Goal: Task Accomplishment & Management: Manage account settings

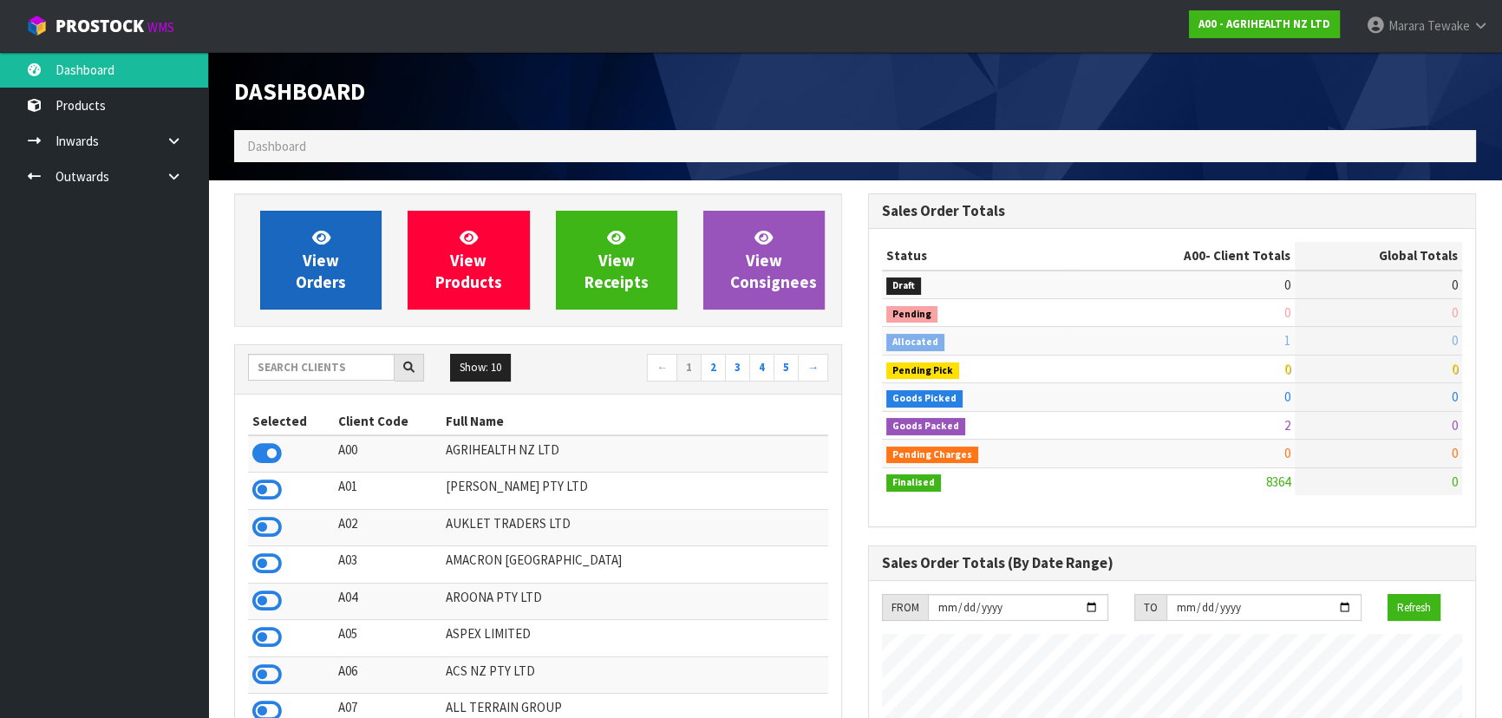
scroll to position [1311, 633]
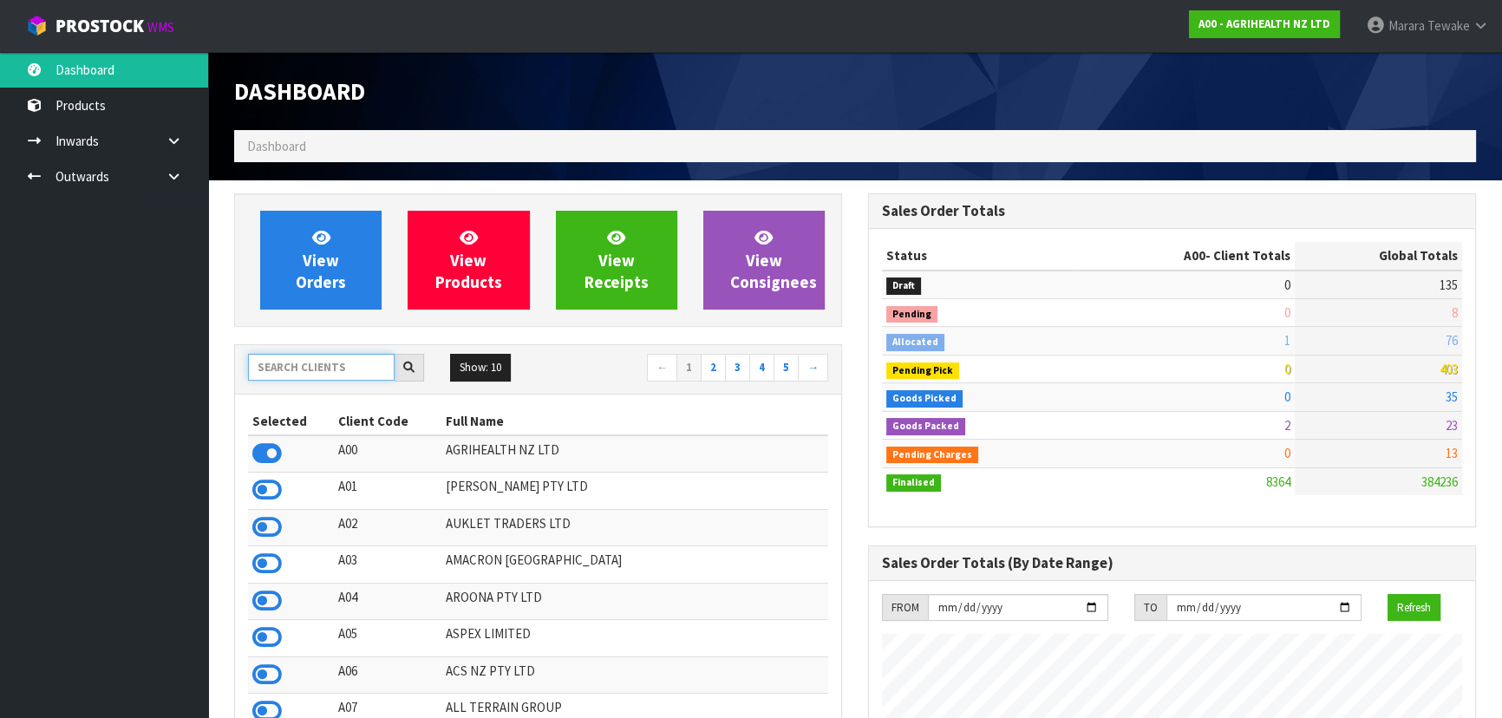
click at [329, 375] on input "text" at bounding box center [321, 367] width 147 height 27
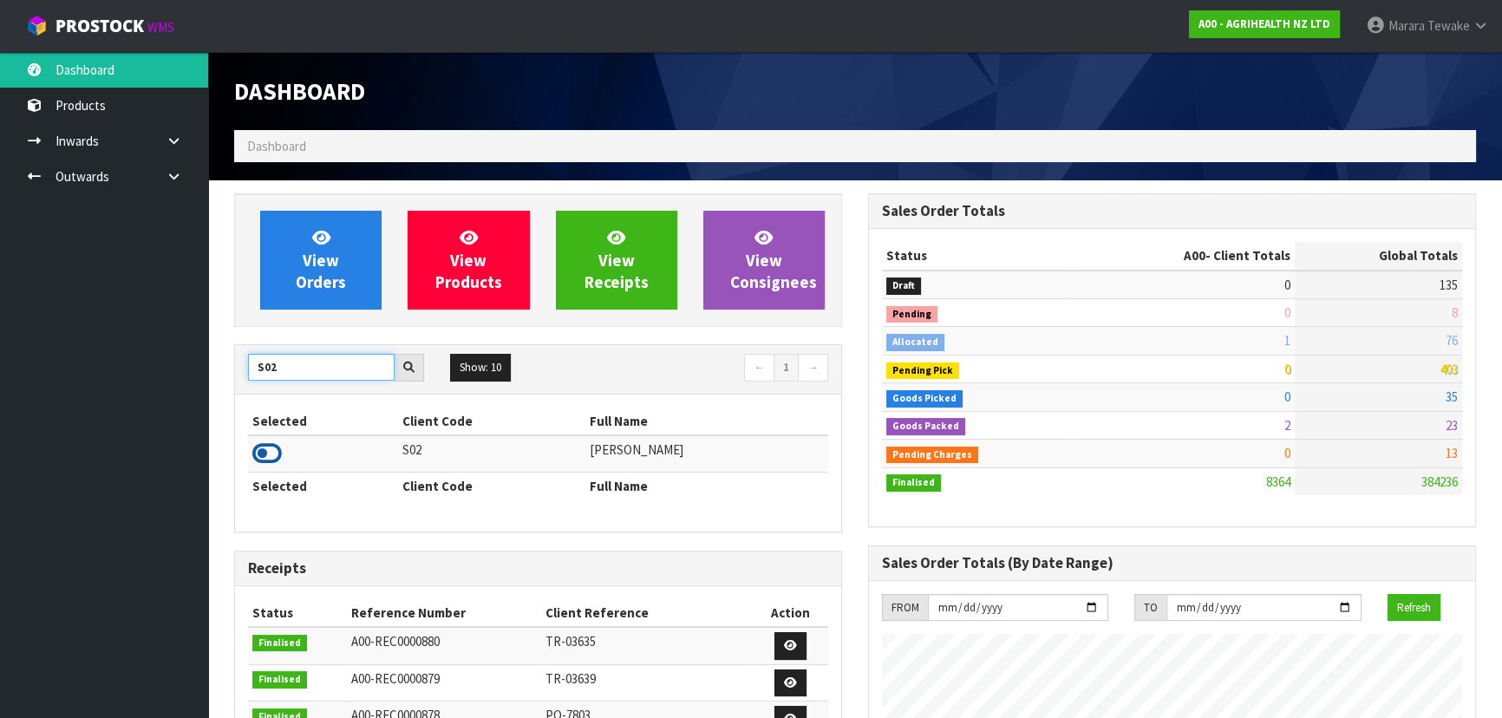
type input "S02"
click at [278, 455] on icon at bounding box center [266, 453] width 29 height 26
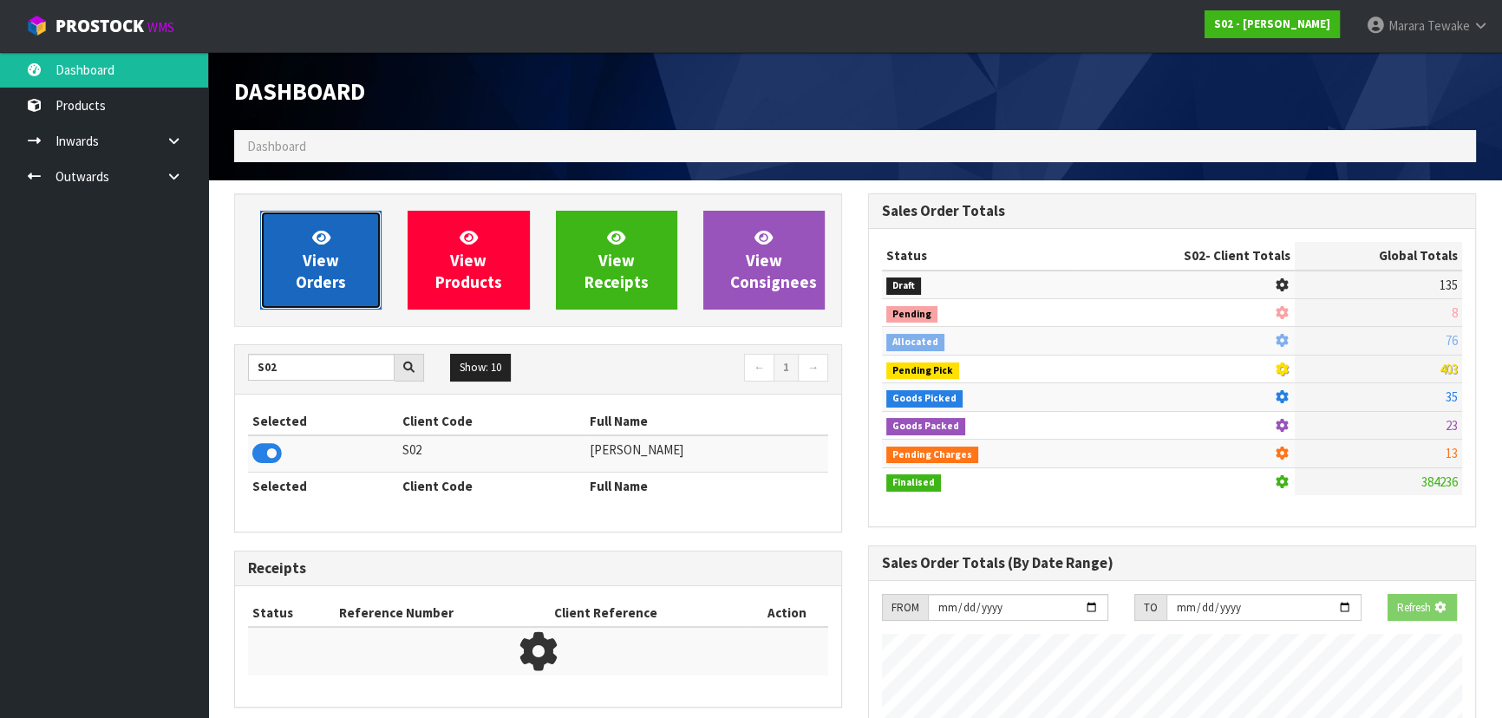
click at [315, 285] on span "View Orders" at bounding box center [321, 259] width 50 height 65
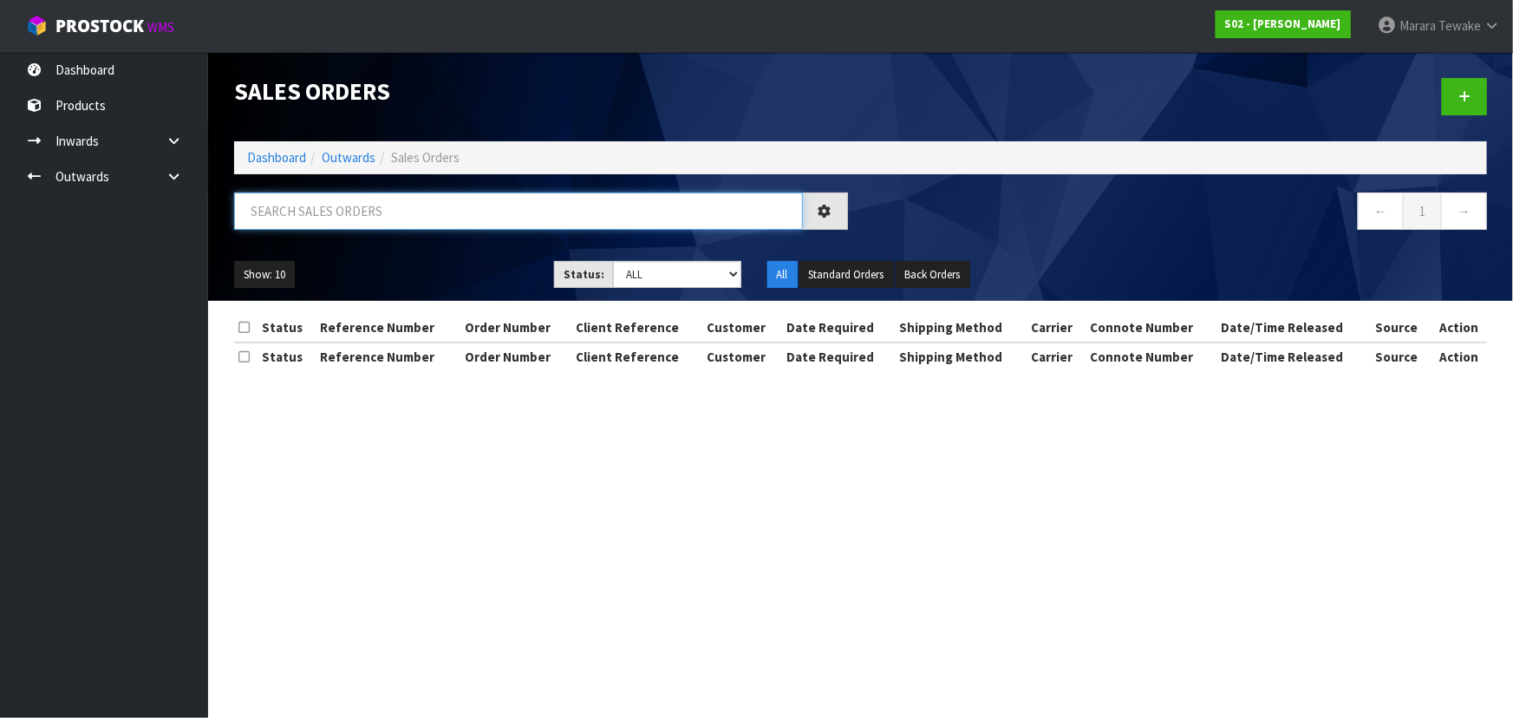
click at [306, 200] on input "text" at bounding box center [518, 210] width 569 height 37
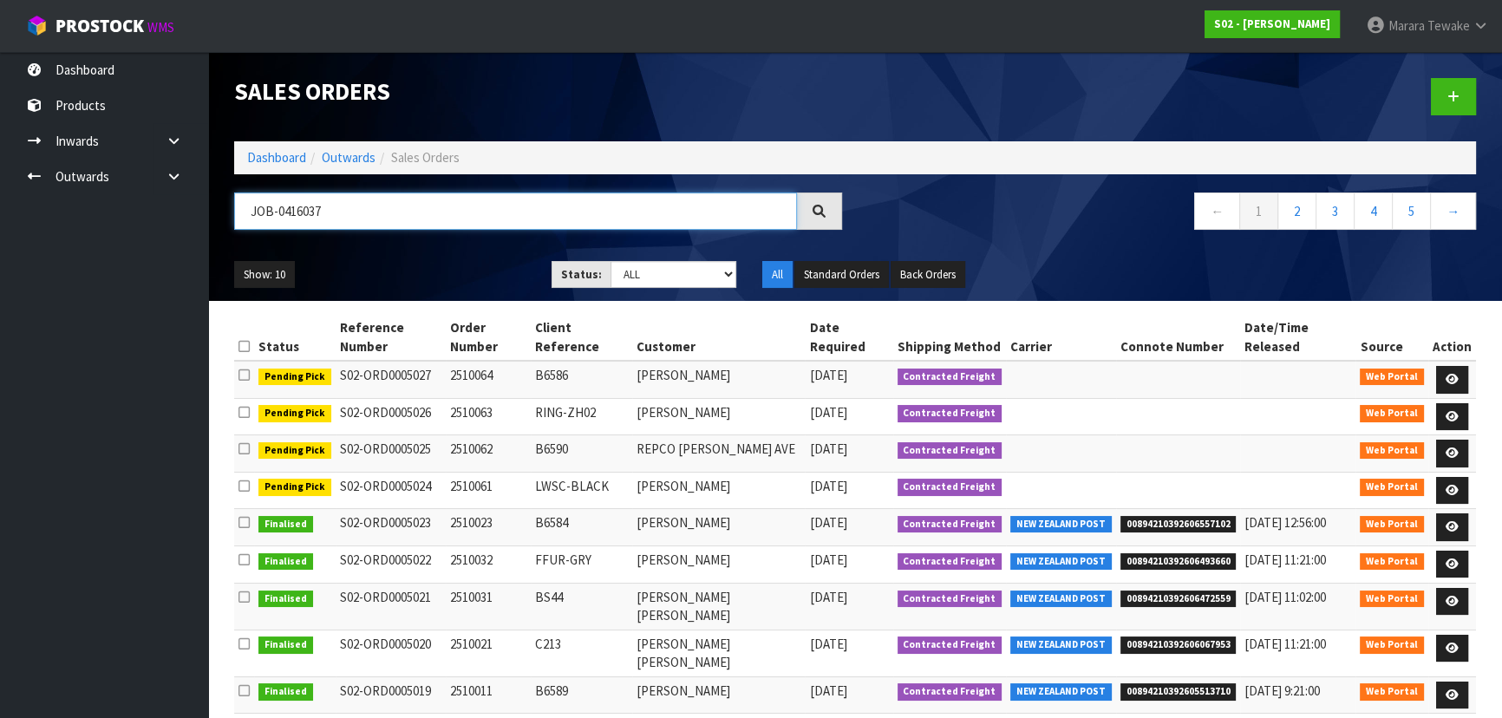
type input "JOB-0416037"
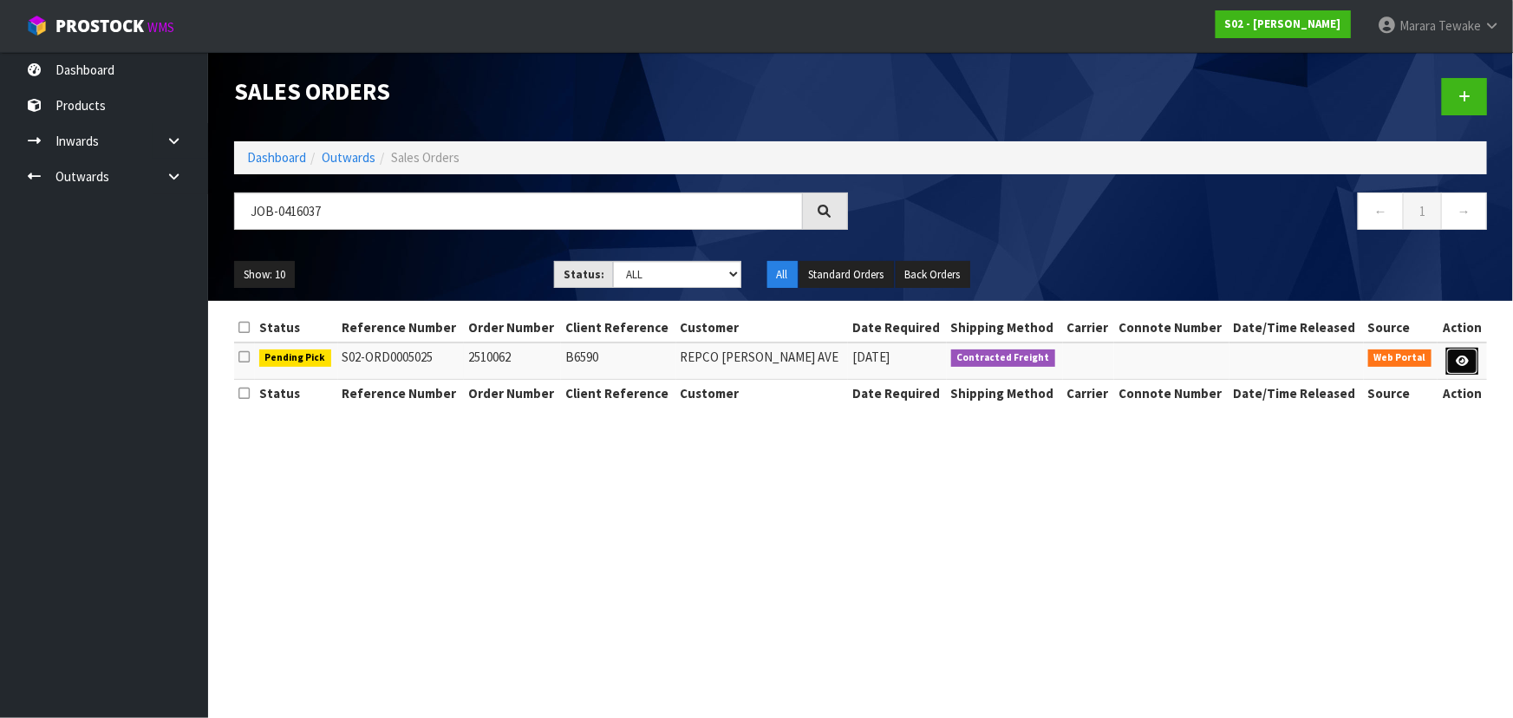
click at [1453, 355] on link at bounding box center [1462, 362] width 32 height 28
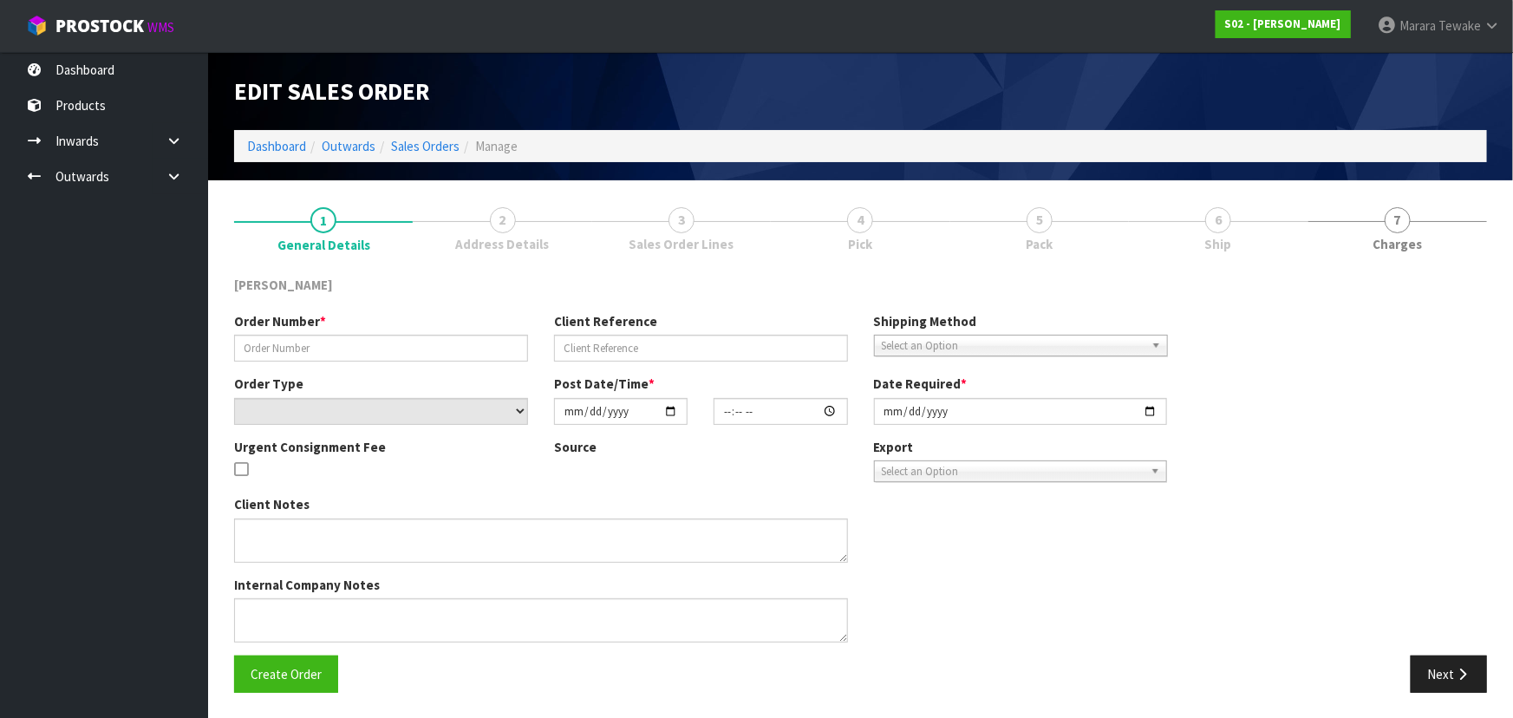
type input "2510062"
type input "B6590"
select select "number:0"
type input "2025-10-04"
type input "18:05:00.000"
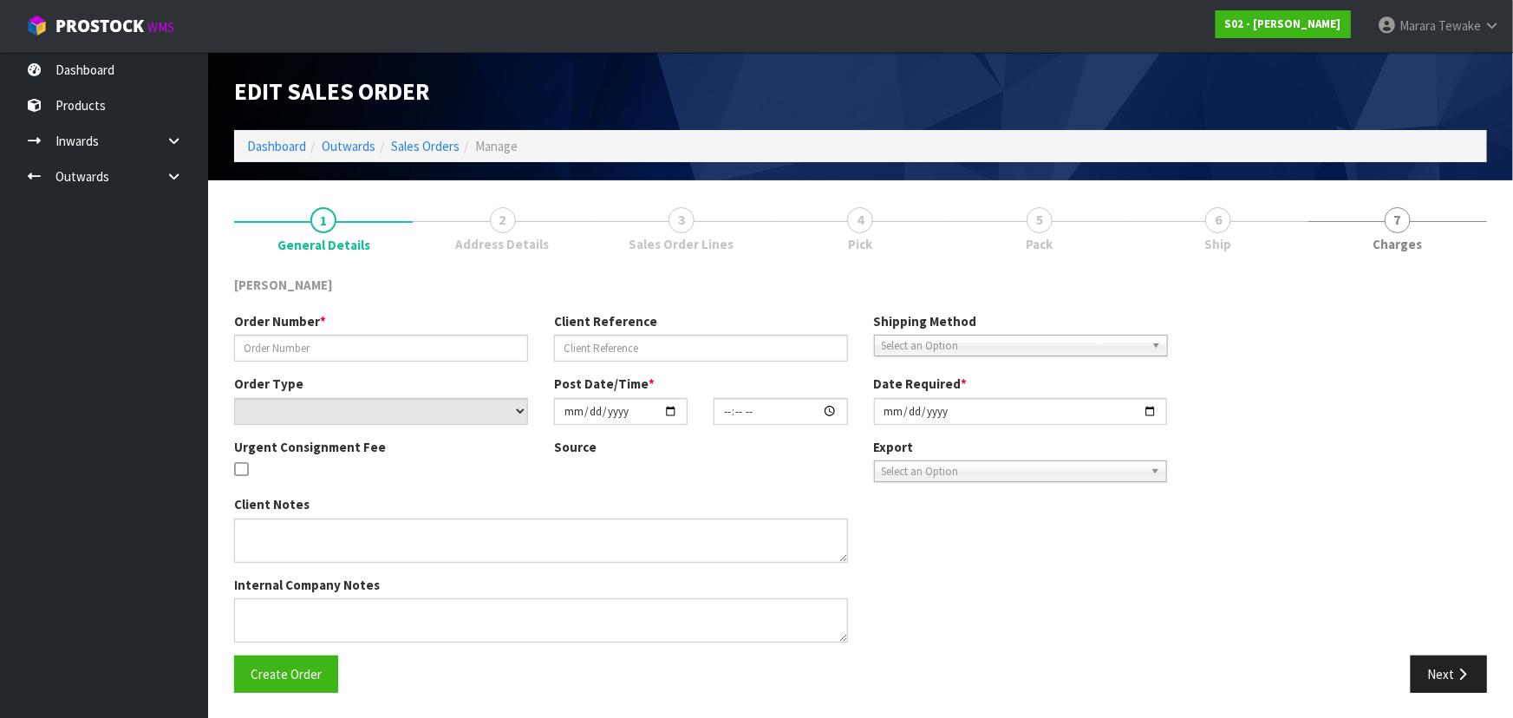
type input "2025-10-06"
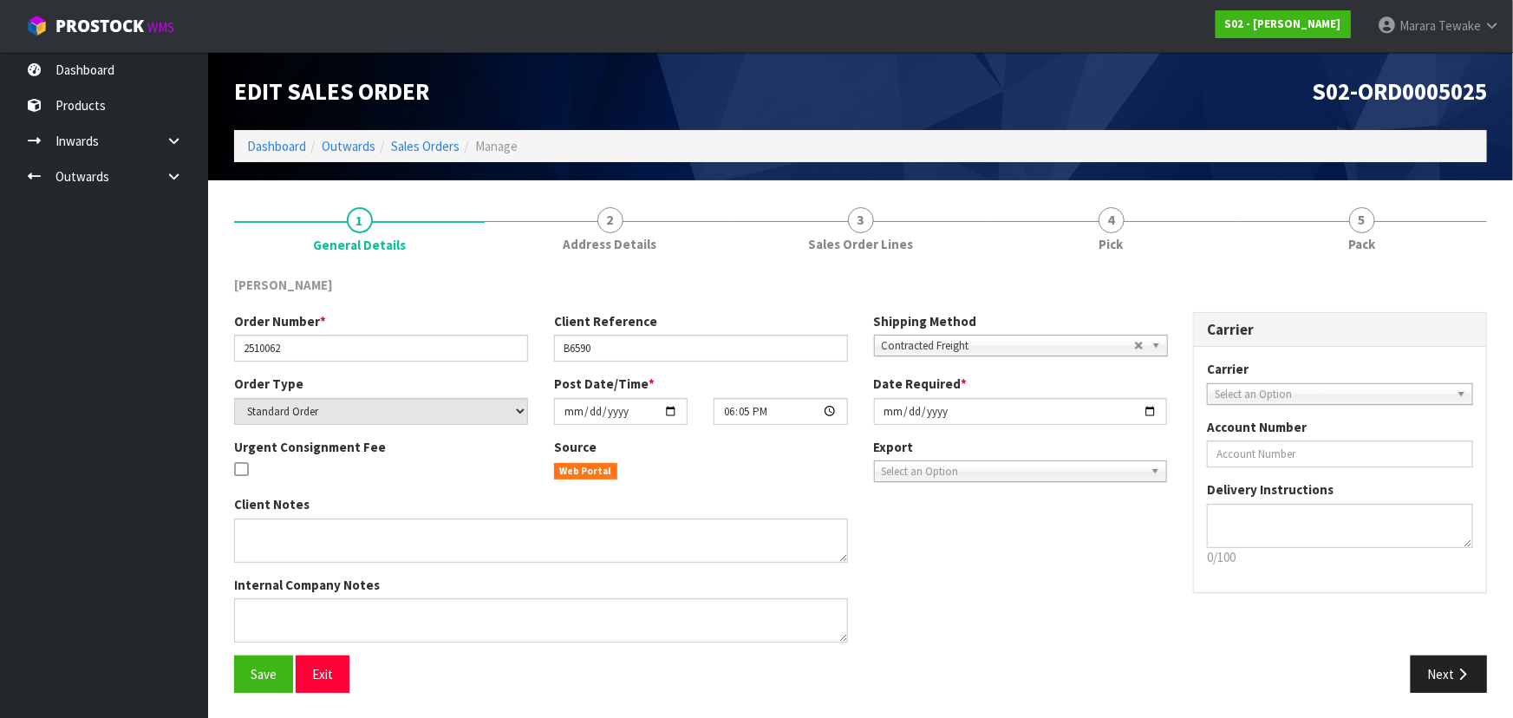
click at [151, 300] on ul "Dashboard Products Categories Serial Numbers Kitsets Packagings Inwards Purchas…" at bounding box center [104, 385] width 208 height 666
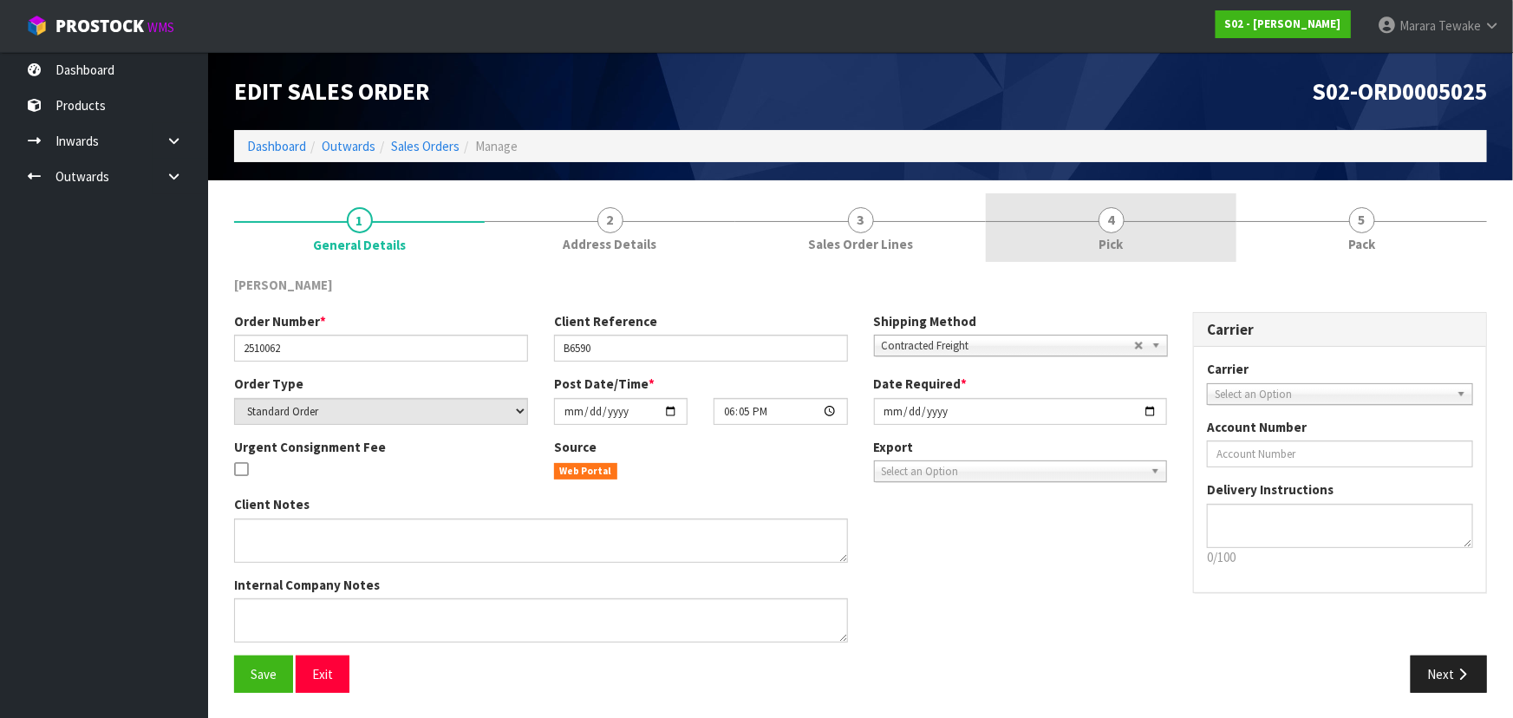
click at [1103, 228] on span "4" at bounding box center [1111, 220] width 26 height 26
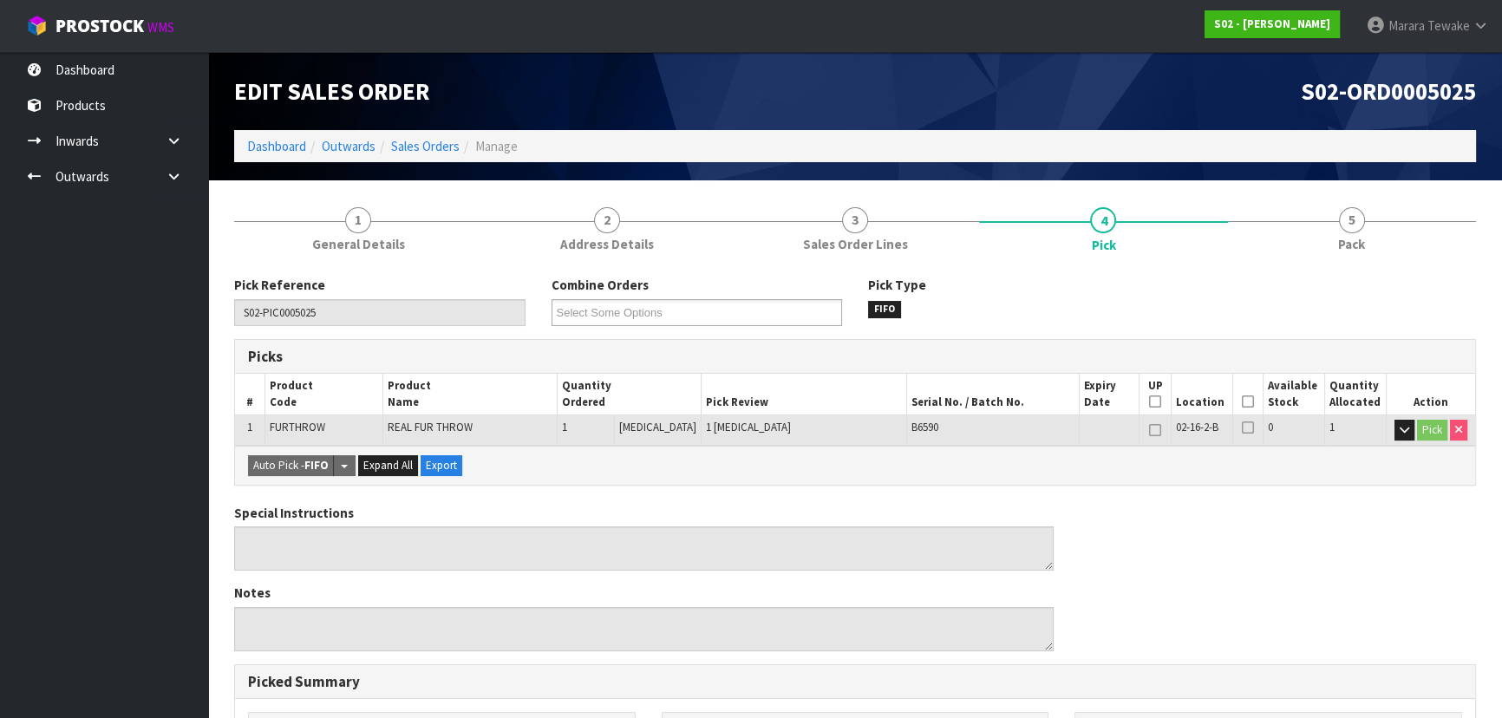
click at [1242, 401] on icon at bounding box center [1248, 401] width 12 height 1
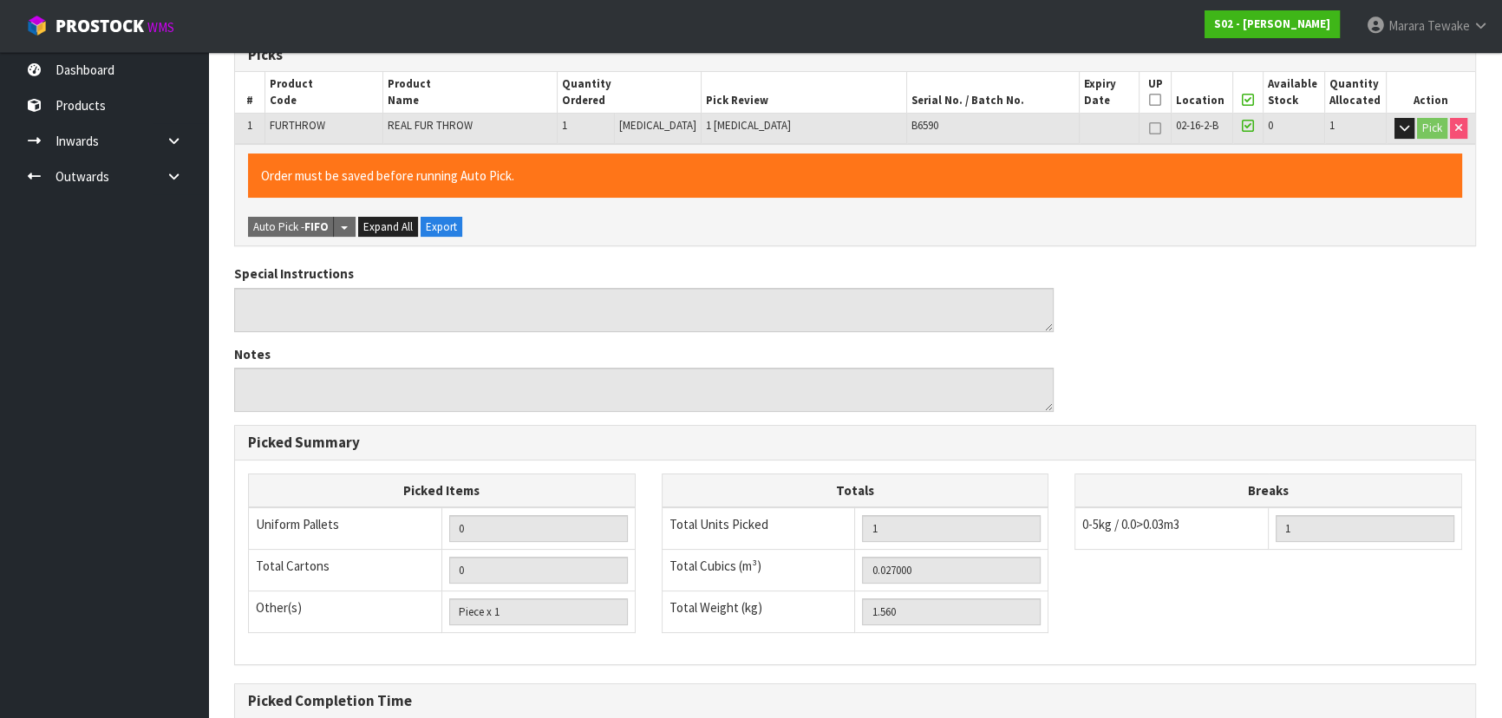
scroll to position [484, 0]
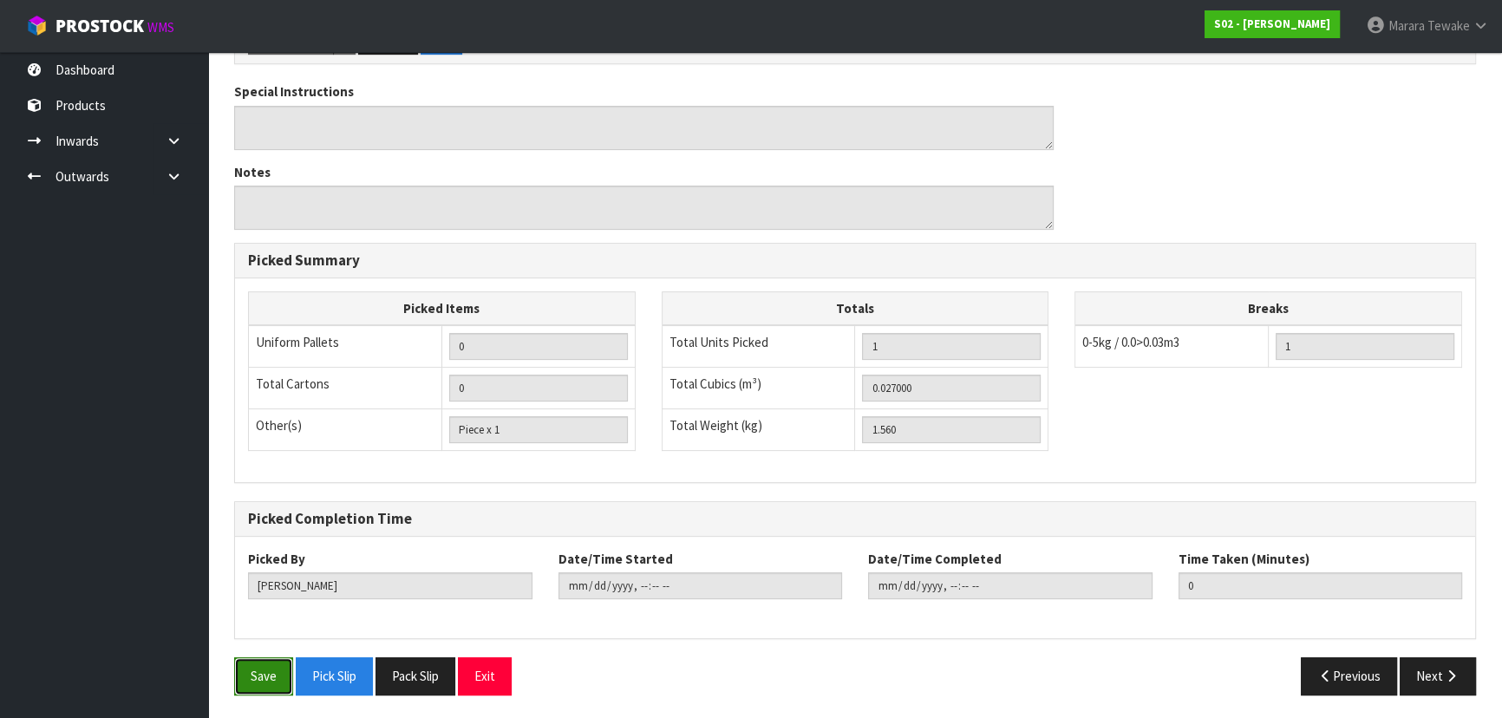
click at [265, 659] on button "Save" at bounding box center [263, 675] width 59 height 37
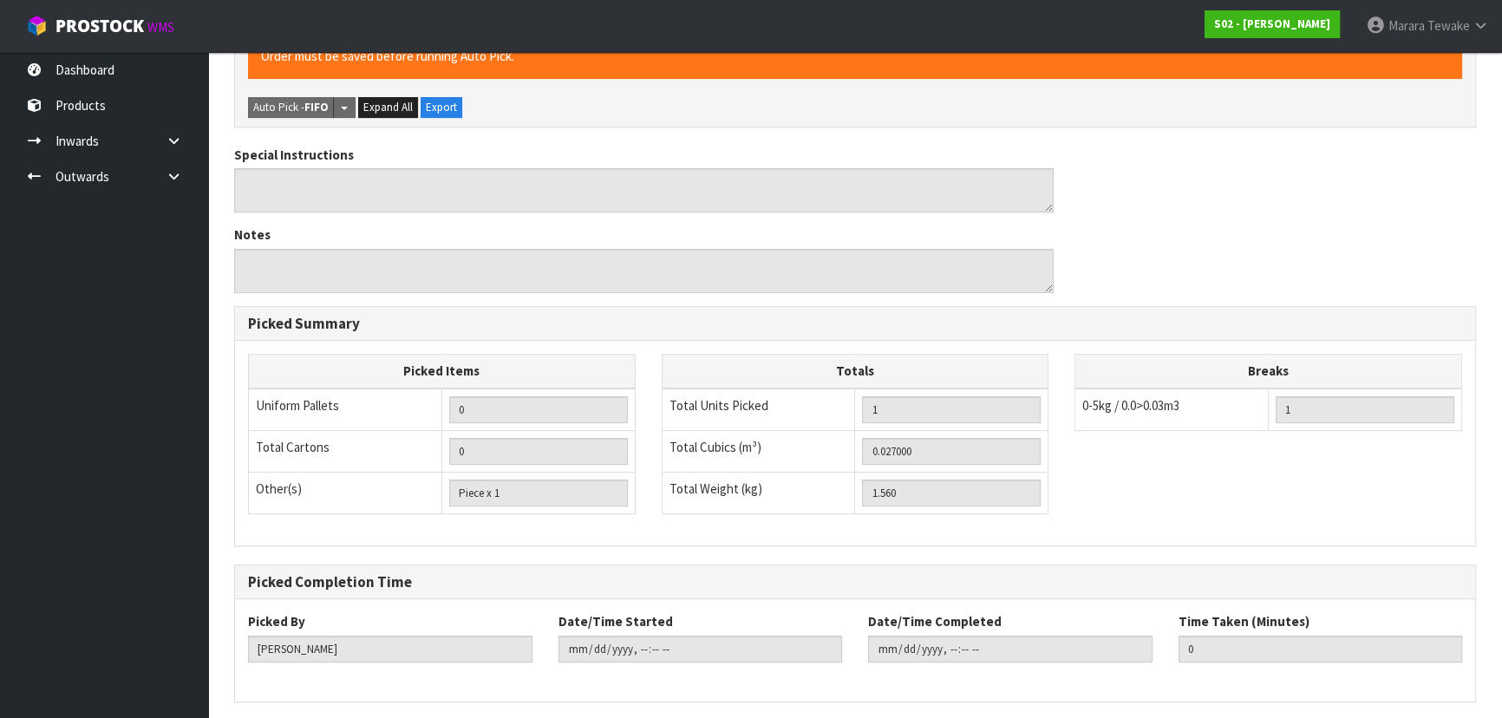
scroll to position [0, 0]
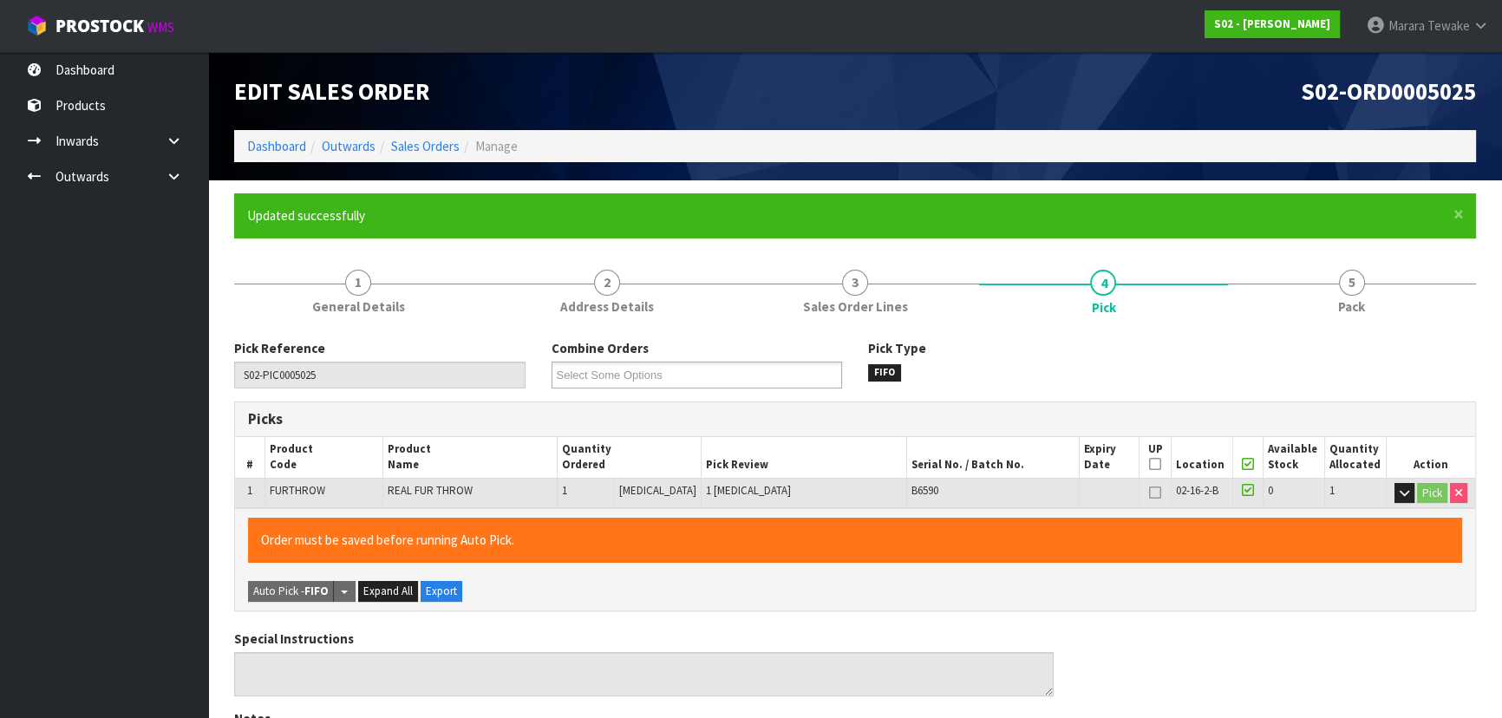
type input "Marara Tewake"
type input "2025-10-06T08:05:27"
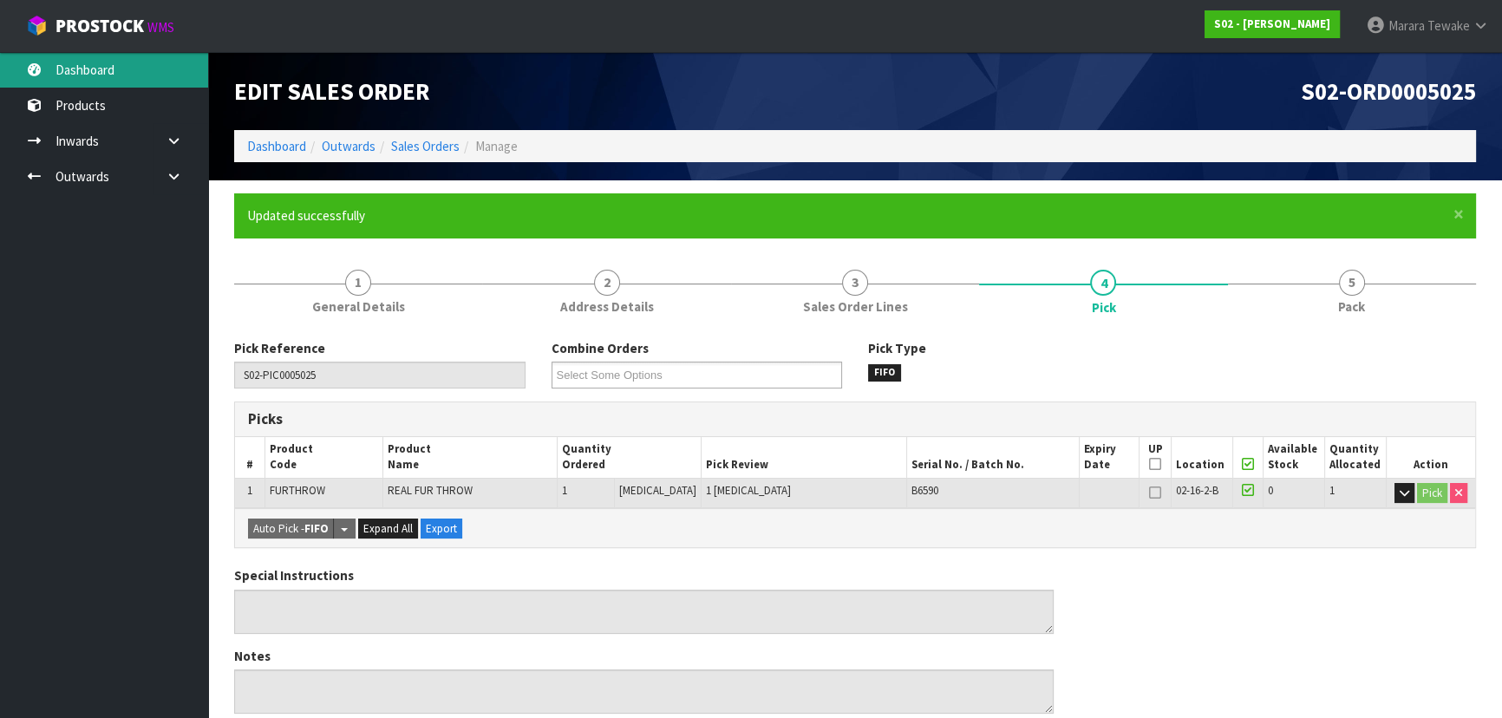
click at [114, 73] on link "Dashboard" at bounding box center [104, 70] width 208 height 36
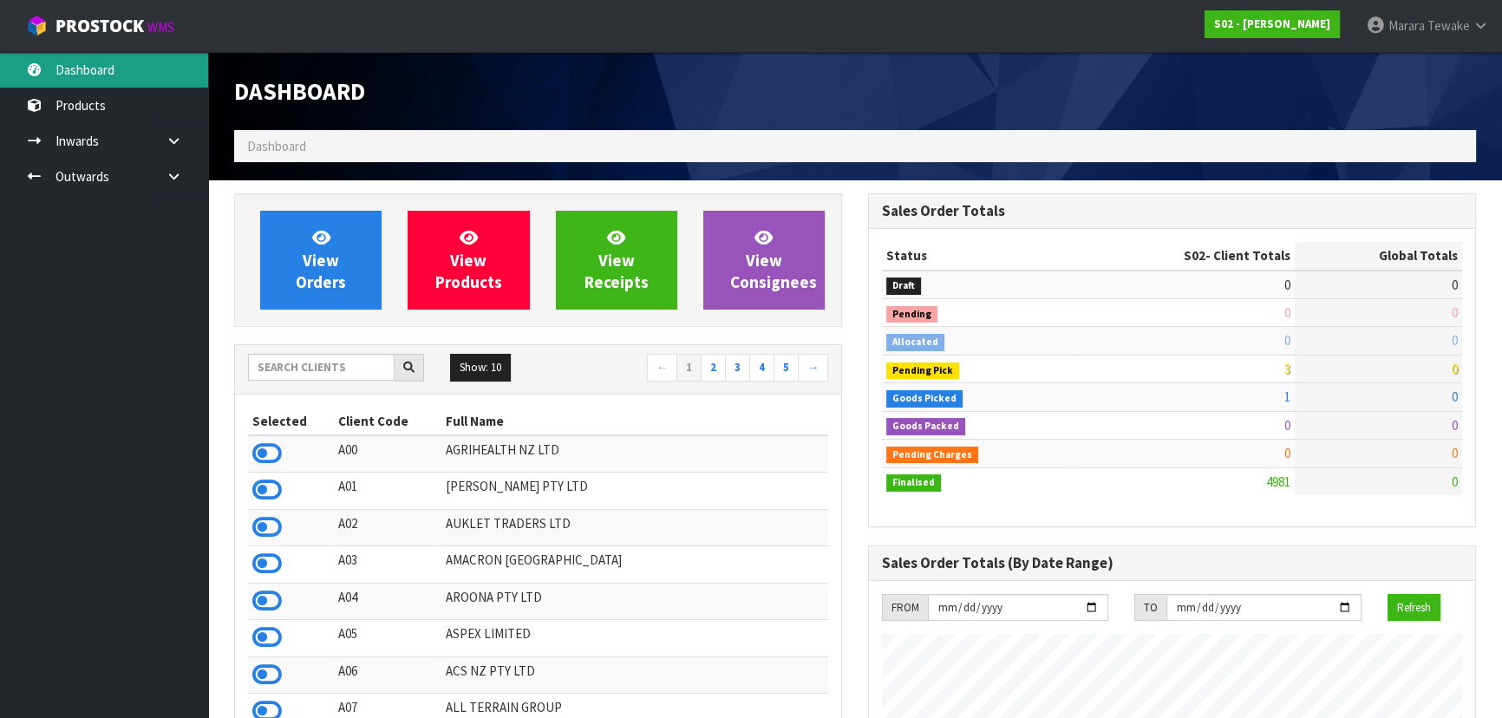
scroll to position [1311, 633]
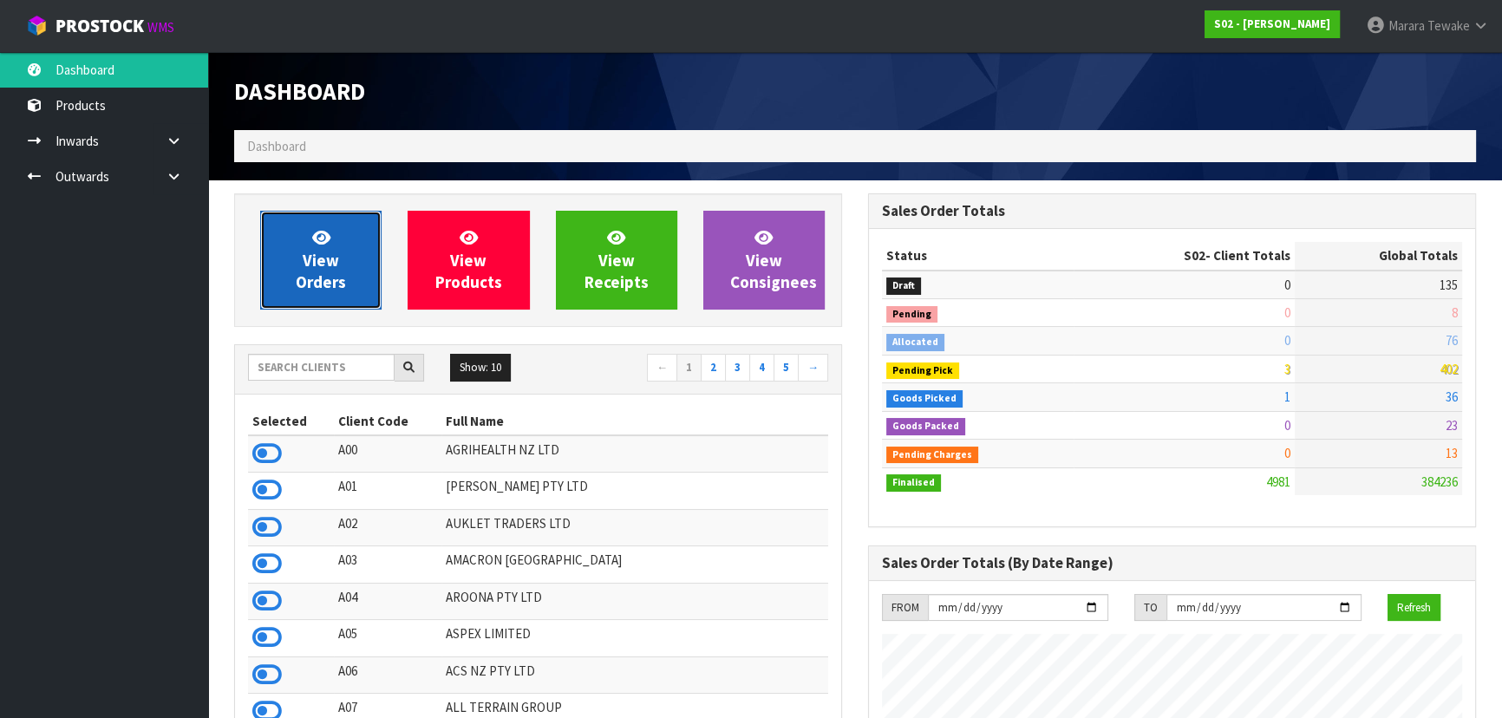
click at [316, 268] on span "View Orders" at bounding box center [321, 259] width 50 height 65
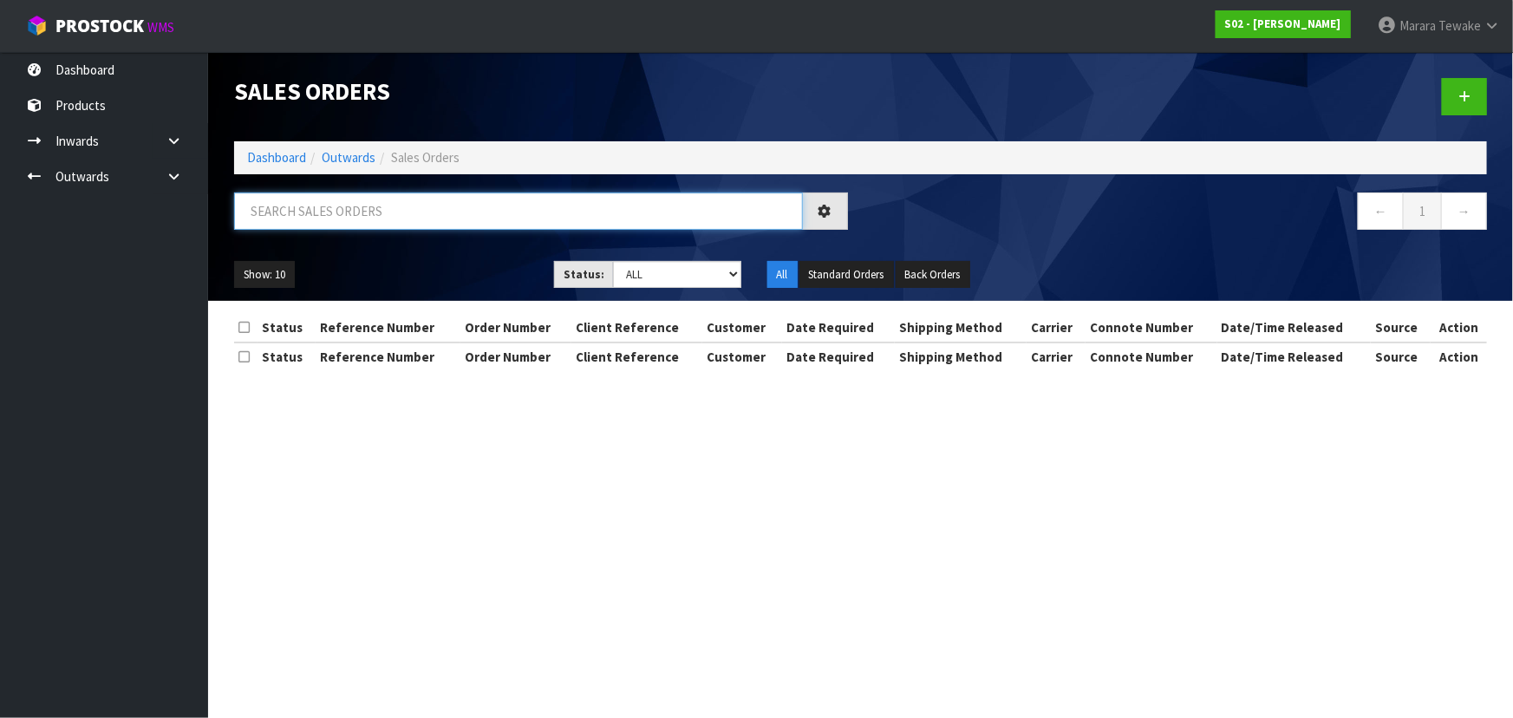
click at [317, 207] on input "text" at bounding box center [518, 210] width 569 height 37
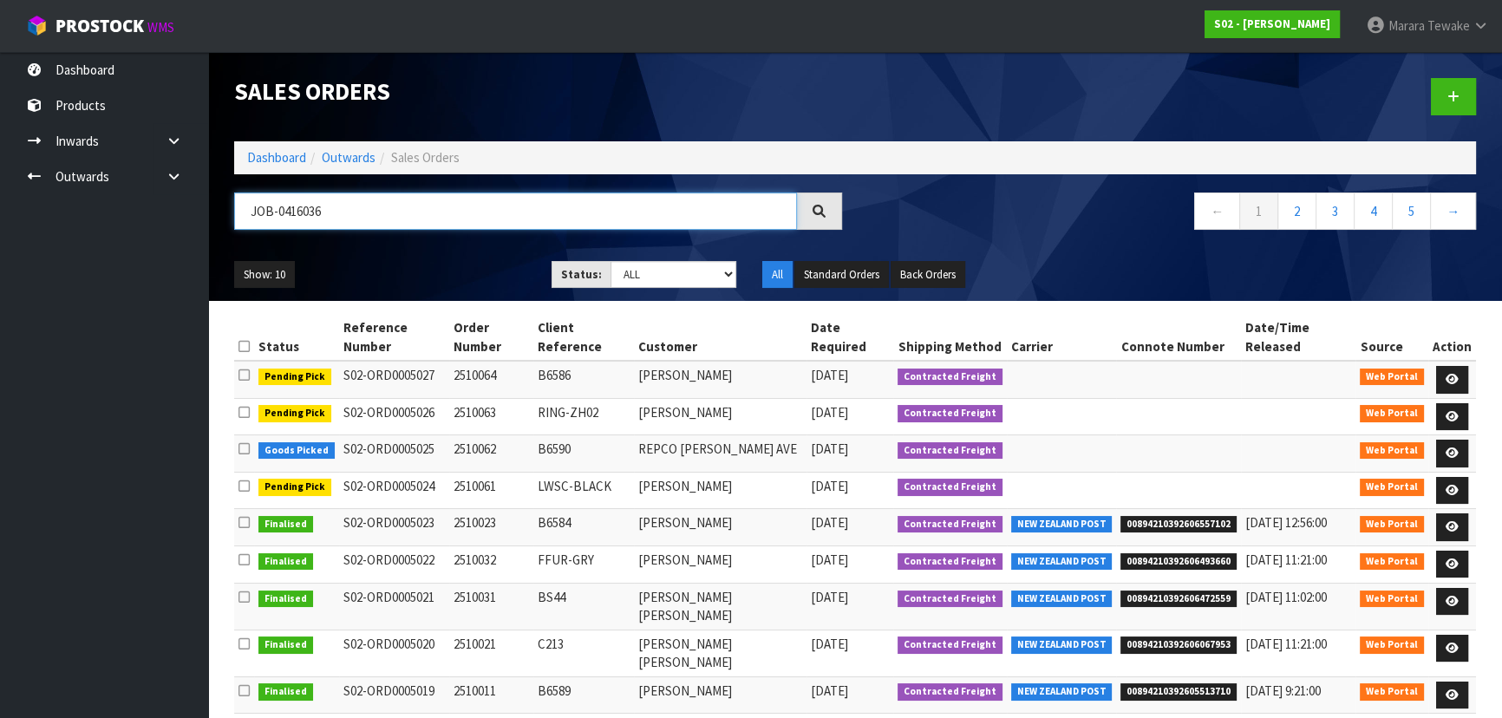
type input "JOB-0416036"
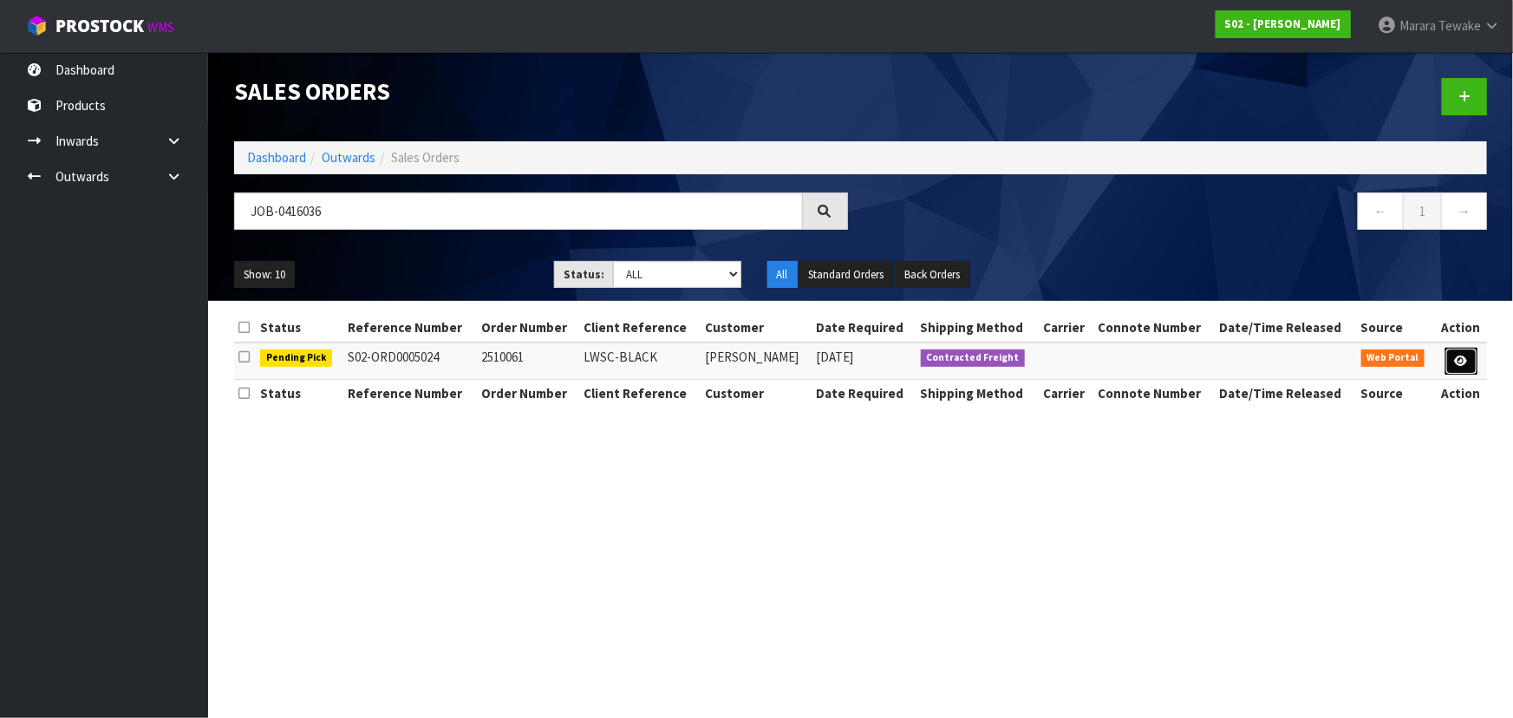
click at [1458, 362] on icon at bounding box center [1461, 360] width 13 height 11
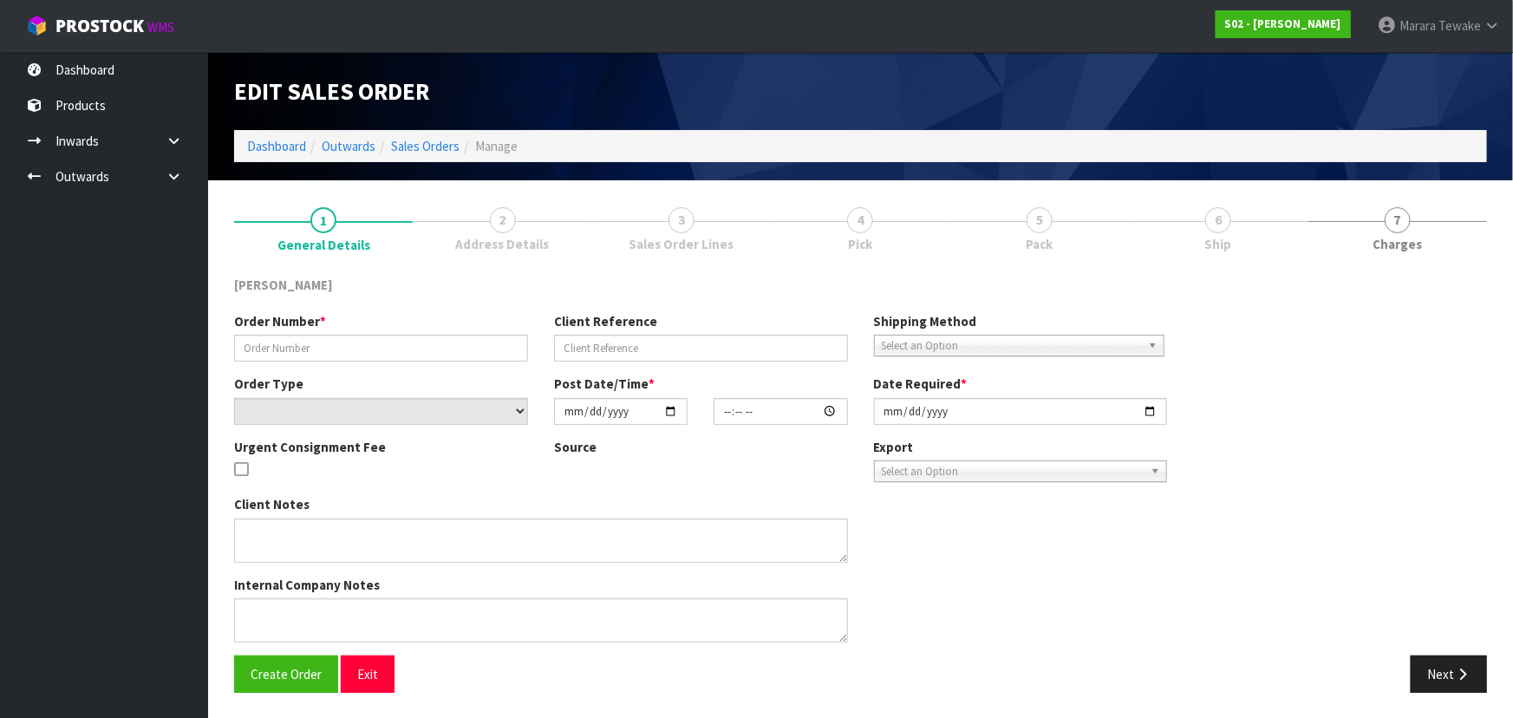
type input "2510061"
type input "LWSC-BLACK"
select select "number:0"
type input "2025-10-04"
type input "18:02:00.000"
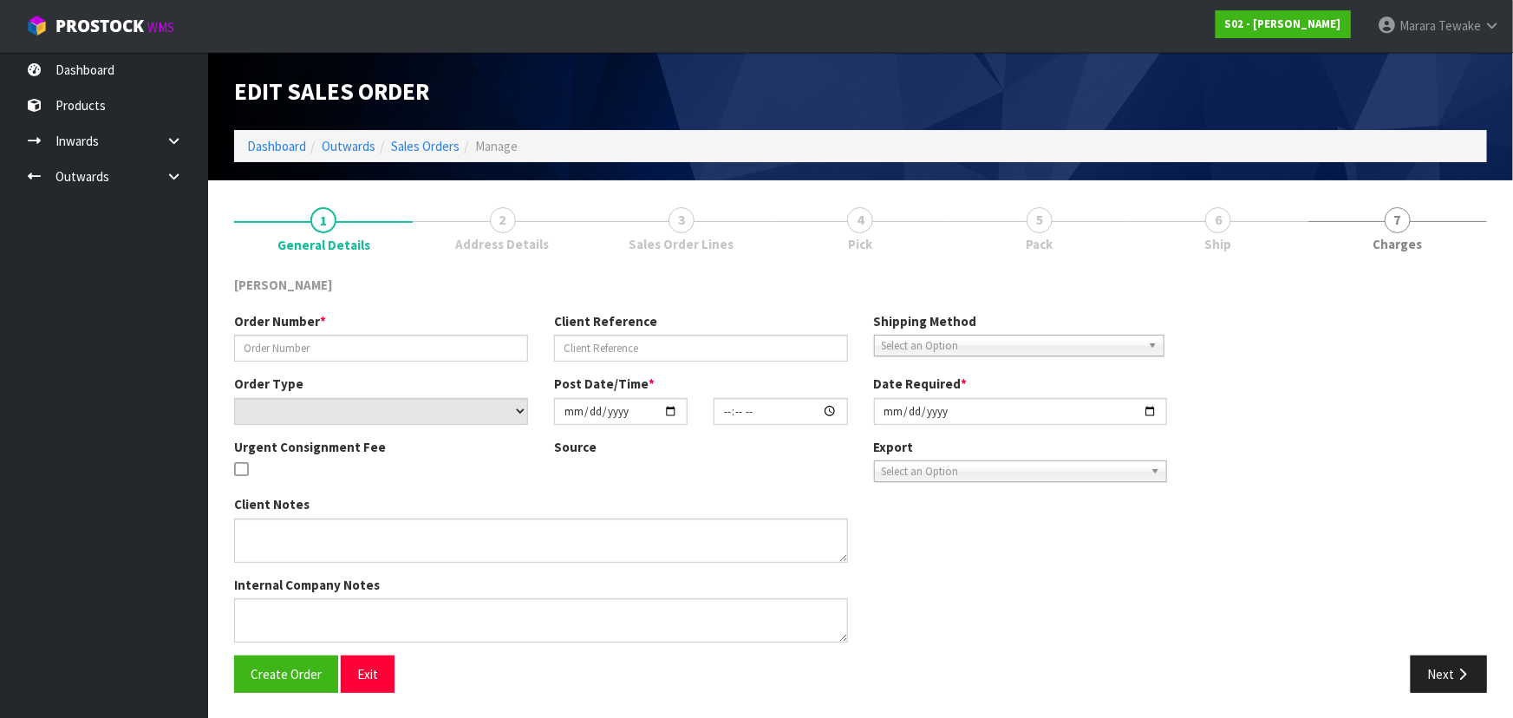
type input "2025-10-06"
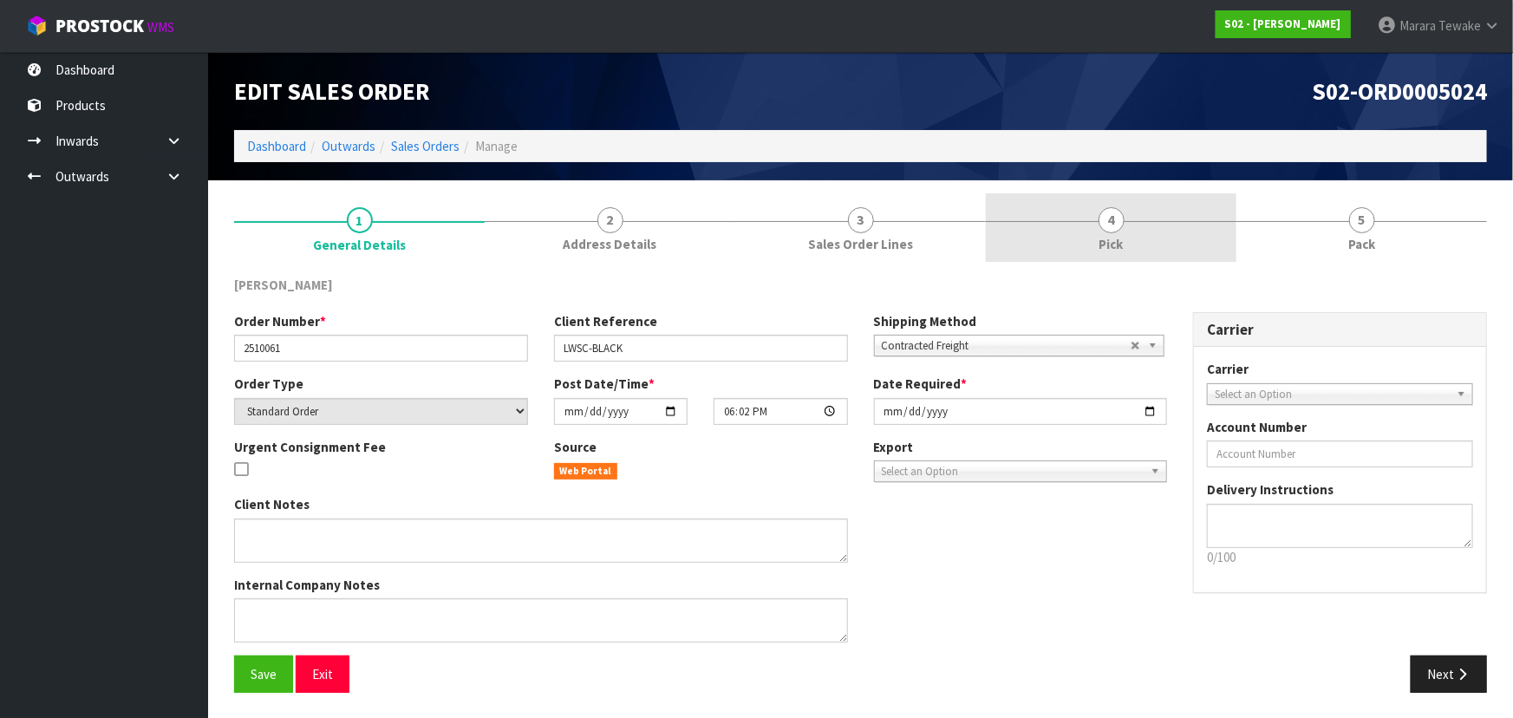
click at [1137, 206] on link "4 Pick" at bounding box center [1111, 227] width 251 height 68
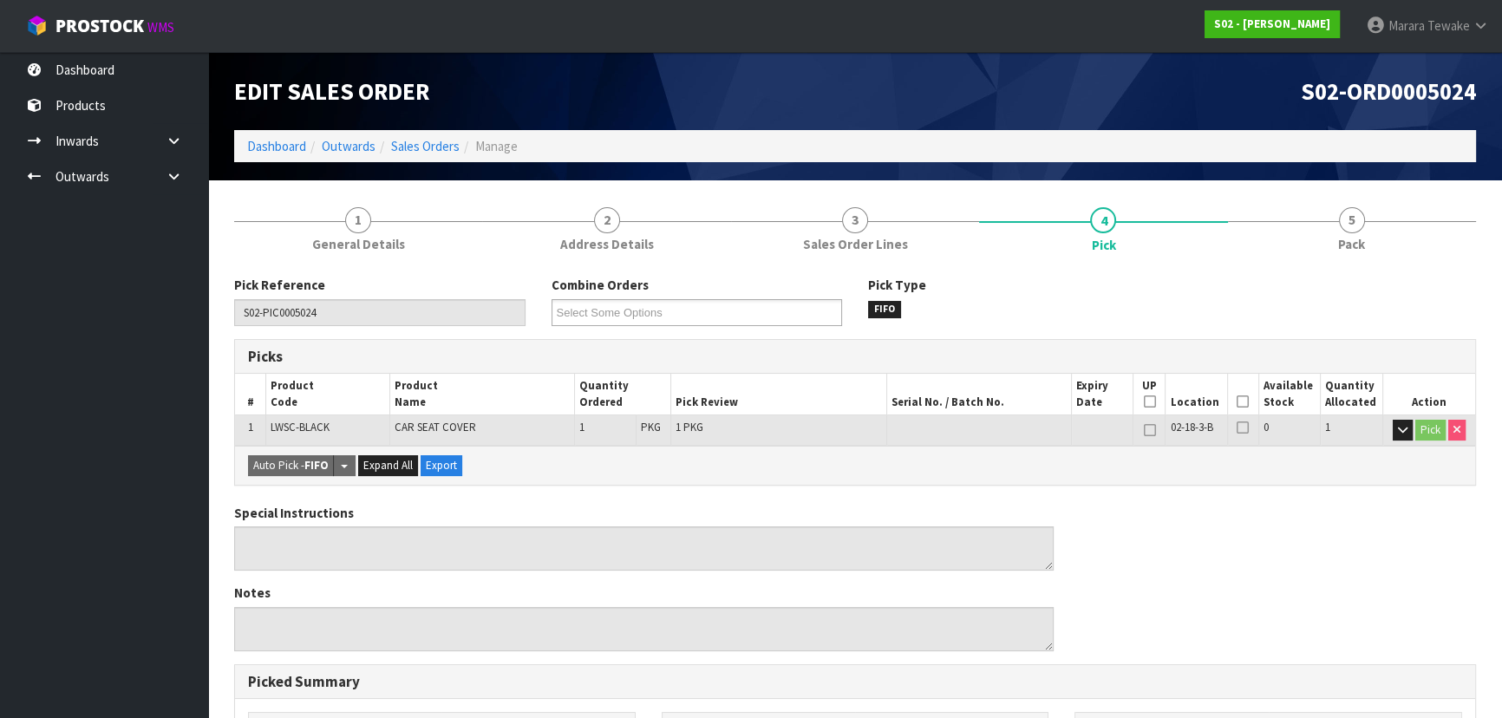
click at [1240, 402] on icon at bounding box center [1242, 401] width 12 height 1
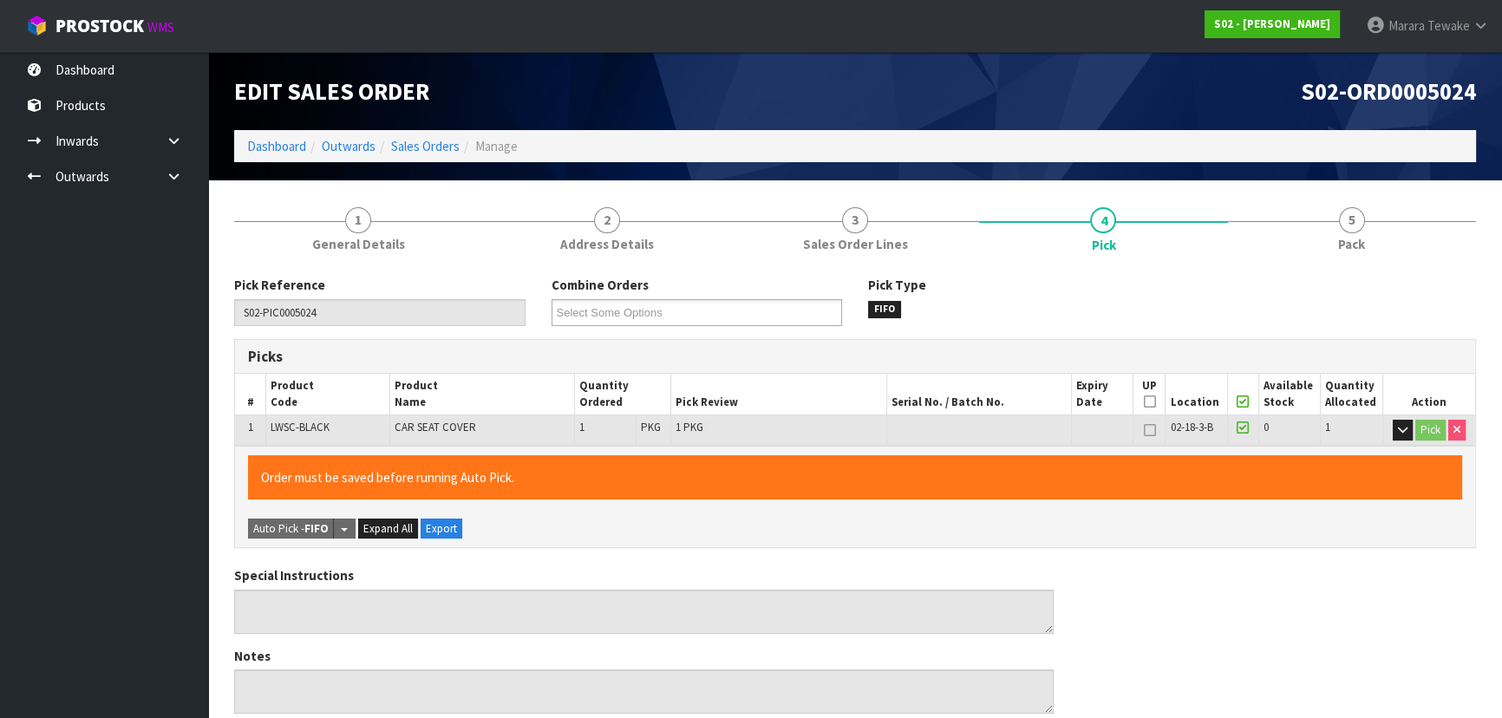
scroll to position [484, 0]
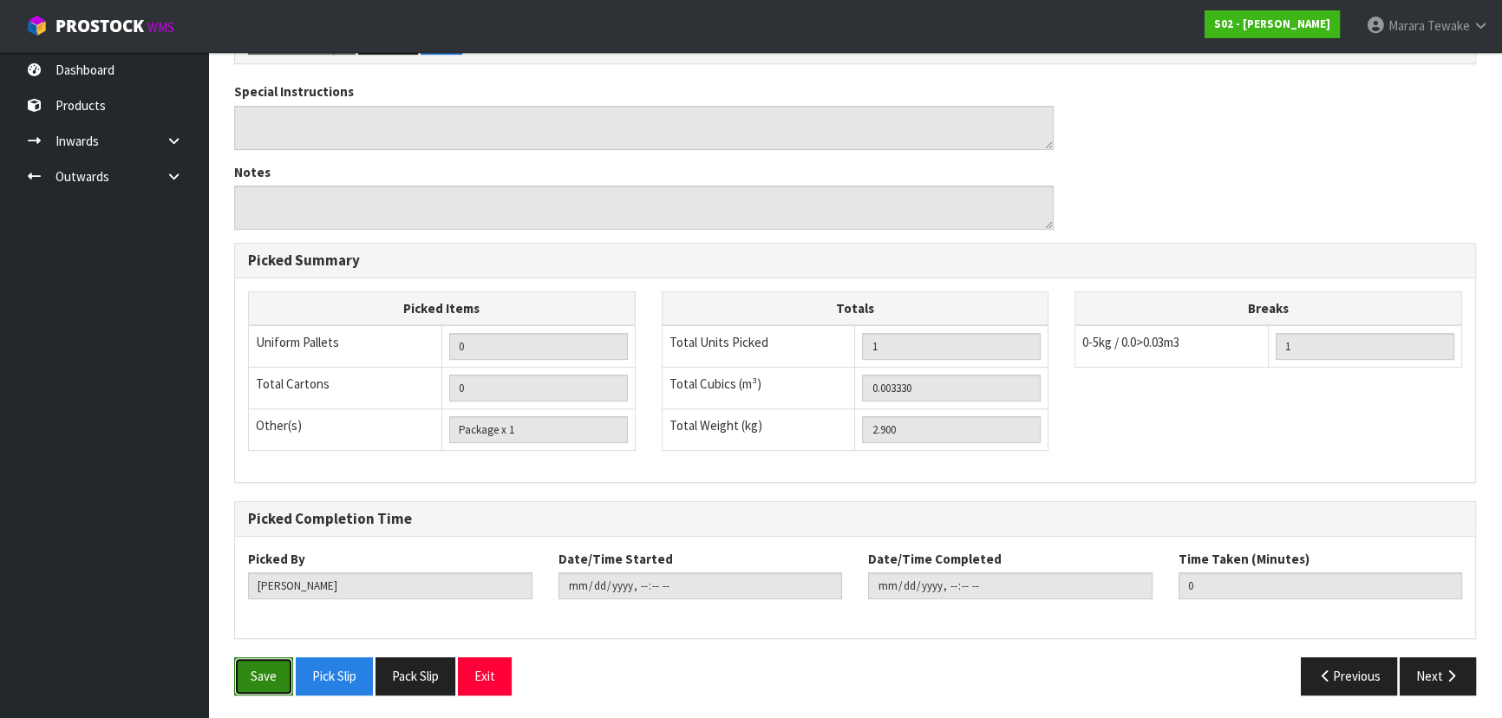
click at [254, 683] on button "Save" at bounding box center [263, 675] width 59 height 37
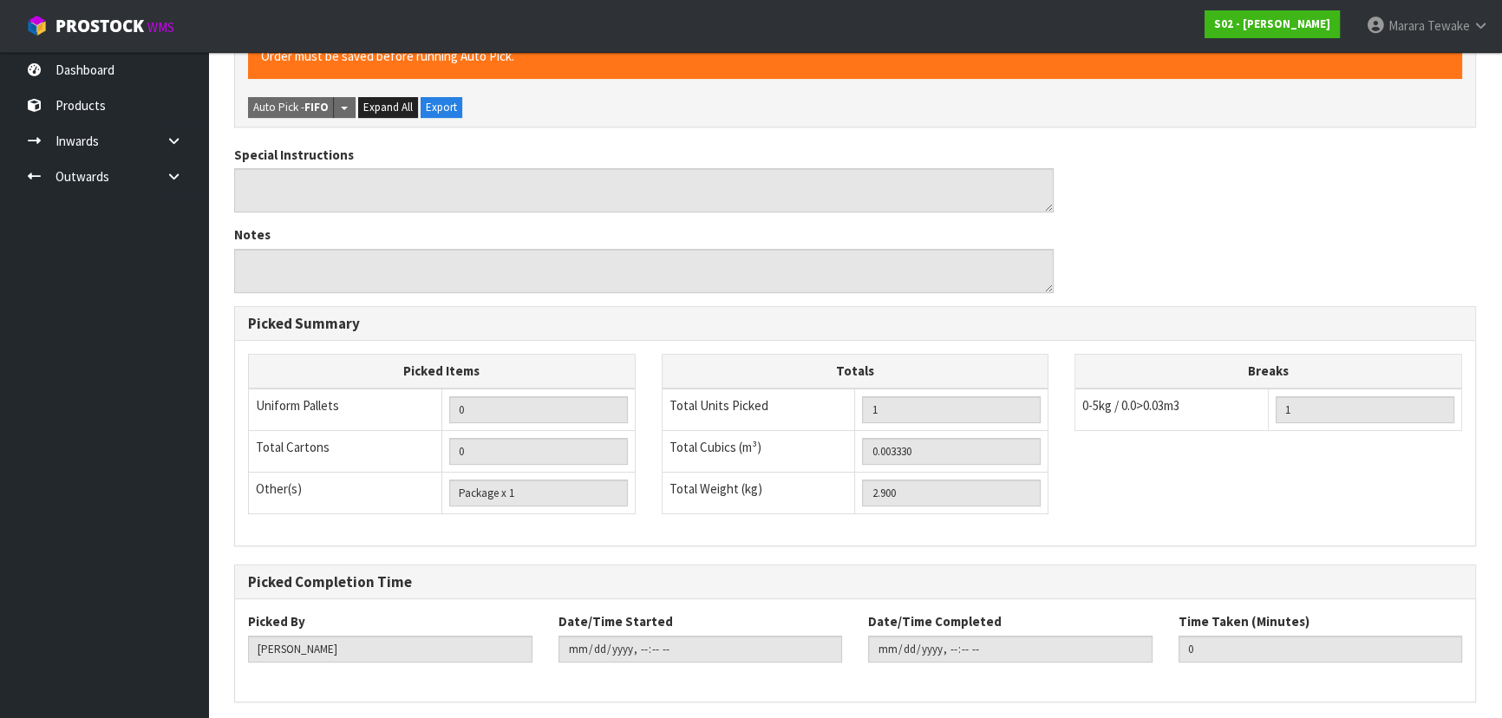
scroll to position [0, 0]
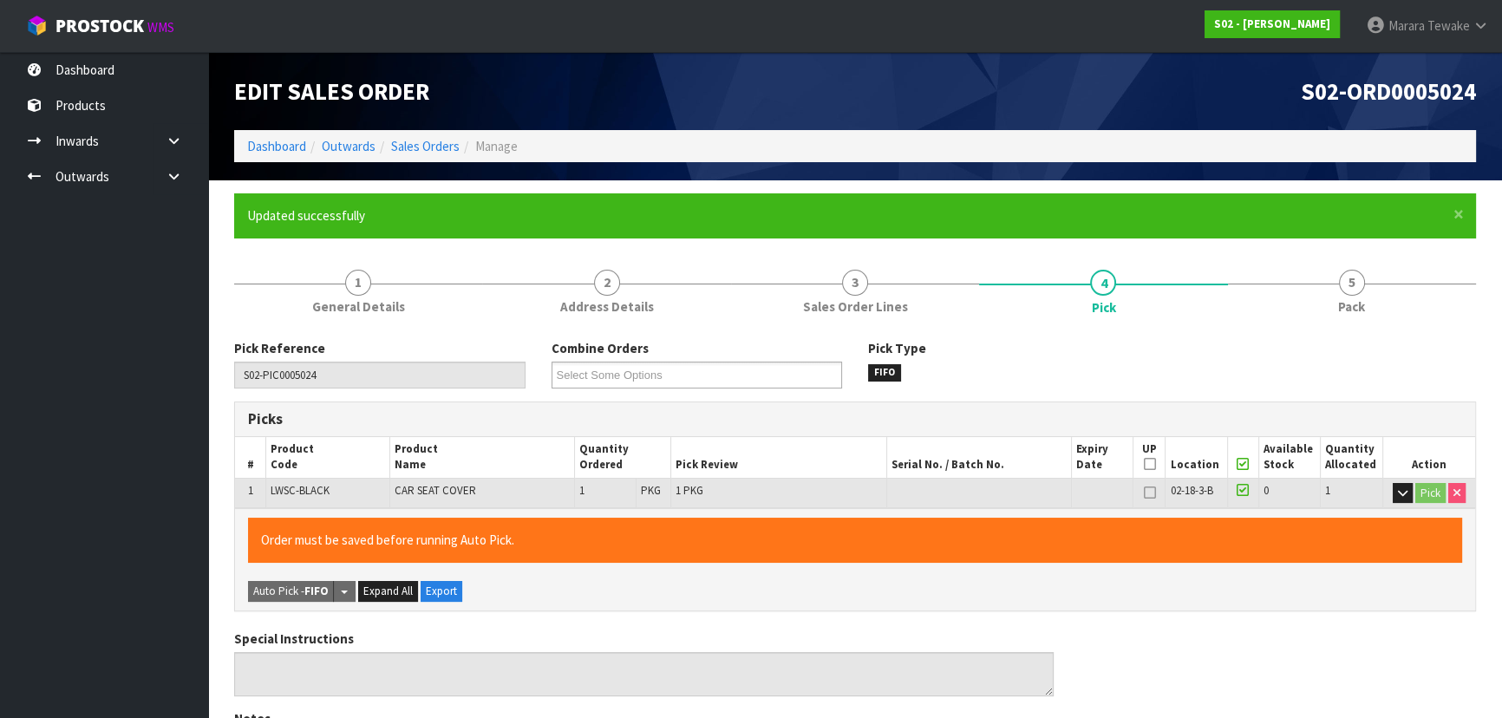
type input "Marara Tewake"
type input "2025-10-06T08:06:02"
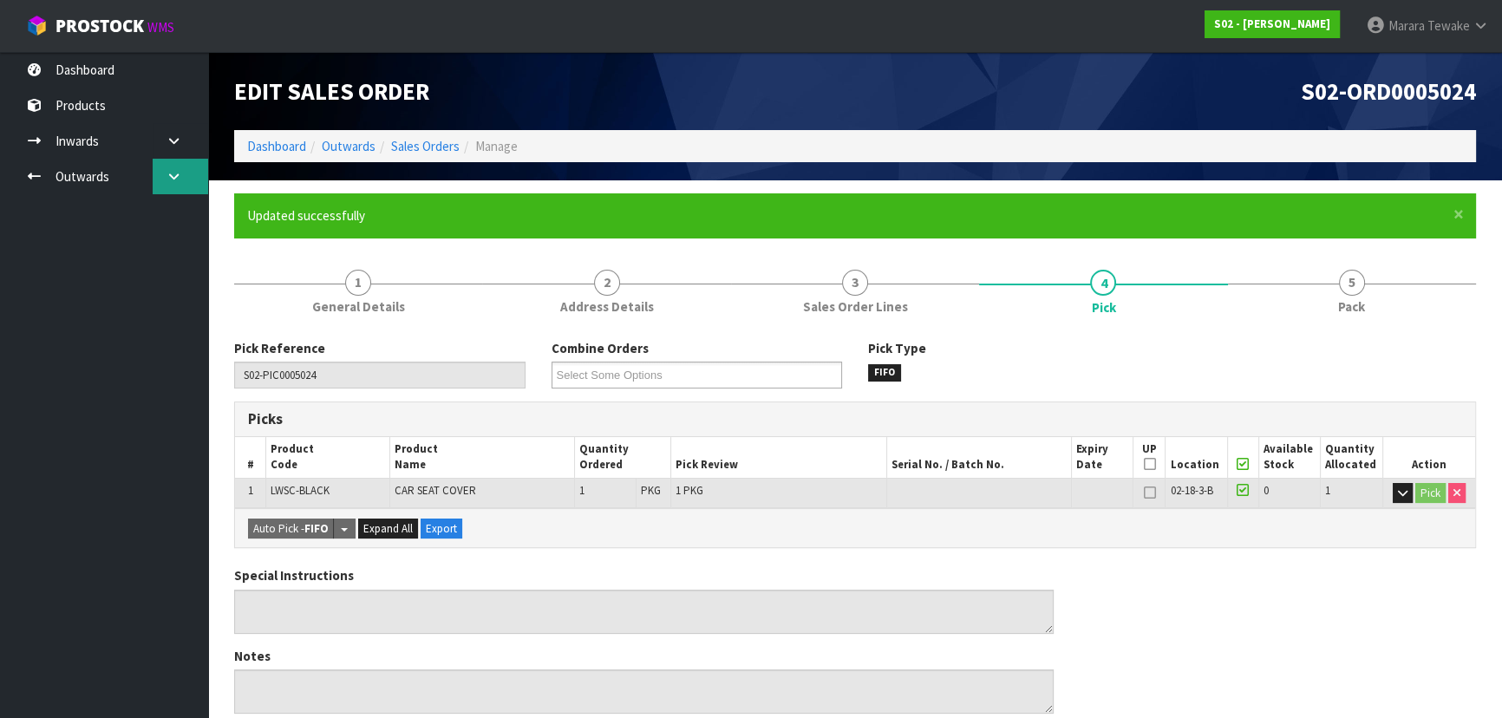
click at [179, 179] on icon at bounding box center [174, 176] width 16 height 13
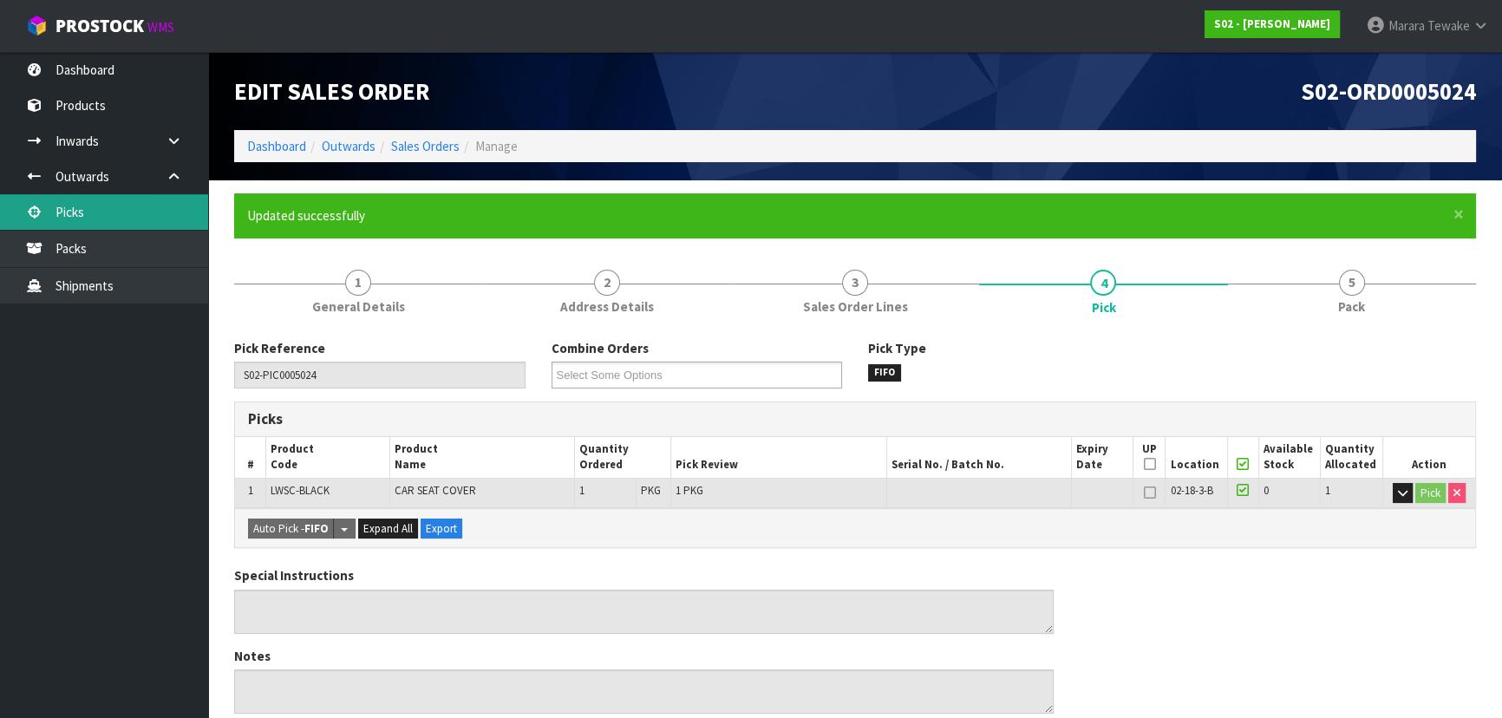
click at [156, 216] on link "Picks" at bounding box center [104, 212] width 208 height 36
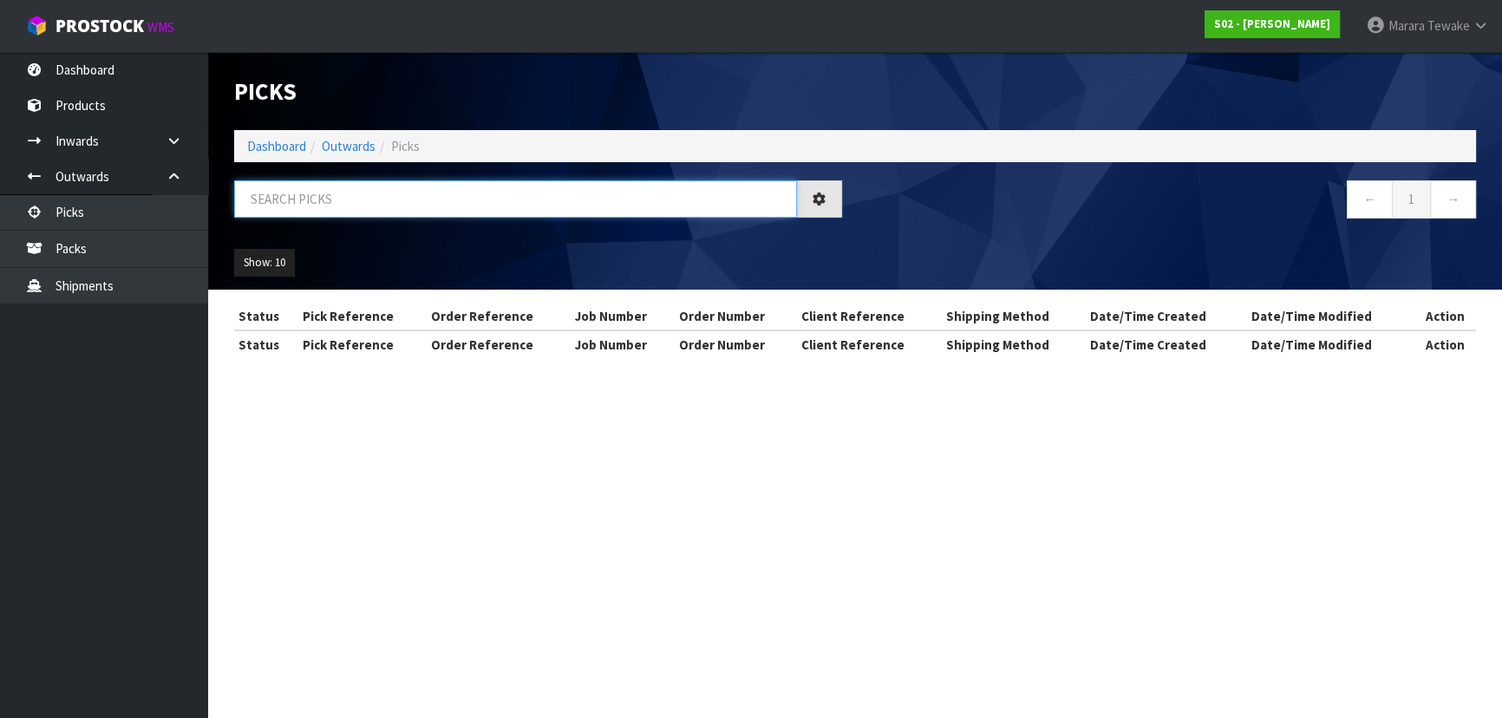
click at [315, 208] on input "text" at bounding box center [515, 198] width 563 height 37
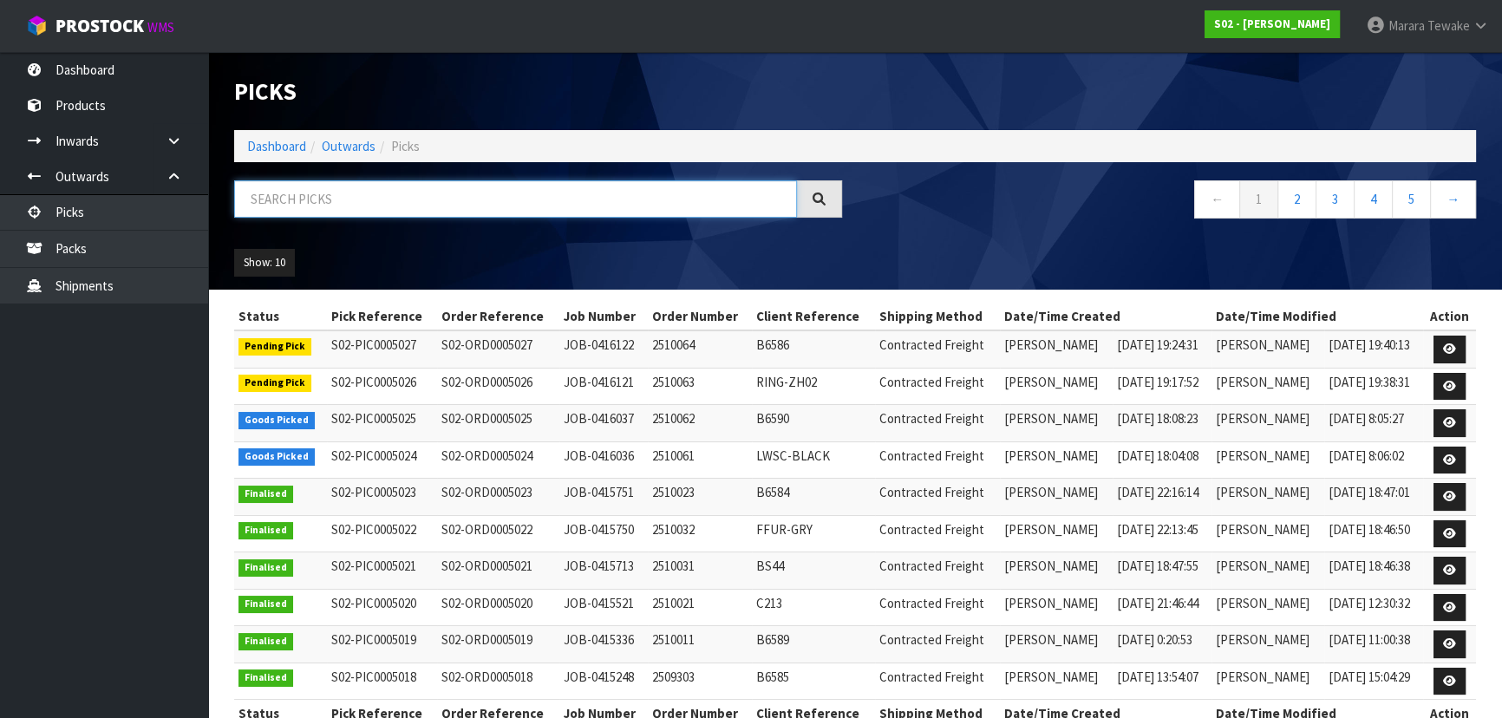
click at [315, 208] on input "text" at bounding box center [515, 198] width 563 height 37
type input "JOB-0416122"
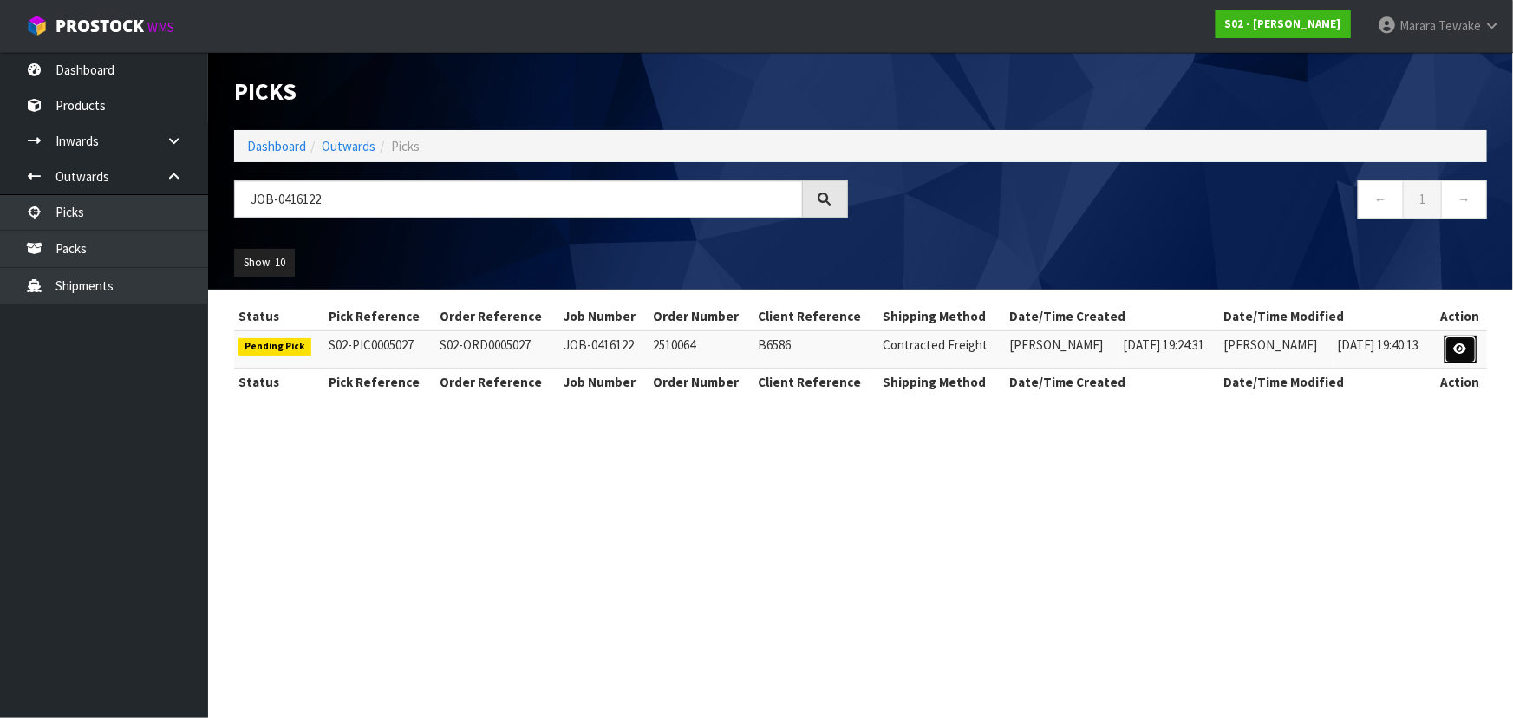
click at [1463, 344] on icon at bounding box center [1460, 348] width 13 height 11
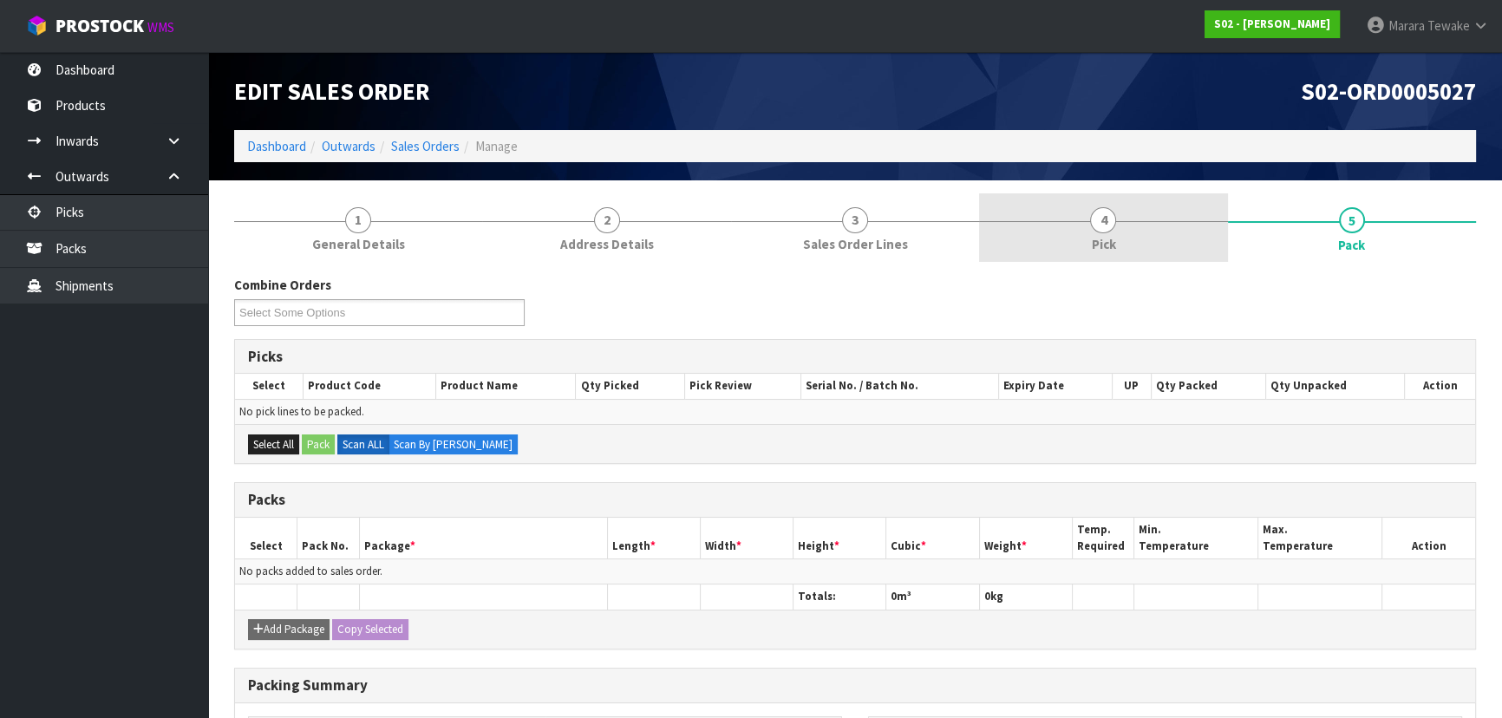
click at [1136, 231] on link "4 Pick" at bounding box center [1103, 227] width 248 height 68
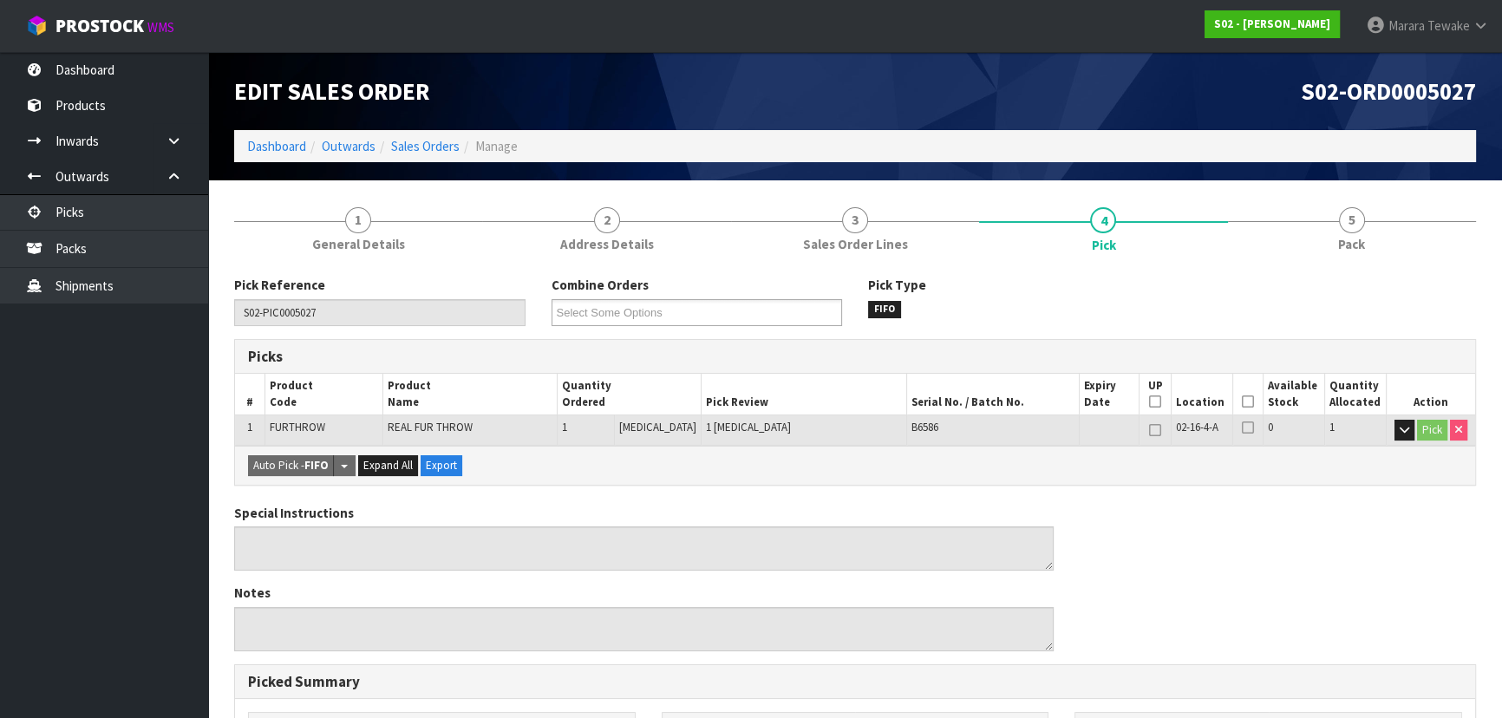
drag, startPoint x: 1243, startPoint y: 406, endPoint x: 1228, endPoint y: 414, distance: 17.9
click at [1243, 402] on icon at bounding box center [1248, 401] width 12 height 1
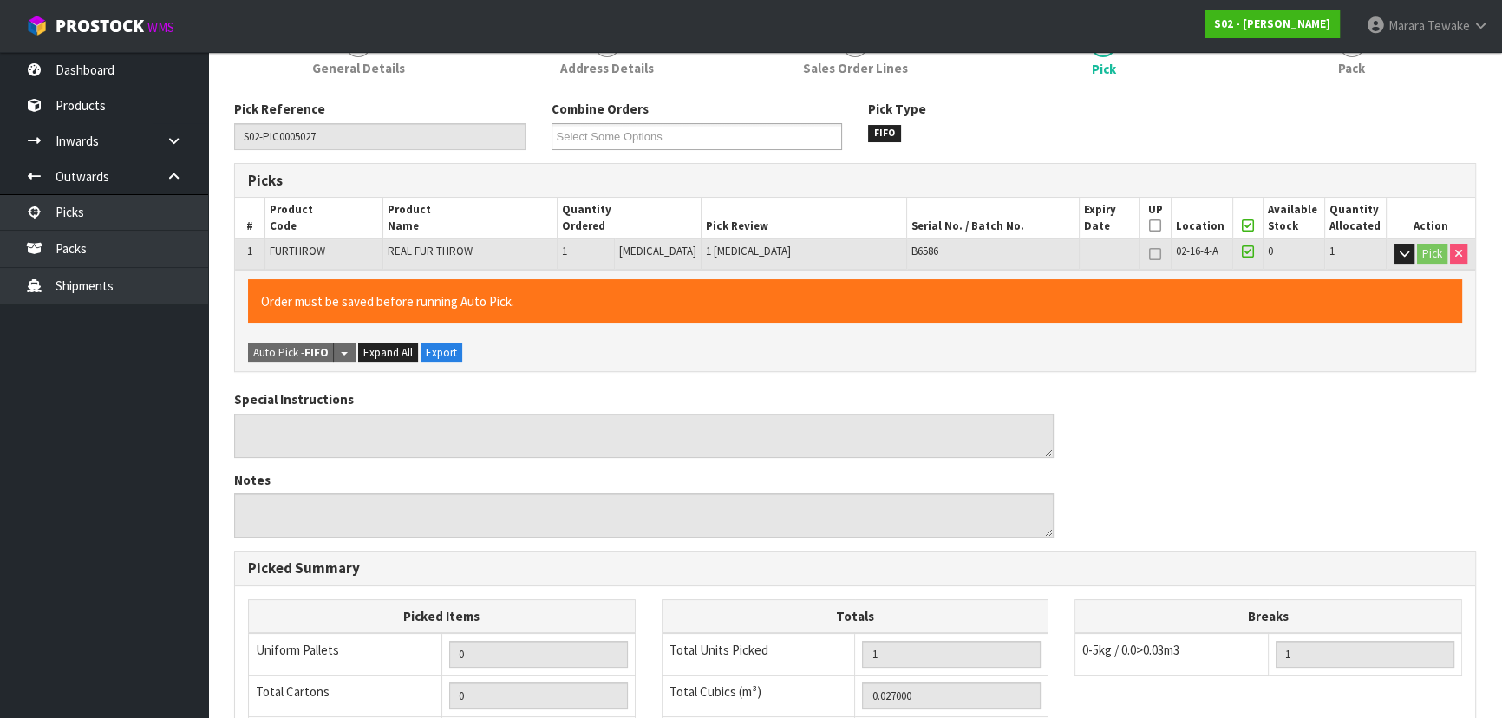
scroll to position [484, 0]
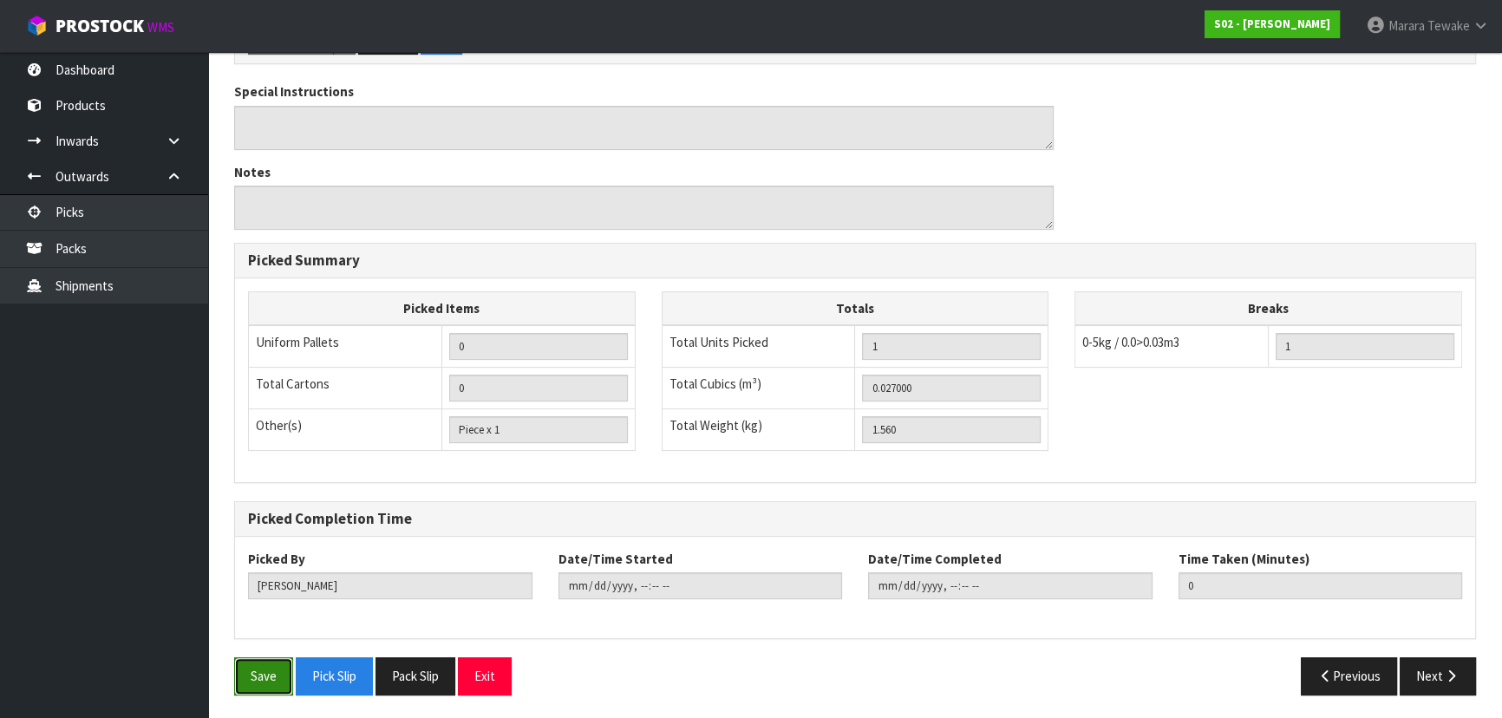
click at [274, 675] on button "Save" at bounding box center [263, 675] width 59 height 37
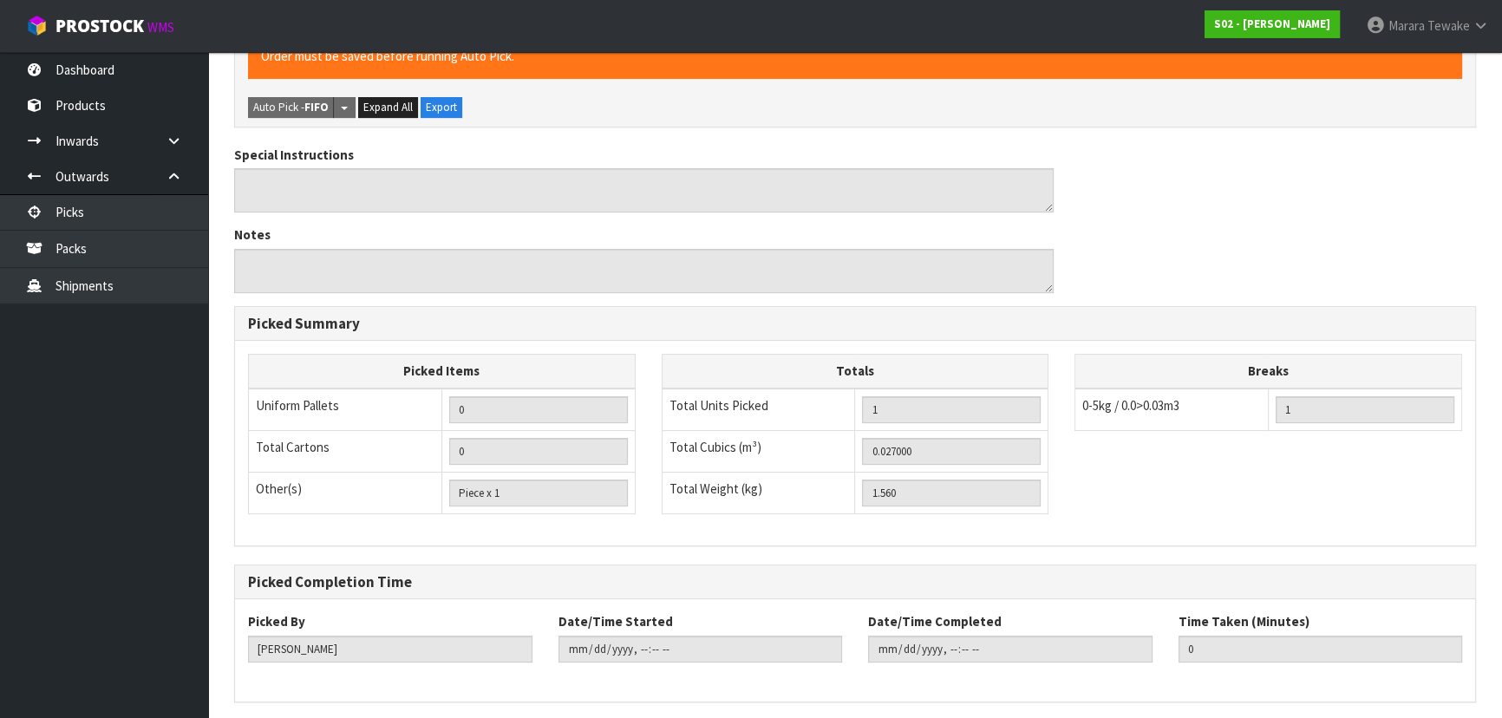
scroll to position [0, 0]
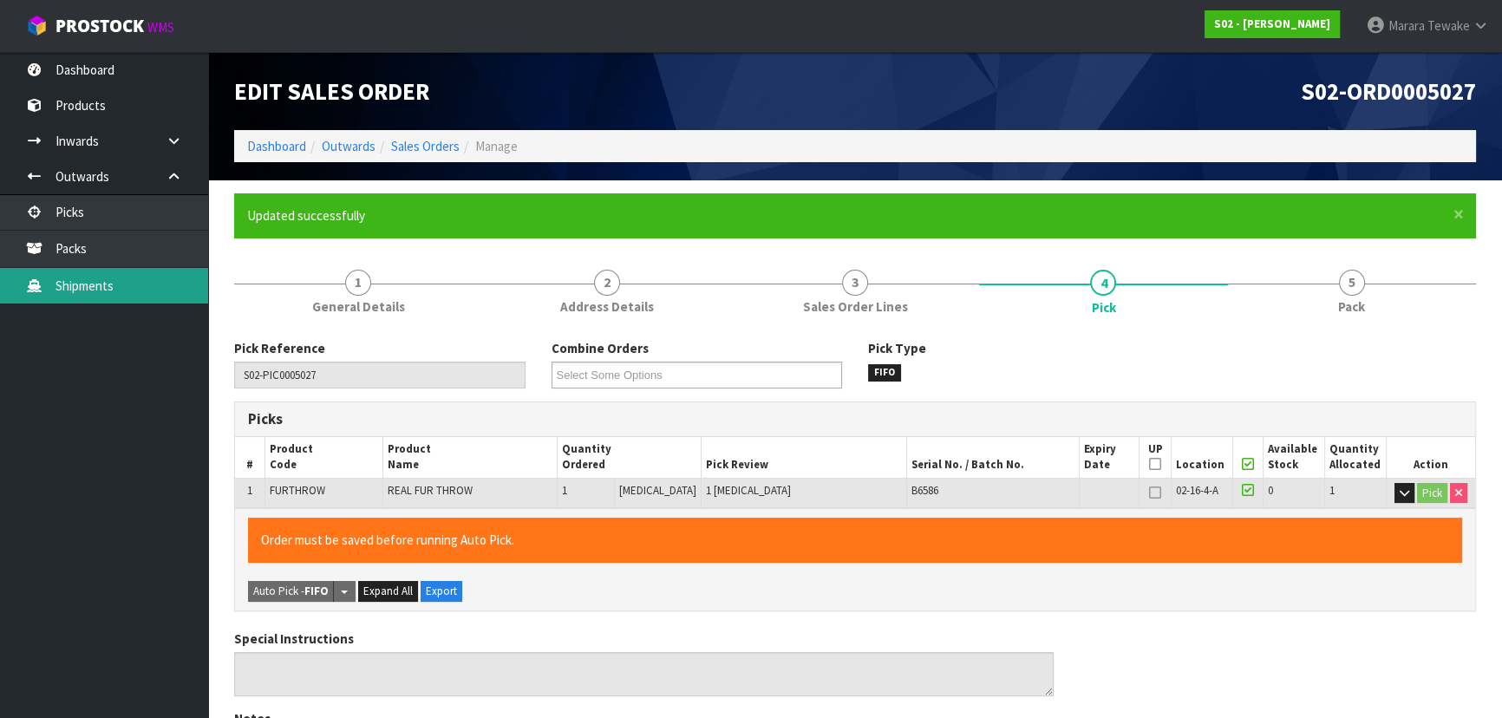
type input "Marara Tewake"
type input "2025-10-06T08:06:39"
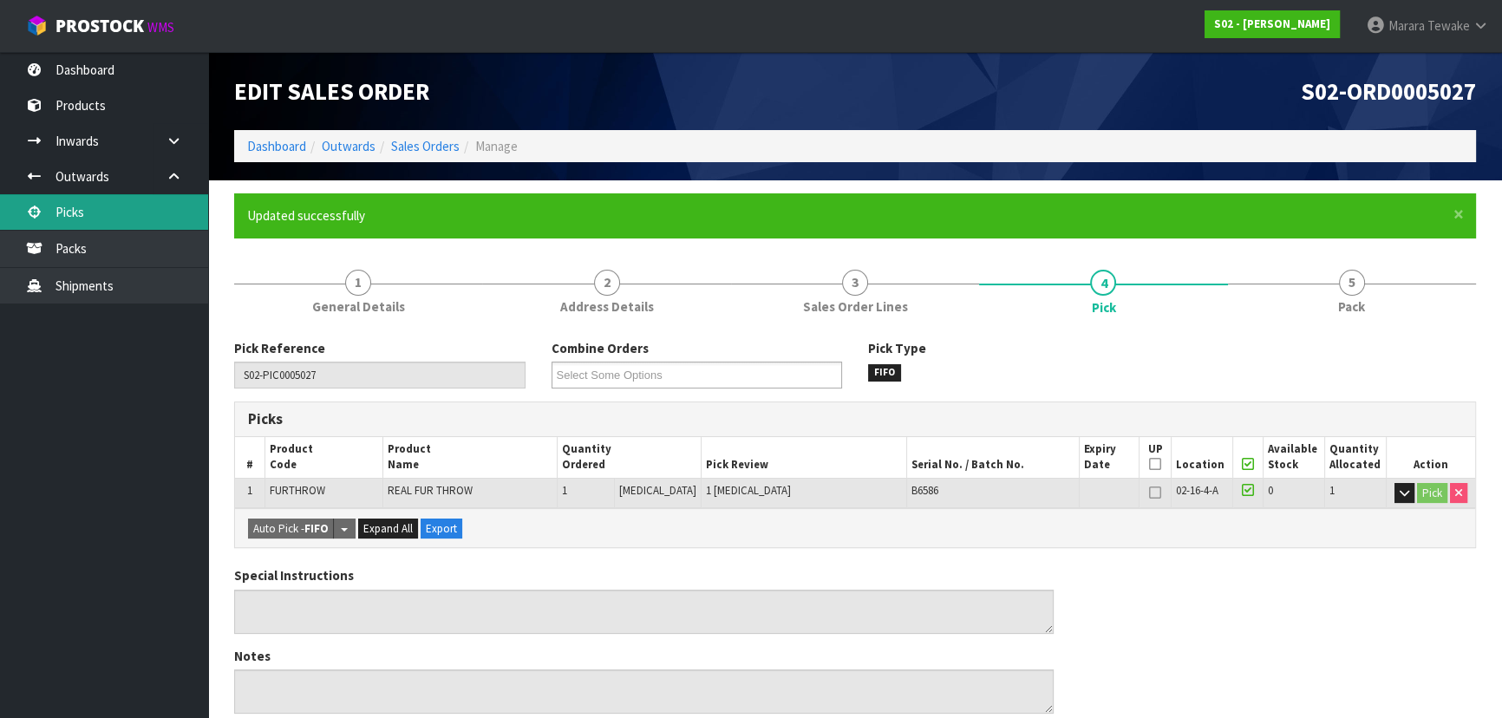
click at [88, 214] on link "Picks" at bounding box center [104, 212] width 208 height 36
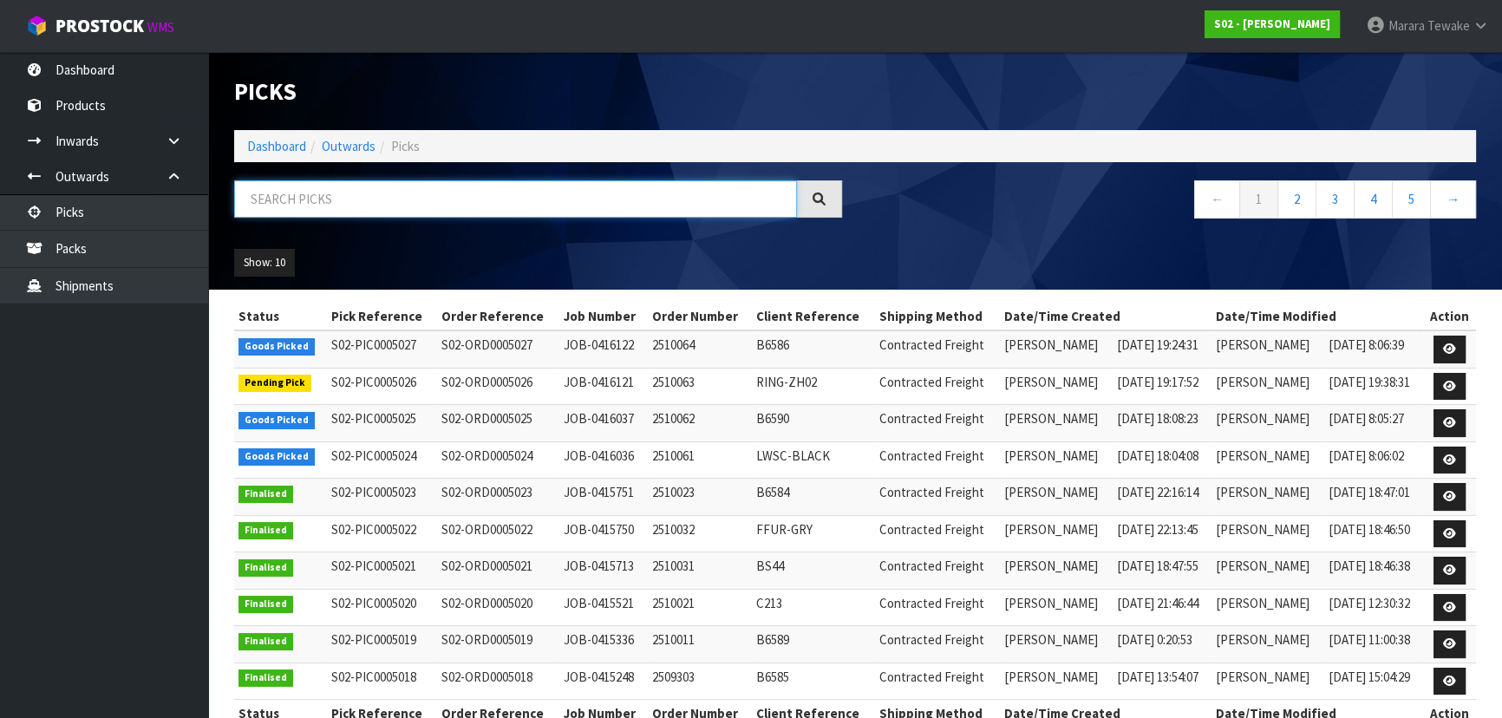
click at [306, 201] on input "text" at bounding box center [515, 198] width 563 height 37
click at [86, 203] on link "Picks" at bounding box center [104, 212] width 208 height 36
click at [77, 204] on link "Picks" at bounding box center [104, 212] width 208 height 36
click at [118, 61] on link "Dashboard" at bounding box center [104, 70] width 208 height 36
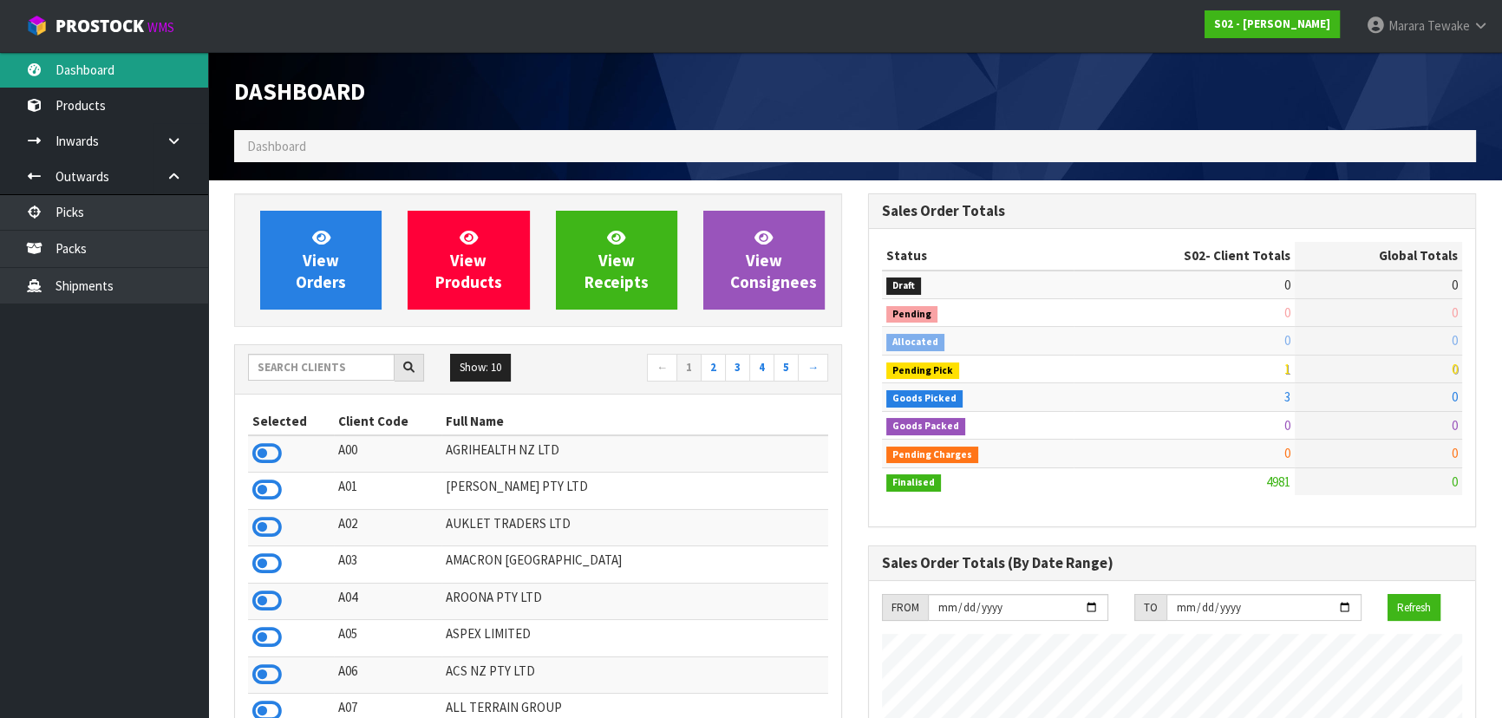
scroll to position [1311, 633]
click at [315, 361] on input "text" at bounding box center [321, 367] width 147 height 27
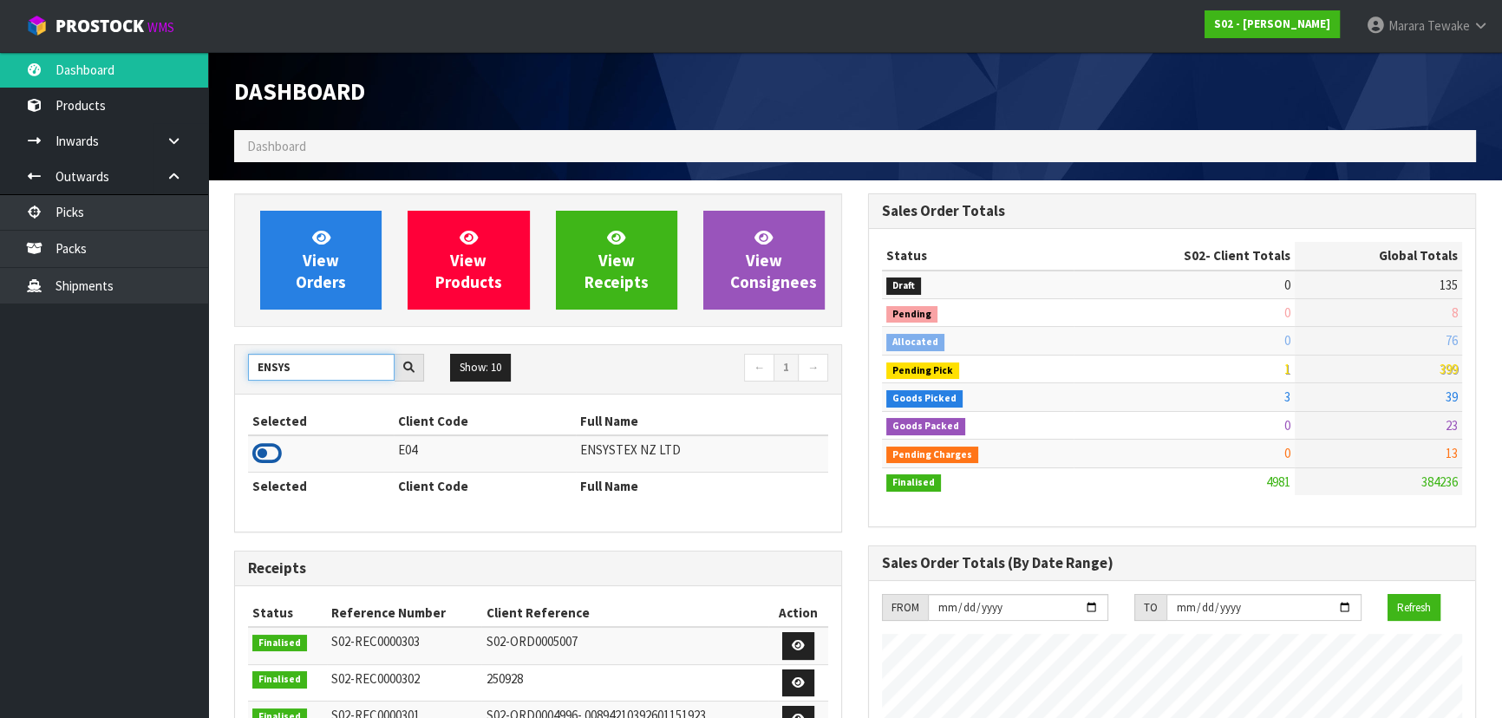
type input "ENSYS"
click at [265, 457] on icon at bounding box center [266, 453] width 29 height 26
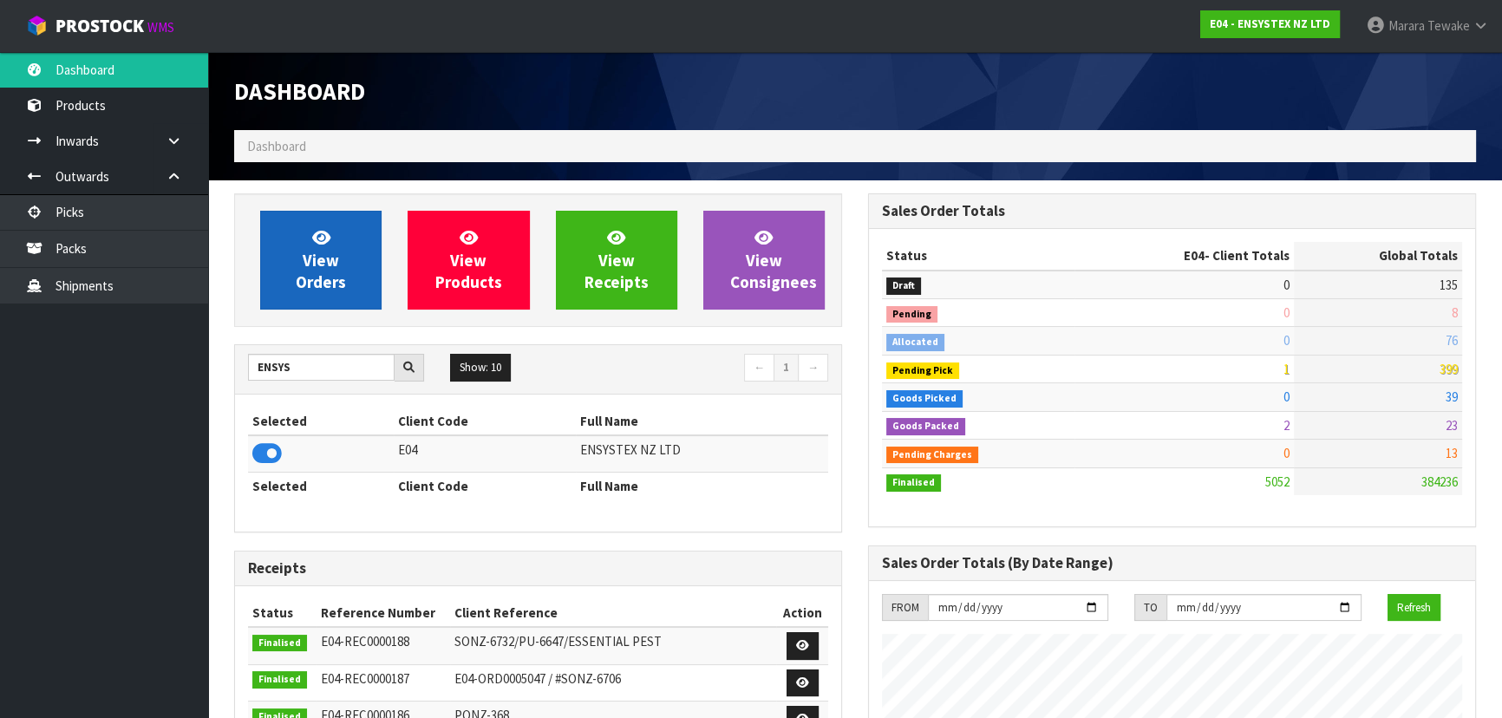
scroll to position [1348, 633]
click at [298, 263] on link "View Orders" at bounding box center [320, 260] width 121 height 99
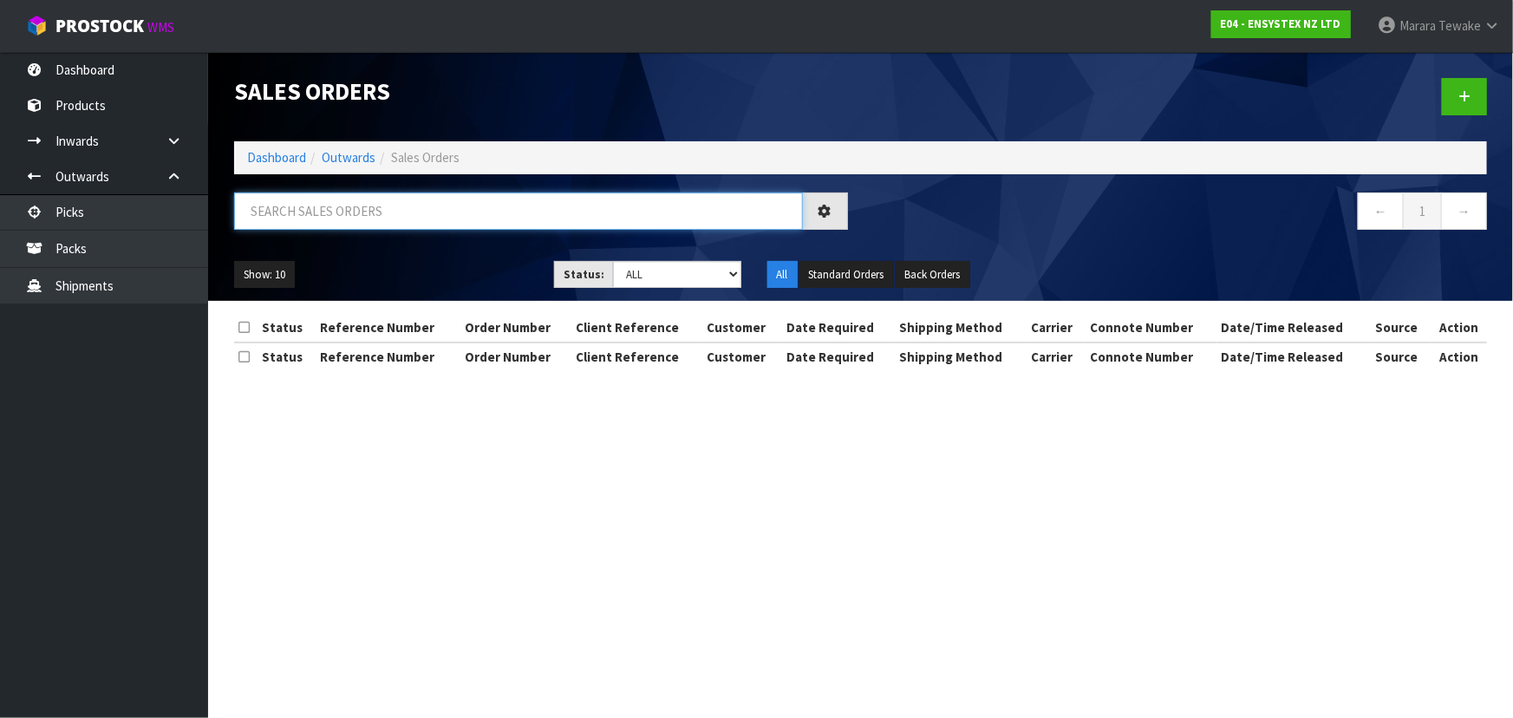
click at [292, 213] on input "text" at bounding box center [518, 210] width 569 height 37
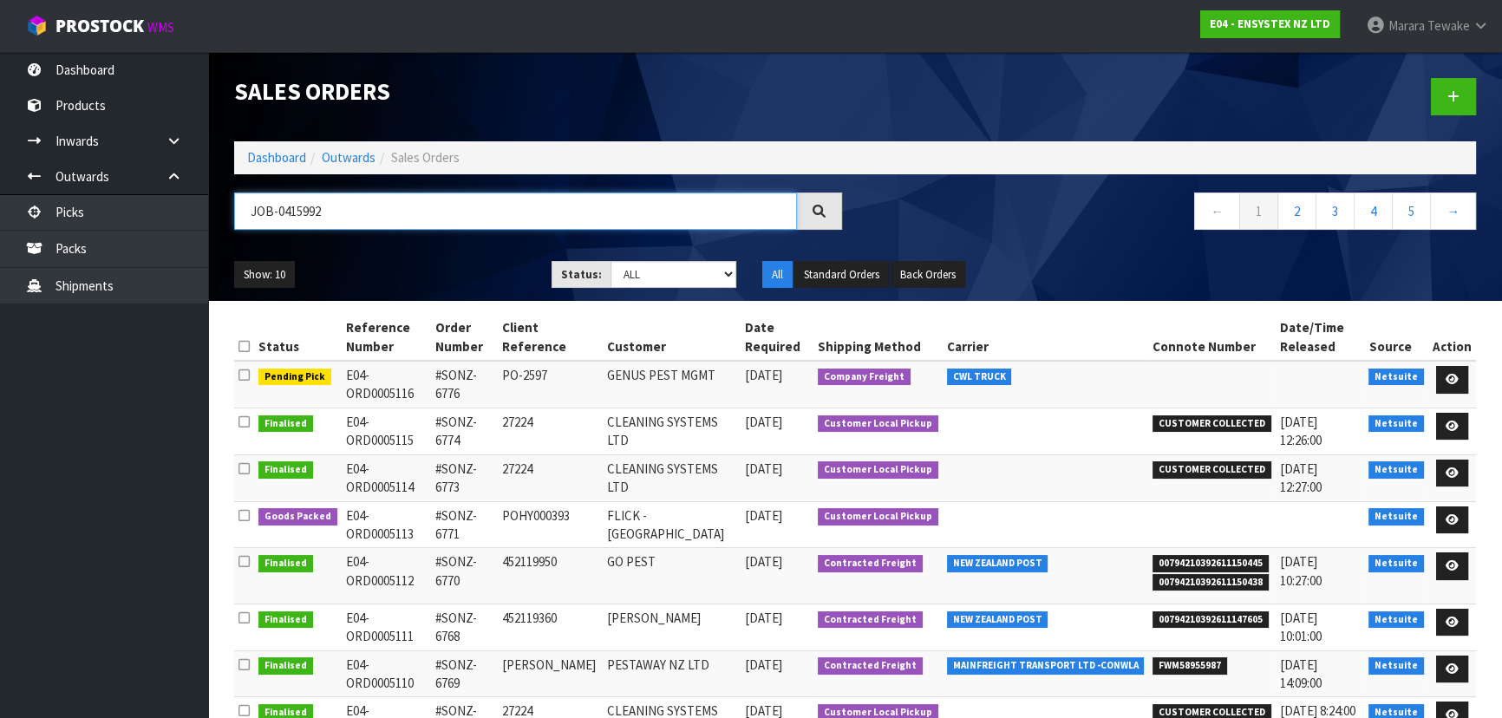
type input "JOB-0415992"
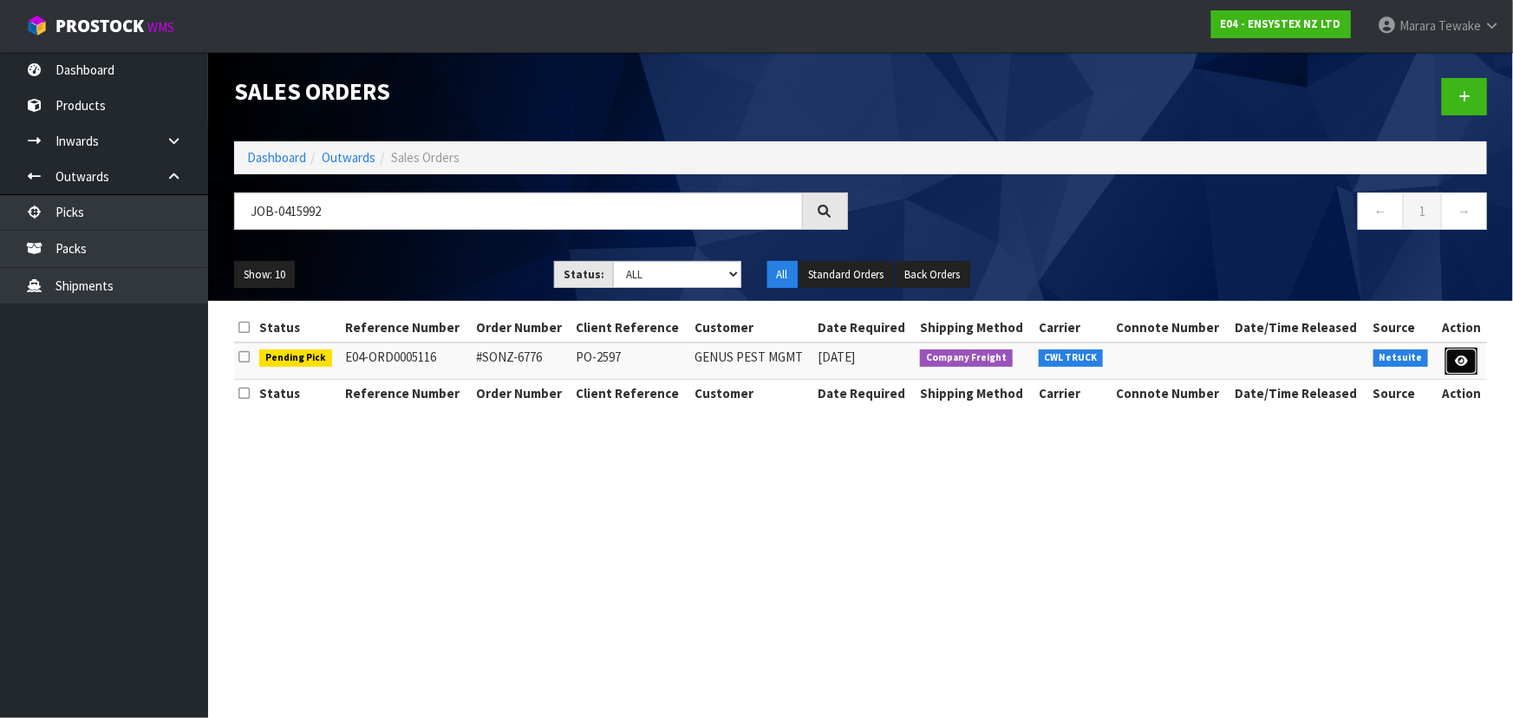
click at [1463, 362] on icon at bounding box center [1461, 360] width 13 height 11
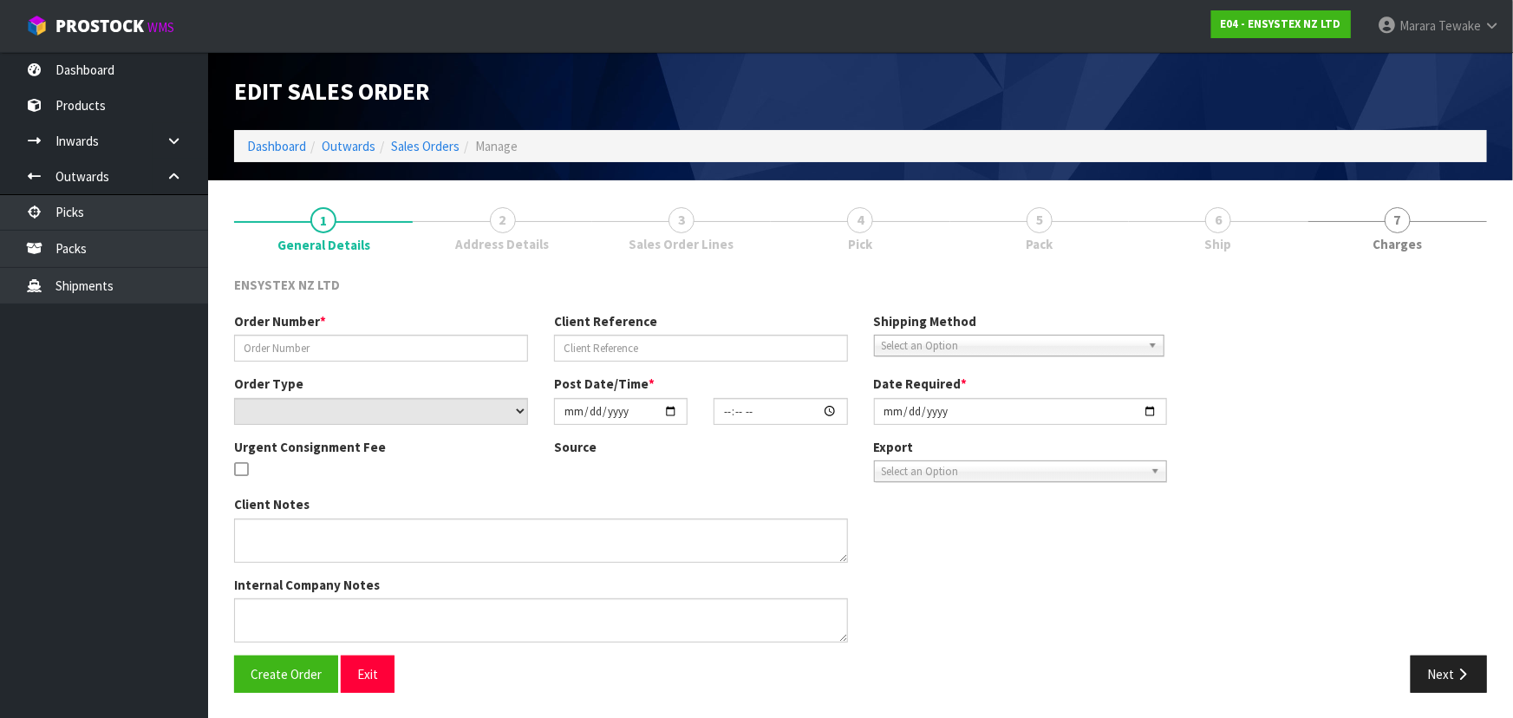
type input "#SONZ-6776"
type input "PO-2597"
select select "number:0"
type input "2025-10-03"
type input "20:00:13.000"
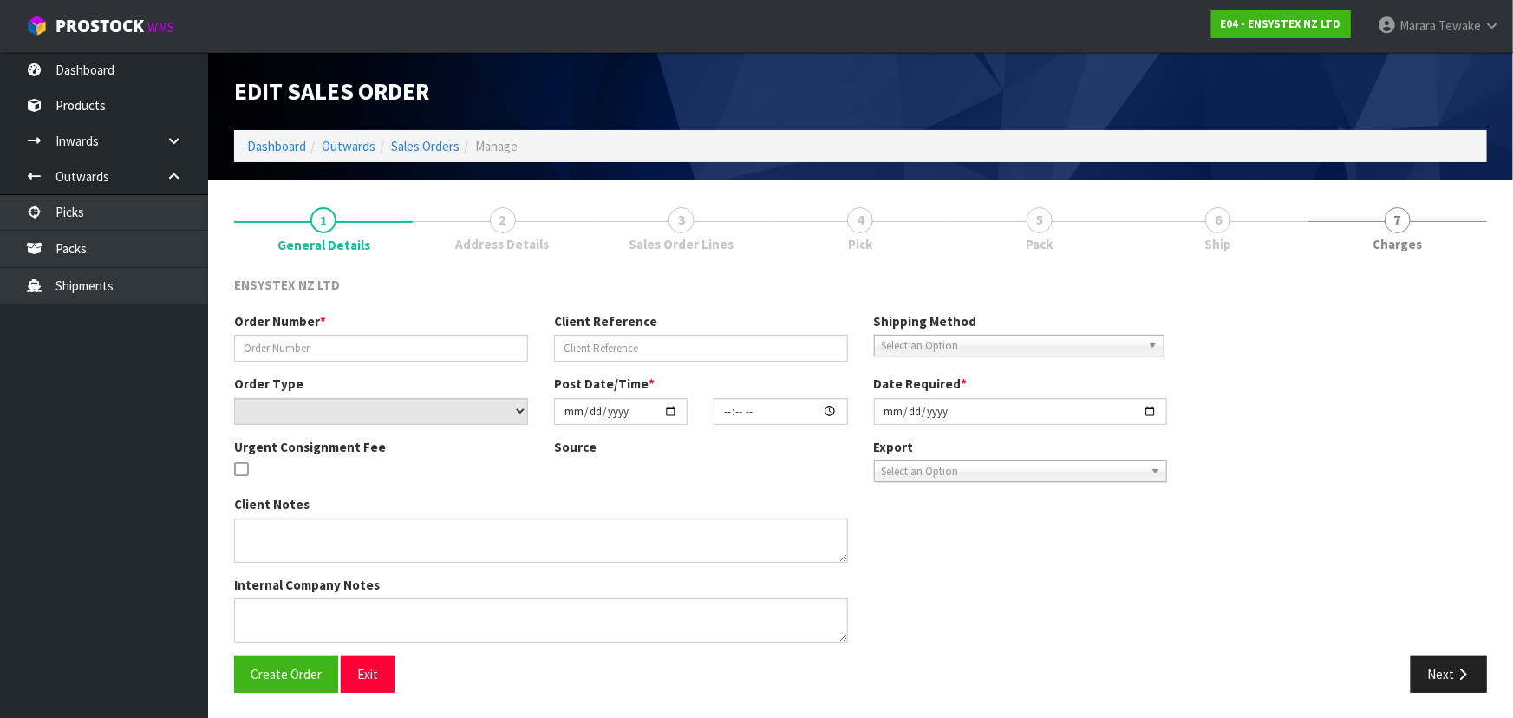
type input "2025-10-03"
type textarea "CALL ADAM 0297704290 20 MINS BEFORE DELIVERY - SITE IS UNMANNED"
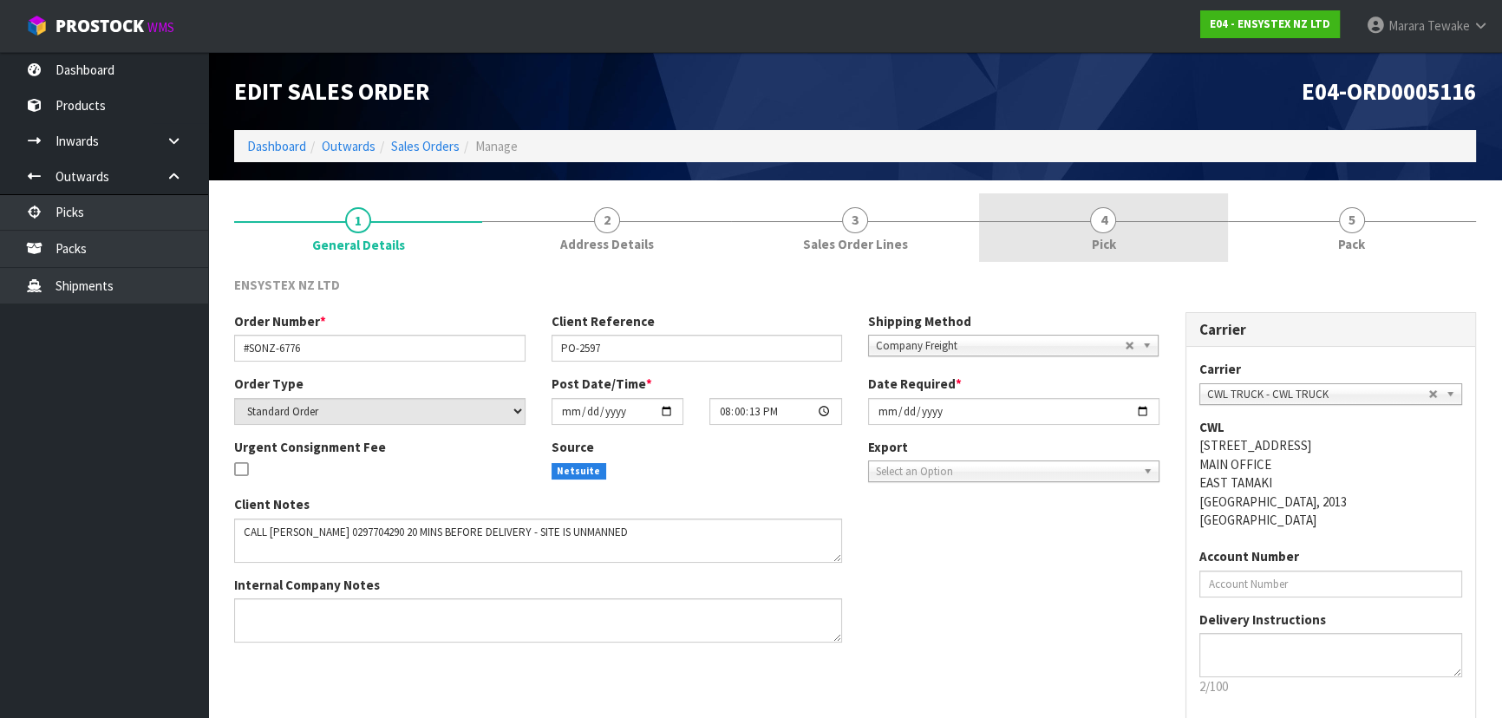
click at [1132, 239] on link "4 Pick" at bounding box center [1103, 227] width 248 height 68
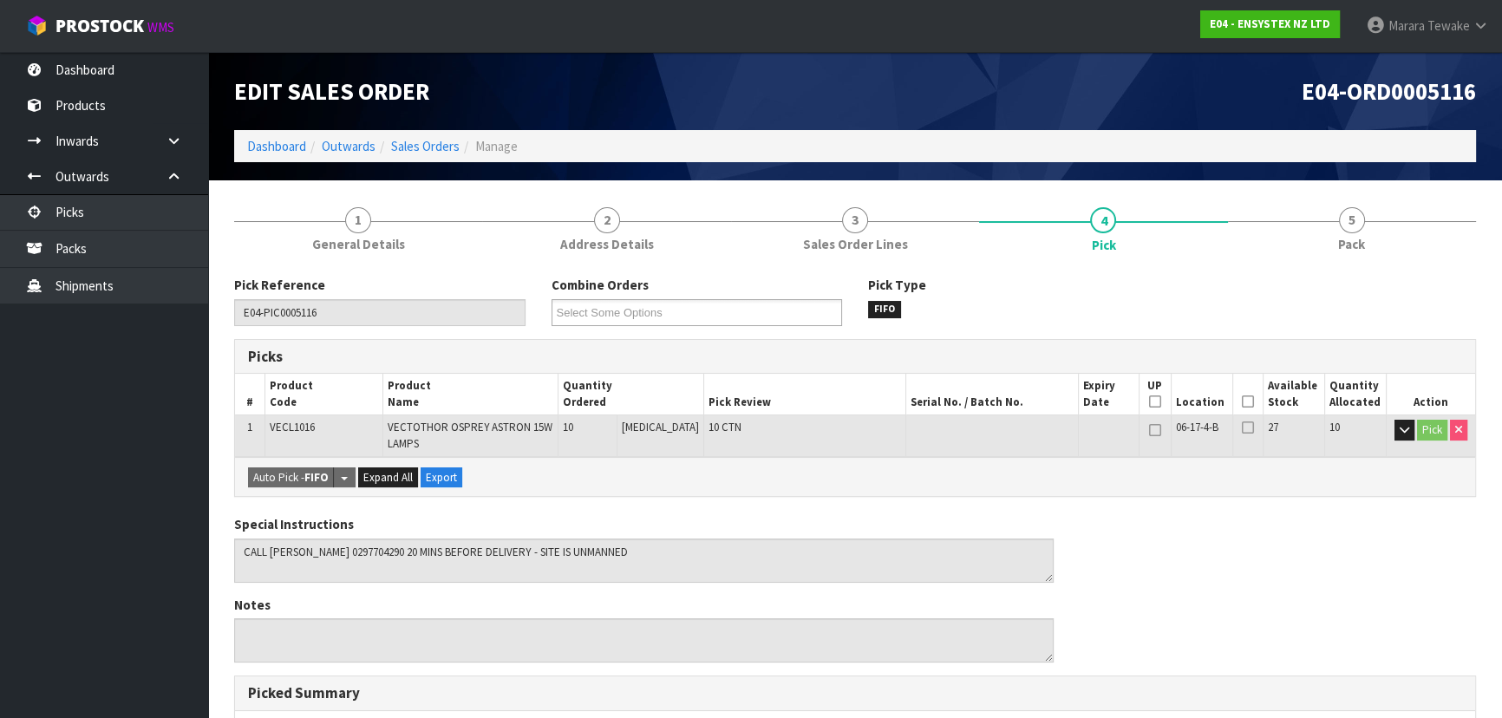
click at [1244, 401] on icon at bounding box center [1248, 401] width 12 height 1
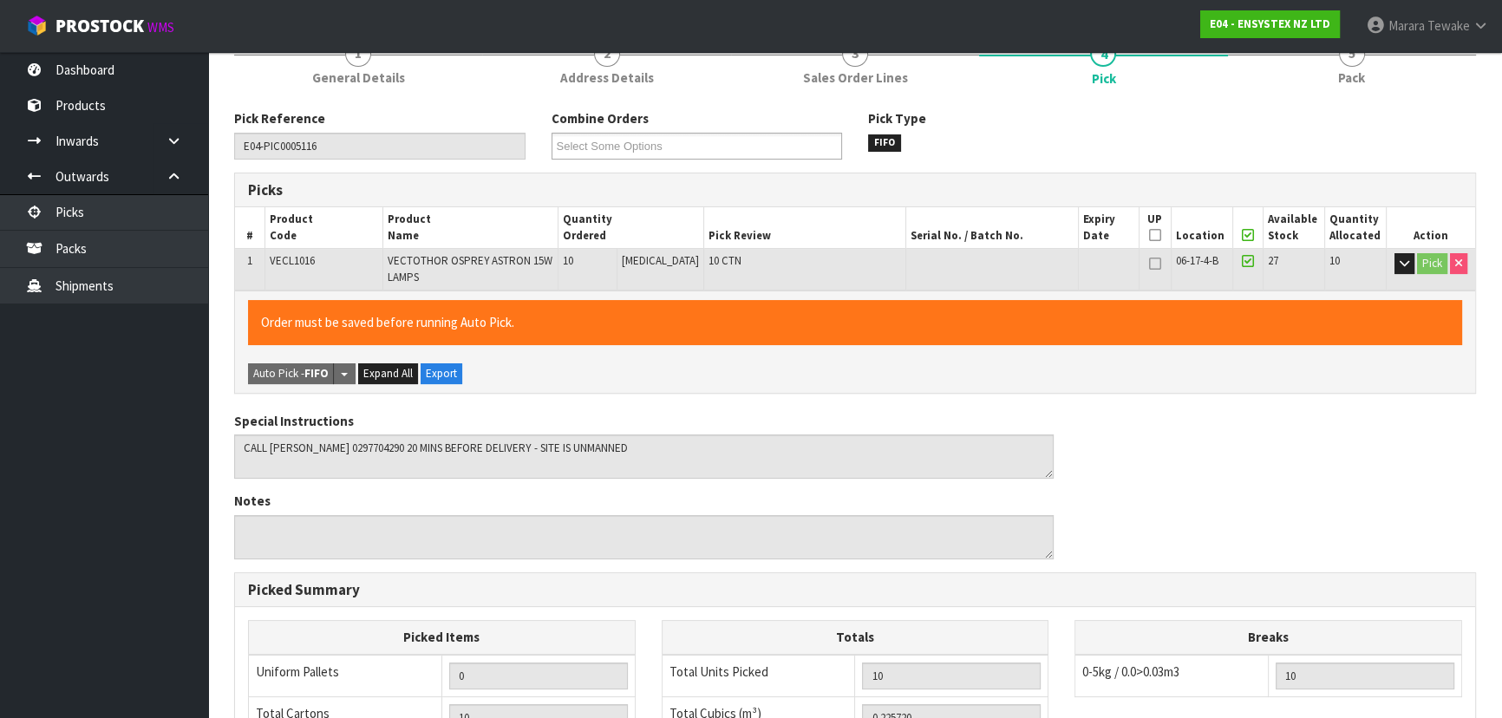
scroll to position [495, 0]
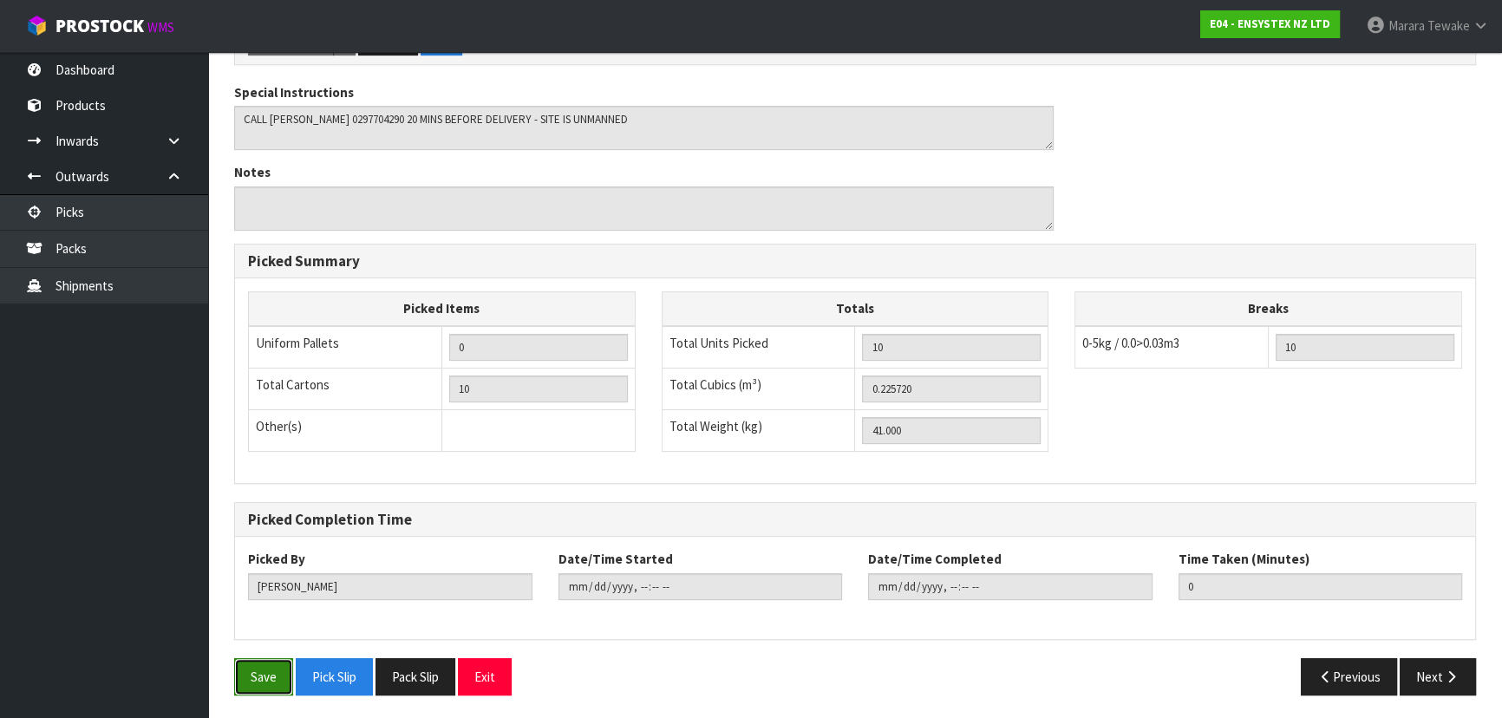
click at [260, 679] on button "Save" at bounding box center [263, 676] width 59 height 37
click at [1064, 665] on div "Previous Next" at bounding box center [1172, 676] width 634 height 37
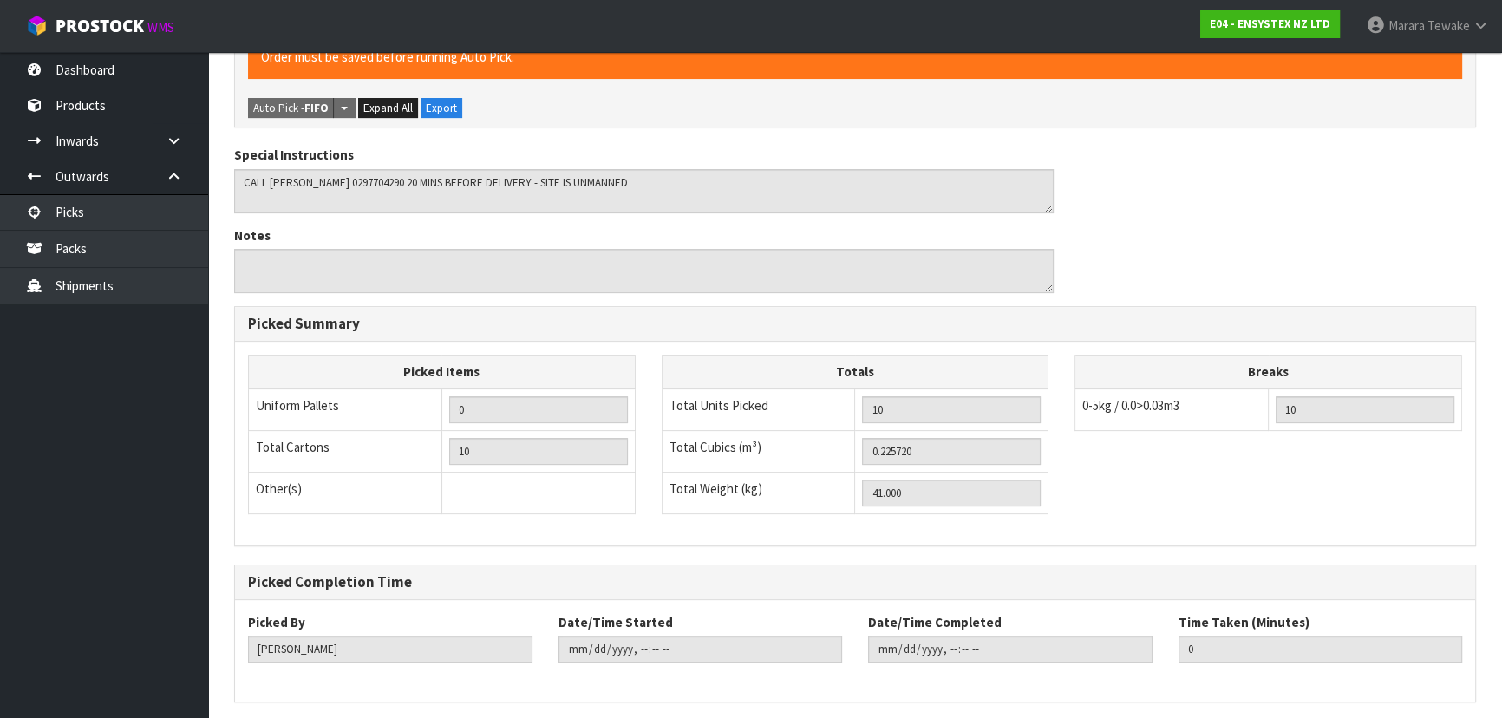
scroll to position [0, 0]
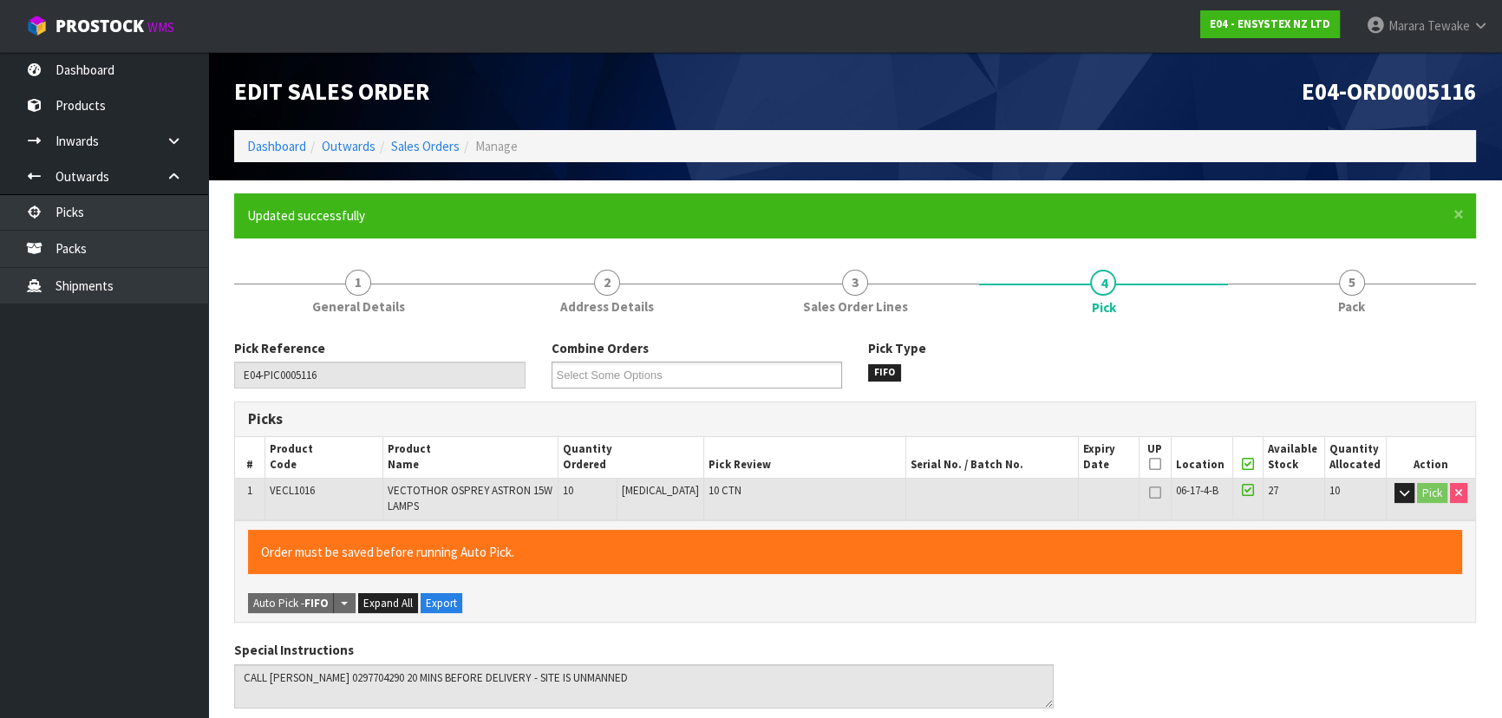
type input "Marara Tewake"
type input "2025-10-06T08:08:30"
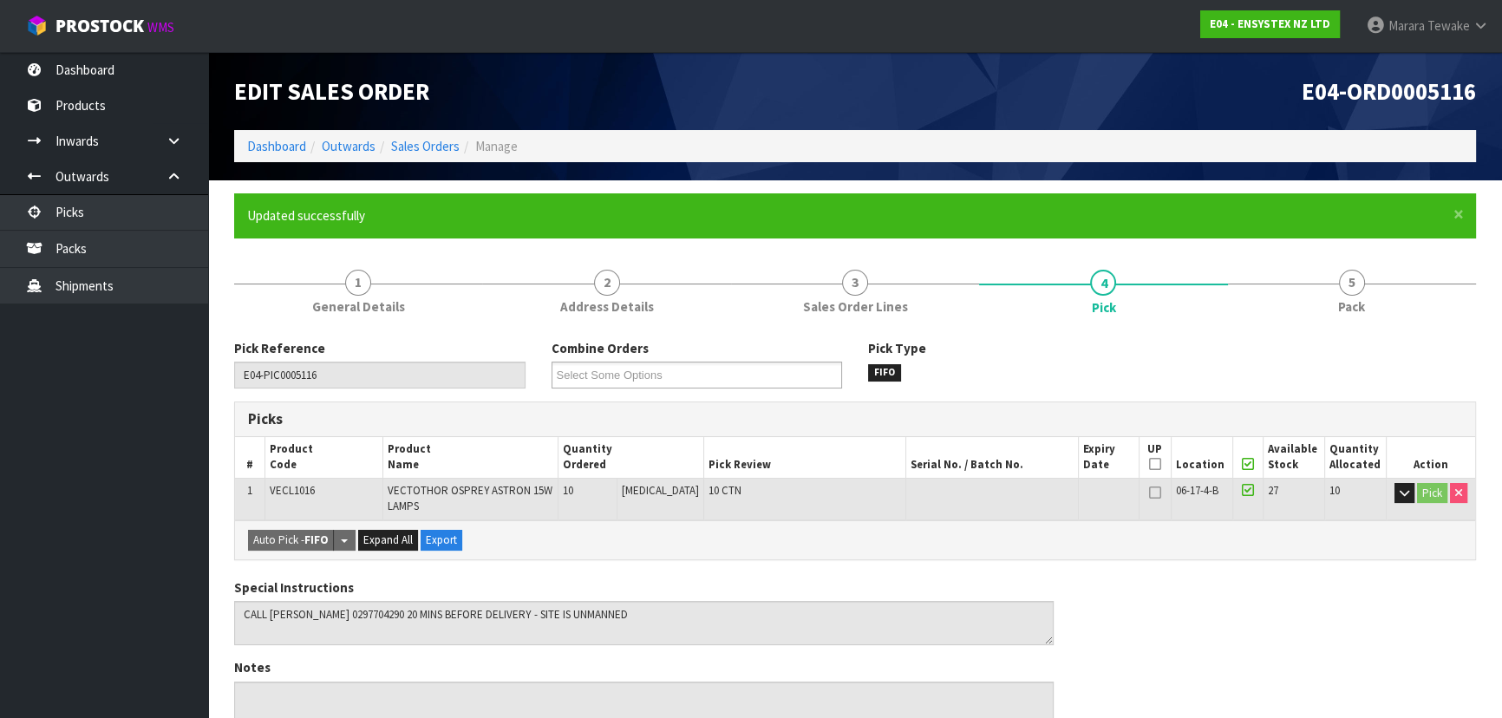
drag, startPoint x: 155, startPoint y: 458, endPoint x: 143, endPoint y: 457, distance: 12.2
click at [145, 457] on ul "Dashboard Products Categories Serial Numbers Kitsets Packagings Inwards Purchas…" at bounding box center [104, 385] width 208 height 666
click at [106, 212] on link "Picks" at bounding box center [104, 212] width 208 height 36
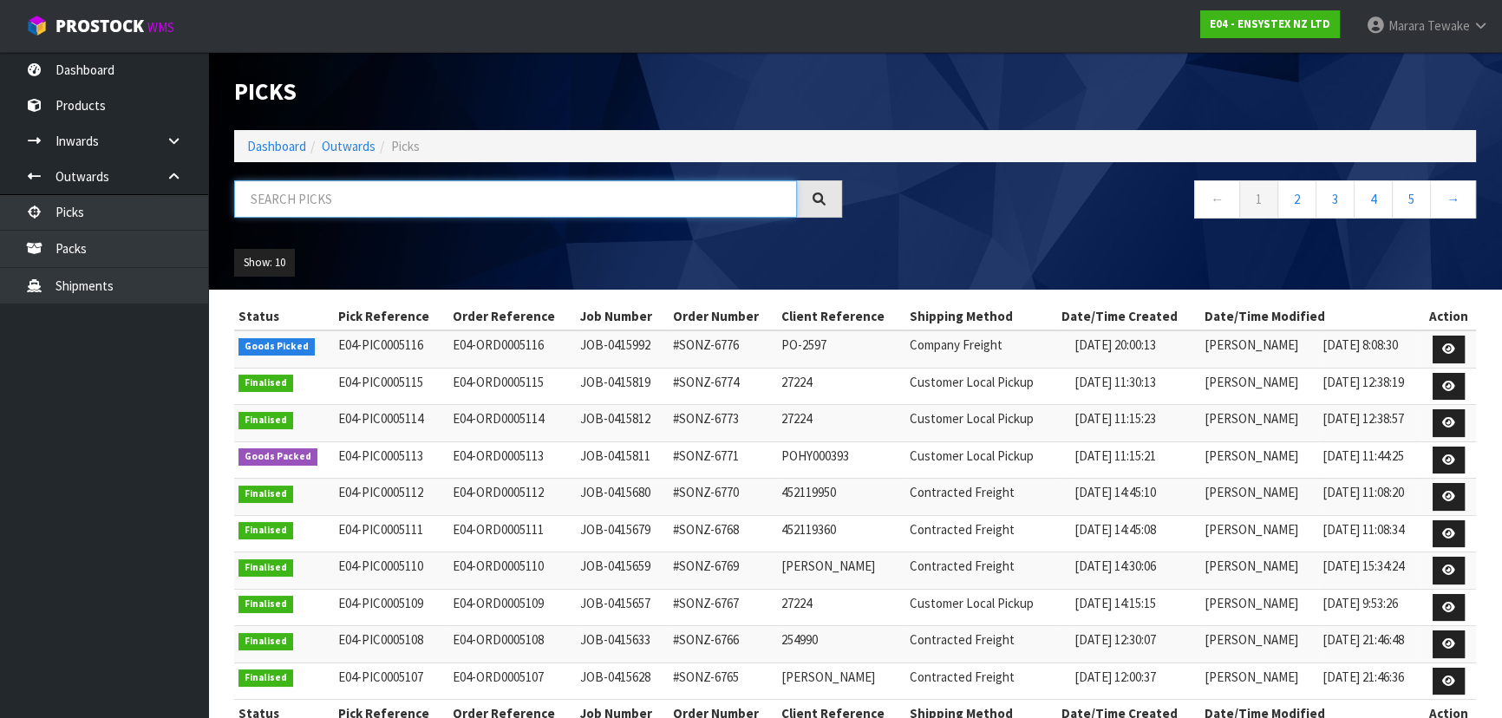
click at [316, 199] on input "text" at bounding box center [515, 198] width 563 height 37
click at [147, 53] on link "Dashboard" at bounding box center [104, 70] width 208 height 36
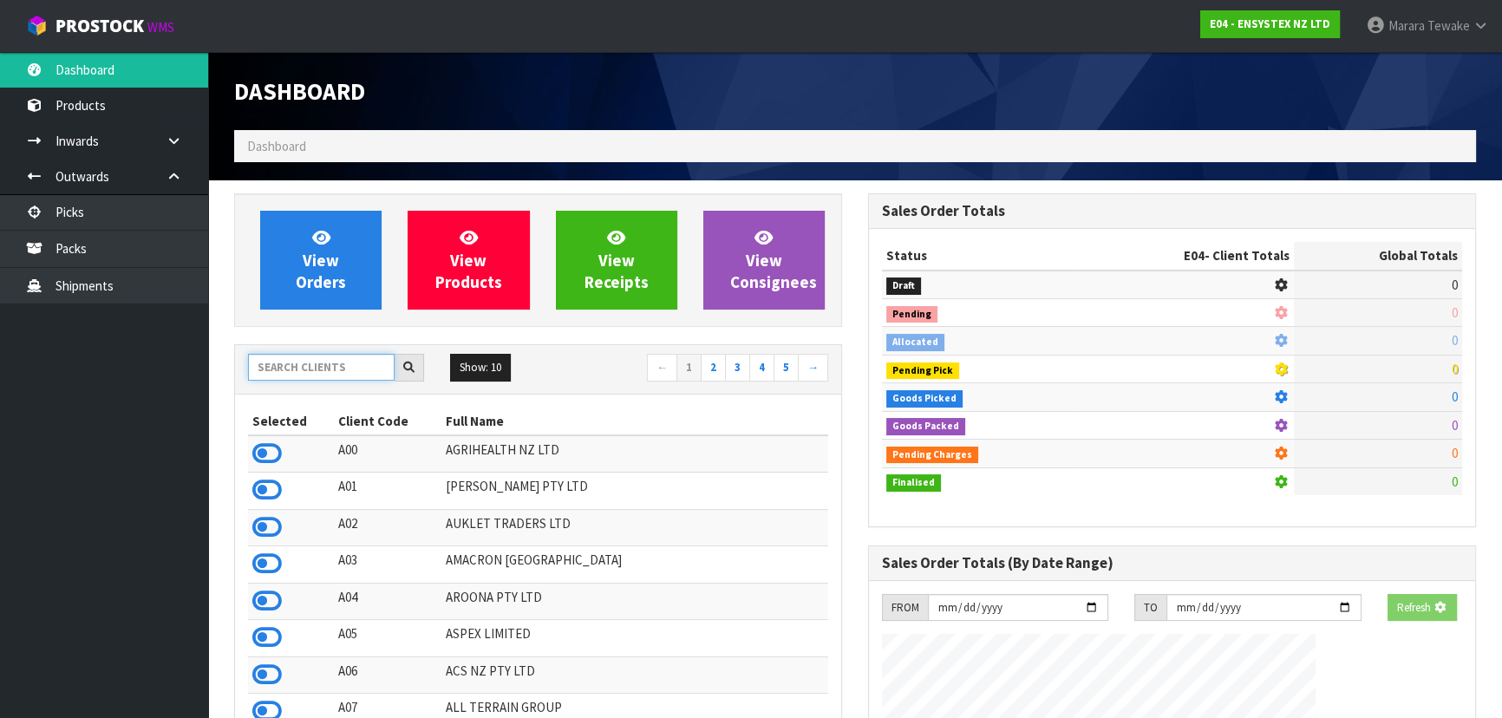
click at [374, 371] on input "text" at bounding box center [321, 367] width 147 height 27
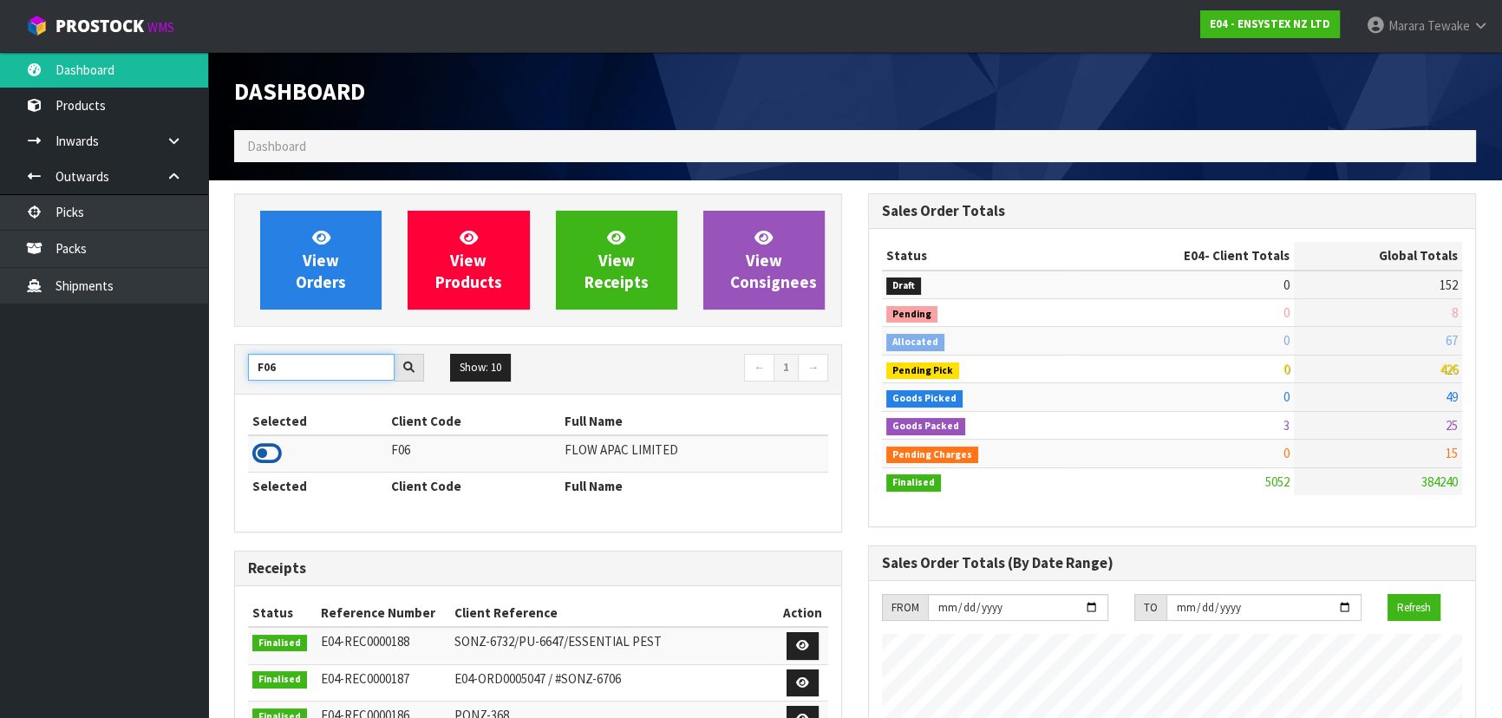
type input "F06"
click at [254, 448] on icon at bounding box center [266, 453] width 29 height 26
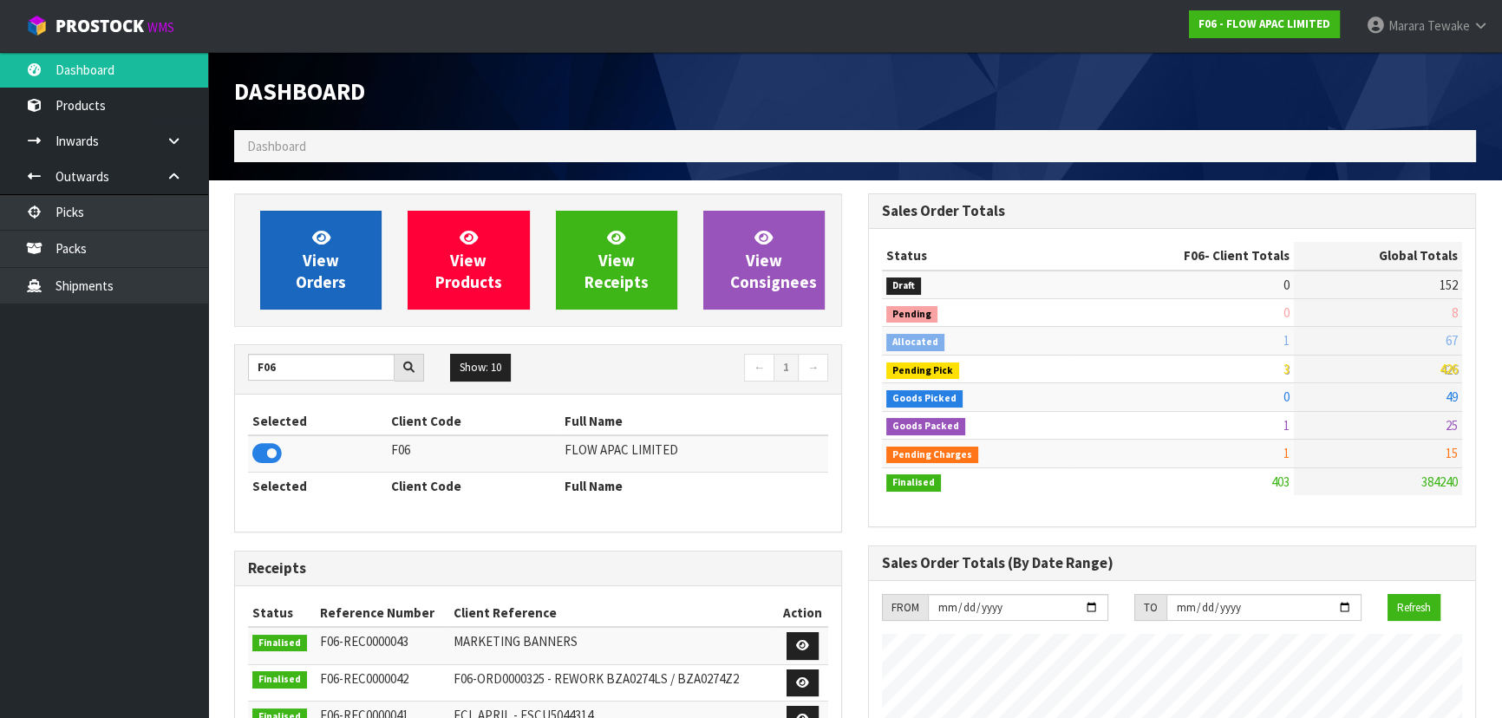
scroll to position [1311, 633]
click at [381, 264] on div "View Orders" at bounding box center [320, 260] width 147 height 99
click at [329, 245] on icon at bounding box center [321, 237] width 18 height 16
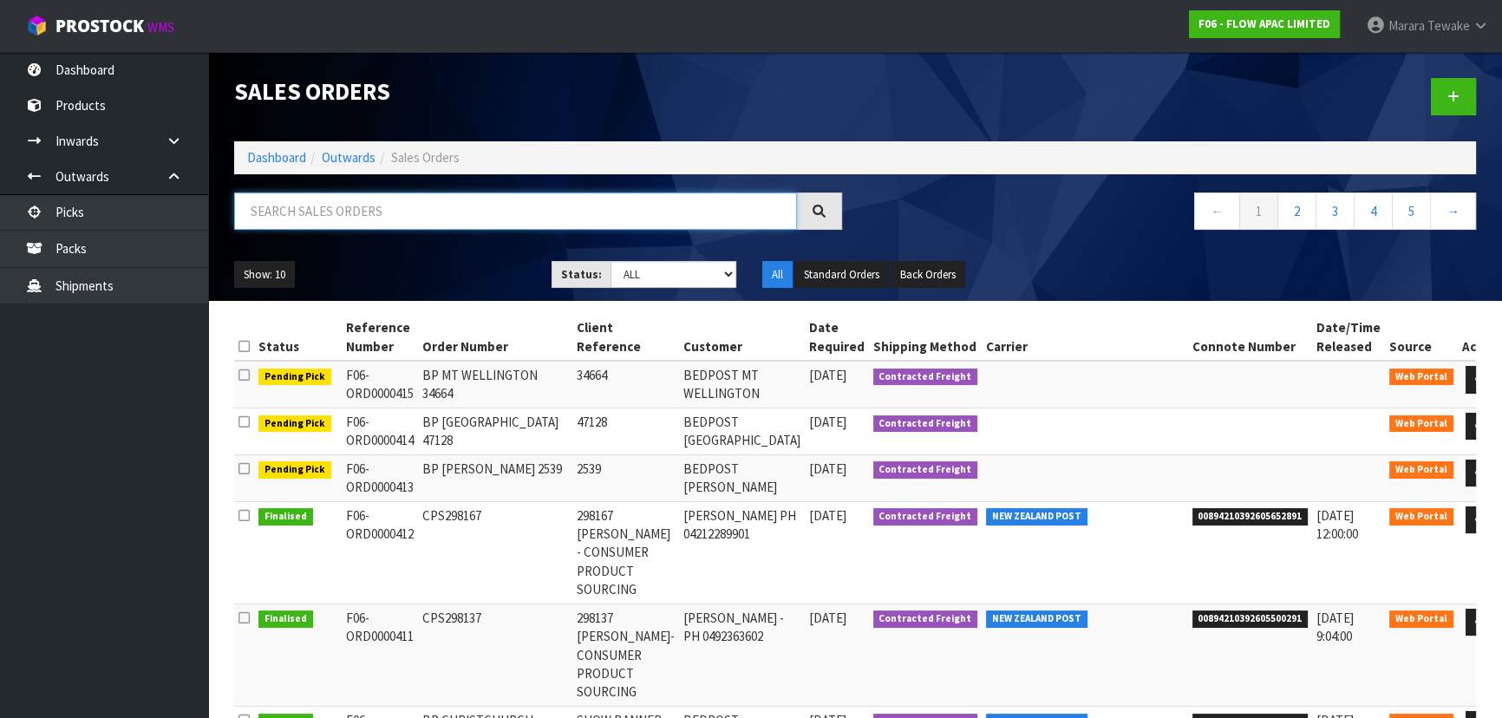
click at [309, 199] on input "text" at bounding box center [515, 210] width 563 height 37
type input "JOB-0414808"
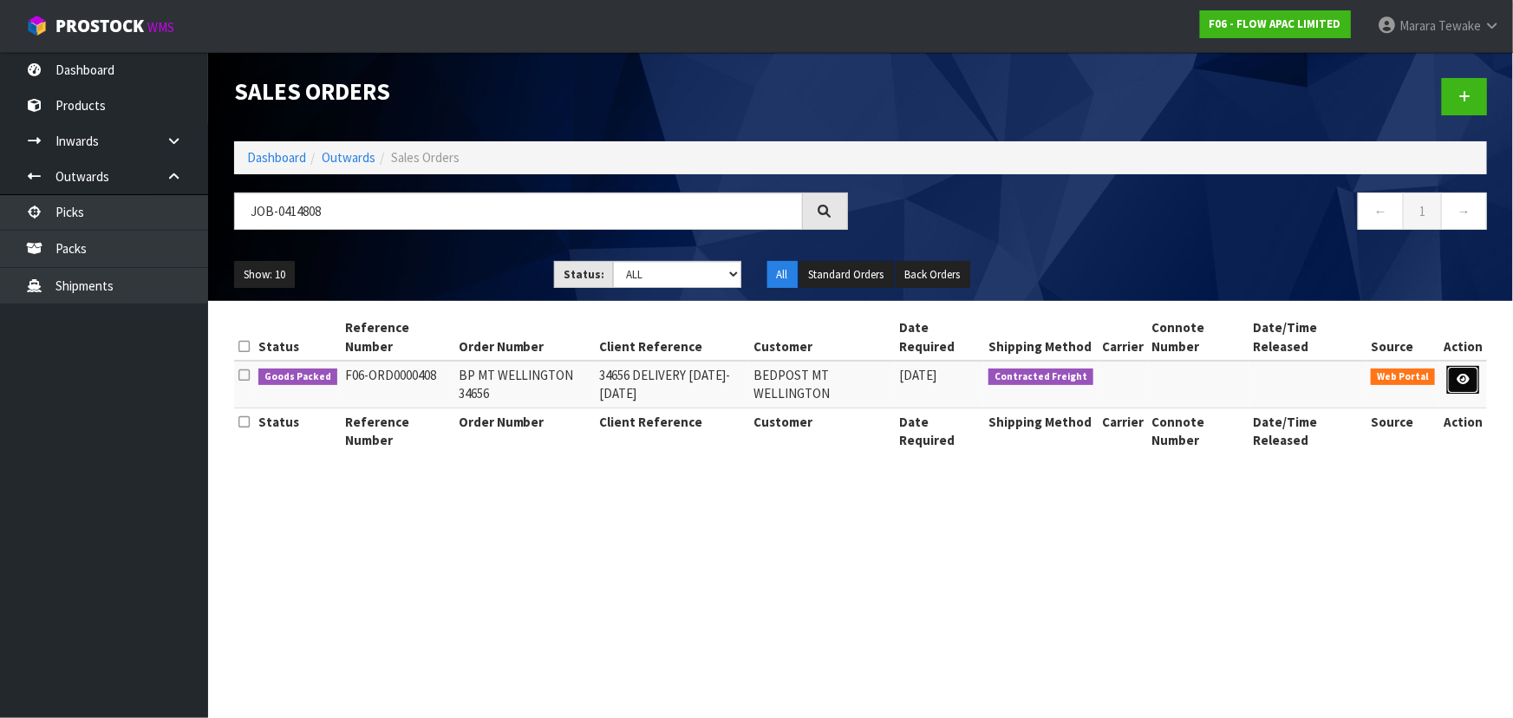
click at [1472, 375] on link at bounding box center [1463, 380] width 32 height 28
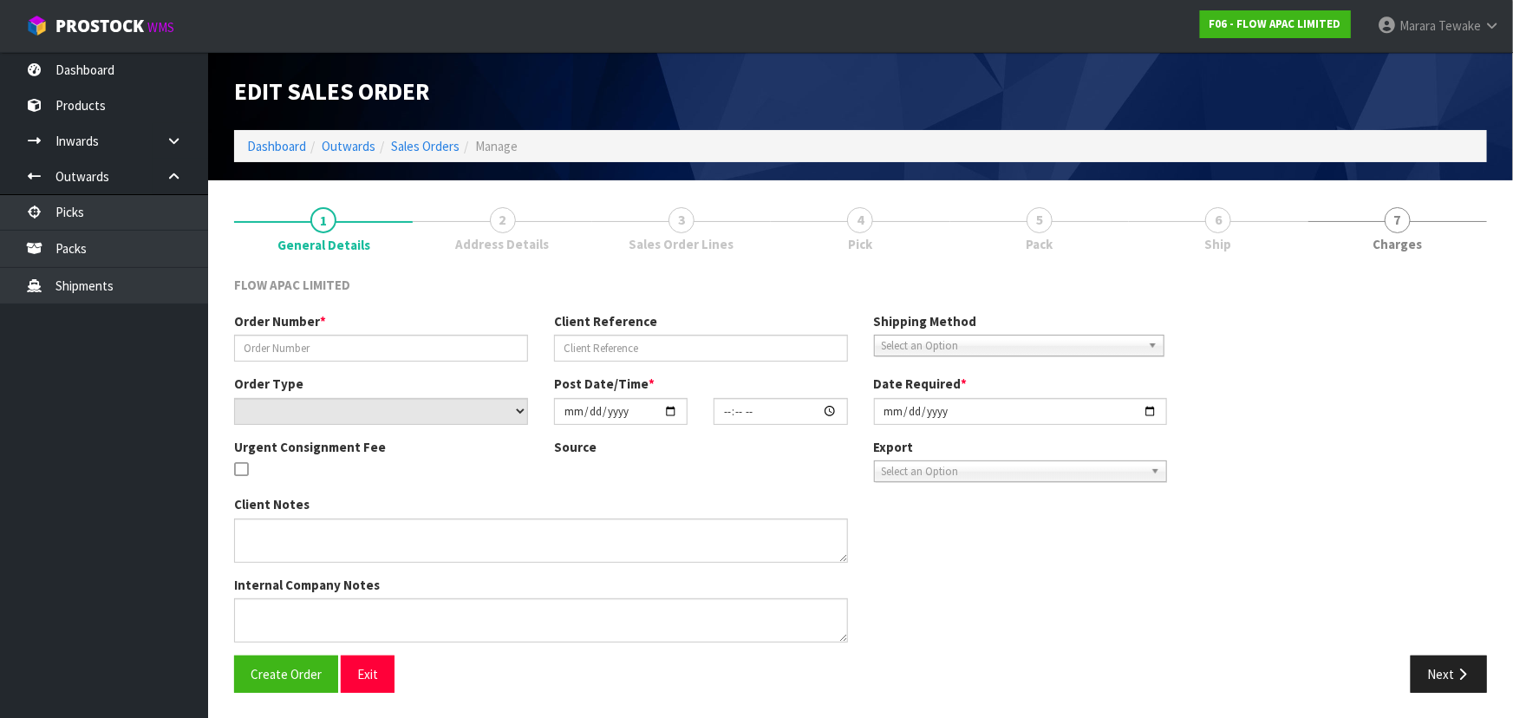
type input "BP MT WELLINGTON 34656"
type input "34656 DELIVERY 6-8 OCTOBER"
select select "number:0"
type input "2025-09-29"
type input "03:43:00.000"
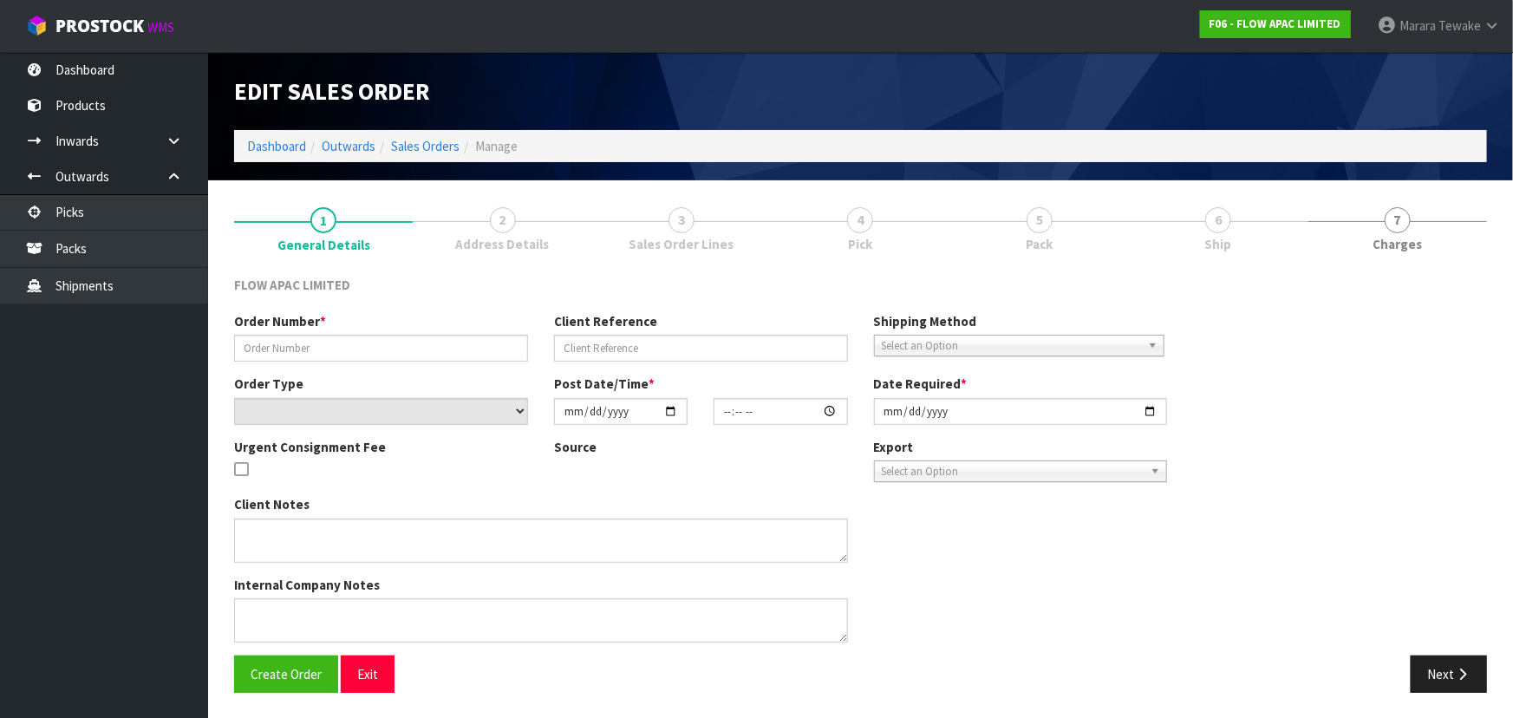
type input "2025-10-06"
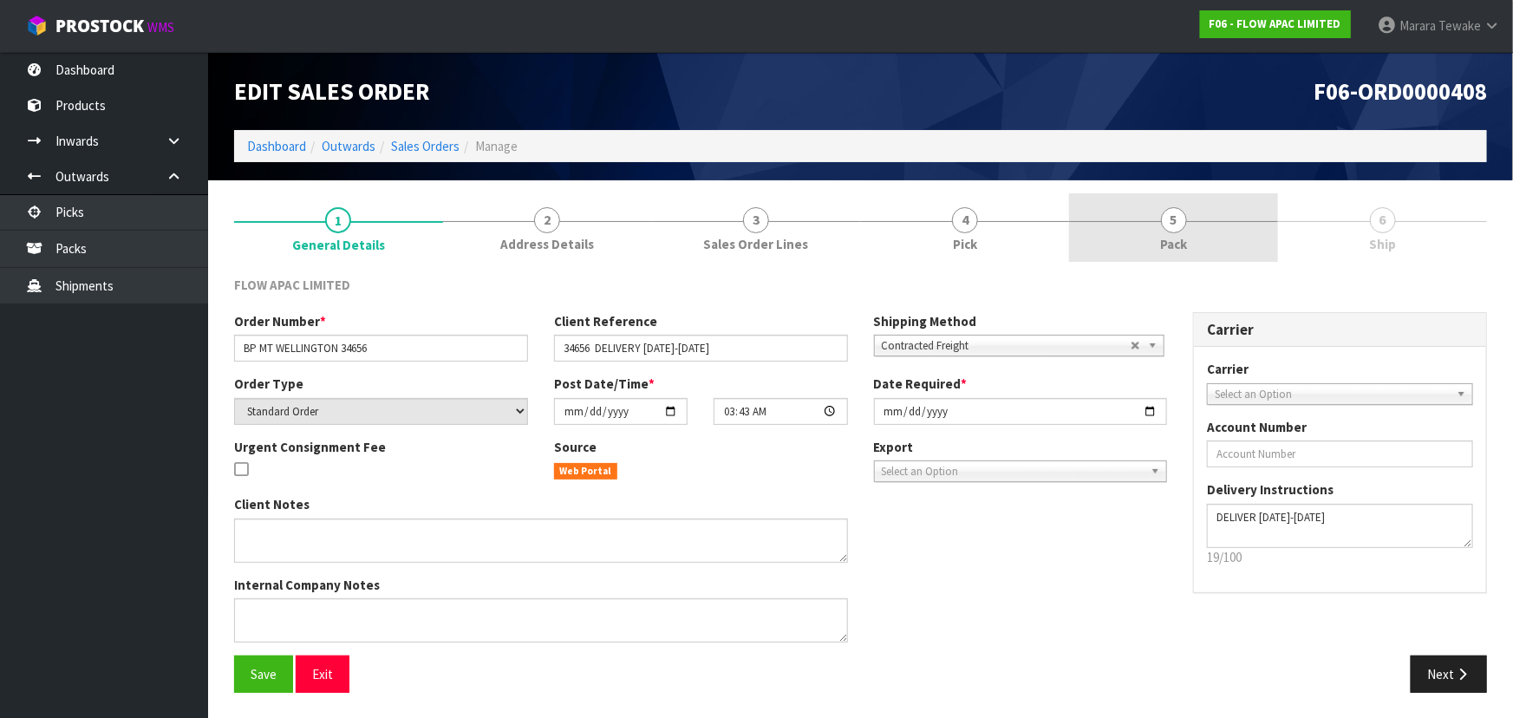
click at [1172, 233] on link "5 Pack" at bounding box center [1173, 227] width 209 height 68
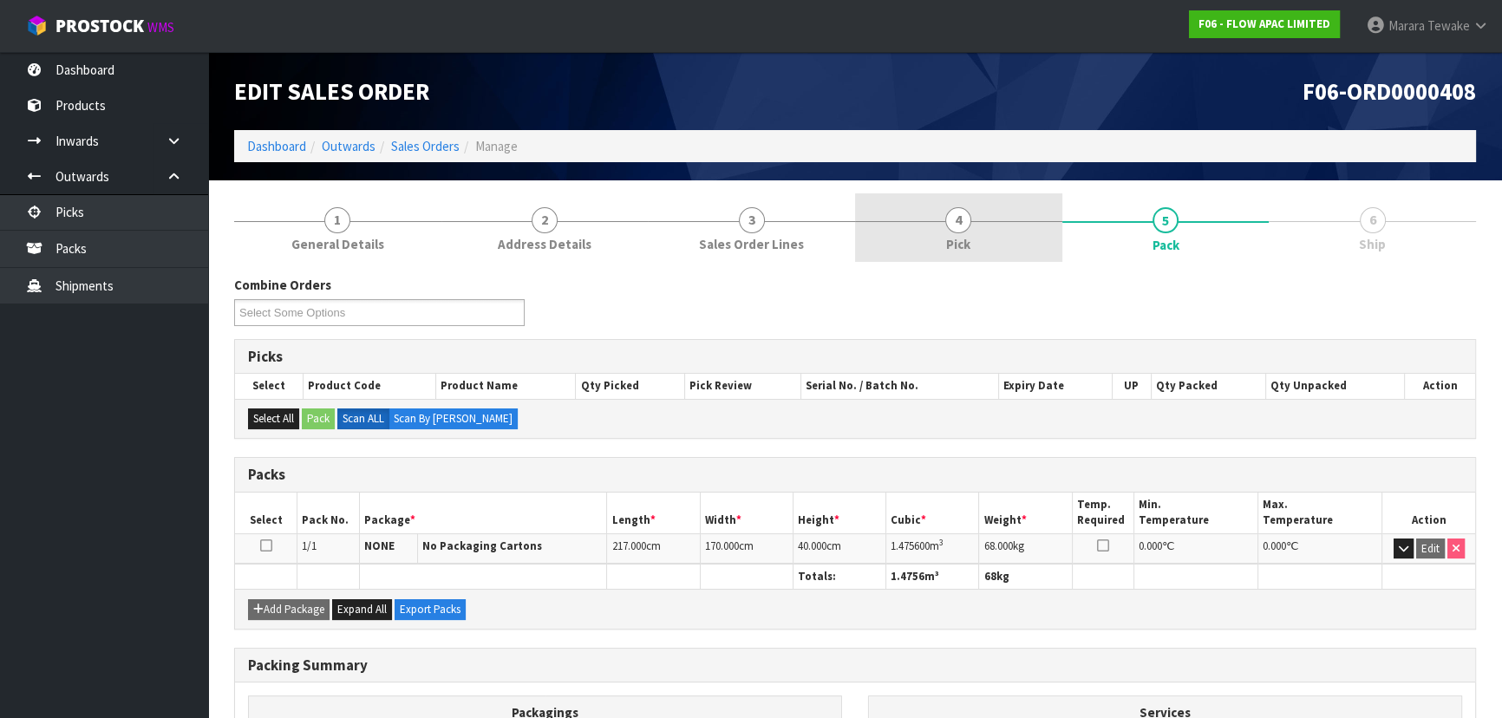
click at [978, 258] on link "4 Pick" at bounding box center [958, 227] width 207 height 68
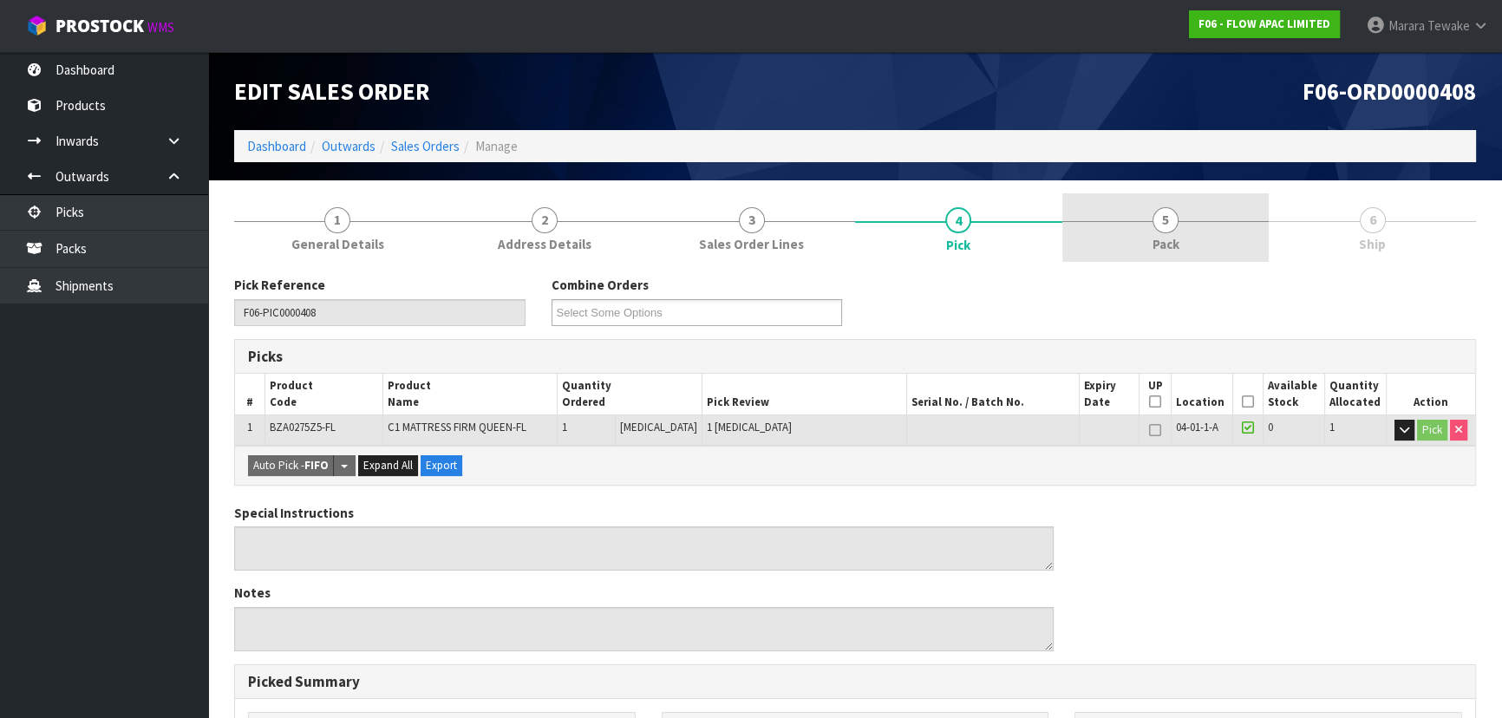
click at [1135, 199] on link "5 Pack" at bounding box center [1165, 227] width 207 height 68
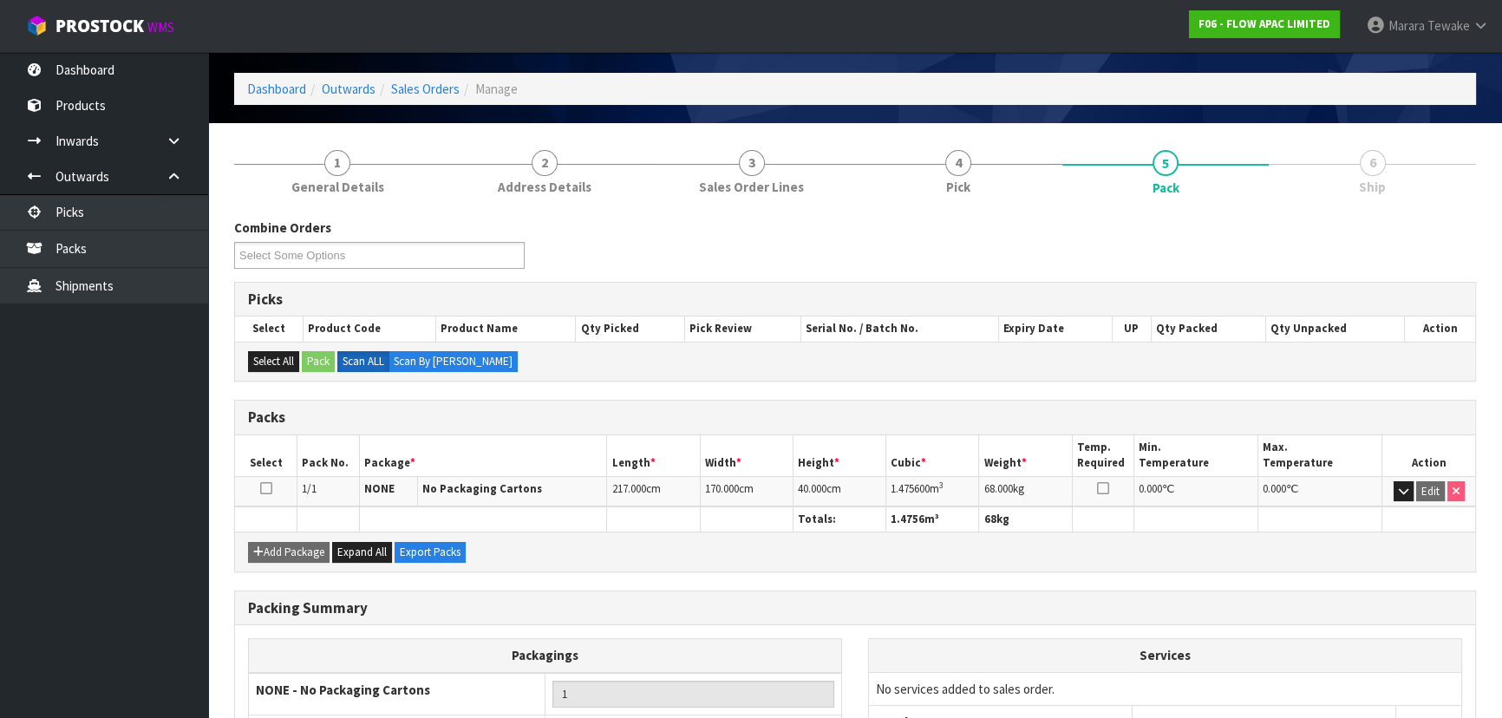
scroll to position [198, 0]
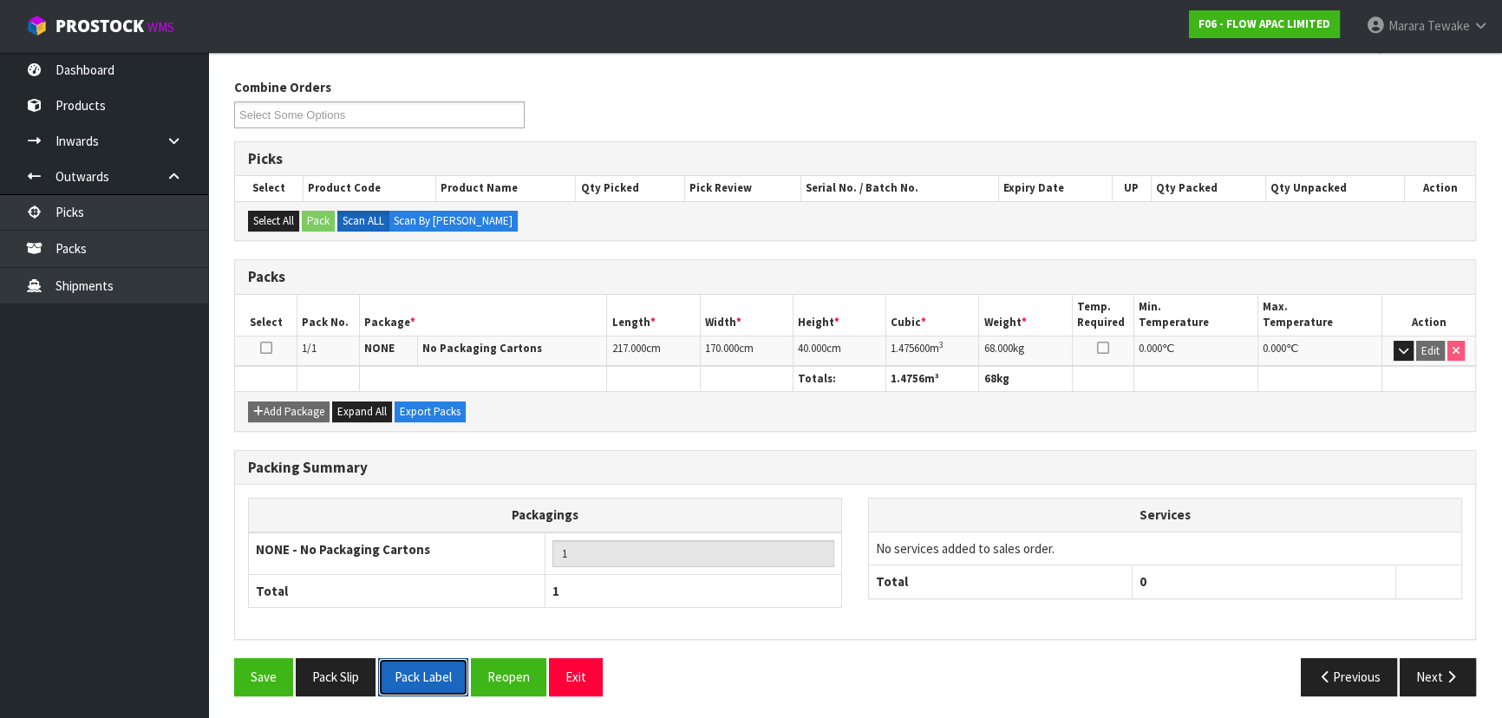
click at [440, 662] on button "Pack Label" at bounding box center [423, 676] width 90 height 37
click at [353, 673] on button "Pack Slip" at bounding box center [336, 676] width 80 height 37
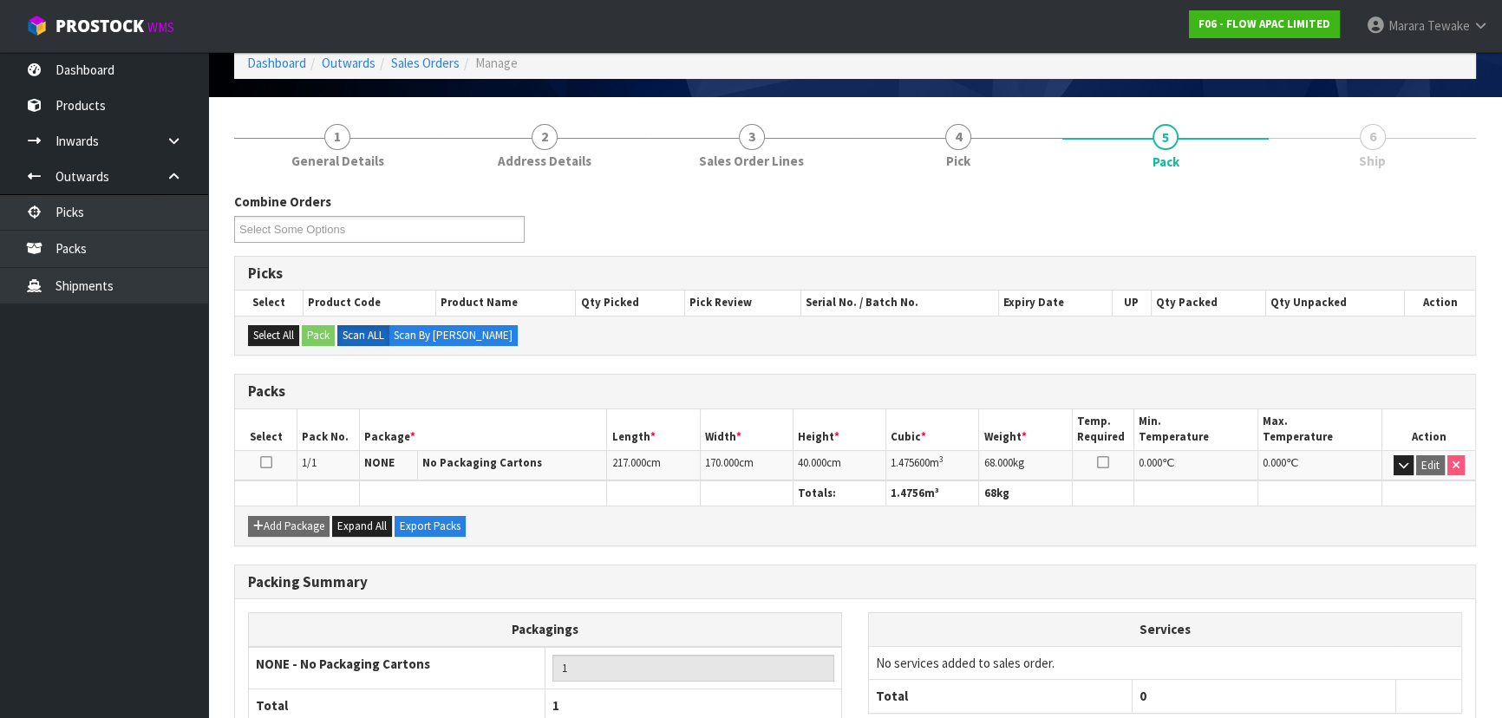
scroll to position [0, 0]
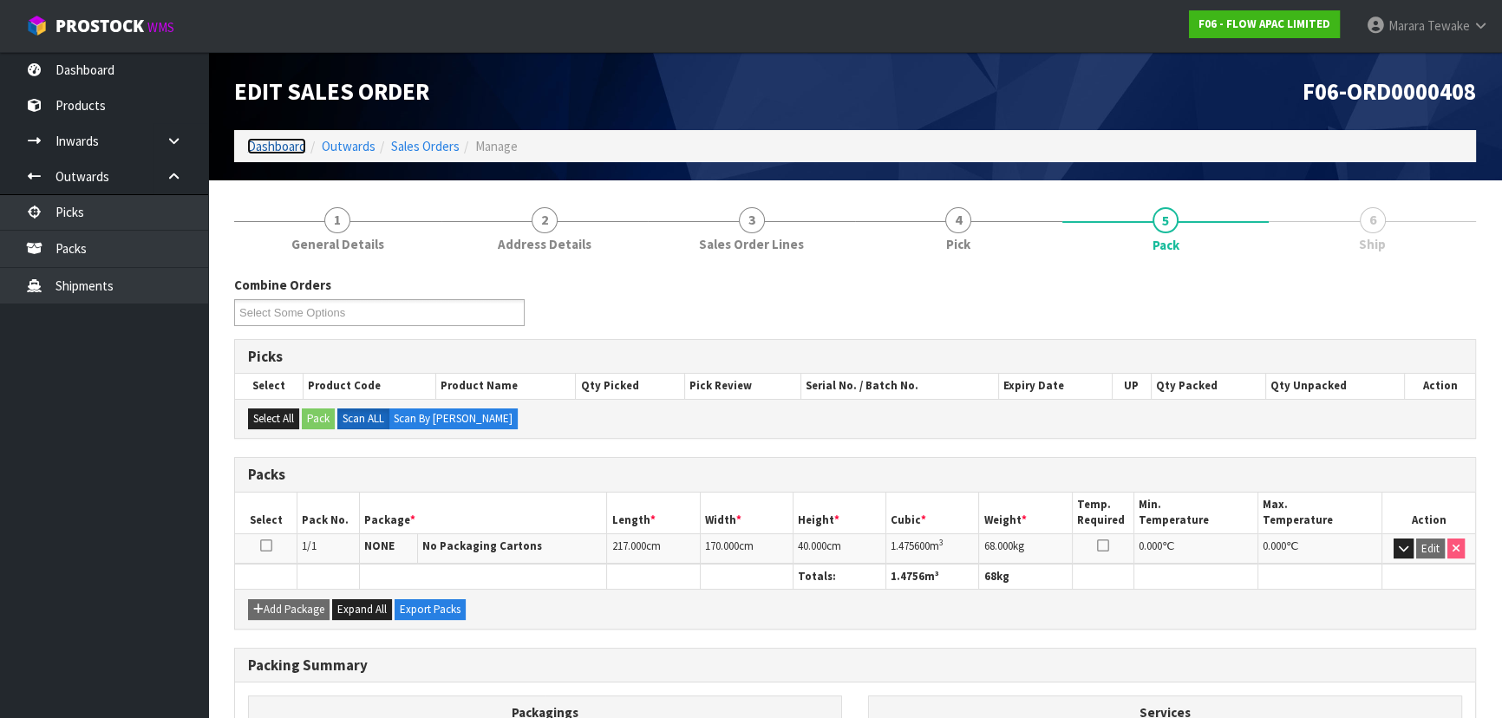
click at [261, 147] on link "Dashboard" at bounding box center [276, 146] width 59 height 16
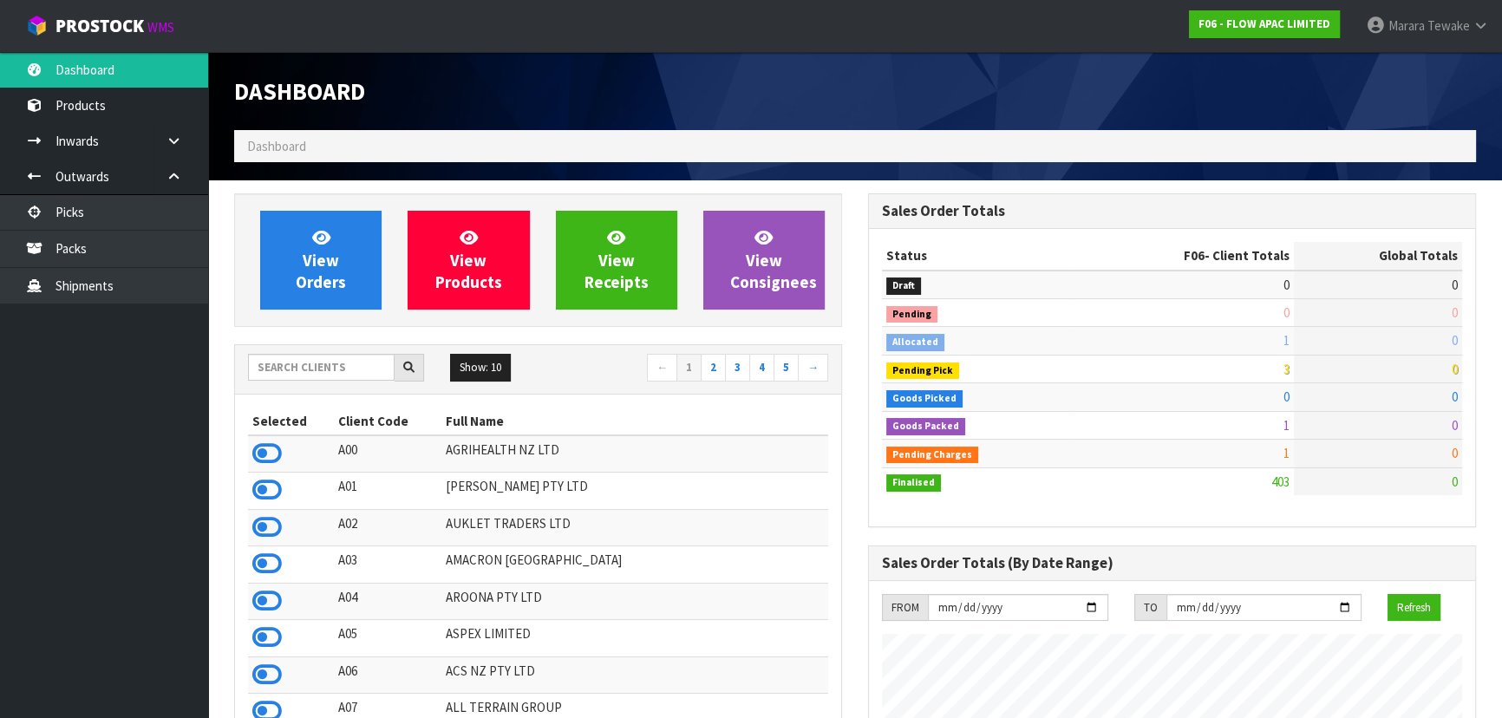
scroll to position [1311, 633]
click at [342, 363] on input "text" at bounding box center [321, 367] width 147 height 27
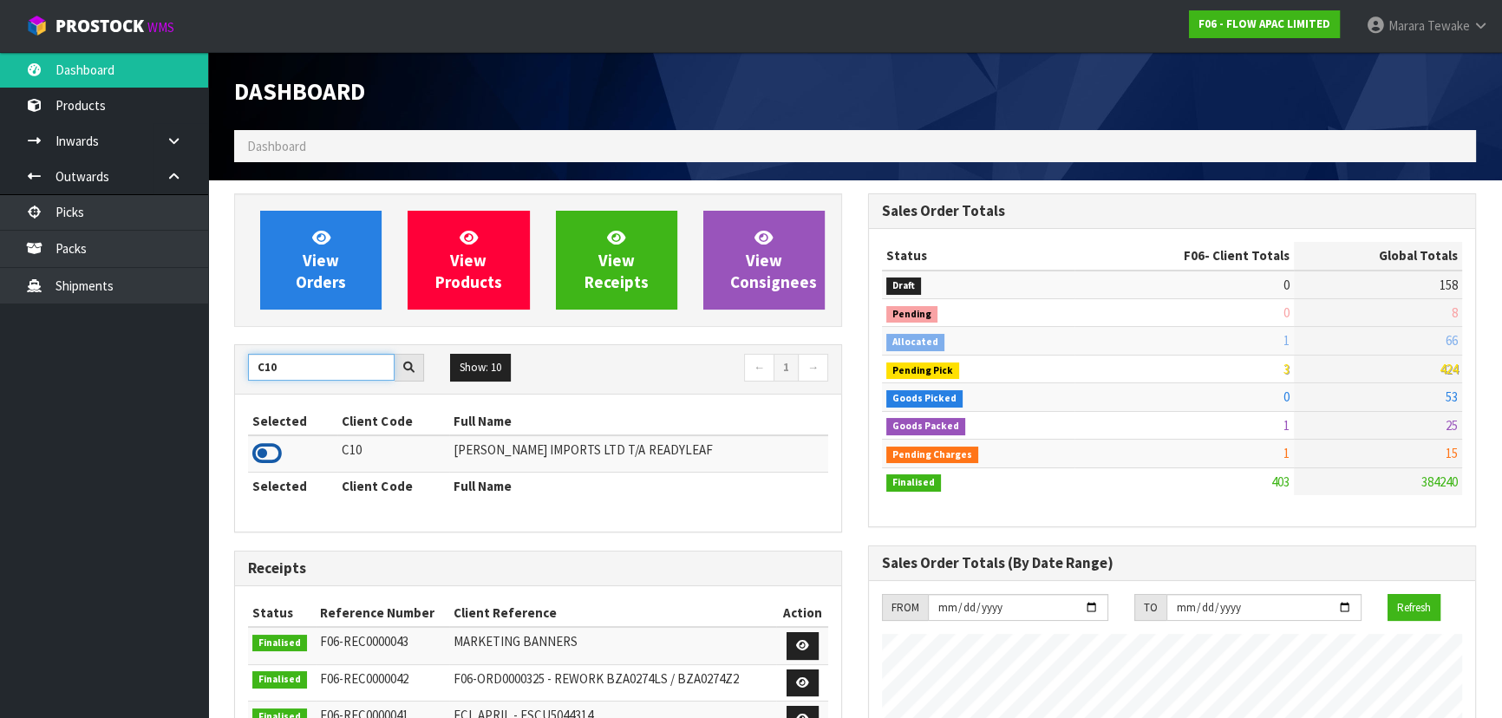
type input "C10"
click at [273, 449] on icon at bounding box center [266, 453] width 29 height 26
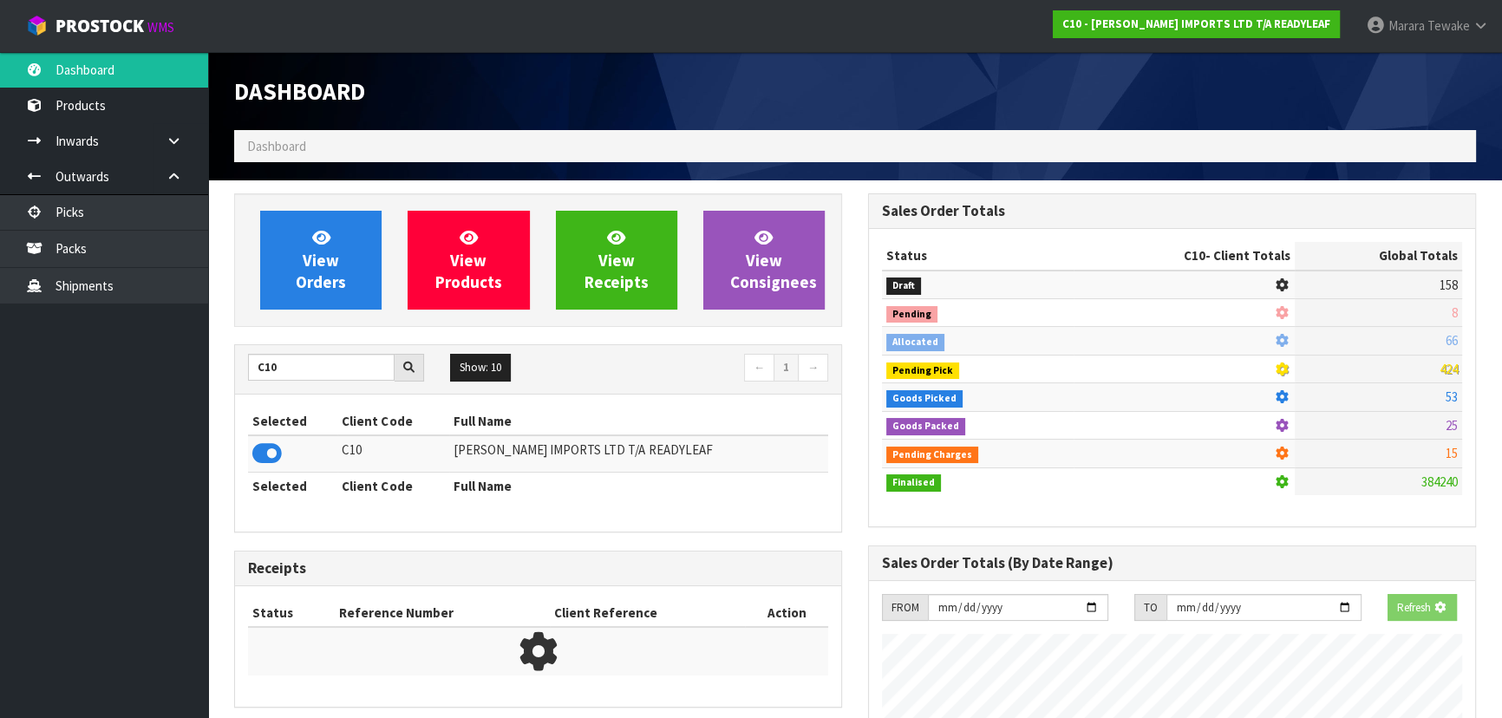
scroll to position [1283, 633]
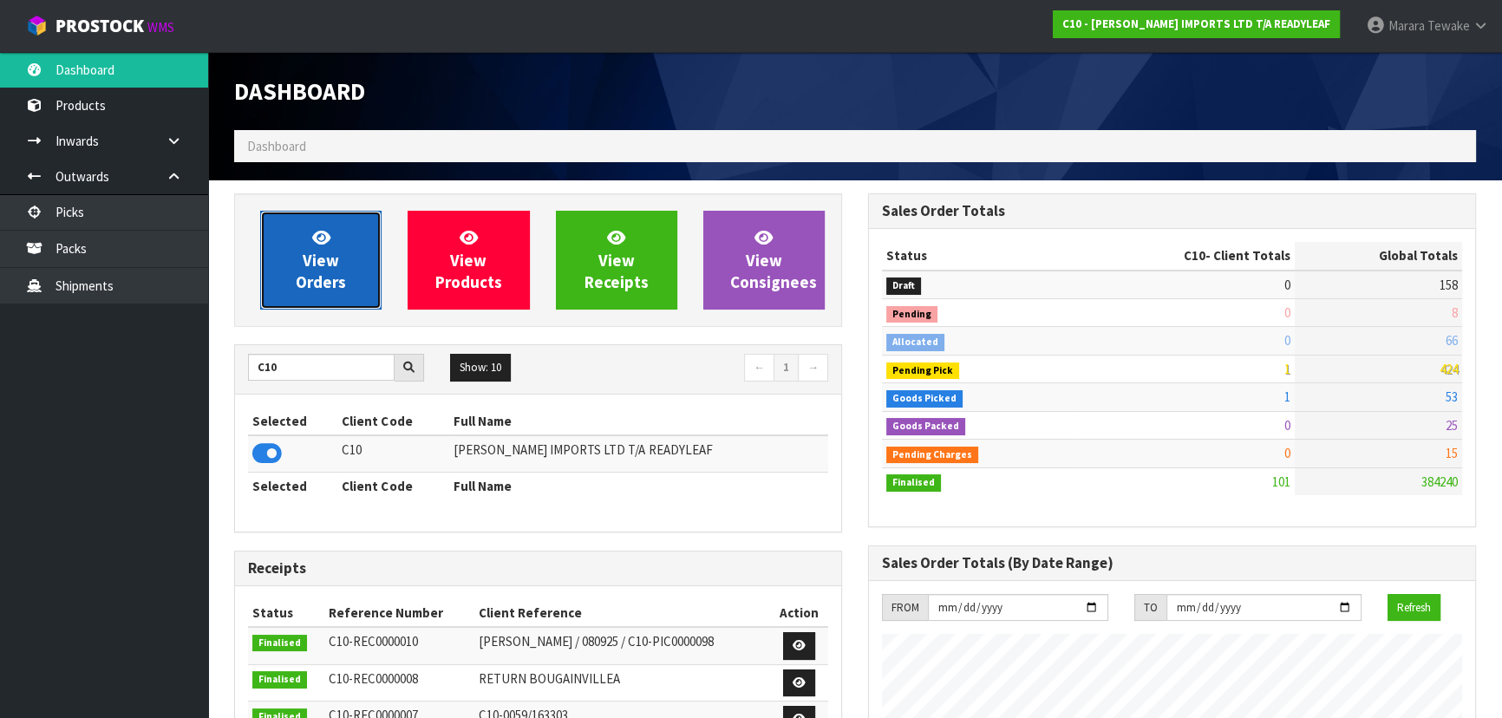
click at [333, 247] on link "View Orders" at bounding box center [320, 260] width 121 height 99
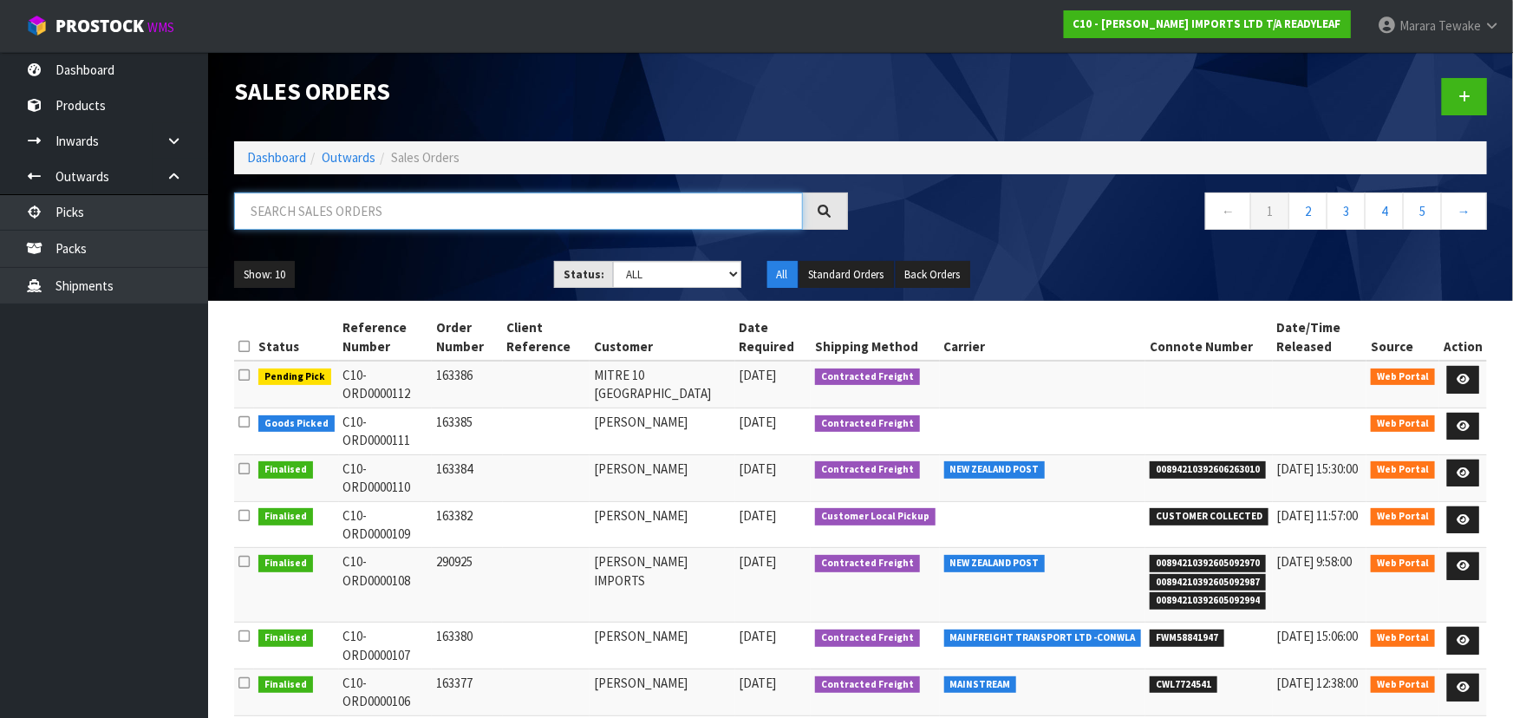
click at [327, 225] on input "text" at bounding box center [518, 210] width 569 height 37
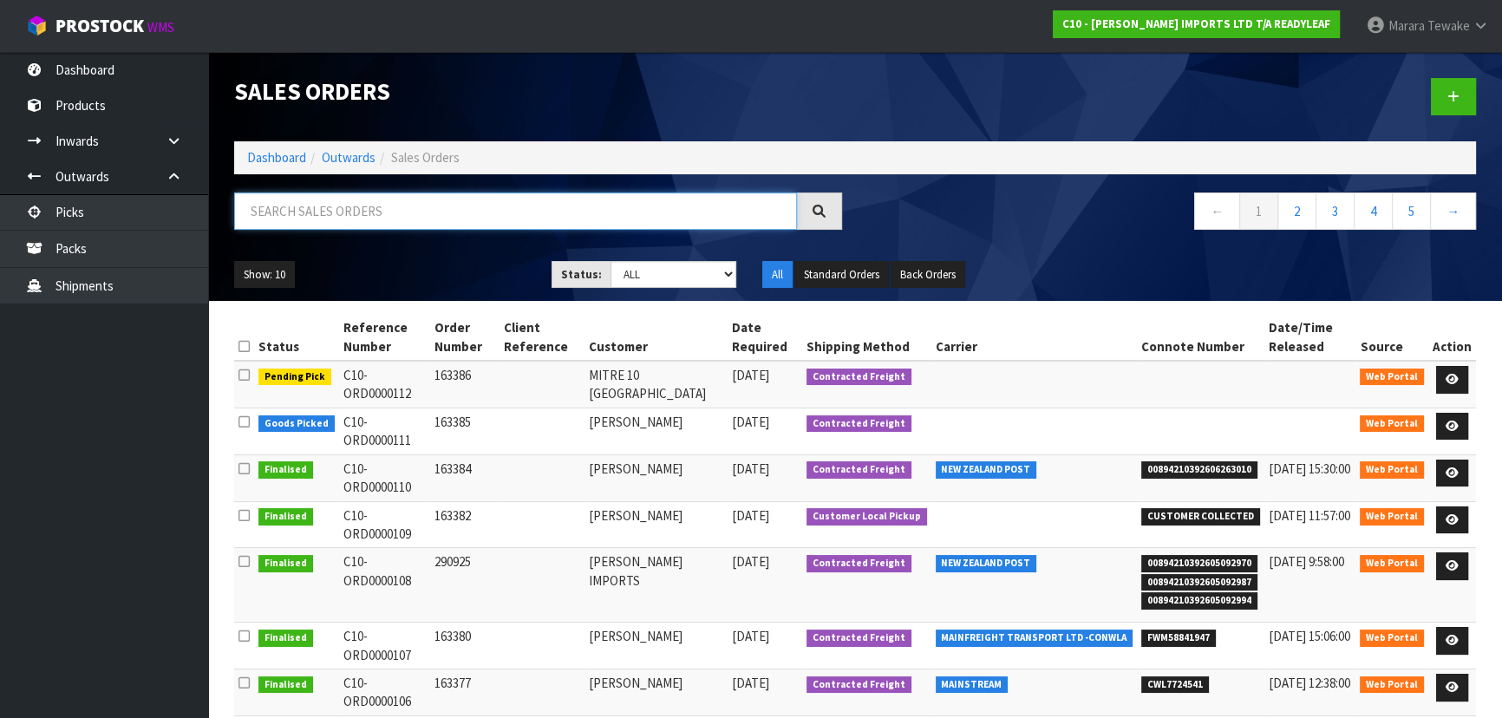
click at [334, 216] on input "text" at bounding box center [515, 210] width 563 height 37
click at [169, 137] on icon at bounding box center [174, 140] width 16 height 13
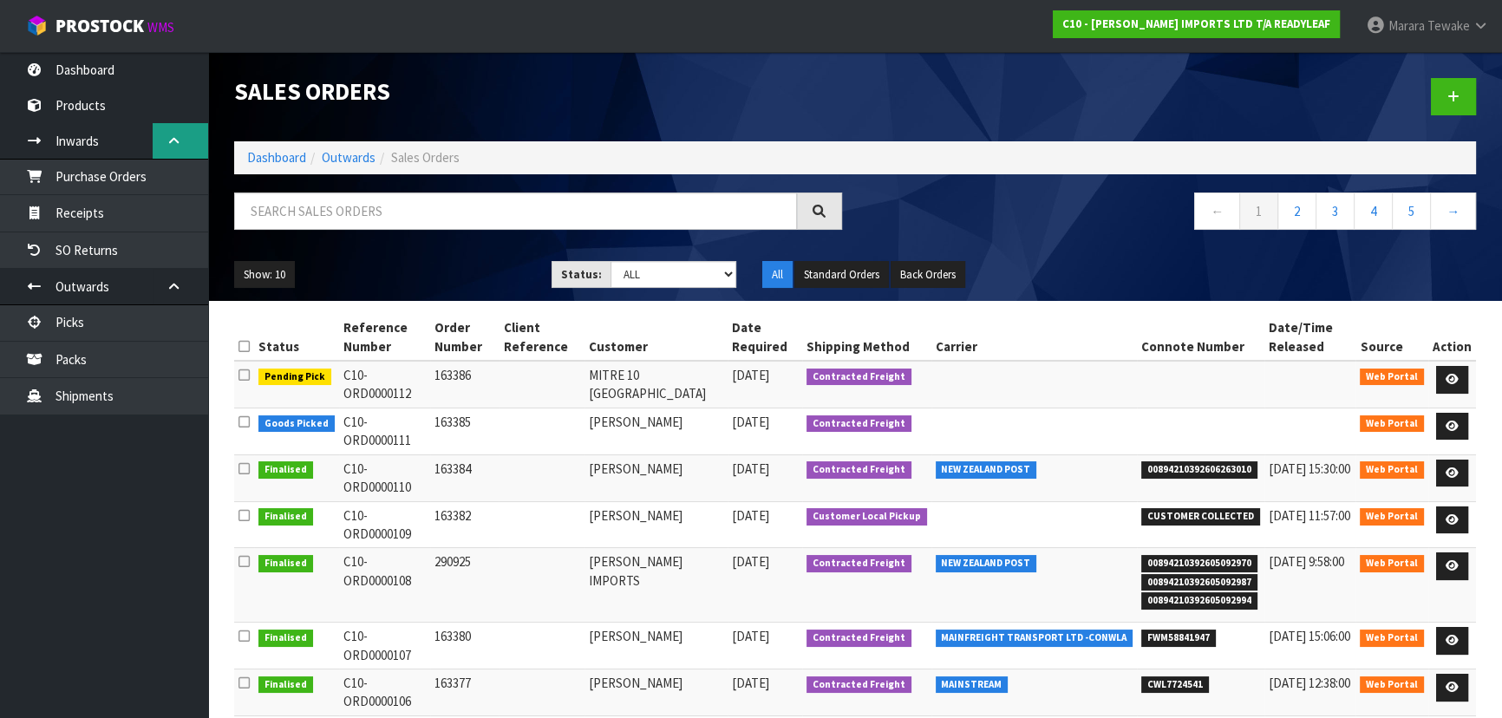
drag, startPoint x: 169, startPoint y: 137, endPoint x: 174, endPoint y: 146, distance: 10.1
click at [170, 139] on icon at bounding box center [174, 140] width 16 height 13
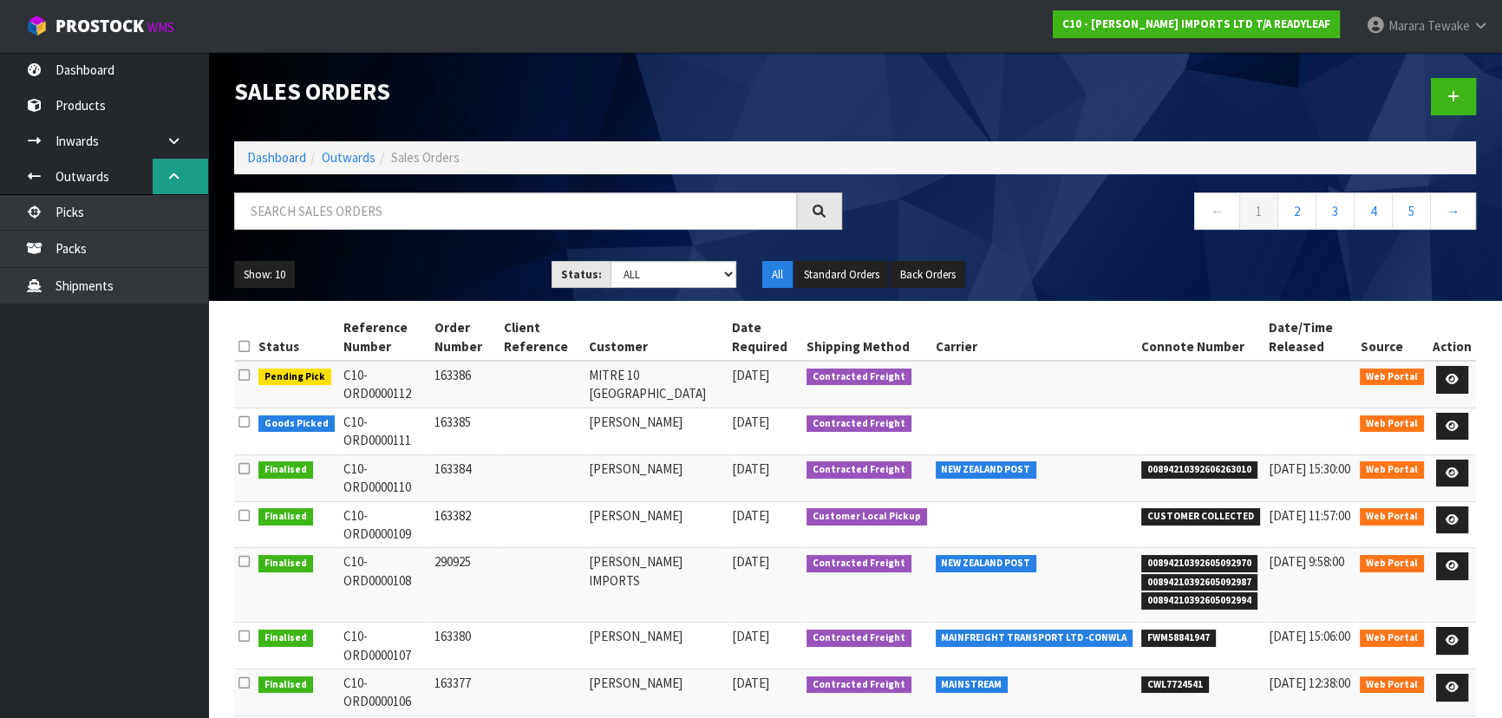
click at [174, 170] on icon at bounding box center [174, 176] width 16 height 13
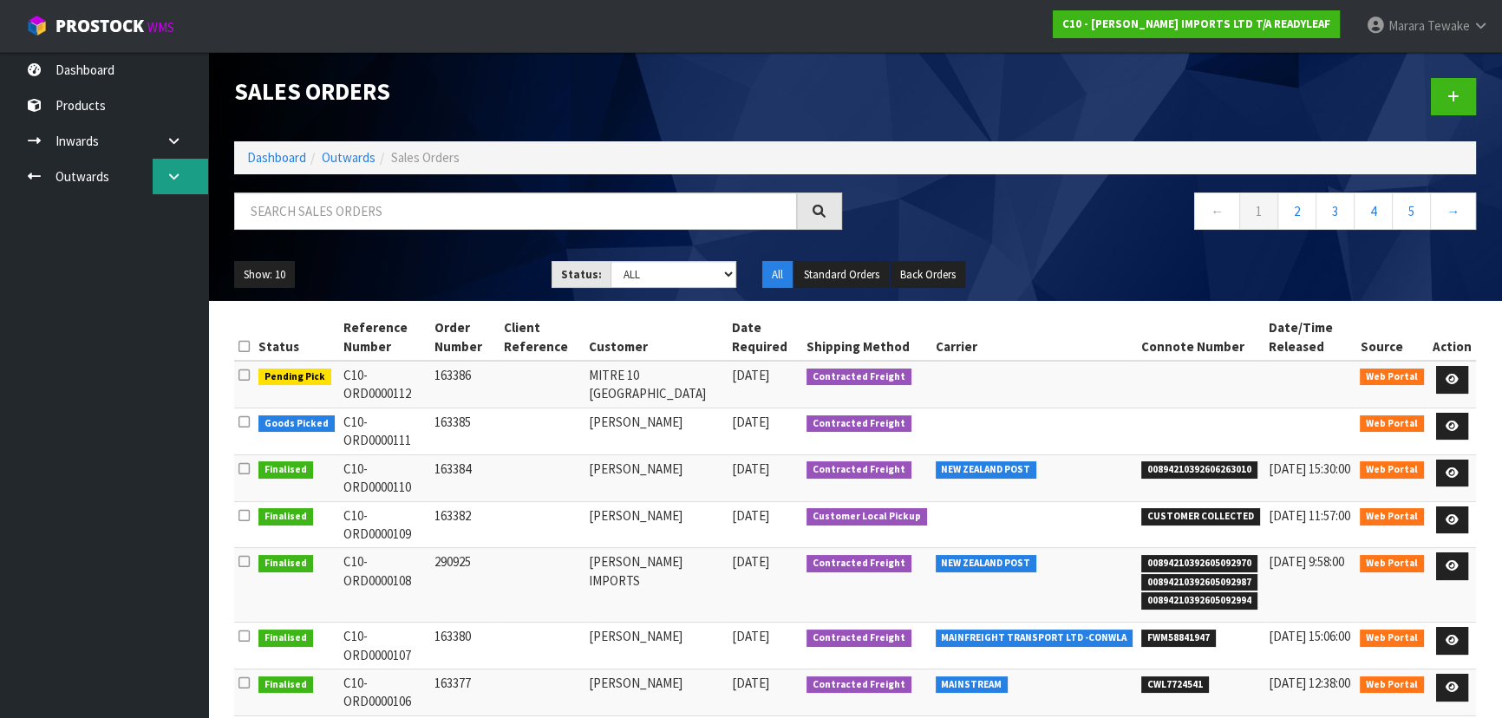
click at [174, 170] on icon at bounding box center [174, 176] width 16 height 13
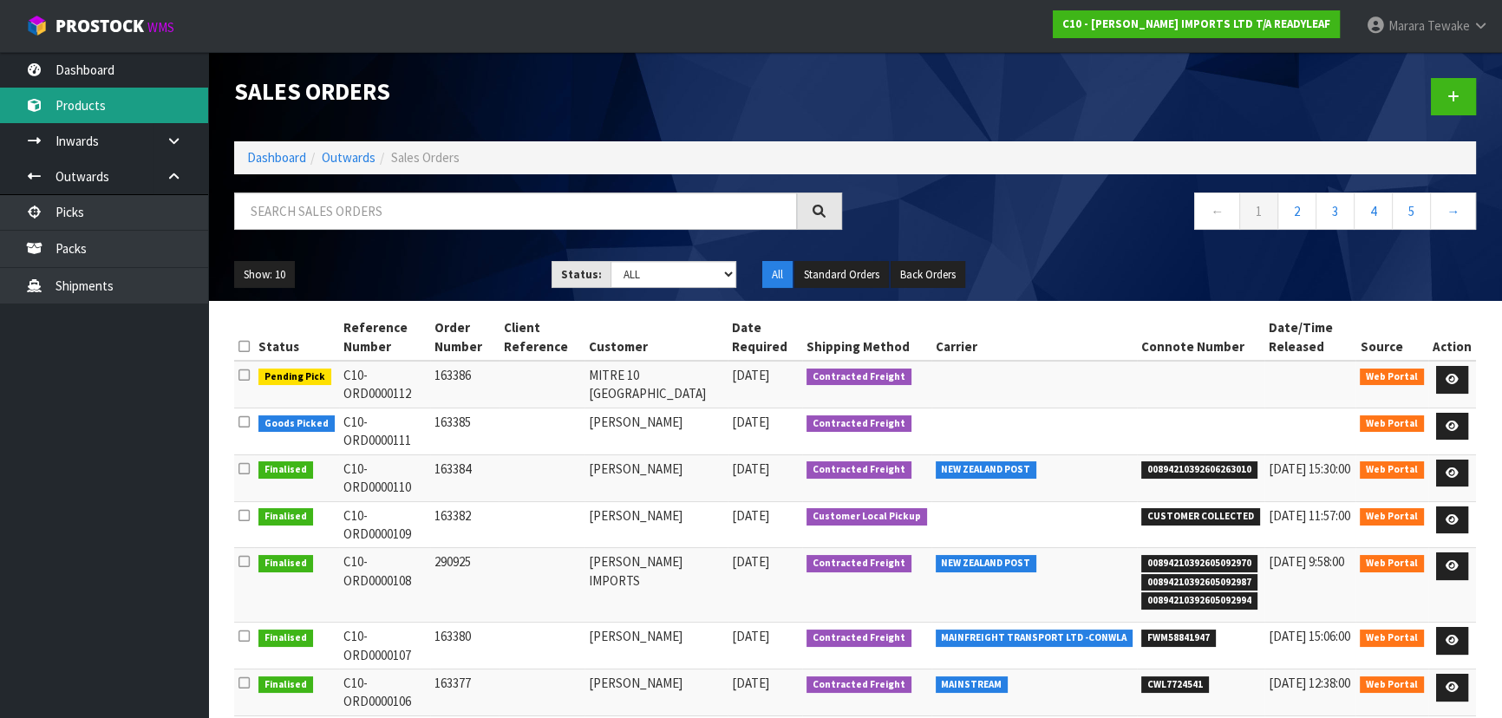
click at [140, 109] on link "Products" at bounding box center [104, 106] width 208 height 36
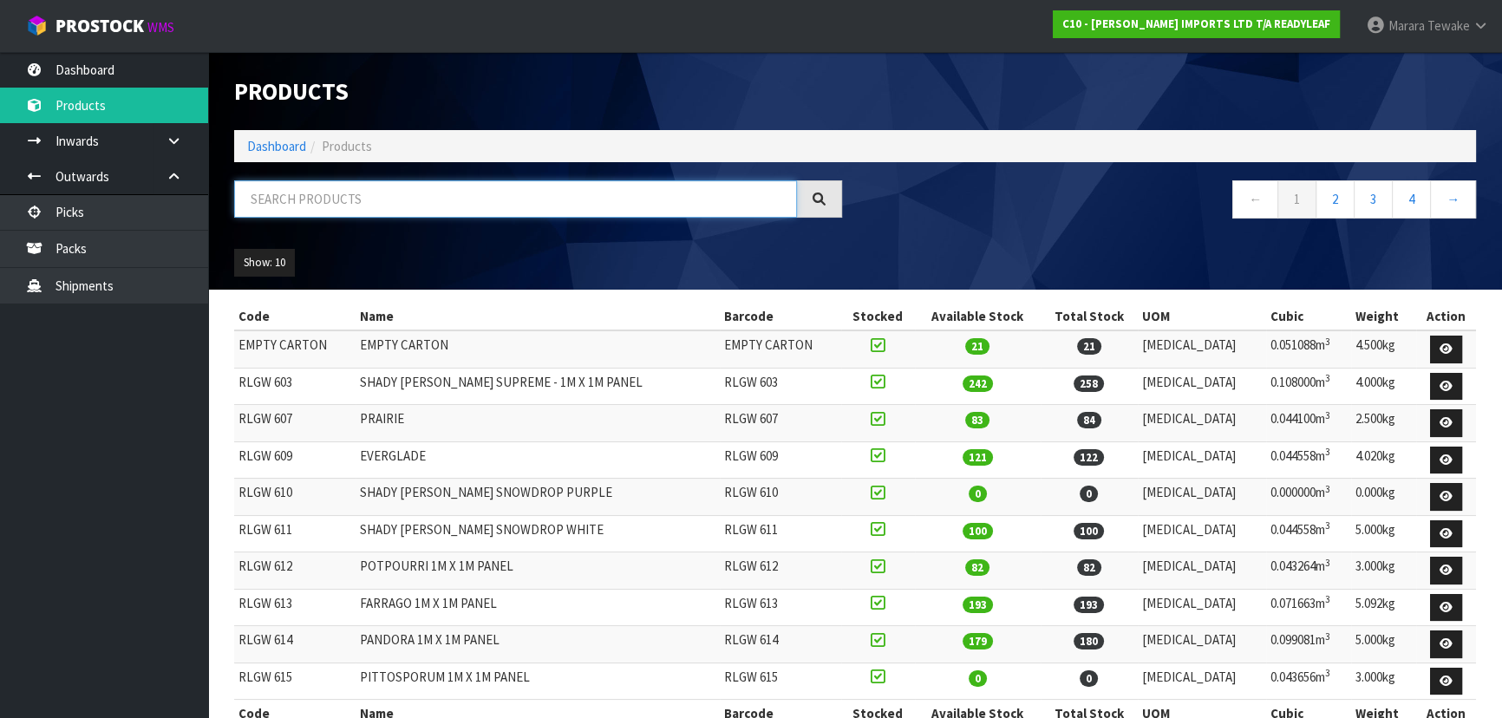
click at [298, 190] on input "text" at bounding box center [515, 198] width 563 height 37
paste input "RTRS 103"
type input "RTRS 103"
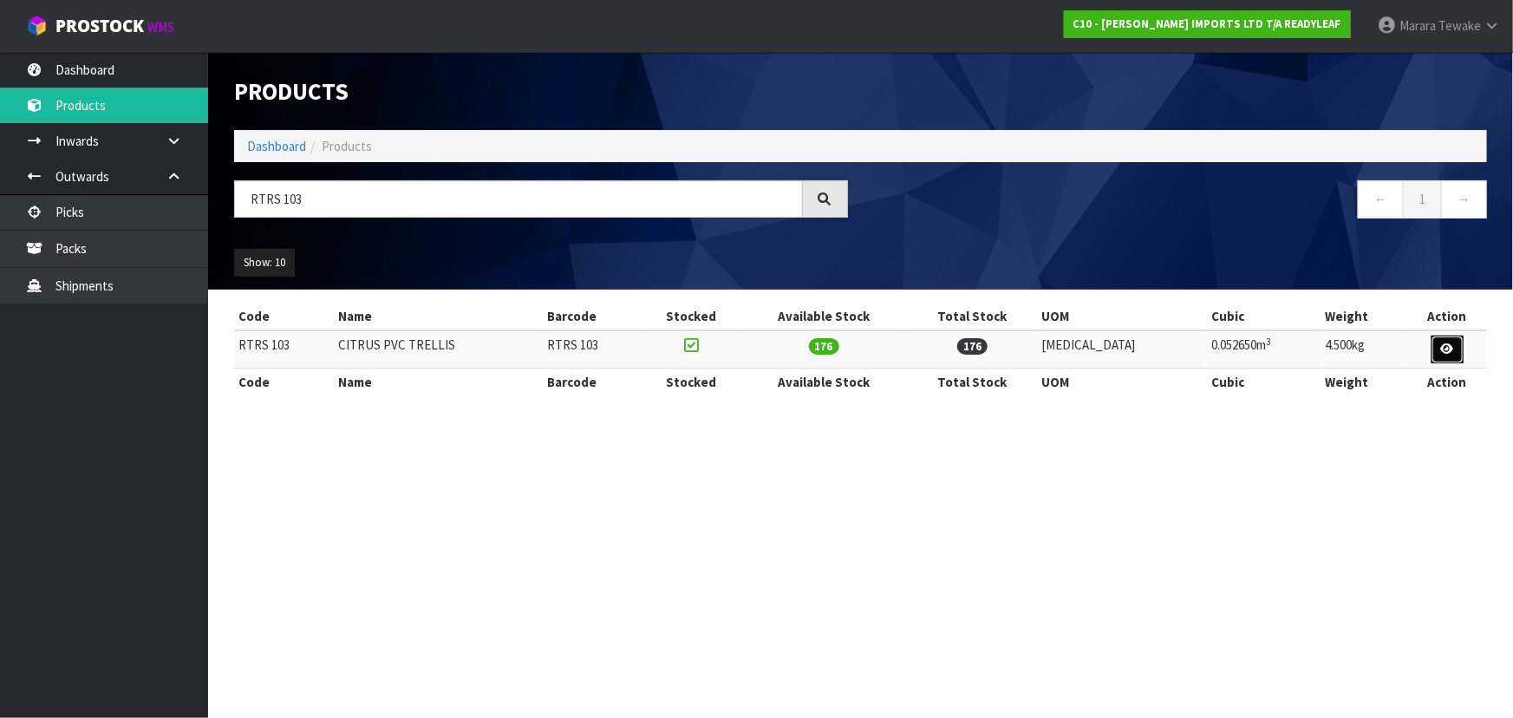
click at [1444, 349] on icon at bounding box center [1447, 348] width 13 height 11
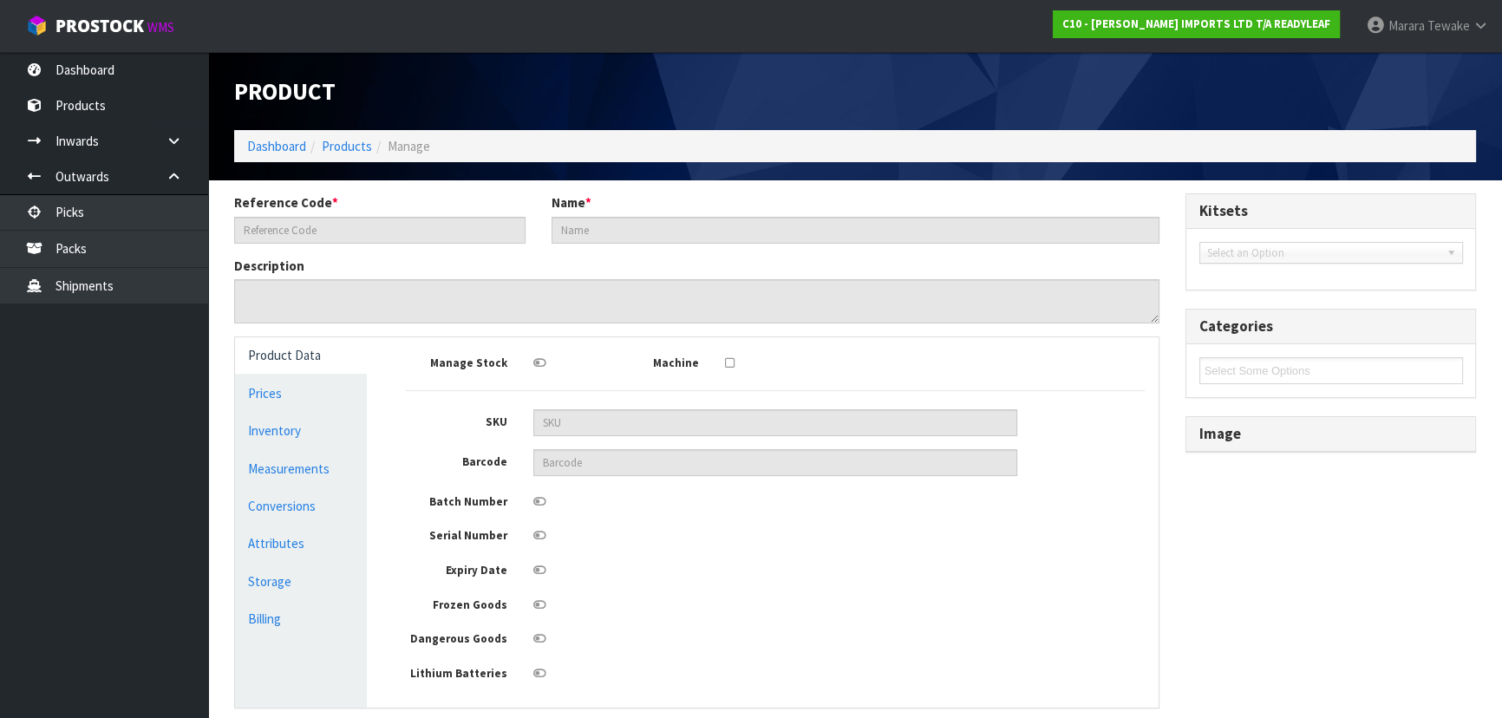
type input "RTRS 103"
type input "CITRUS PVC TRELLIS"
type input "130"
type input "45"
type input "9"
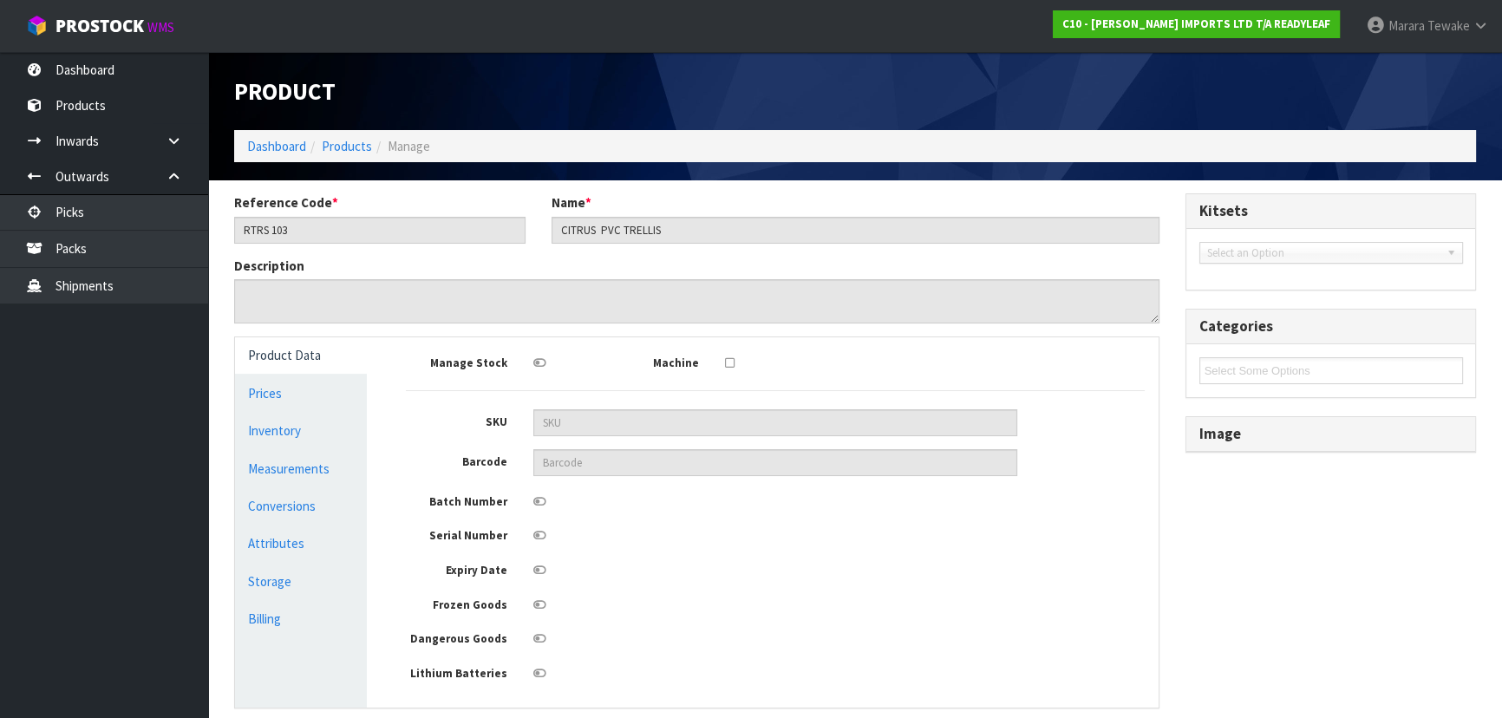
type input "0.05265"
type input "4.5"
click at [310, 440] on link "Inventory" at bounding box center [301, 431] width 132 height 36
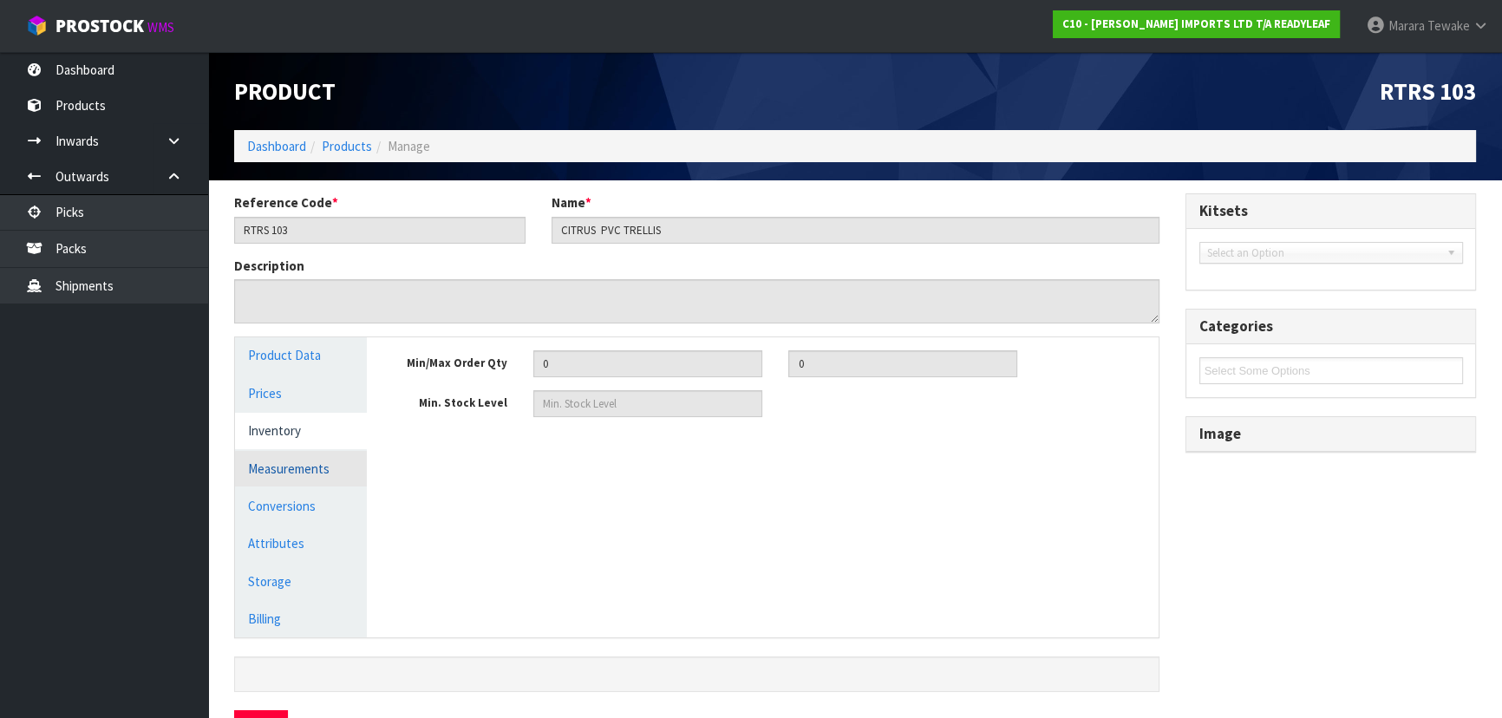
click at [288, 468] on link "Measurements" at bounding box center [301, 469] width 132 height 36
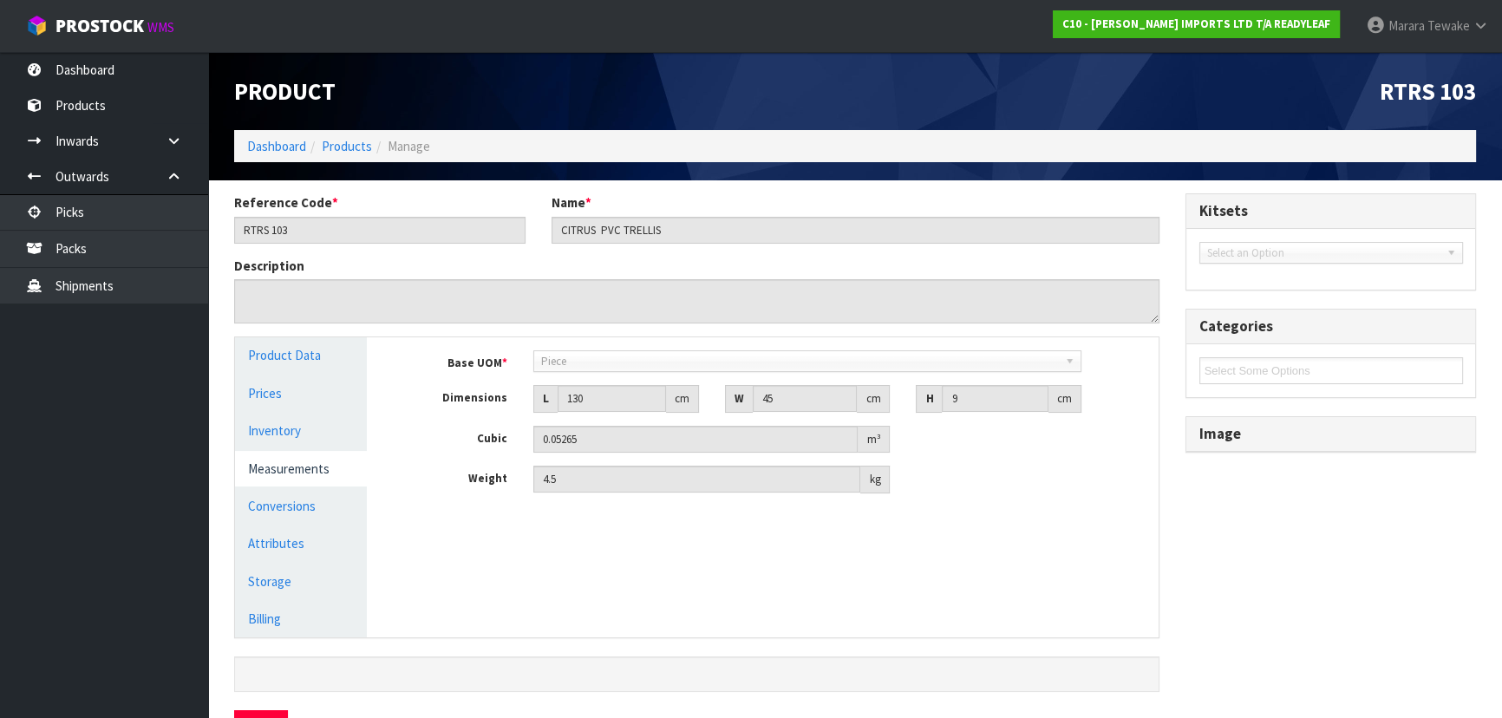
click at [110, 51] on nav "Toggle navigation ProStock WMS C10 - CANNON IMPORTS LTD T/A READYLEAF Marara Te…" at bounding box center [751, 26] width 1502 height 53
click at [114, 73] on link "Dashboard" at bounding box center [104, 70] width 208 height 36
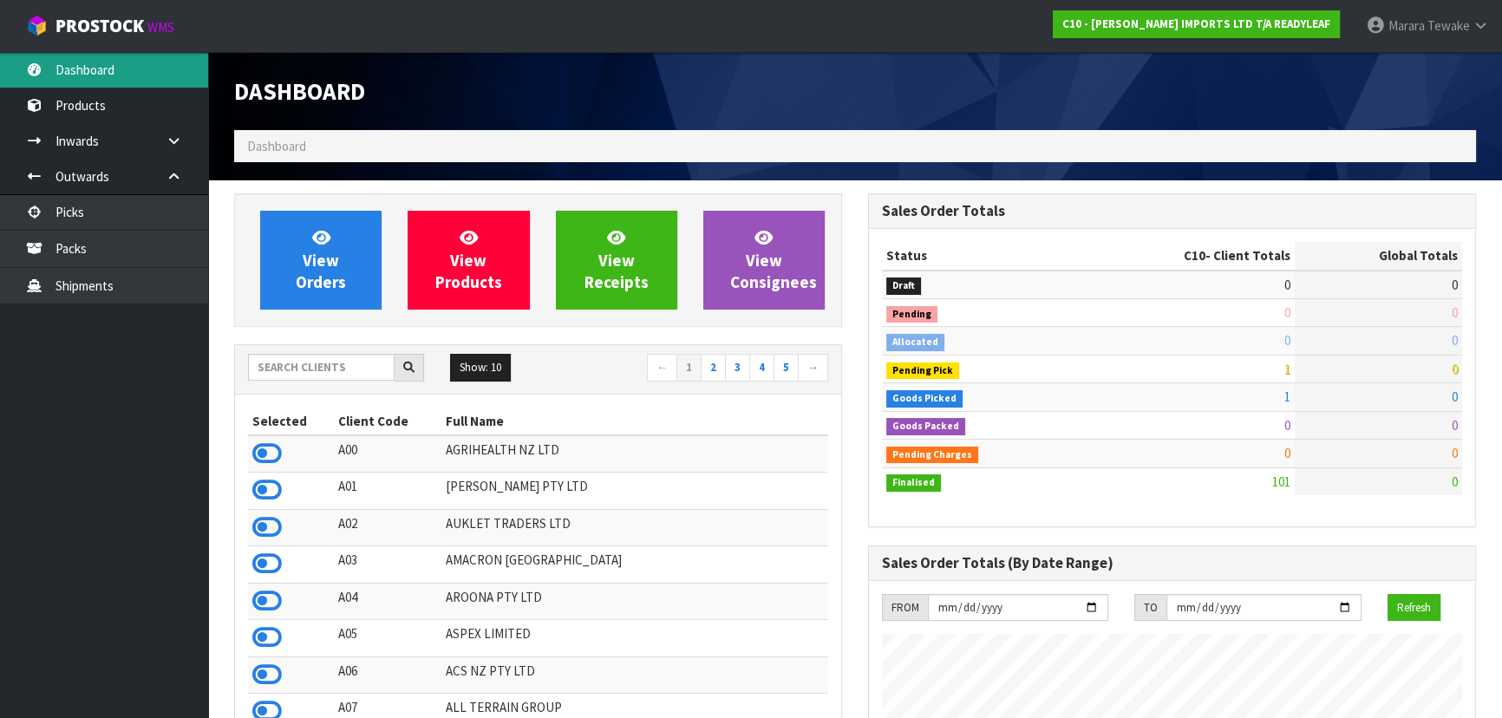
scroll to position [1283, 633]
click at [312, 362] on input "text" at bounding box center [321, 367] width 147 height 27
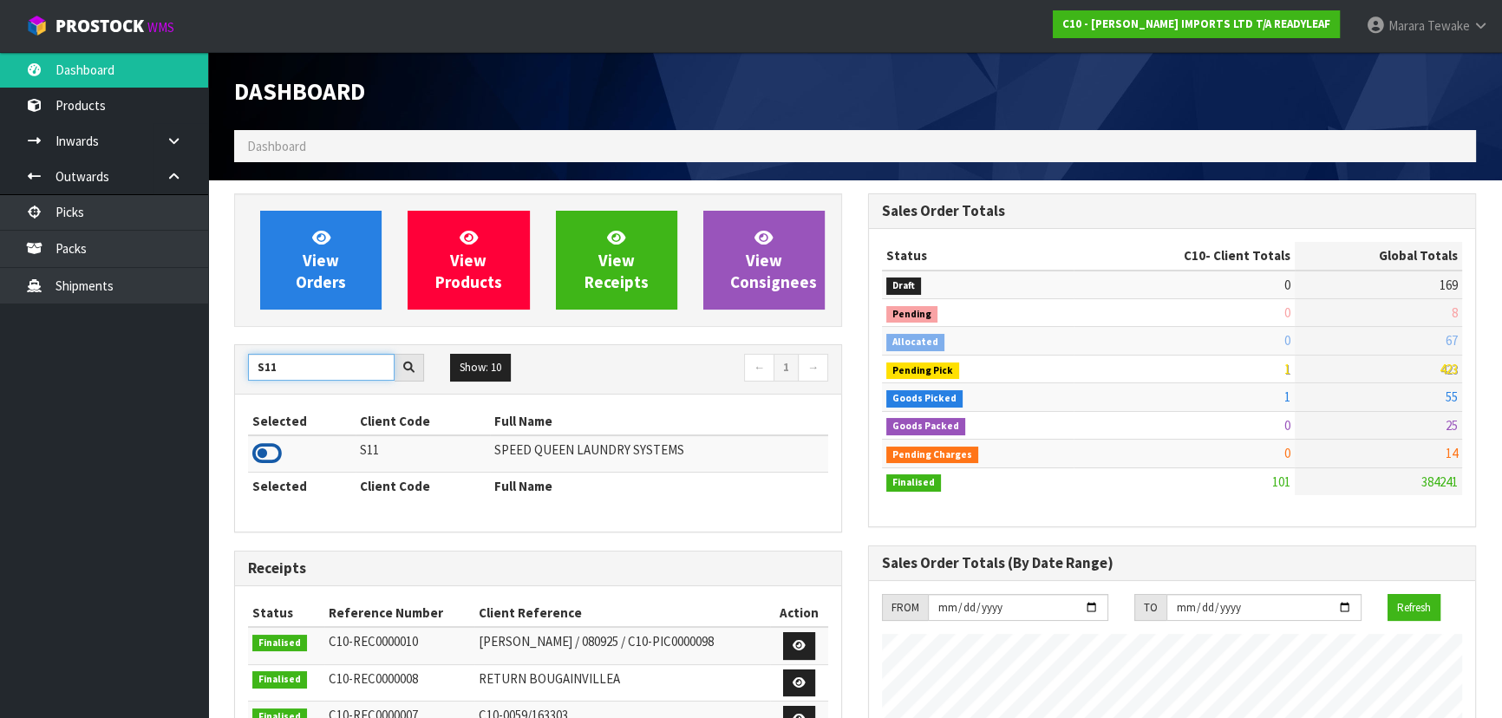
type input "S11"
click at [276, 449] on icon at bounding box center [266, 453] width 29 height 26
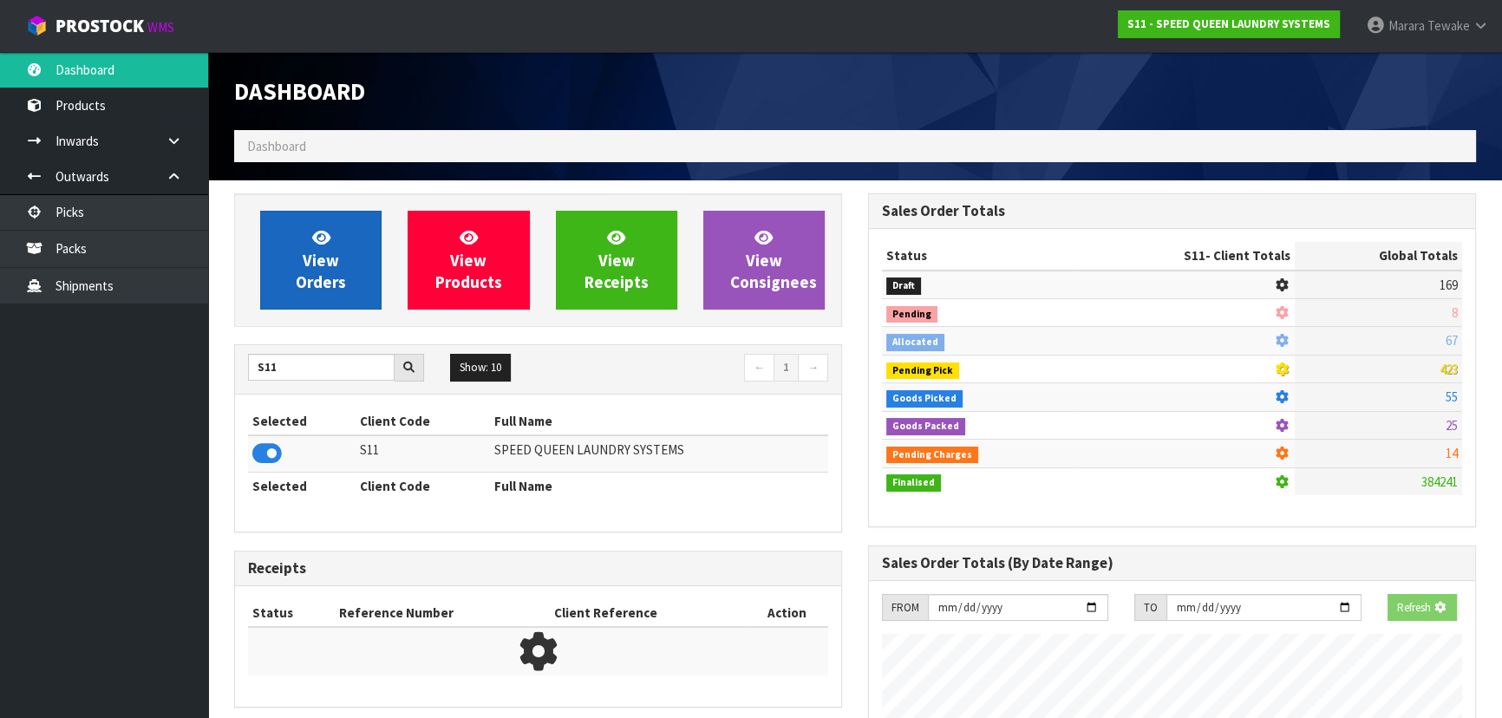
scroll to position [865922, 866368]
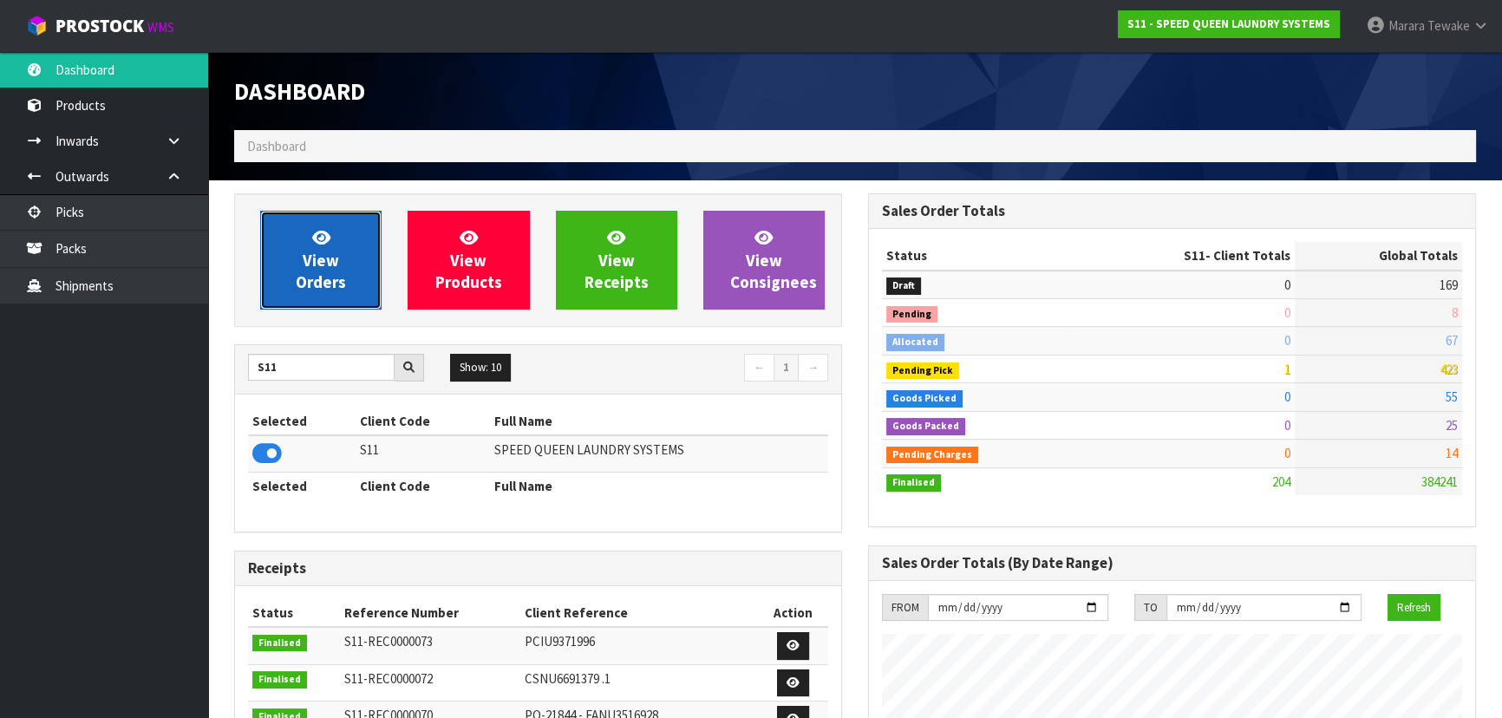
click at [326, 259] on span "View Orders" at bounding box center [321, 259] width 50 height 65
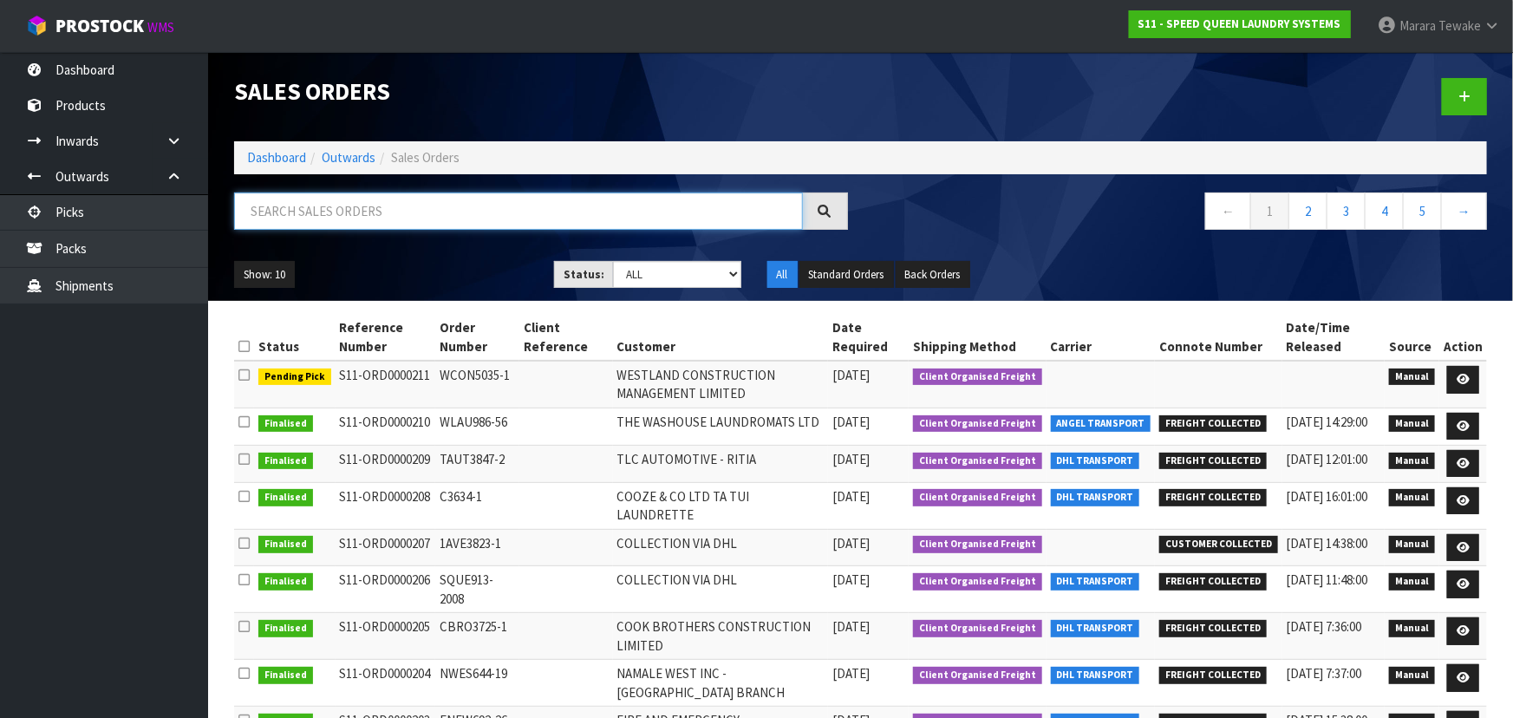
click at [313, 218] on input "text" at bounding box center [518, 210] width 569 height 37
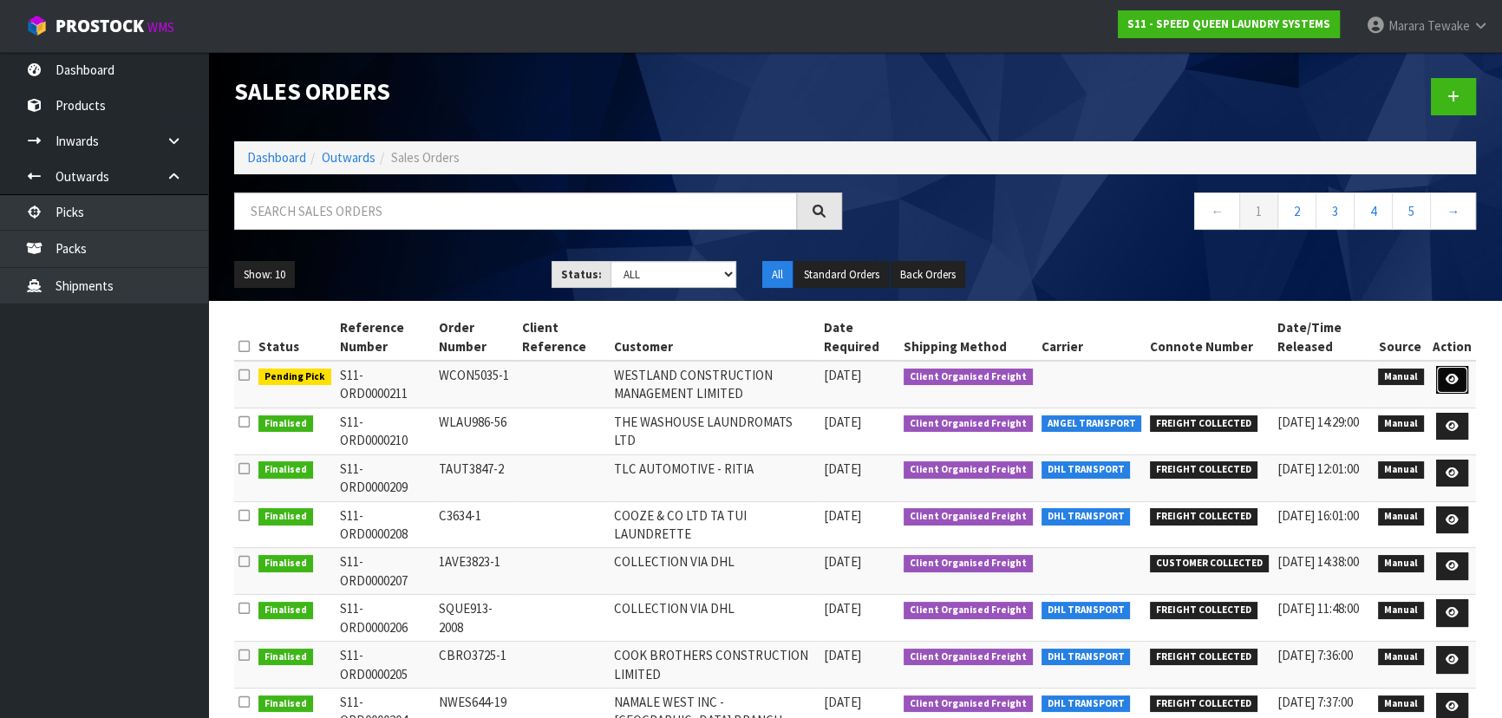
click at [1457, 374] on icon at bounding box center [1451, 379] width 13 height 11
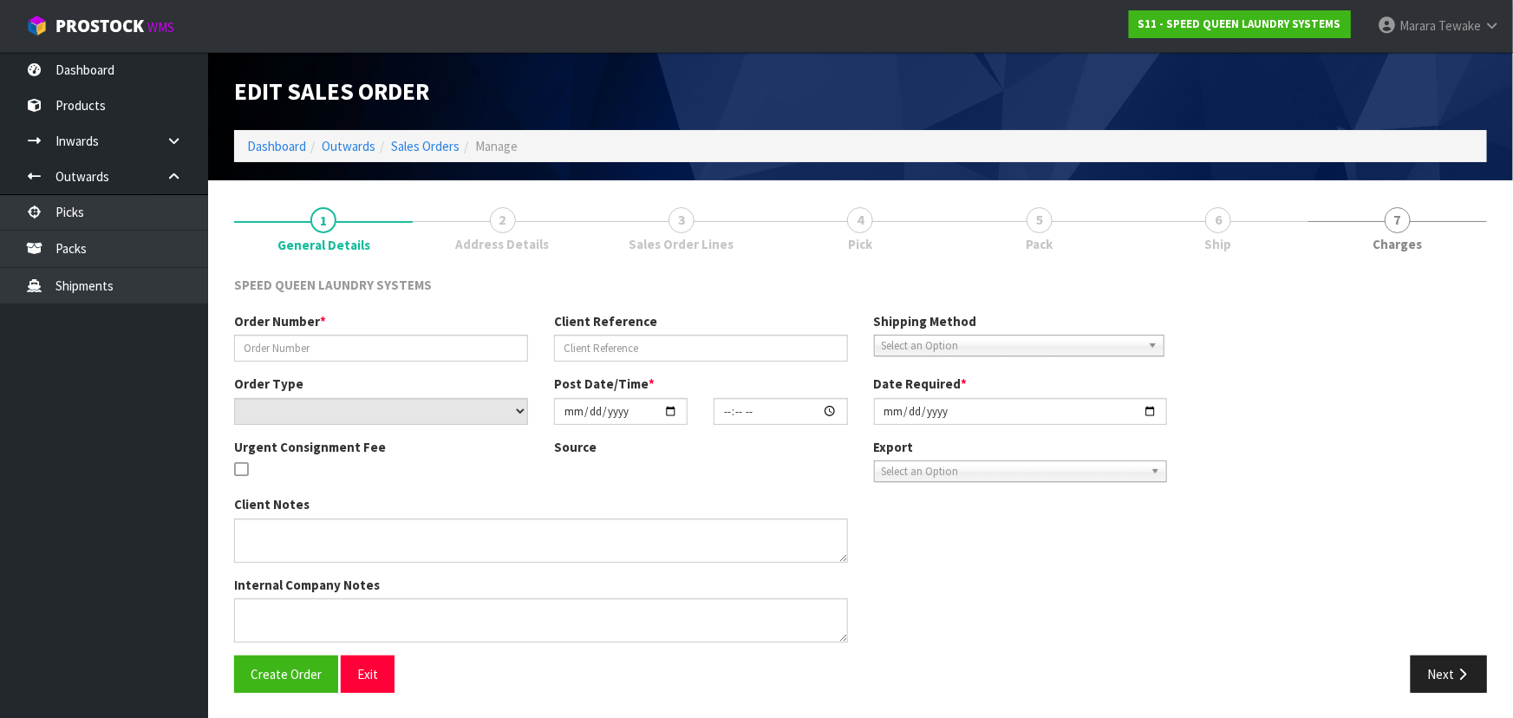
type input "WCON5035-1"
select select "number:0"
type input "2025-10-03"
type input "15:45:00.000"
type input "2025-10-06"
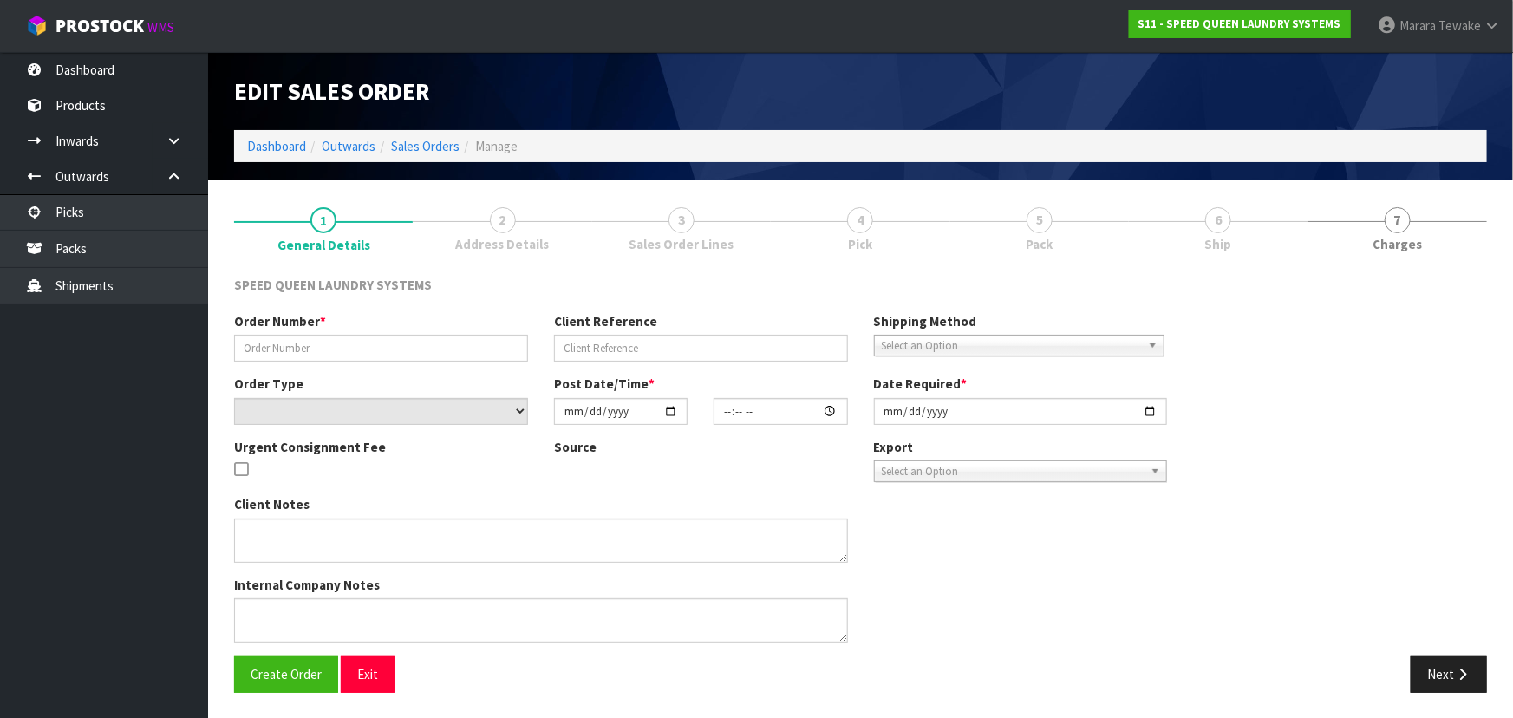
type textarea "COLLECTION VIA DHL"
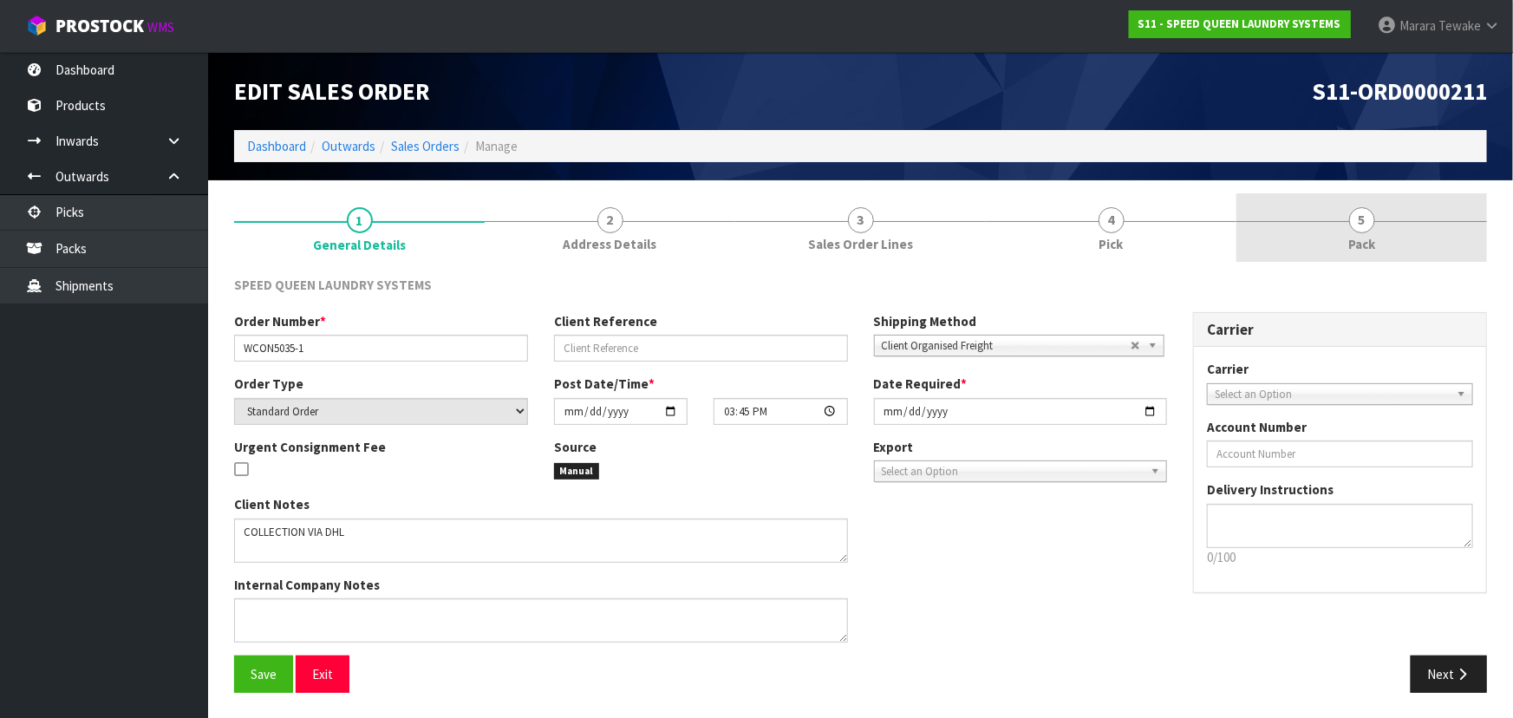
click at [1354, 231] on link "5 Pack" at bounding box center [1361, 227] width 251 height 68
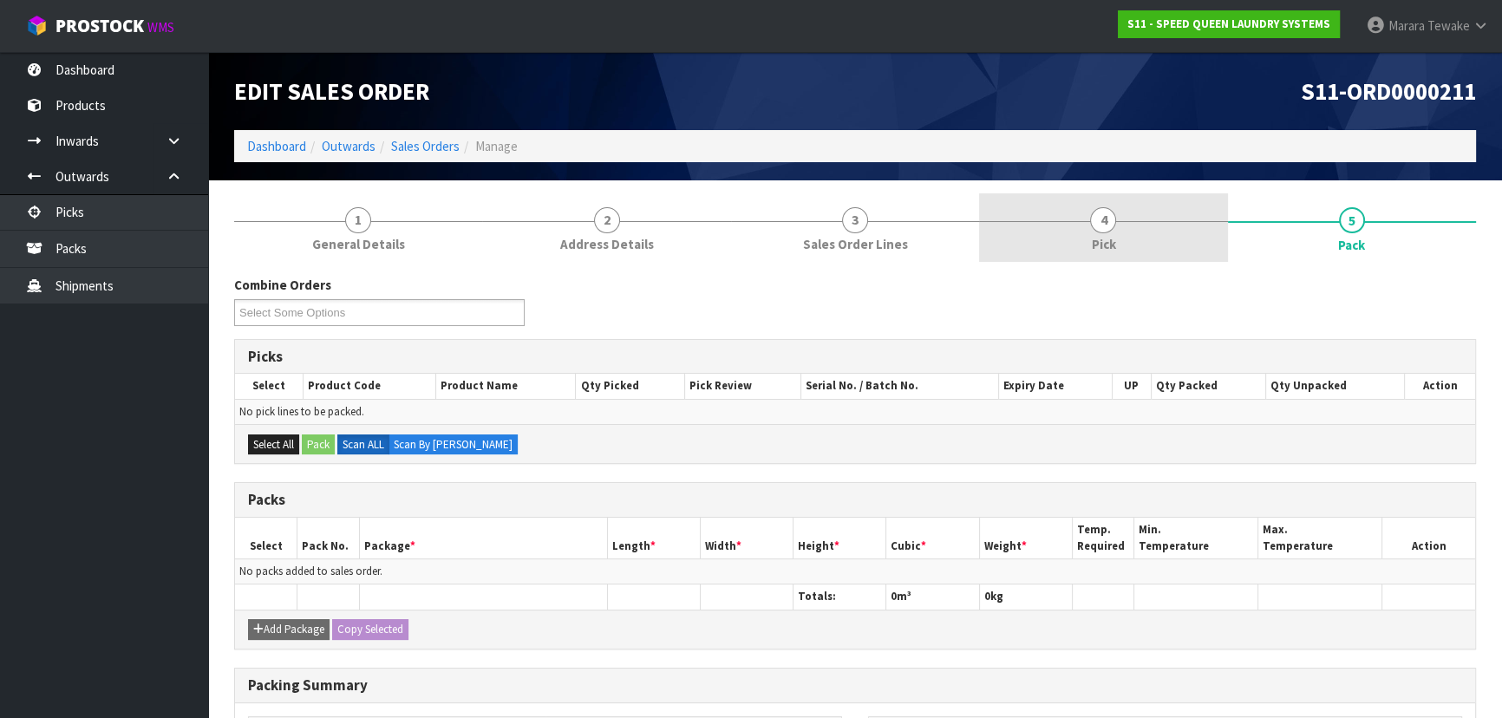
click at [1131, 225] on link "4 Pick" at bounding box center [1103, 227] width 248 height 68
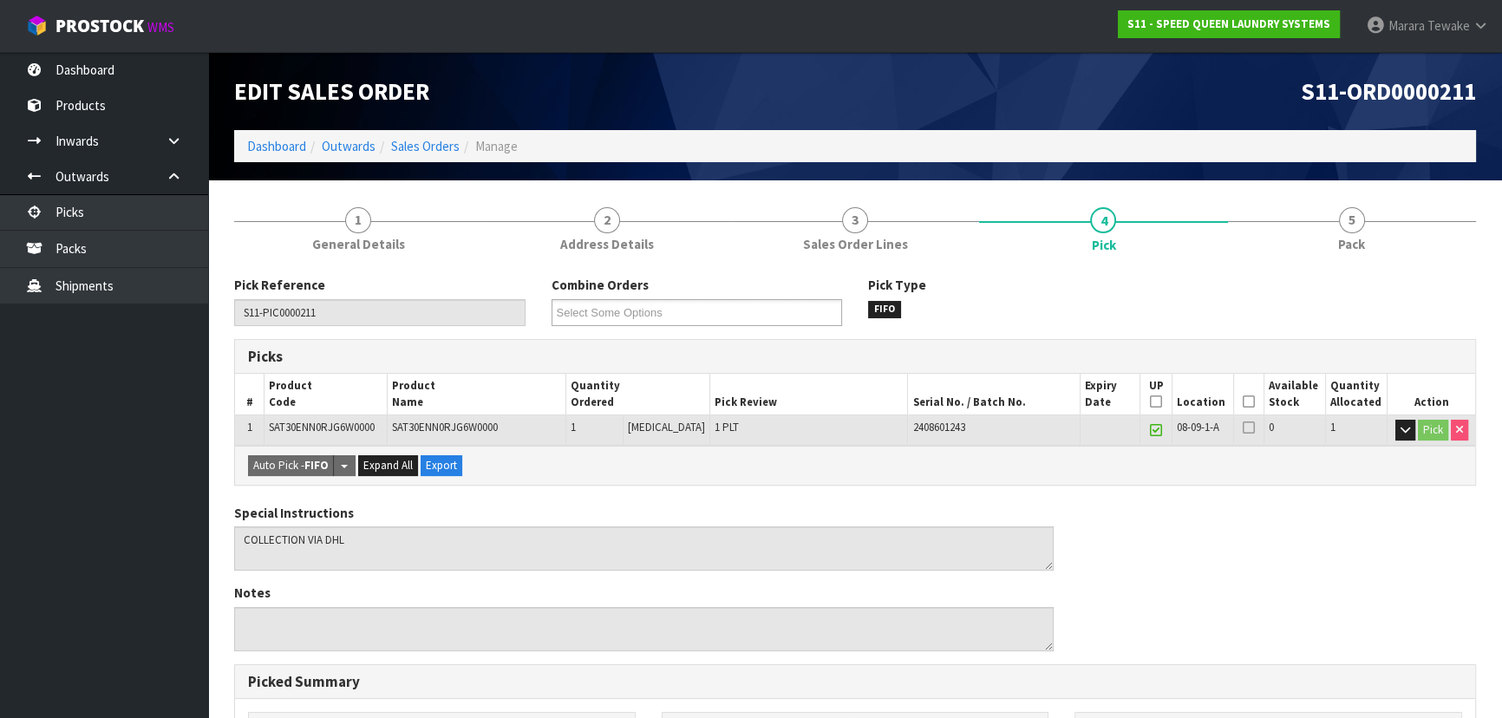
click at [1242, 401] on icon at bounding box center [1248, 401] width 12 height 1
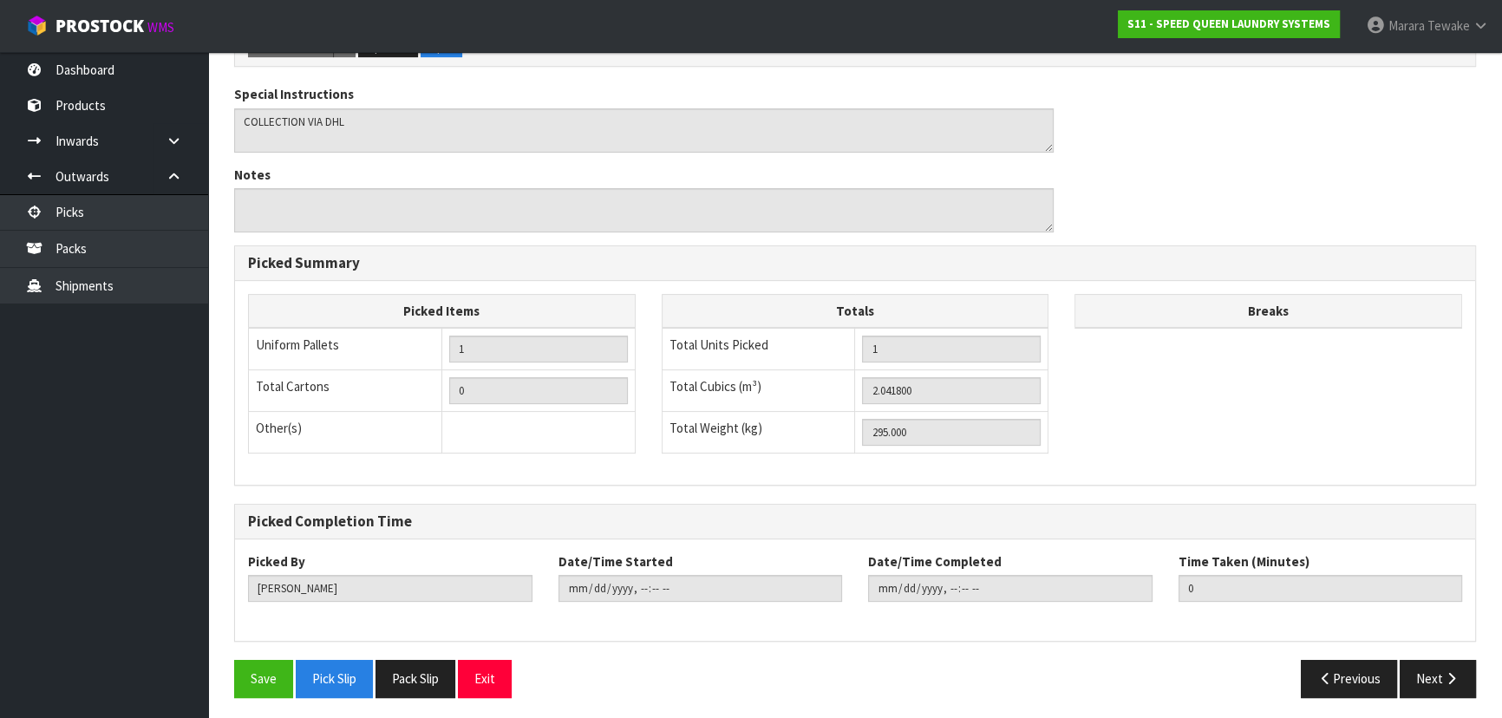
scroll to position [484, 0]
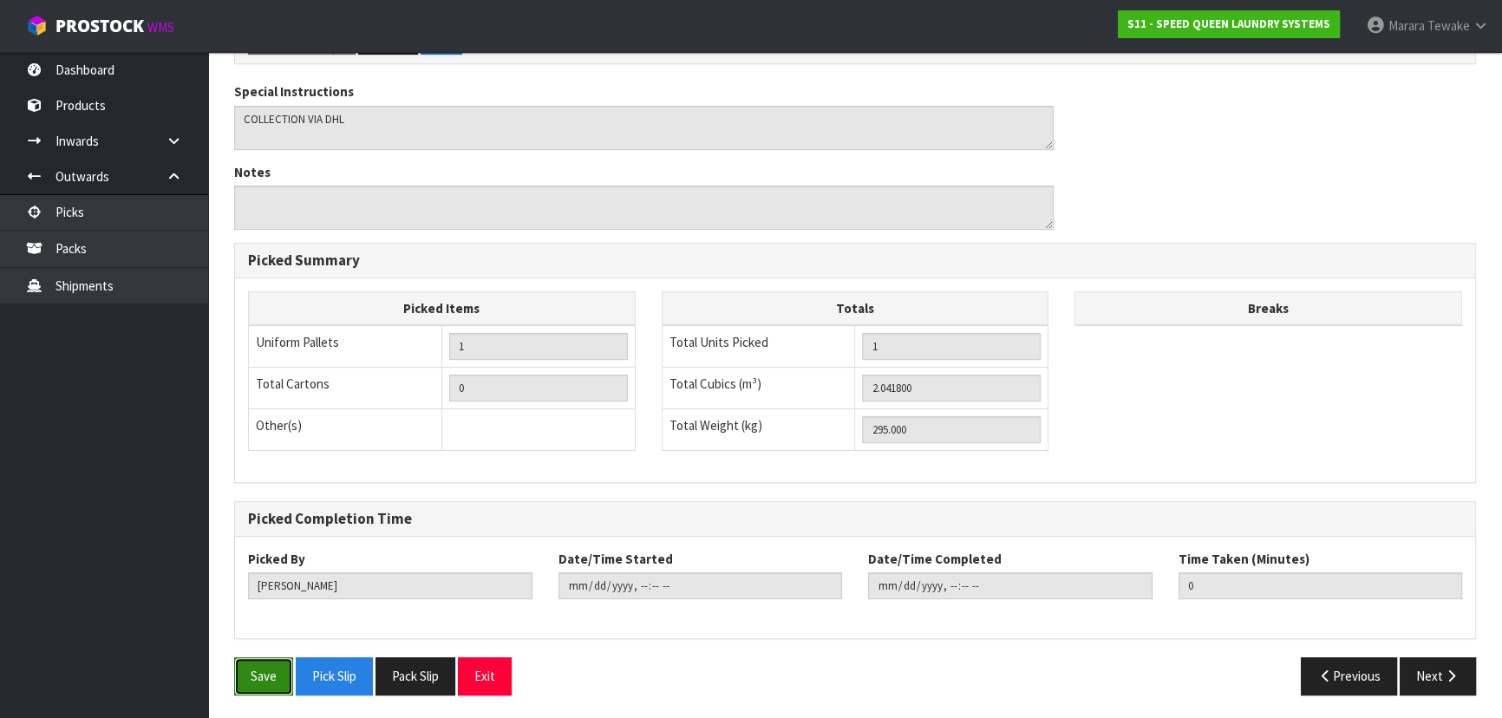
click at [257, 675] on button "Save" at bounding box center [263, 675] width 59 height 37
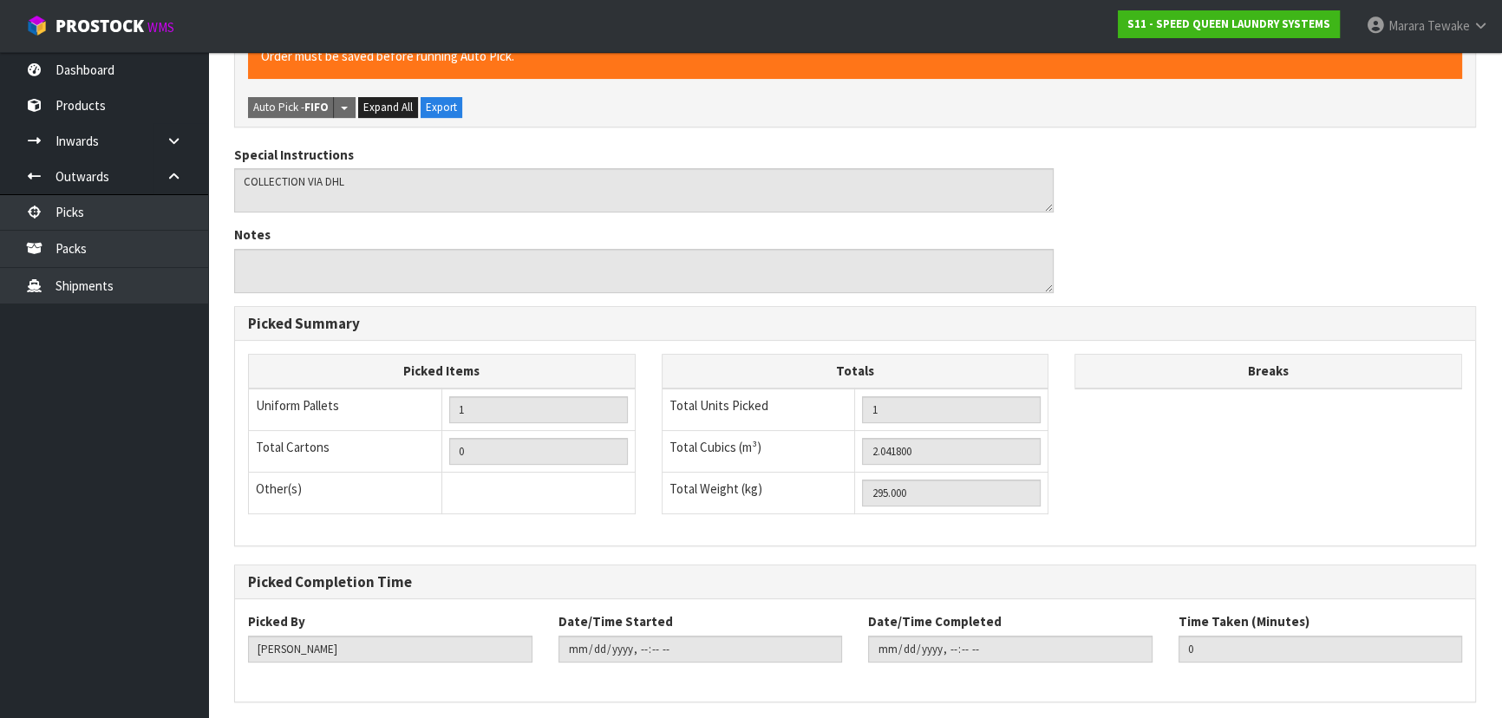
scroll to position [0, 0]
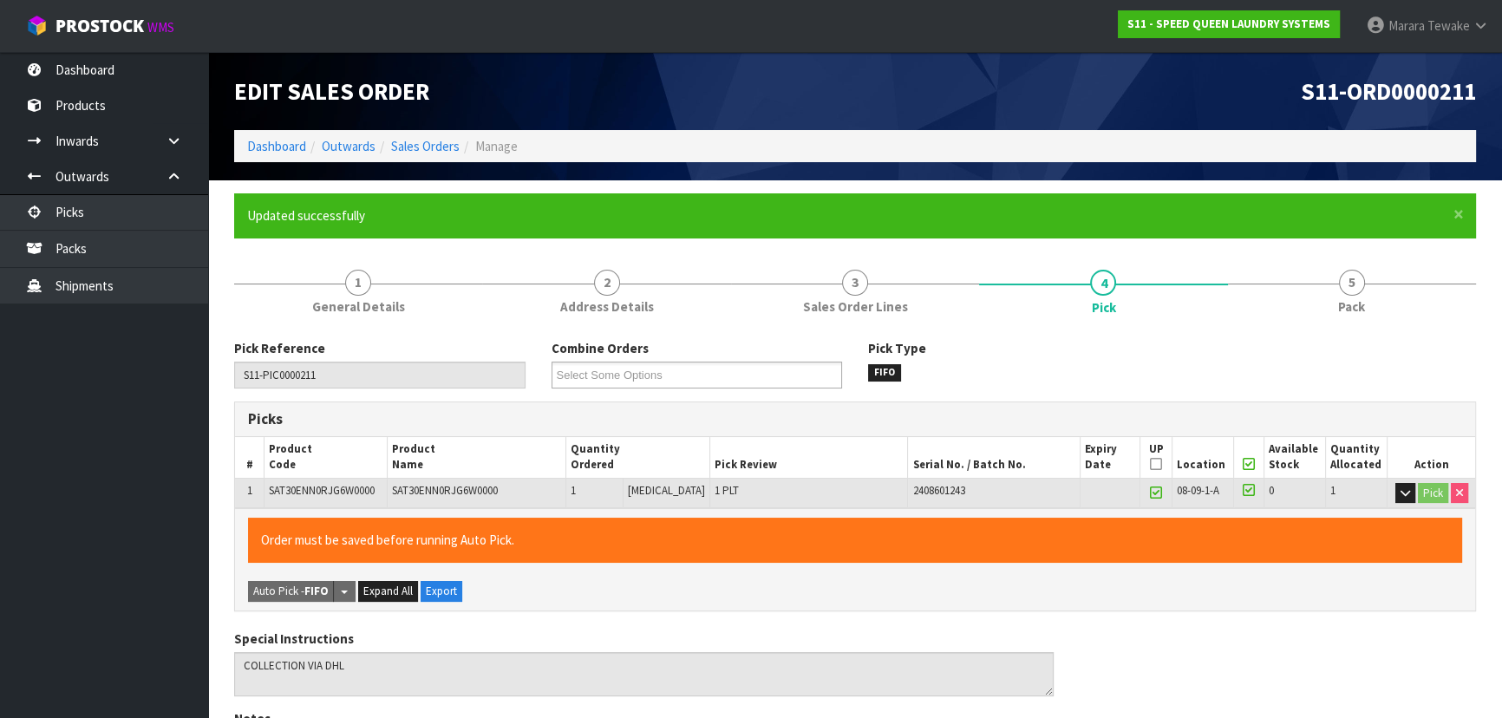
type input "Marara Tewake"
type input "2025-10-06T09:27:47"
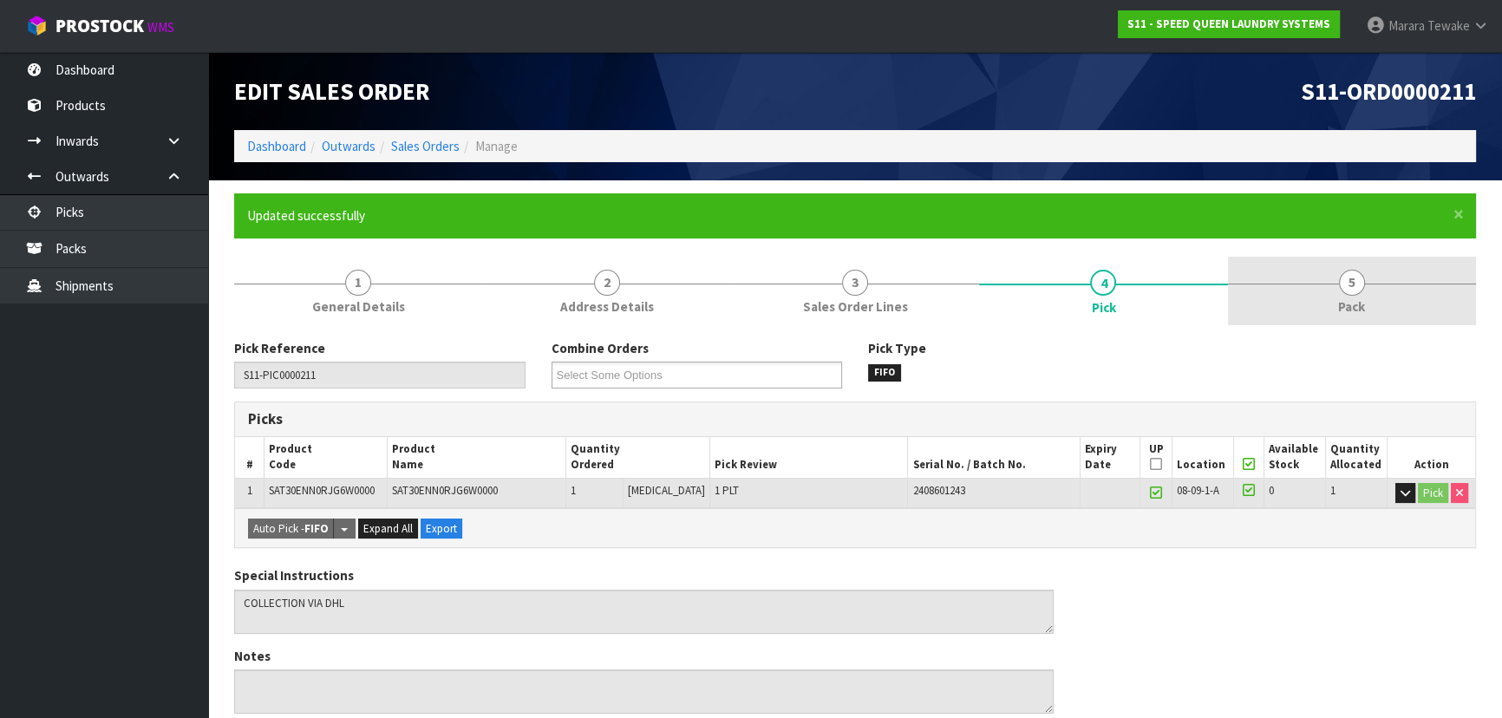
click at [1360, 289] on span "5" at bounding box center [1352, 283] width 26 height 26
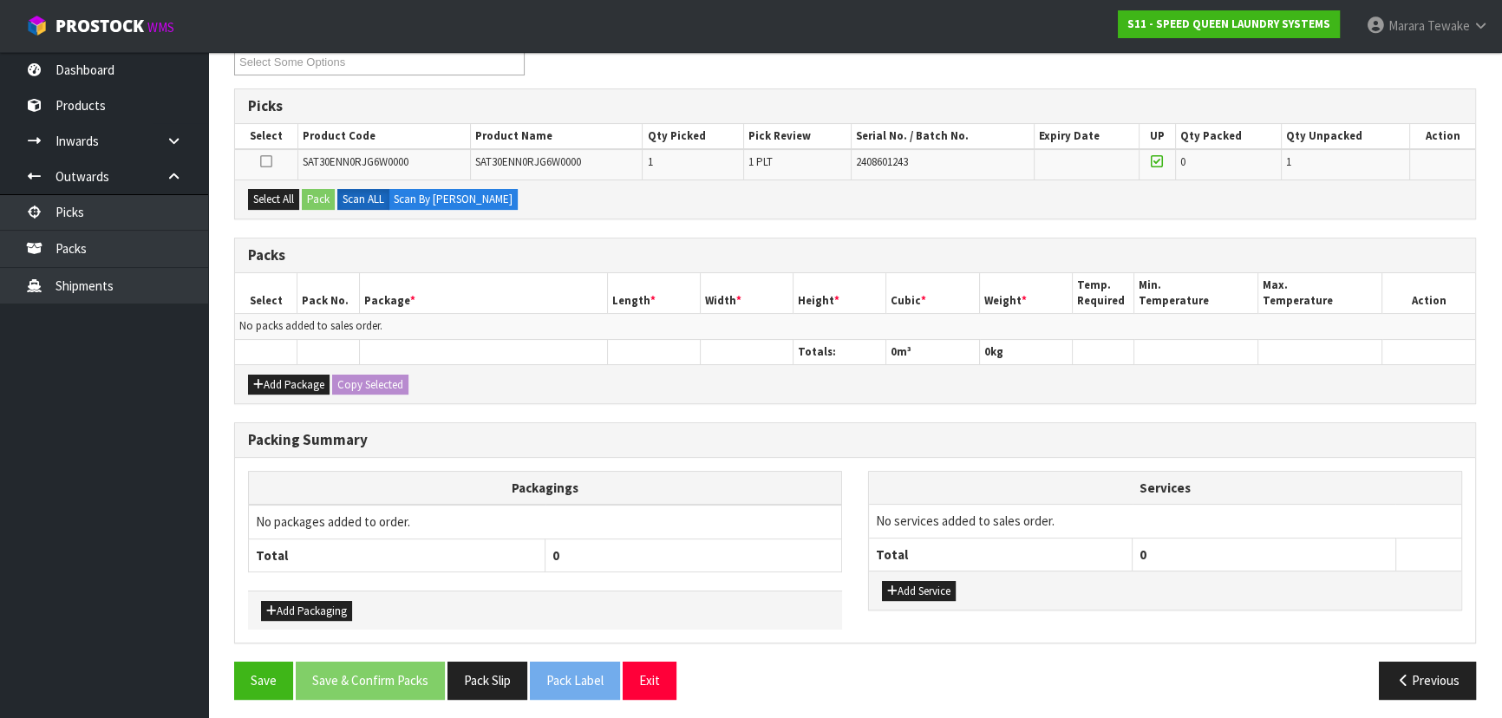
scroll to position [315, 0]
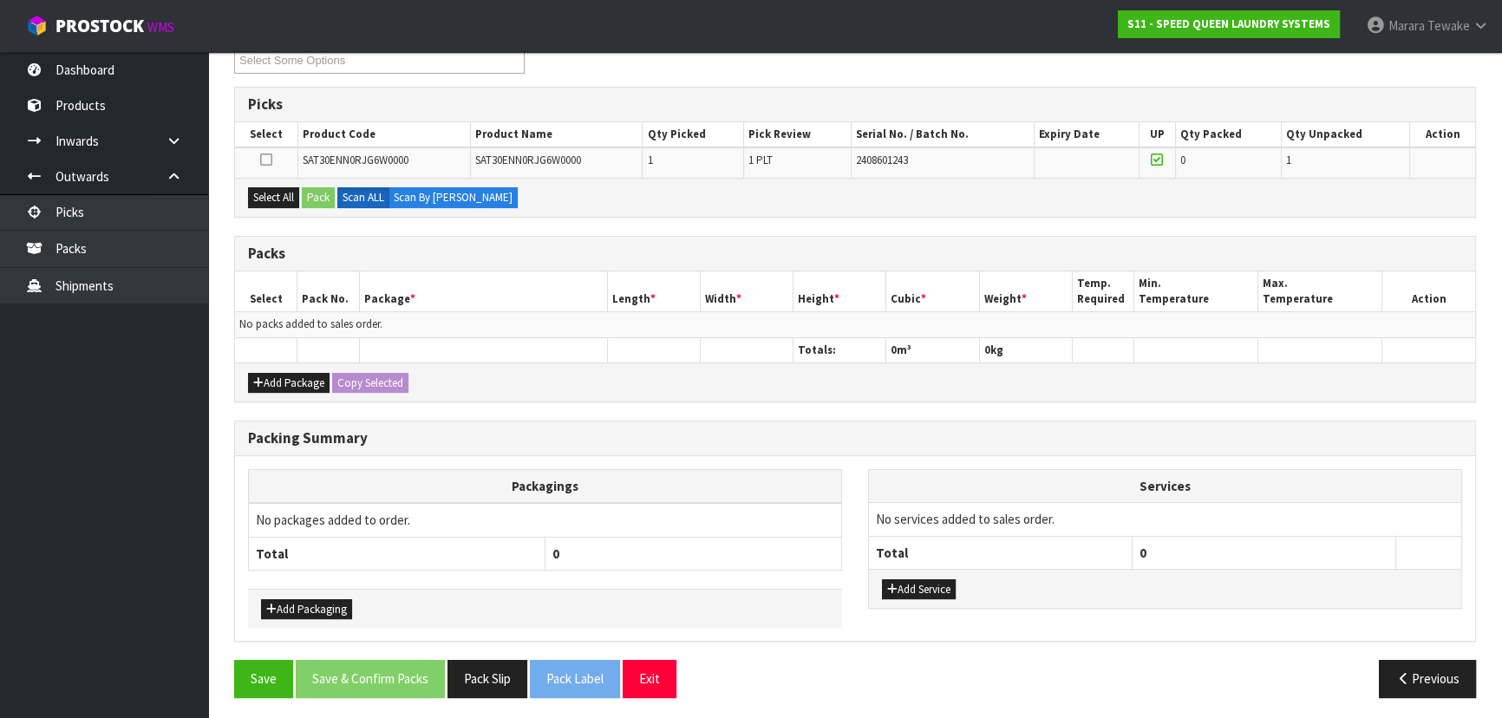
click at [271, 160] on icon at bounding box center [266, 160] width 12 height 1
click at [0, 0] on input "checkbox" at bounding box center [0, 0] width 0 height 0
click at [271, 190] on button "Select All" at bounding box center [273, 197] width 51 height 21
click at [315, 192] on button "Pack" at bounding box center [318, 197] width 33 height 21
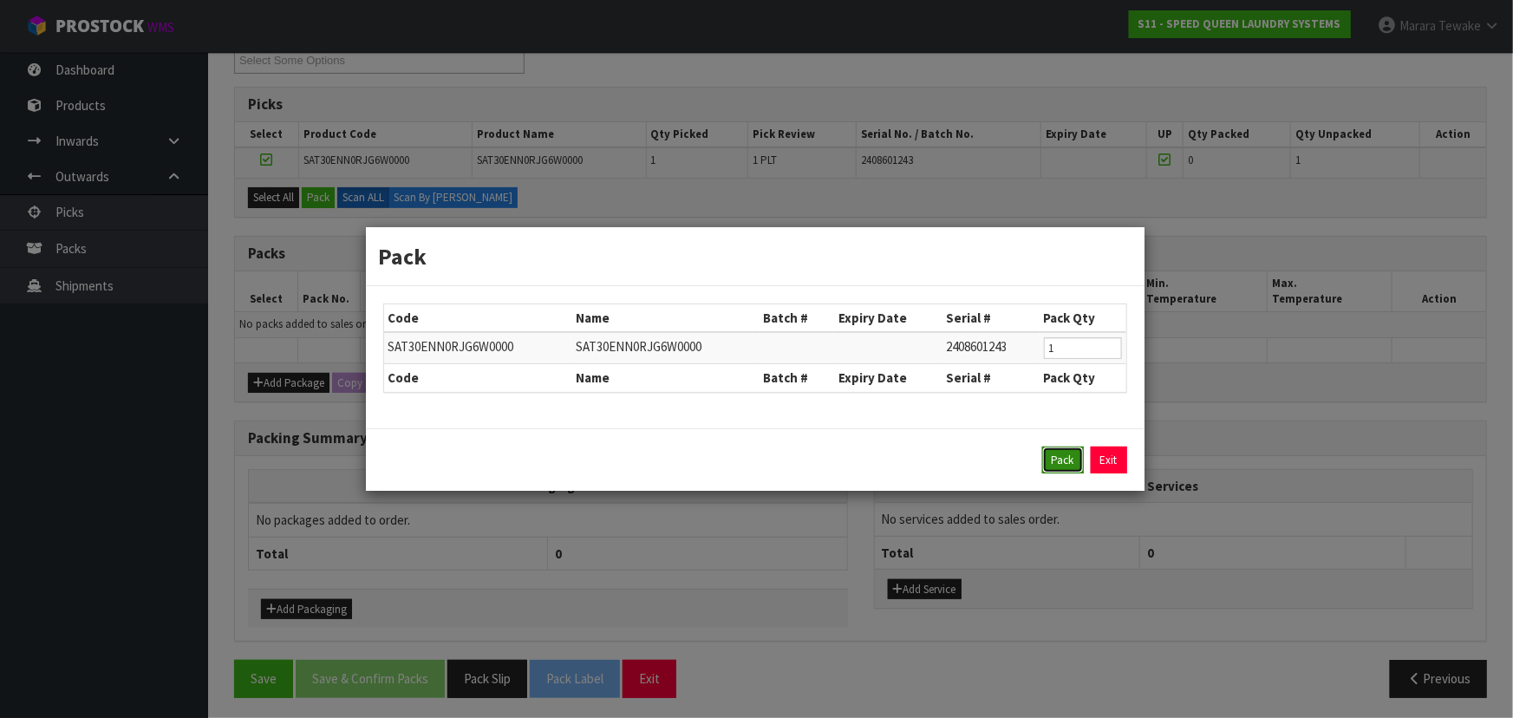
click at [1059, 462] on button "Pack" at bounding box center [1063, 461] width 42 height 28
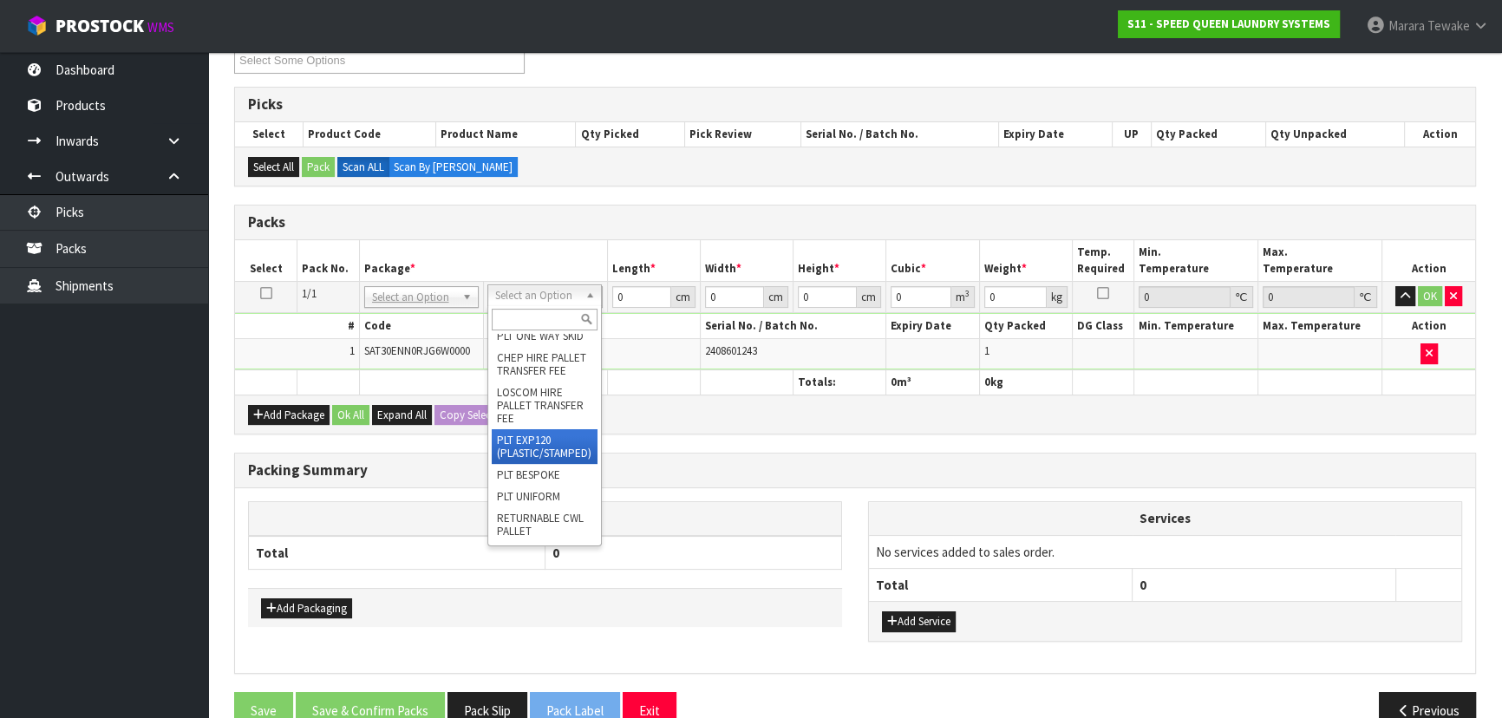
scroll to position [69, 0]
click at [537, 317] on input "text" at bounding box center [545, 320] width 106 height 22
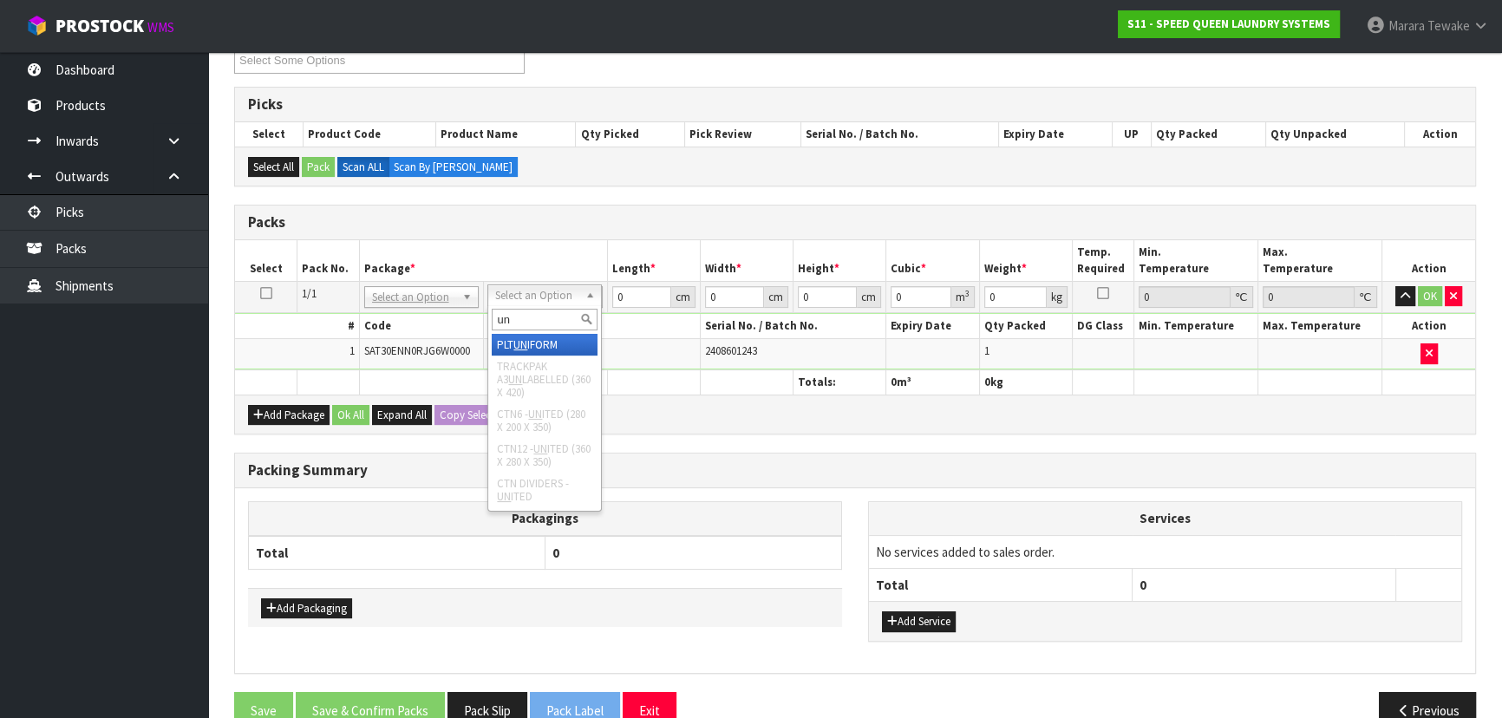
type input "uni"
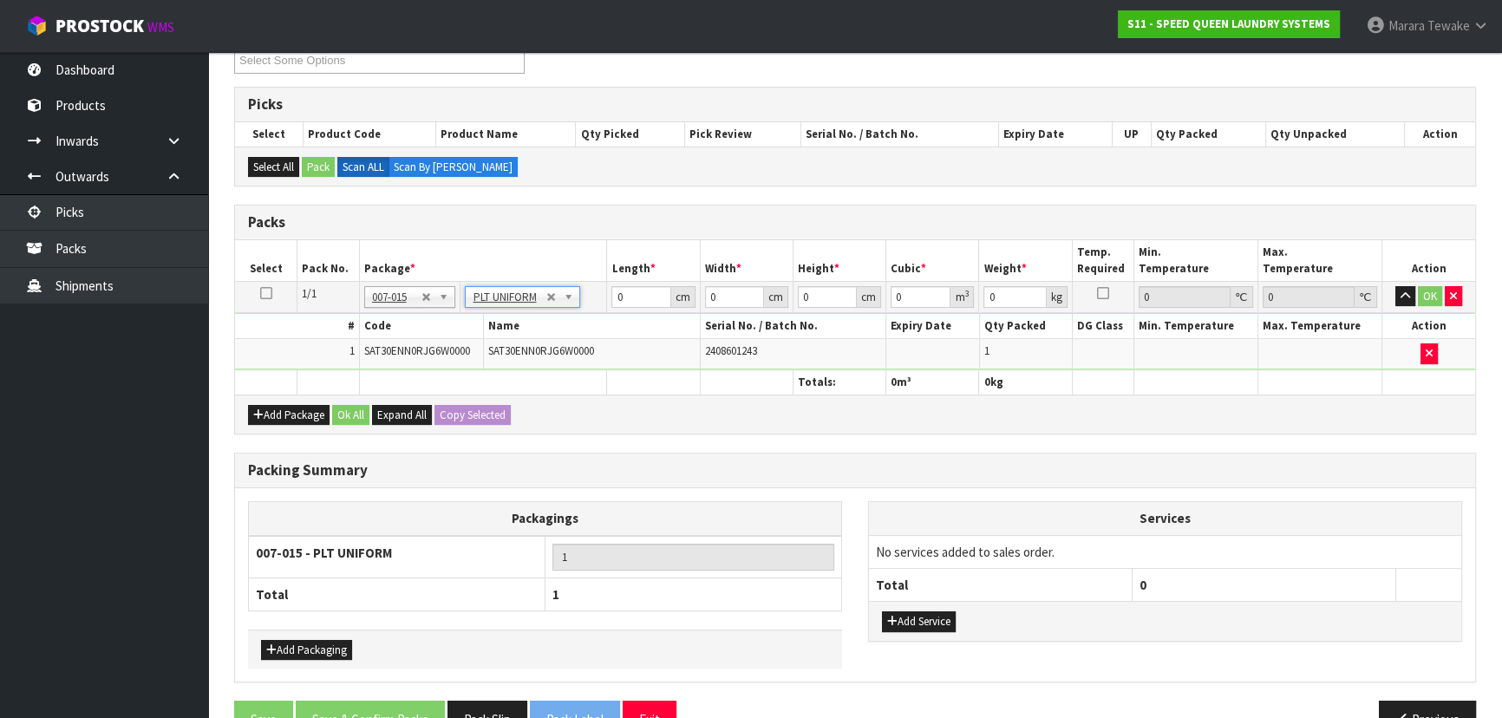
type input "295"
click at [642, 297] on input "0" at bounding box center [640, 297] width 59 height 22
type input "120"
type input "83"
type input "2"
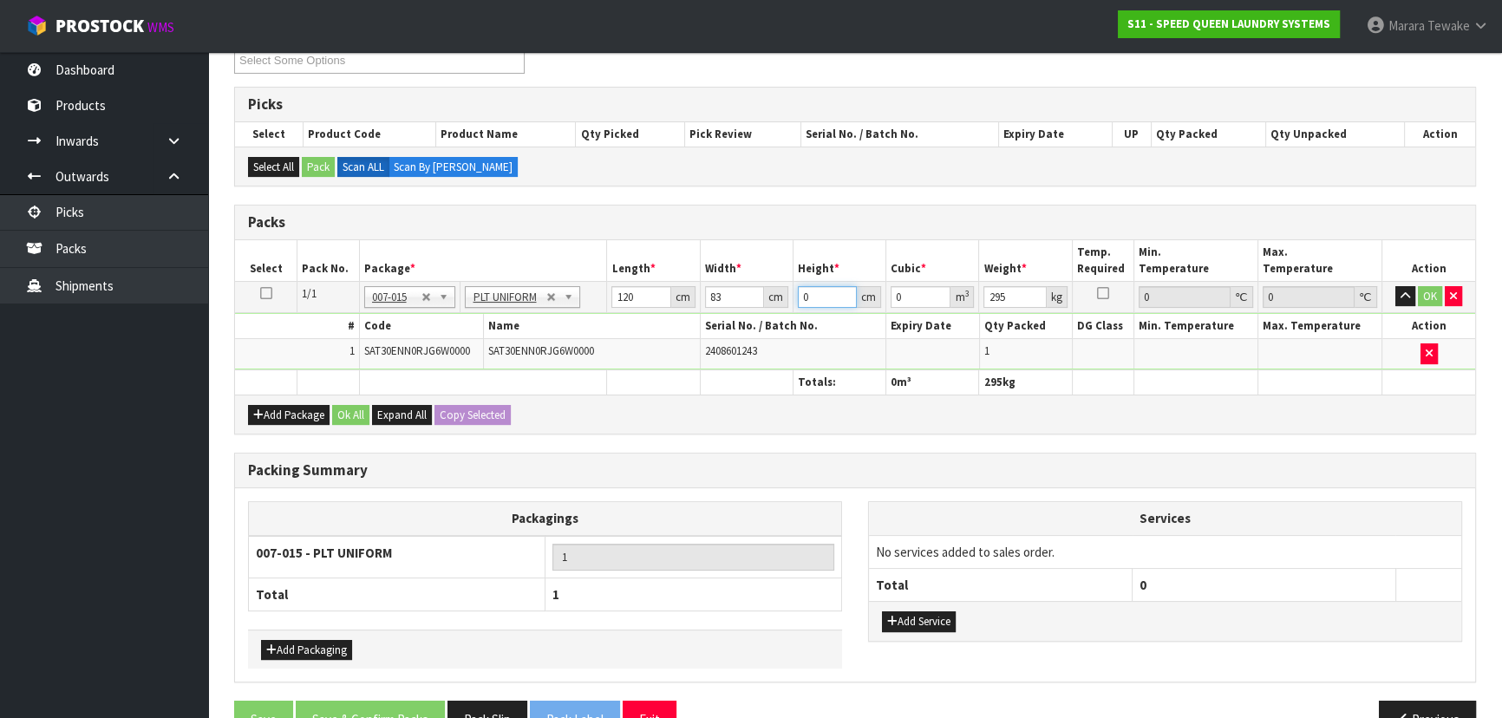
type input "0.01992"
type input "20"
type input "0.1992"
type input "207"
type input "2.06172"
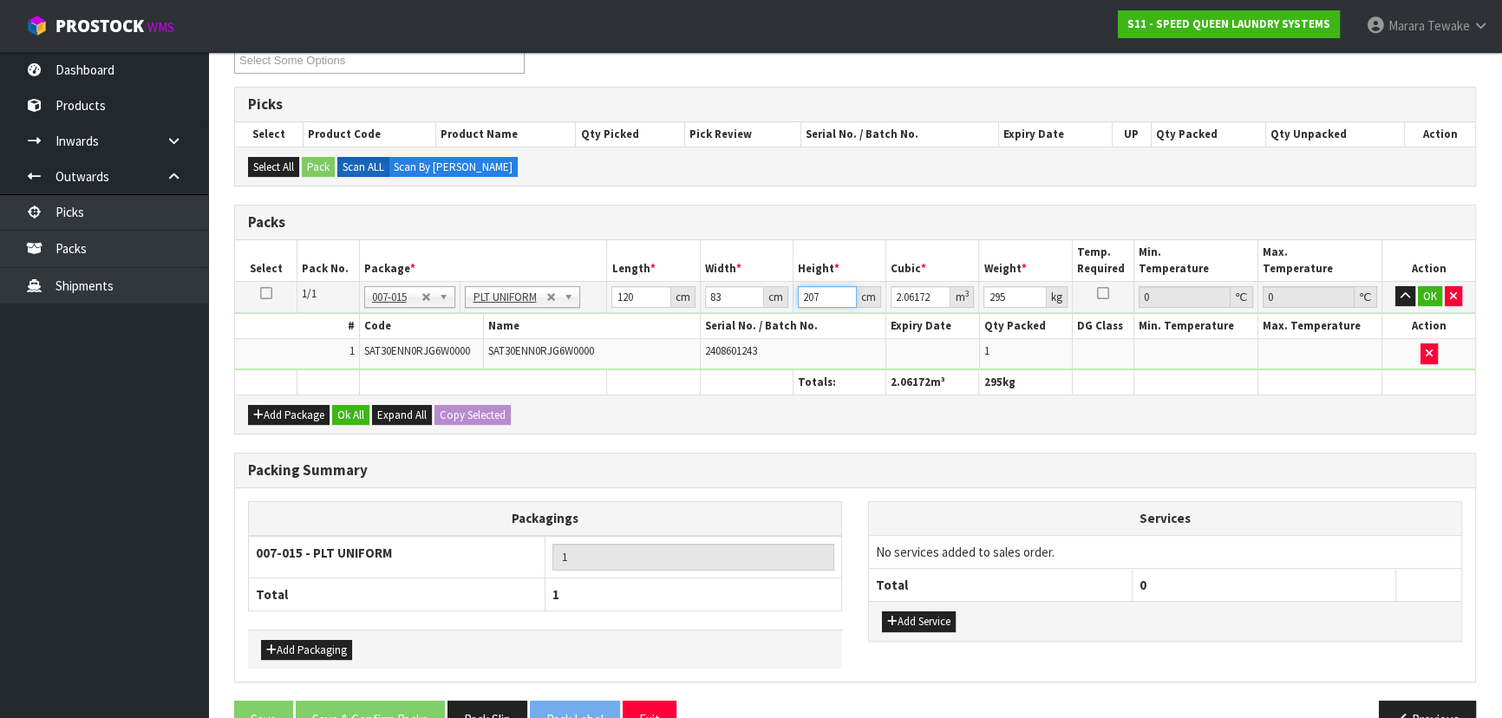
type input "207"
click at [1395, 286] on button "button" at bounding box center [1405, 296] width 20 height 21
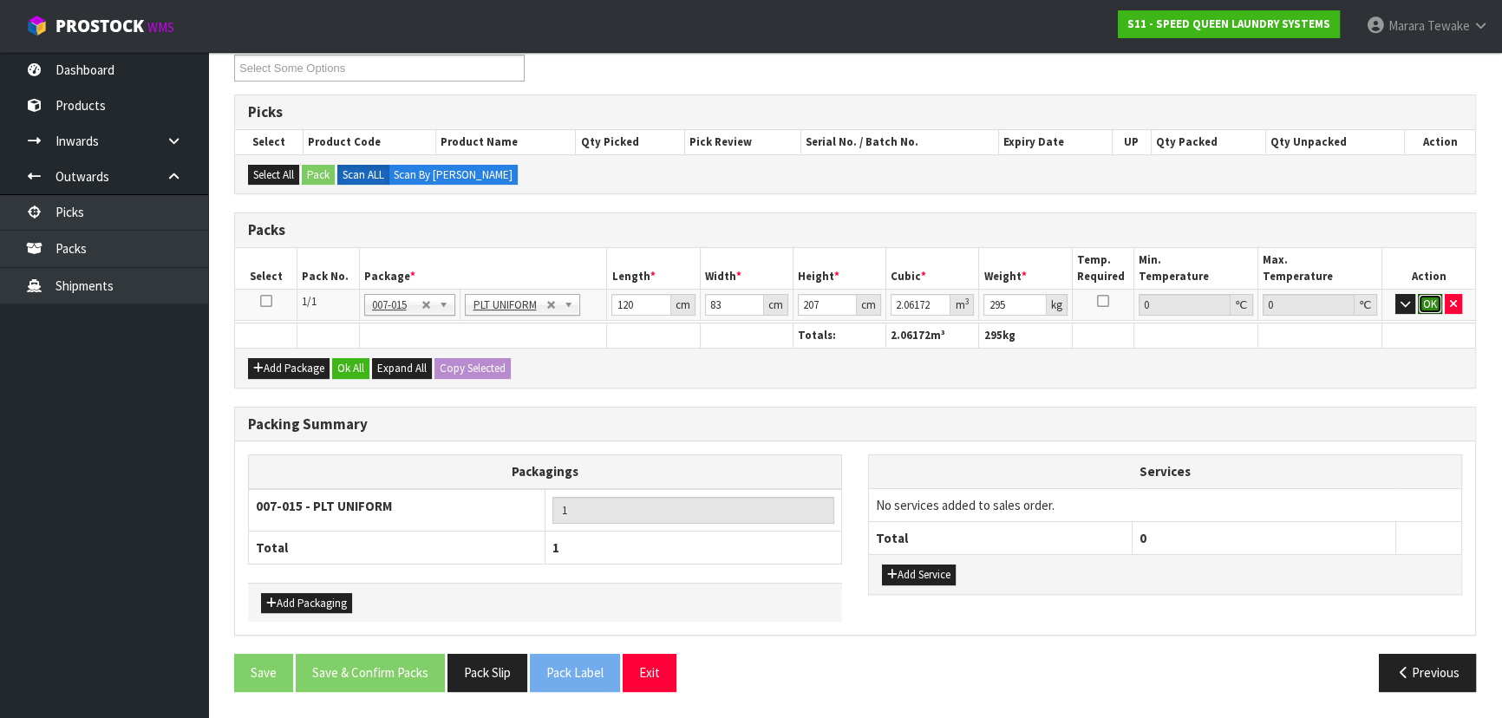
click button "OK" at bounding box center [1430, 304] width 24 height 21
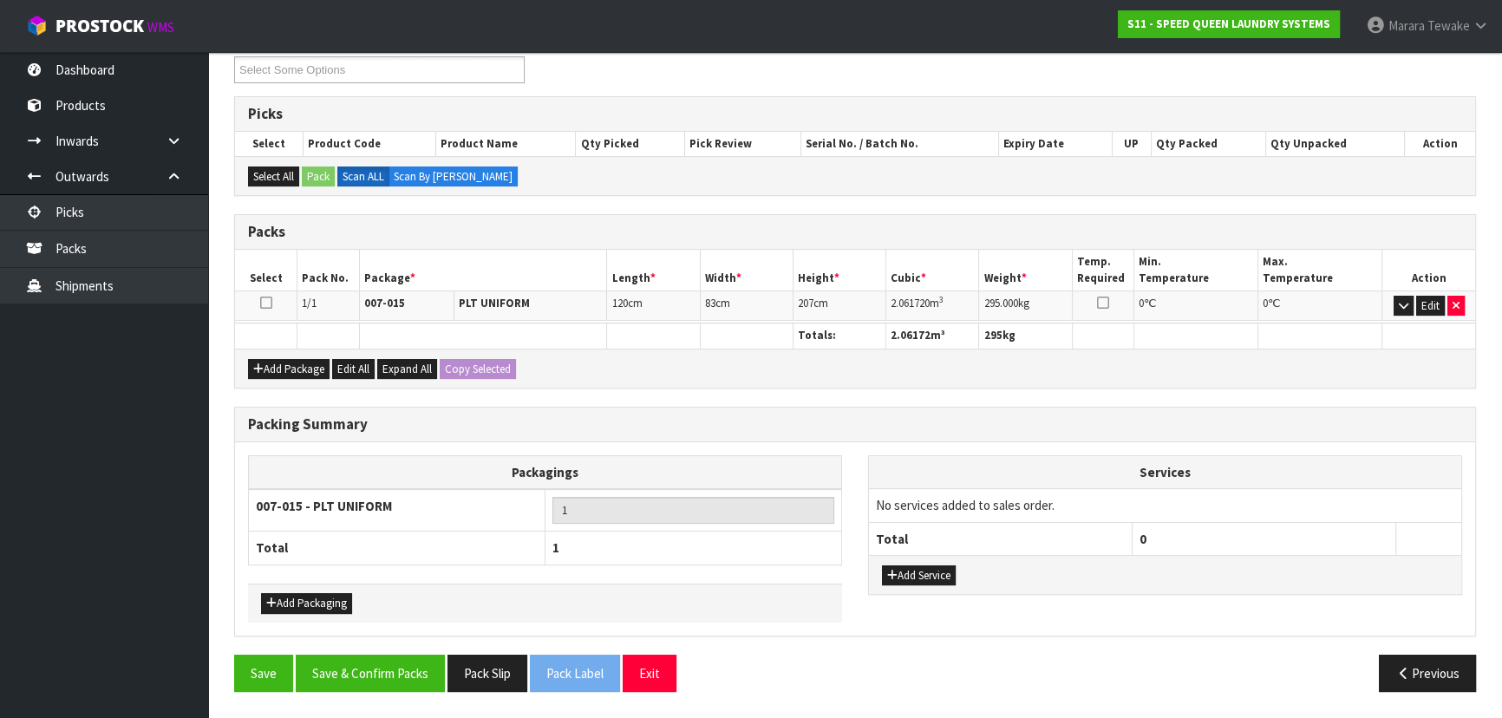
scroll to position [299, 0]
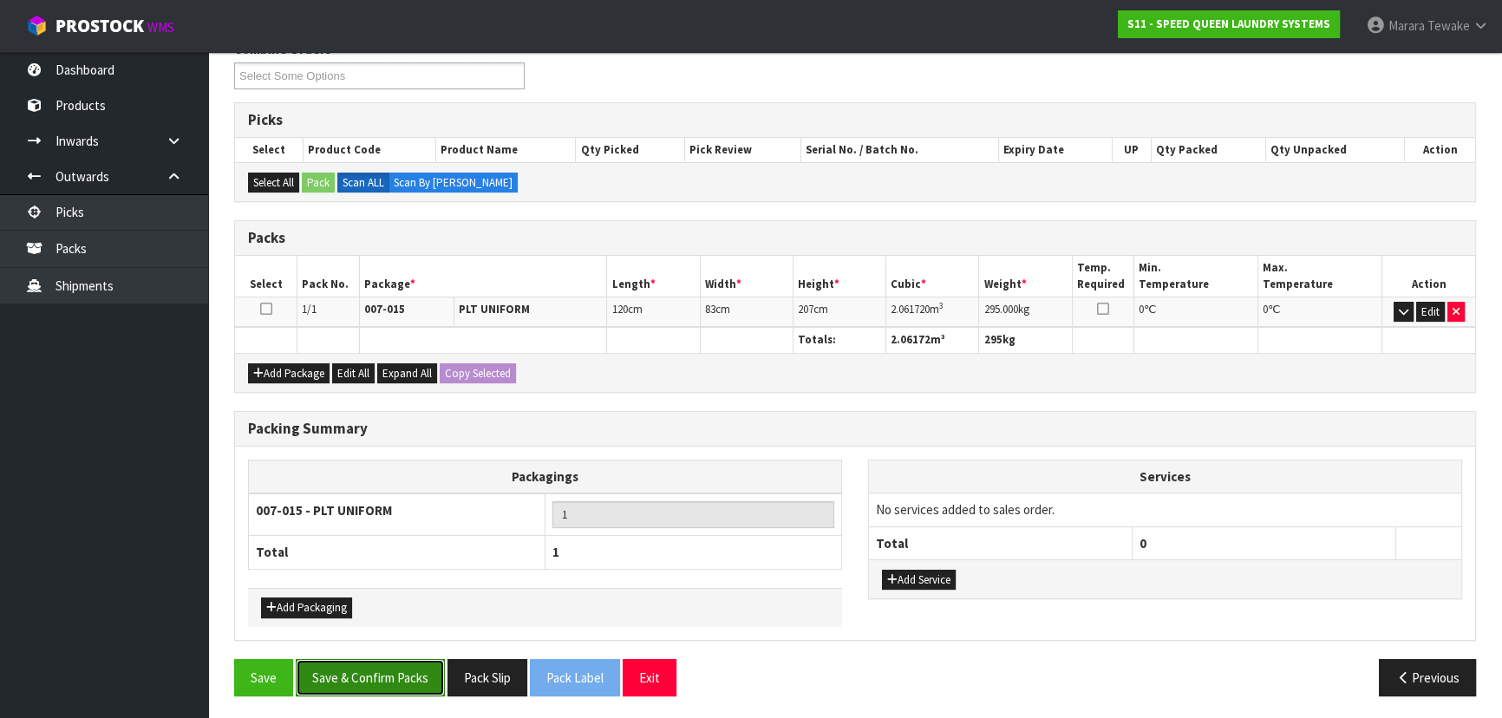
click at [361, 680] on button "Save & Confirm Packs" at bounding box center [370, 677] width 149 height 37
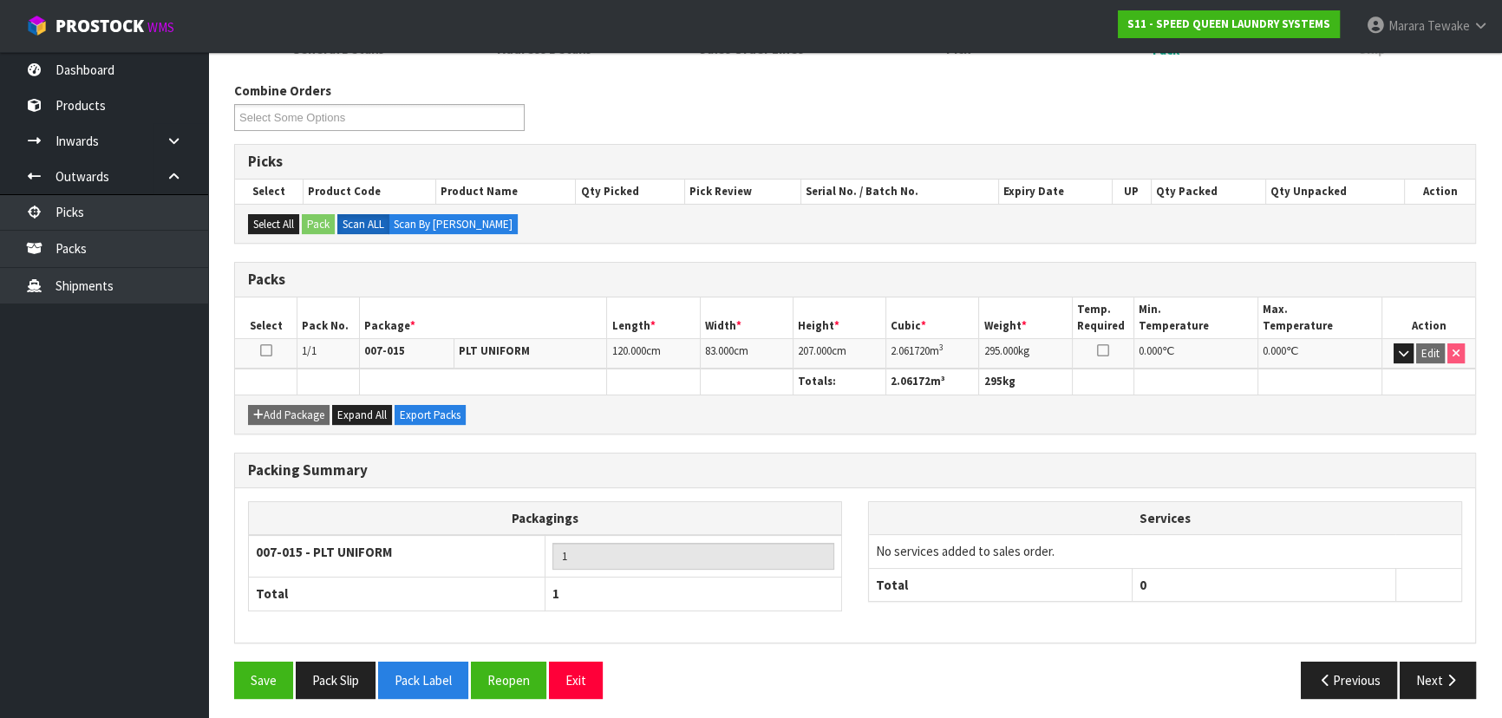
scroll to position [260, 0]
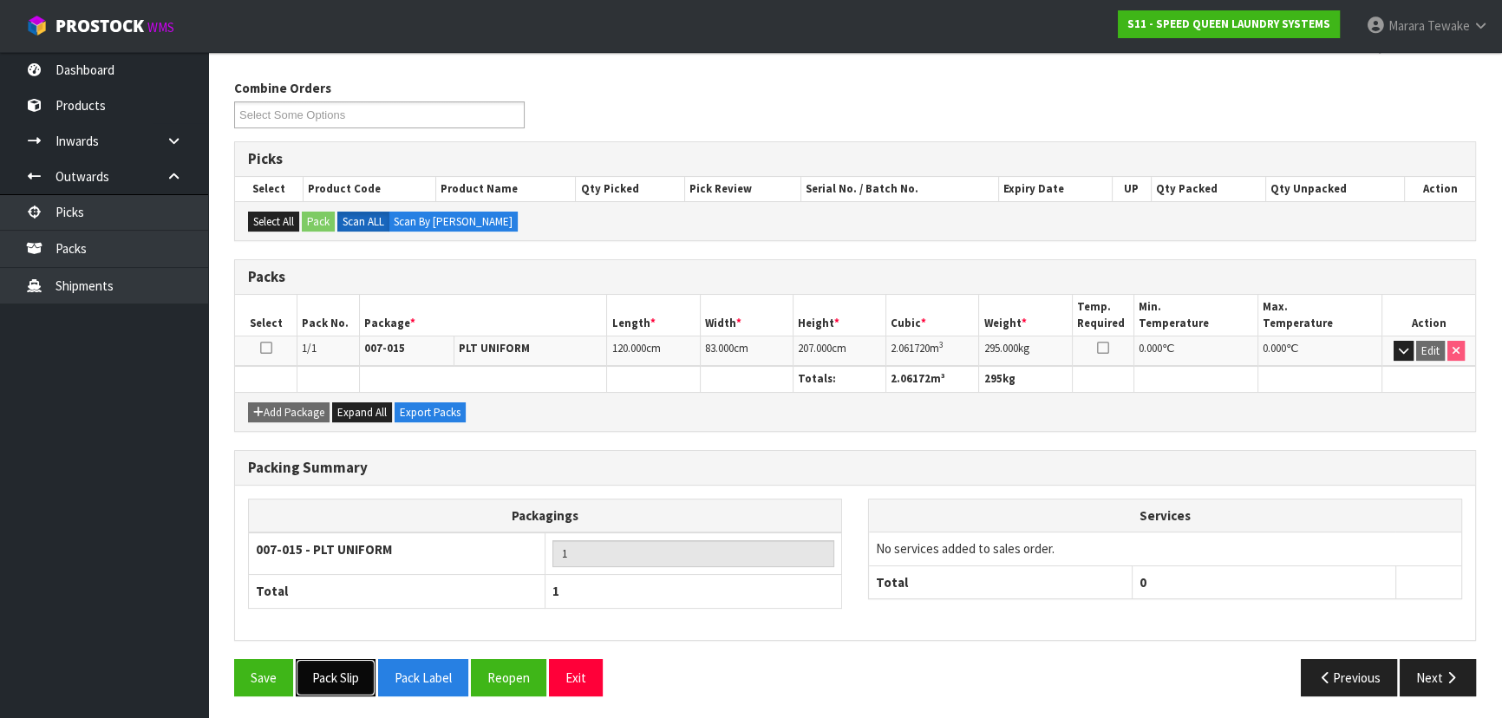
click at [337, 668] on button "Pack Slip" at bounding box center [336, 677] width 80 height 37
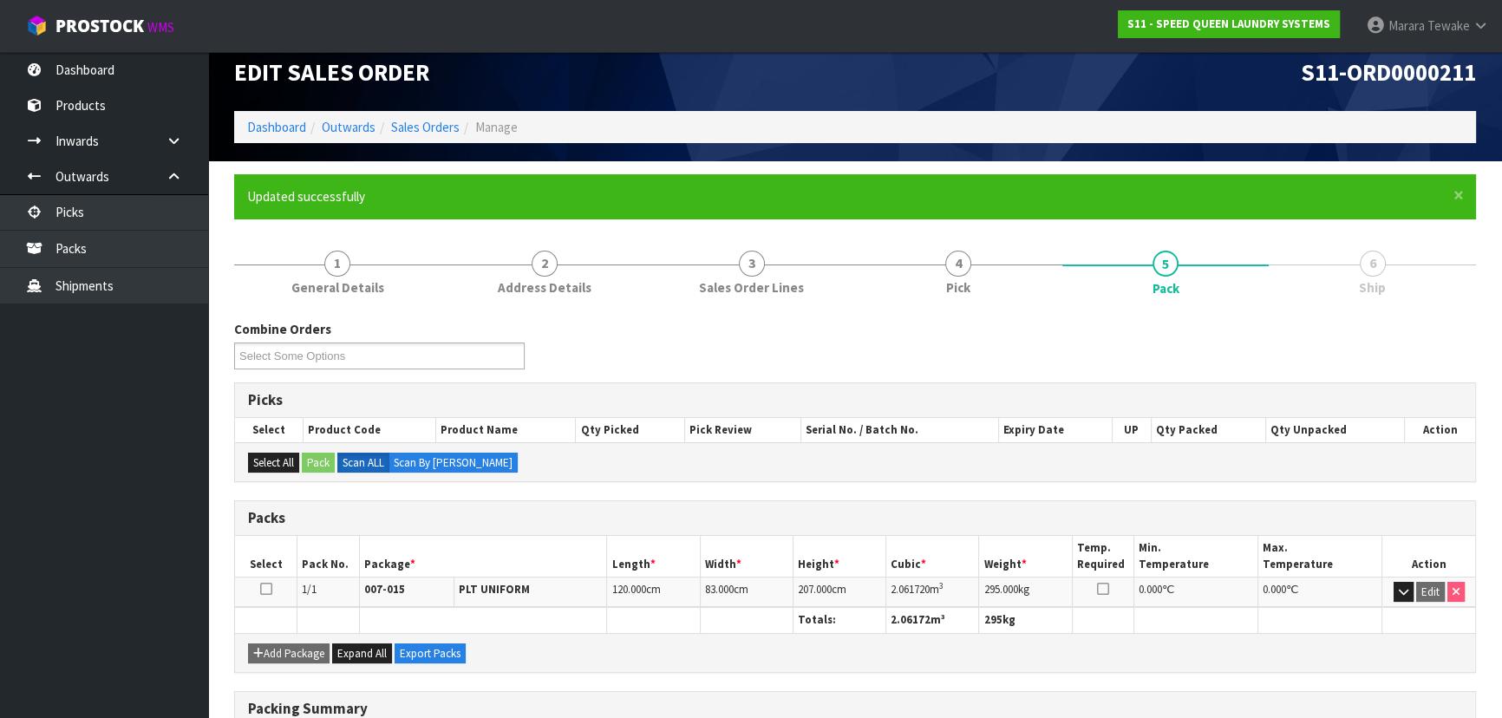
scroll to position [0, 0]
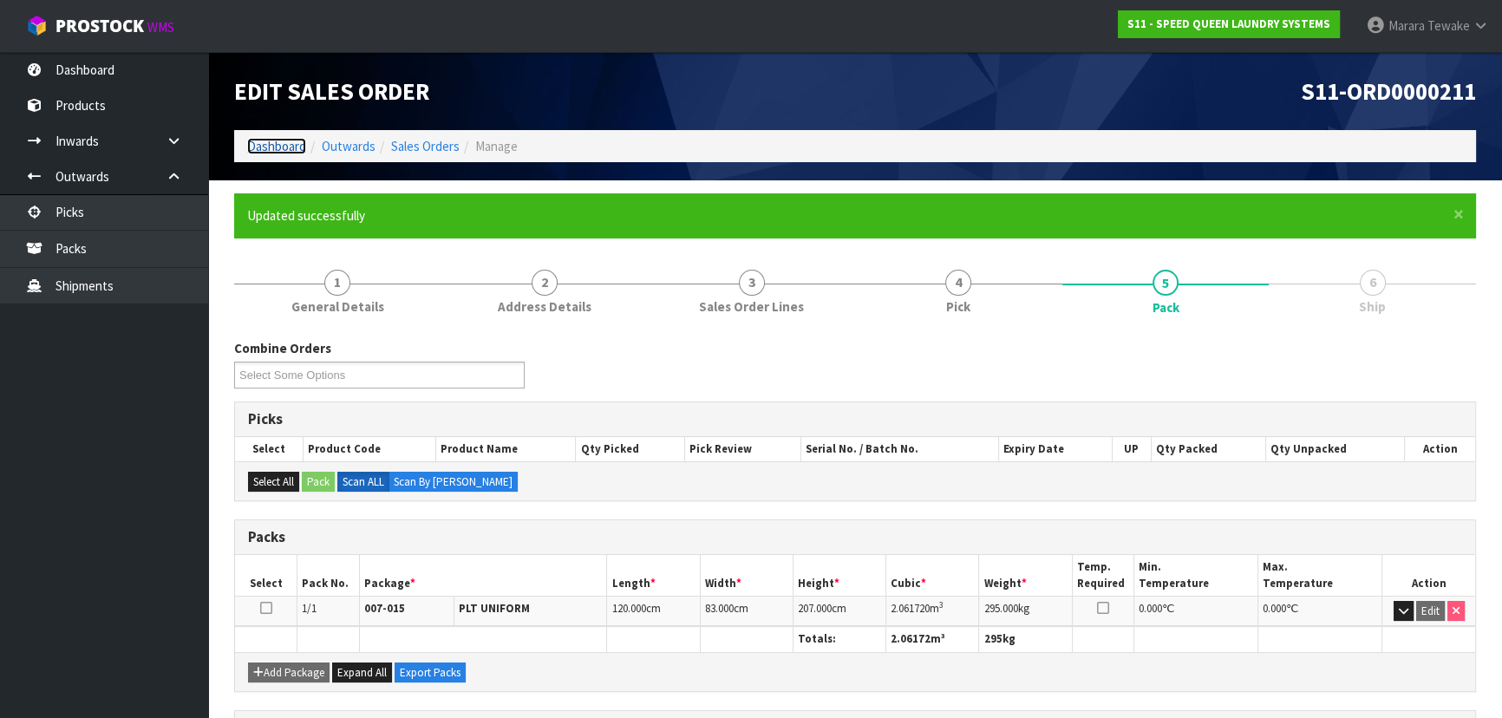
click at [297, 147] on link "Dashboard" at bounding box center [276, 146] width 59 height 16
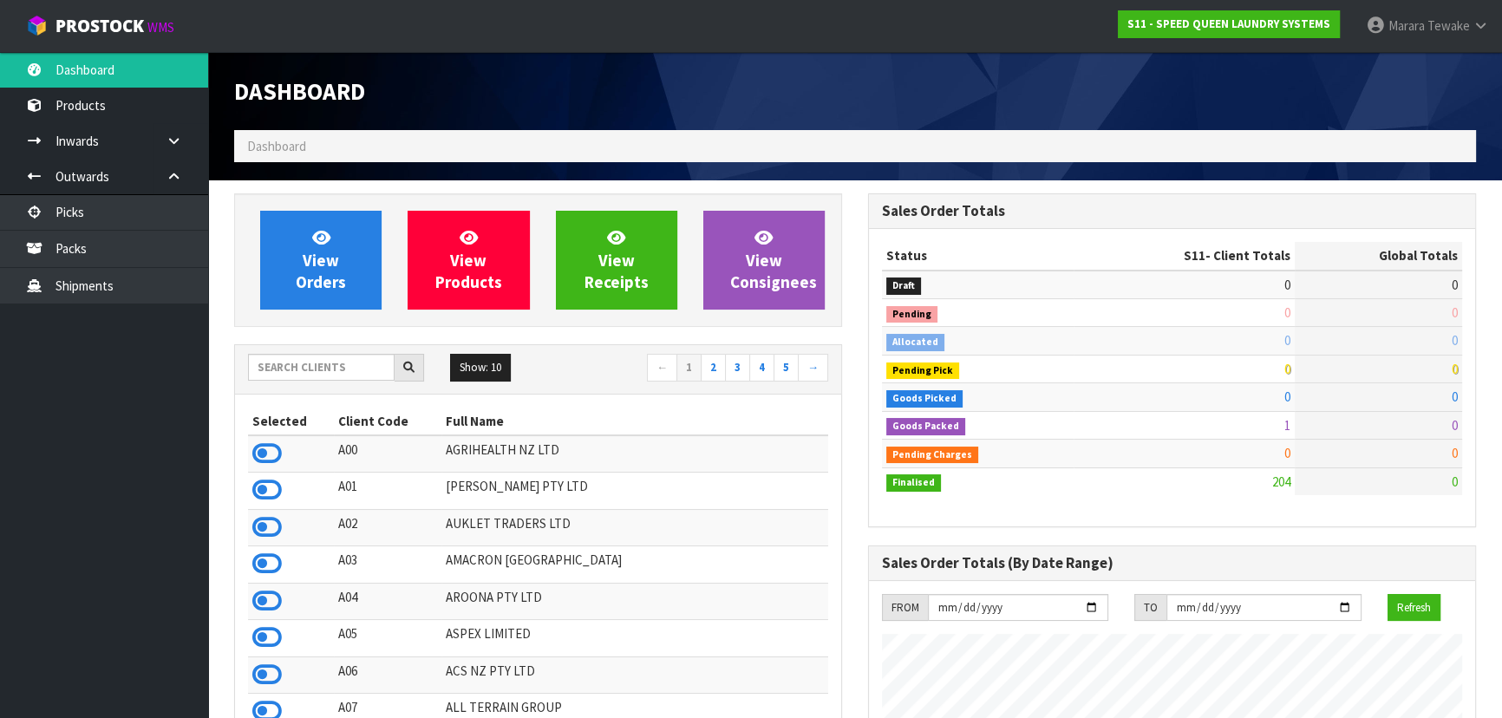
scroll to position [1059, 633]
click at [329, 368] on input "text" at bounding box center [321, 367] width 147 height 27
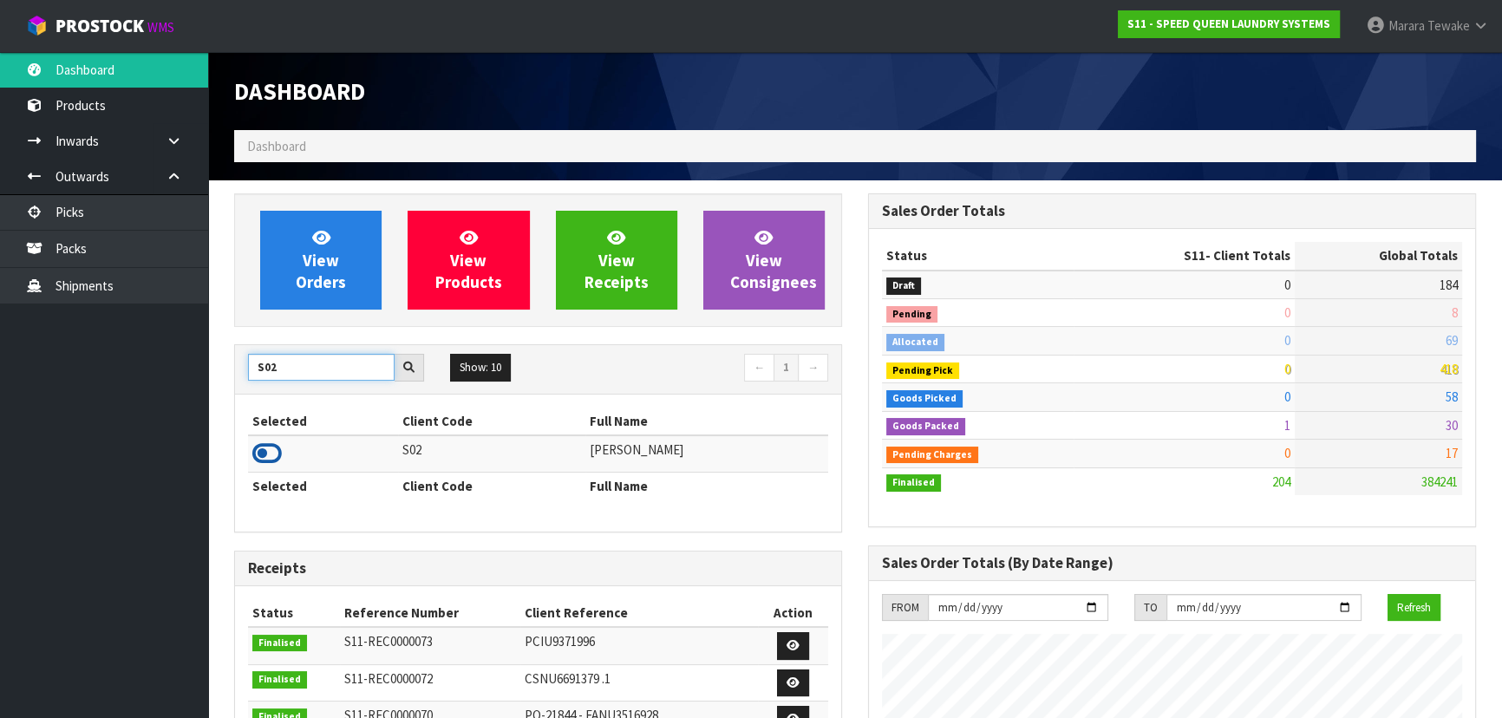
type input "S02"
click at [277, 456] on icon at bounding box center [266, 453] width 29 height 26
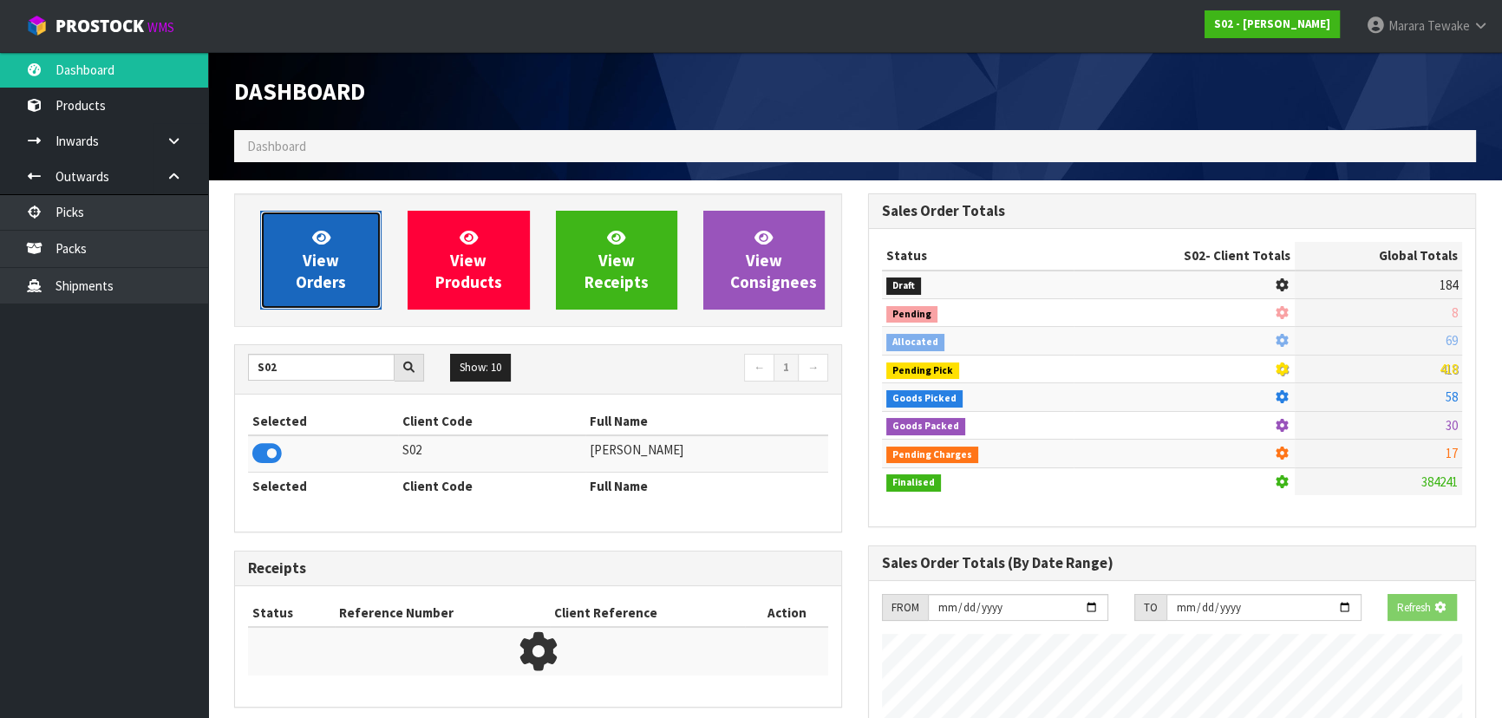
scroll to position [1311, 633]
click at [302, 302] on link "View Orders" at bounding box center [320, 260] width 121 height 99
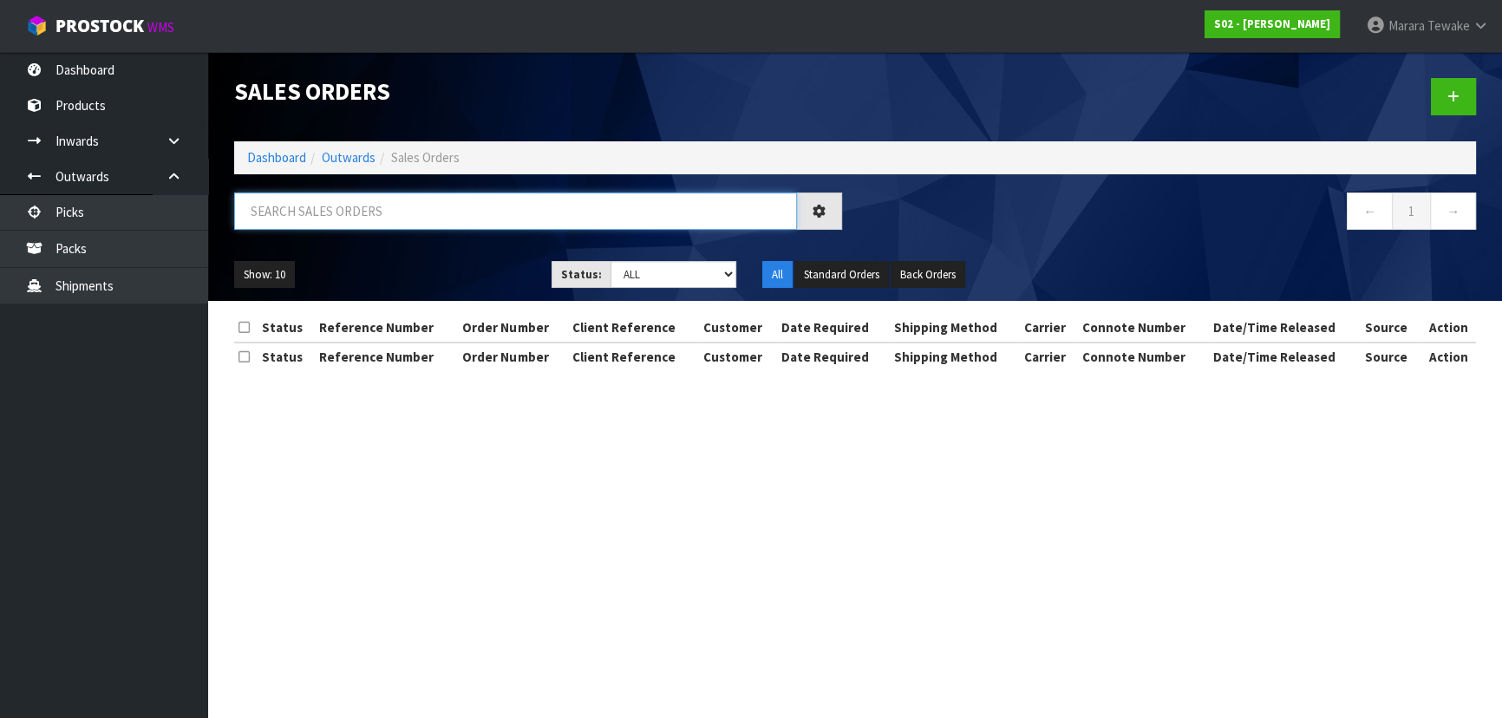
click at [318, 211] on input "text" at bounding box center [515, 210] width 563 height 37
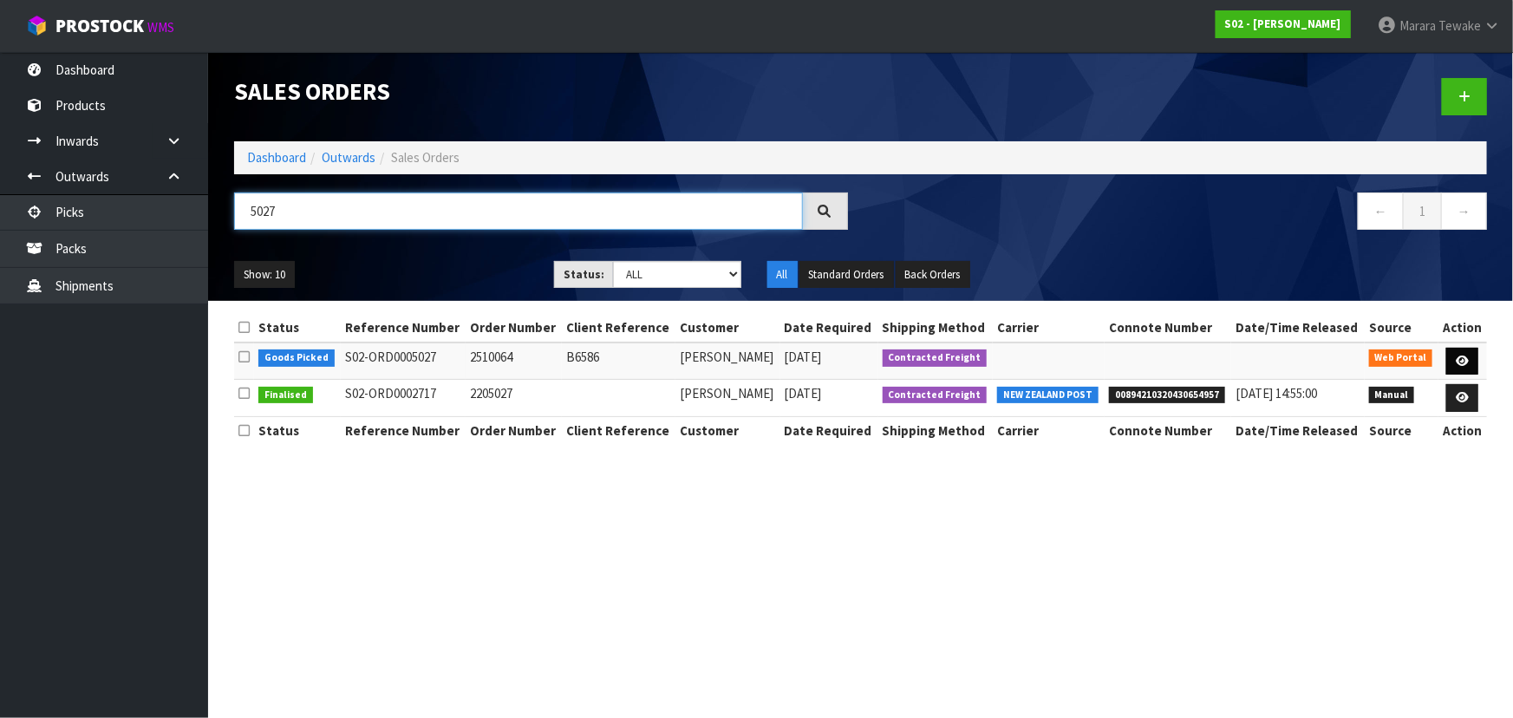
type input "5027"
click at [1466, 361] on icon at bounding box center [1462, 360] width 13 height 11
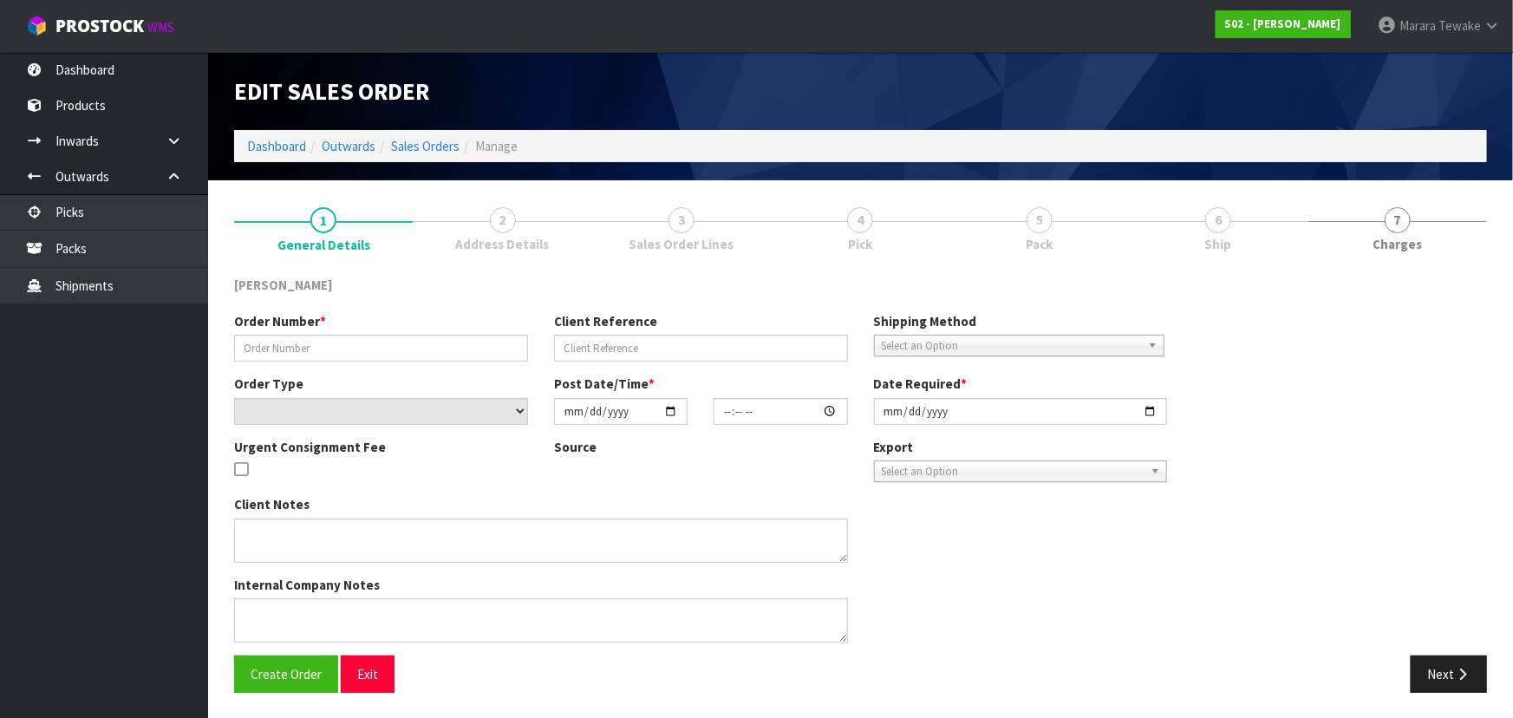
type input "2510064"
type input "B6586"
select select "number:0"
type input "2025-10-05"
type input "19:23:00.000"
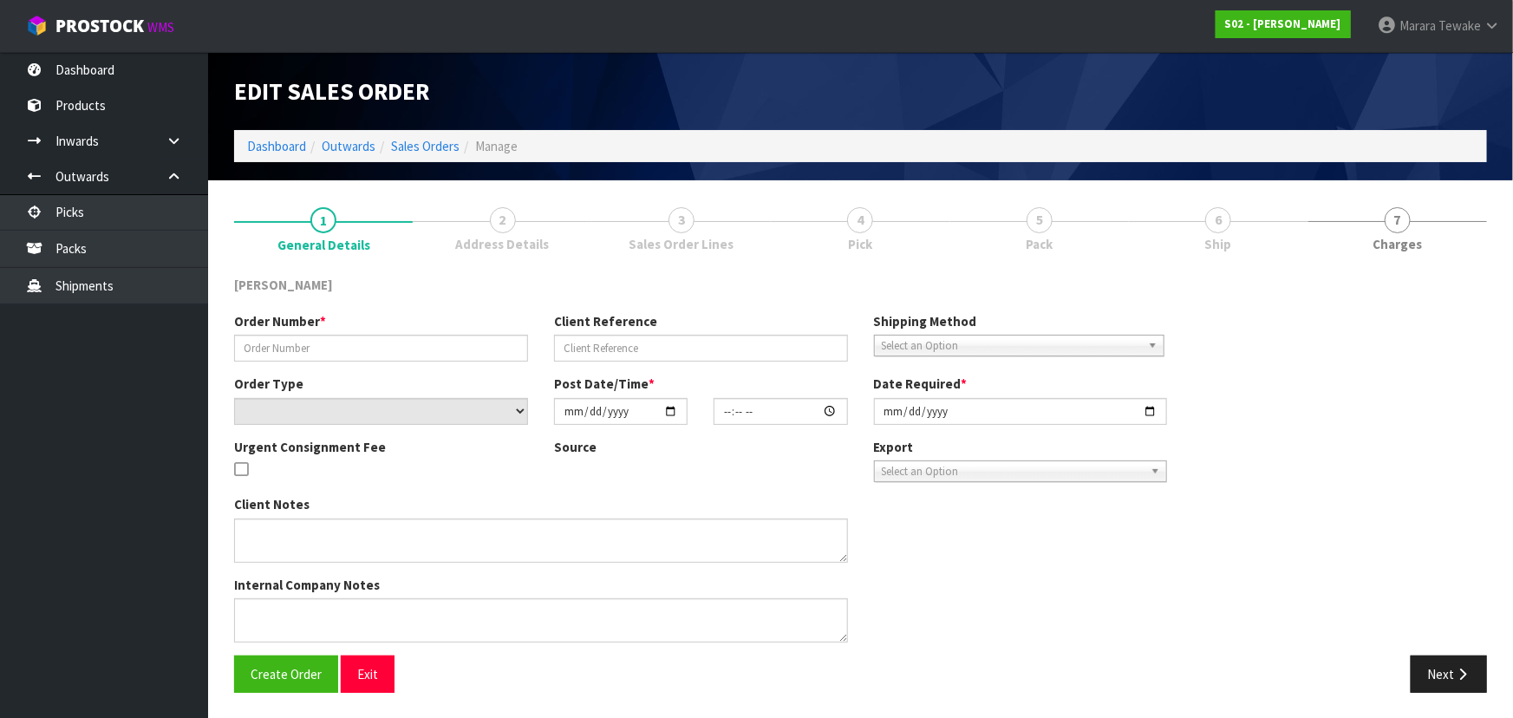
type input "2025-10-06"
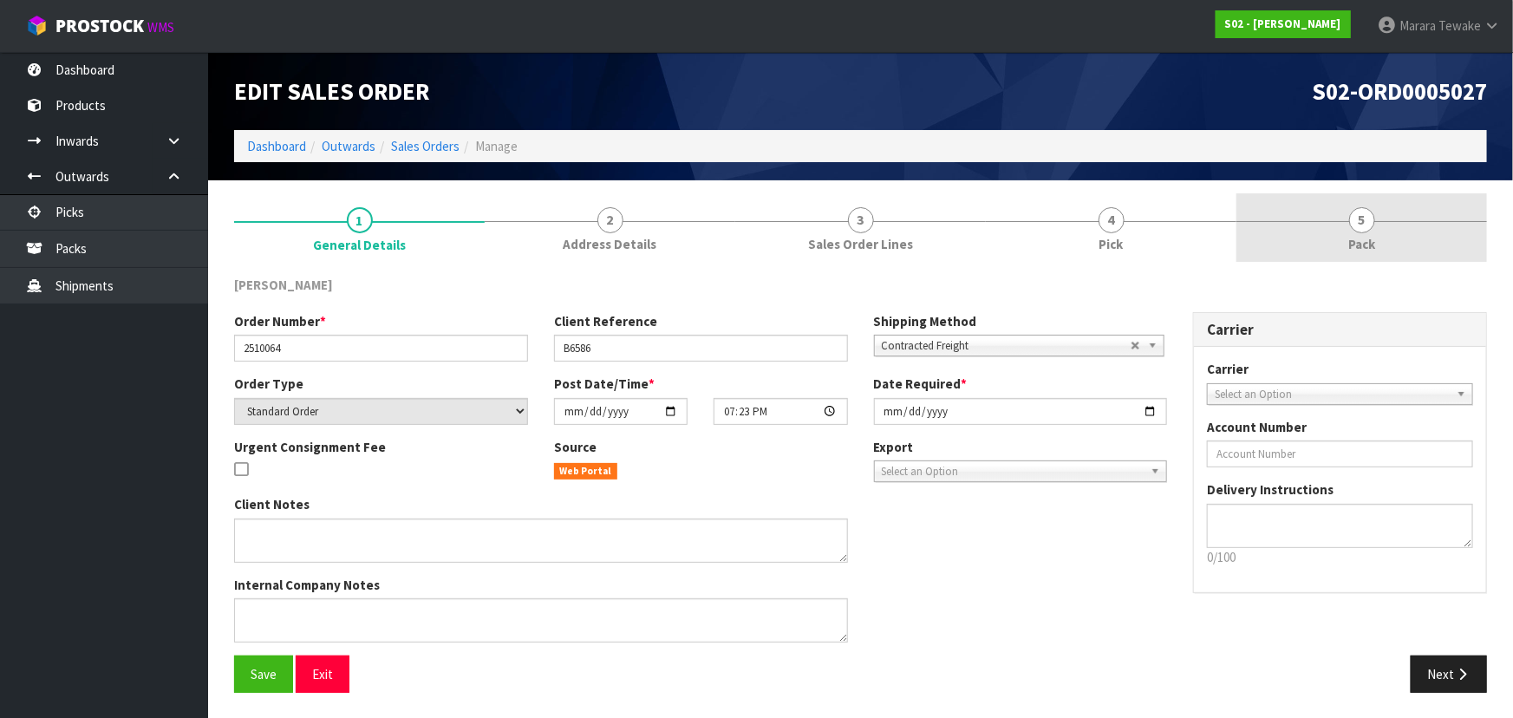
click at [1346, 225] on link "5 Pack" at bounding box center [1361, 227] width 251 height 68
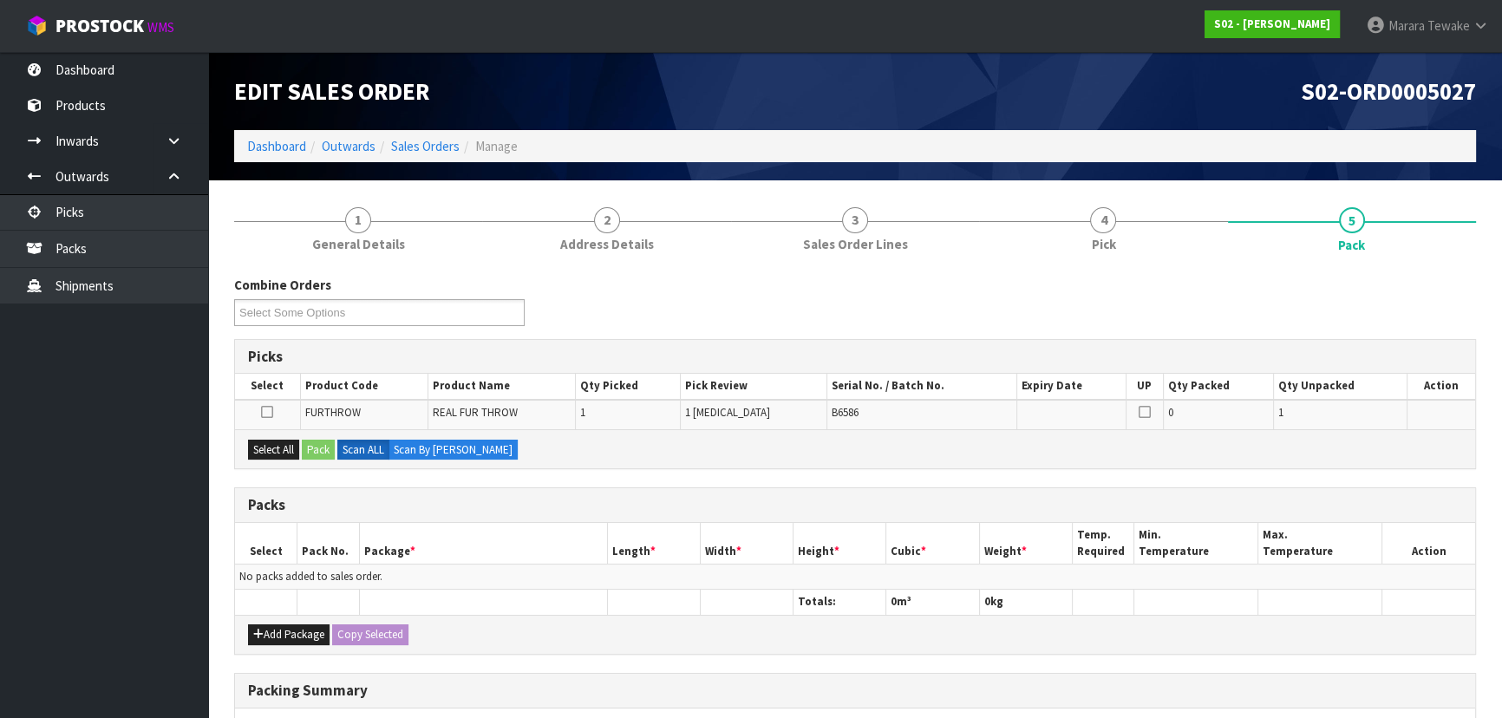
click at [269, 412] on icon at bounding box center [267, 412] width 12 height 1
click at [0, 0] on input "checkbox" at bounding box center [0, 0] width 0 height 0
click at [313, 447] on button "Pack" at bounding box center [318, 450] width 33 height 21
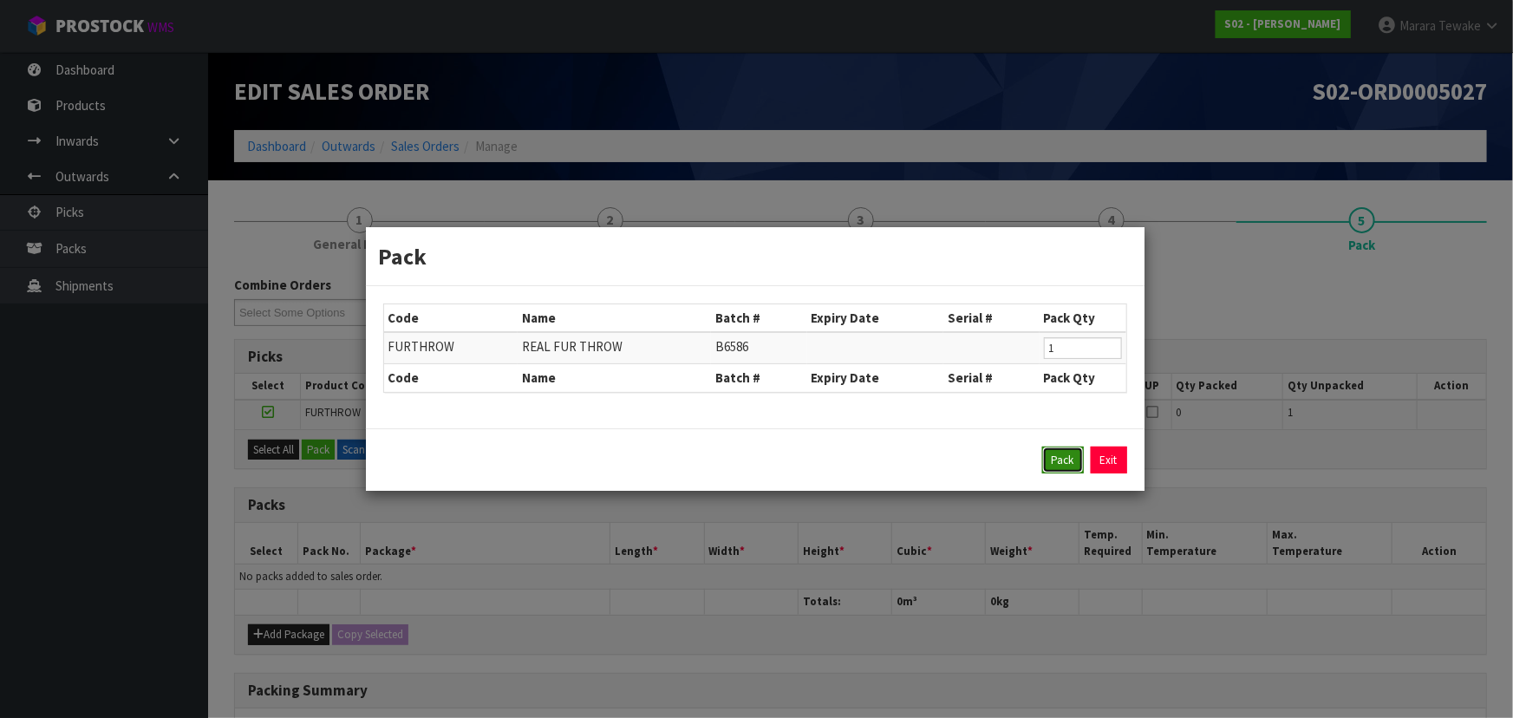
drag, startPoint x: 1072, startPoint y: 446, endPoint x: 1058, endPoint y: 460, distance: 19.6
click at [1071, 447] on button "Pack" at bounding box center [1063, 461] width 42 height 28
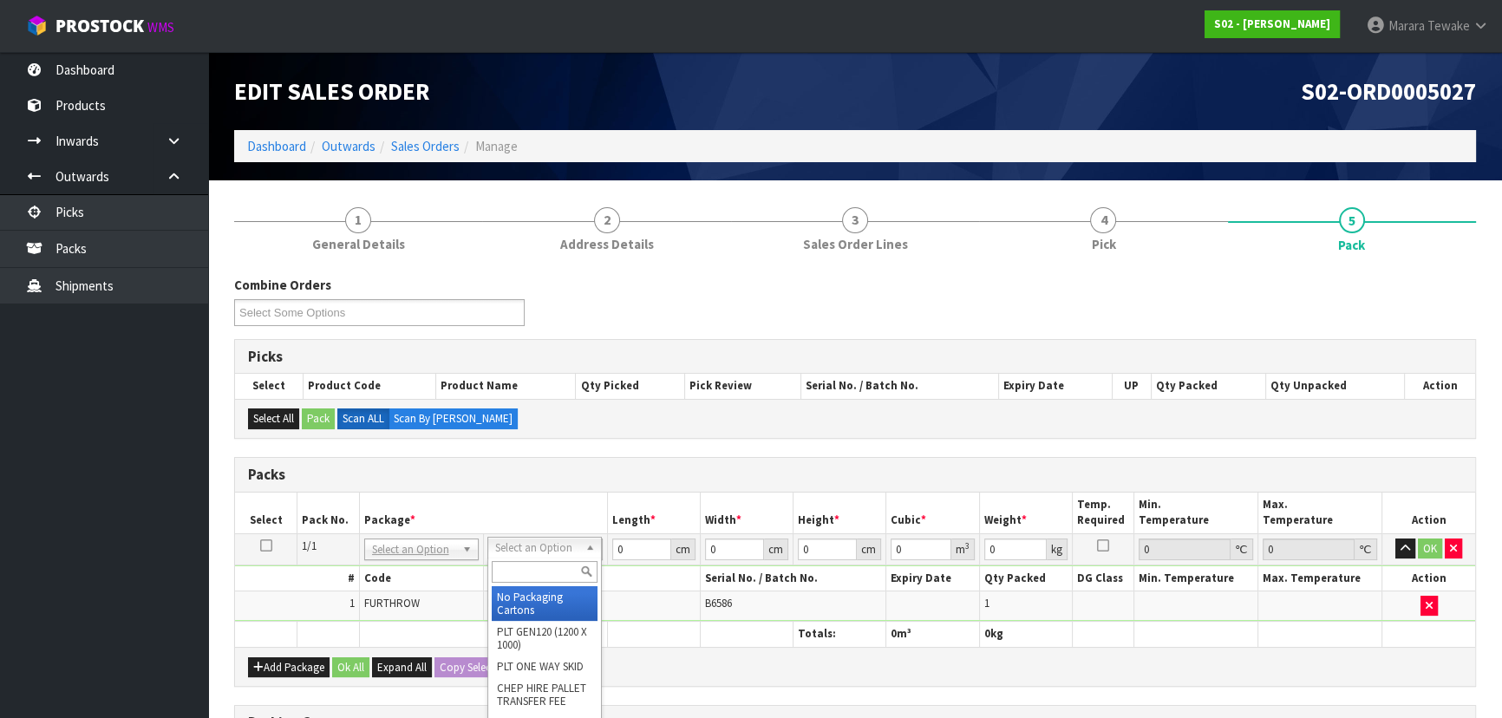
click at [546, 565] on input "text" at bounding box center [545, 572] width 106 height 22
type input "oc"
type input "1.56"
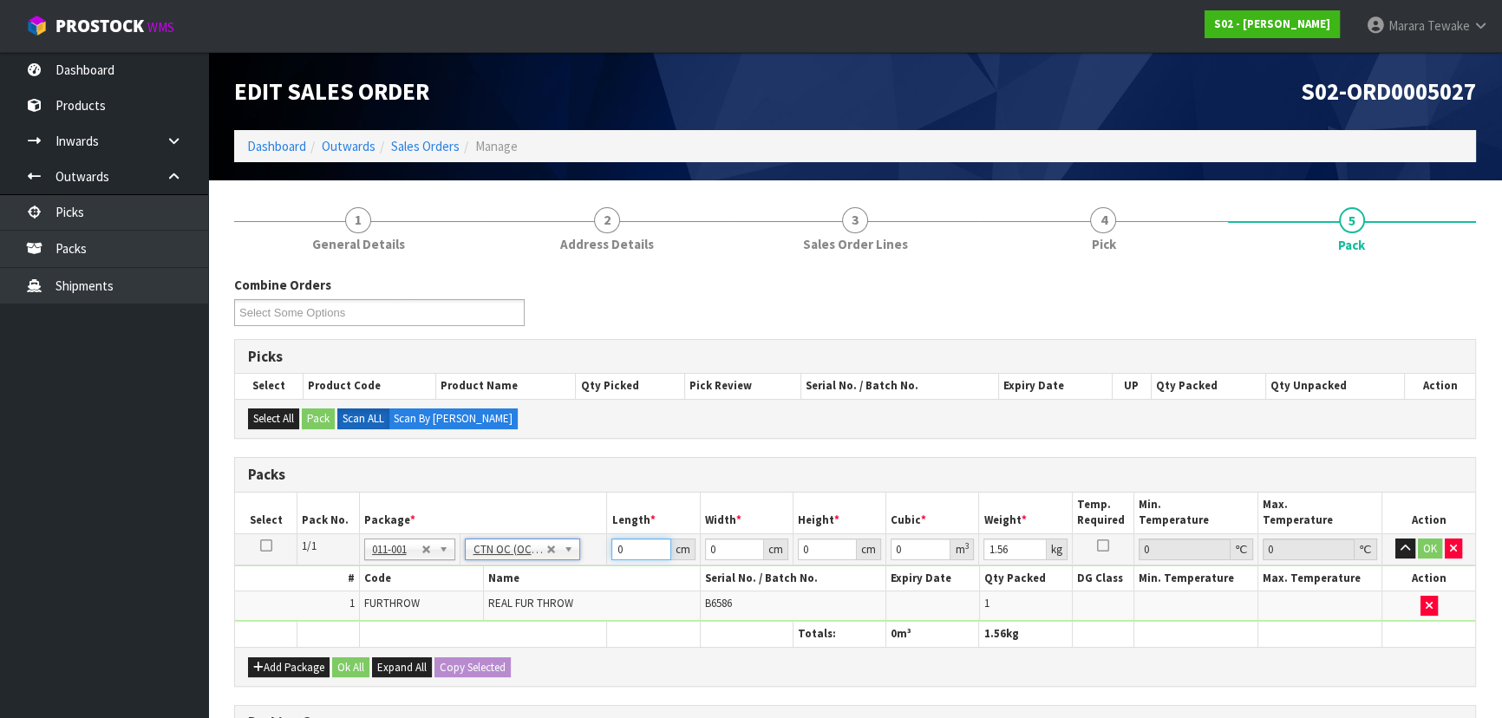
click at [636, 540] on input "0" at bounding box center [640, 549] width 59 height 22
type input "45"
type input "25"
type input "3"
type input "0.003375"
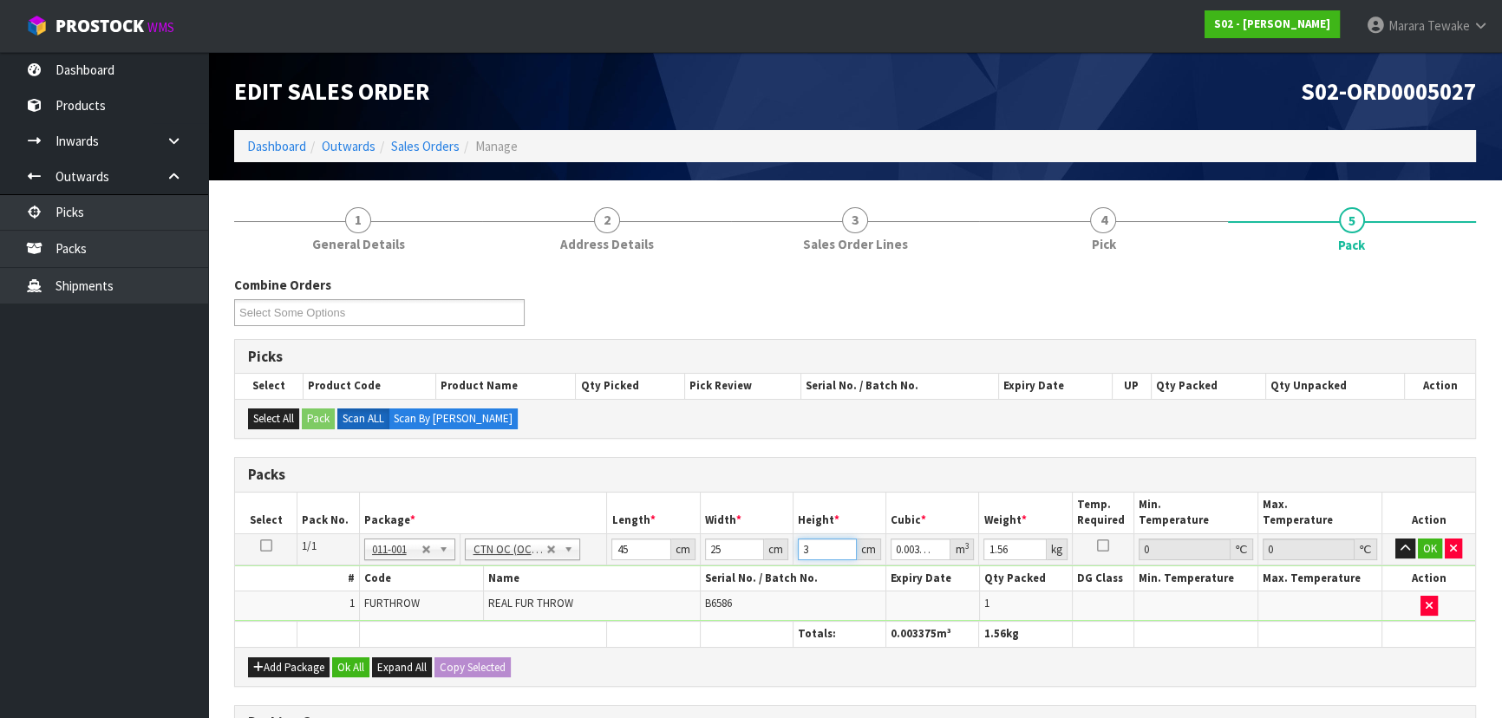
type input "35"
type input "0.039375"
type input "35"
type input "6"
click at [1395, 538] on button "button" at bounding box center [1405, 548] width 20 height 21
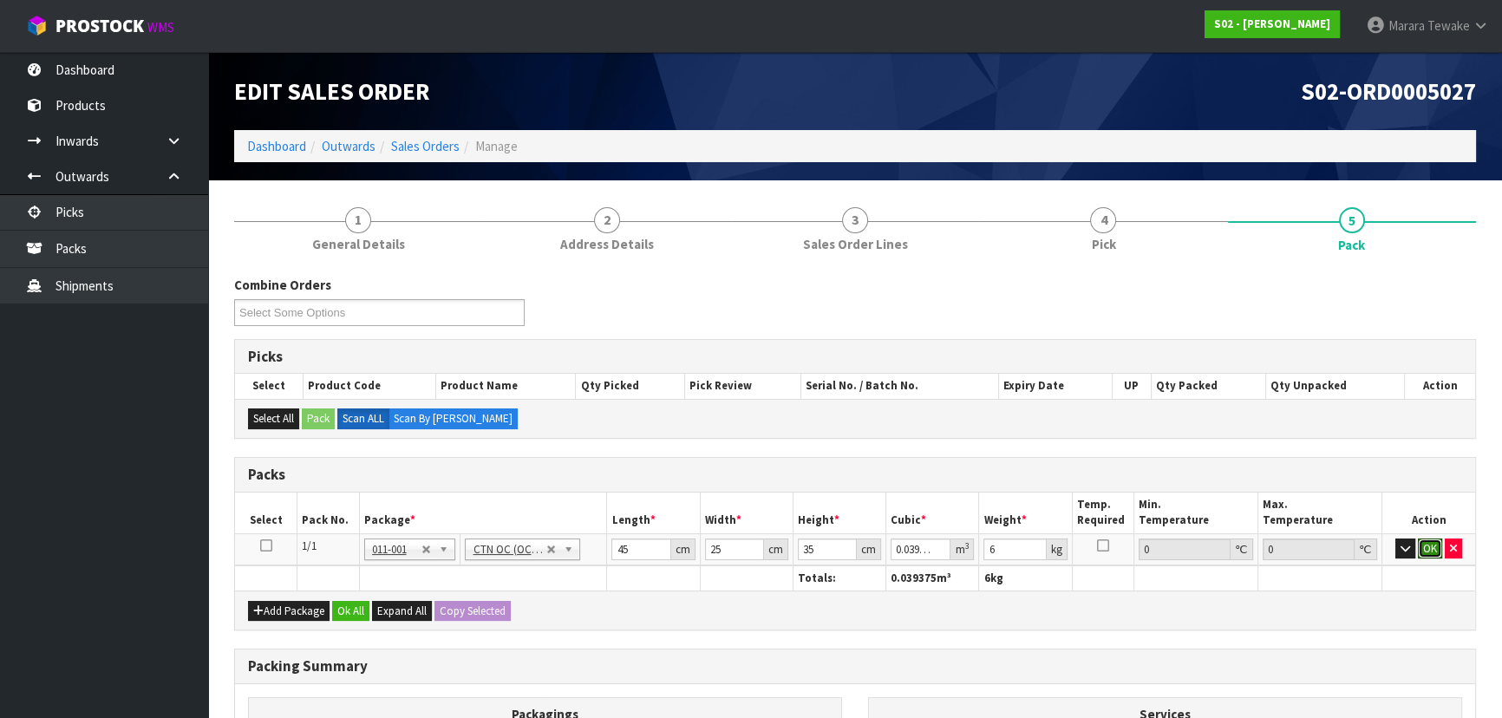
click button "OK" at bounding box center [1430, 548] width 24 height 21
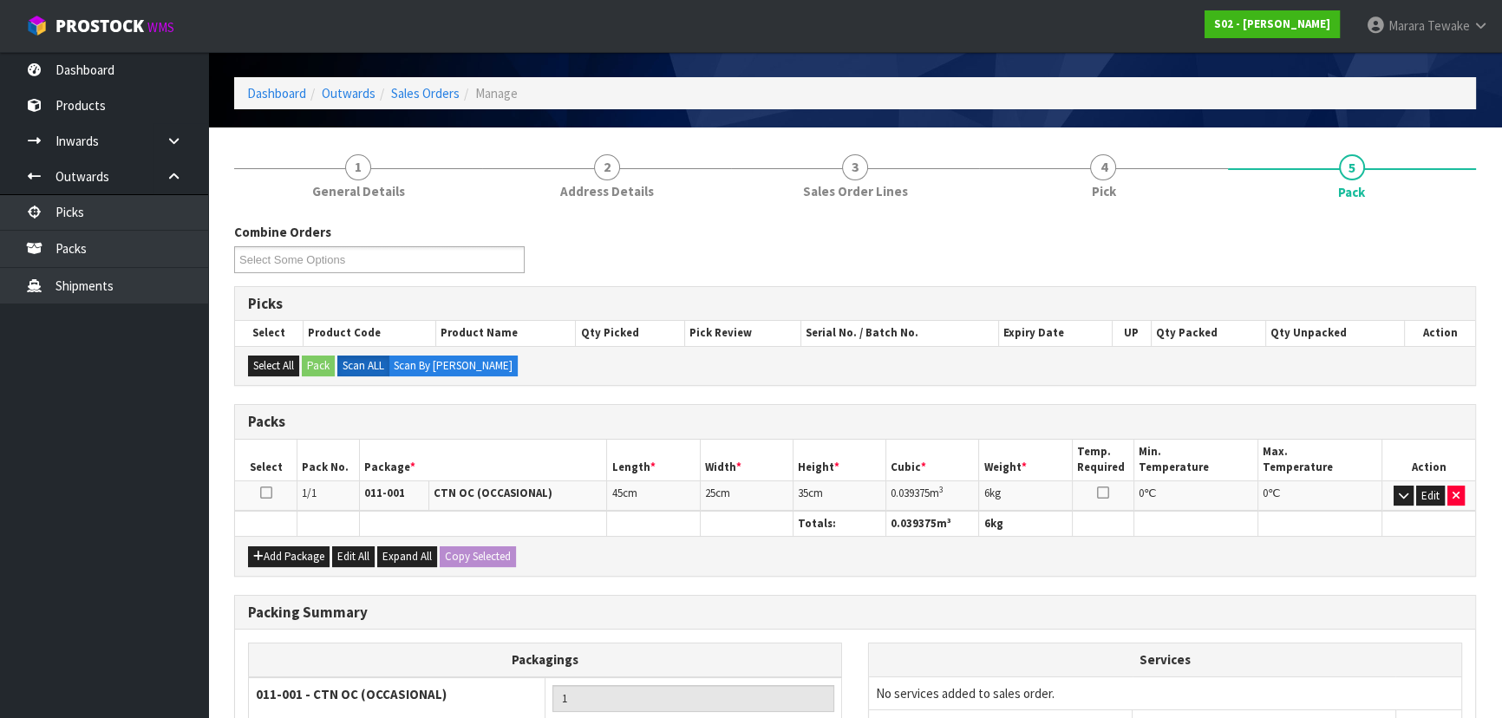
scroll to position [236, 0]
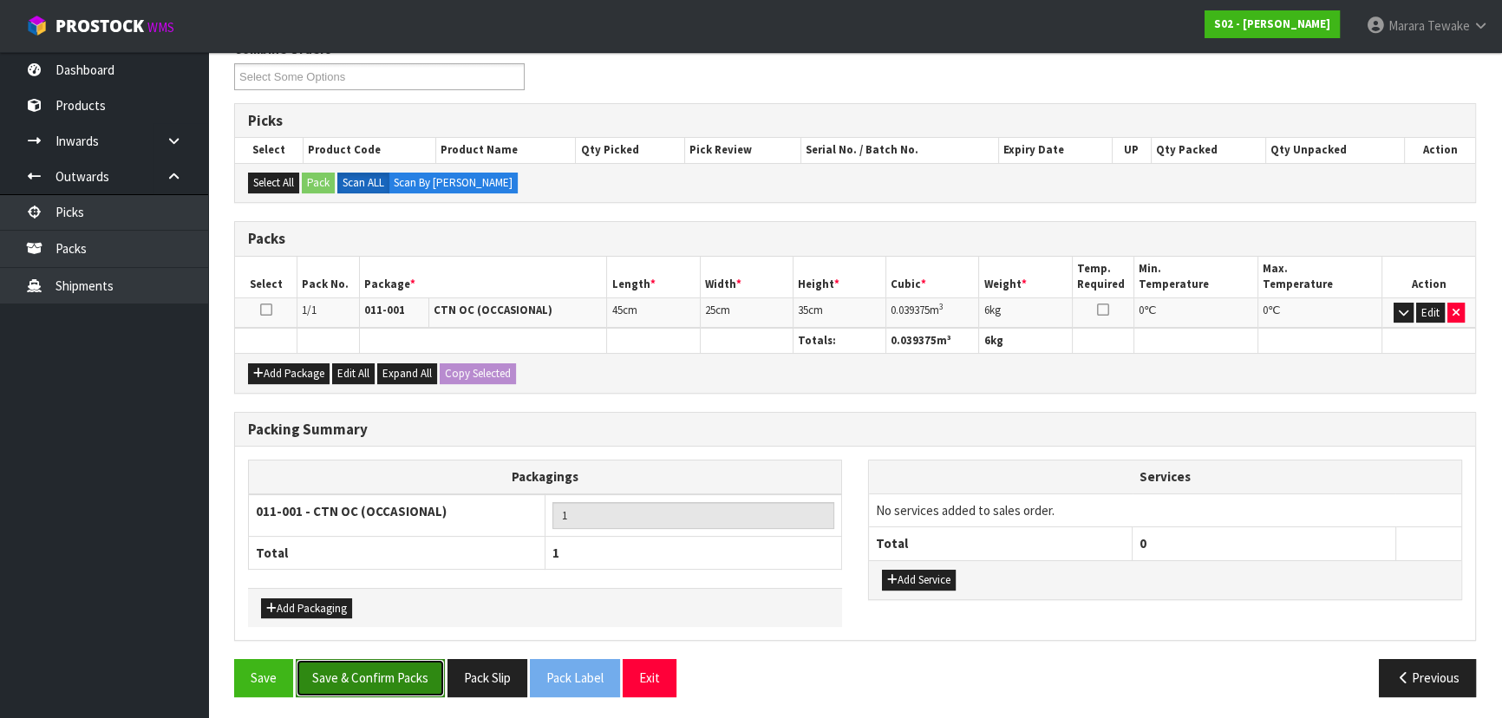
click at [389, 662] on button "Save & Confirm Packs" at bounding box center [370, 677] width 149 height 37
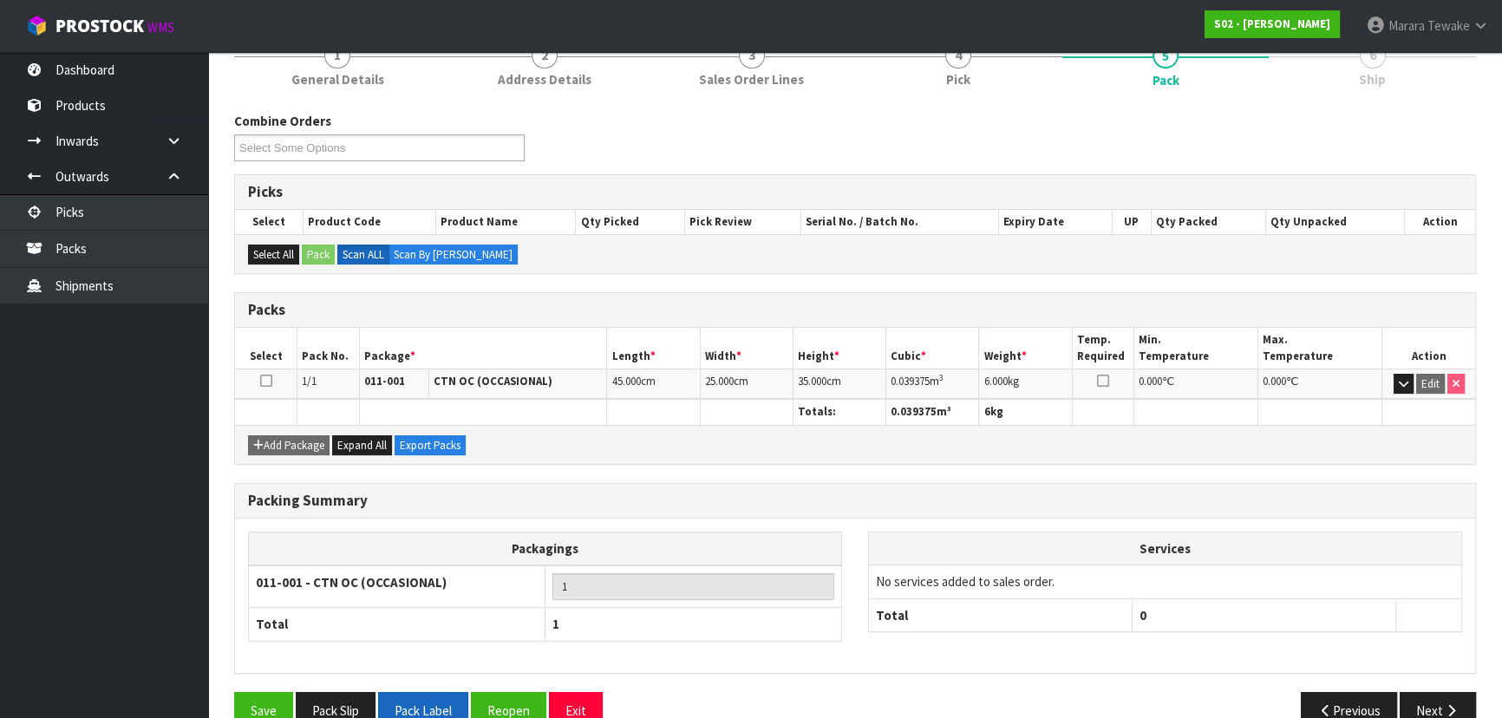
scroll to position [260, 0]
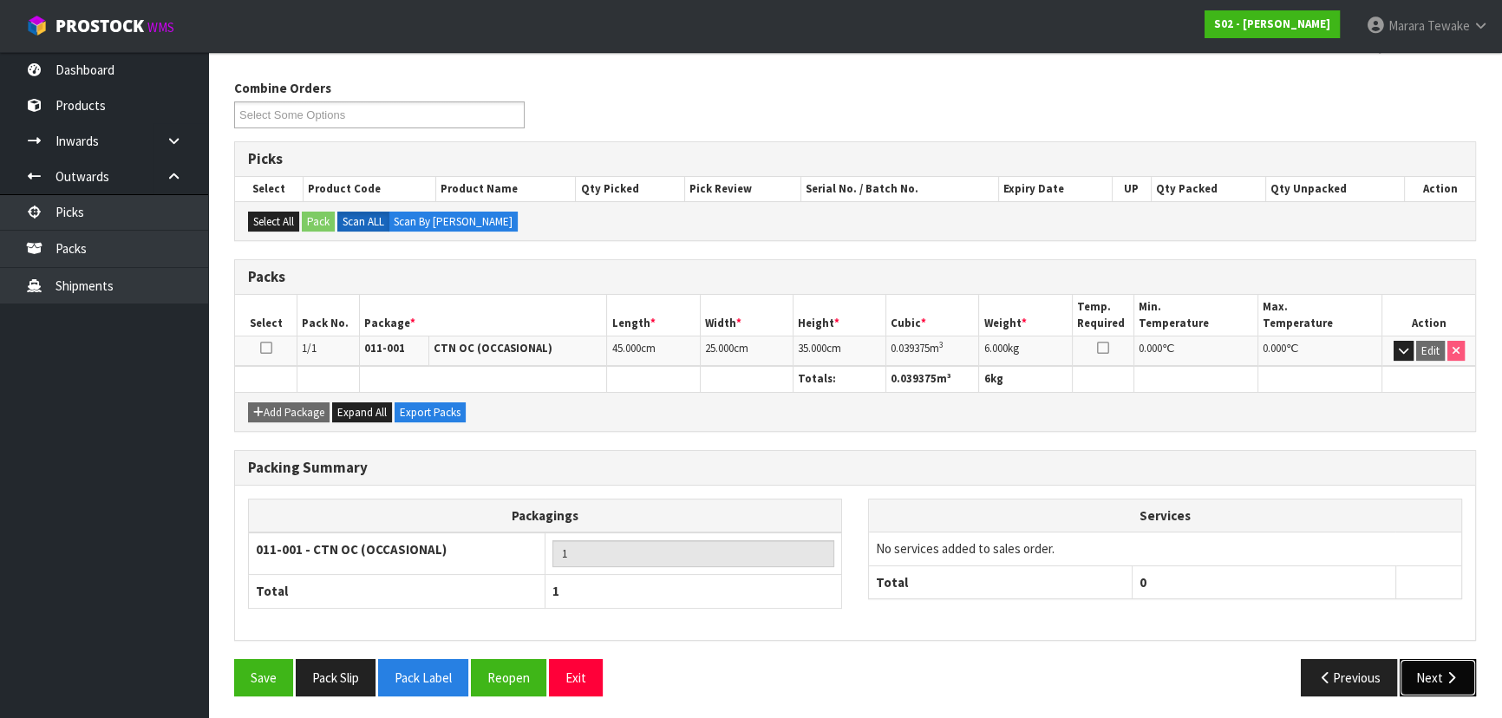
click at [1445, 663] on button "Next" at bounding box center [1437, 677] width 76 height 37
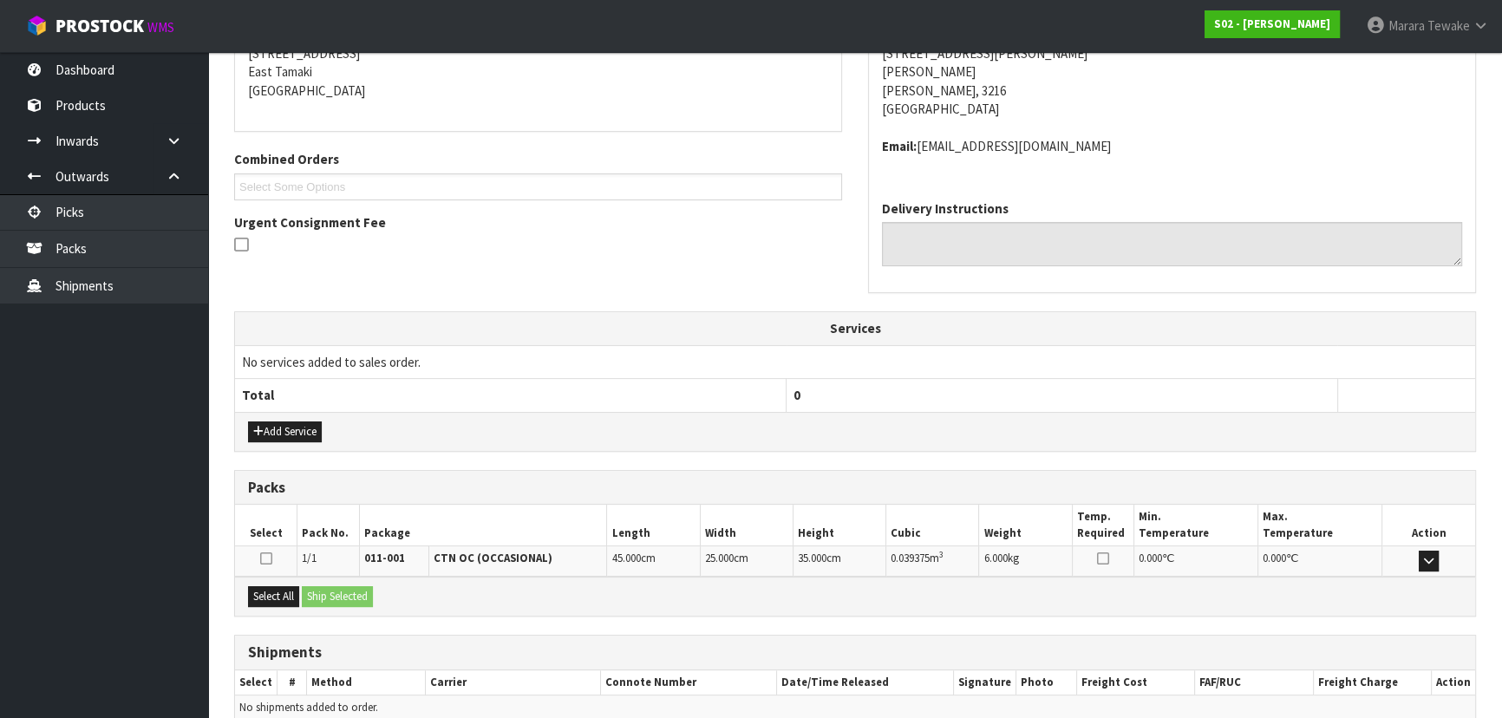
scroll to position [442, 0]
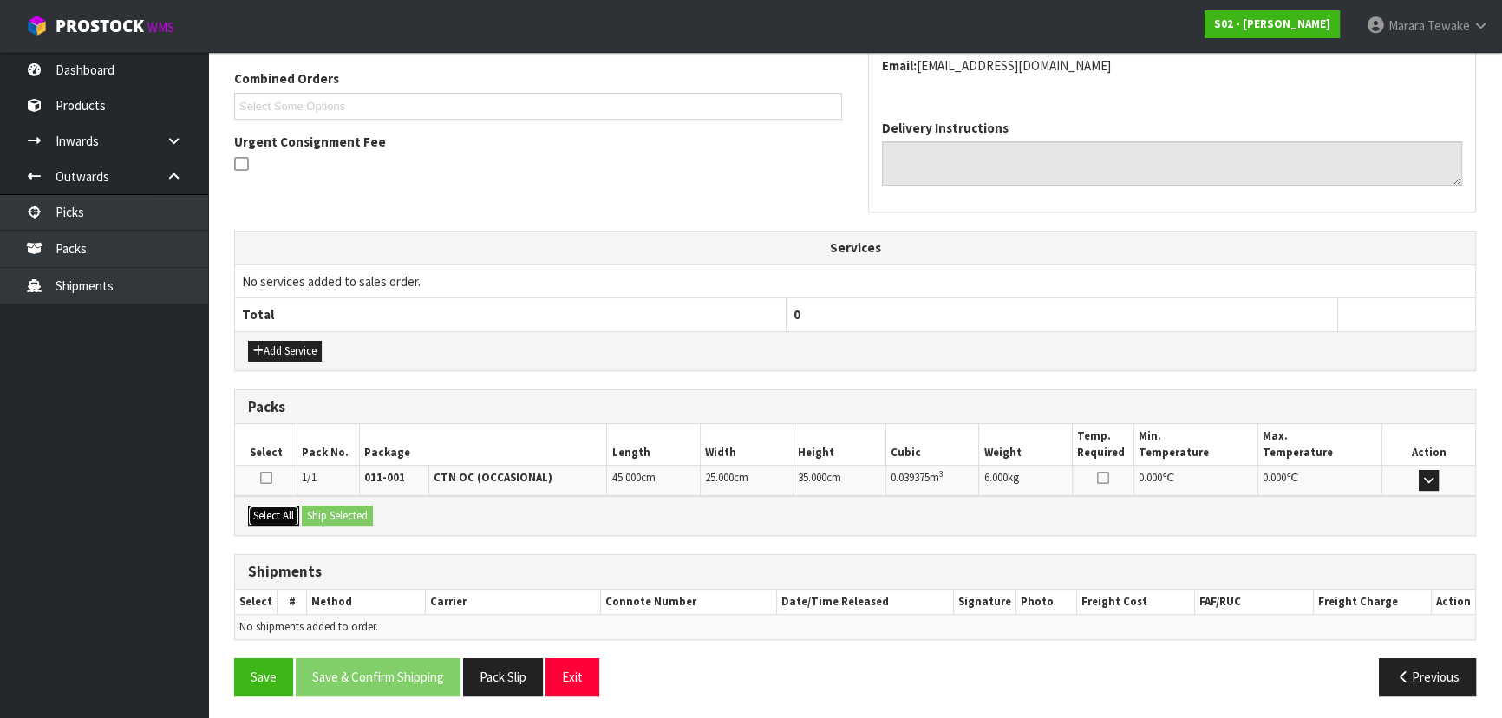
click at [267, 512] on button "Select All" at bounding box center [273, 515] width 51 height 21
click at [347, 505] on button "Ship Selected" at bounding box center [337, 515] width 71 height 21
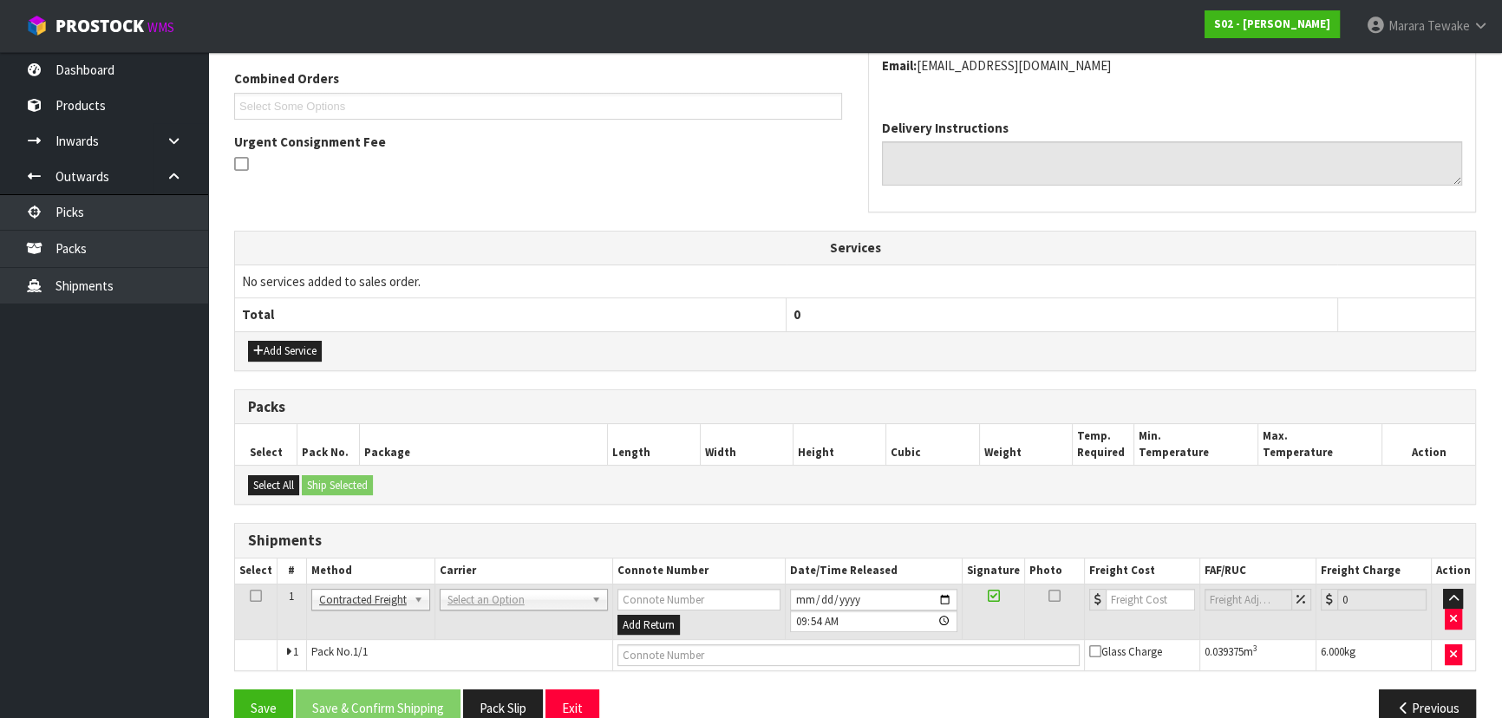
drag, startPoint x: 503, startPoint y: 598, endPoint x: 522, endPoint y: 619, distance: 28.2
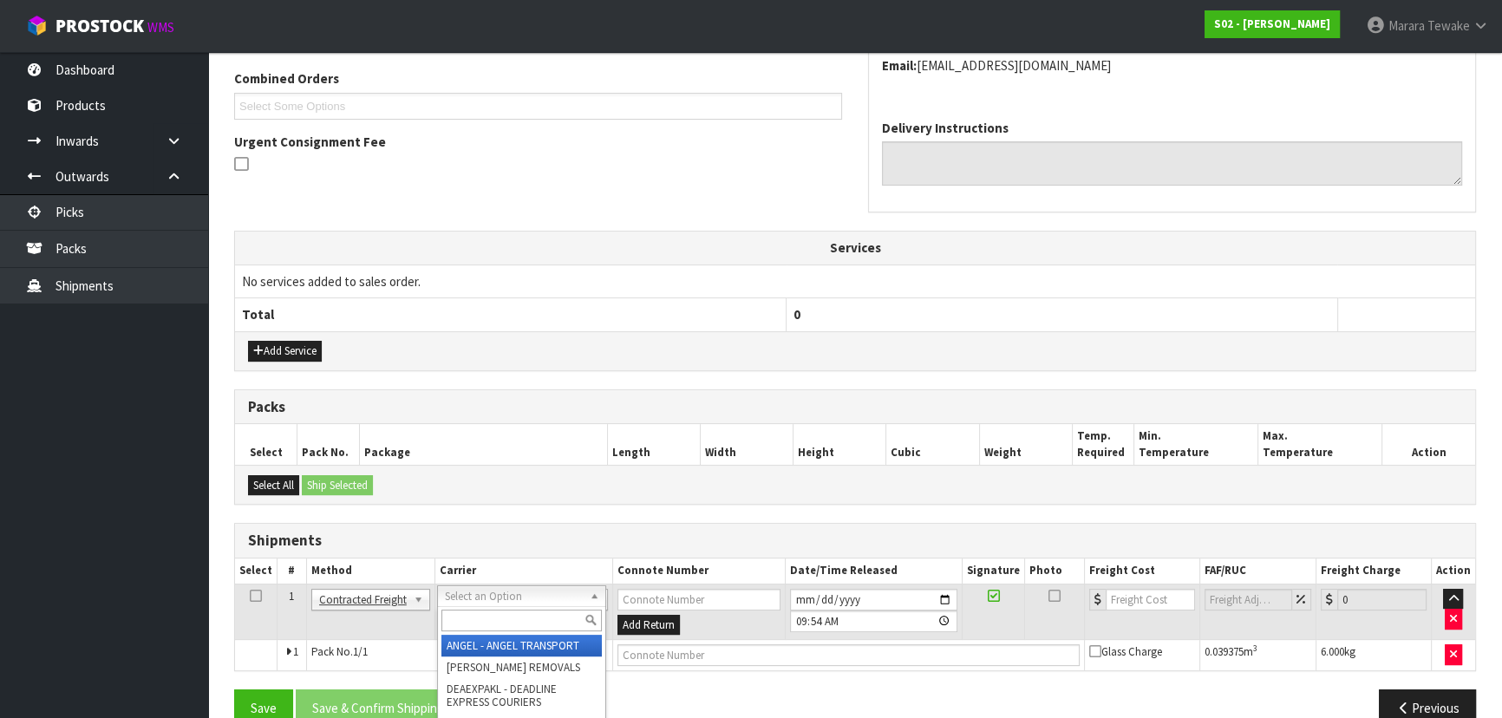
click at [525, 626] on input "text" at bounding box center [521, 621] width 160 height 22
type input "nzp"
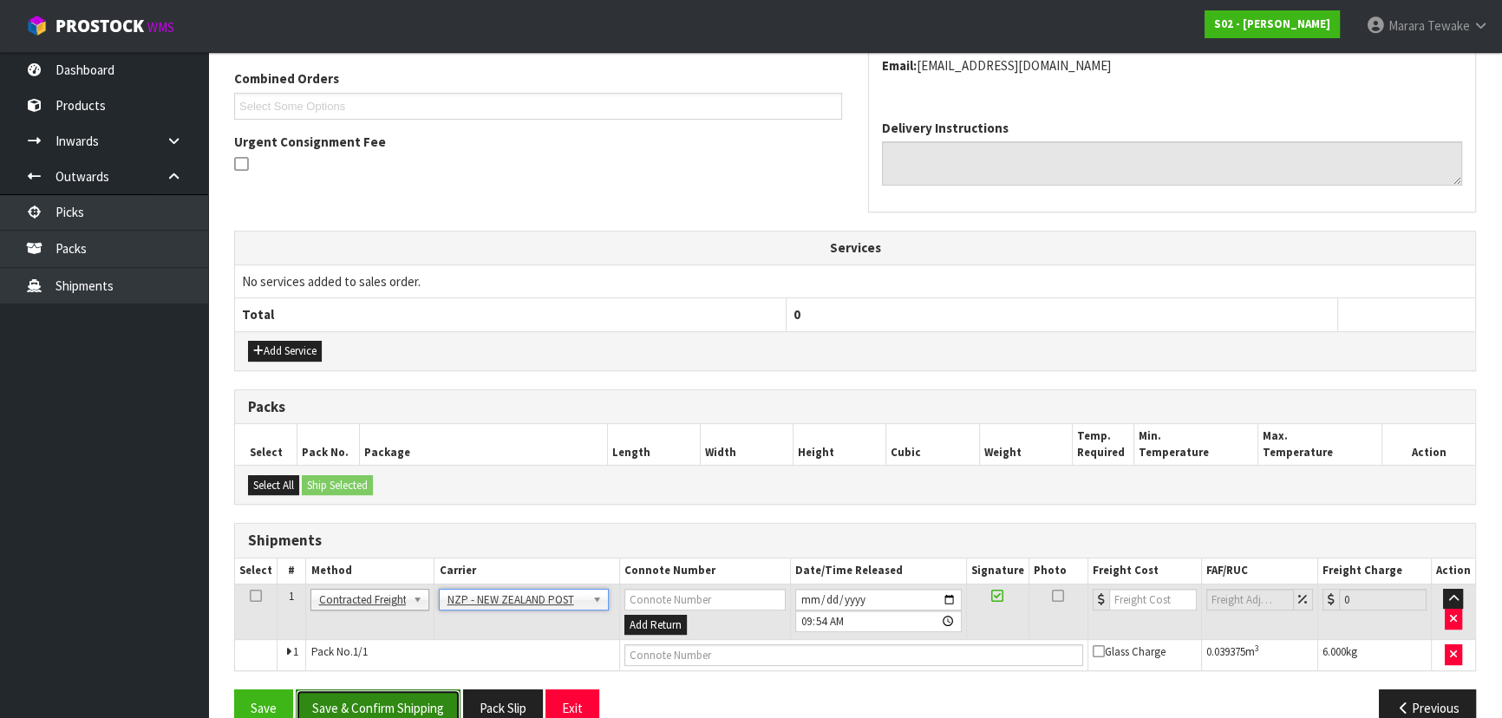
click at [429, 705] on button "Save & Confirm Shipping" at bounding box center [378, 707] width 165 height 37
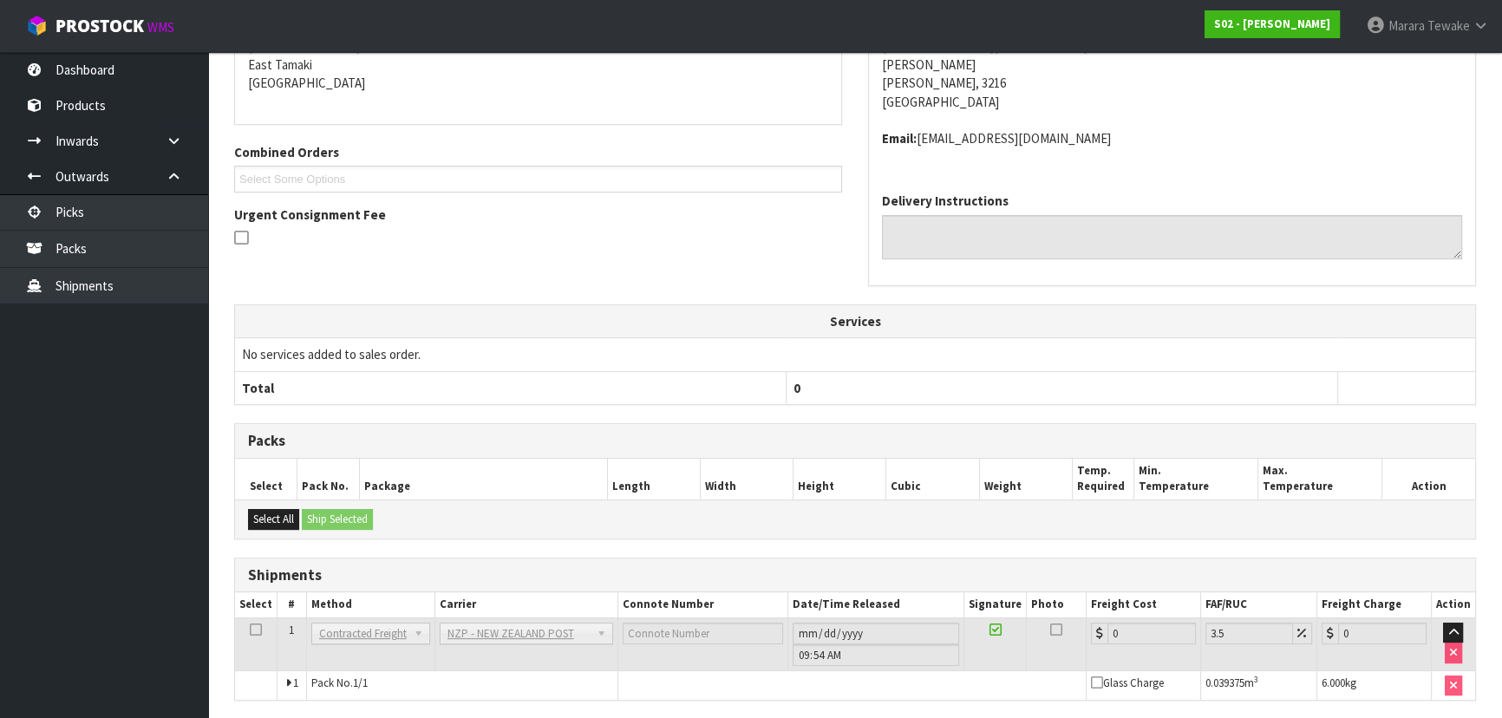
scroll to position [449, 0]
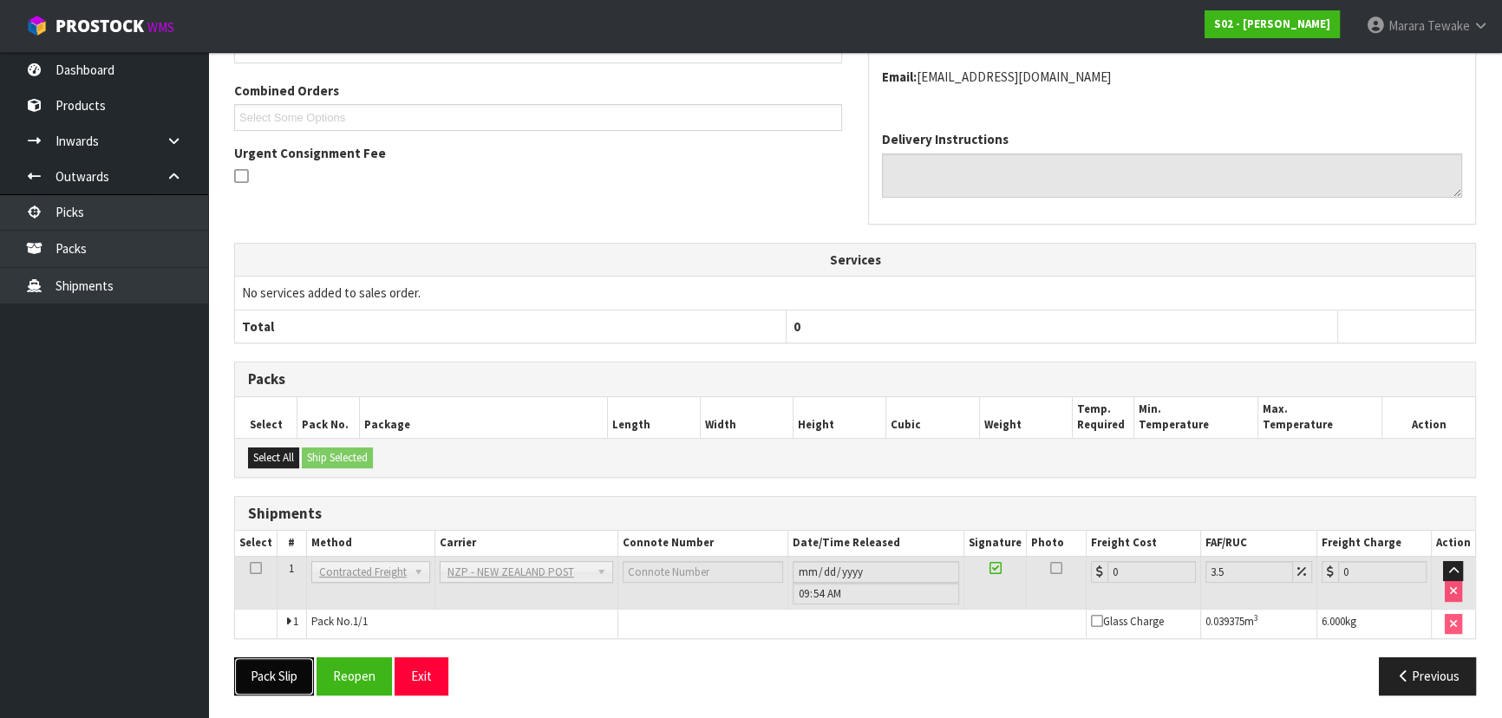
click at [275, 665] on button "Pack Slip" at bounding box center [274, 675] width 80 height 37
click at [363, 680] on button "Reopen" at bounding box center [353, 675] width 75 height 37
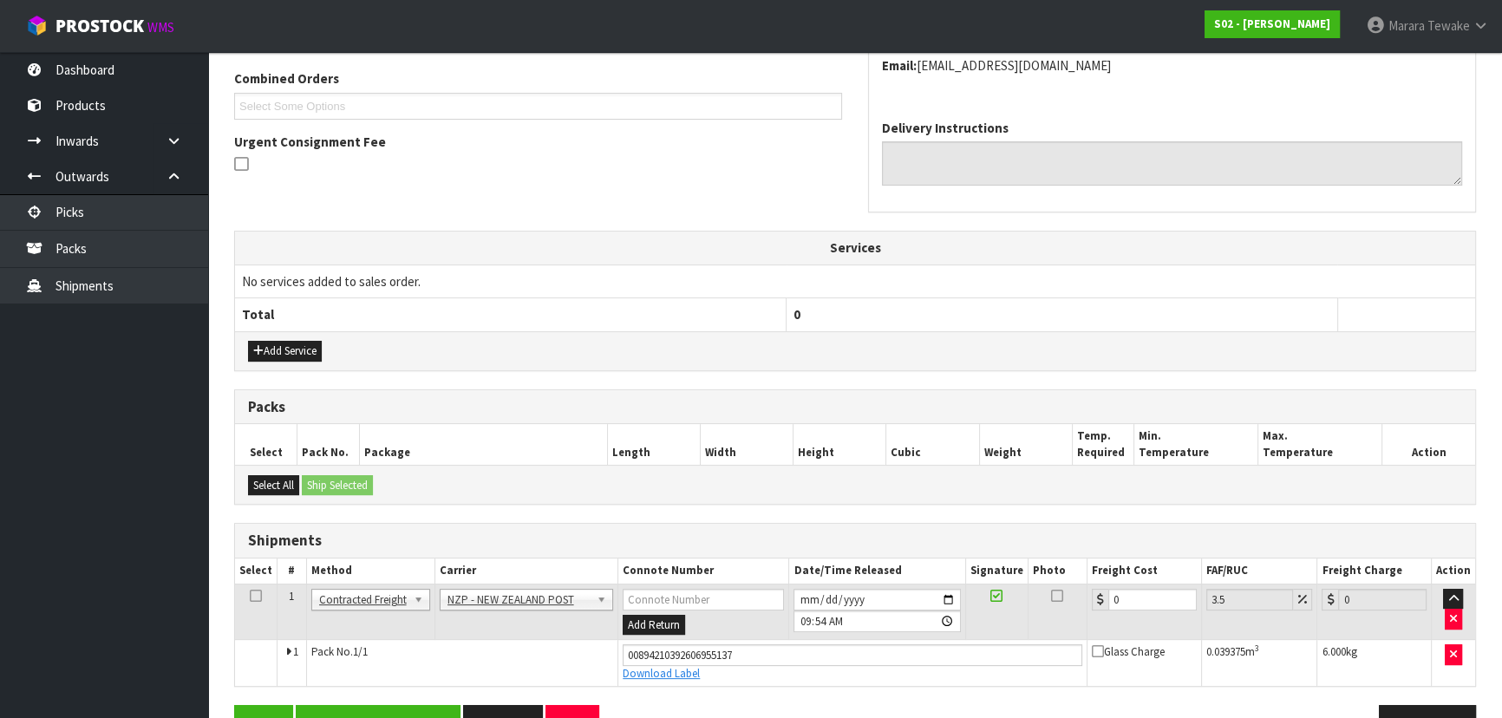
scroll to position [489, 0]
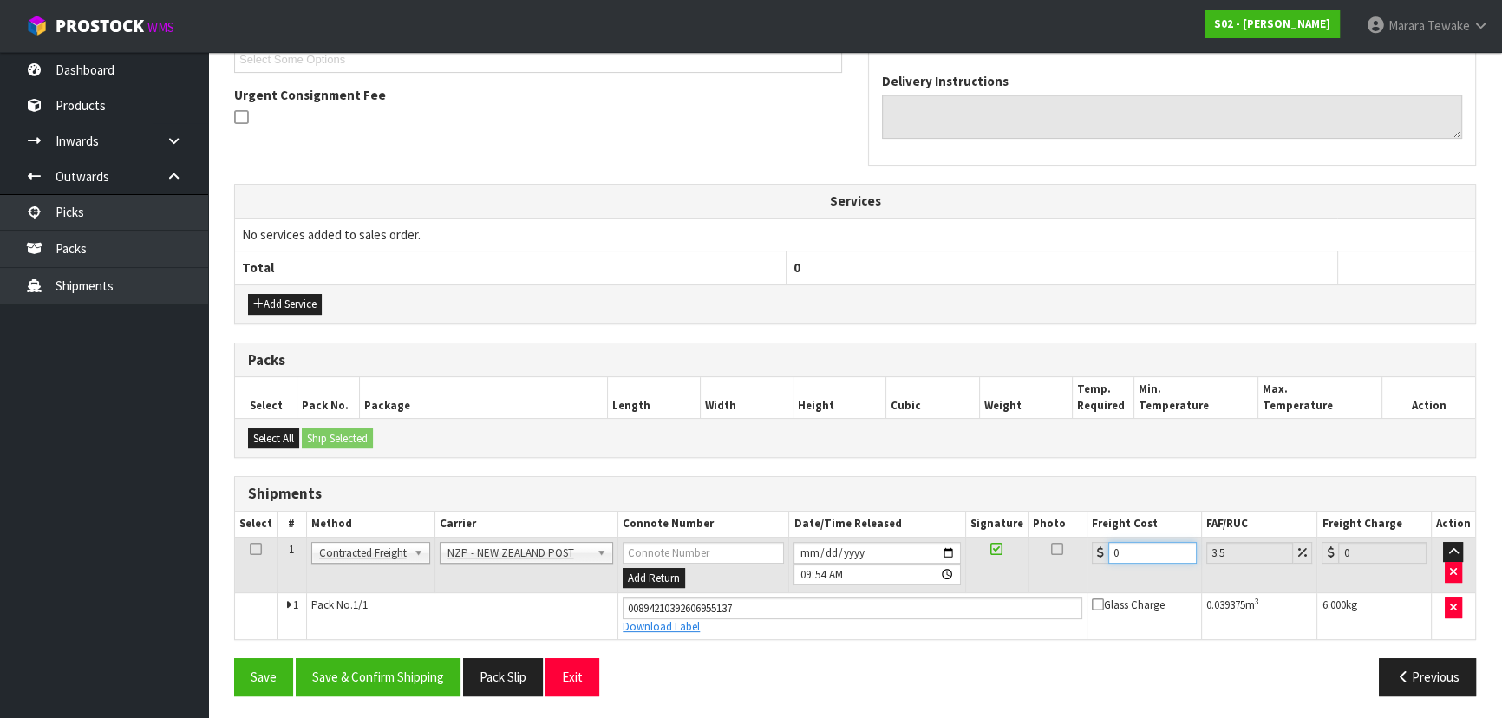
click at [1144, 551] on input "0" at bounding box center [1152, 553] width 88 height 22
type input "7"
type input "7.24"
type input "7.3"
type input "7.56"
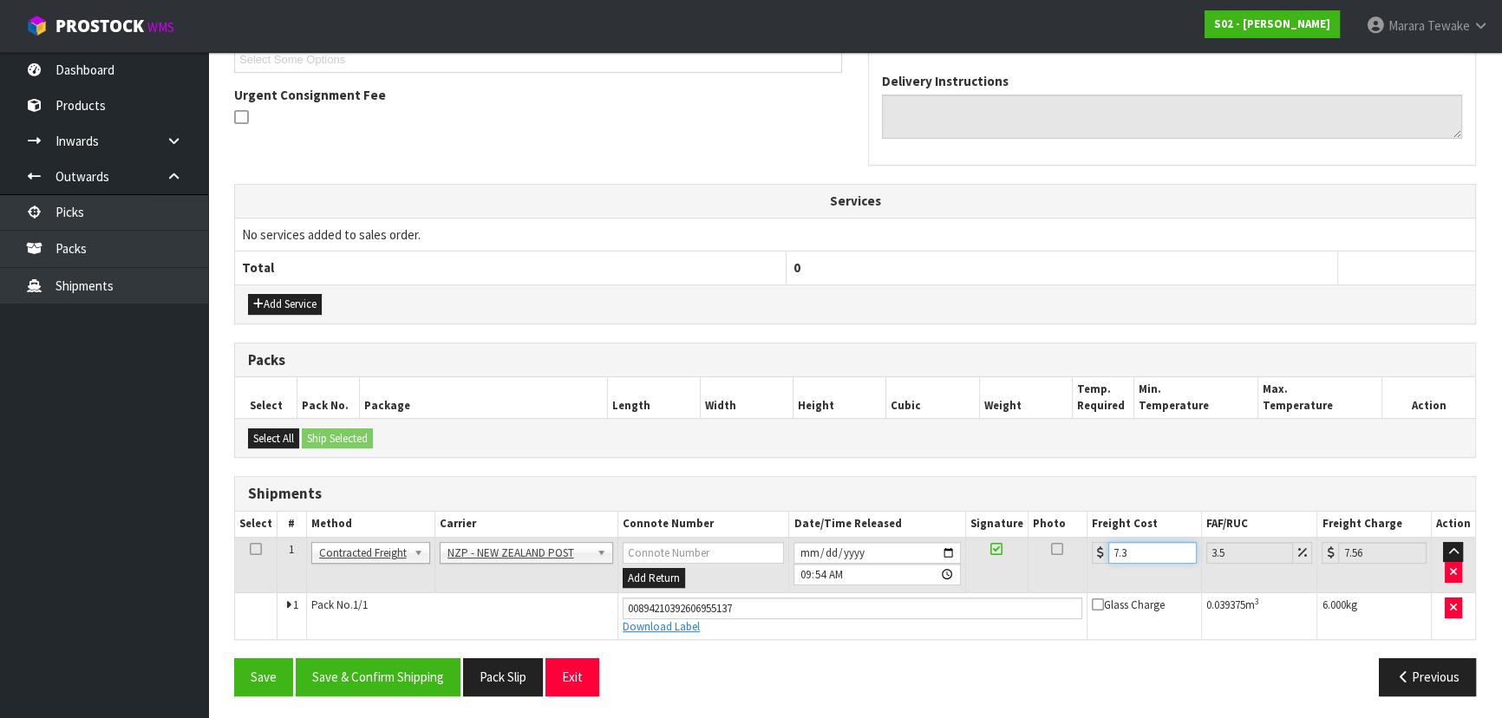
type input "7.31"
type input "7.57"
type input "7.31"
click at [398, 677] on button "Save & Confirm Shipping" at bounding box center [378, 676] width 165 height 37
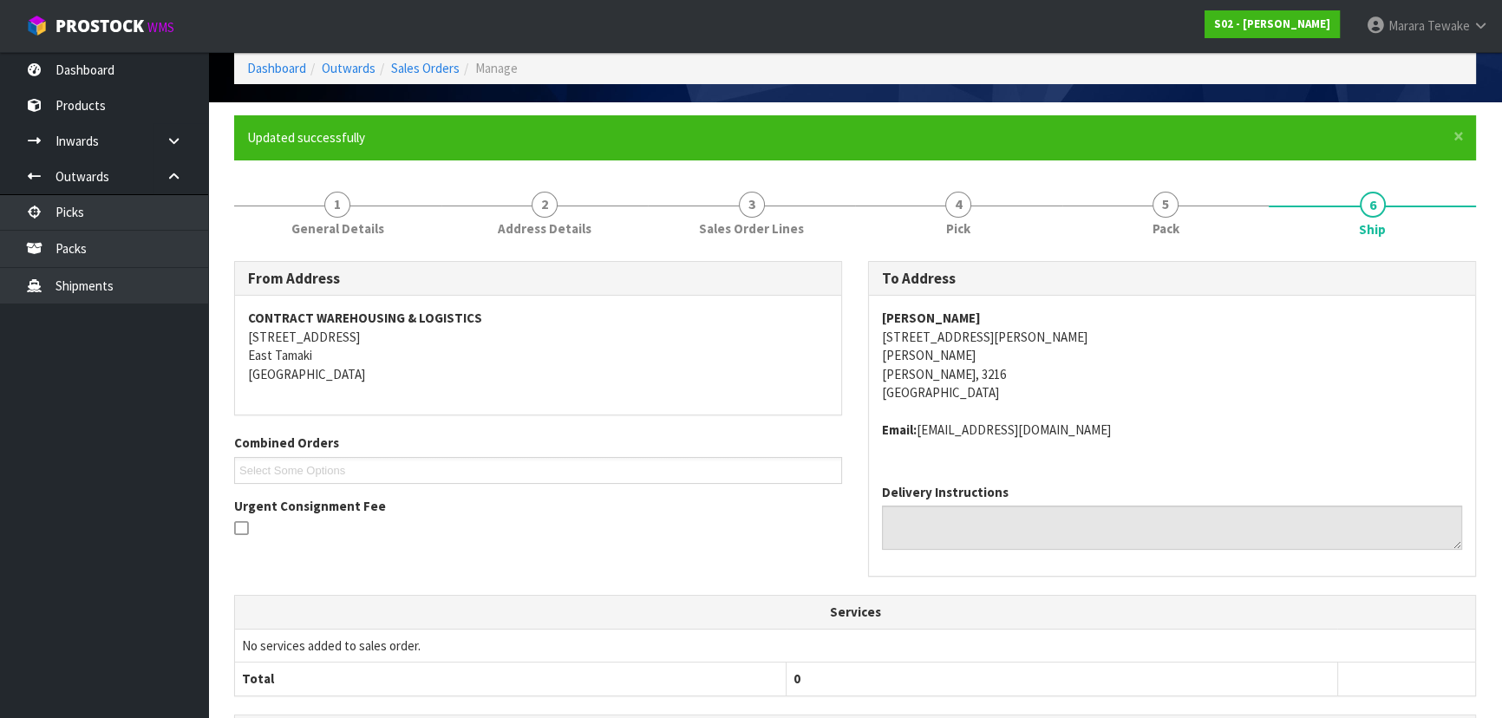
scroll to position [0, 0]
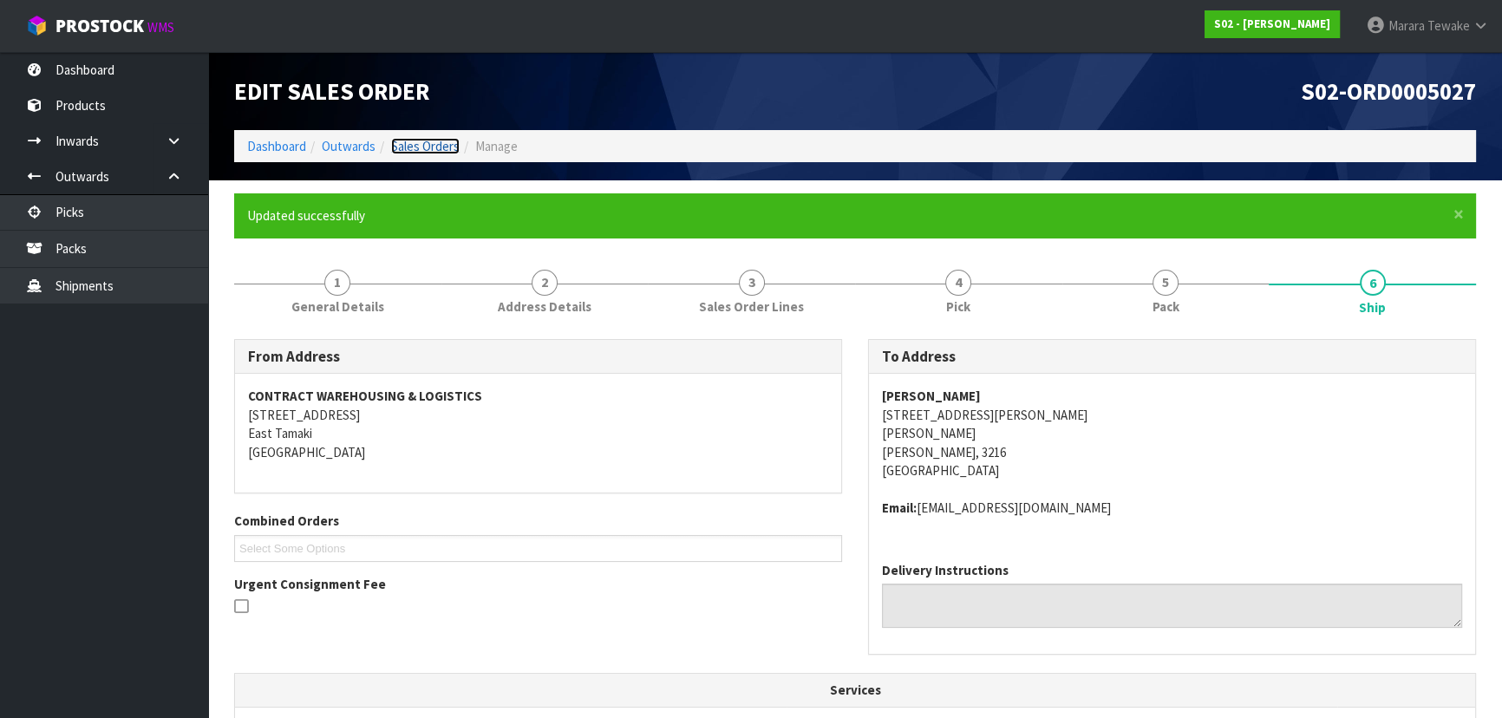
click at [427, 143] on link "Sales Orders" at bounding box center [425, 146] width 68 height 16
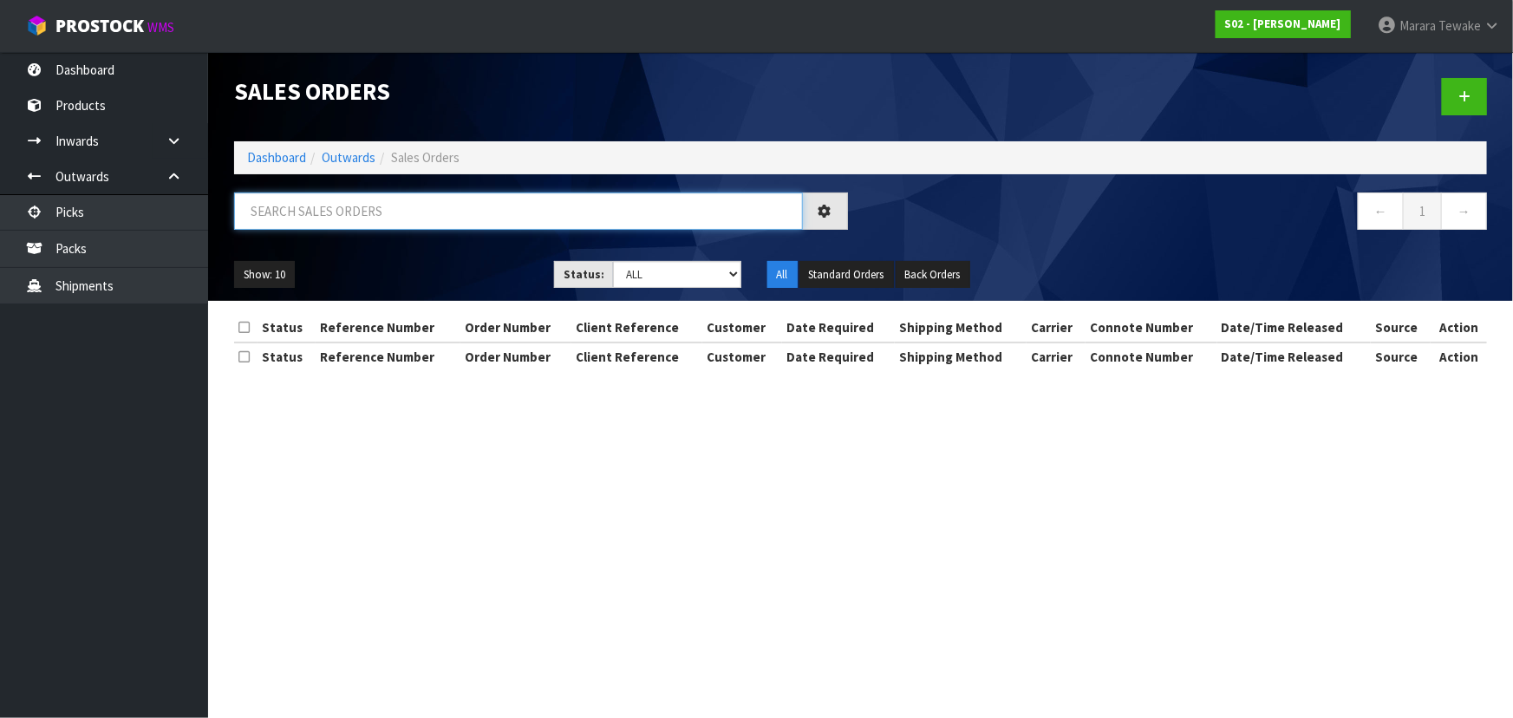
click at [344, 208] on input "text" at bounding box center [518, 210] width 569 height 37
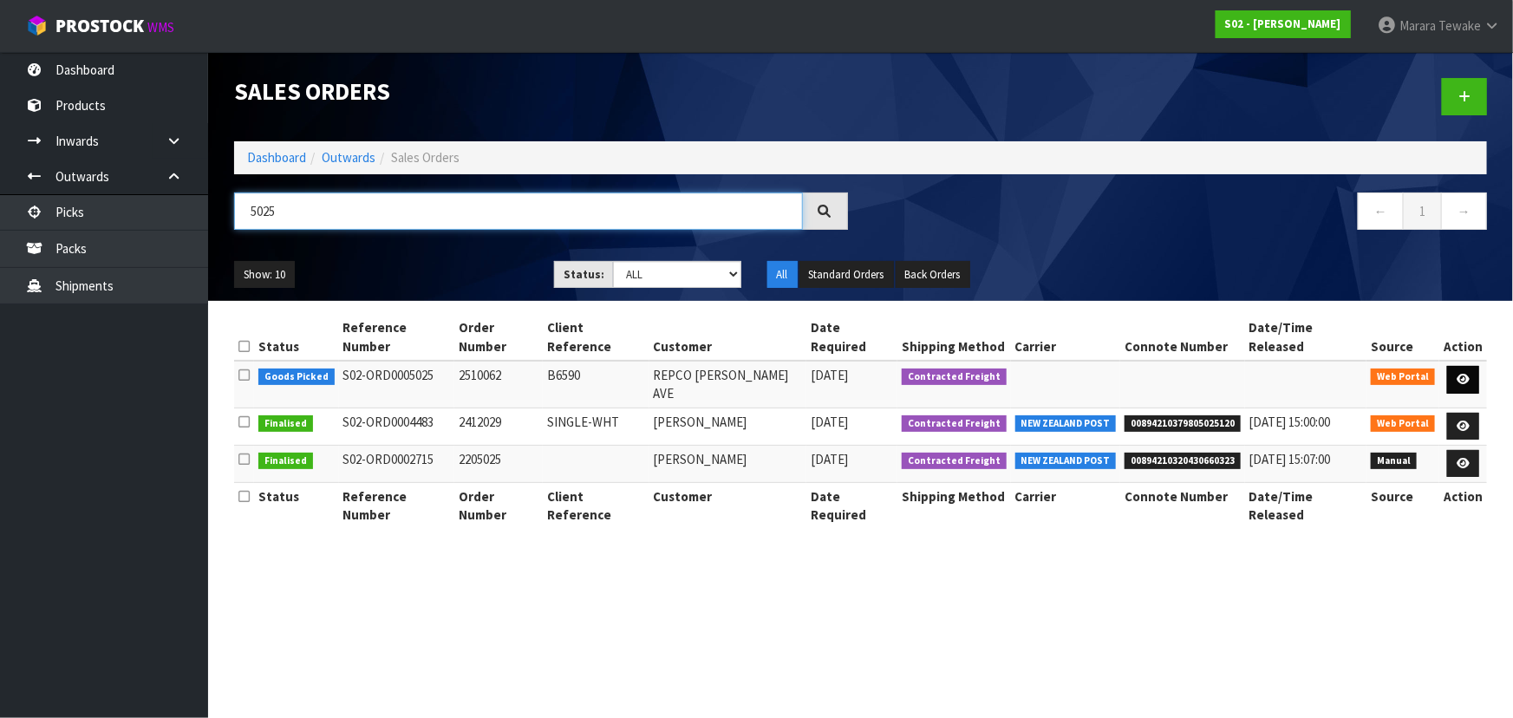
type input "5025"
click at [1460, 374] on icon at bounding box center [1463, 379] width 13 height 11
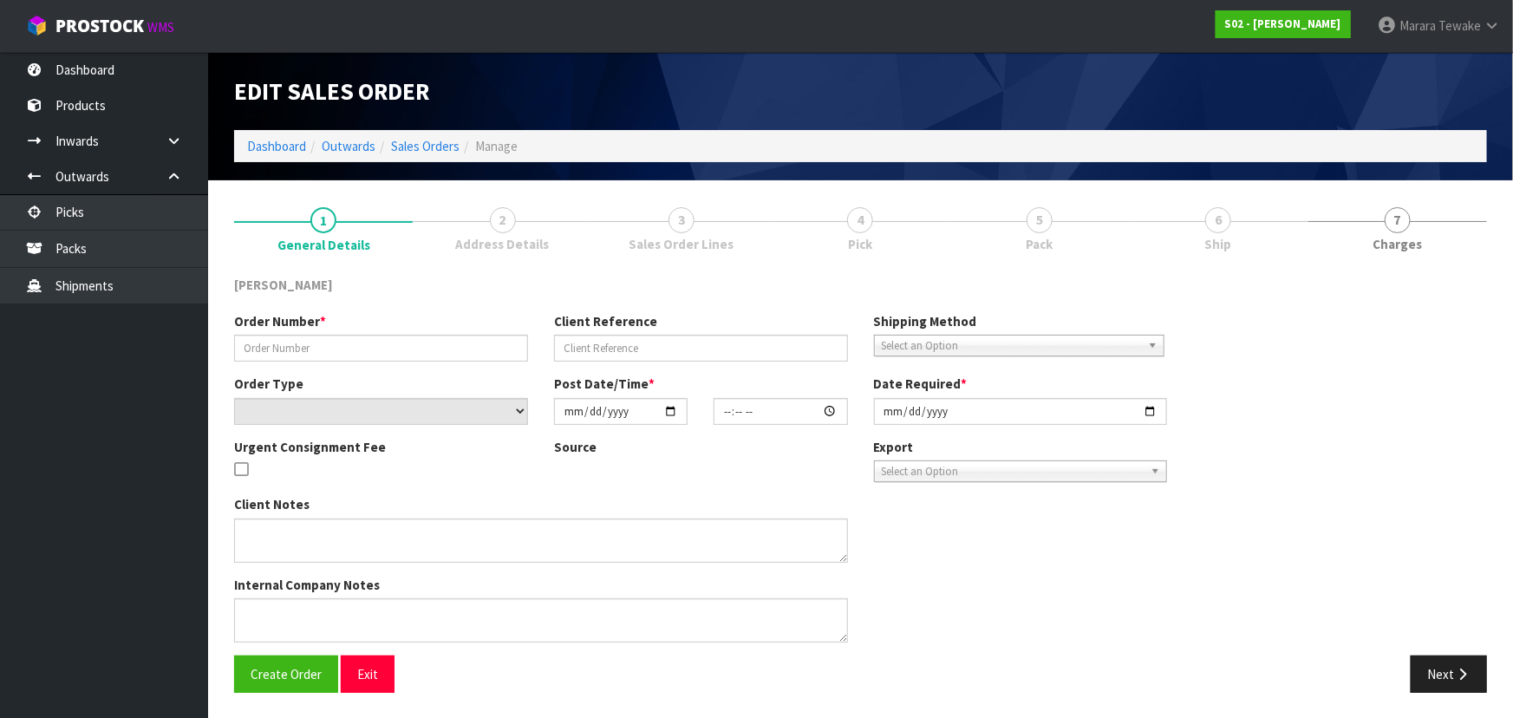
type input "2510062"
type input "B6590"
select select "number:0"
type input "2025-10-04"
type input "18:05:00.000"
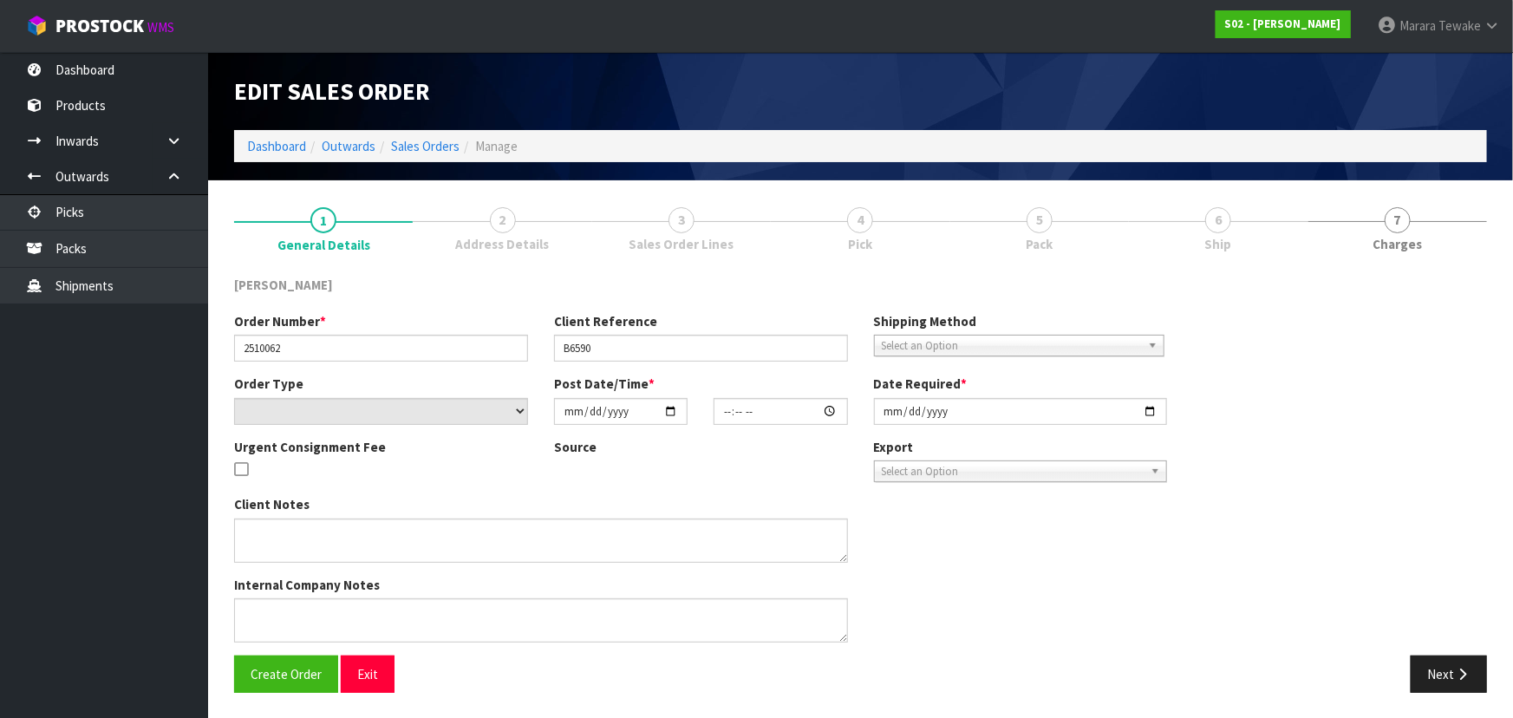
type input "2025-10-06"
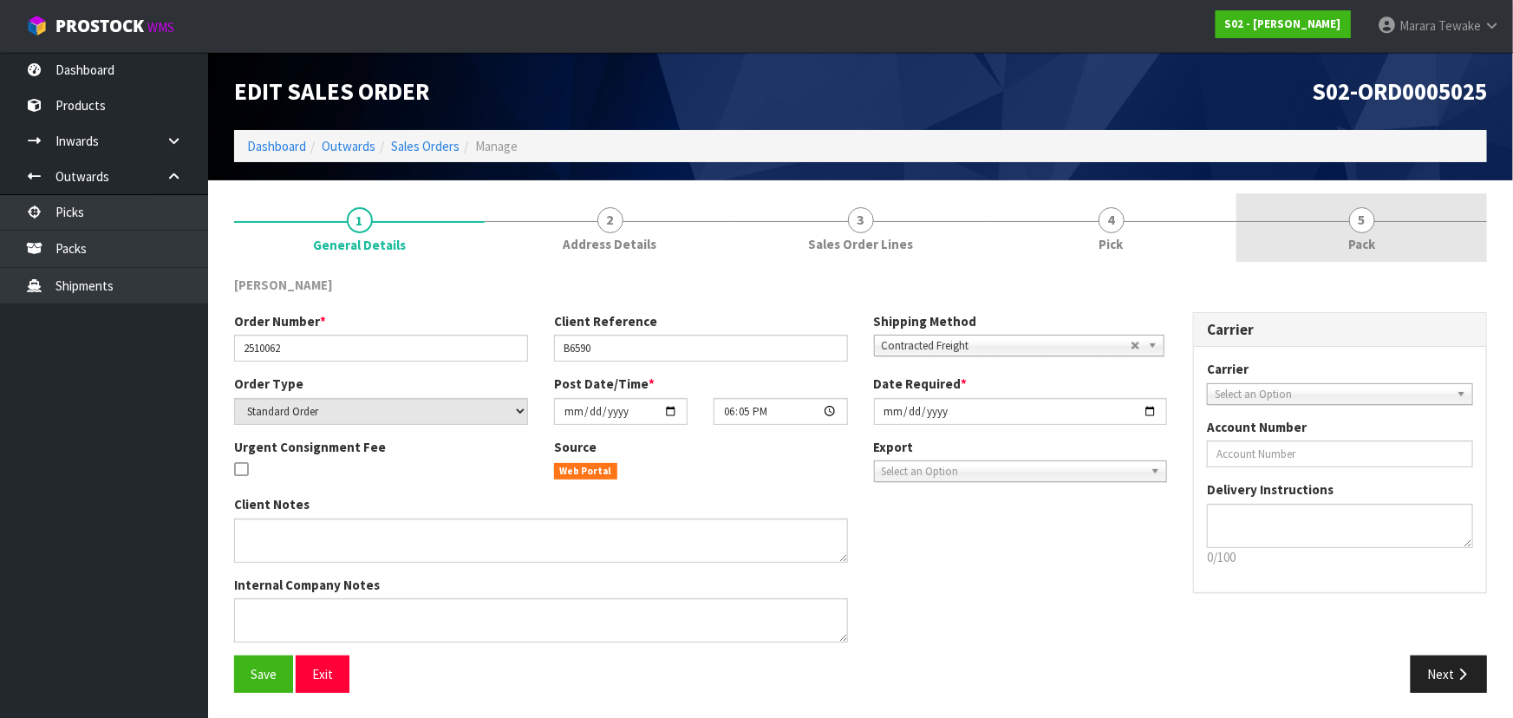
click at [1372, 223] on span "5" at bounding box center [1362, 220] width 26 height 26
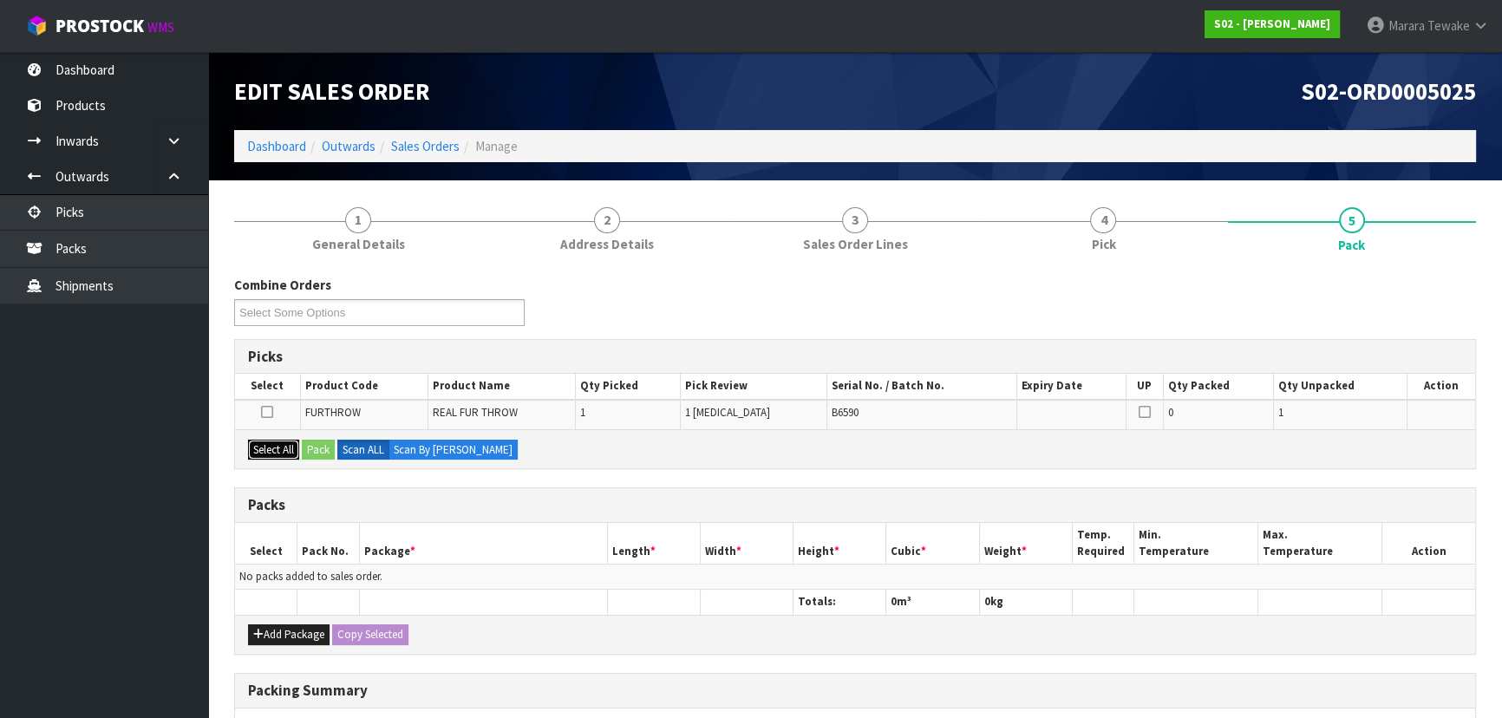
click at [281, 441] on button "Select All" at bounding box center [273, 450] width 51 height 21
click at [312, 448] on button "Pack" at bounding box center [318, 450] width 33 height 21
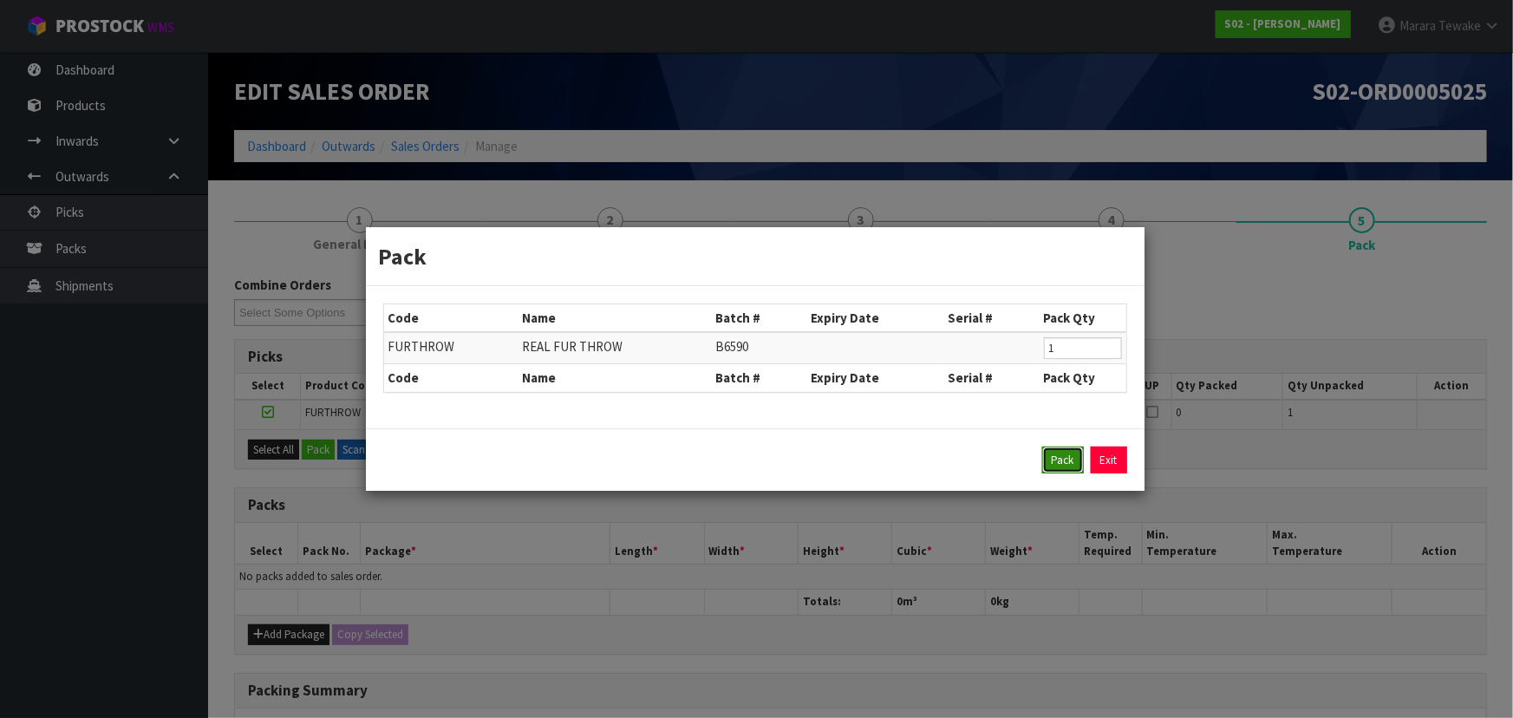
click at [1055, 460] on button "Pack" at bounding box center [1063, 461] width 42 height 28
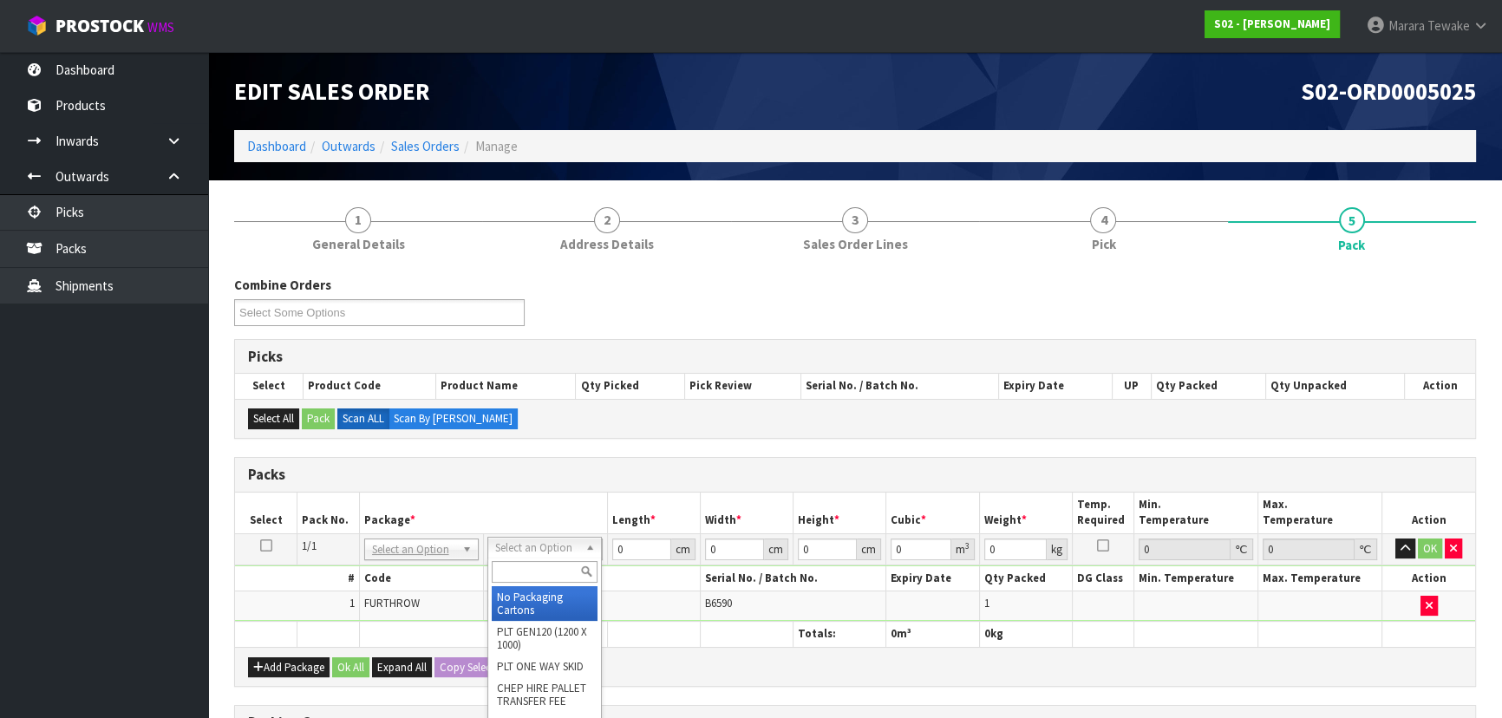
click at [557, 576] on input "text" at bounding box center [545, 572] width 106 height 22
type input "ctn 315"
type input "31.5"
type input "20"
type input "13"
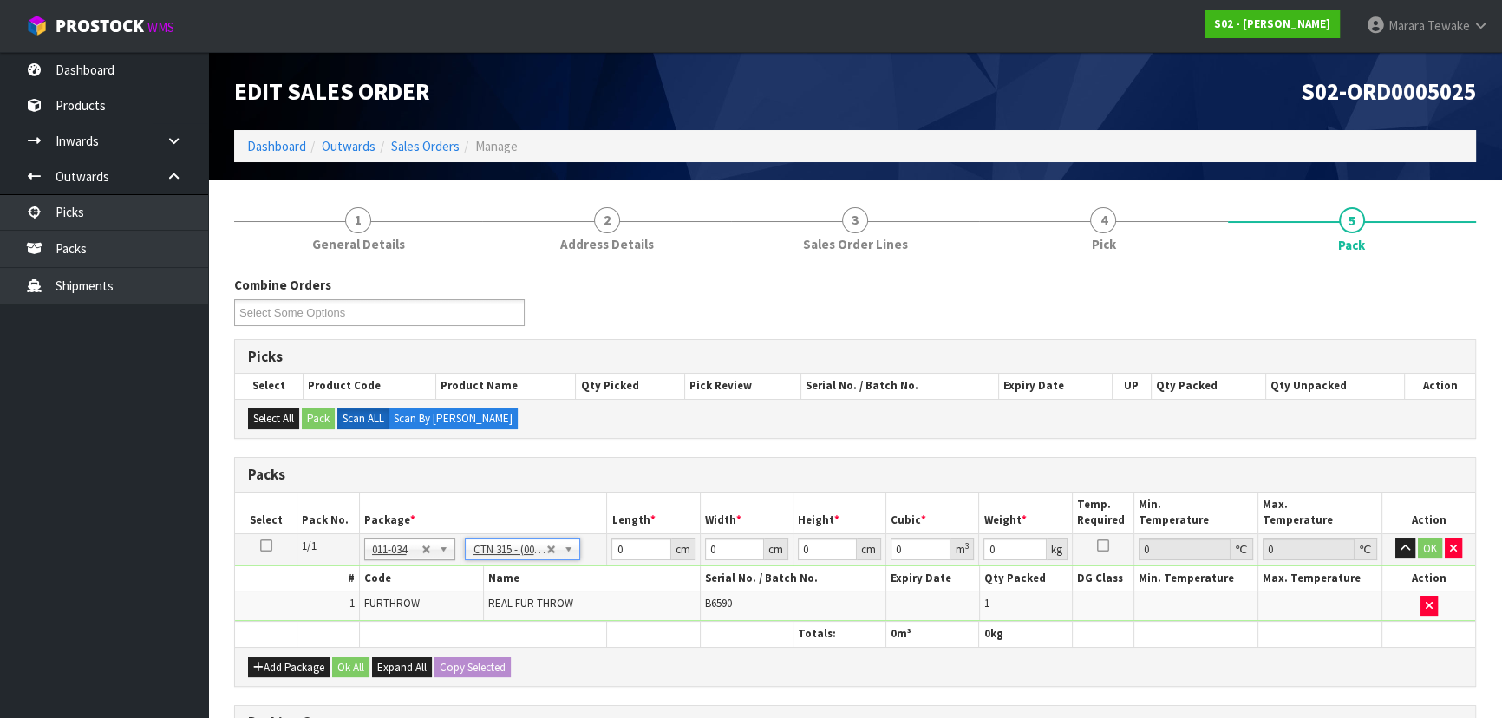
type input "0.00819"
type input "1.76"
click at [647, 550] on input "31.5" at bounding box center [640, 549] width 59 height 22
type input "31"
type input "0.00806"
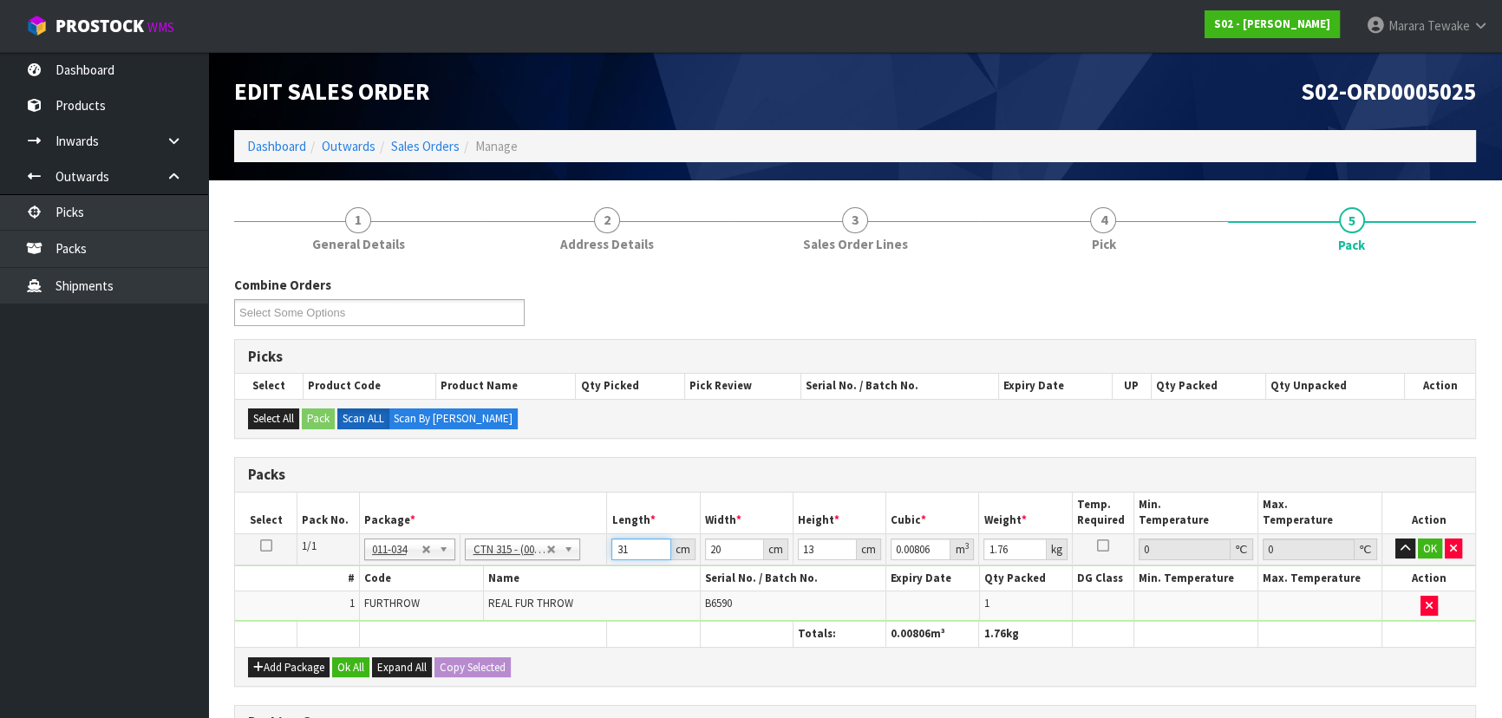
type input "3"
type input "0.00078"
type input "32"
type input "0.00832"
type input "32"
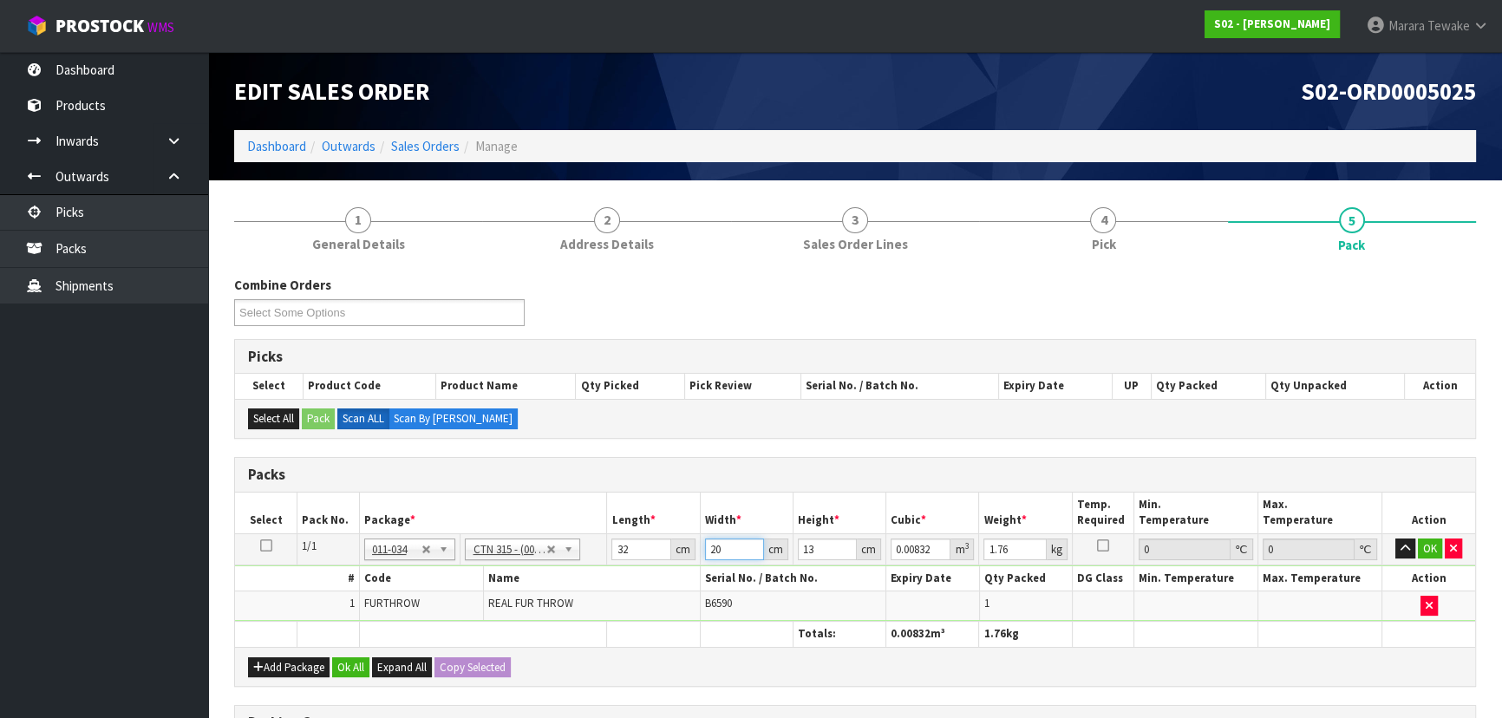
type input "2"
type input "0.000832"
type input "24"
type input "0.009984"
type input "24"
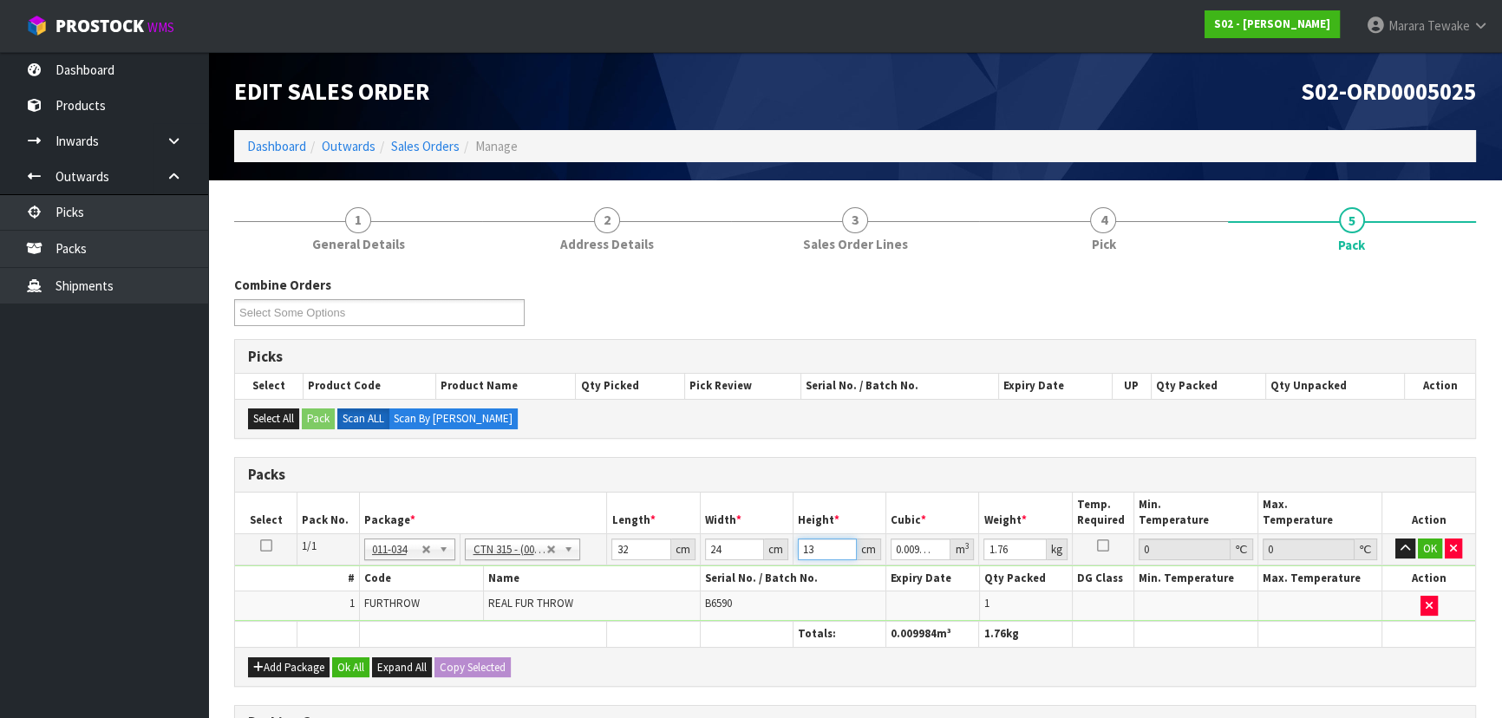
type input "1"
type input "0.000768"
type input "14"
type input "0.010752"
type input "14"
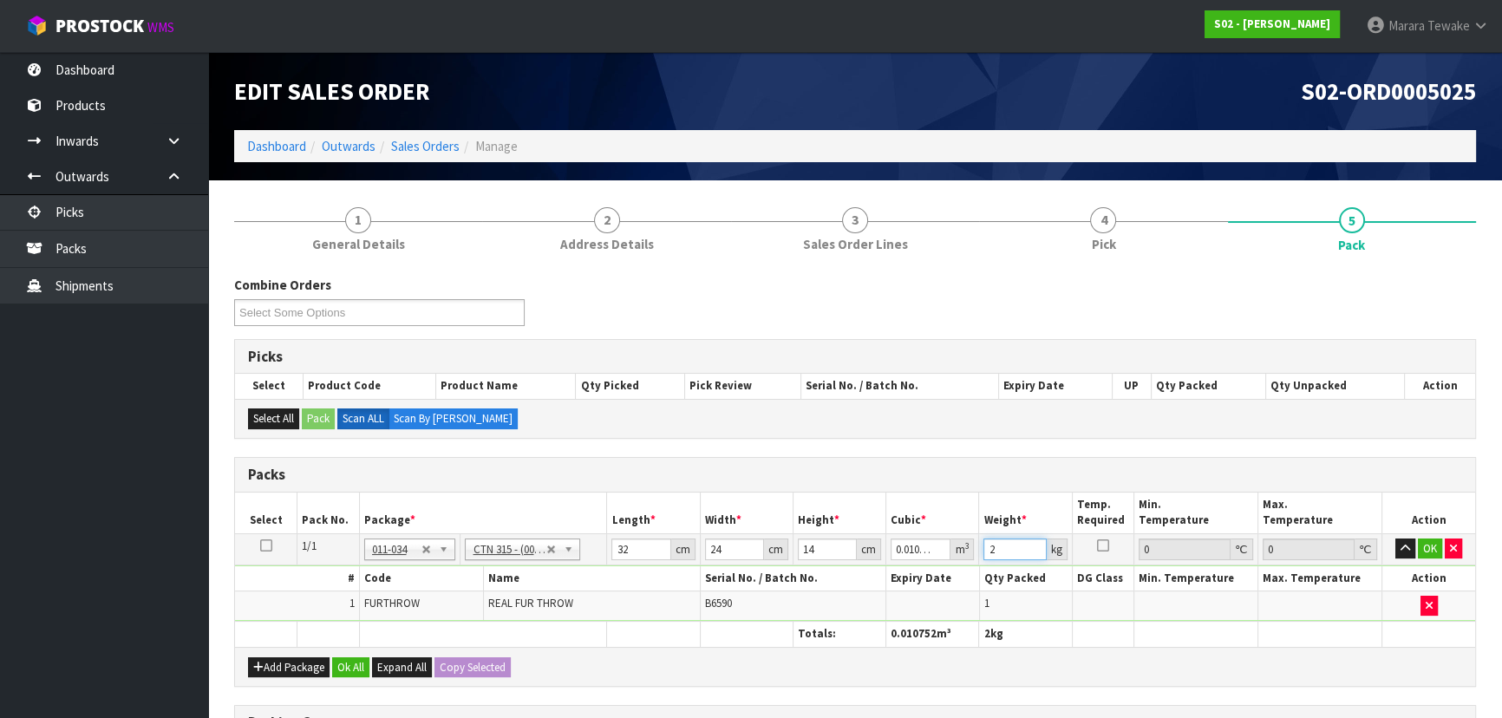
type input "2"
click at [1395, 538] on button "button" at bounding box center [1405, 548] width 20 height 21
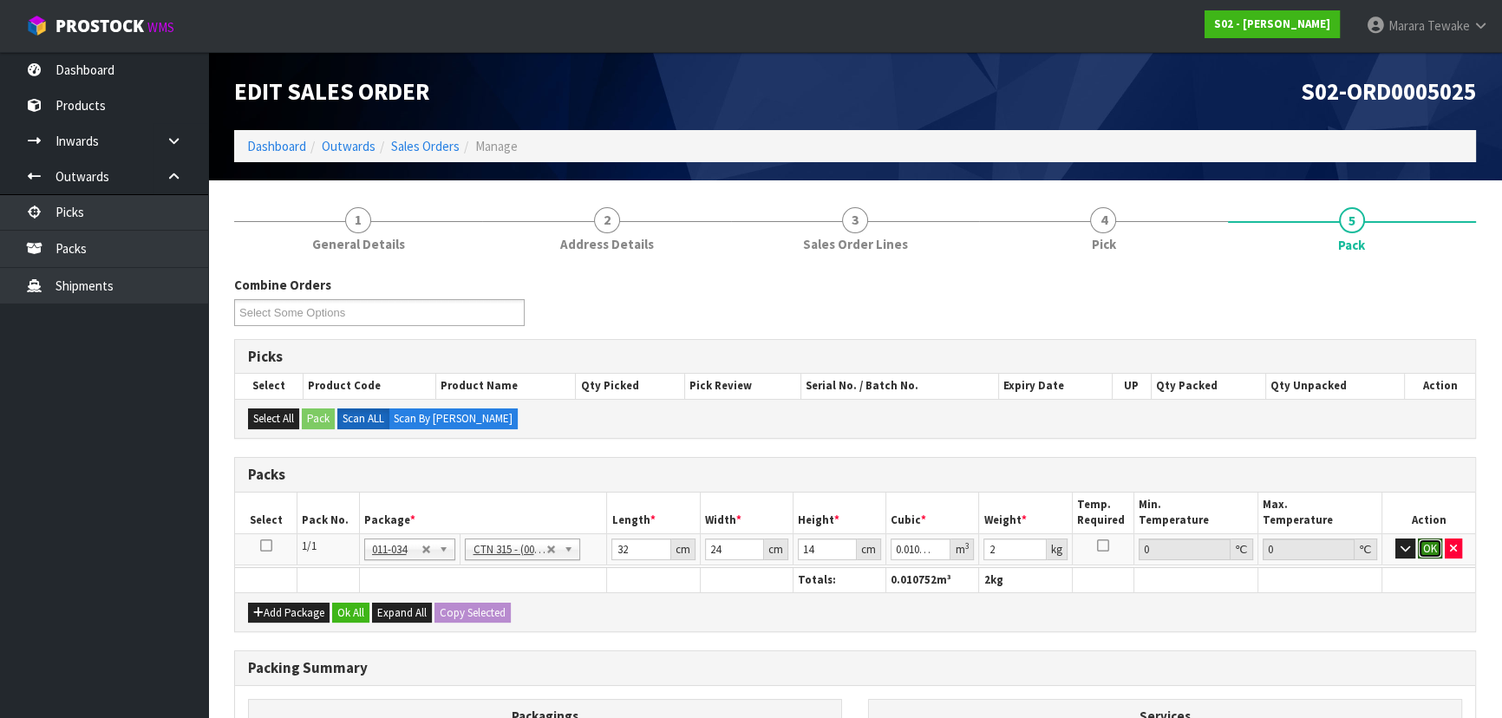
click button "OK" at bounding box center [1430, 548] width 24 height 21
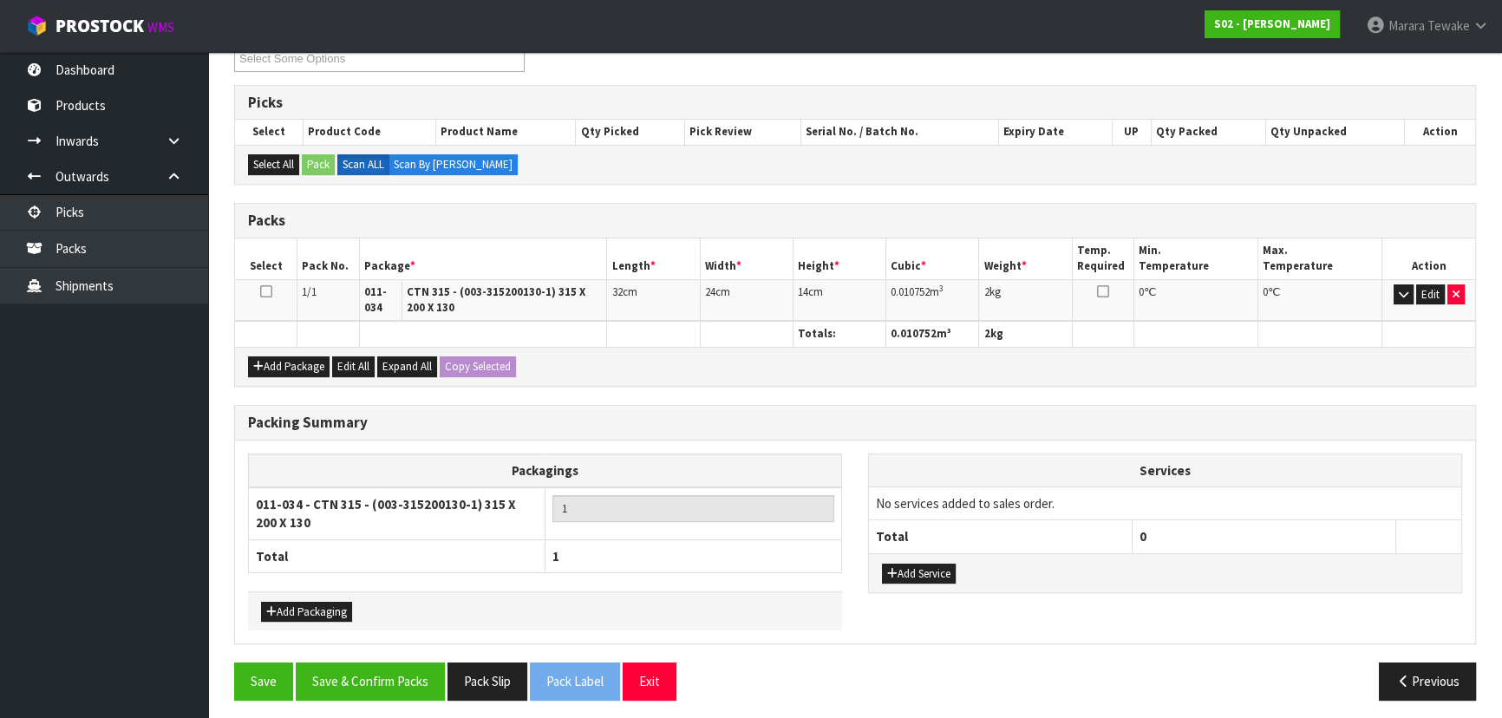
scroll to position [258, 0]
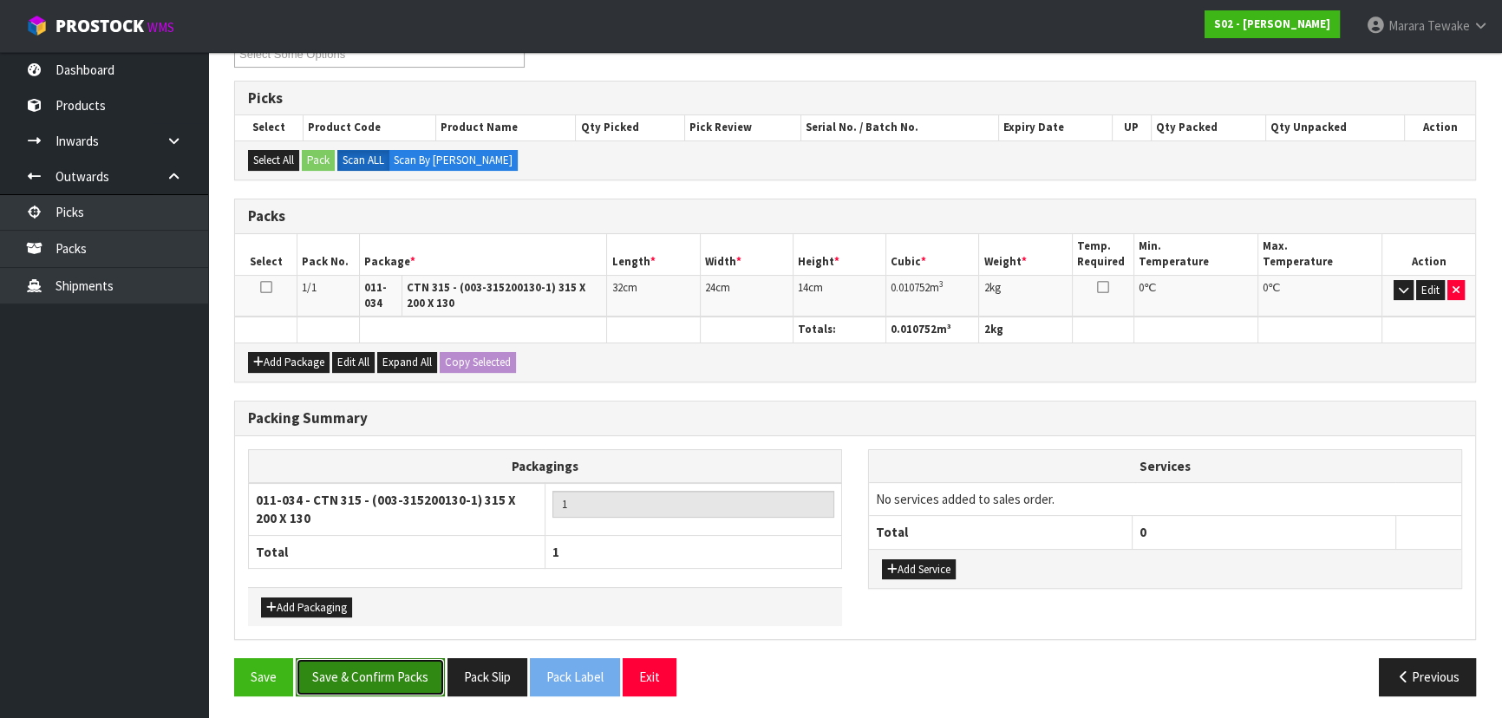
click at [417, 671] on button "Save & Confirm Packs" at bounding box center [370, 676] width 149 height 37
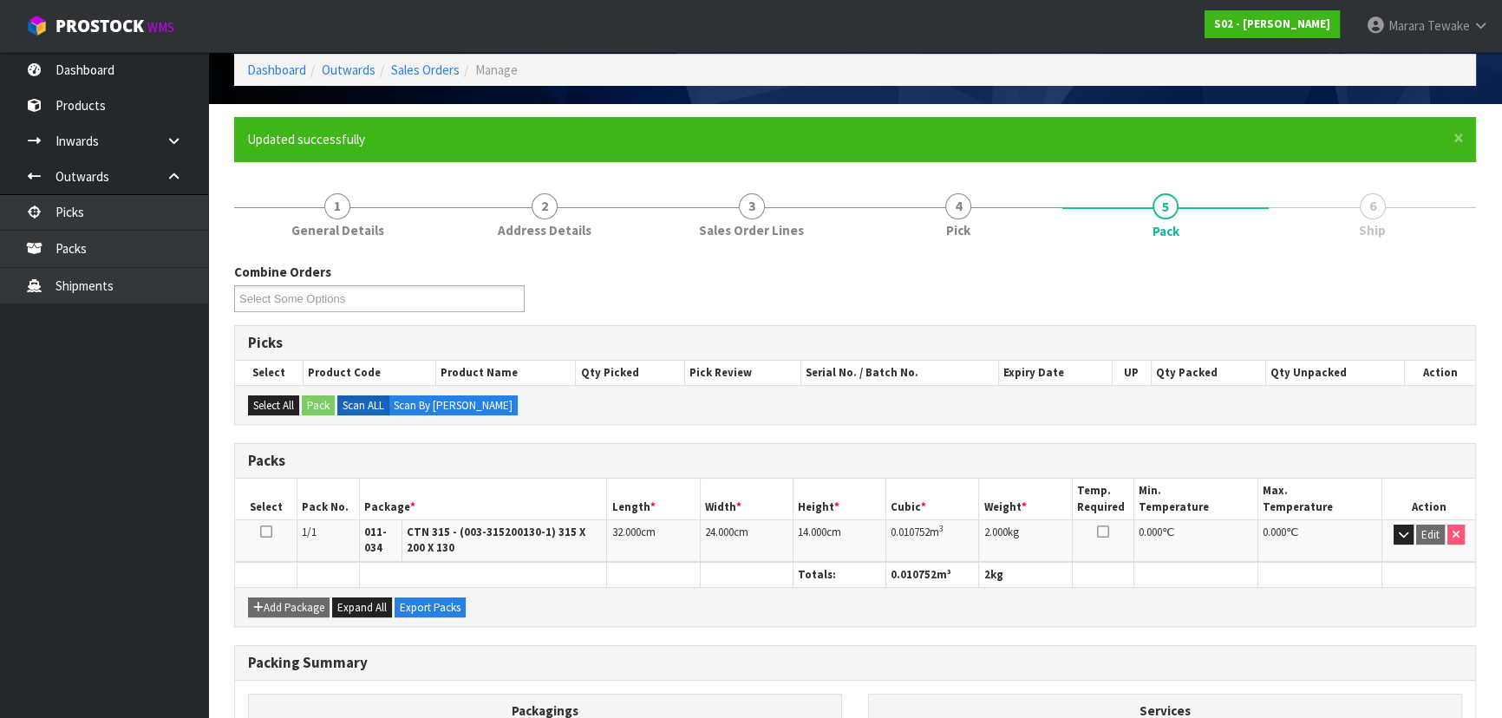
scroll to position [283, 0]
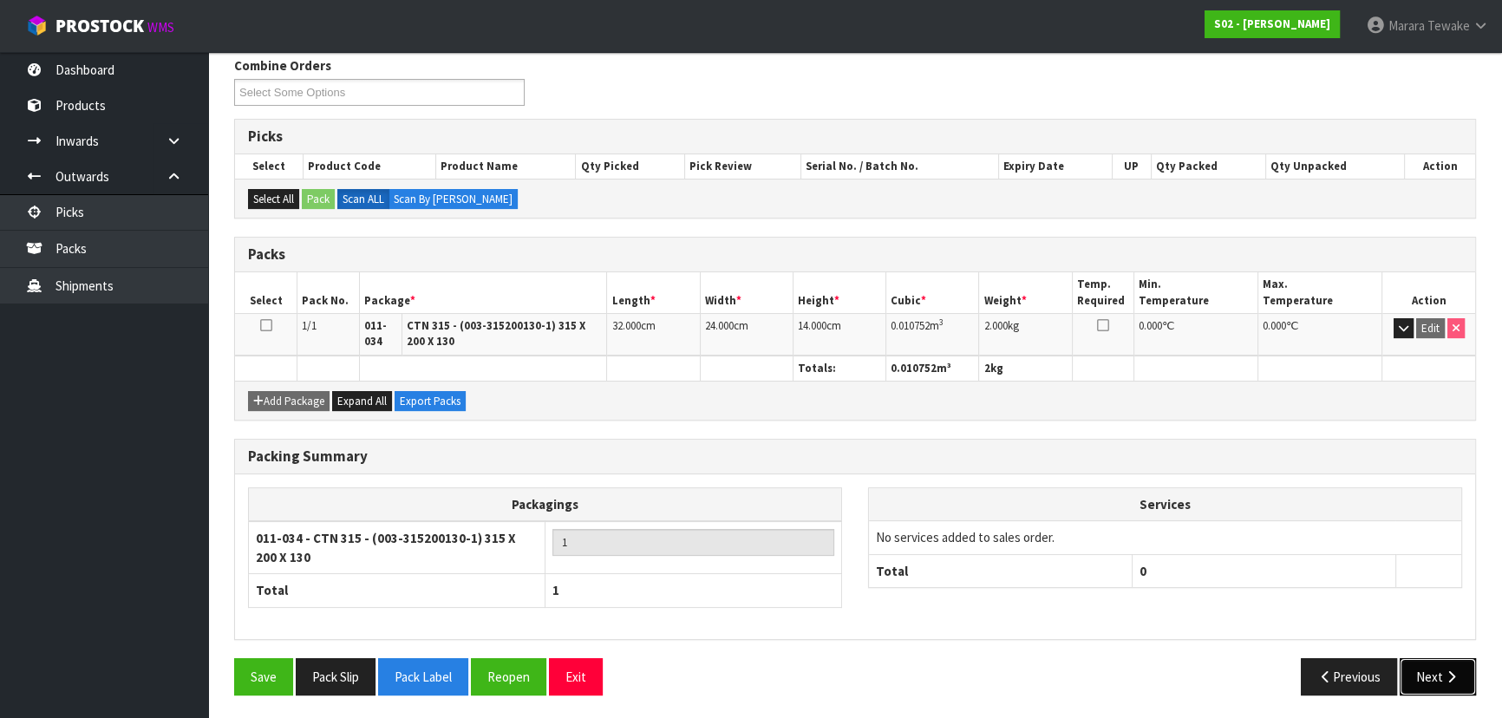
click at [1466, 681] on button "Next" at bounding box center [1437, 676] width 76 height 37
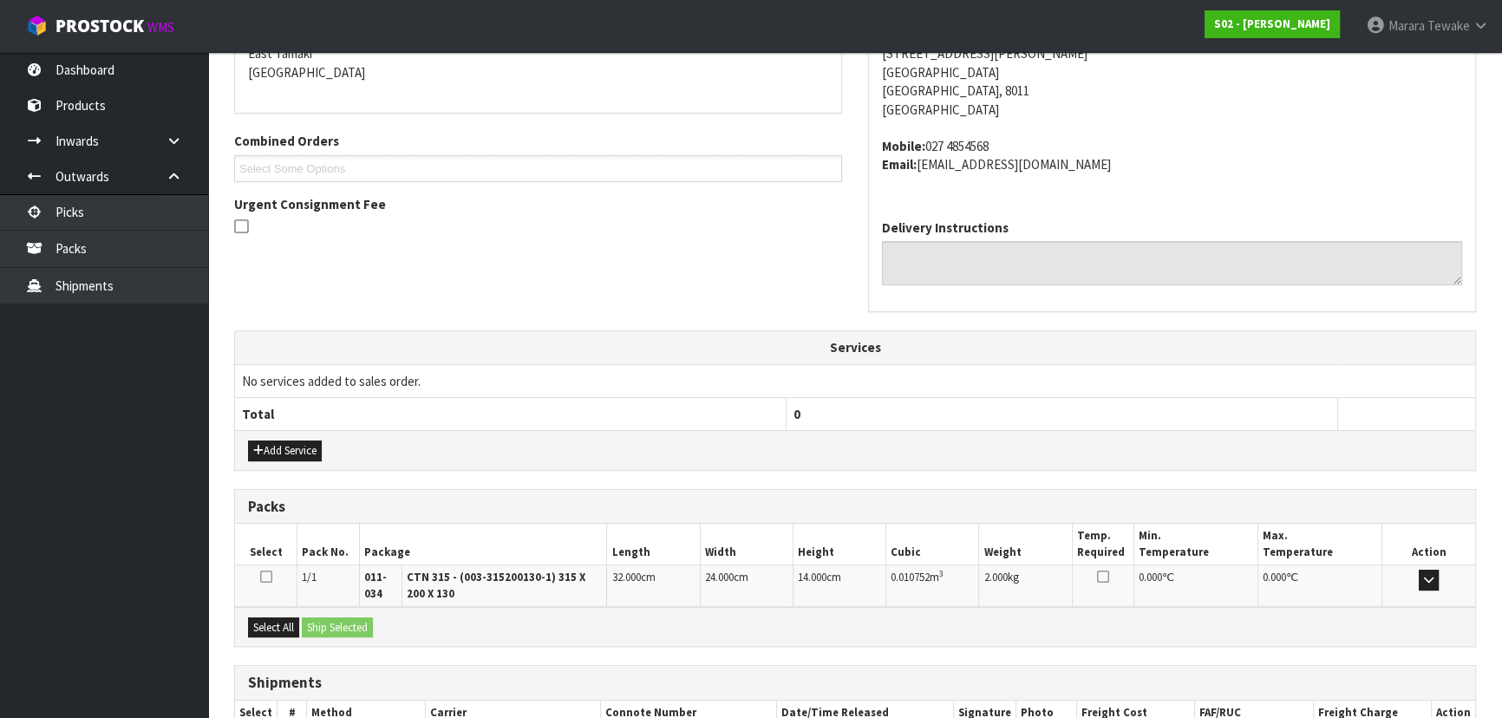
scroll to position [492, 0]
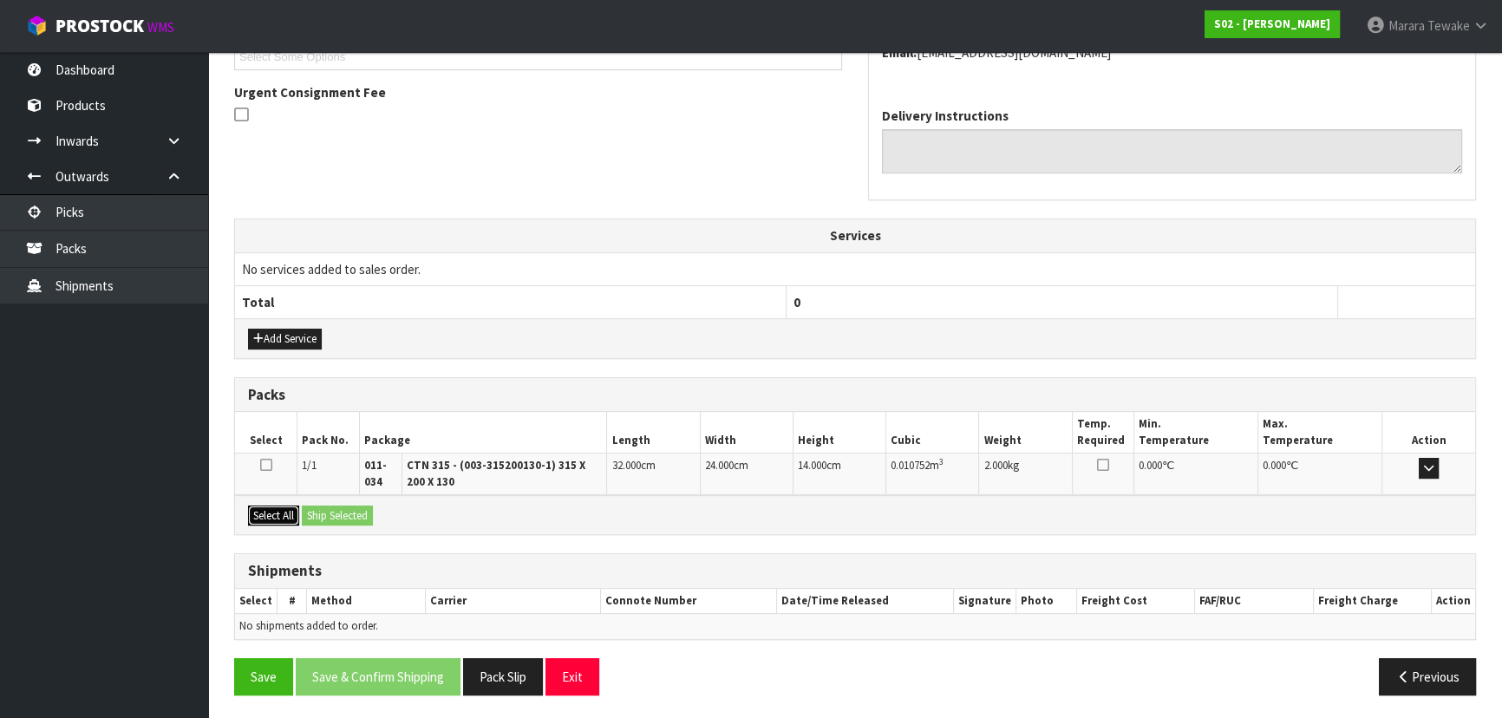
drag, startPoint x: 275, startPoint y: 513, endPoint x: 325, endPoint y: 517, distance: 50.4
click at [290, 515] on button "Select All" at bounding box center [273, 515] width 51 height 21
click at [344, 517] on button "Ship Selected" at bounding box center [337, 515] width 71 height 21
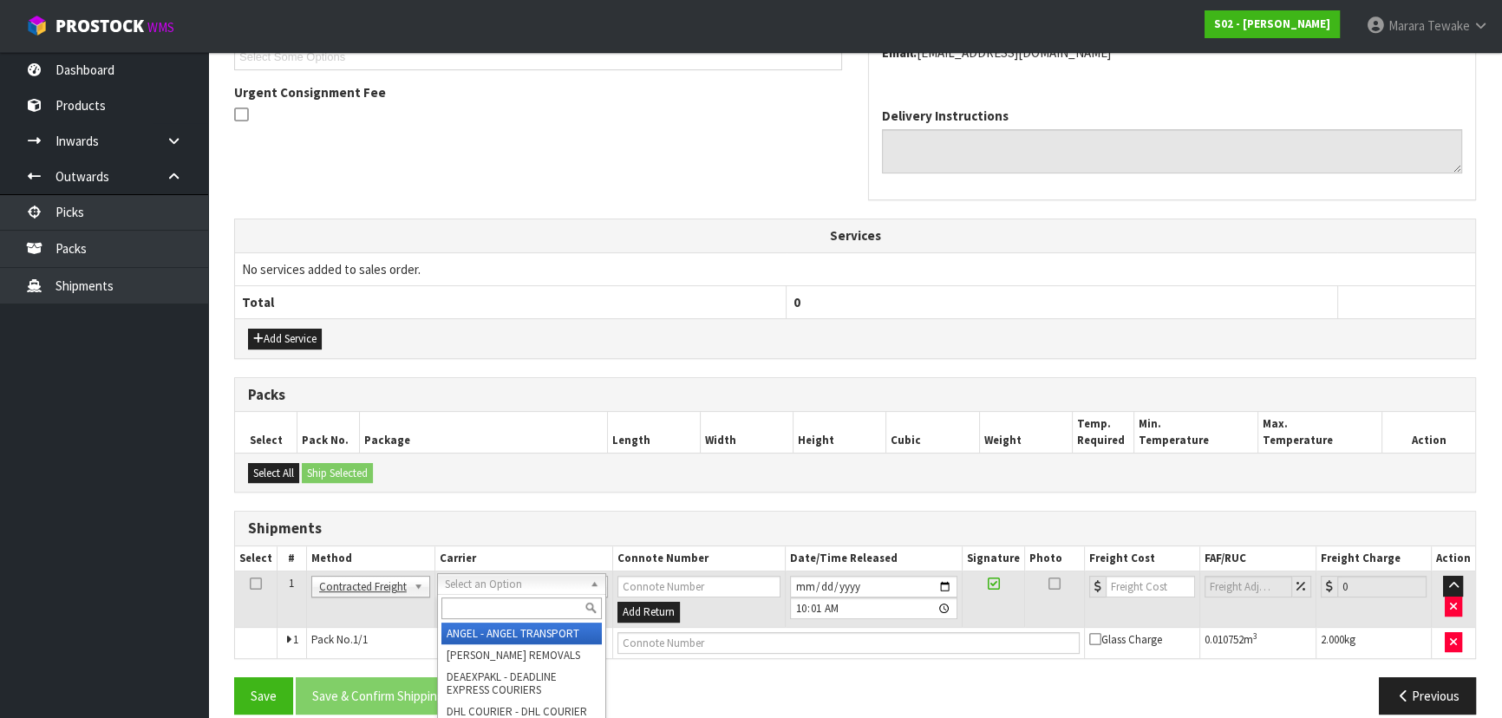
drag, startPoint x: 498, startPoint y: 586, endPoint x: 498, endPoint y: 600, distance: 13.9
click at [498, 606] on input "text" at bounding box center [521, 608] width 160 height 22
type input "nzp"
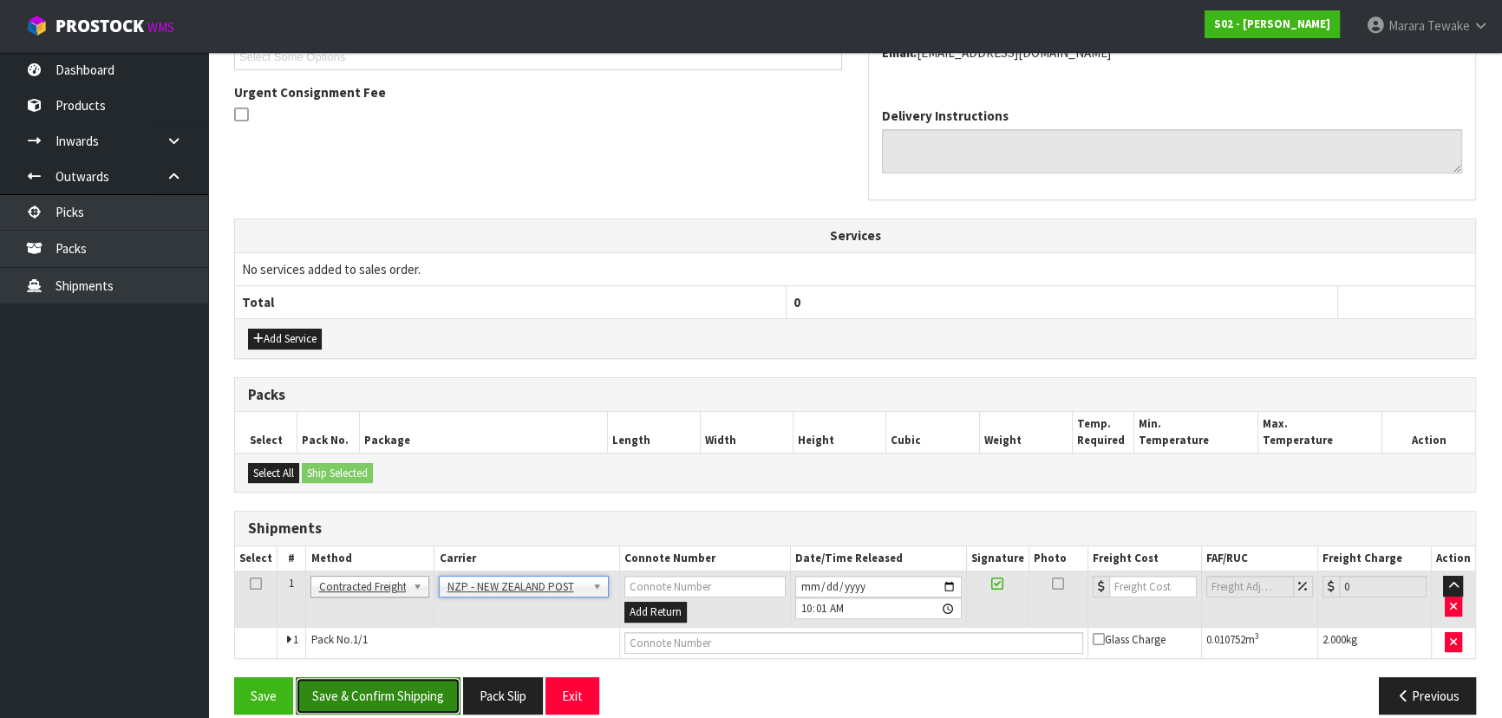
click at [376, 691] on button "Save & Confirm Shipping" at bounding box center [378, 695] width 165 height 37
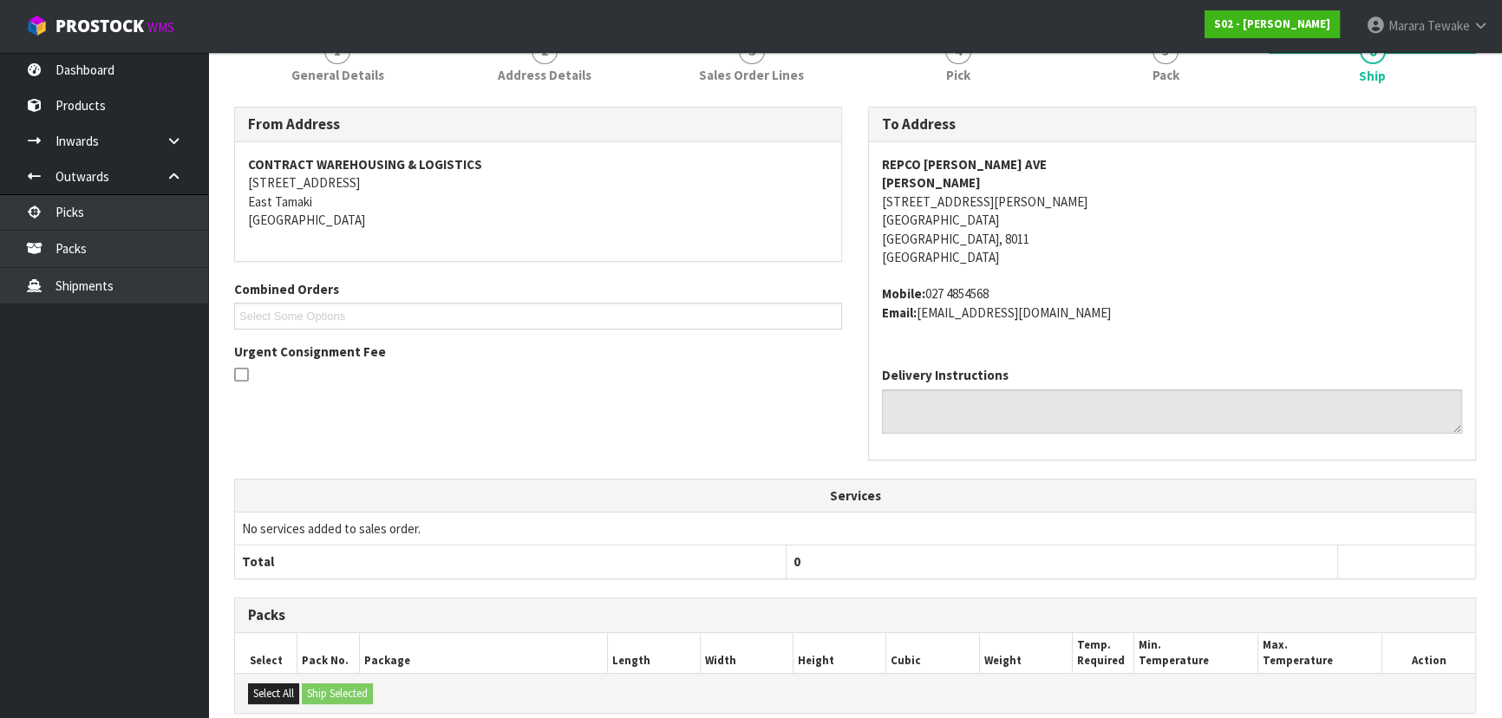
scroll to position [486, 0]
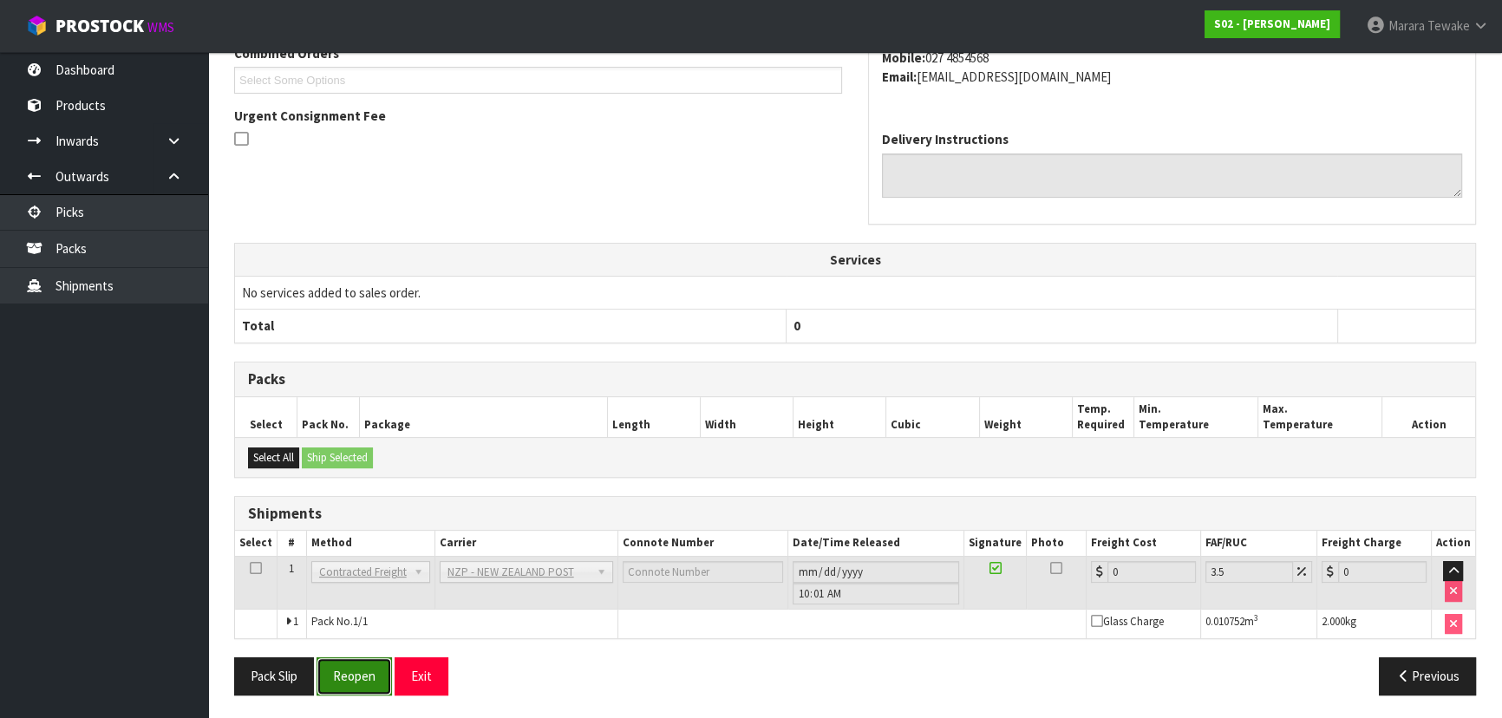
click at [349, 681] on button "Reopen" at bounding box center [353, 675] width 75 height 37
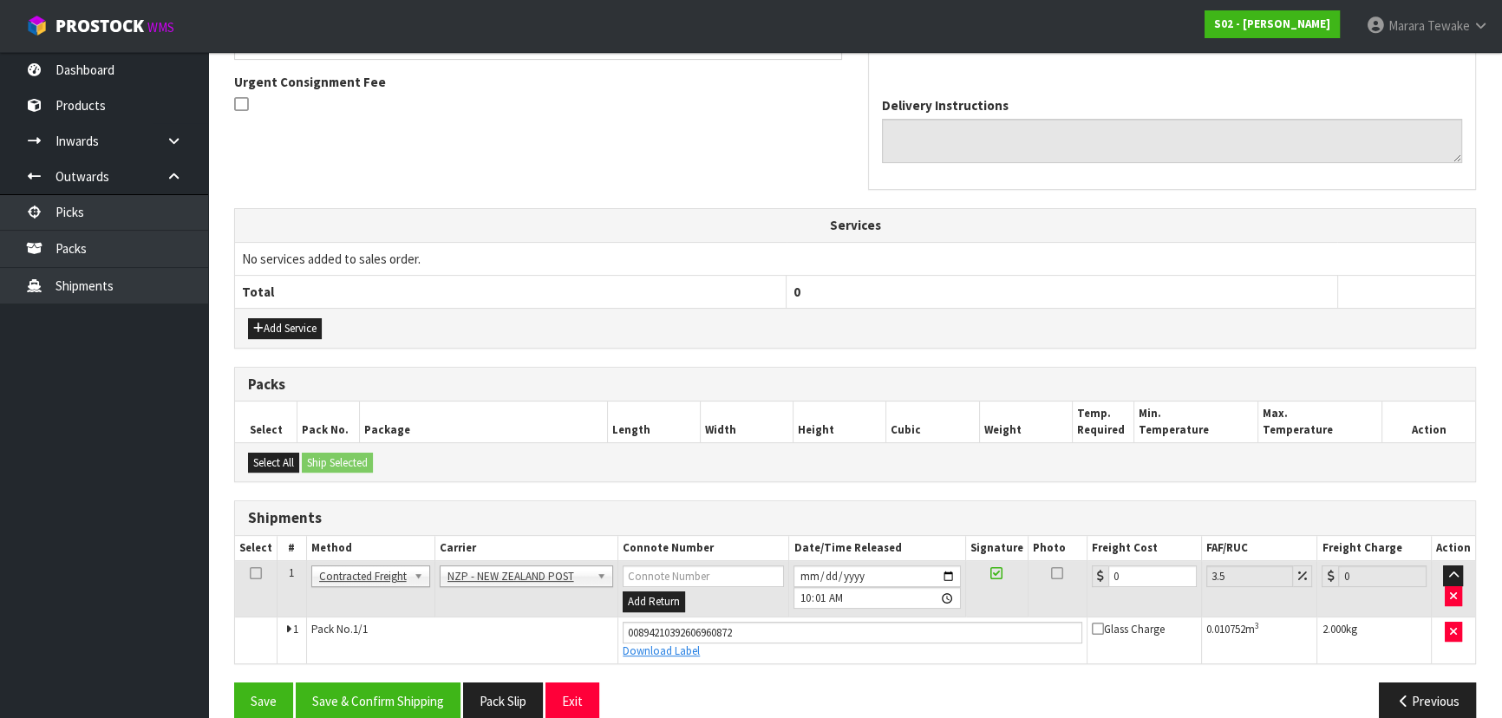
scroll to position [527, 0]
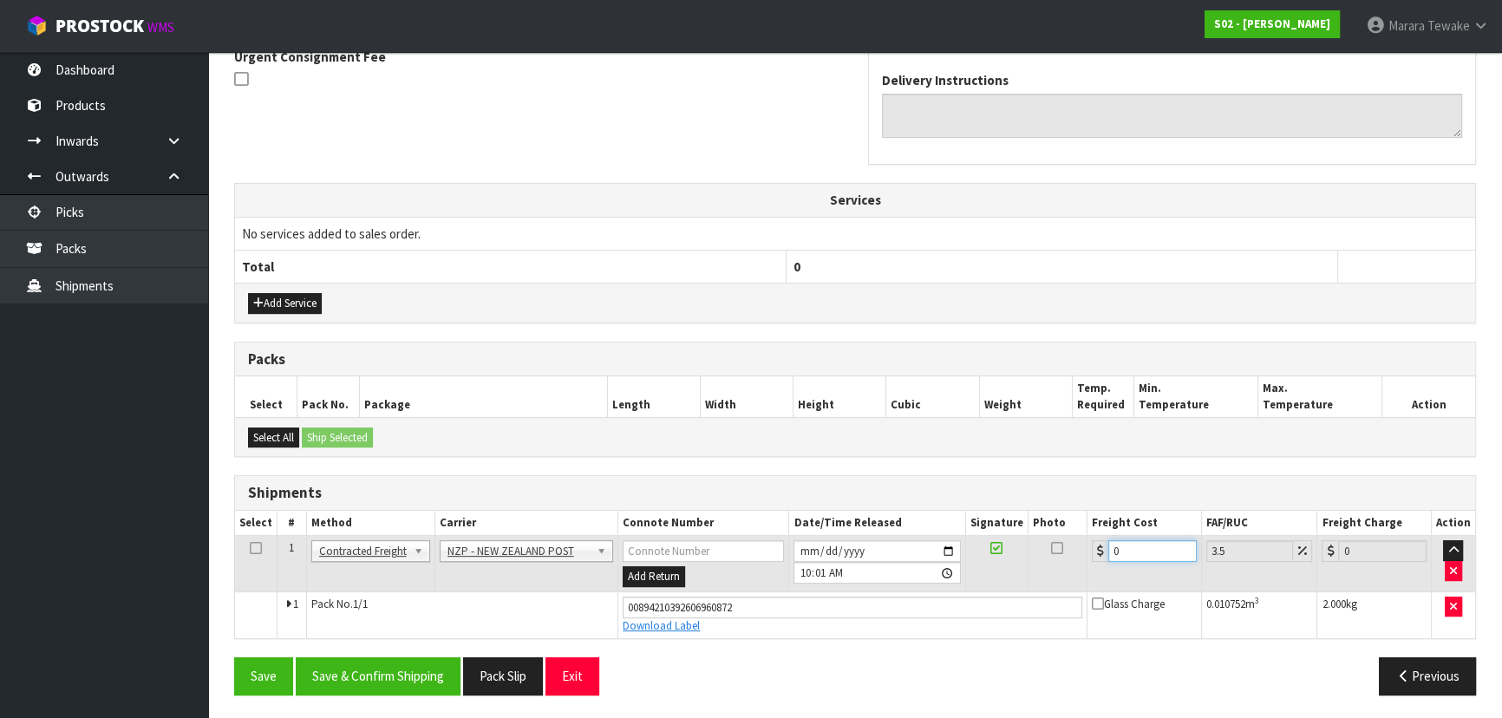
click at [1140, 544] on input "0" at bounding box center [1152, 551] width 88 height 22
type input "1"
type input "1.03"
type input "11"
type input "11.38"
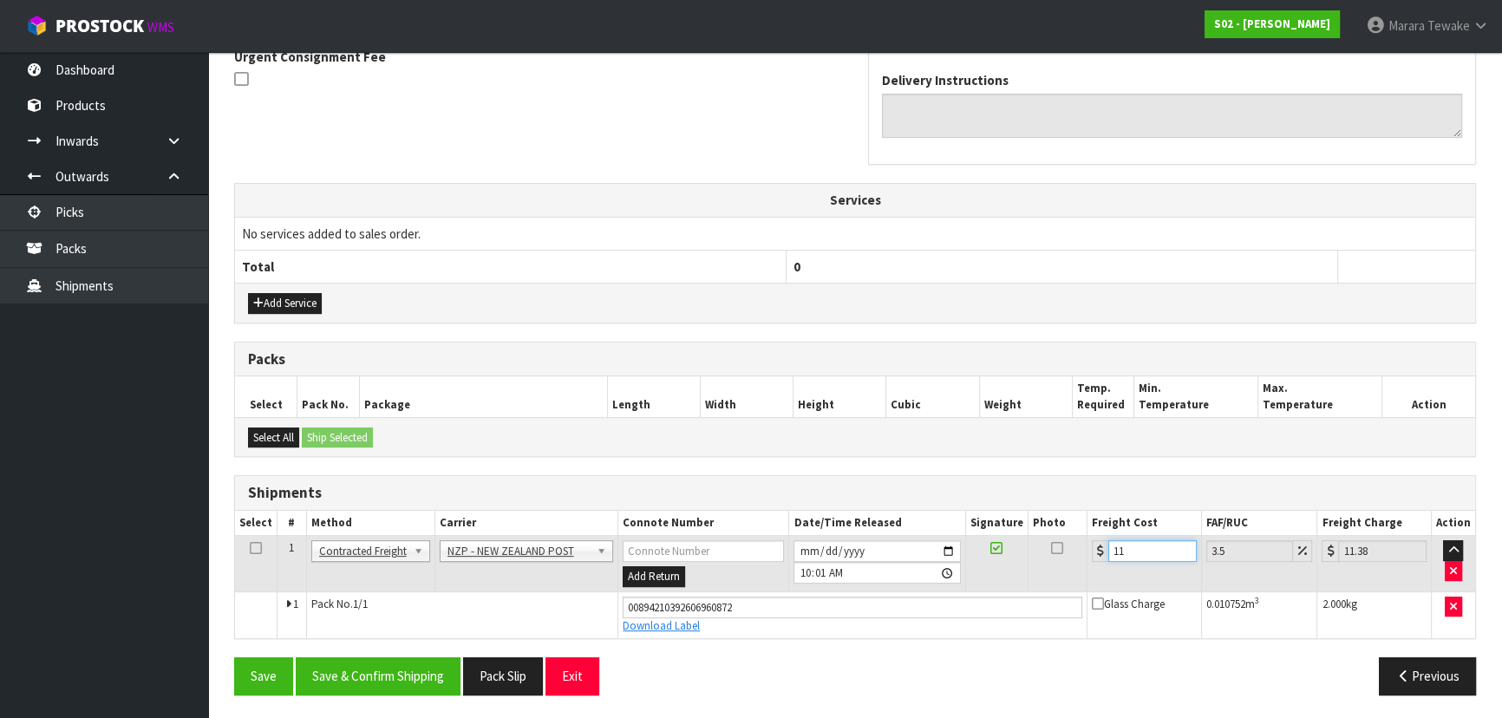
type input "11.6"
type input "12.01"
type input "11.61"
type input "12.02"
type input "11.61"
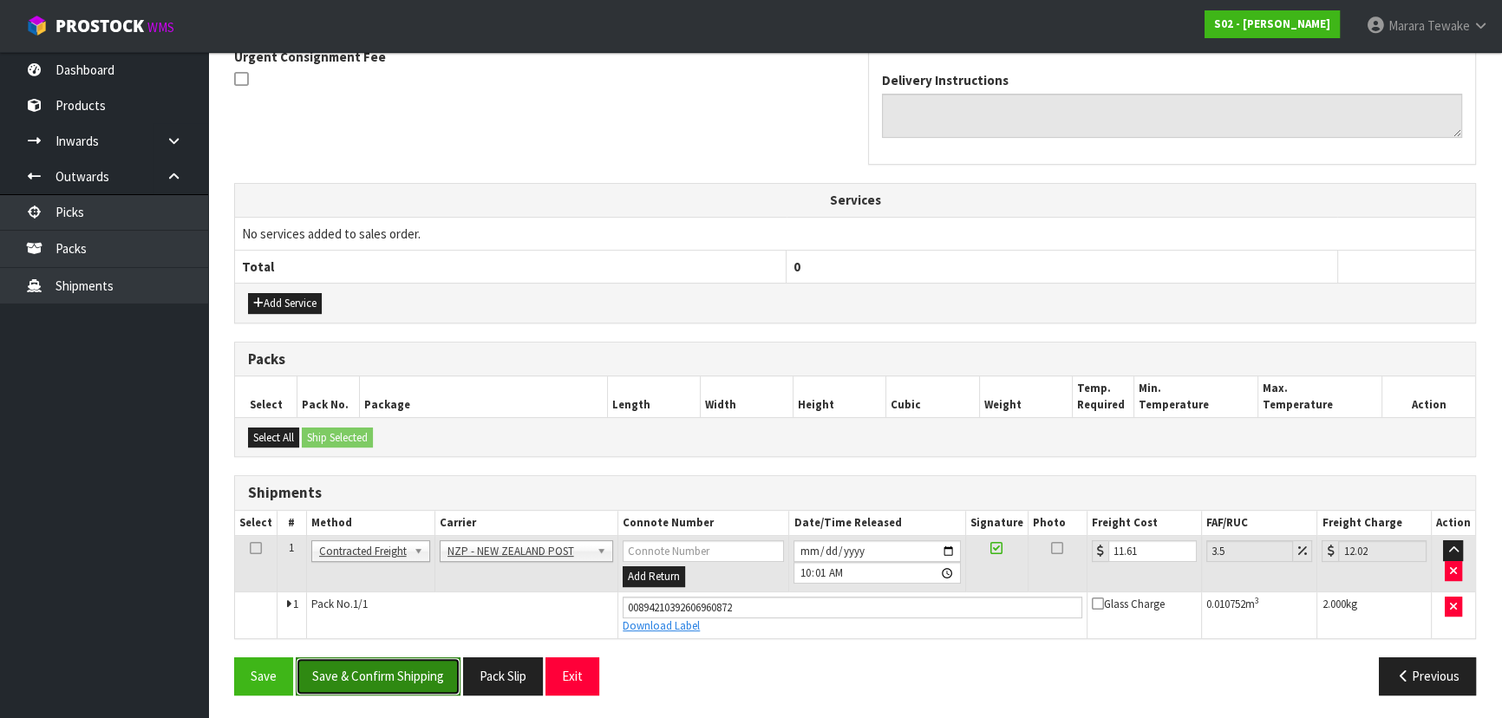
click at [408, 665] on button "Save & Confirm Shipping" at bounding box center [378, 675] width 165 height 37
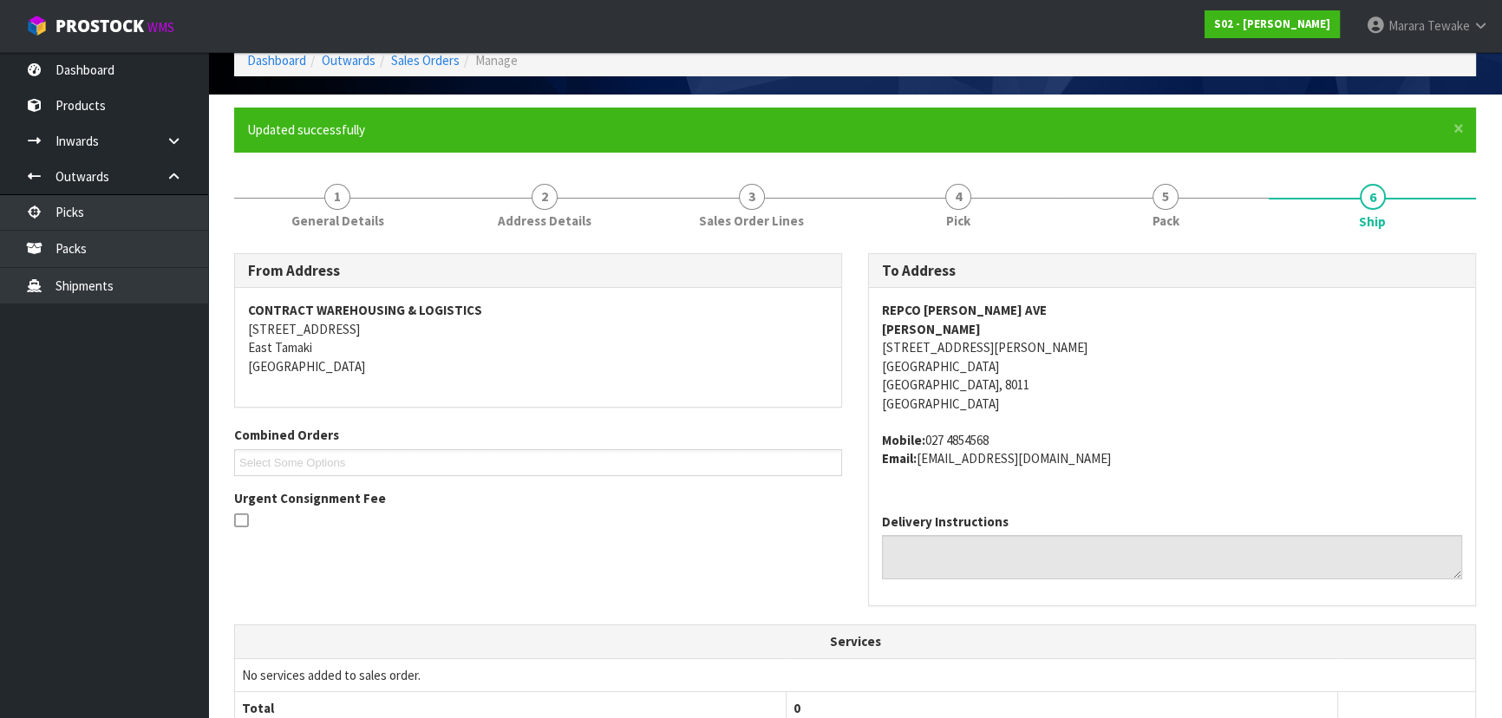
scroll to position [0, 0]
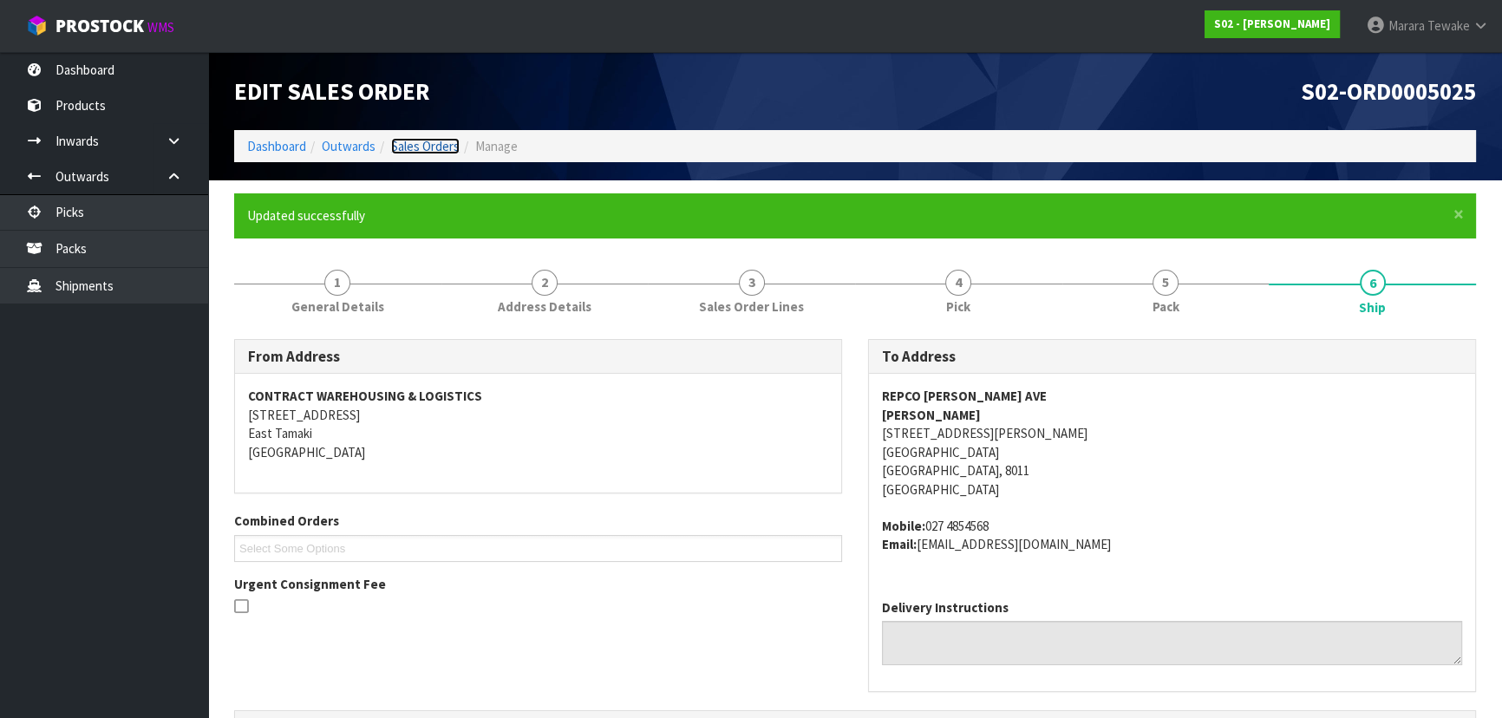
click at [438, 139] on link "Sales Orders" at bounding box center [425, 146] width 68 height 16
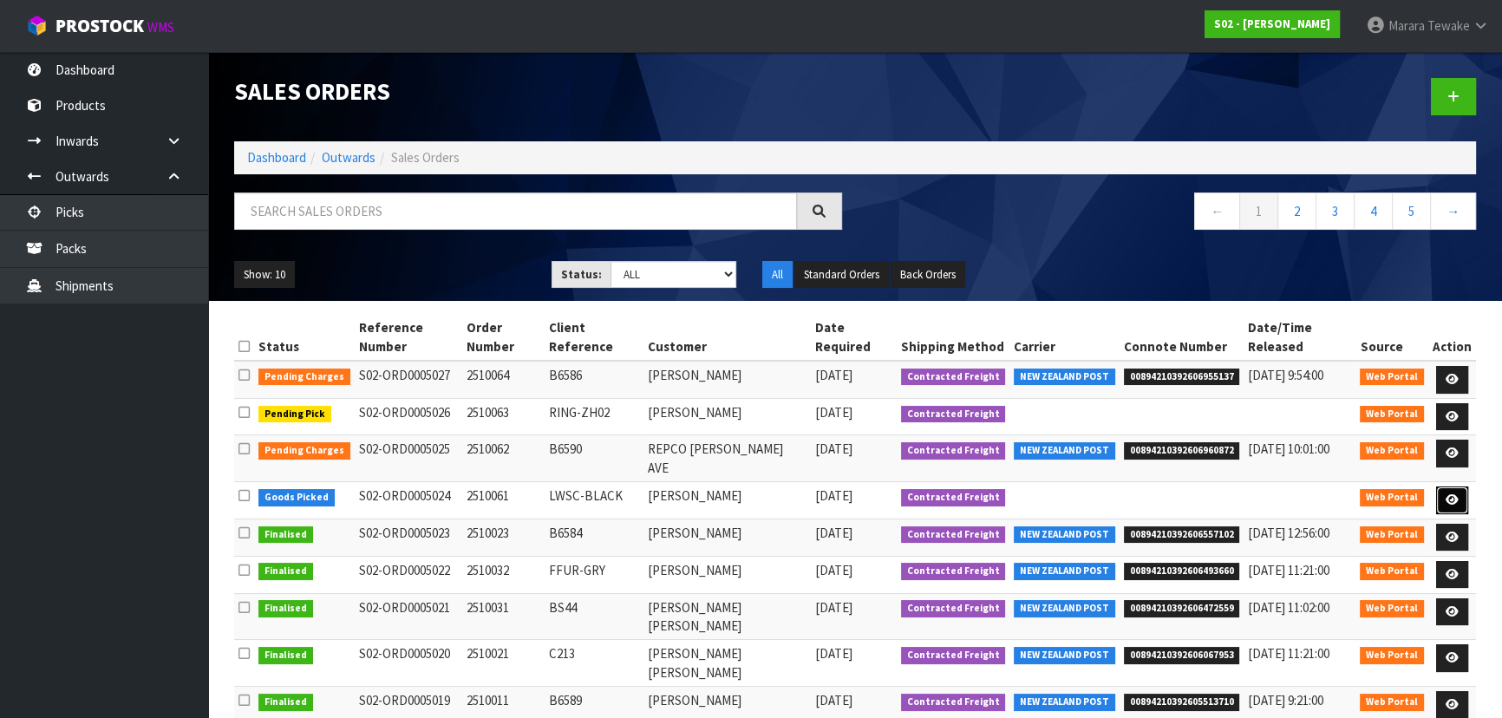
click at [1463, 486] on link at bounding box center [1452, 500] width 32 height 28
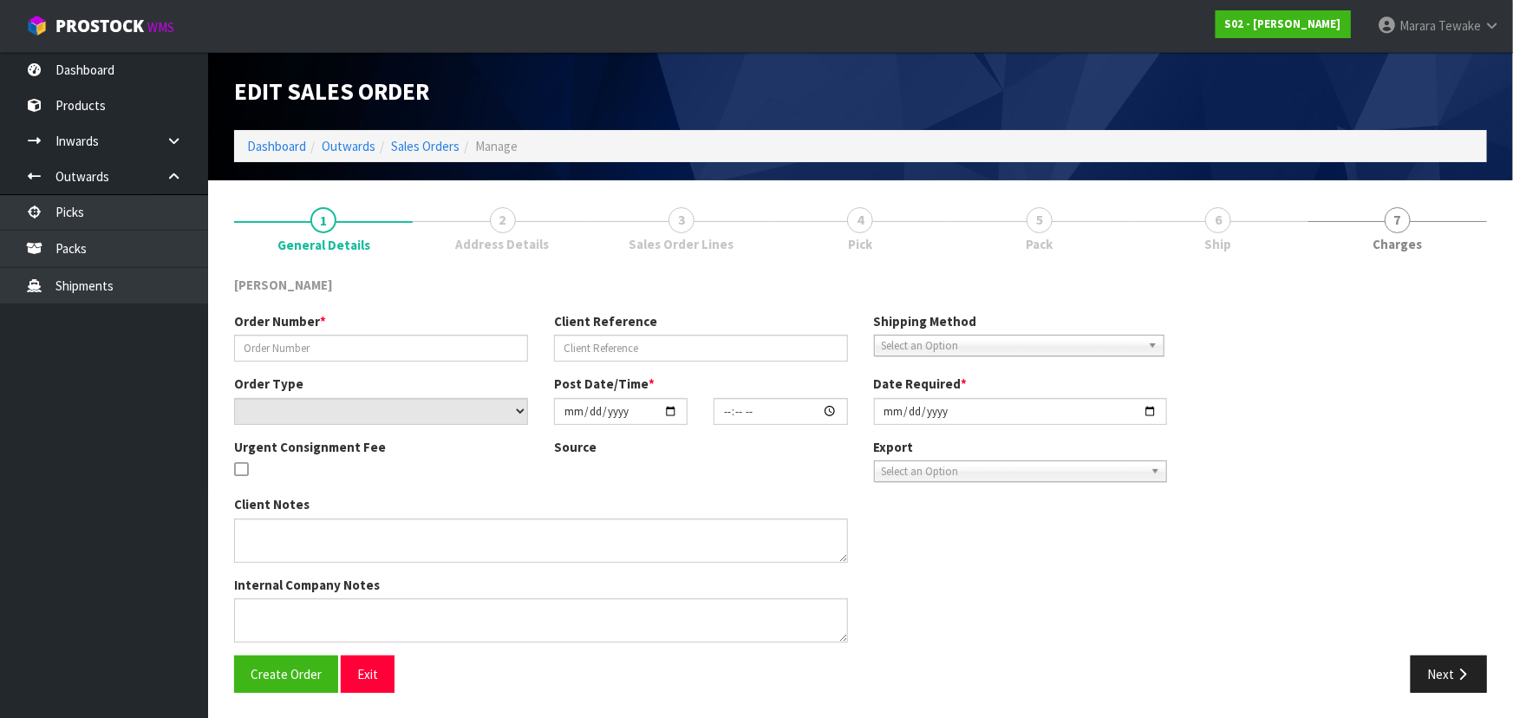
type input "2510061"
type input "LWSC-BLACK"
select select "number:0"
type input "2025-10-04"
type input "18:02:00.000"
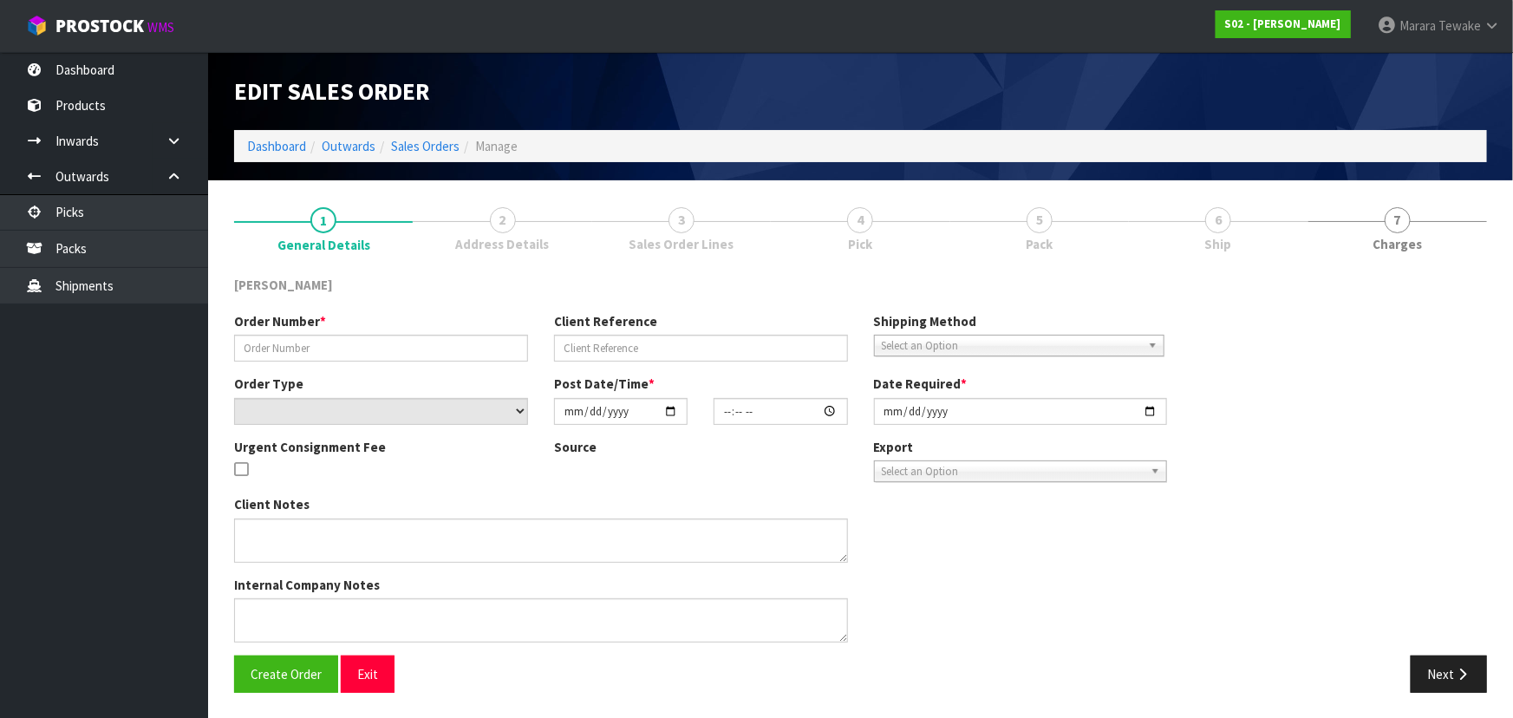
type input "2025-10-06"
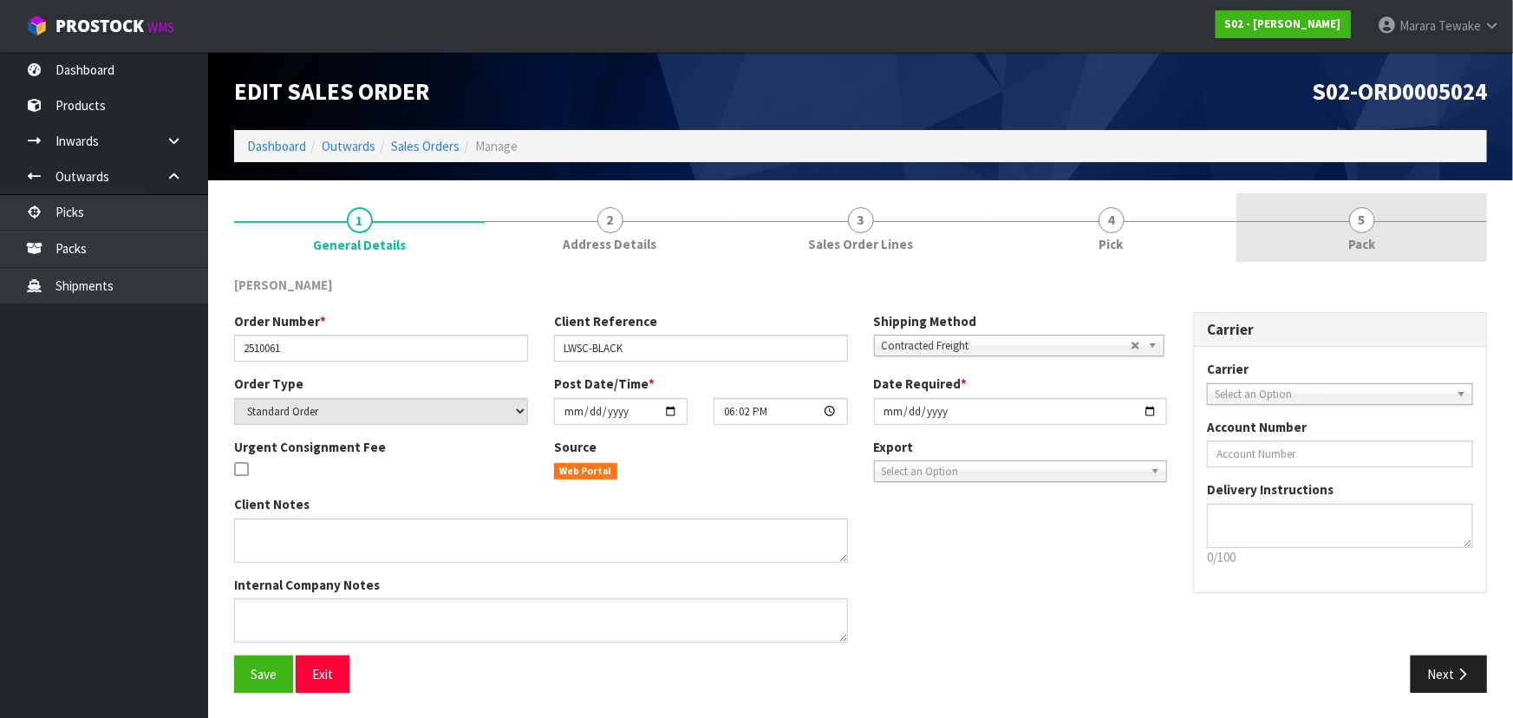
click at [1368, 220] on span "5" at bounding box center [1362, 220] width 26 height 26
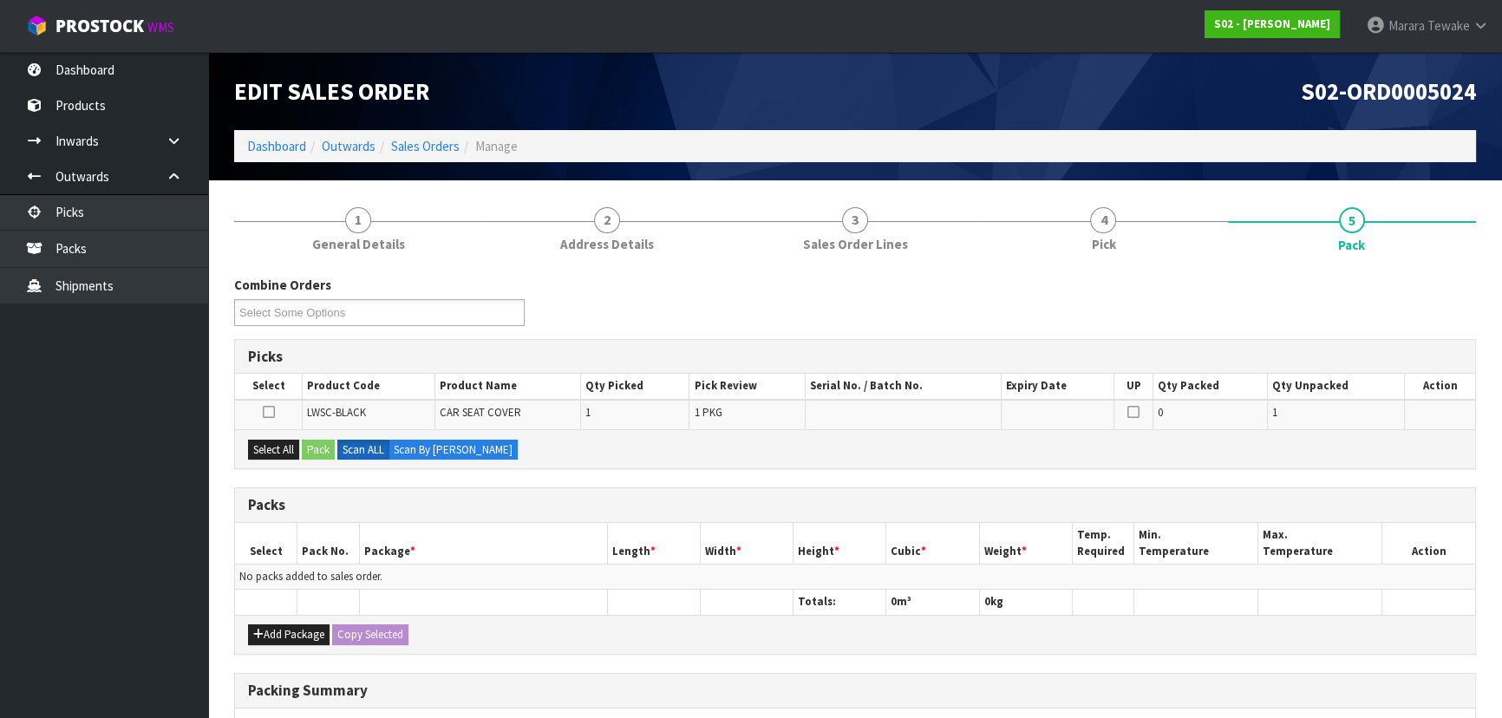
click at [263, 413] on icon at bounding box center [269, 412] width 12 height 1
click at [0, 0] on input "checkbox" at bounding box center [0, 0] width 0 height 0
click at [314, 441] on button "Pack" at bounding box center [318, 450] width 33 height 21
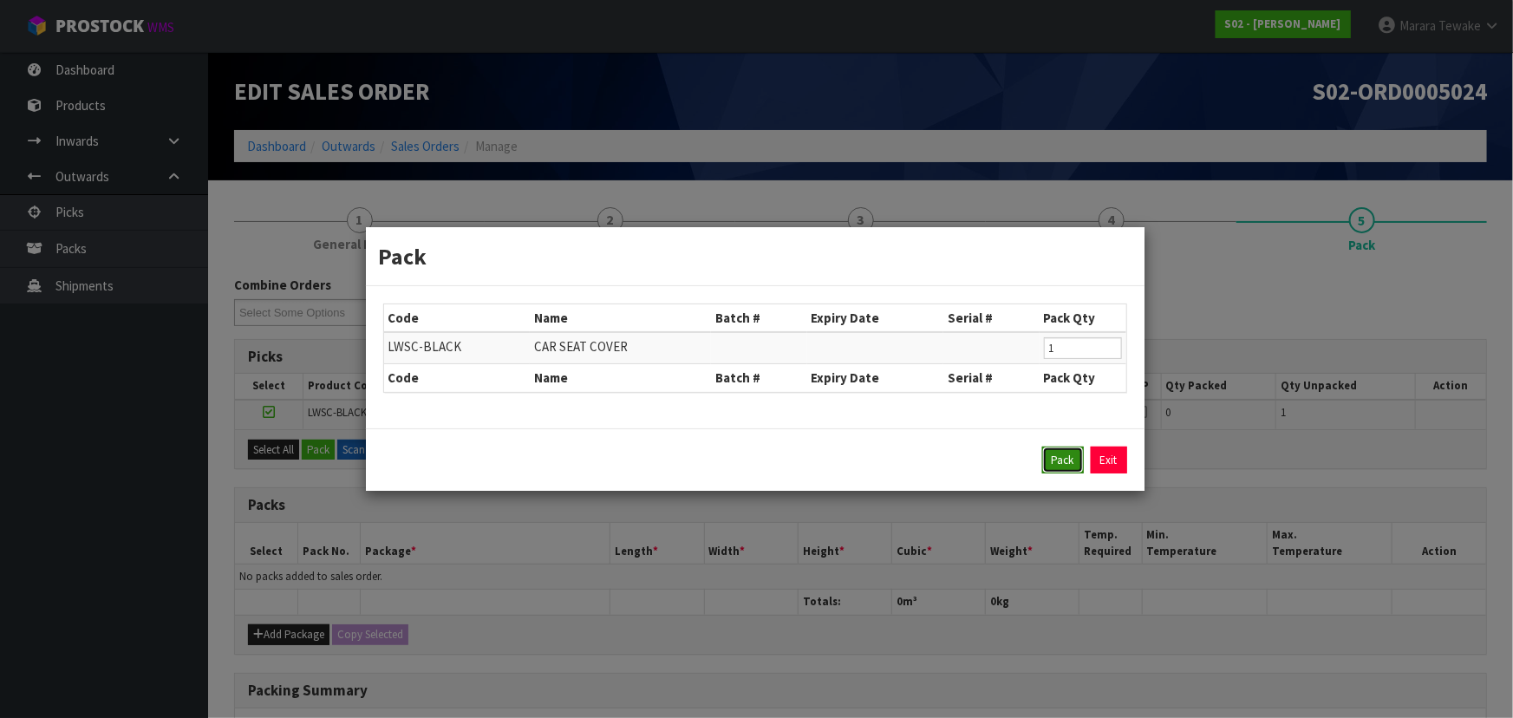
click at [1072, 455] on button "Pack" at bounding box center [1063, 461] width 42 height 28
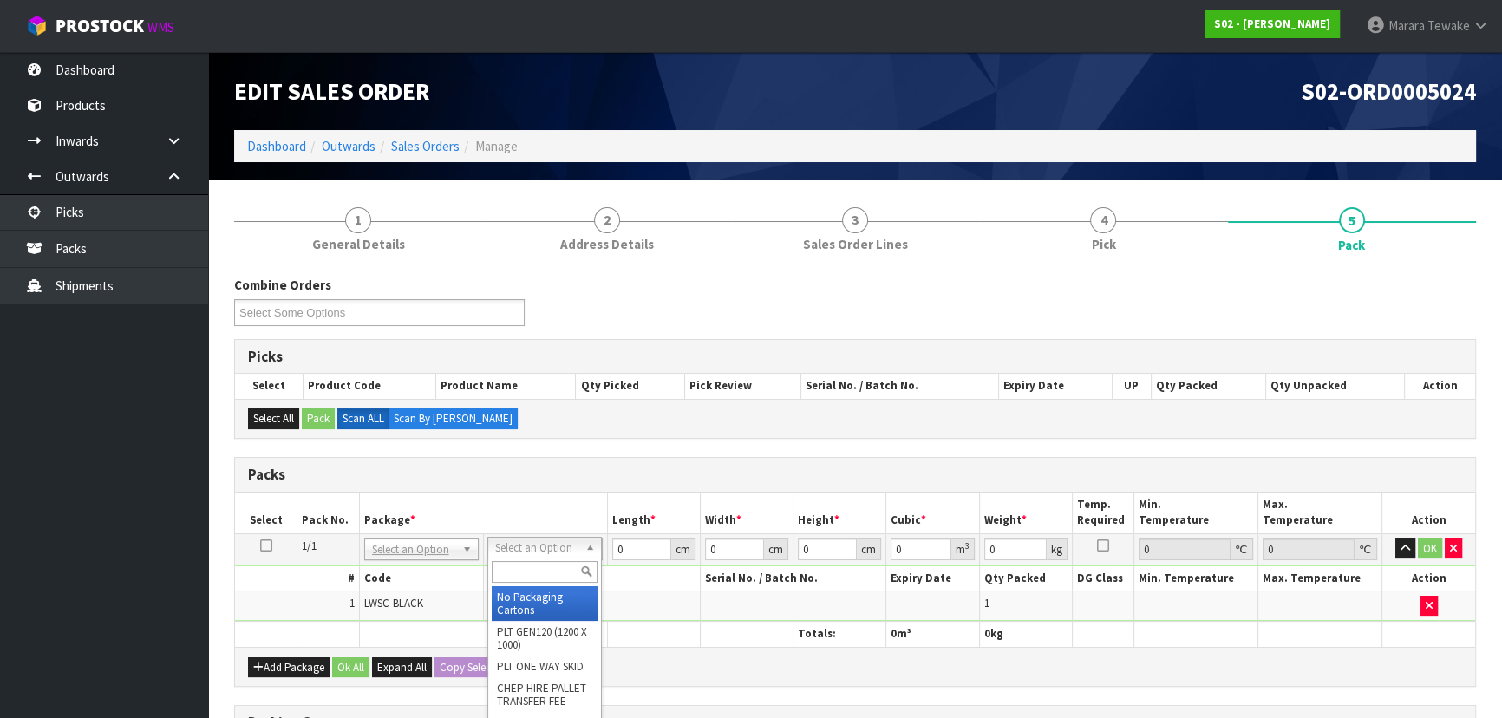
click at [531, 572] on input "text" at bounding box center [545, 572] width 106 height 22
type input "oc"
type input "2.9"
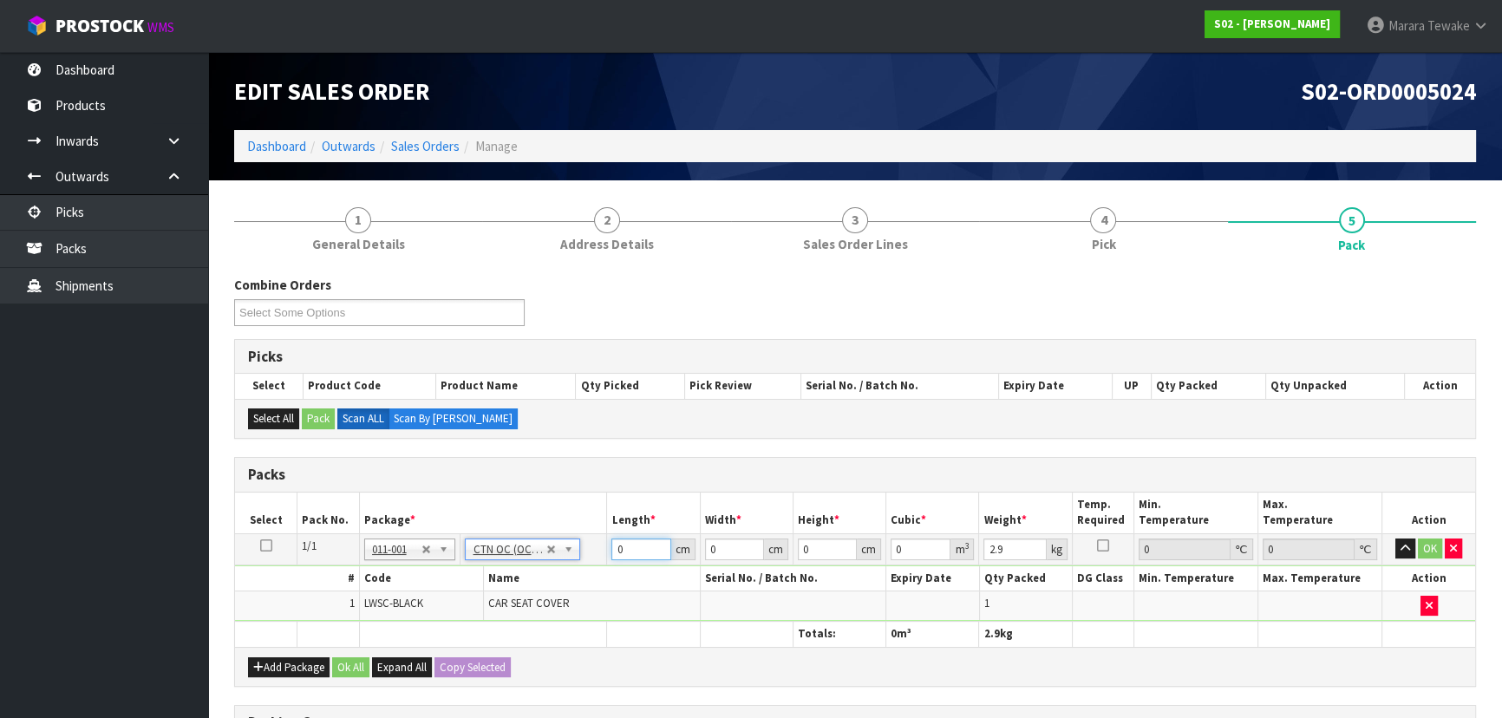
click at [628, 546] on input "0" at bounding box center [640, 549] width 59 height 22
type input "51"
type input "34"
type input "3"
type input "0.005202"
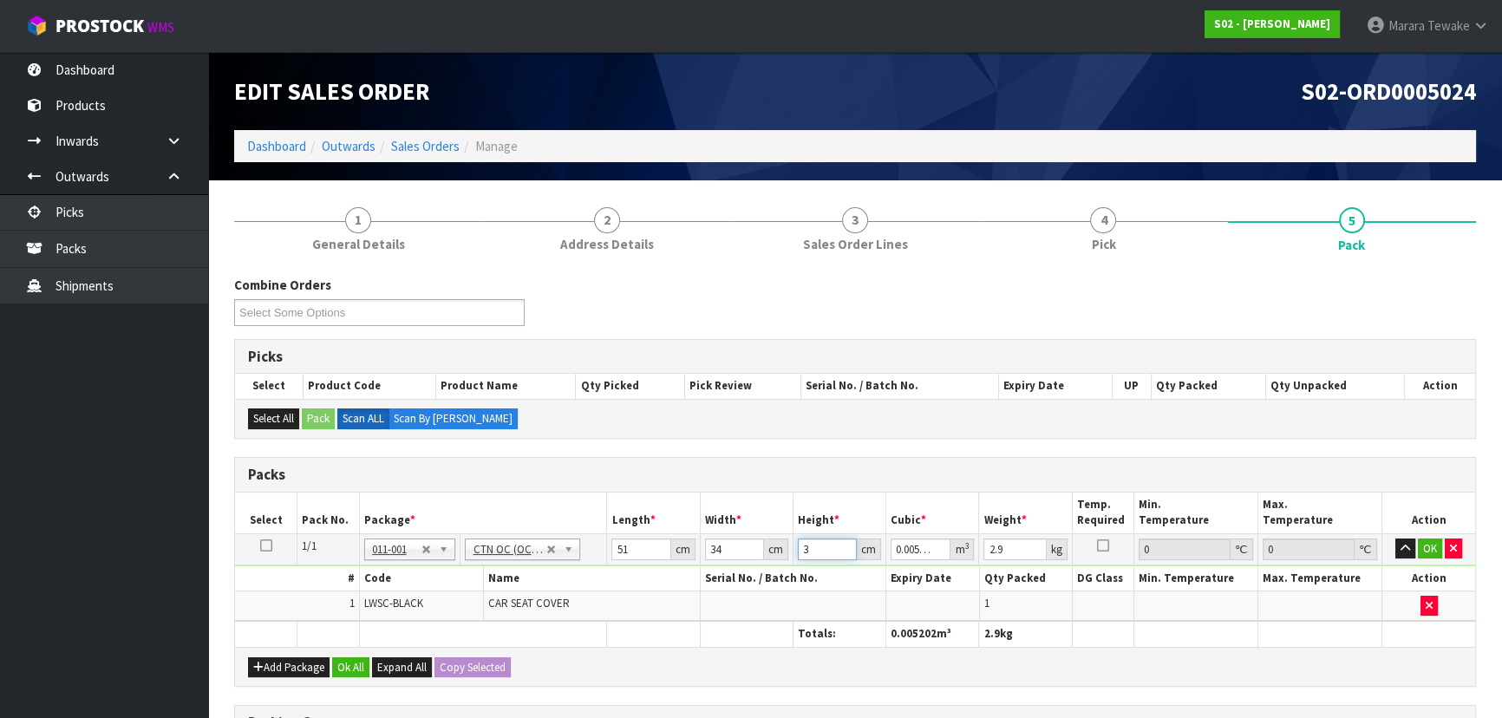
type input "34"
type input "0.058956"
type input "34"
type input "6"
click at [1395, 538] on button "button" at bounding box center [1405, 548] width 20 height 21
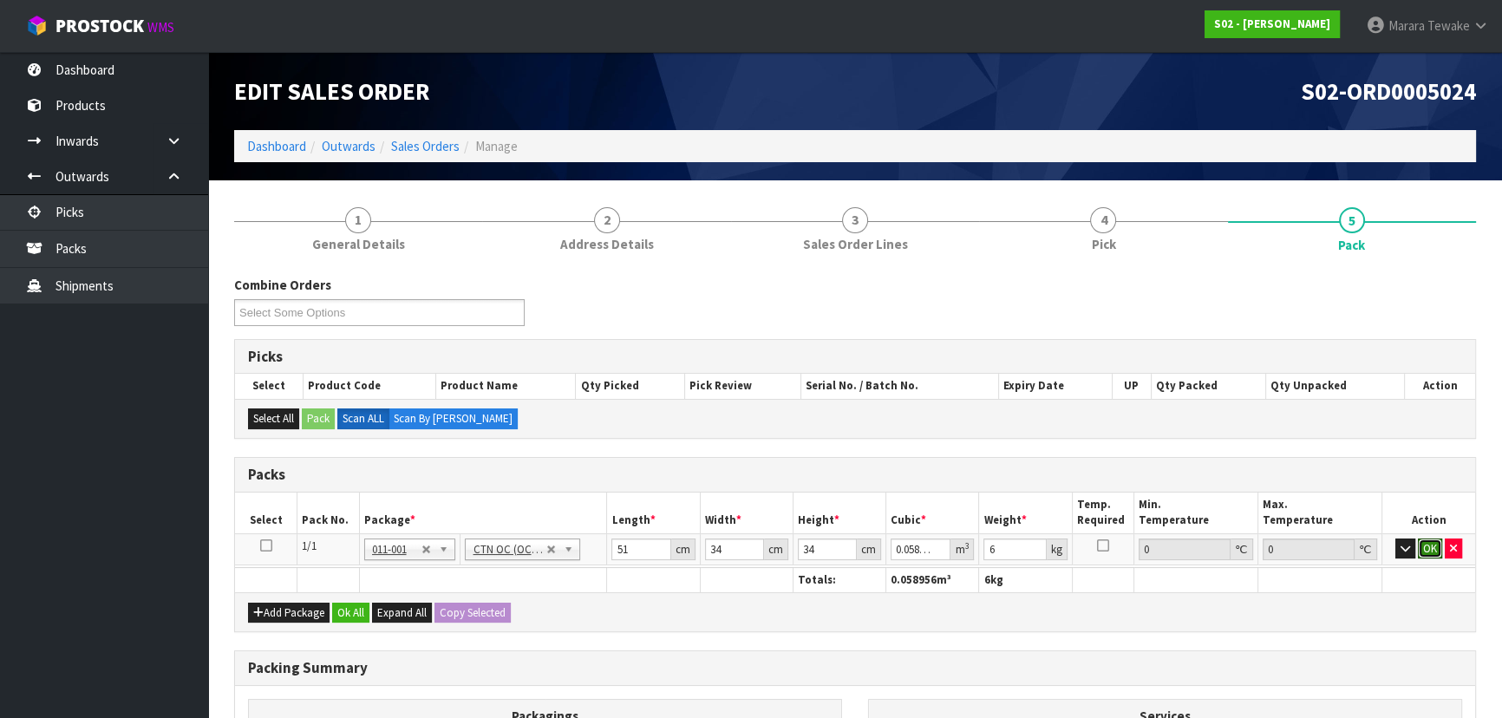
click button "OK" at bounding box center [1430, 548] width 24 height 21
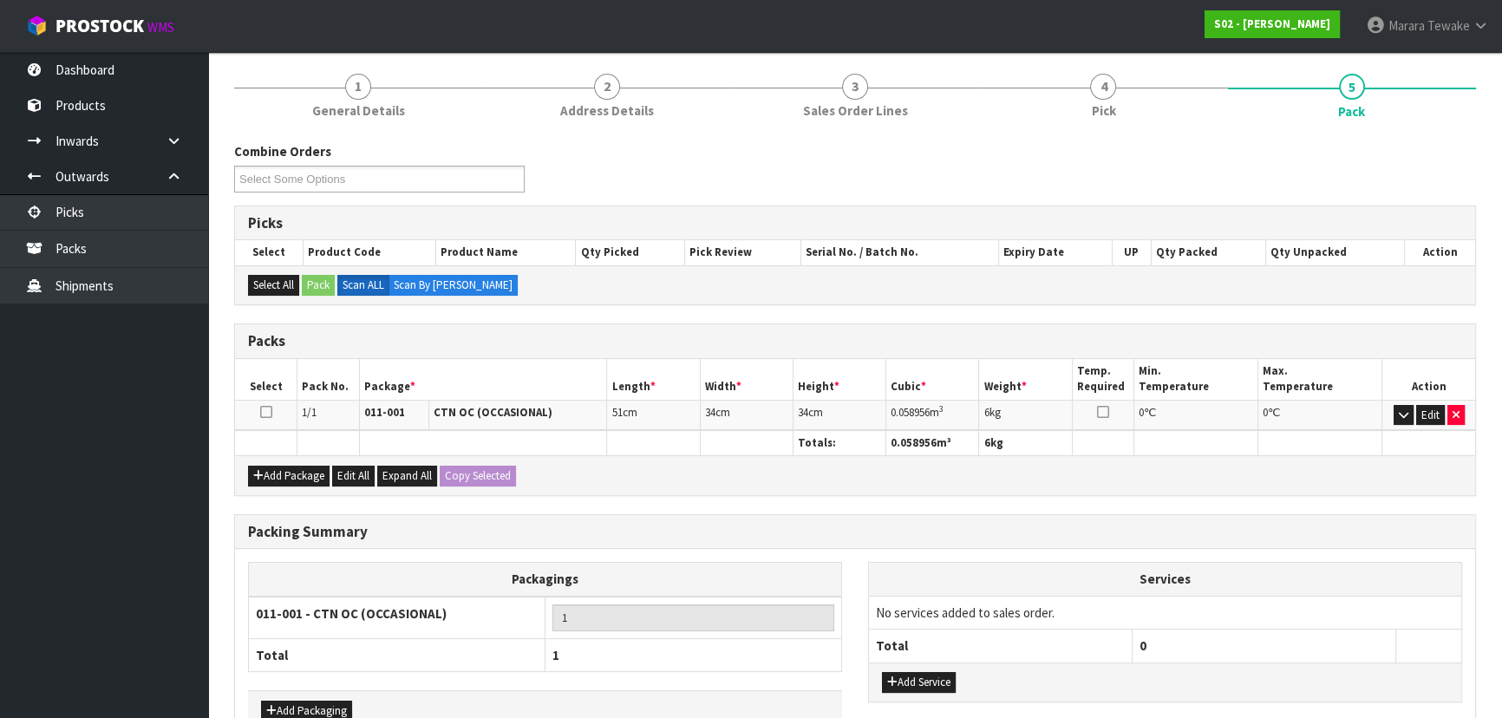
scroll to position [236, 0]
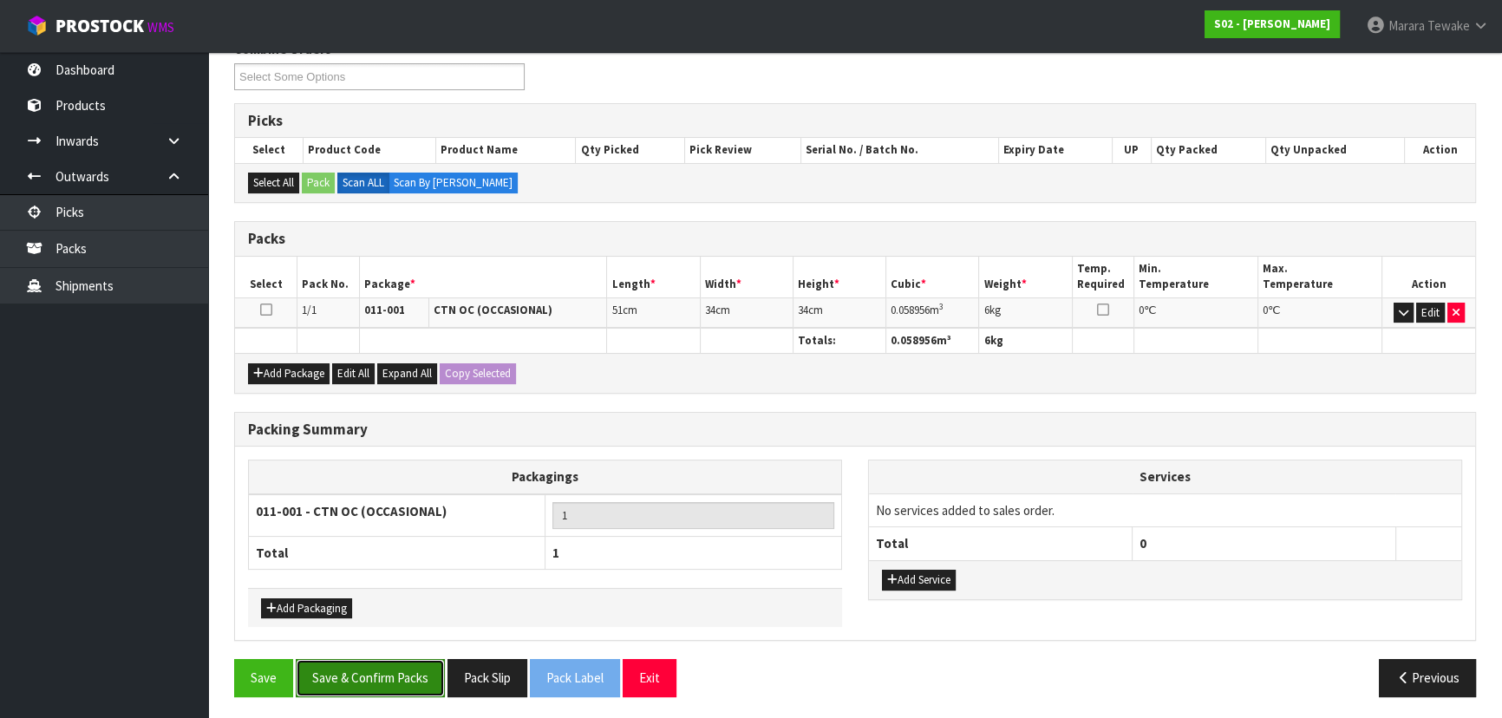
click at [410, 664] on button "Save & Confirm Packs" at bounding box center [370, 677] width 149 height 37
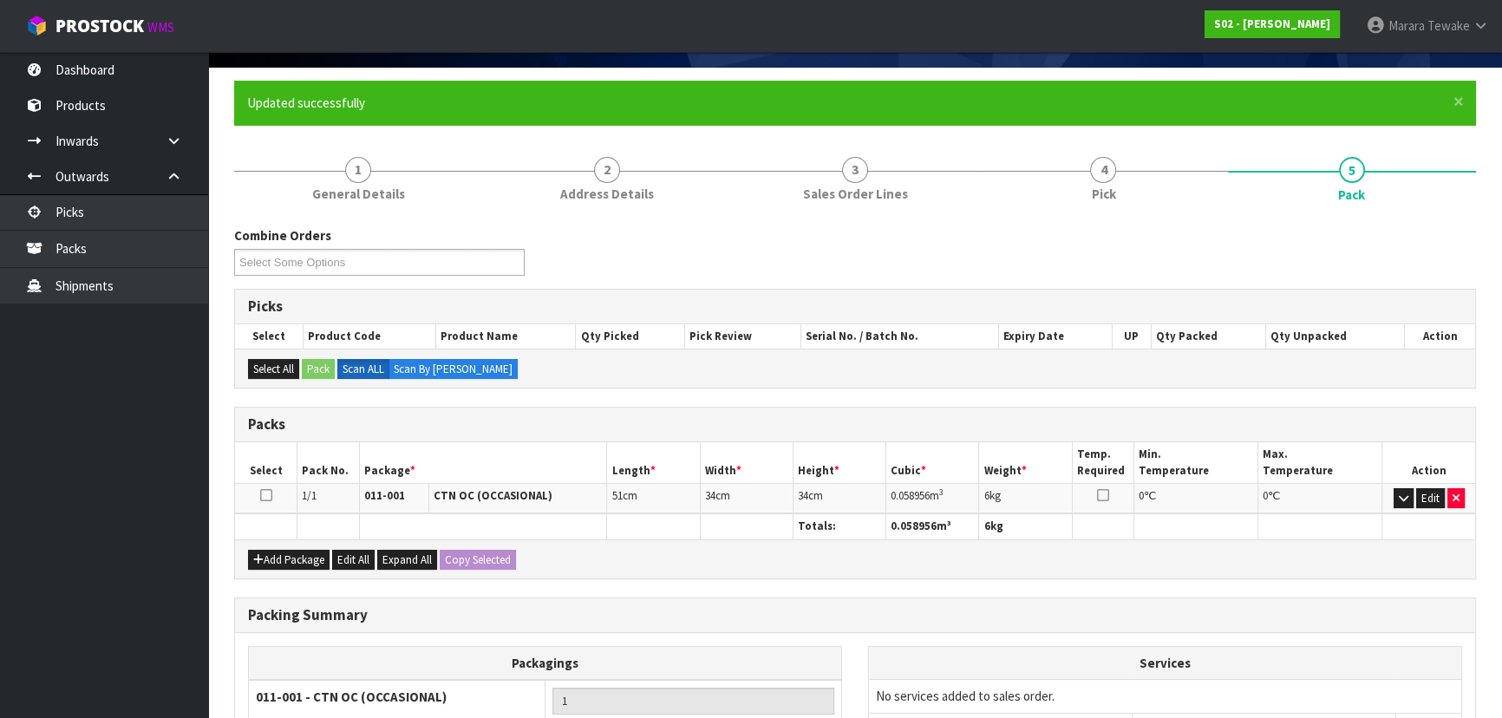
scroll to position [260, 0]
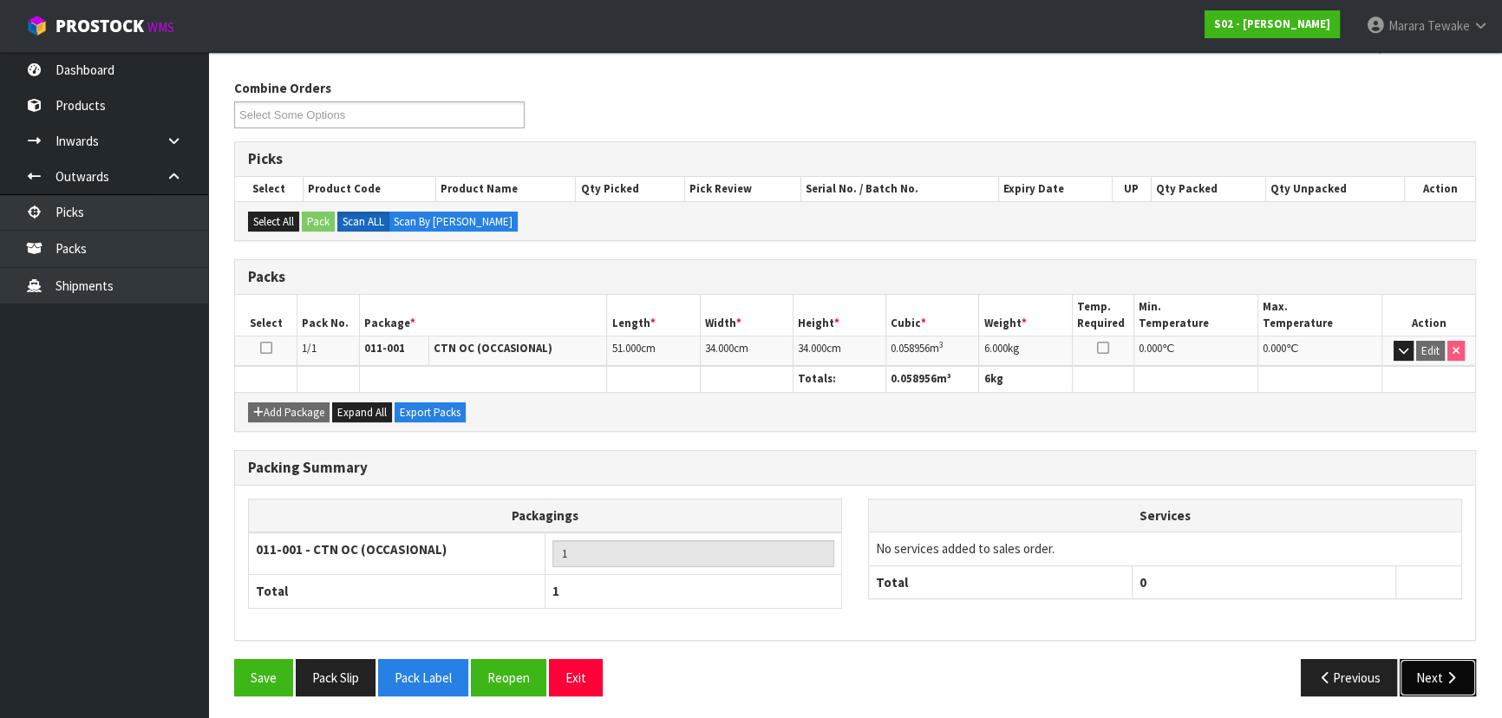
click at [1458, 690] on button "Next" at bounding box center [1437, 677] width 76 height 37
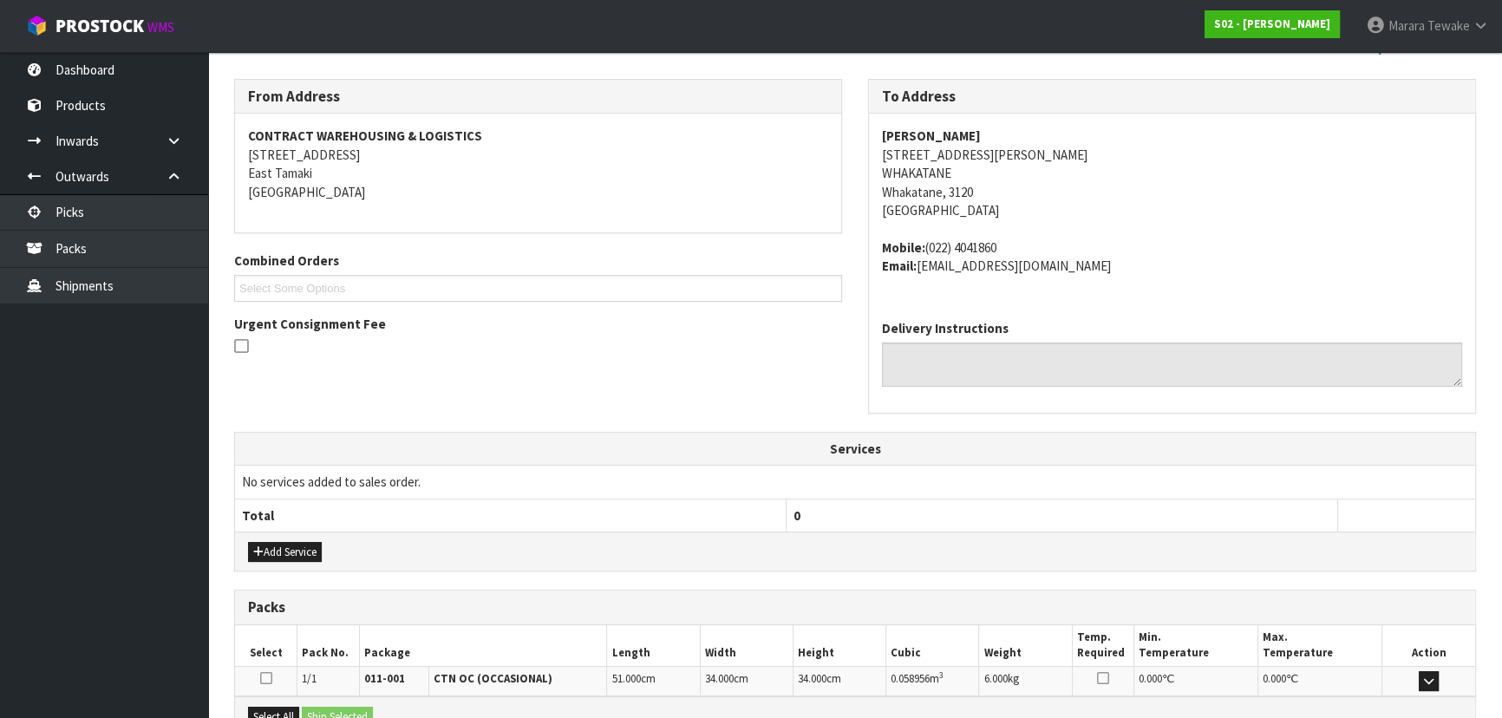
scroll to position [461, 0]
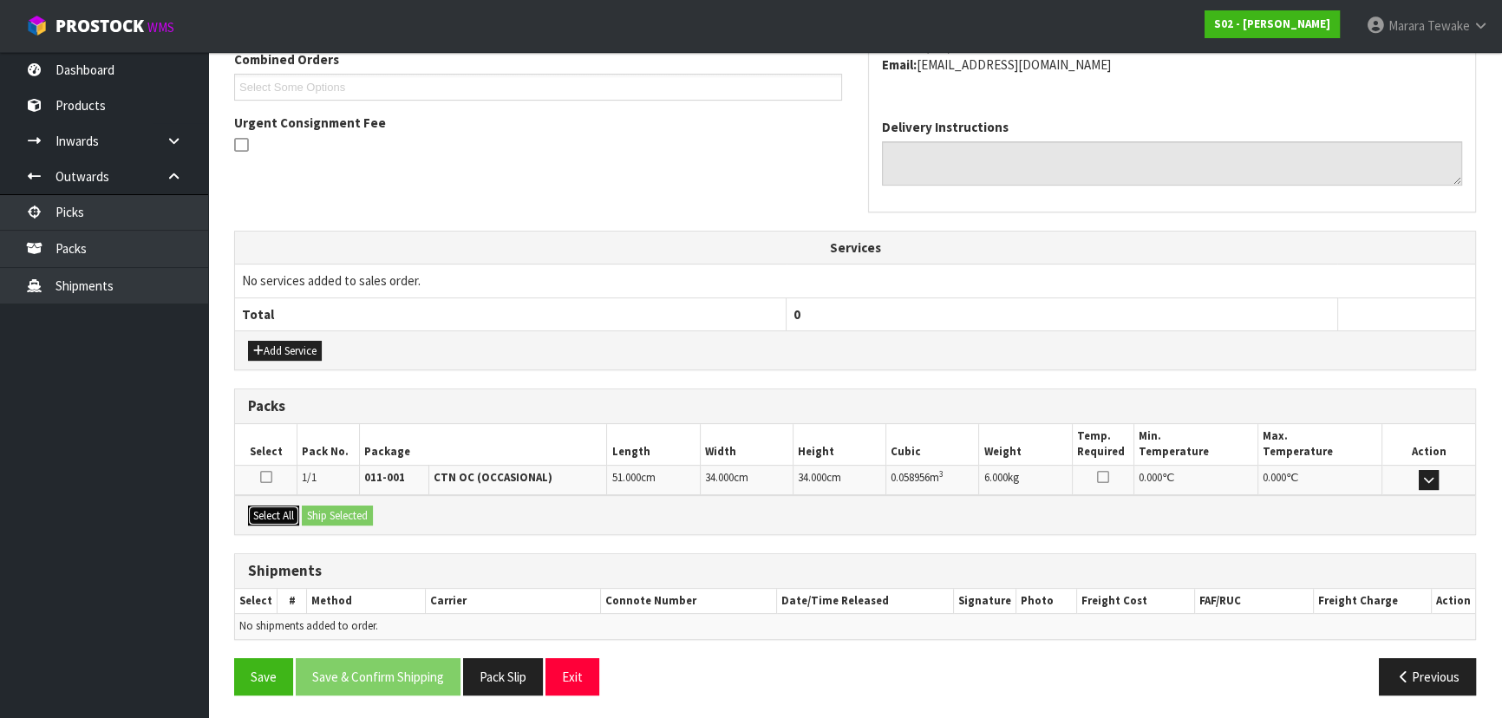
click at [283, 509] on button "Select All" at bounding box center [273, 515] width 51 height 21
click at [336, 510] on button "Ship Selected" at bounding box center [337, 515] width 71 height 21
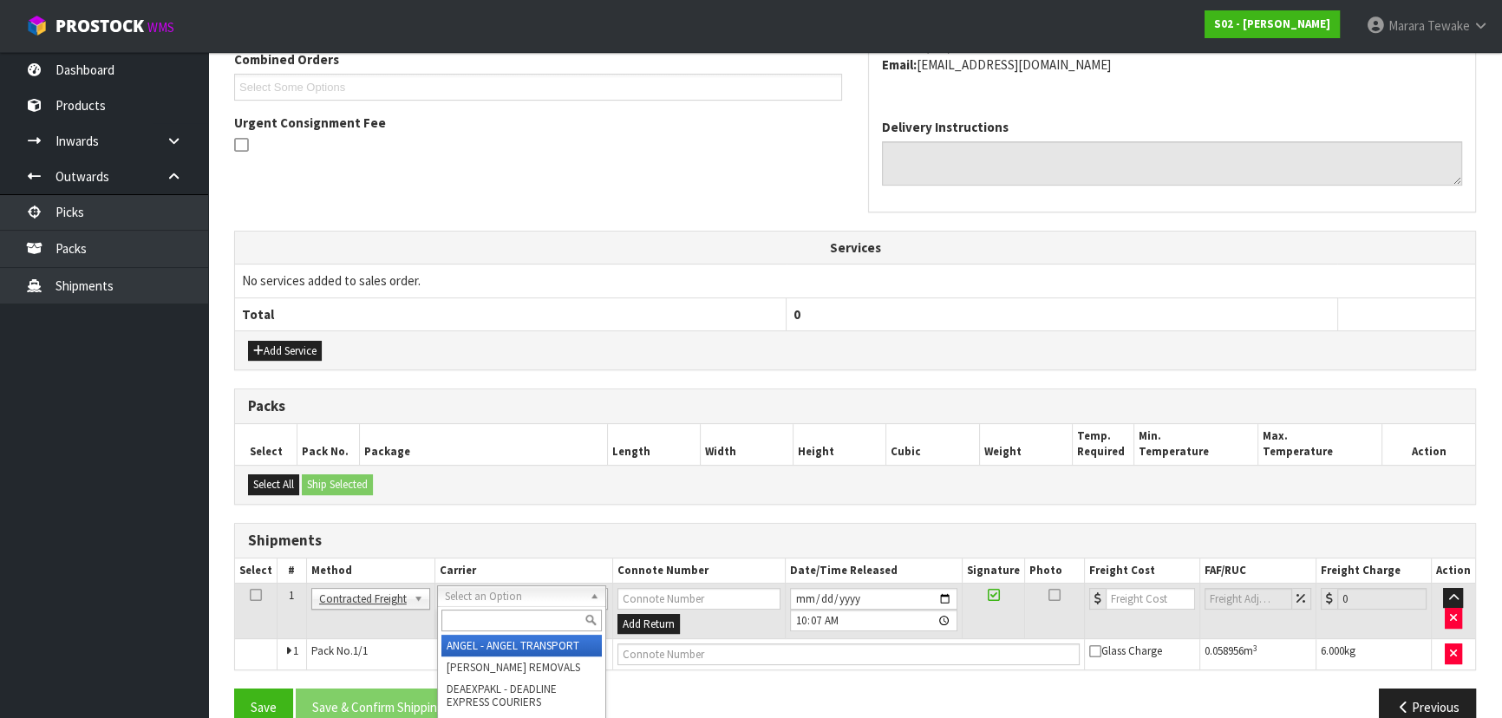
click at [562, 612] on input "text" at bounding box center [521, 621] width 160 height 22
type input "nzp"
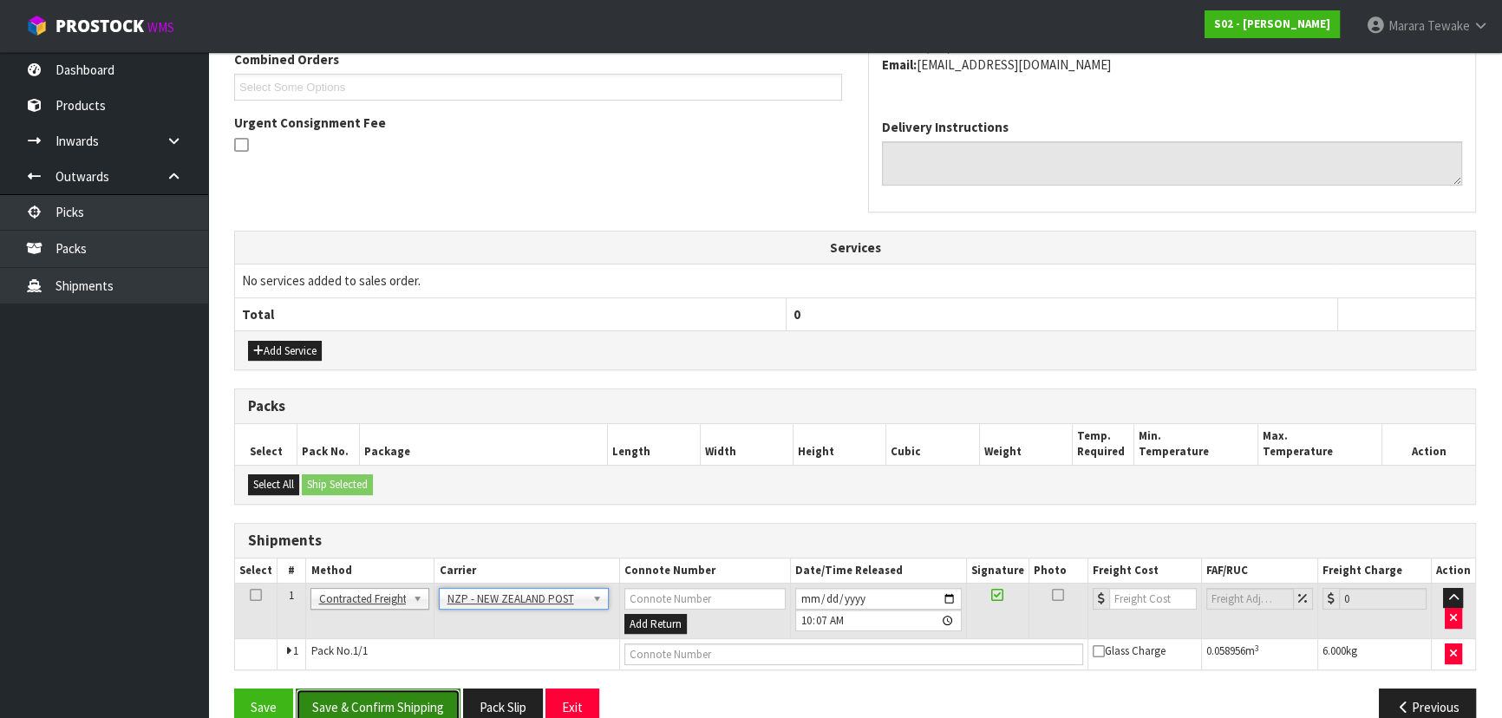
click at [415, 701] on button "Save & Confirm Shipping" at bounding box center [378, 706] width 165 height 37
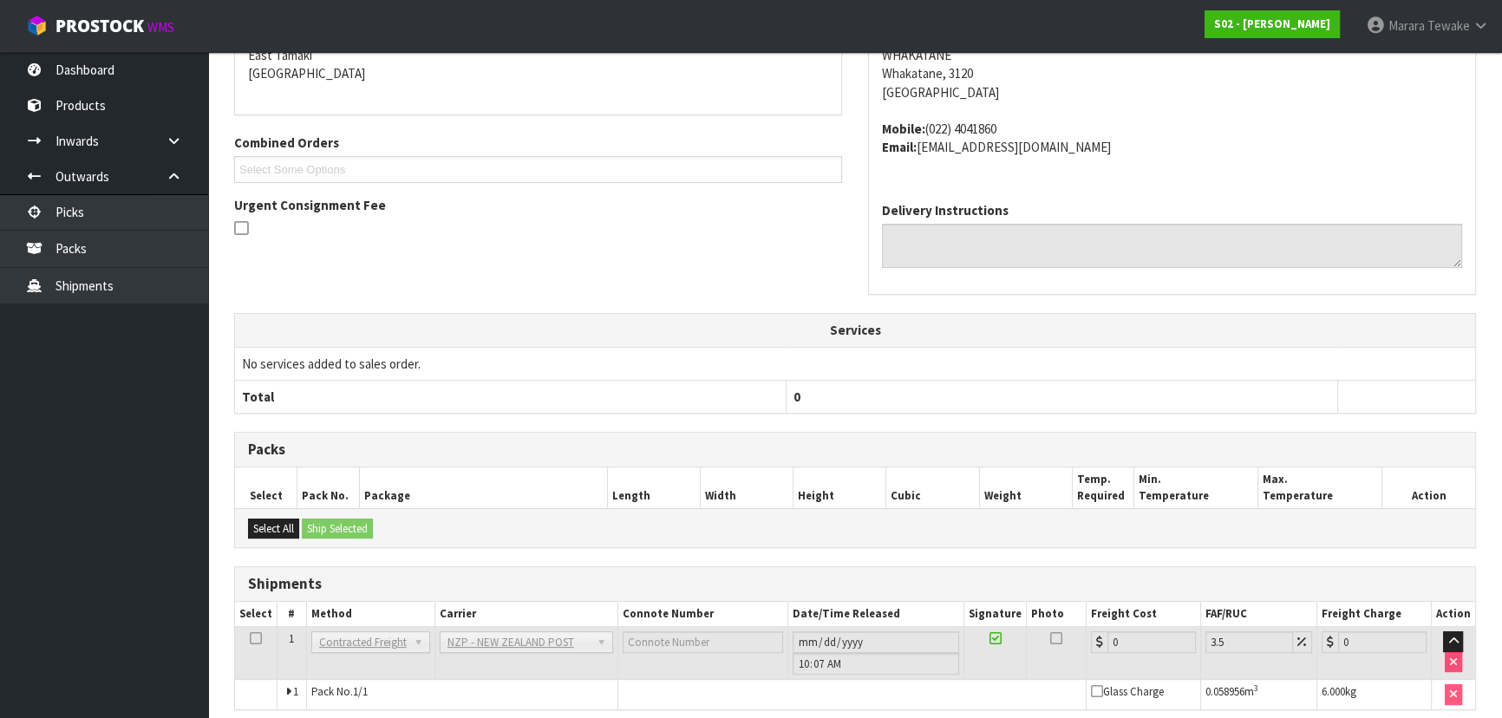
scroll to position [468, 0]
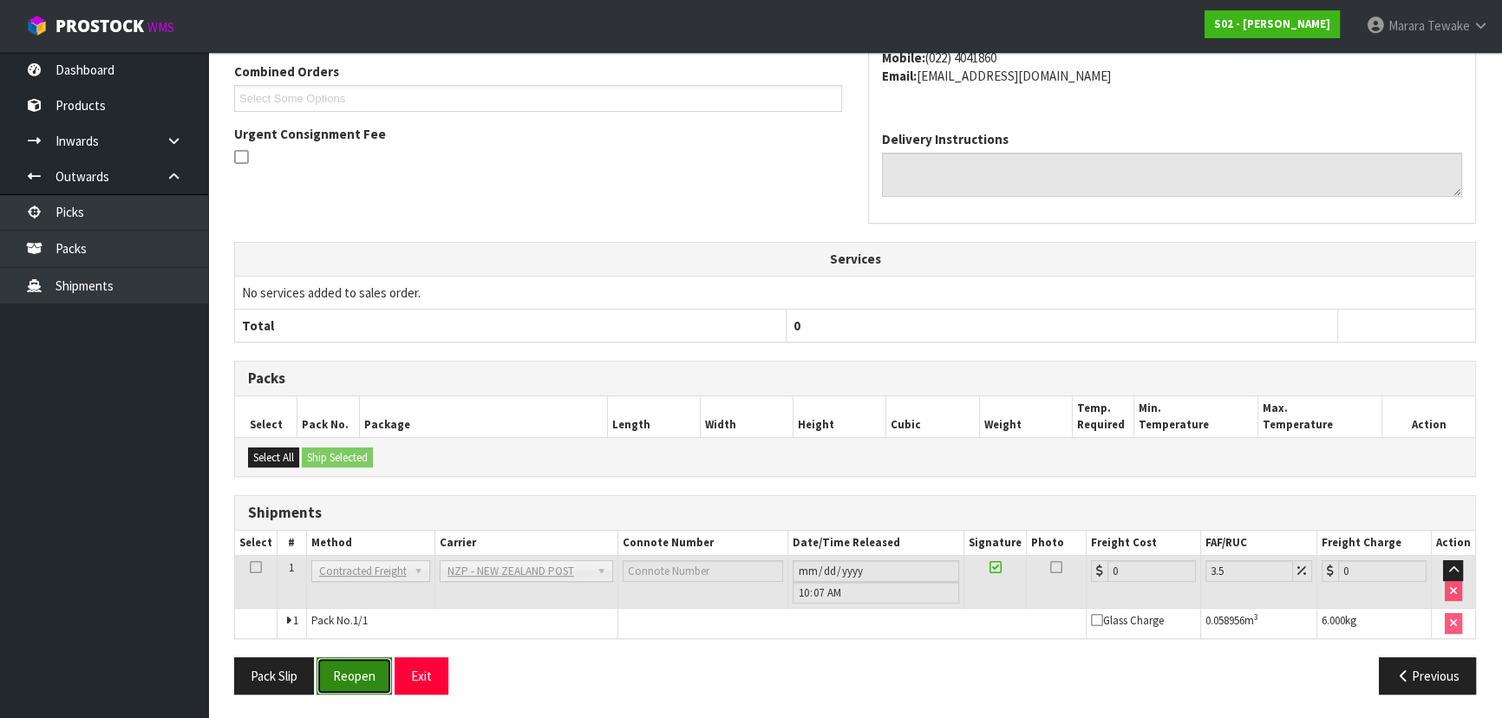
click at [351, 673] on button "Reopen" at bounding box center [353, 675] width 75 height 37
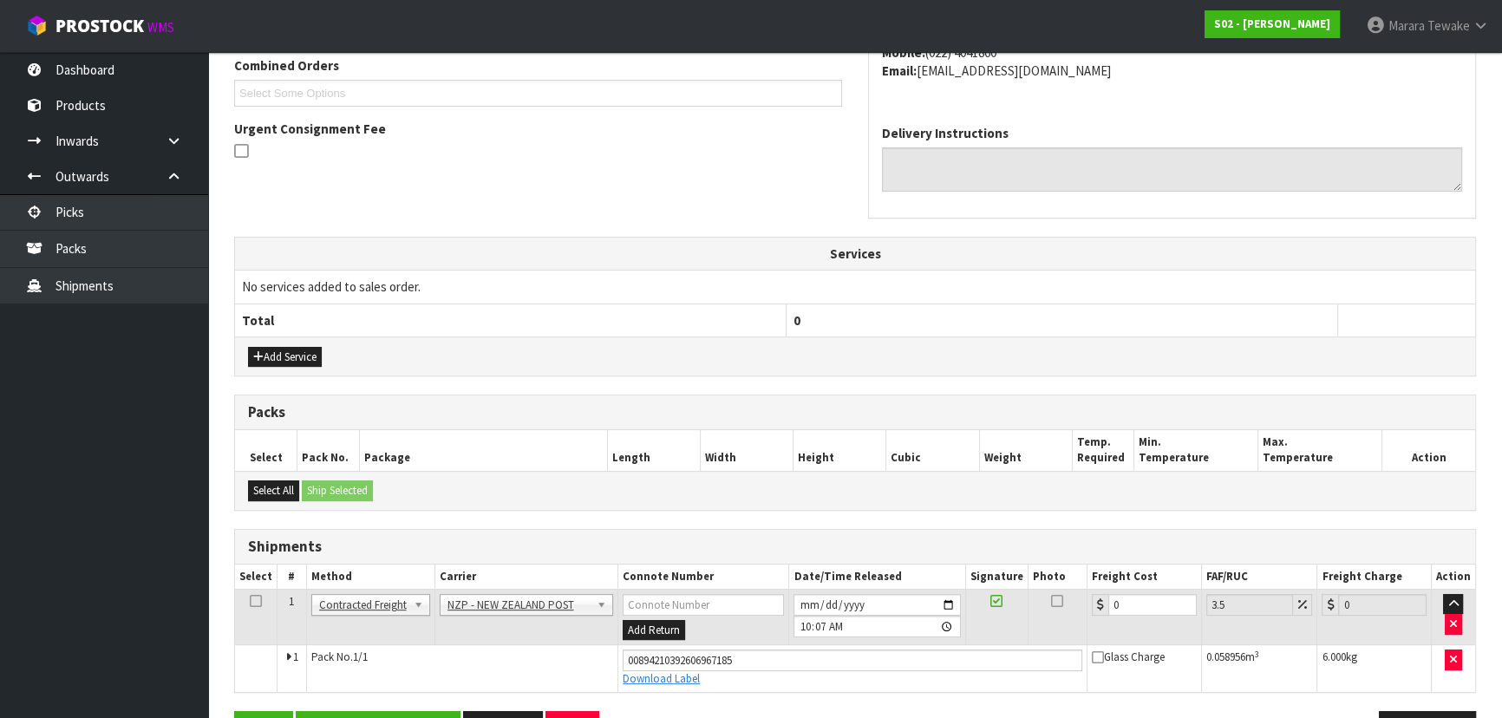
scroll to position [508, 0]
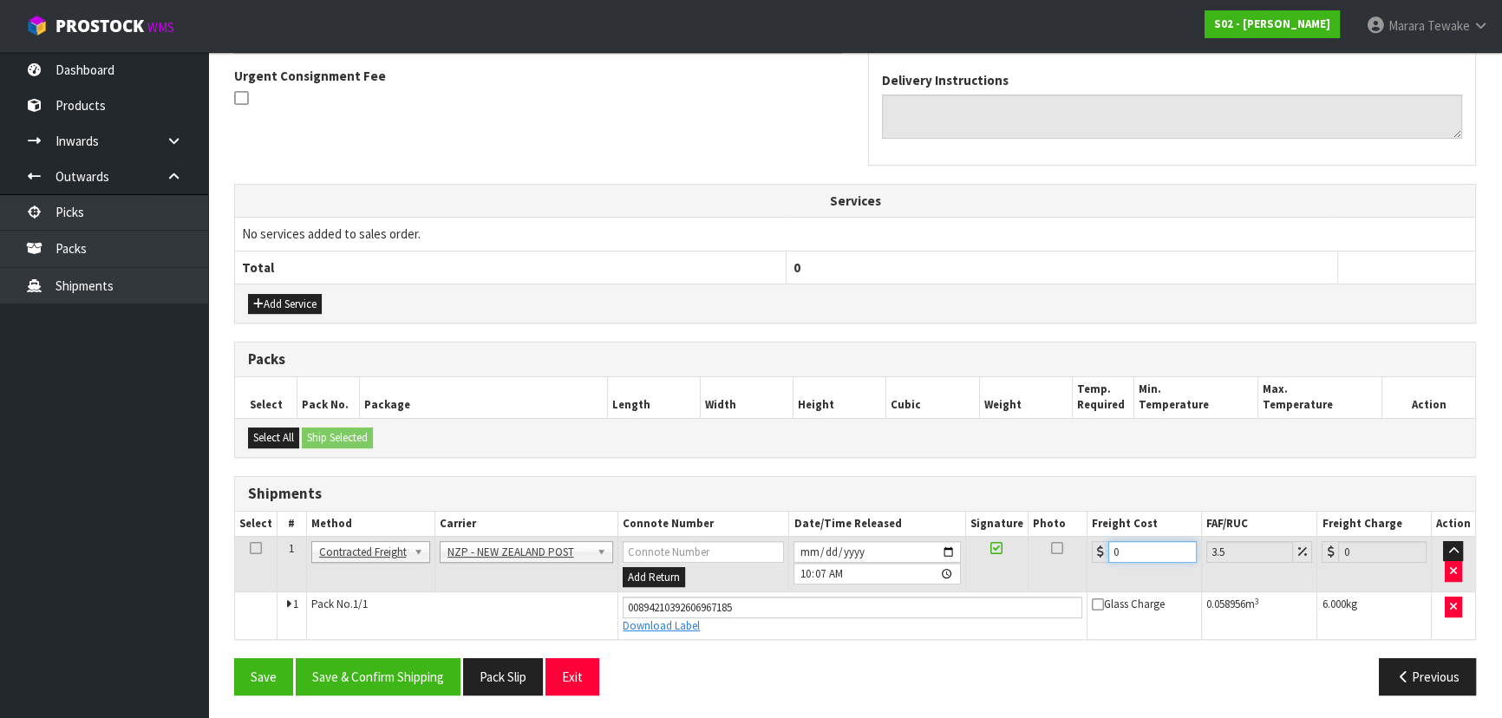
click at [1131, 549] on input "0" at bounding box center [1152, 552] width 88 height 22
type input "1"
type input "1.03"
type input "10"
type input "10.35"
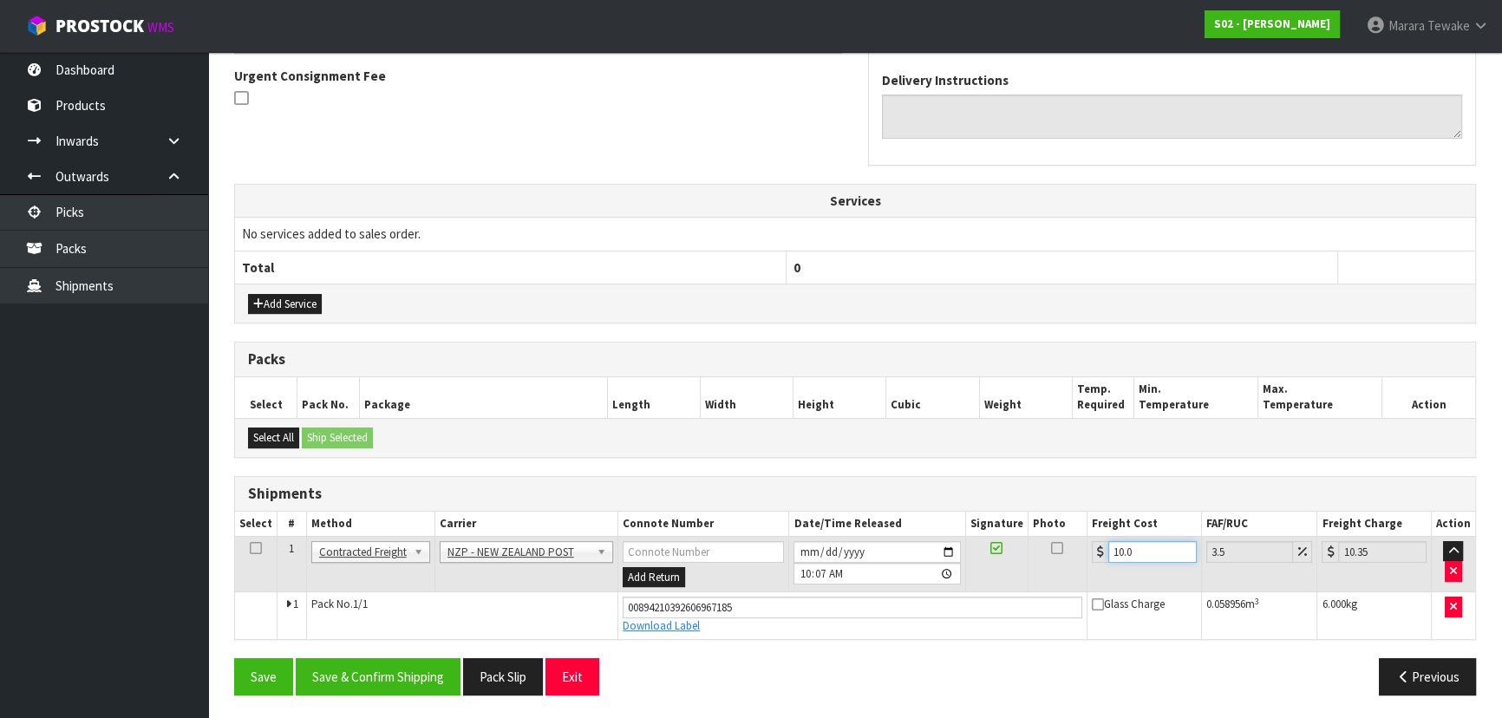
type input "10.07"
type input "10.42"
type input "10.07"
click at [409, 670] on button "Save & Confirm Shipping" at bounding box center [378, 676] width 165 height 37
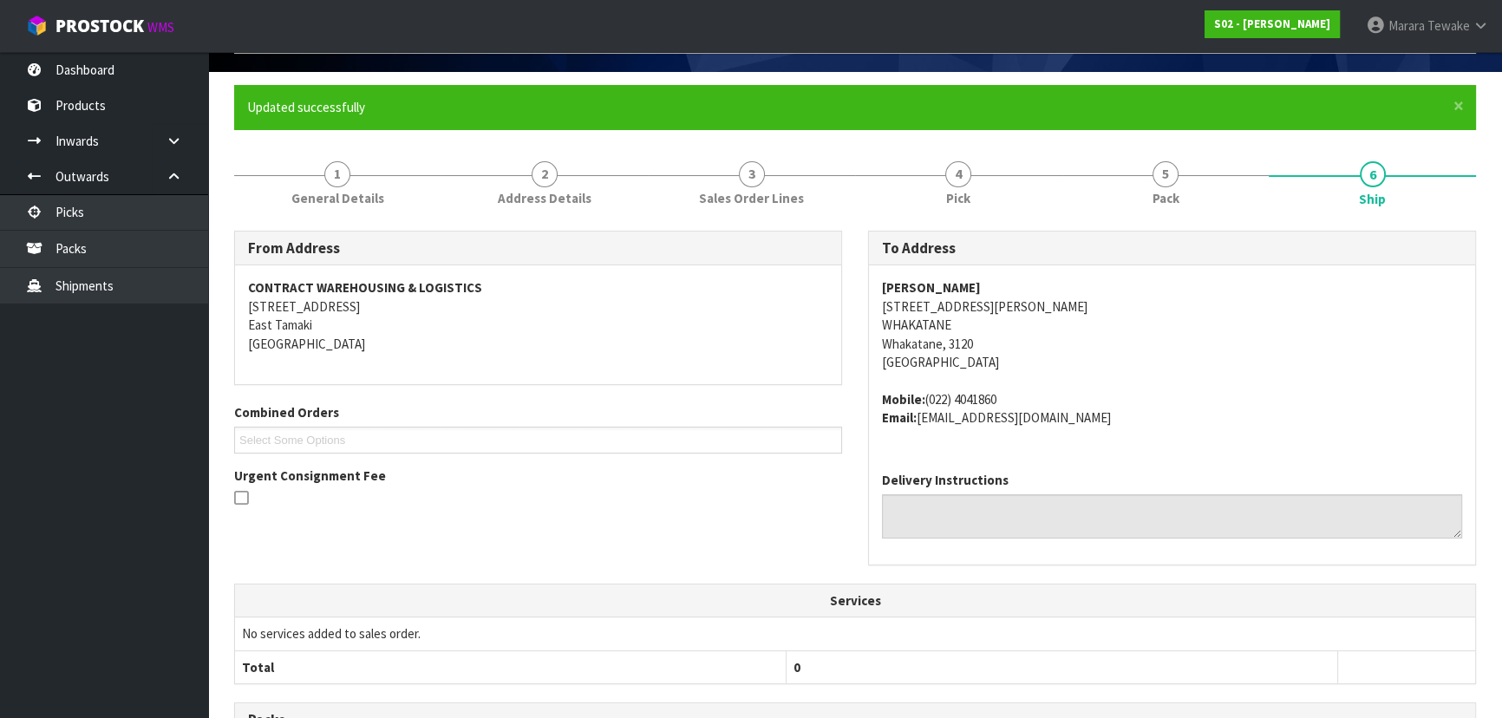
scroll to position [0, 0]
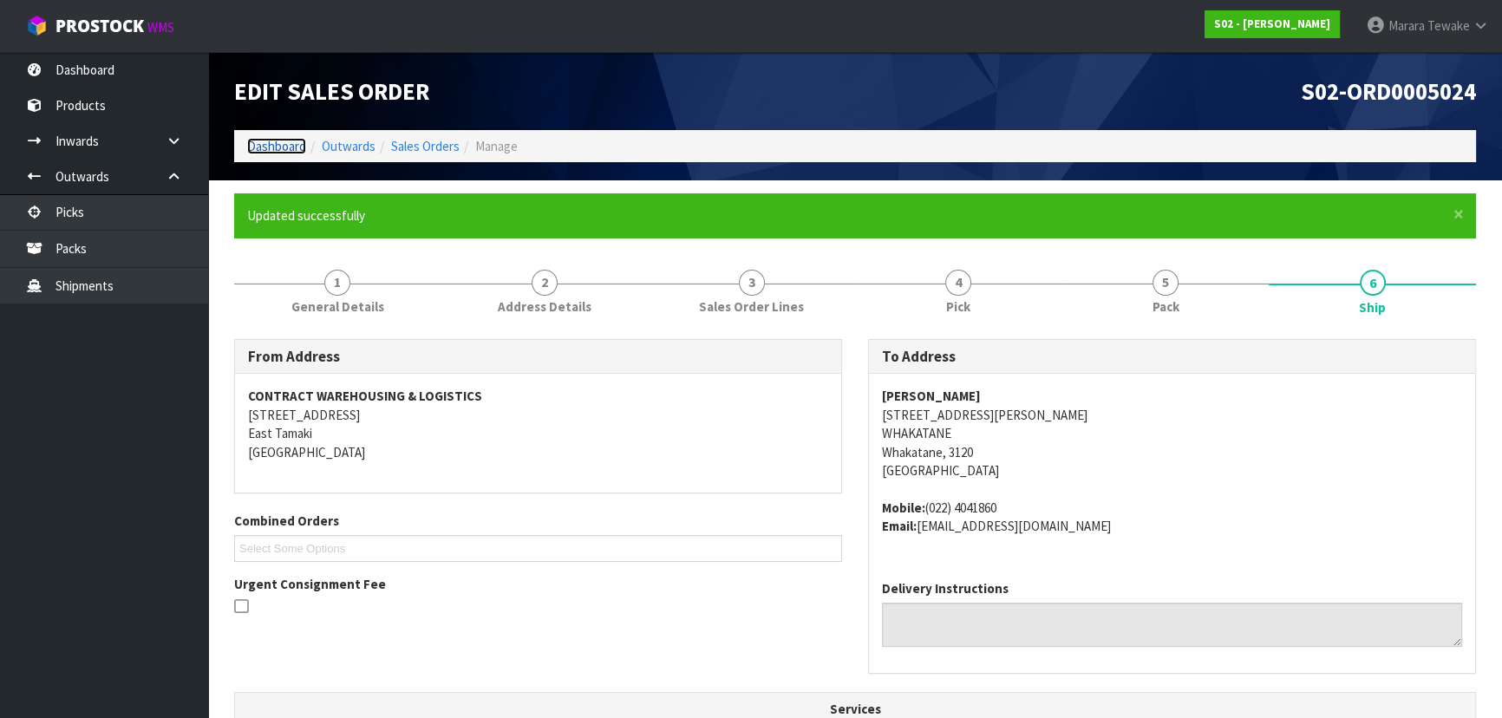
drag, startPoint x: 269, startPoint y: 147, endPoint x: 292, endPoint y: 147, distance: 23.4
click at [270, 147] on link "Dashboard" at bounding box center [276, 146] width 59 height 16
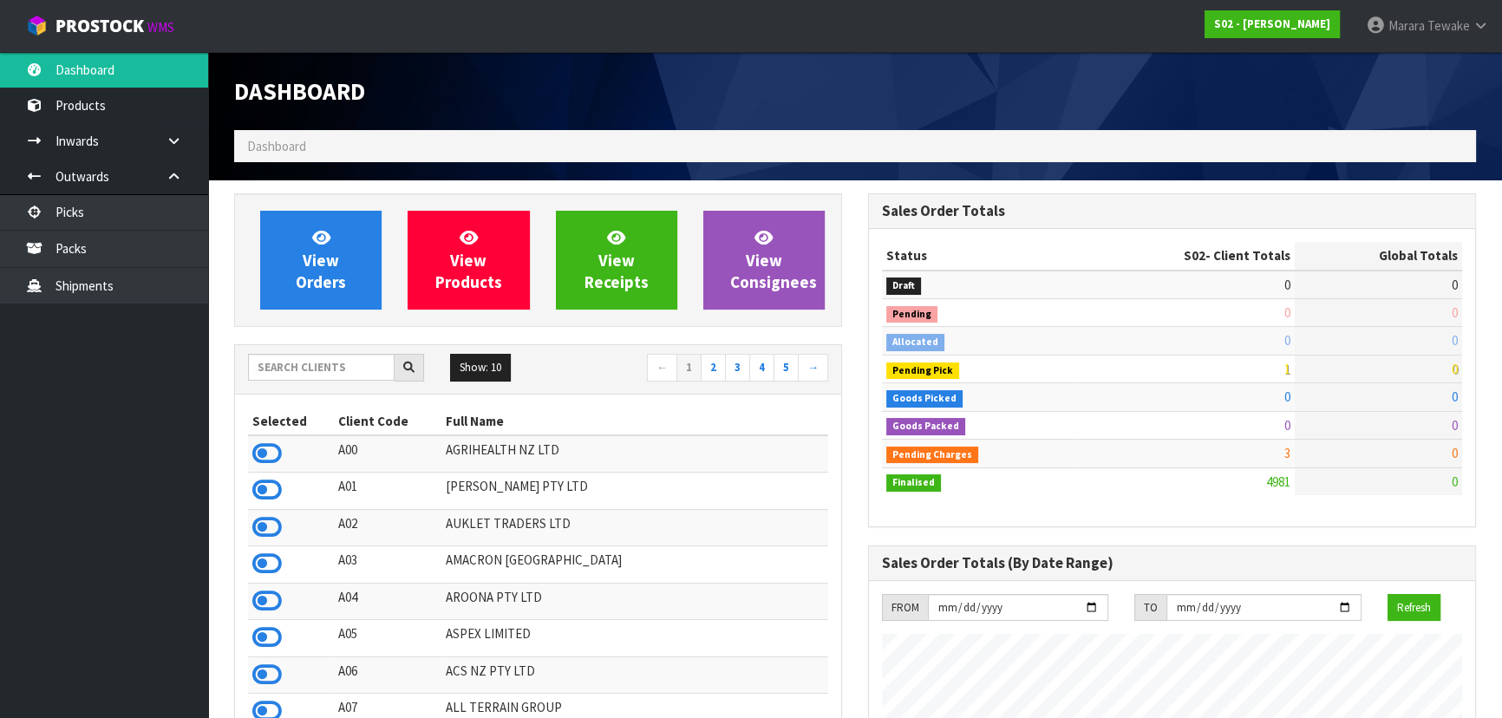
scroll to position [1311, 633]
click at [347, 363] on input "text" at bounding box center [321, 367] width 147 height 27
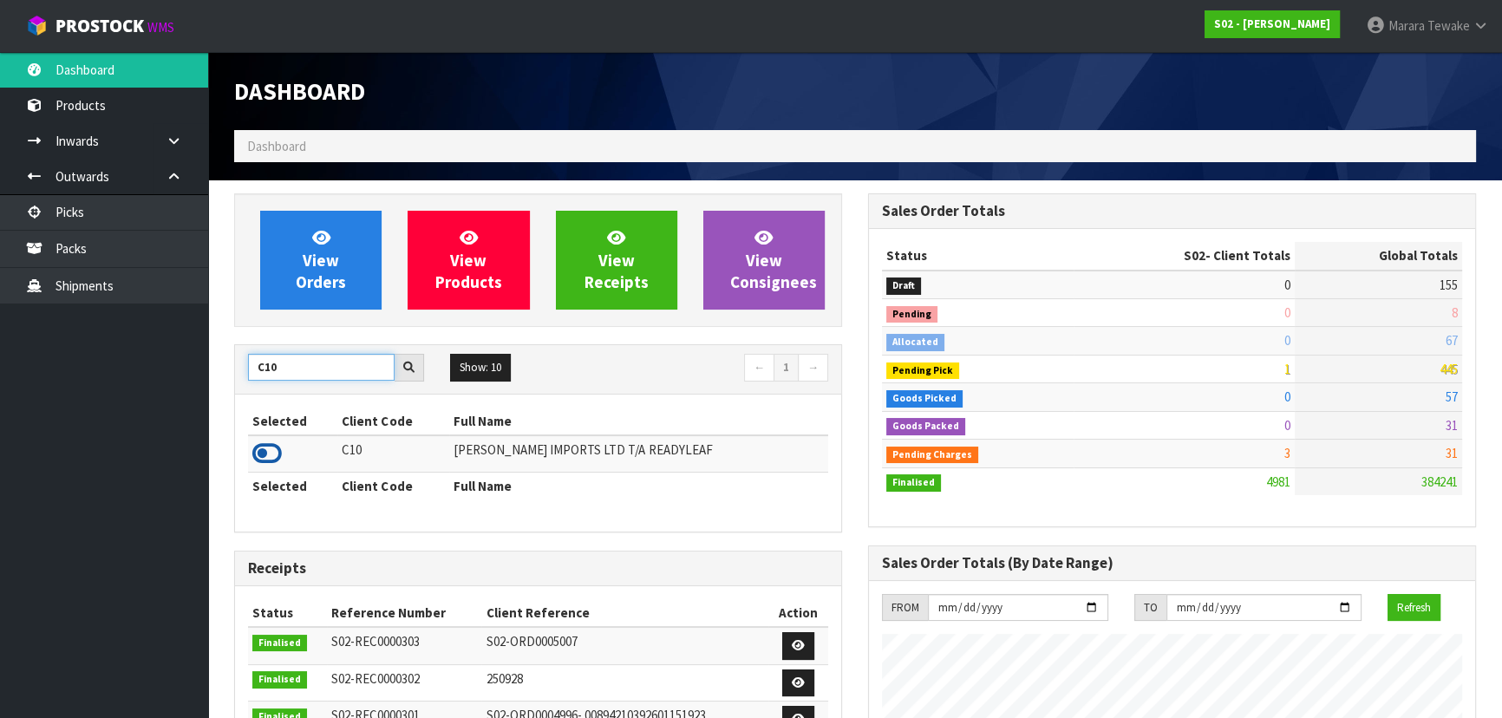
type input "C10"
click at [274, 454] on icon at bounding box center [266, 453] width 29 height 26
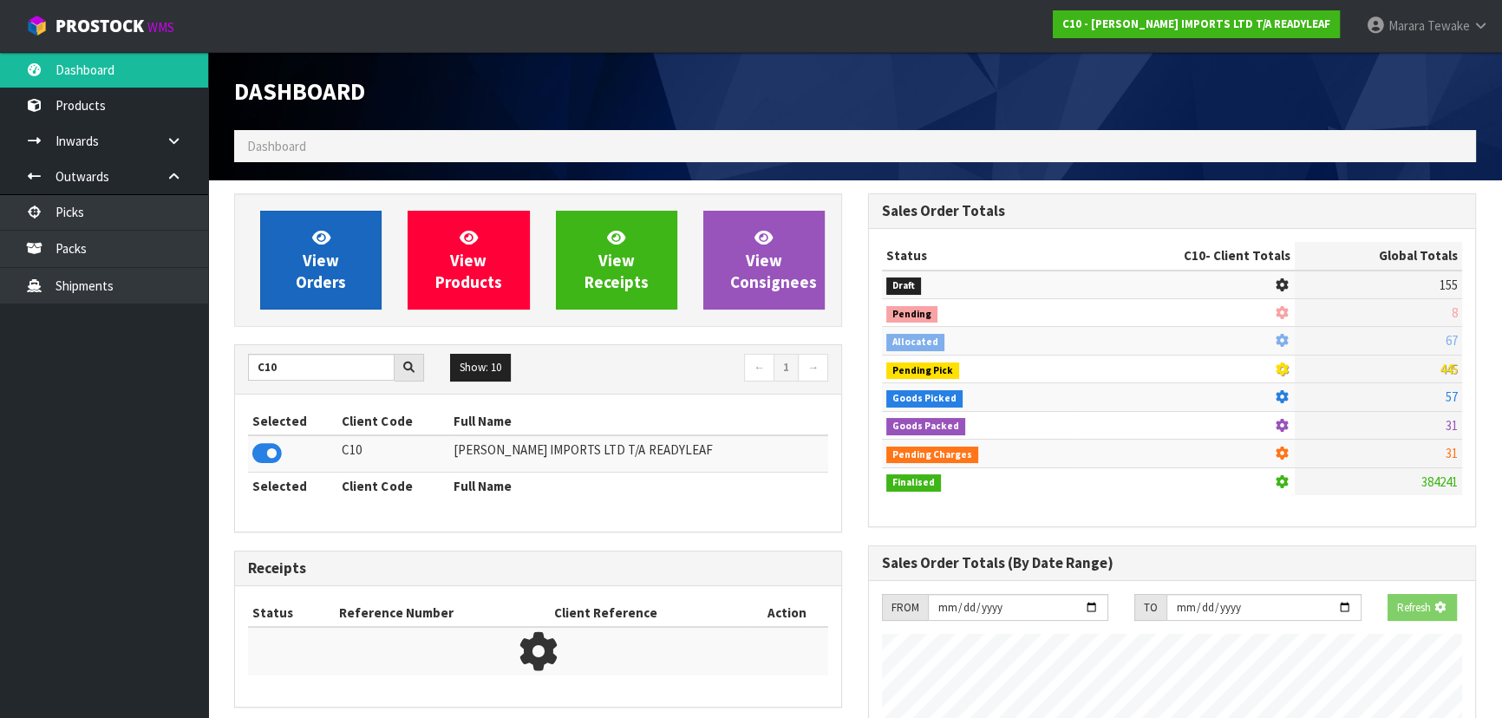
scroll to position [865922, 866368]
click at [318, 238] on icon at bounding box center [321, 237] width 18 height 16
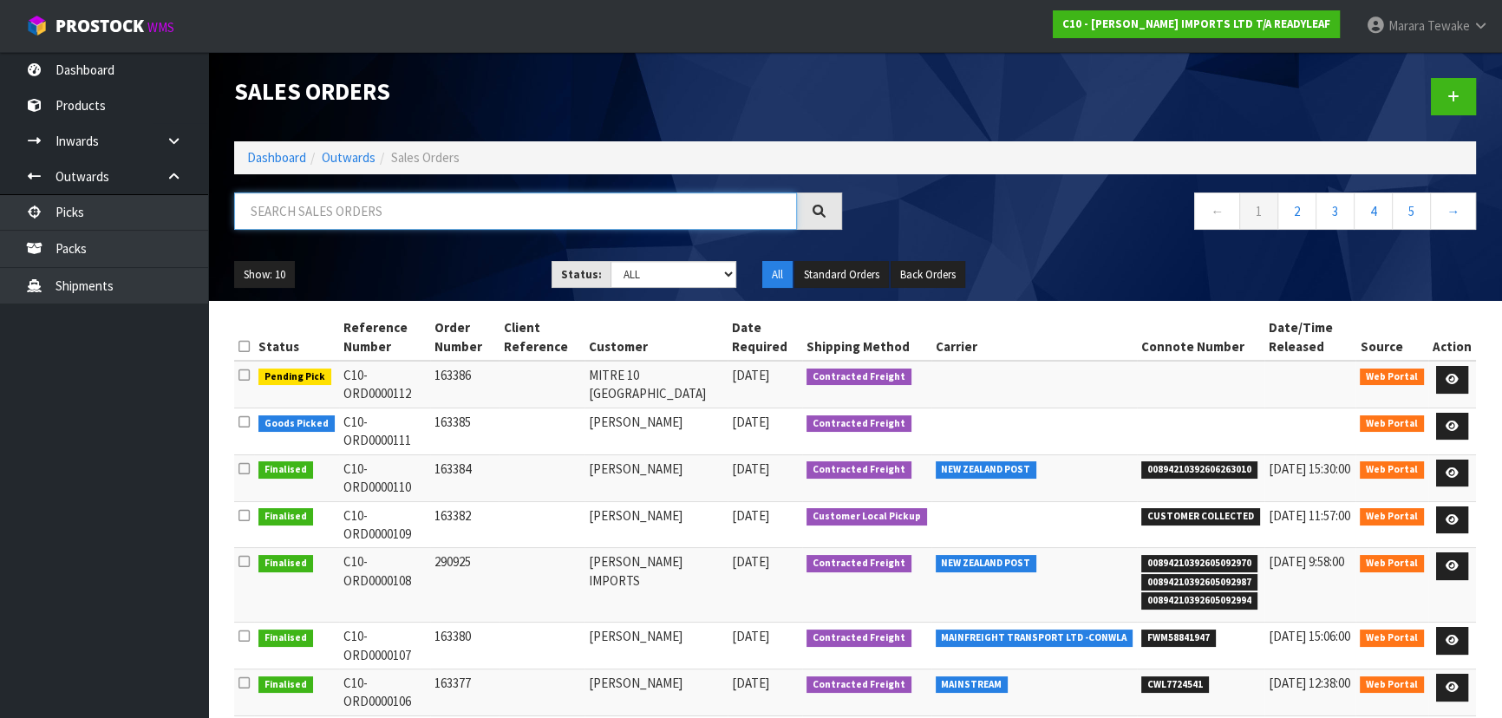
click at [317, 200] on input "text" at bounding box center [515, 210] width 563 height 37
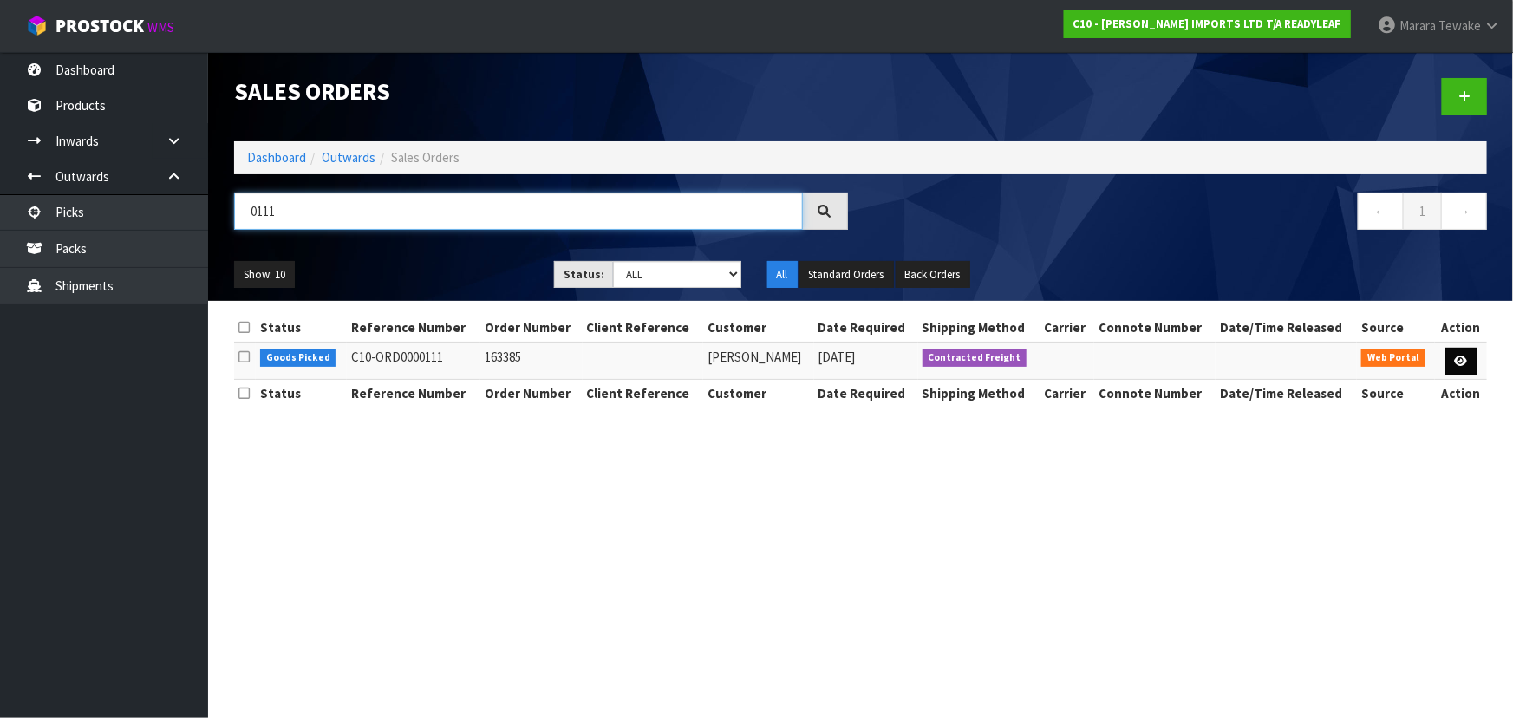
type input "0111"
click at [1463, 359] on icon at bounding box center [1461, 360] width 13 height 11
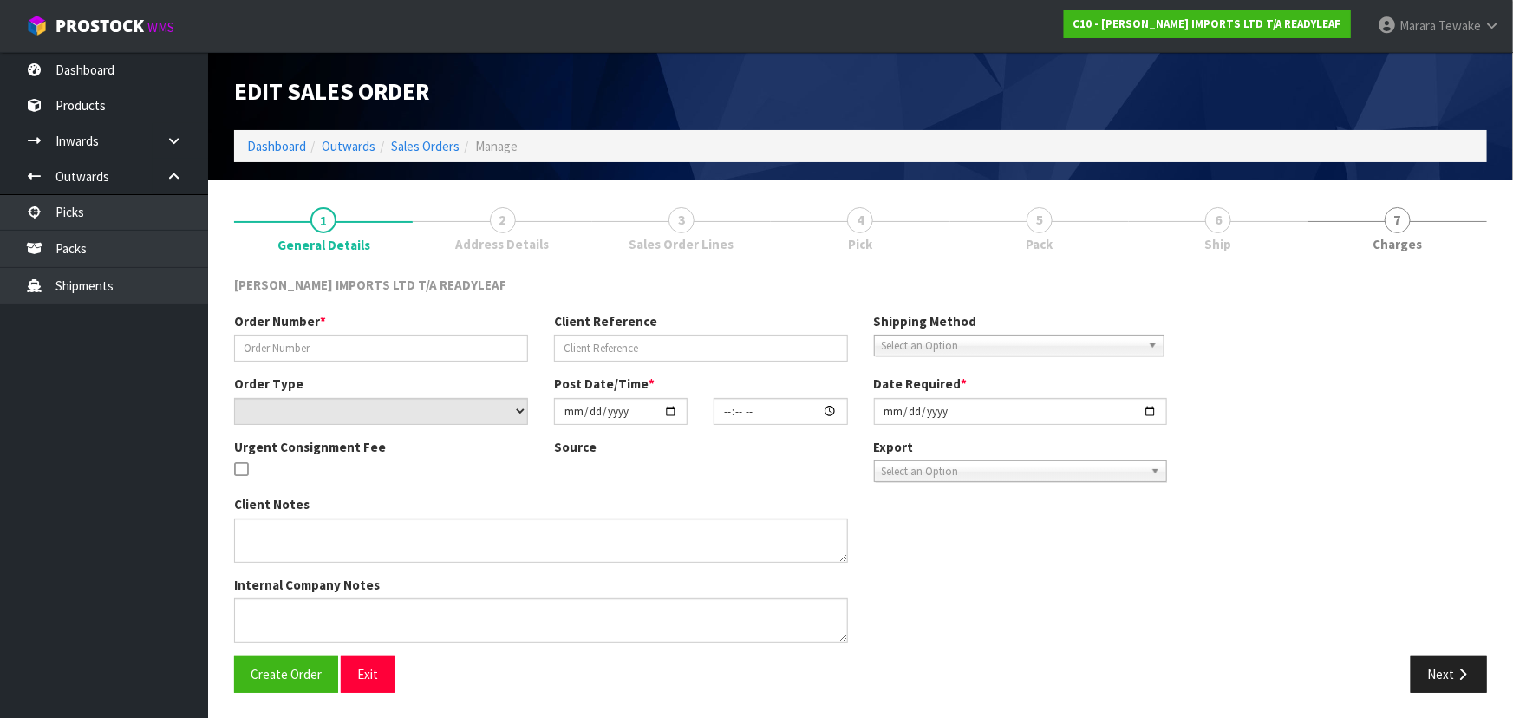
type input "163385"
select select "number:0"
type input "2025-10-04"
type input "17:32:00.000"
type input "2025-10-06"
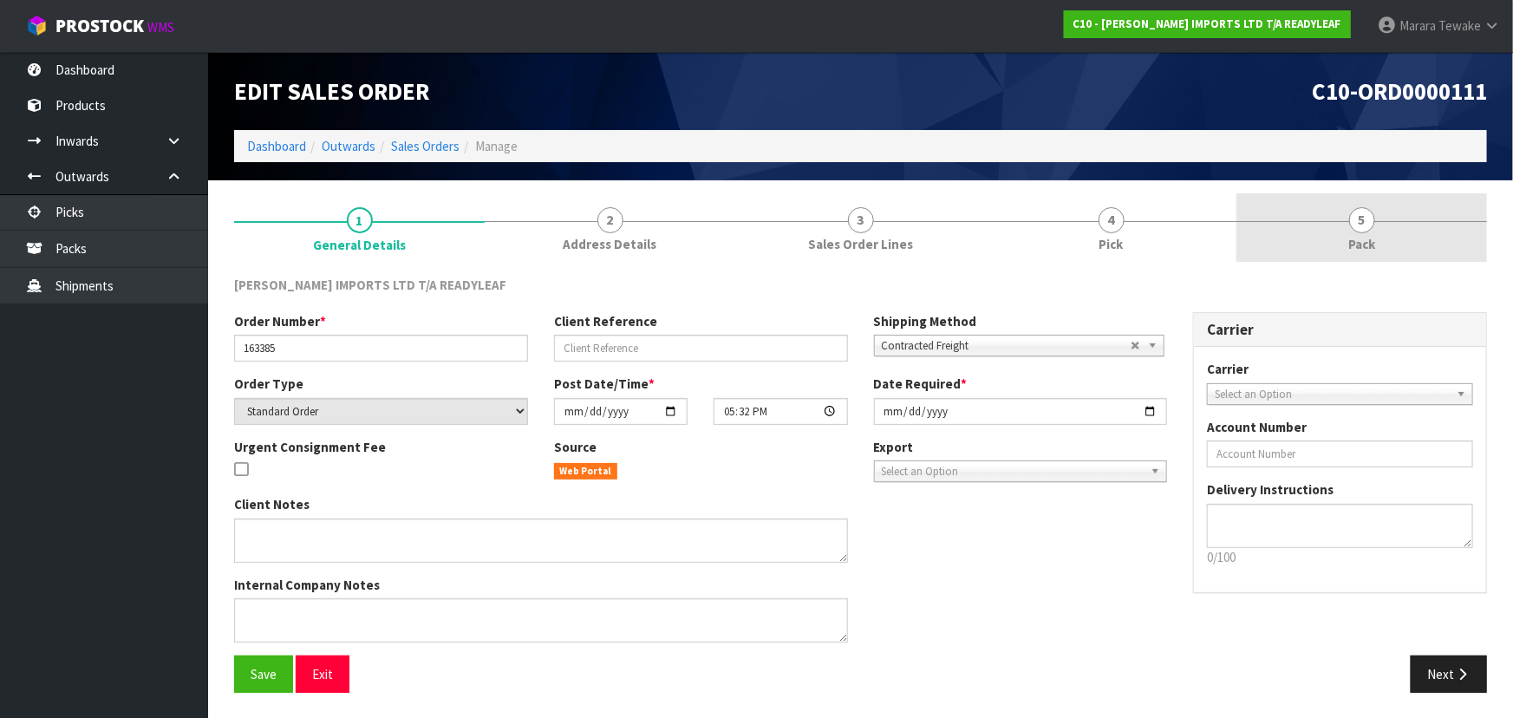
click at [1359, 207] on span "5" at bounding box center [1362, 220] width 26 height 26
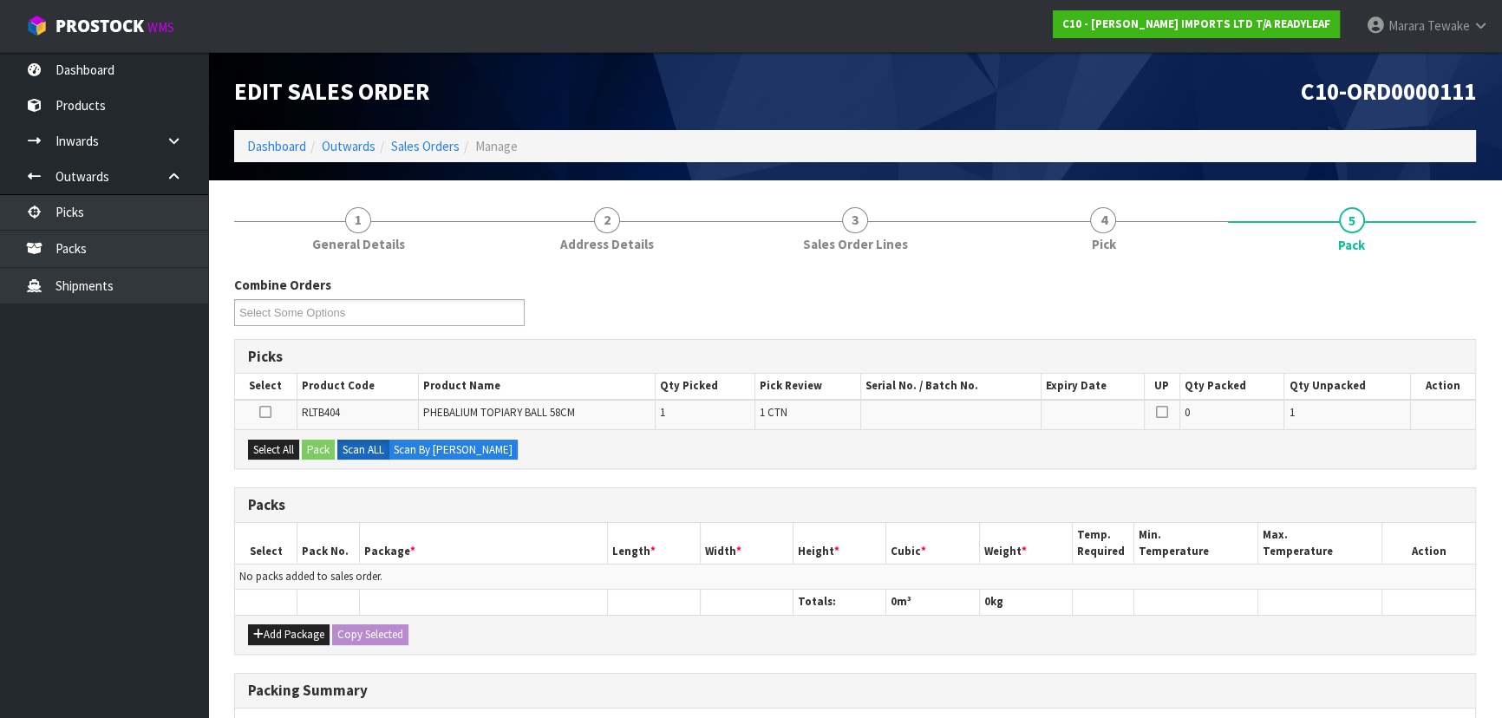
drag, startPoint x: 258, startPoint y: 409, endPoint x: 277, endPoint y: 417, distance: 19.8
click at [263, 412] on td at bounding box center [266, 414] width 62 height 29
click at [267, 413] on icon at bounding box center [265, 412] width 12 height 1
click at [0, 0] on input "checkbox" at bounding box center [0, 0] width 0 height 0
click at [324, 443] on button "Pack" at bounding box center [318, 450] width 33 height 21
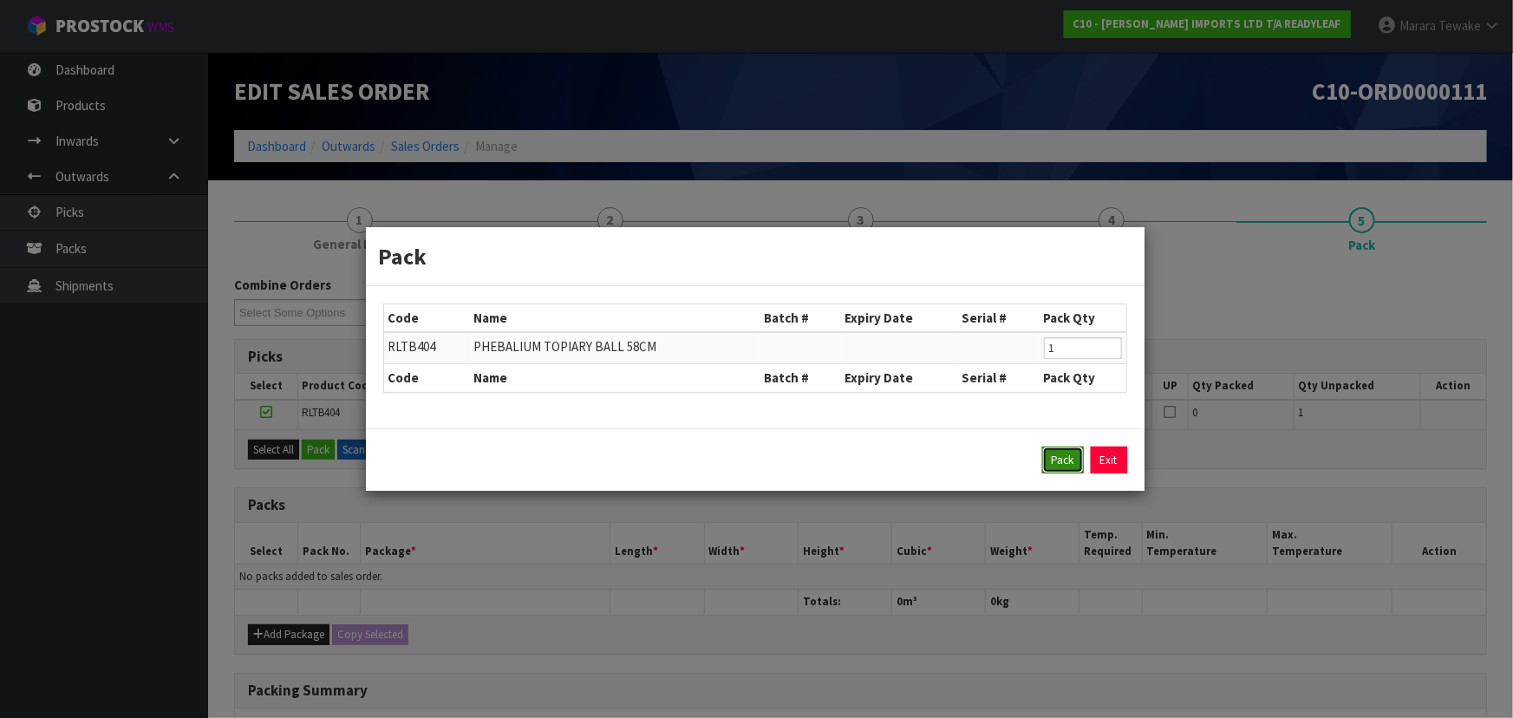
click at [1066, 463] on button "Pack" at bounding box center [1063, 461] width 42 height 28
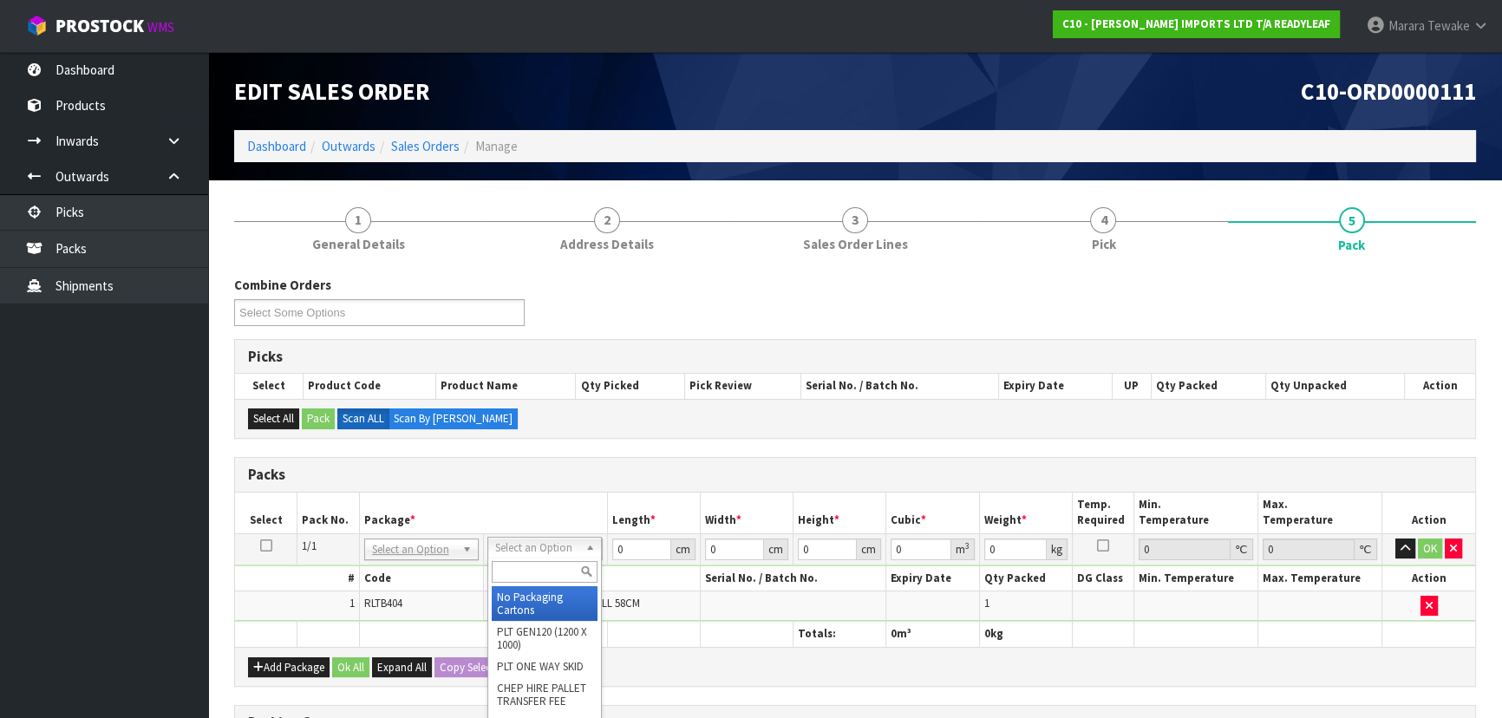
drag, startPoint x: 555, startPoint y: 590, endPoint x: 563, endPoint y: 583, distance: 11.0
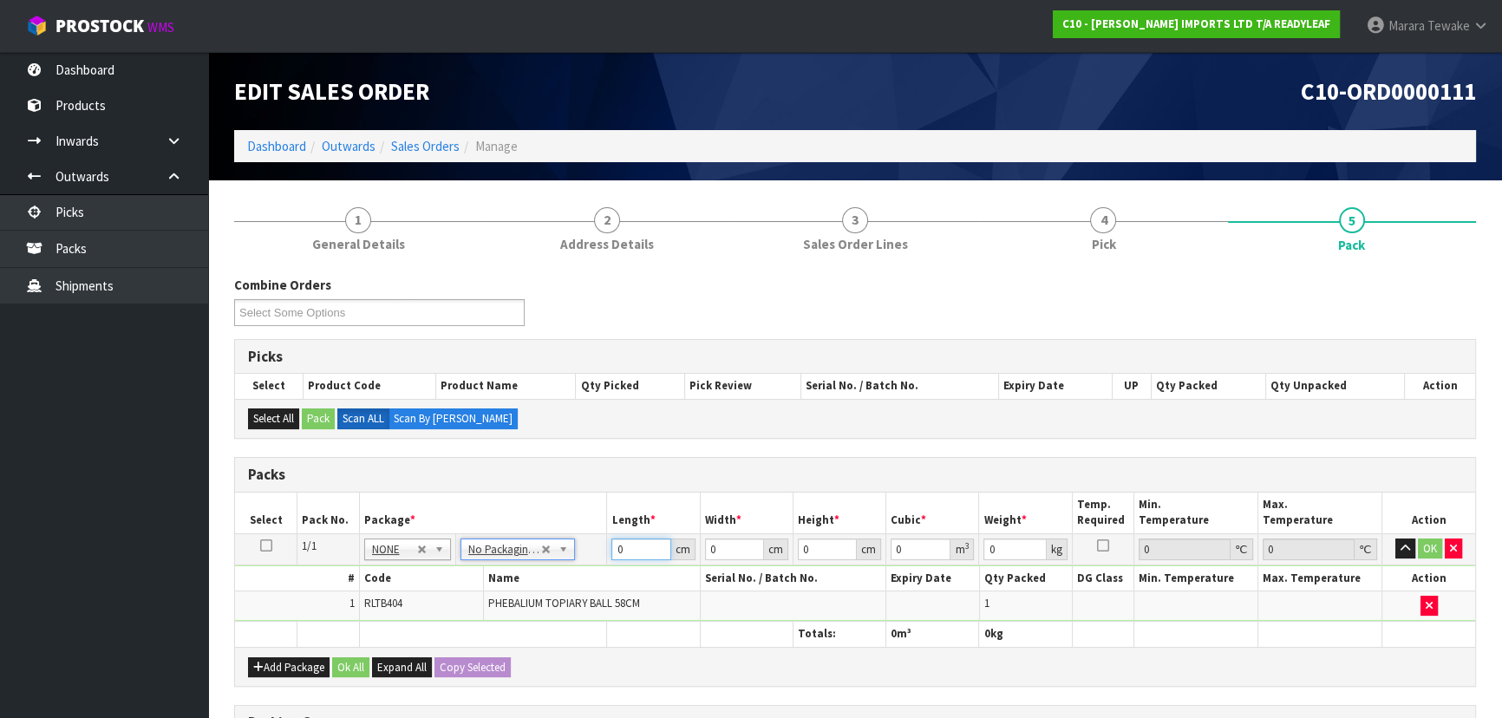
click at [633, 546] on input "0" at bounding box center [640, 549] width 59 height 22
type input "52"
type input "51"
type input "5"
type input "0.01326"
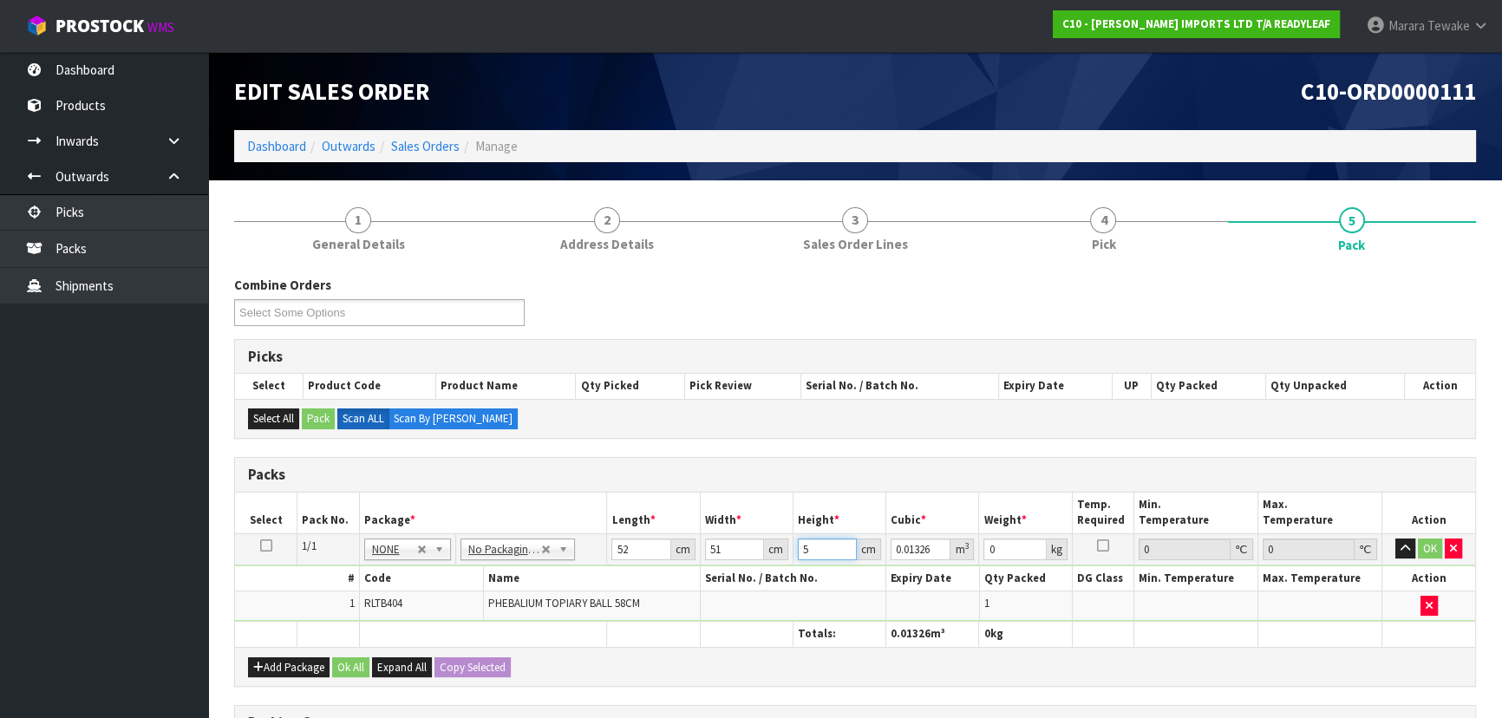
type input "52"
type input "0.137904"
type input "52"
type input "5"
click at [1395, 538] on button "button" at bounding box center [1405, 548] width 20 height 21
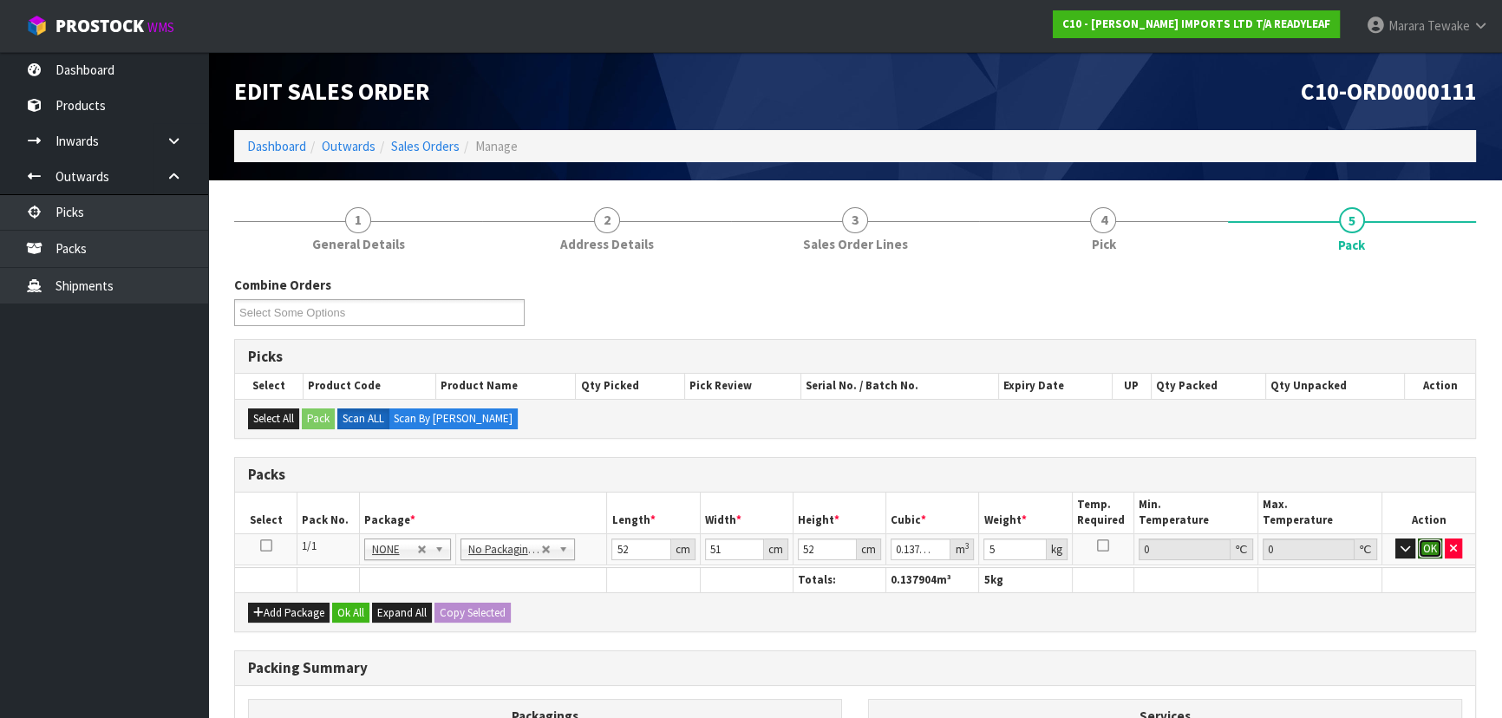
click button "OK" at bounding box center [1430, 548] width 24 height 21
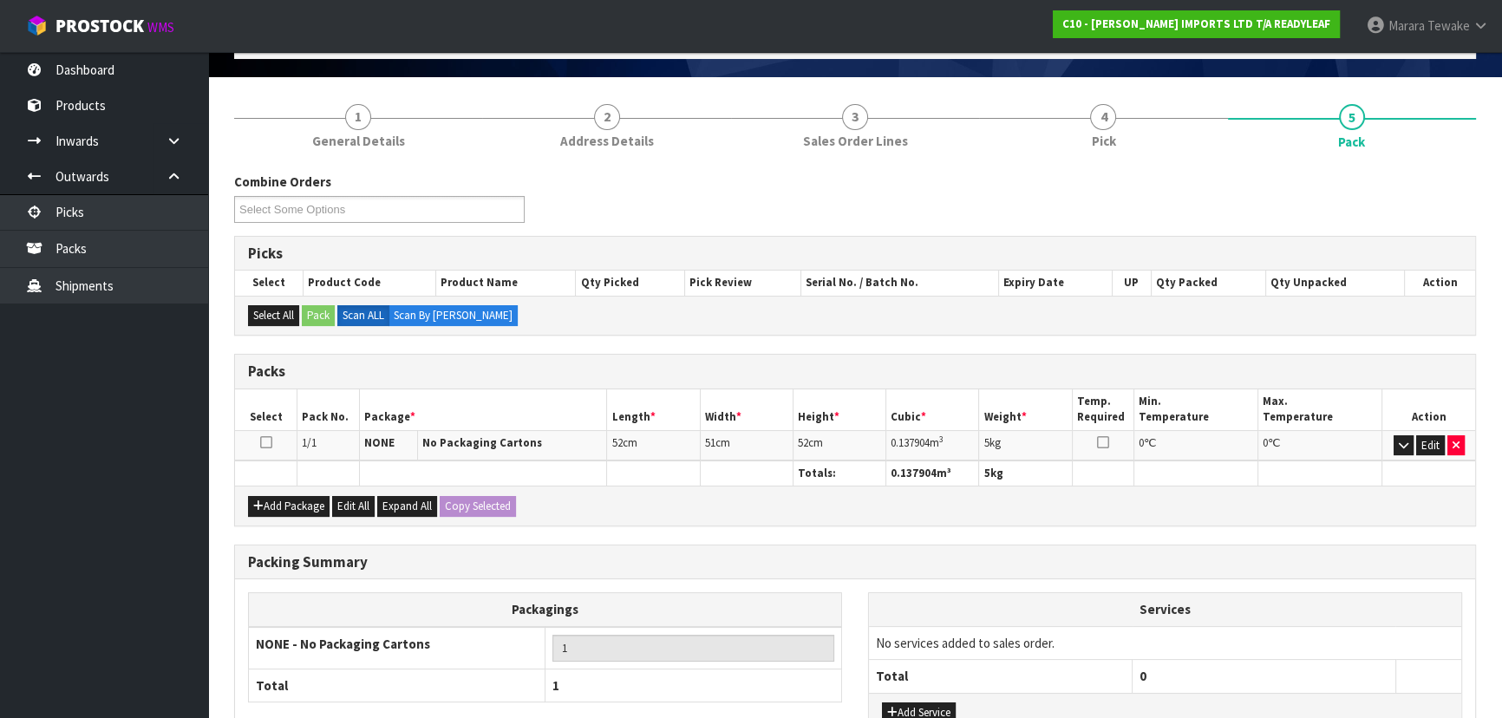
scroll to position [236, 0]
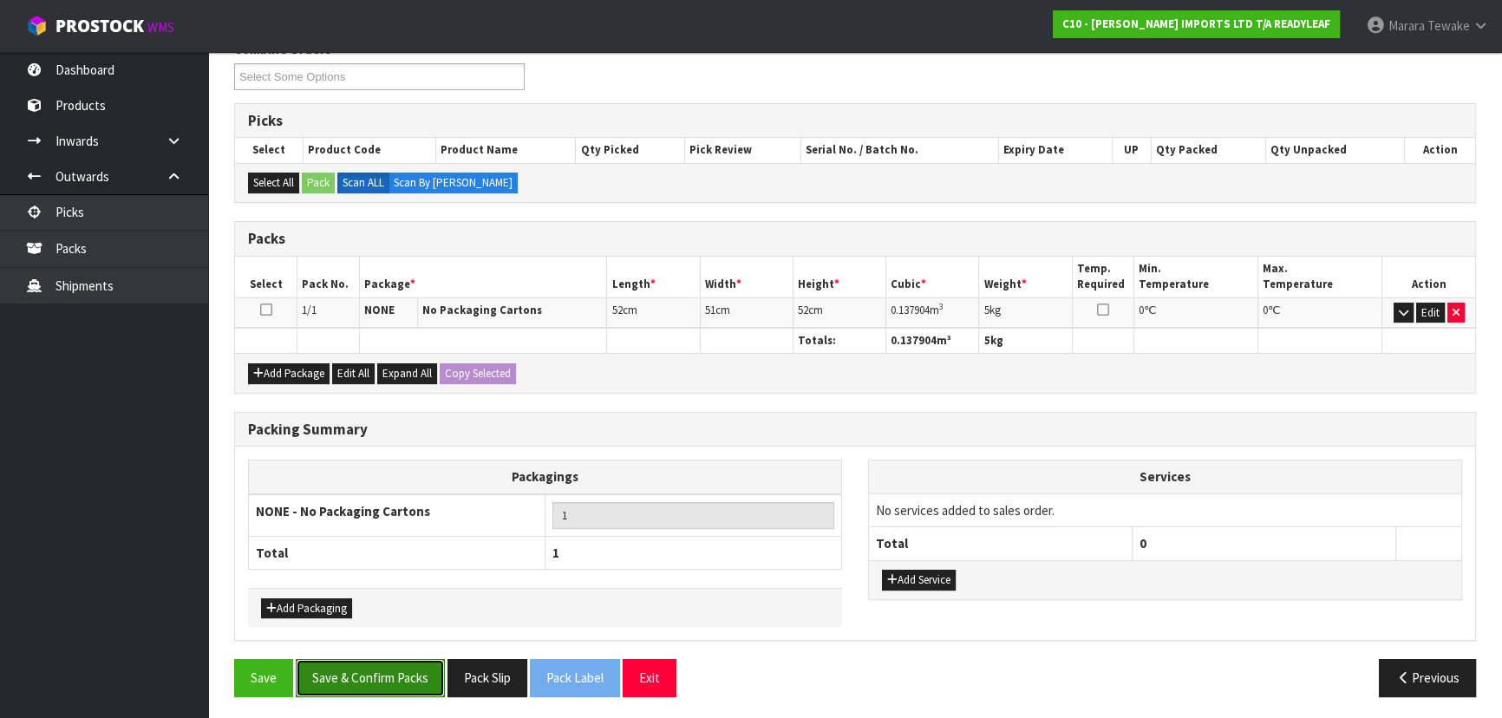
click at [379, 676] on button "Save & Confirm Packs" at bounding box center [370, 677] width 149 height 37
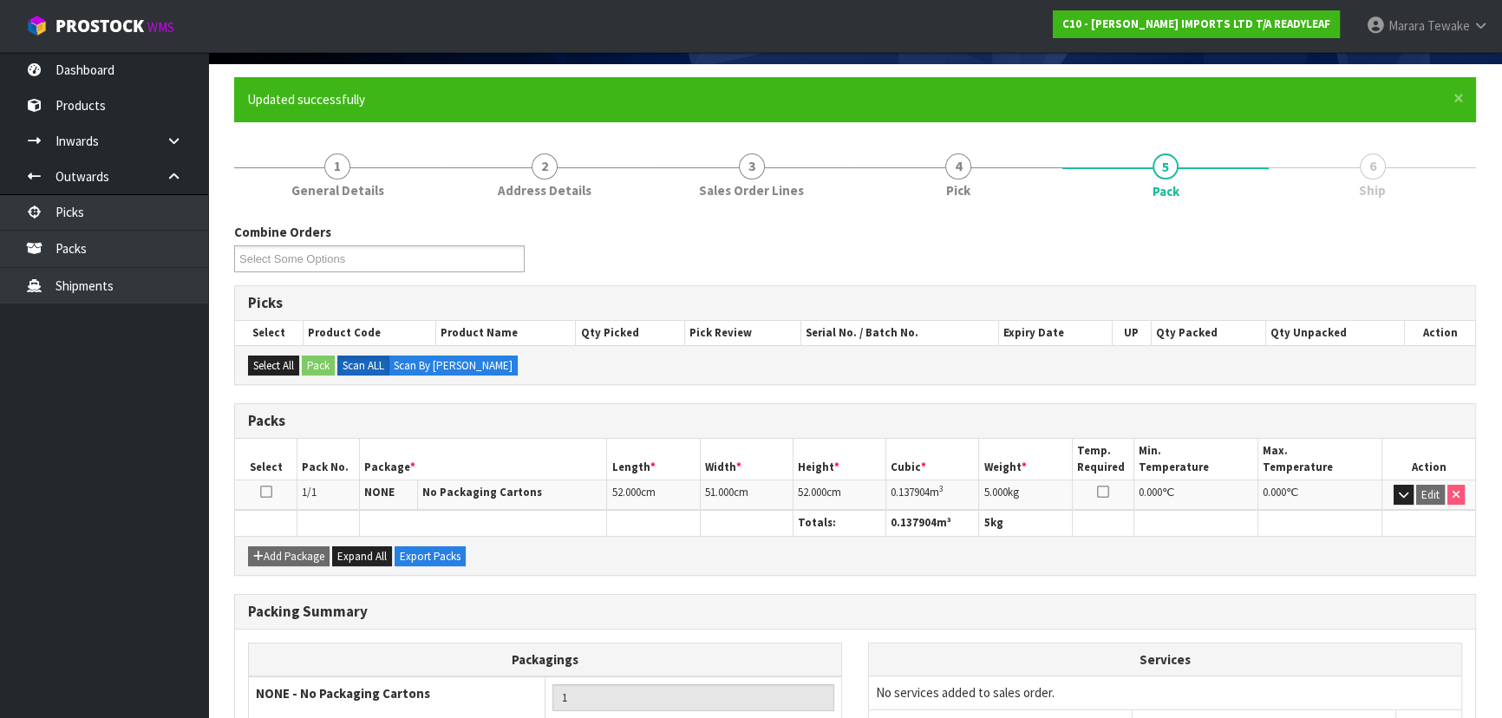
scroll to position [0, 0]
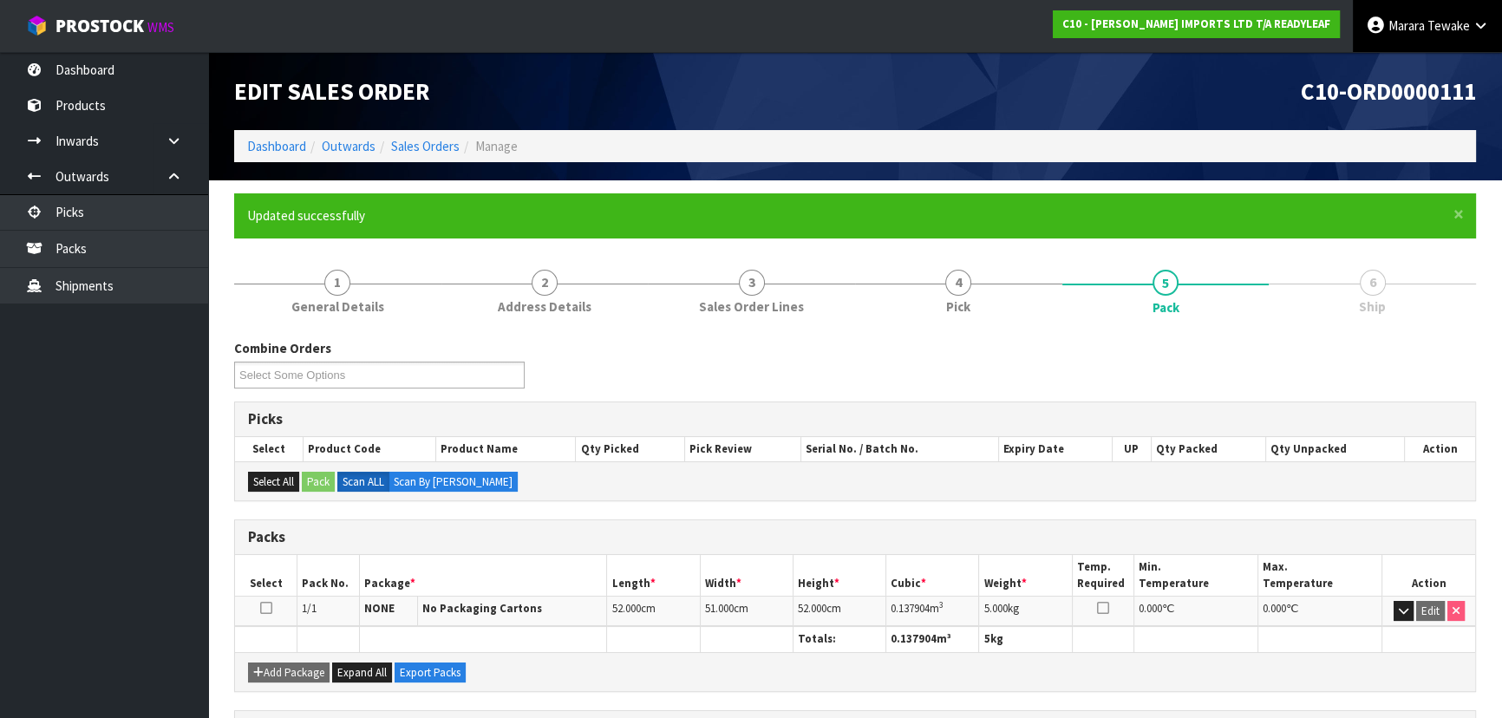
click at [1420, 23] on span "Marara" at bounding box center [1406, 25] width 36 height 16
click at [1429, 59] on link "Logout" at bounding box center [1432, 68] width 137 height 23
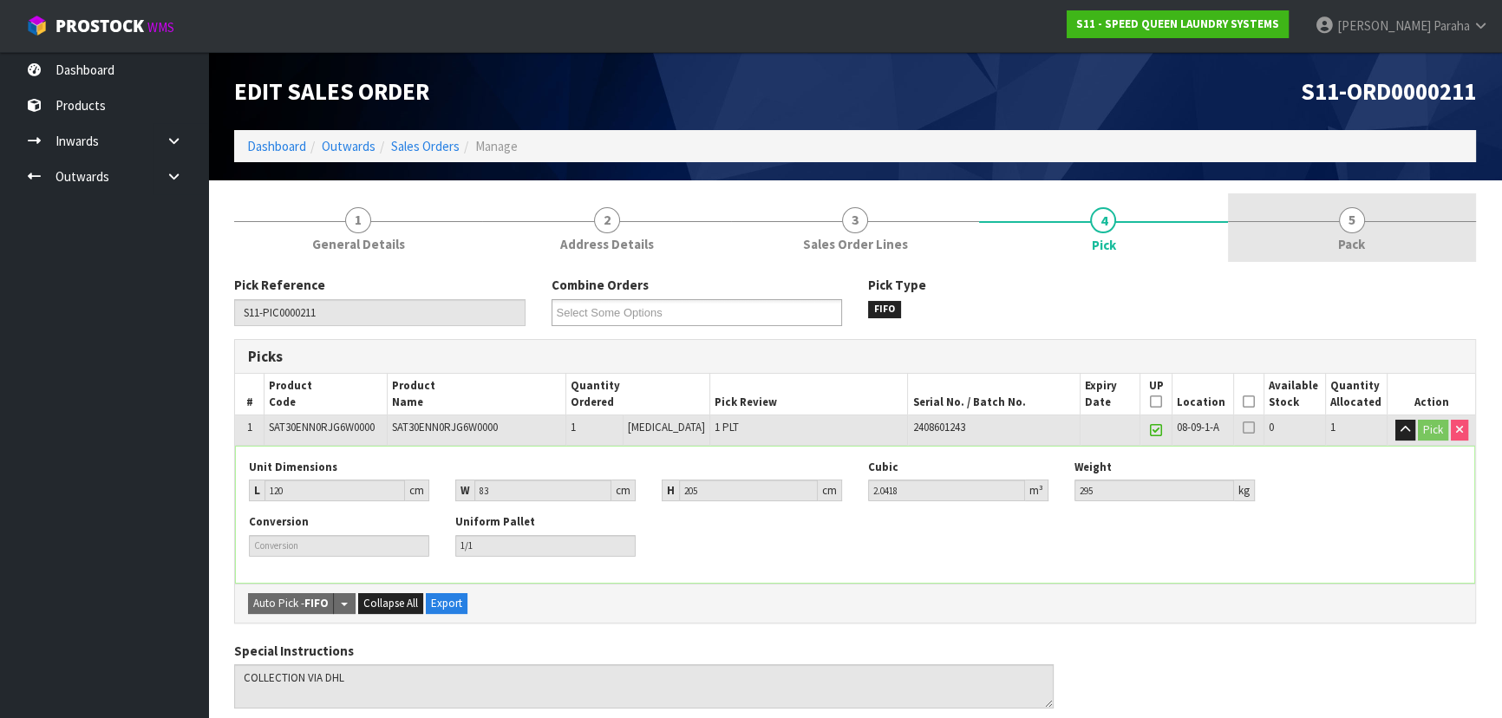
click at [1348, 225] on span "5" at bounding box center [1352, 220] width 26 height 26
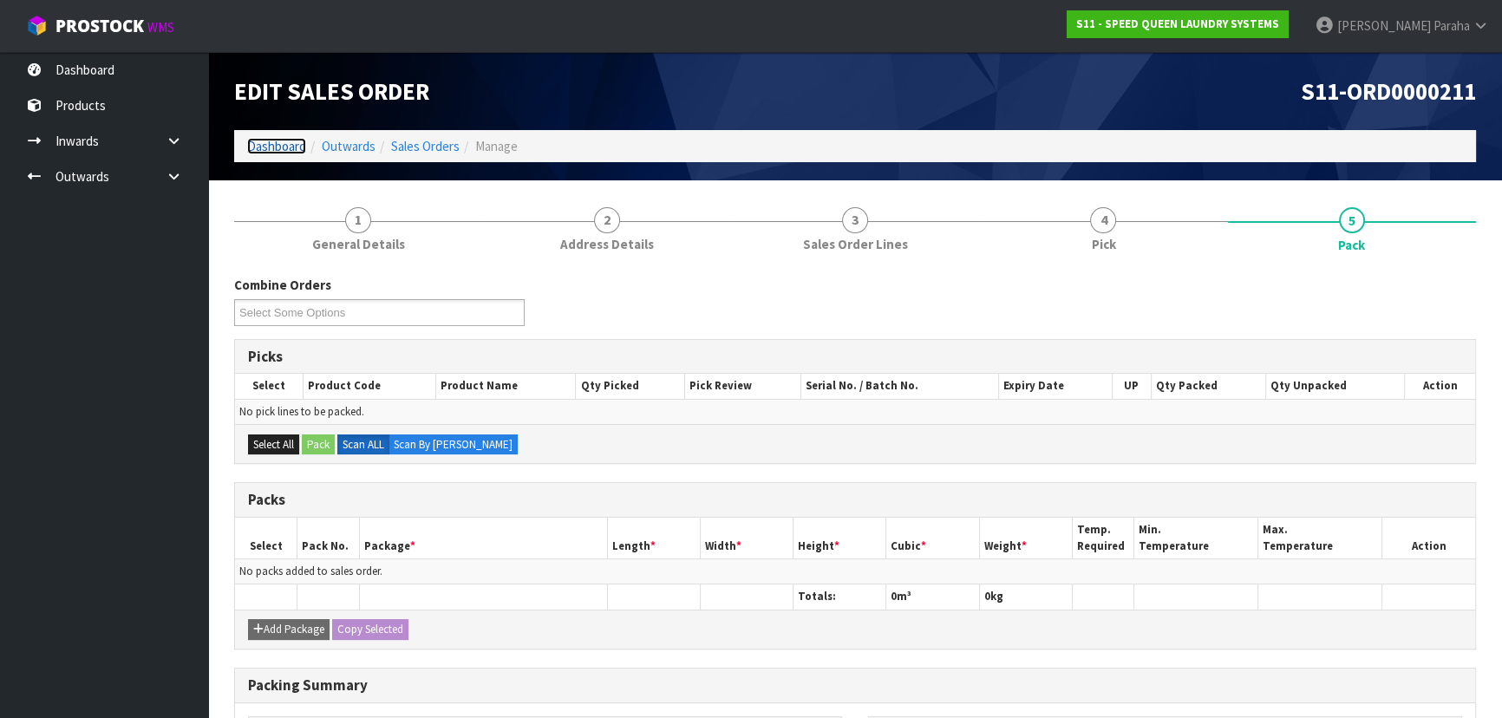
click at [272, 149] on link "Dashboard" at bounding box center [276, 146] width 59 height 16
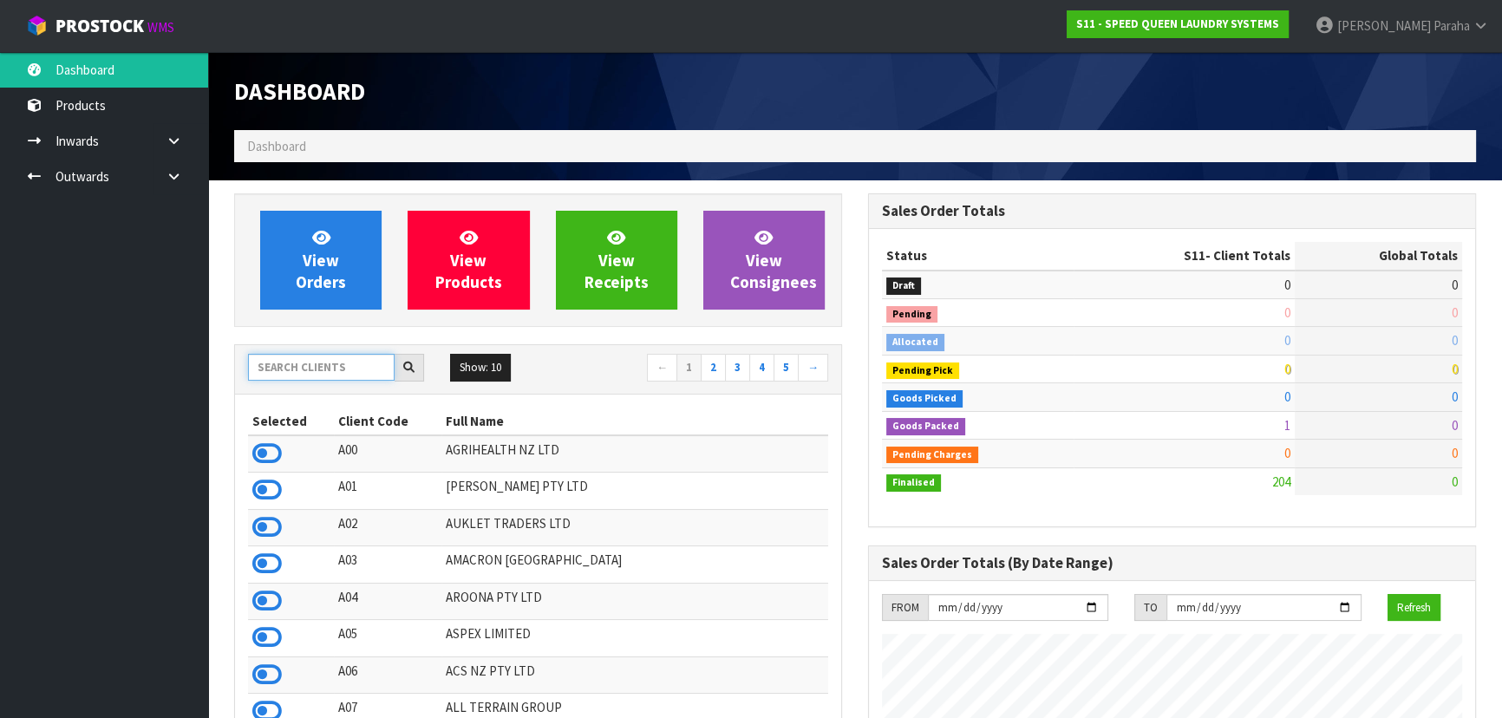
click at [310, 367] on input "text" at bounding box center [321, 367] width 147 height 27
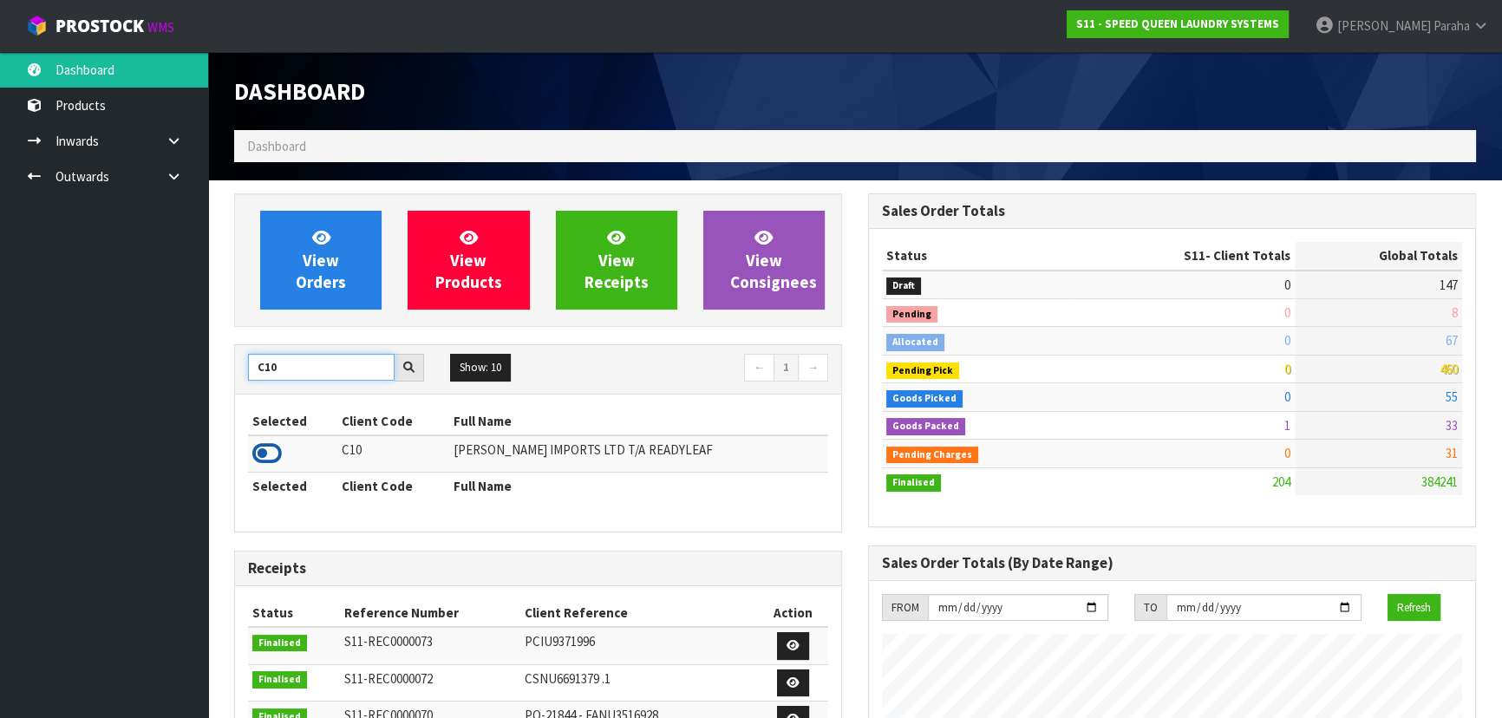
type input "C10"
click at [274, 456] on icon at bounding box center [266, 453] width 29 height 26
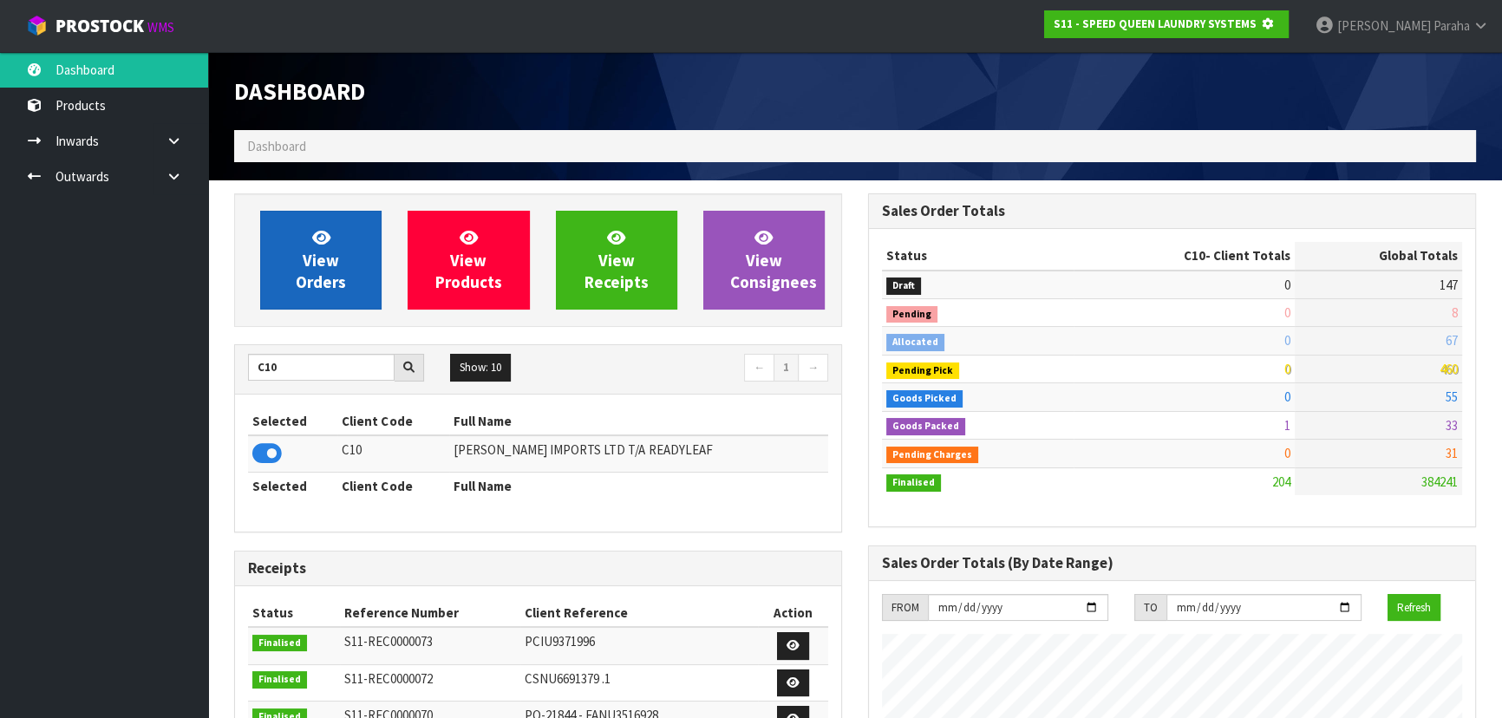
scroll to position [1079, 633]
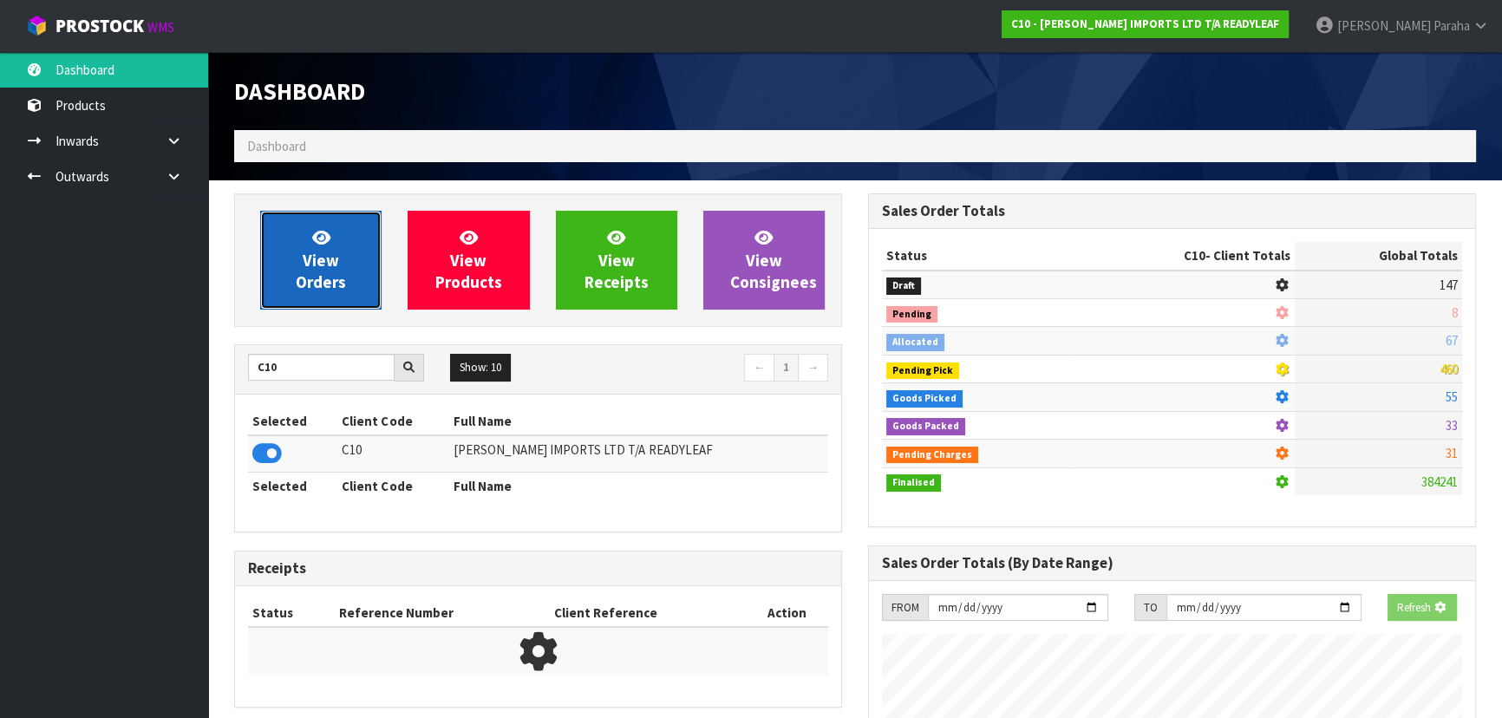
click at [315, 298] on link "View Orders" at bounding box center [320, 260] width 121 height 99
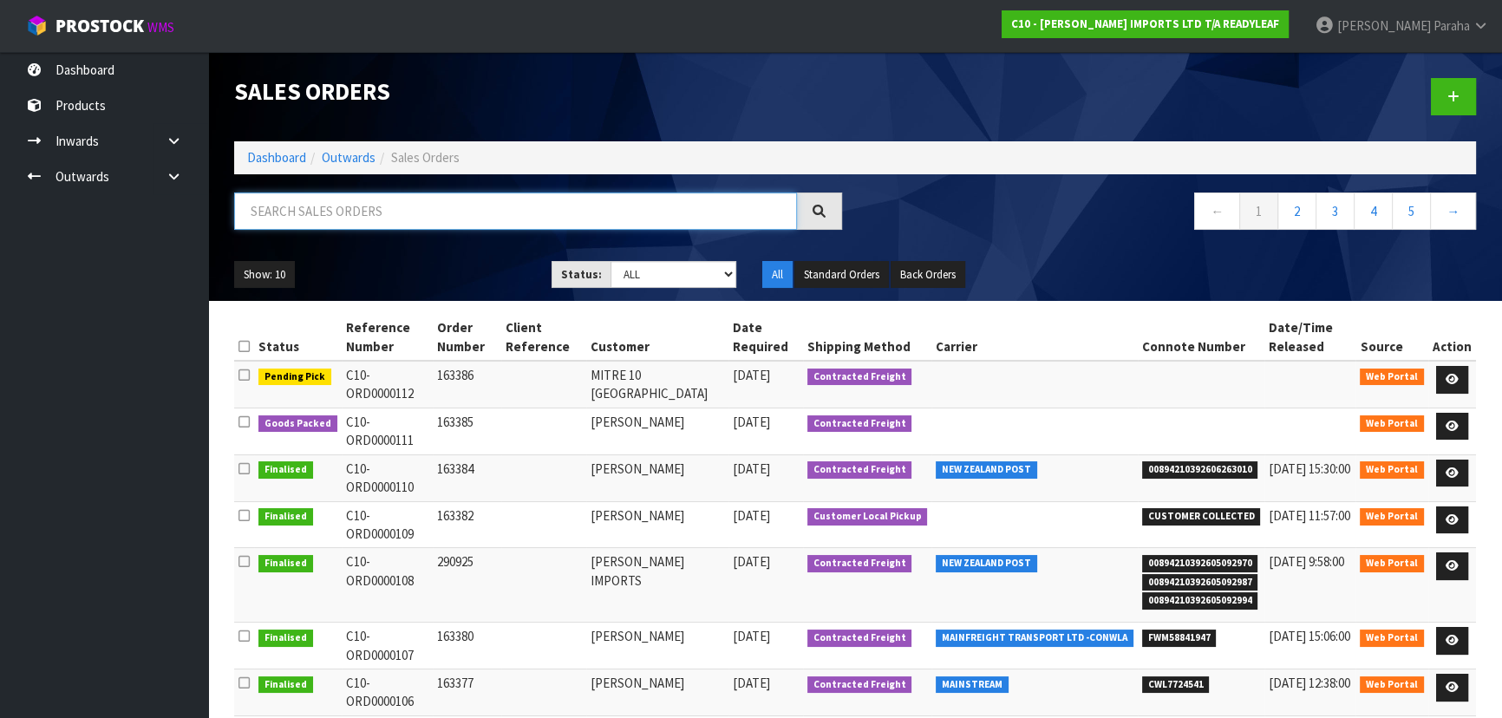
click at [324, 212] on input "text" at bounding box center [515, 210] width 563 height 37
click at [1461, 427] on link at bounding box center [1452, 427] width 32 height 28
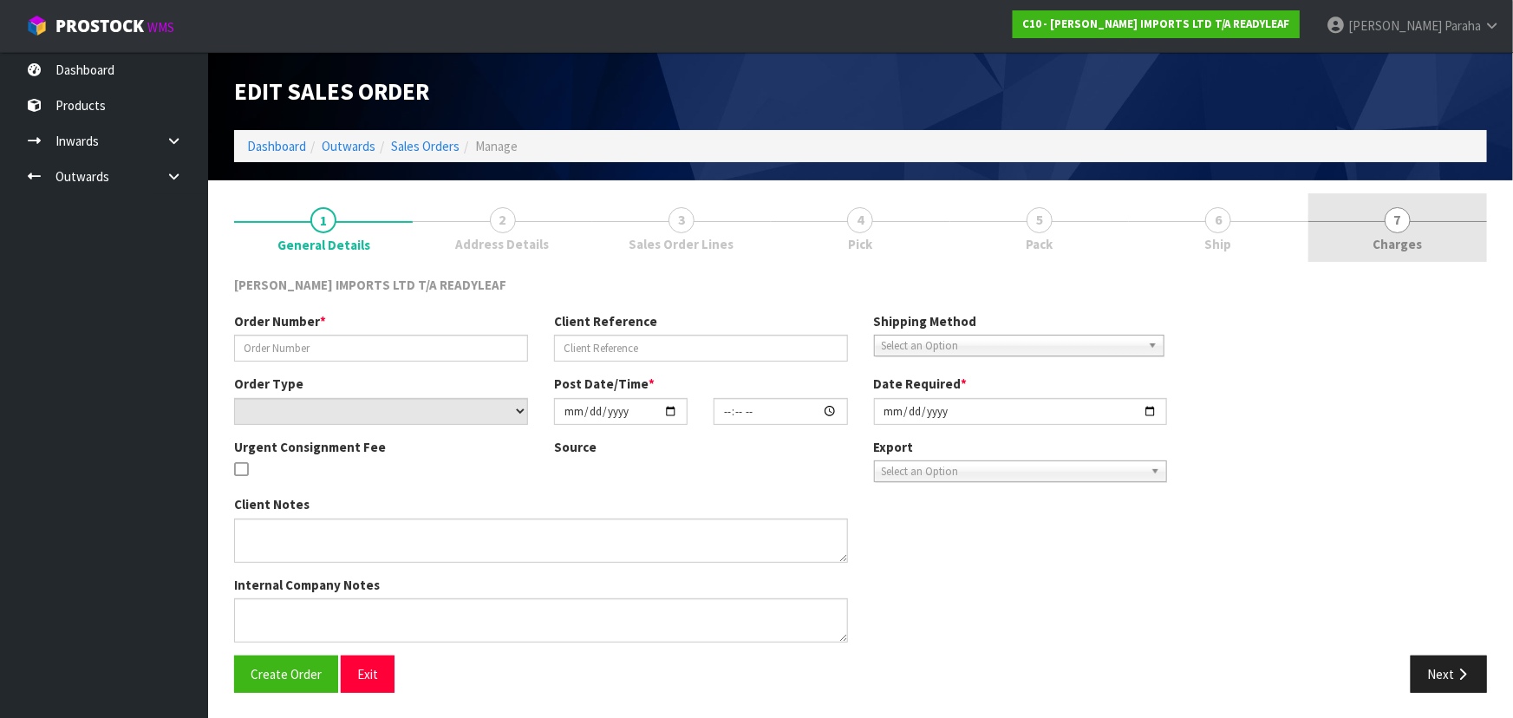
type input "163385"
select select "number:0"
type input "2025-10-04"
type input "17:32:00.000"
type input "2025-10-06"
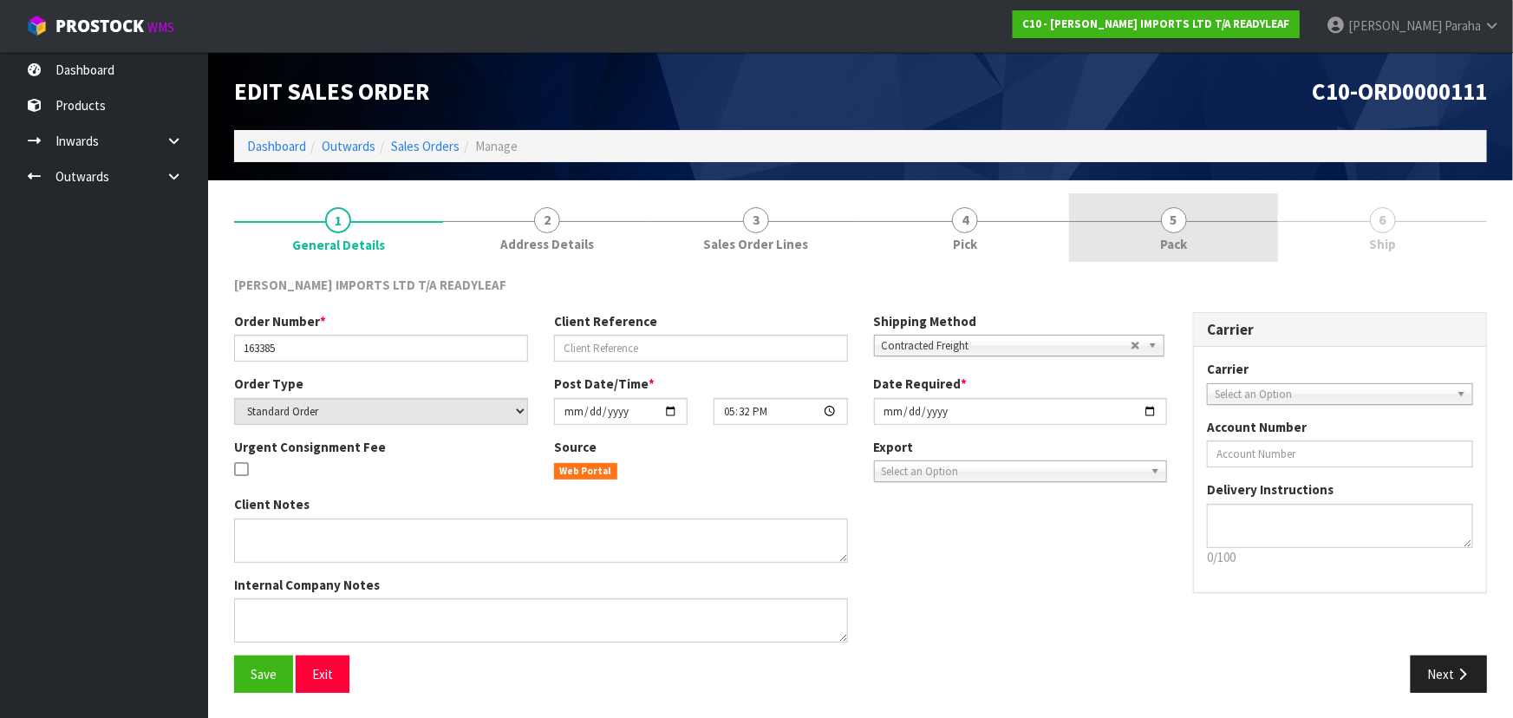
click at [1157, 227] on link "5 Pack" at bounding box center [1173, 227] width 209 height 68
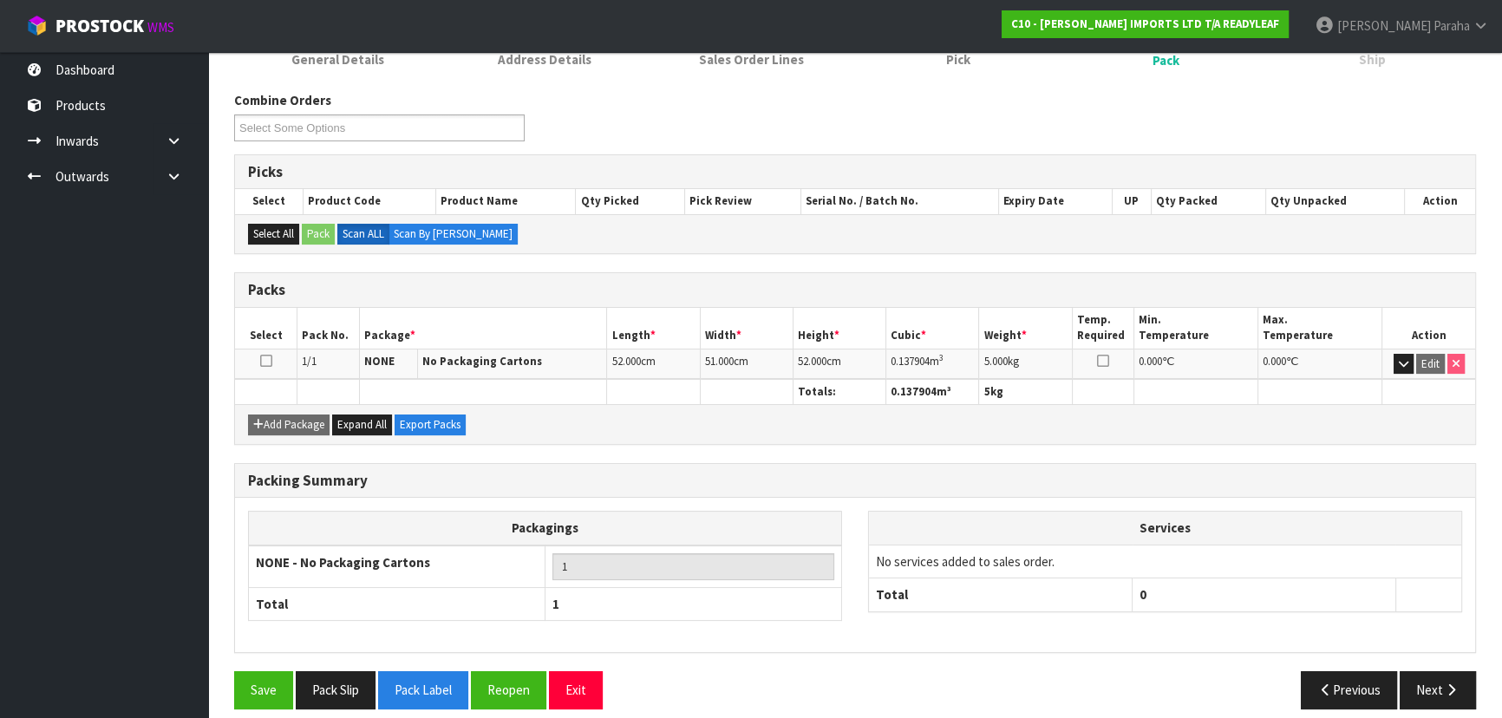
scroll to position [198, 0]
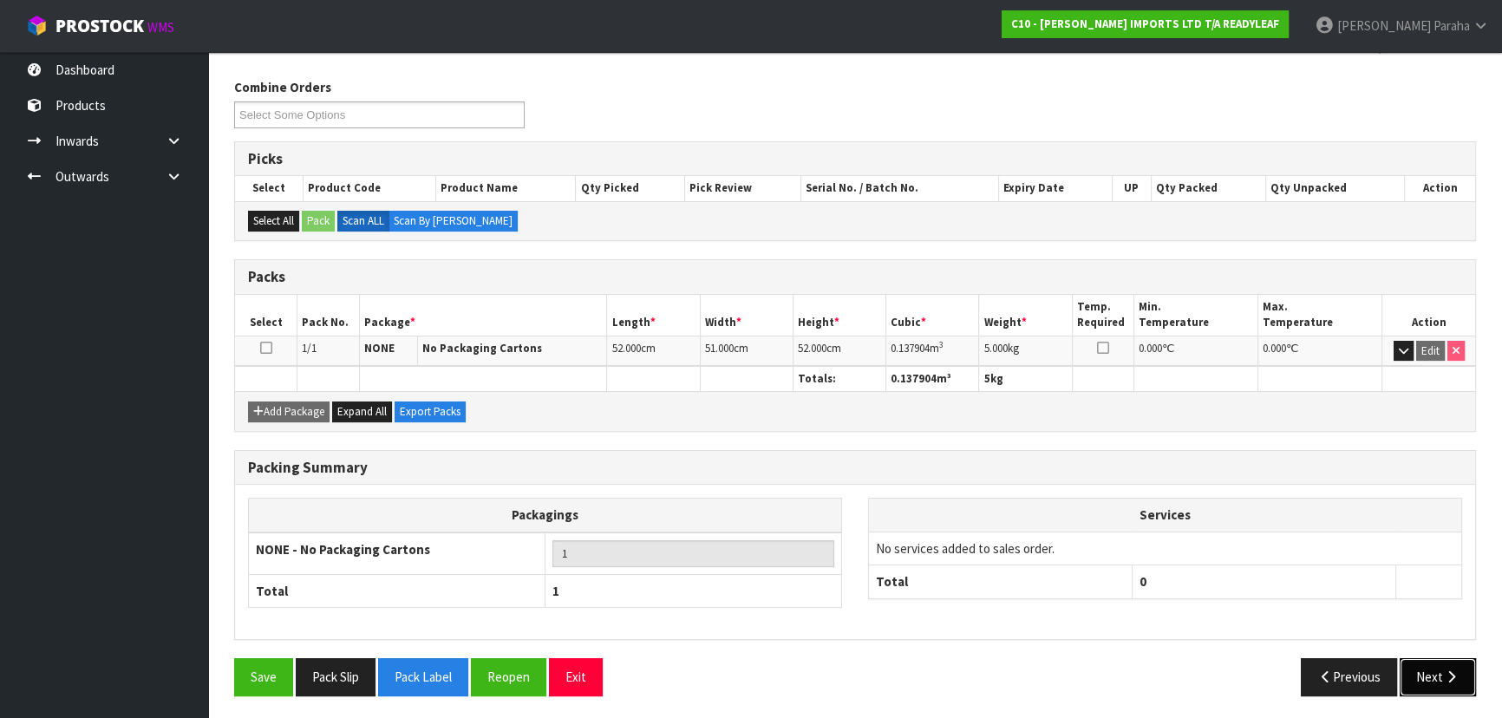
click at [1457, 675] on icon "button" at bounding box center [1451, 676] width 16 height 13
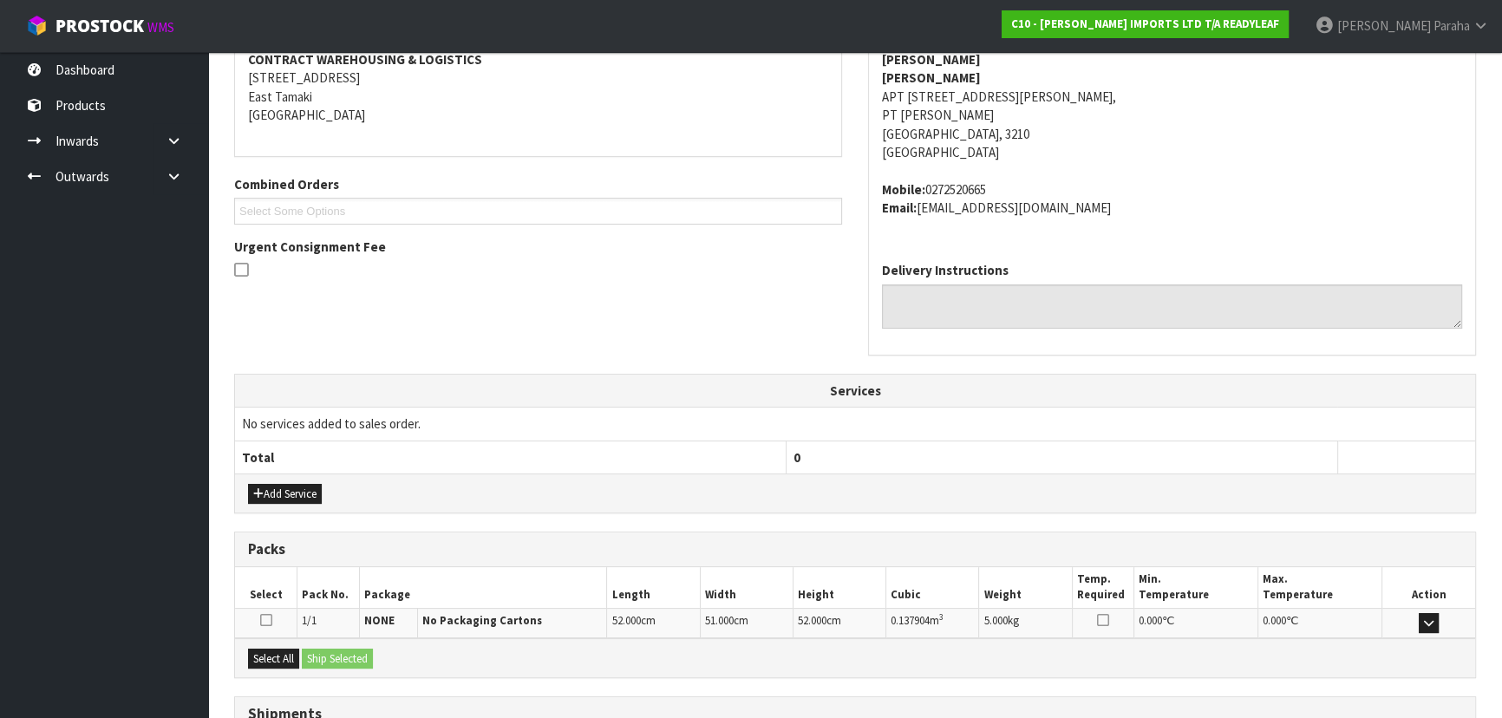
scroll to position [417, 0]
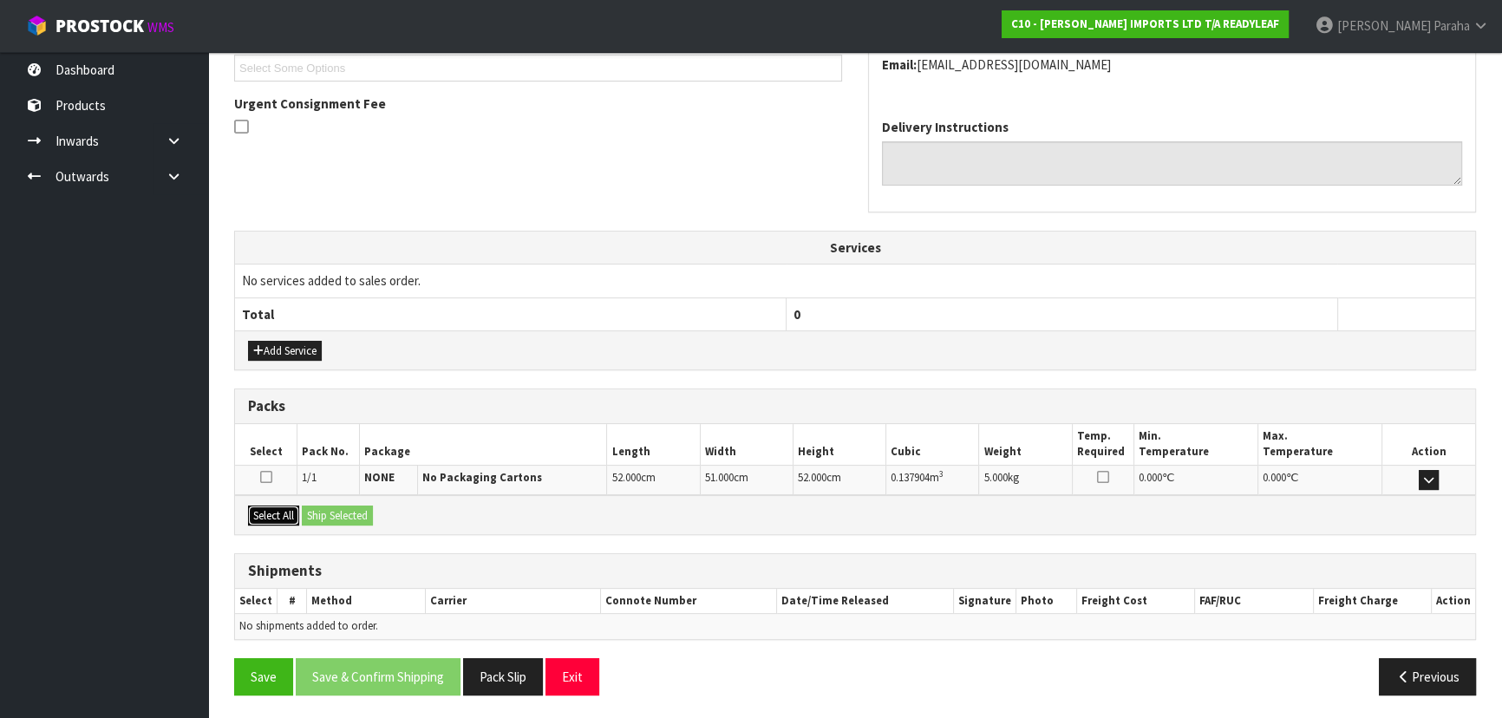
drag, startPoint x: 278, startPoint y: 513, endPoint x: 347, endPoint y: 513, distance: 68.5
click at [283, 513] on button "Select All" at bounding box center [273, 515] width 51 height 21
click at [347, 513] on button "Ship Selected" at bounding box center [337, 515] width 71 height 21
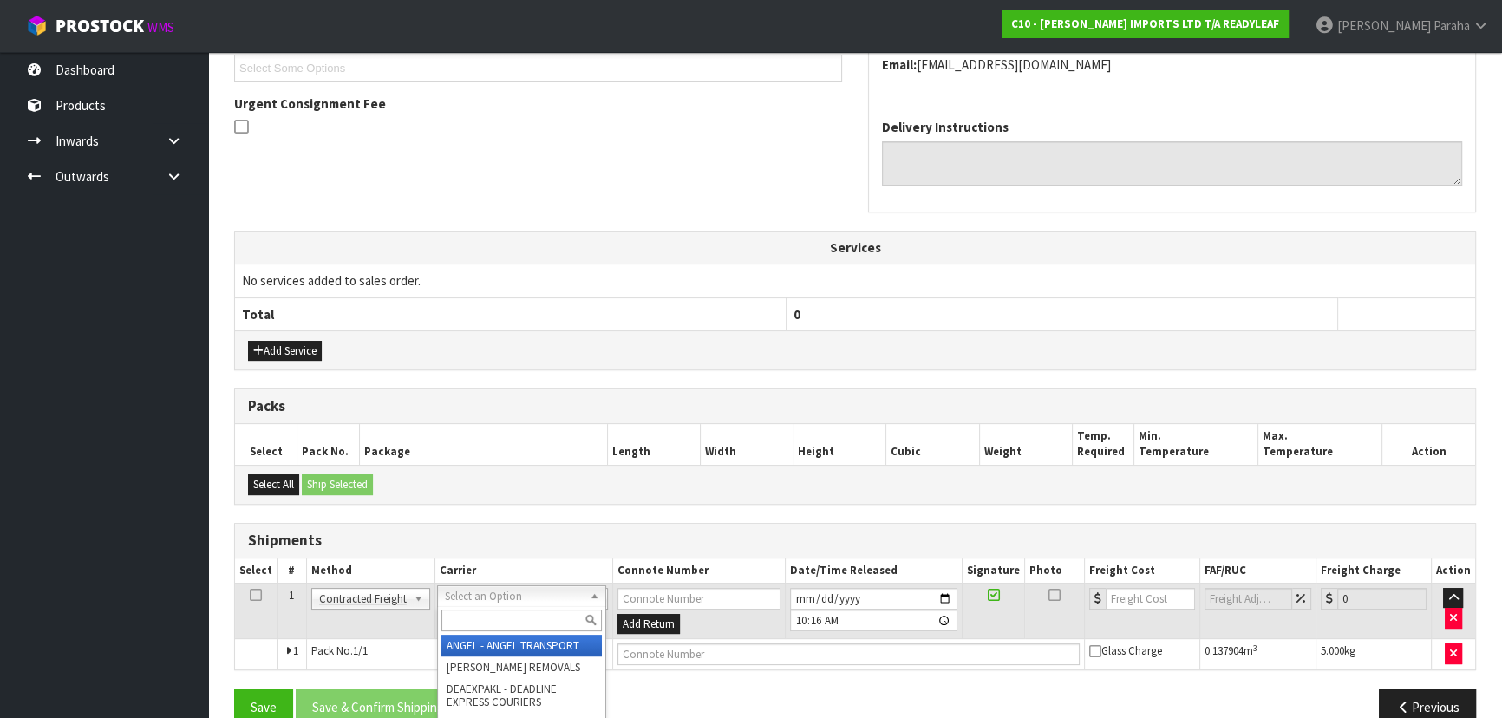
click at [477, 619] on input "text" at bounding box center [521, 621] width 160 height 22
type input "nzp"
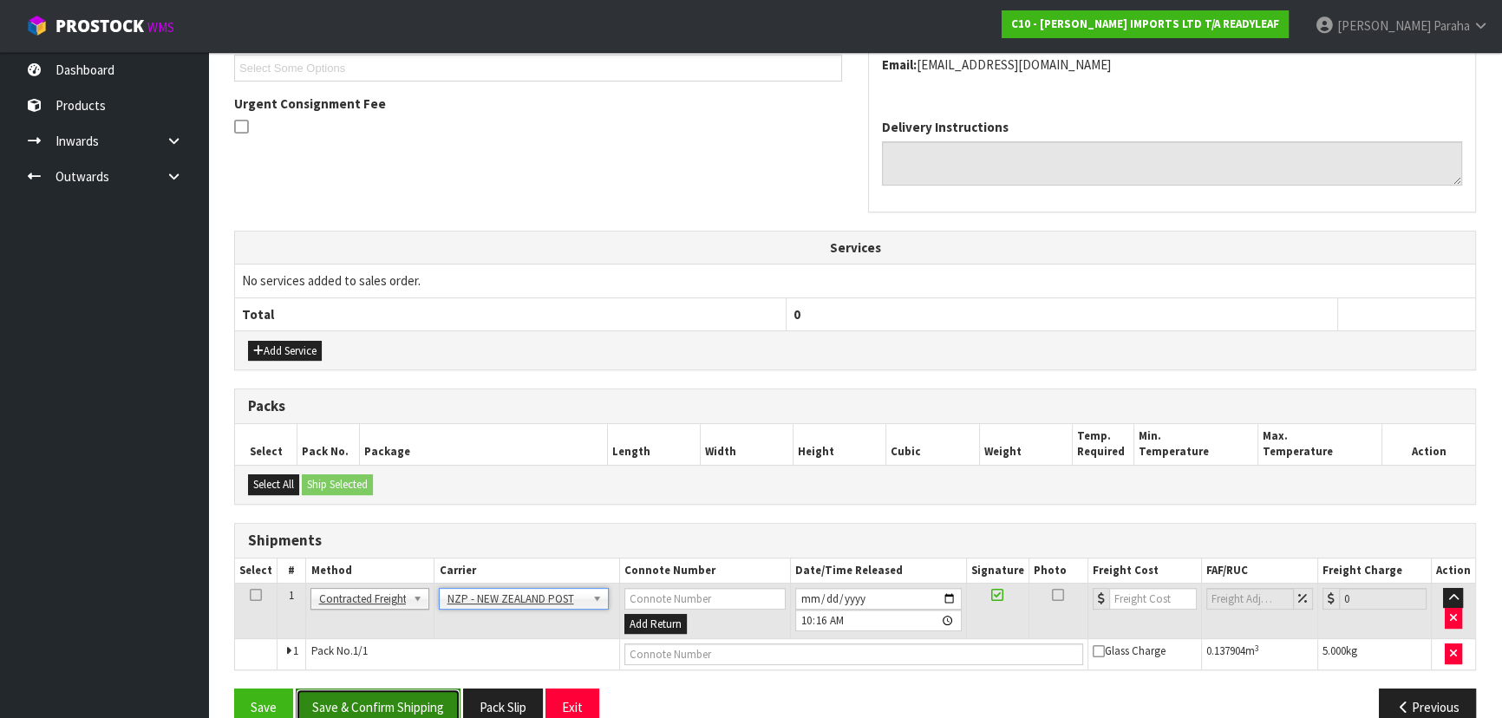
click at [405, 701] on button "Save & Confirm Shipping" at bounding box center [378, 706] width 165 height 37
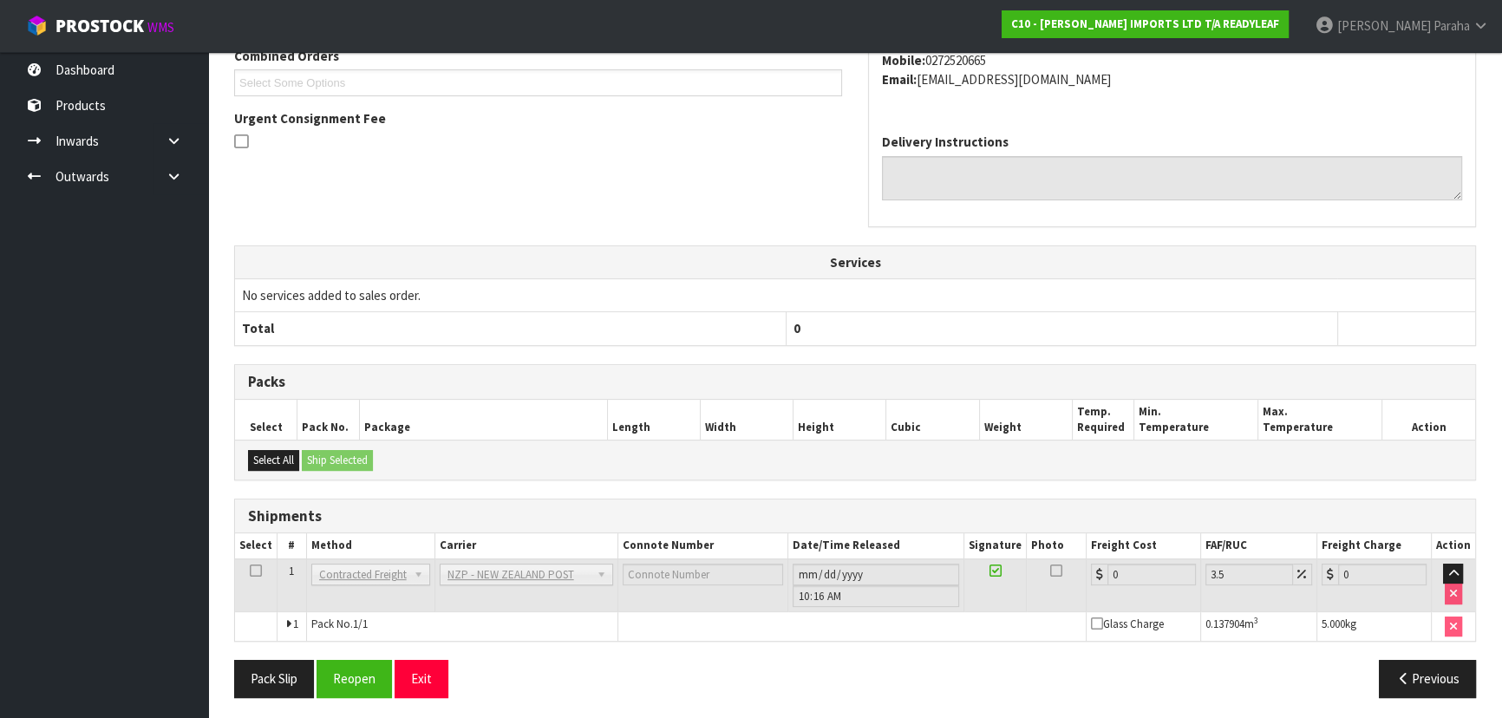
scroll to position [486, 0]
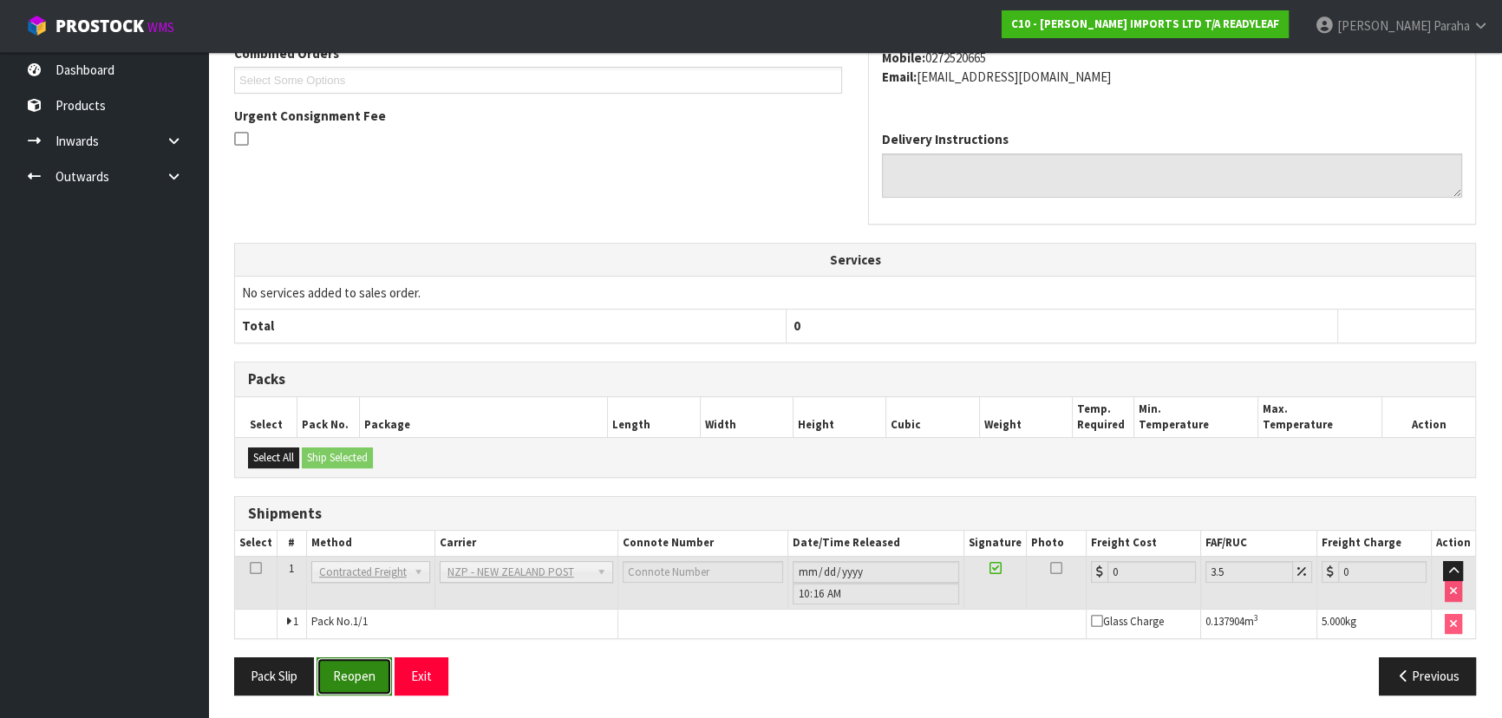
click at [367, 682] on button "Reopen" at bounding box center [353, 675] width 75 height 37
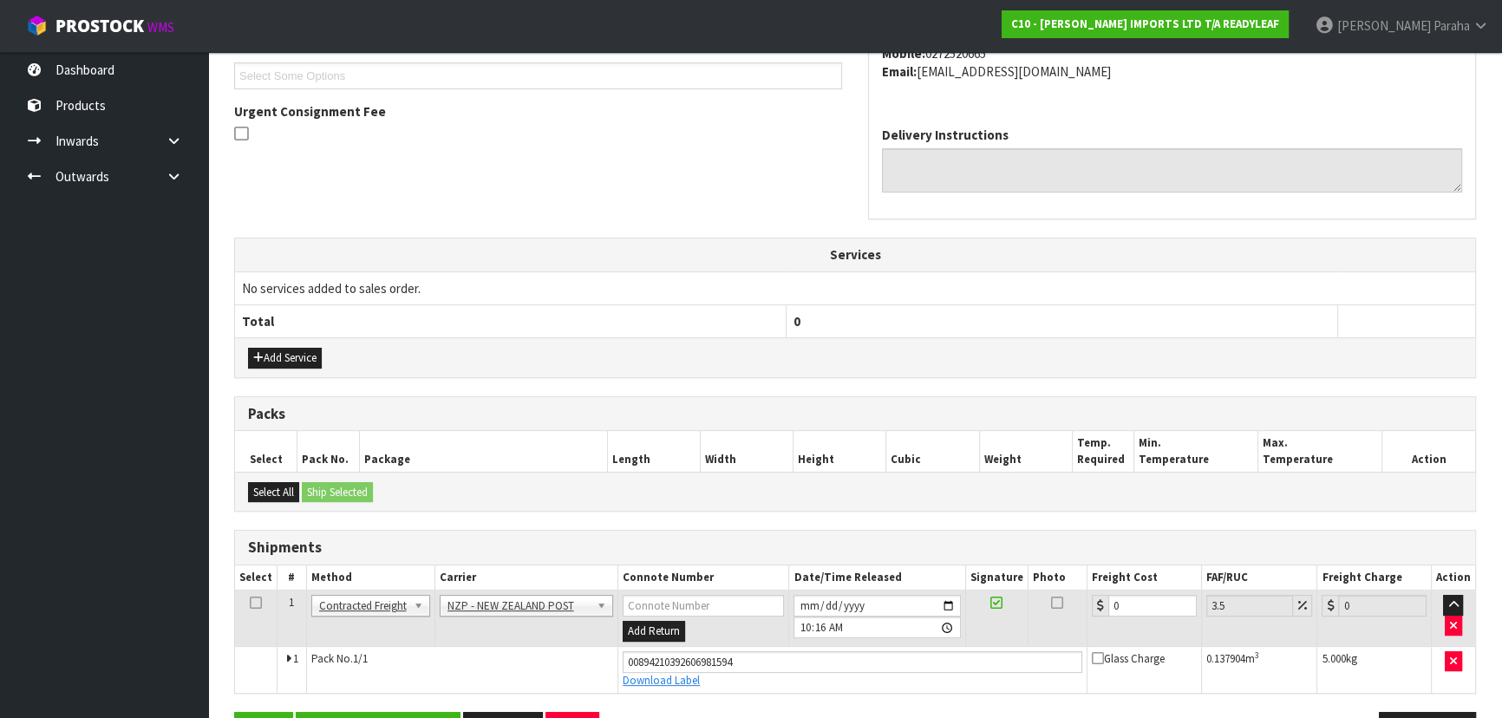
scroll to position [527, 0]
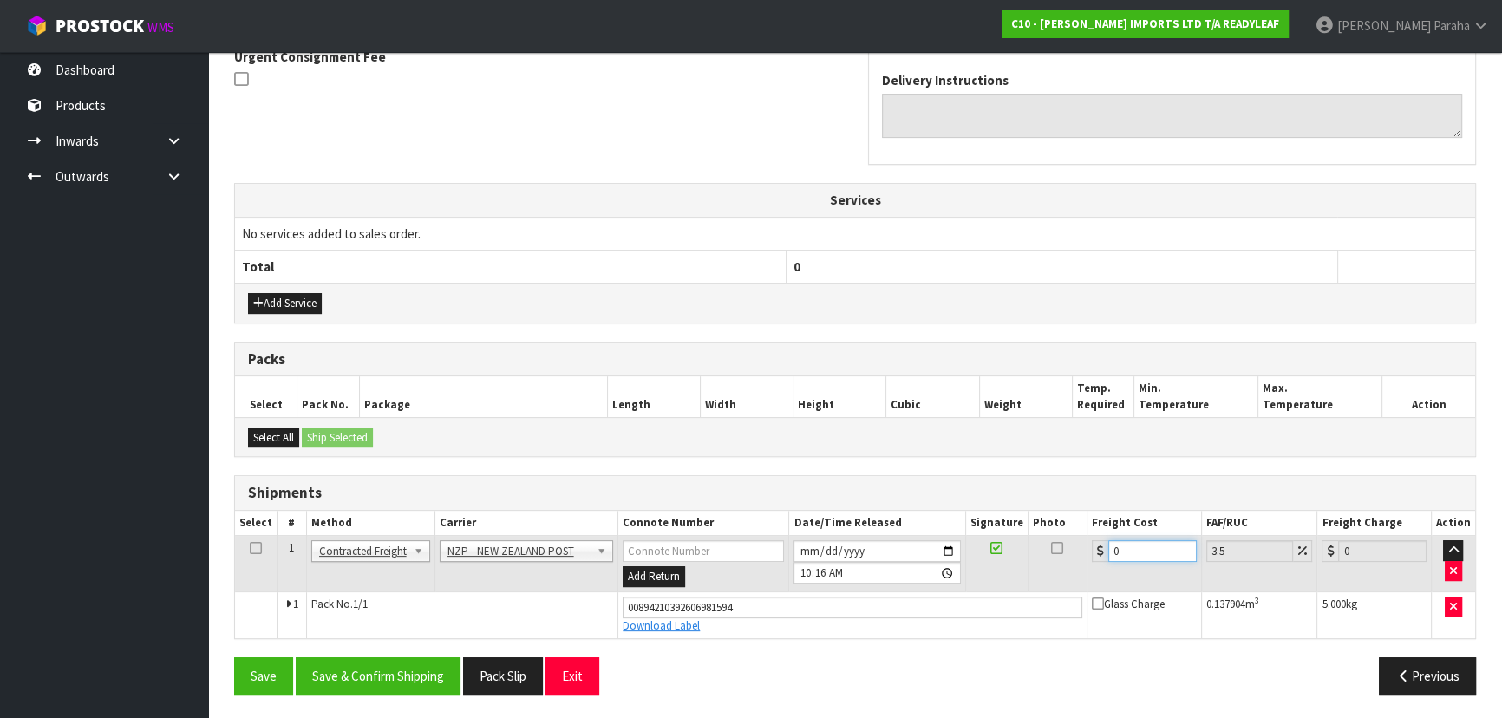
click at [1126, 550] on input "0" at bounding box center [1152, 551] width 88 height 22
type input "7"
type input "7.24"
type input "7.7"
type input "7.97"
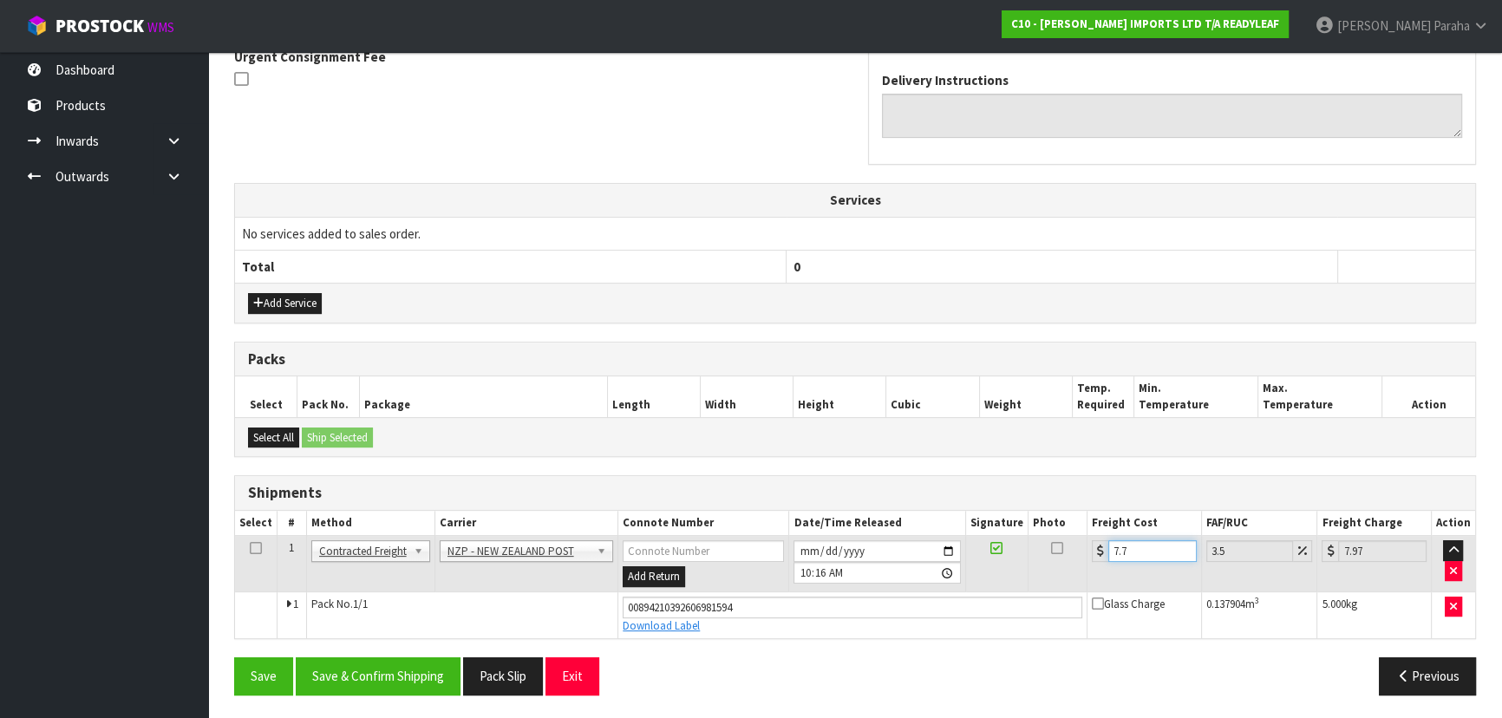
type input "7.76"
type input "8.03"
type input "7.76"
click at [428, 676] on button "Save & Confirm Shipping" at bounding box center [378, 675] width 165 height 37
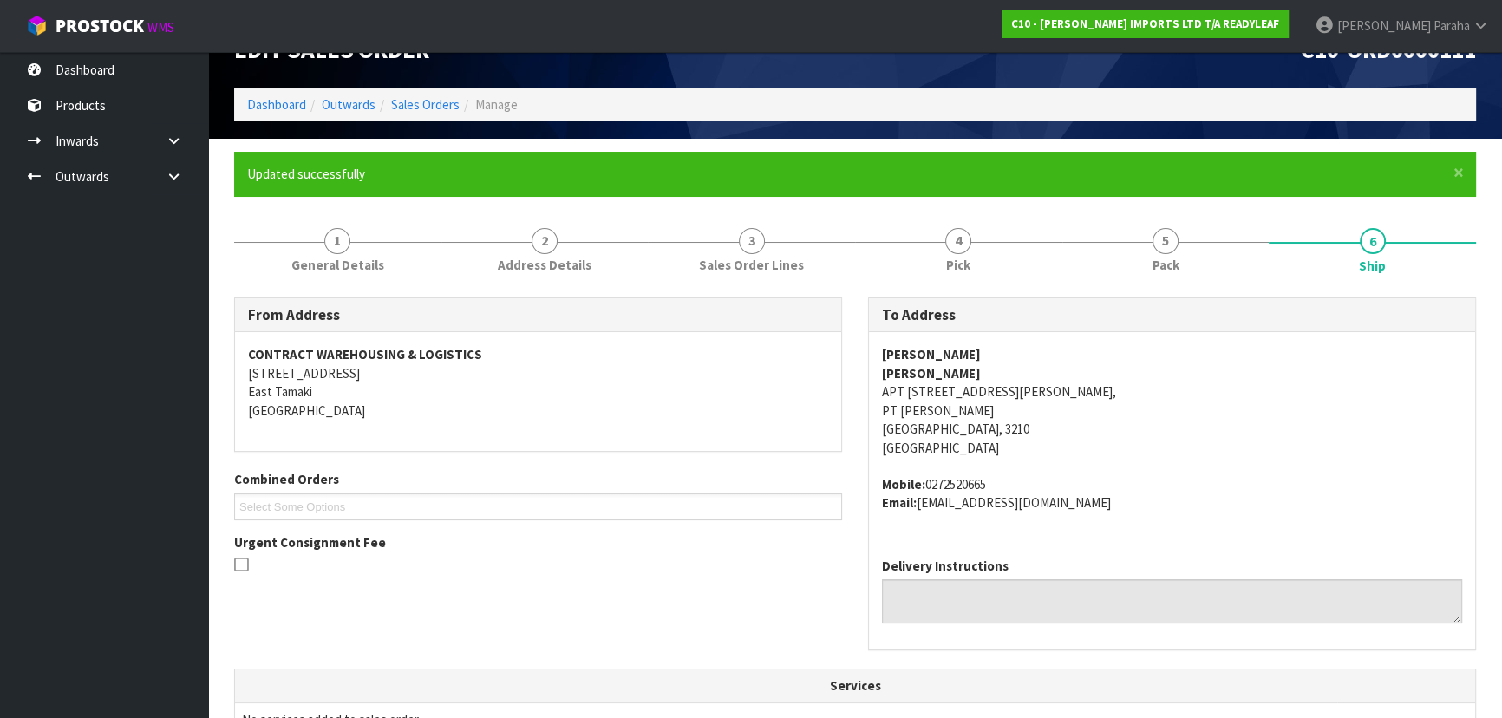
scroll to position [0, 0]
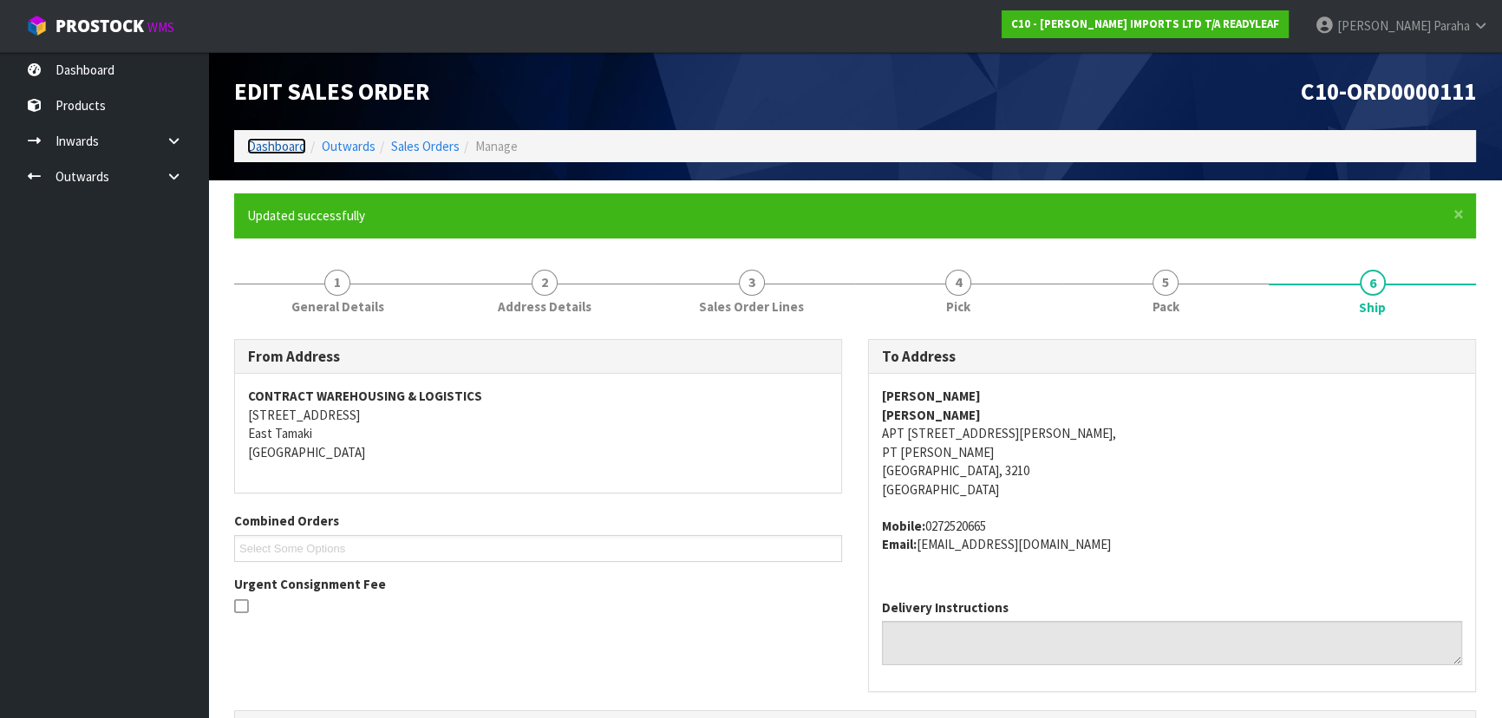
click at [277, 147] on link "Dashboard" at bounding box center [276, 146] width 59 height 16
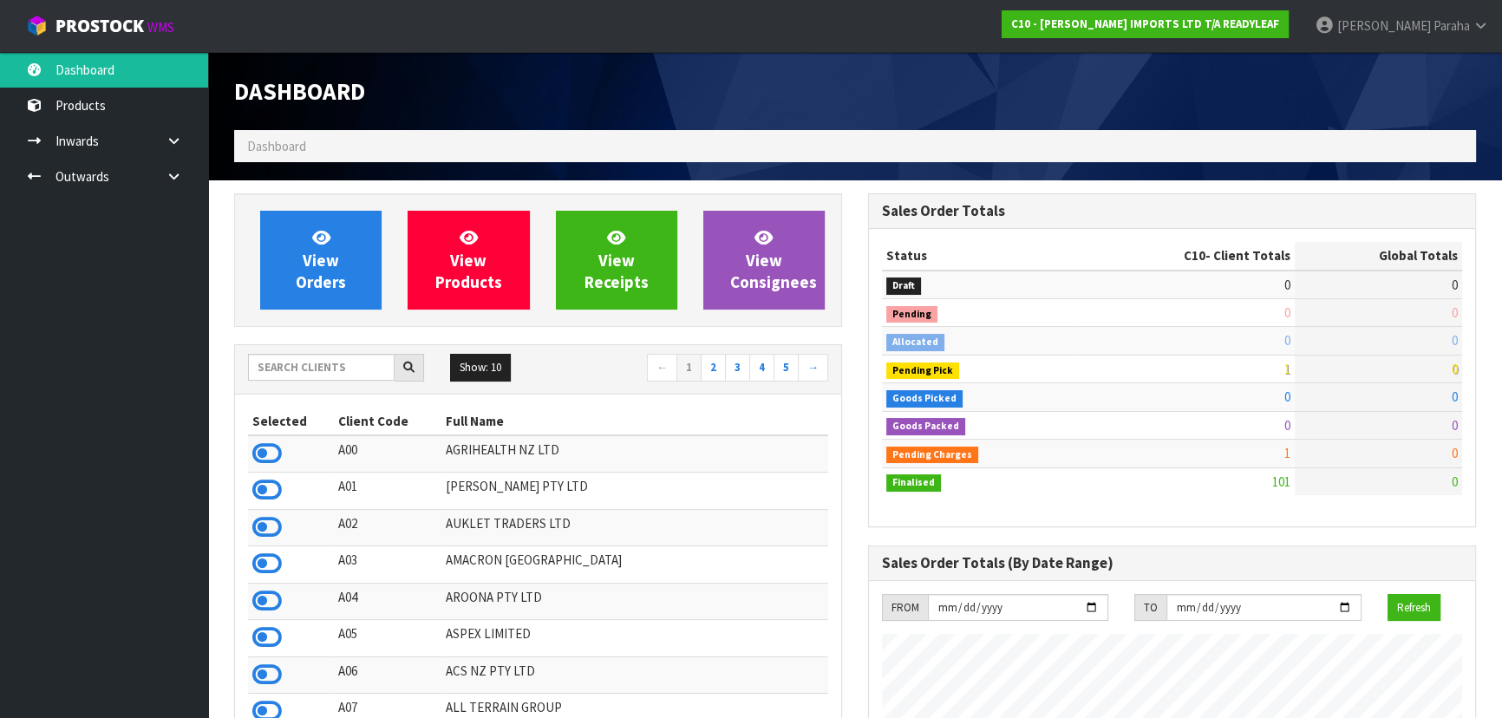
scroll to position [1283, 633]
click at [334, 364] on input "text" at bounding box center [321, 367] width 147 height 27
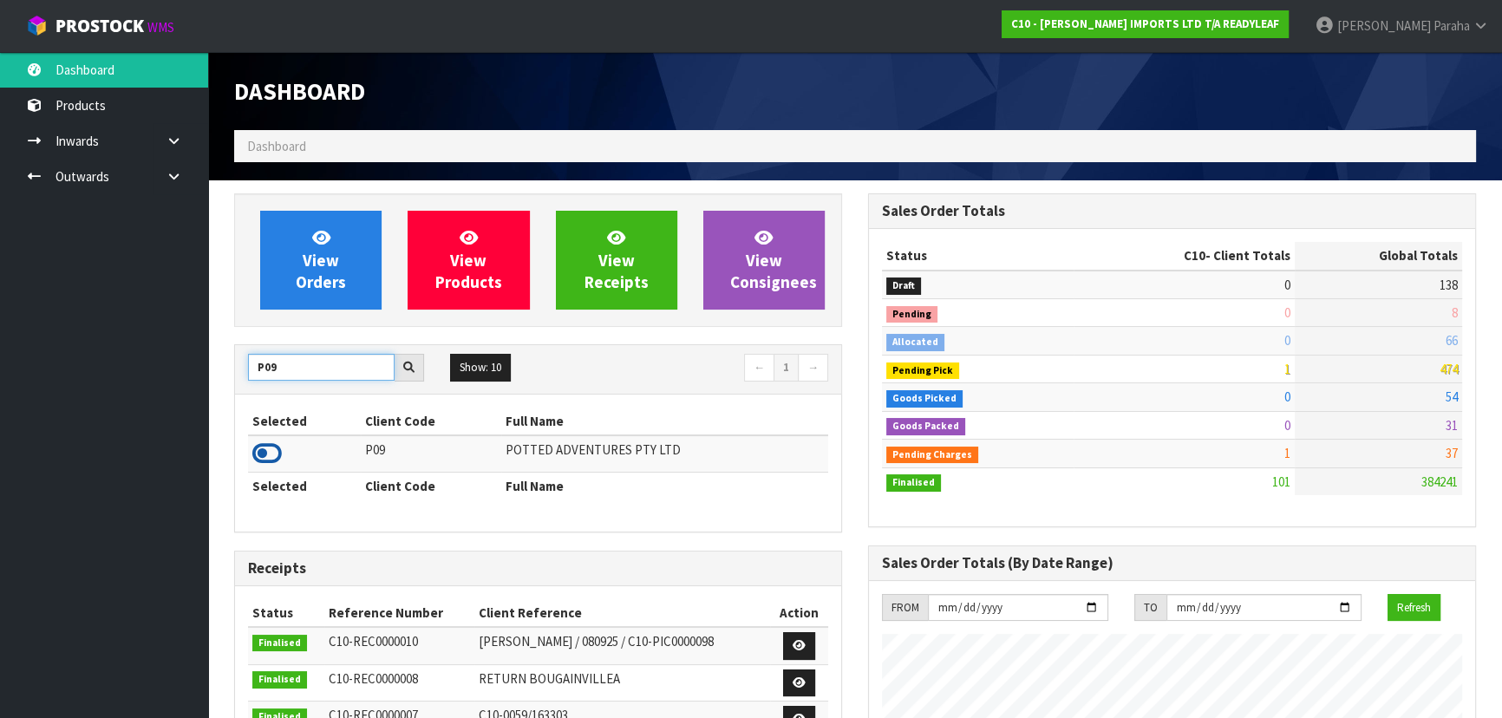
type input "P09"
click at [277, 443] on icon at bounding box center [266, 453] width 29 height 26
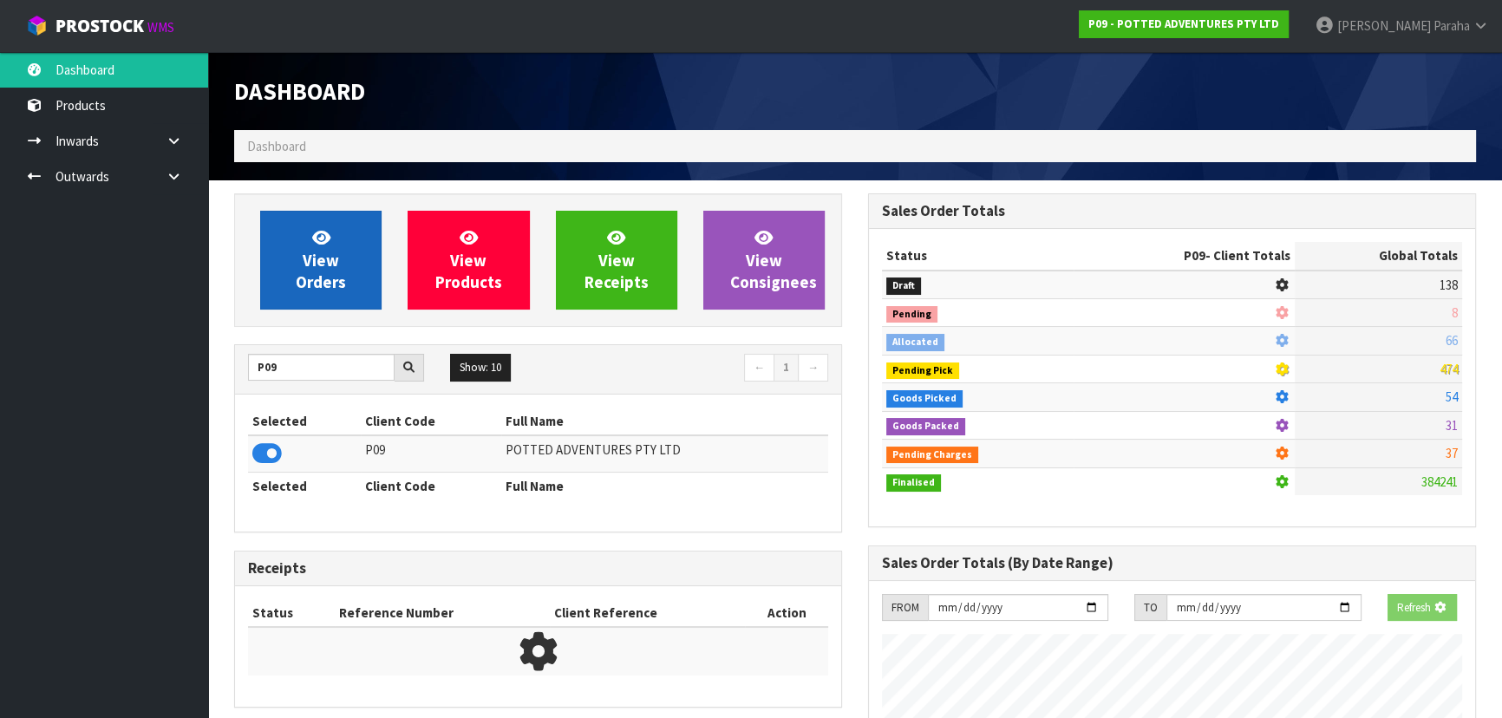
scroll to position [1079, 633]
click at [278, 294] on link "View Orders" at bounding box center [320, 260] width 121 height 99
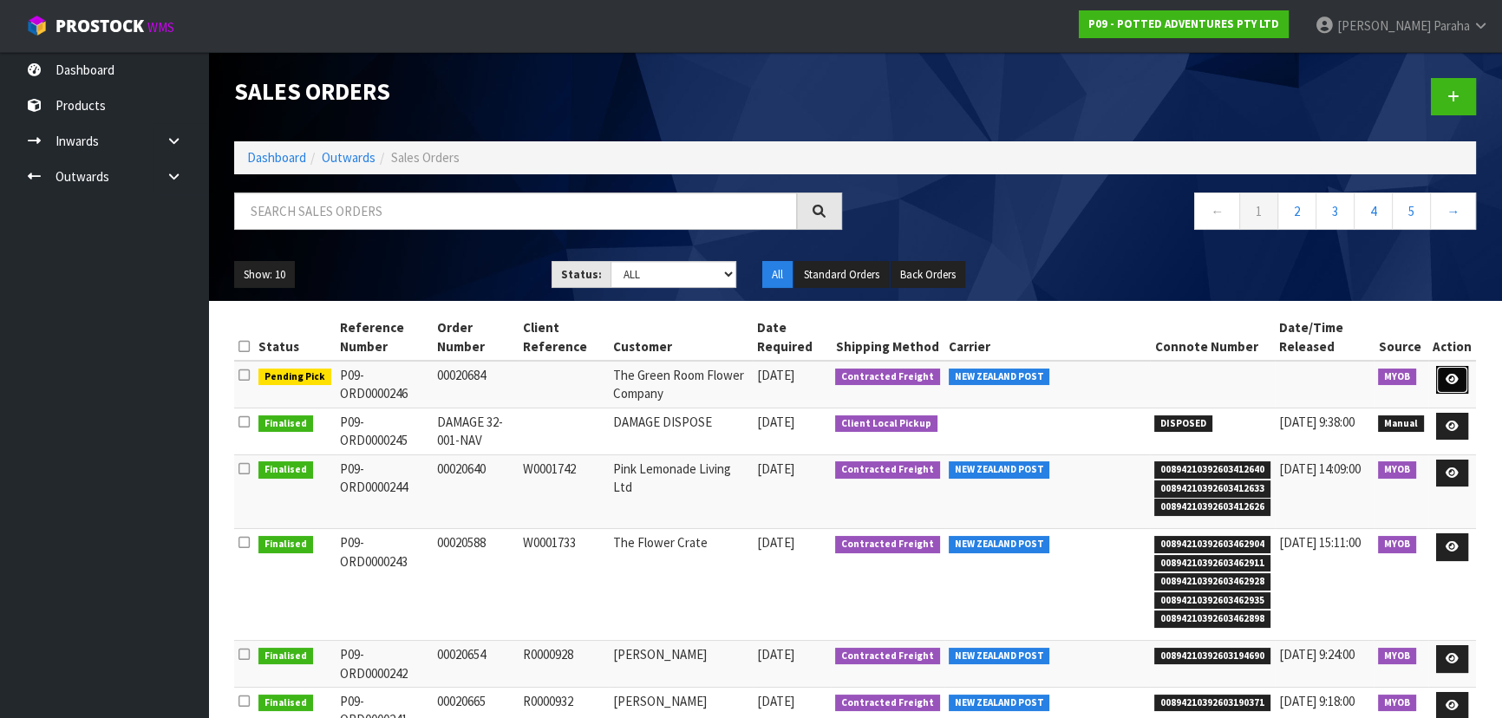
click at [1456, 377] on icon at bounding box center [1451, 379] width 13 height 11
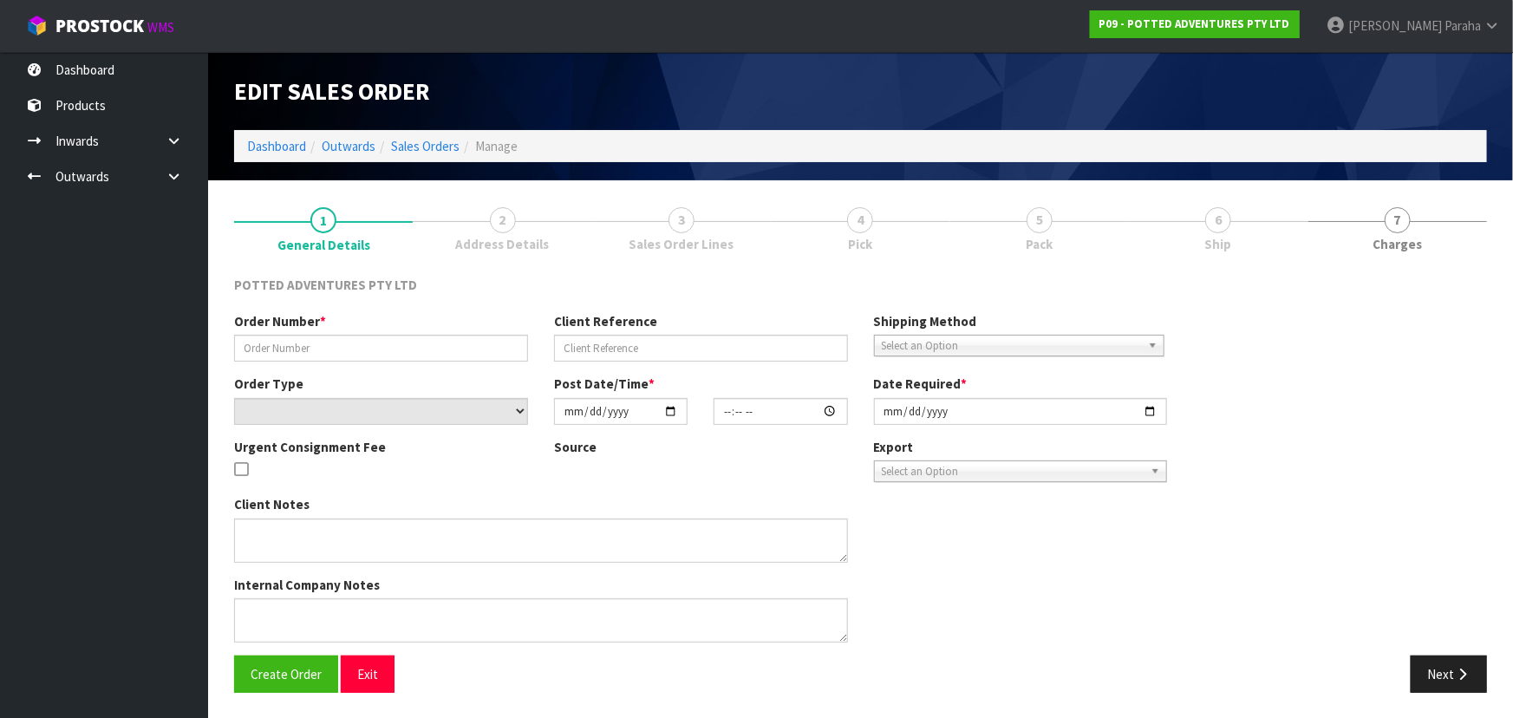
type input "00020684"
select select "number:0"
type input "2025-10-02"
type input "15:30:21.000"
type input "2025-10-03"
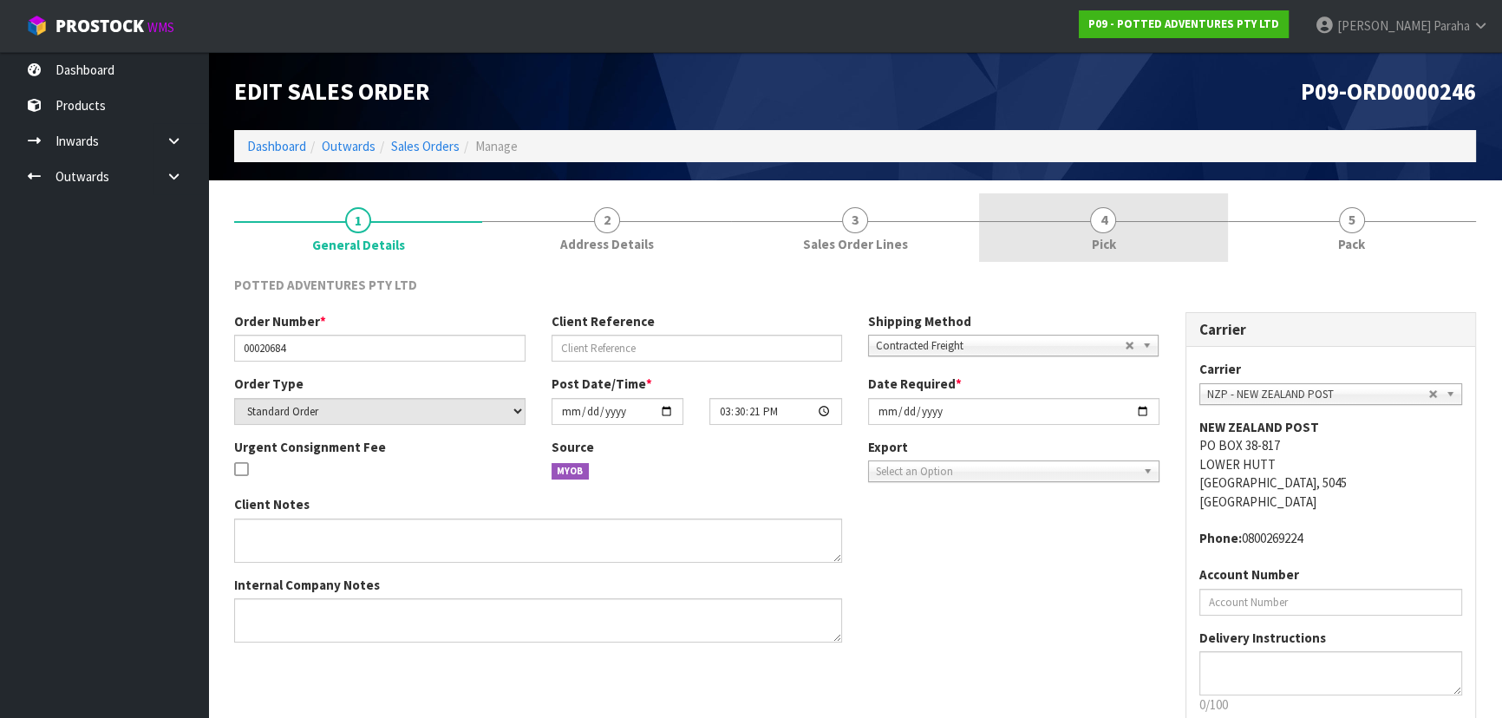
click at [1109, 220] on span "4" at bounding box center [1103, 220] width 26 height 26
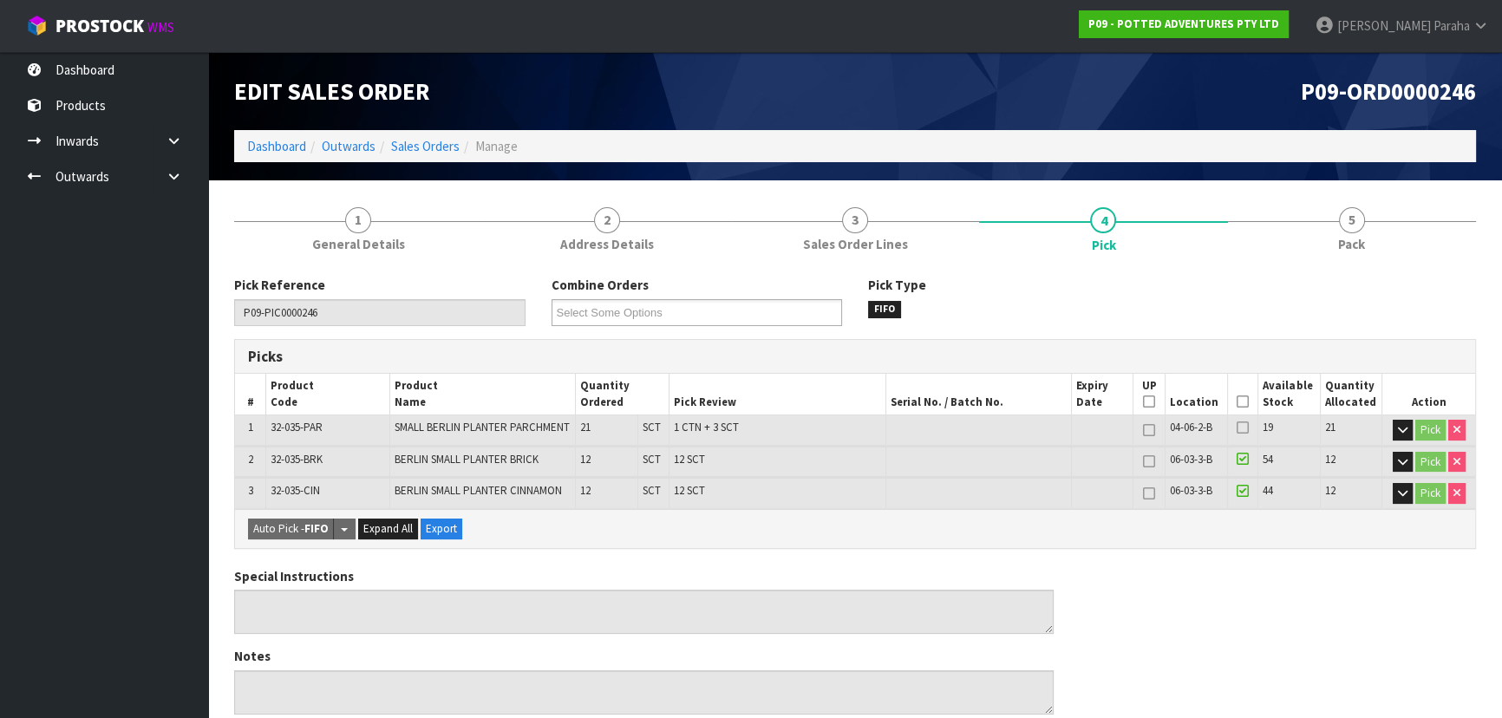
click at [1248, 402] on icon at bounding box center [1242, 401] width 12 height 1
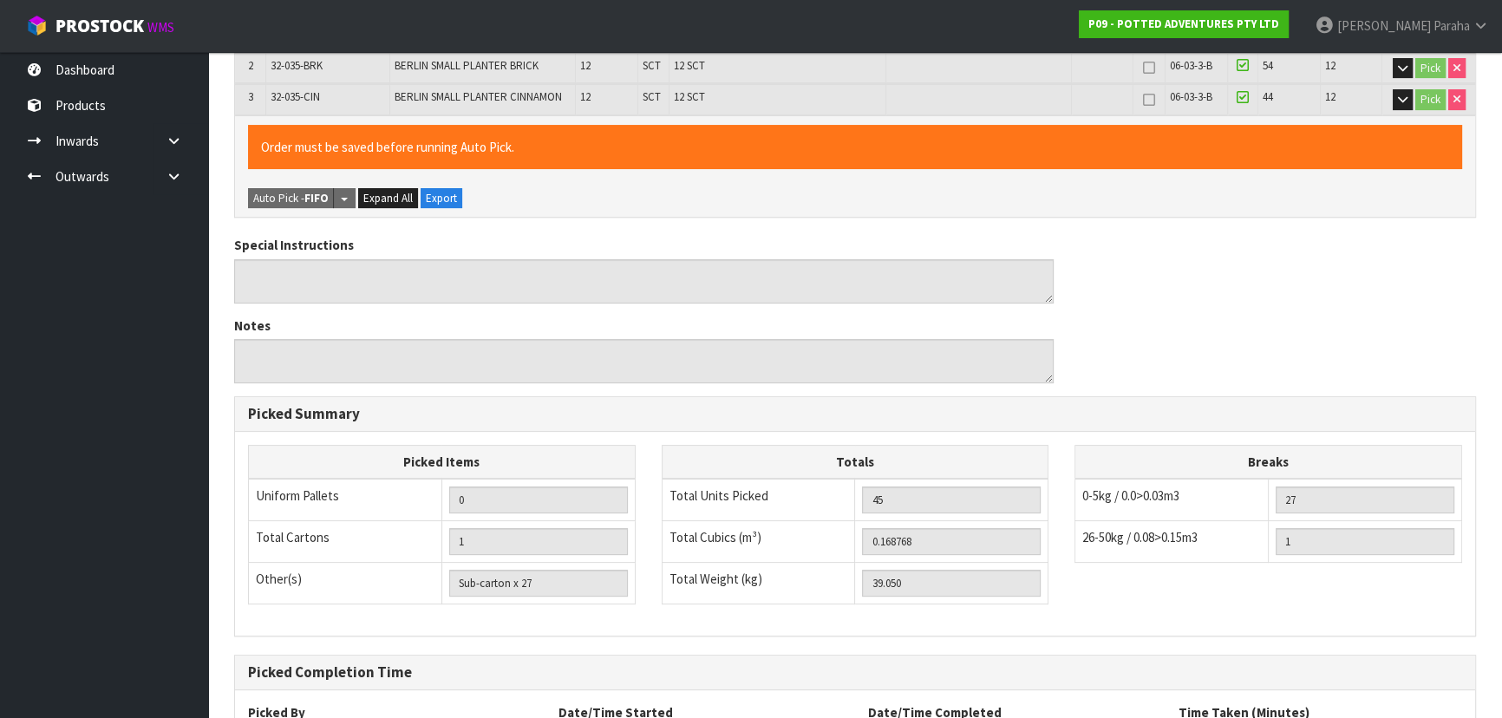
scroll to position [546, 0]
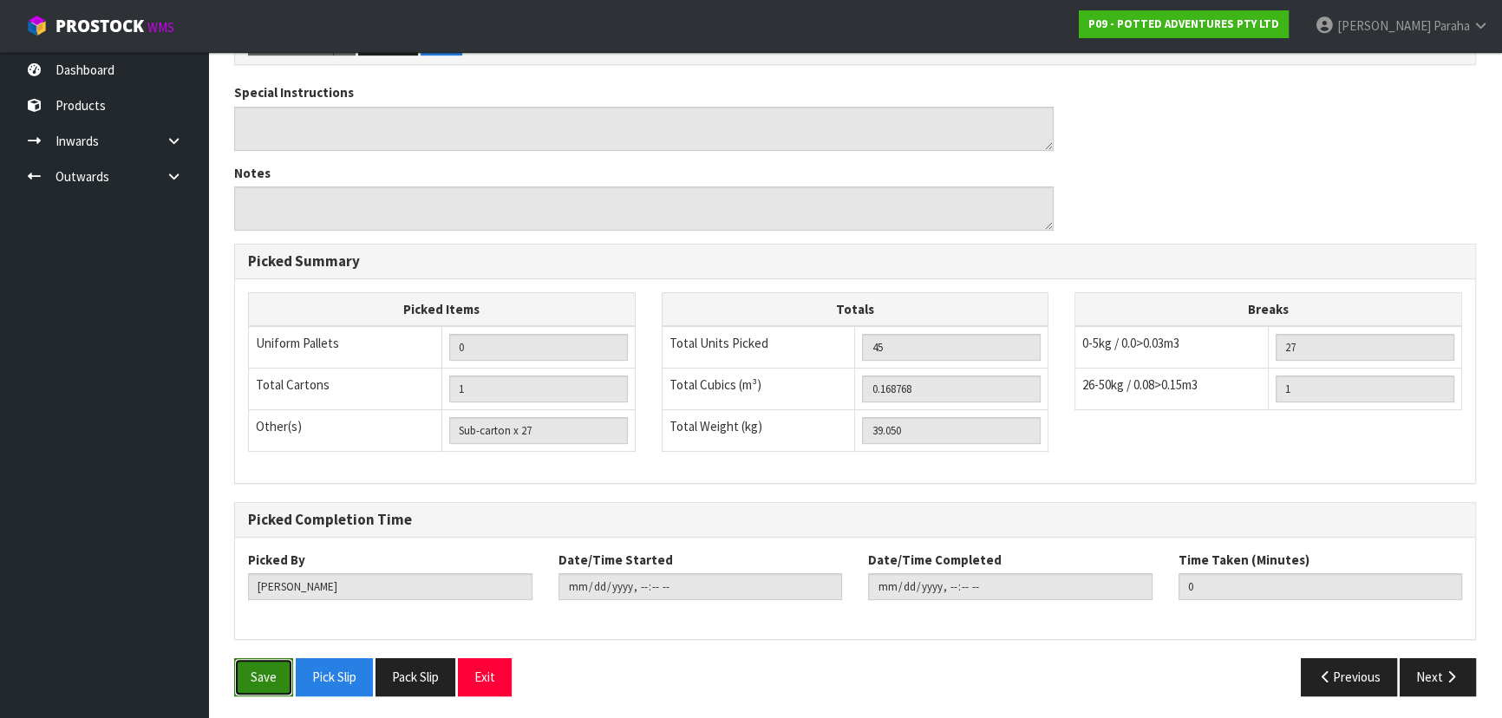
drag, startPoint x: 248, startPoint y: 687, endPoint x: 257, endPoint y: 684, distance: 9.1
click at [256, 685] on button "Save" at bounding box center [263, 676] width 59 height 37
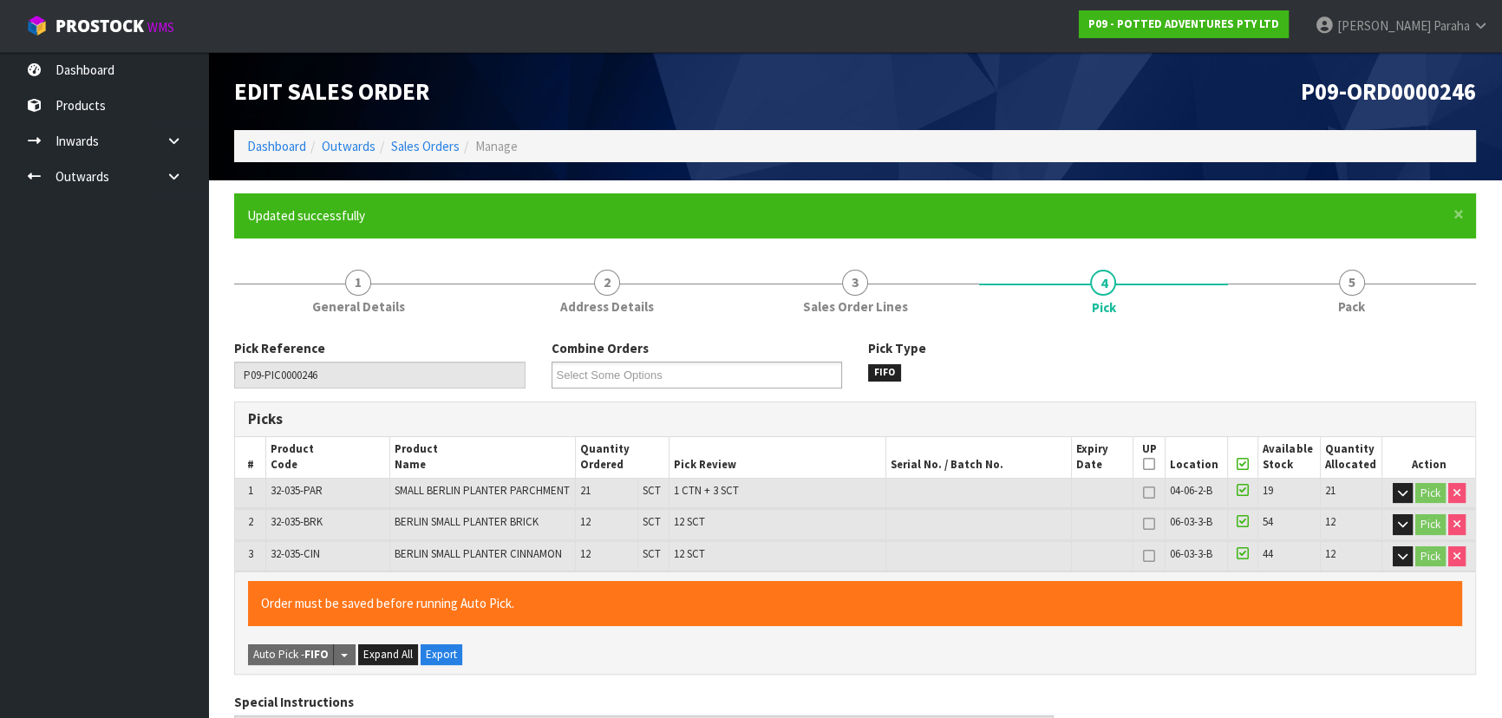
type input "Polly Paraha"
type input "2025-10-06T10:23:52"
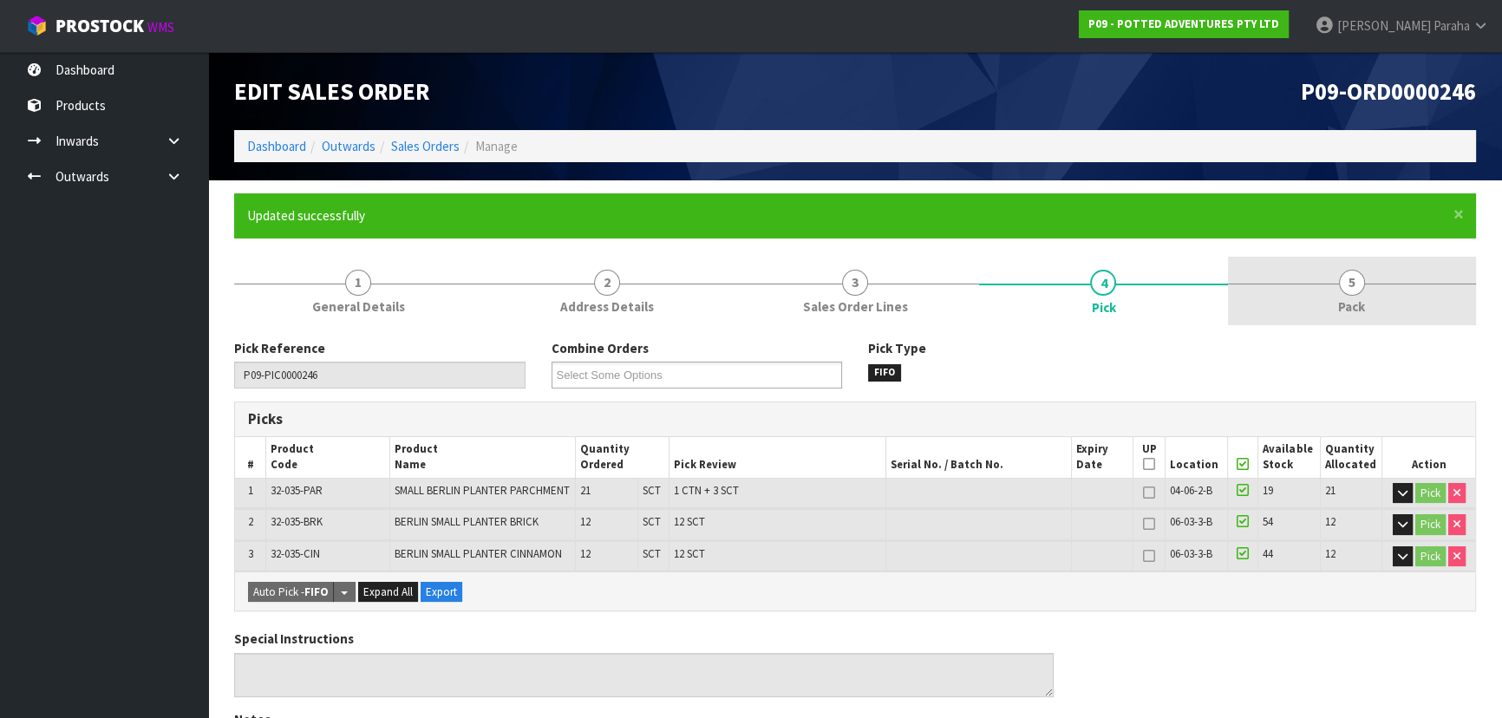
click at [1355, 290] on span "5" at bounding box center [1352, 283] width 26 height 26
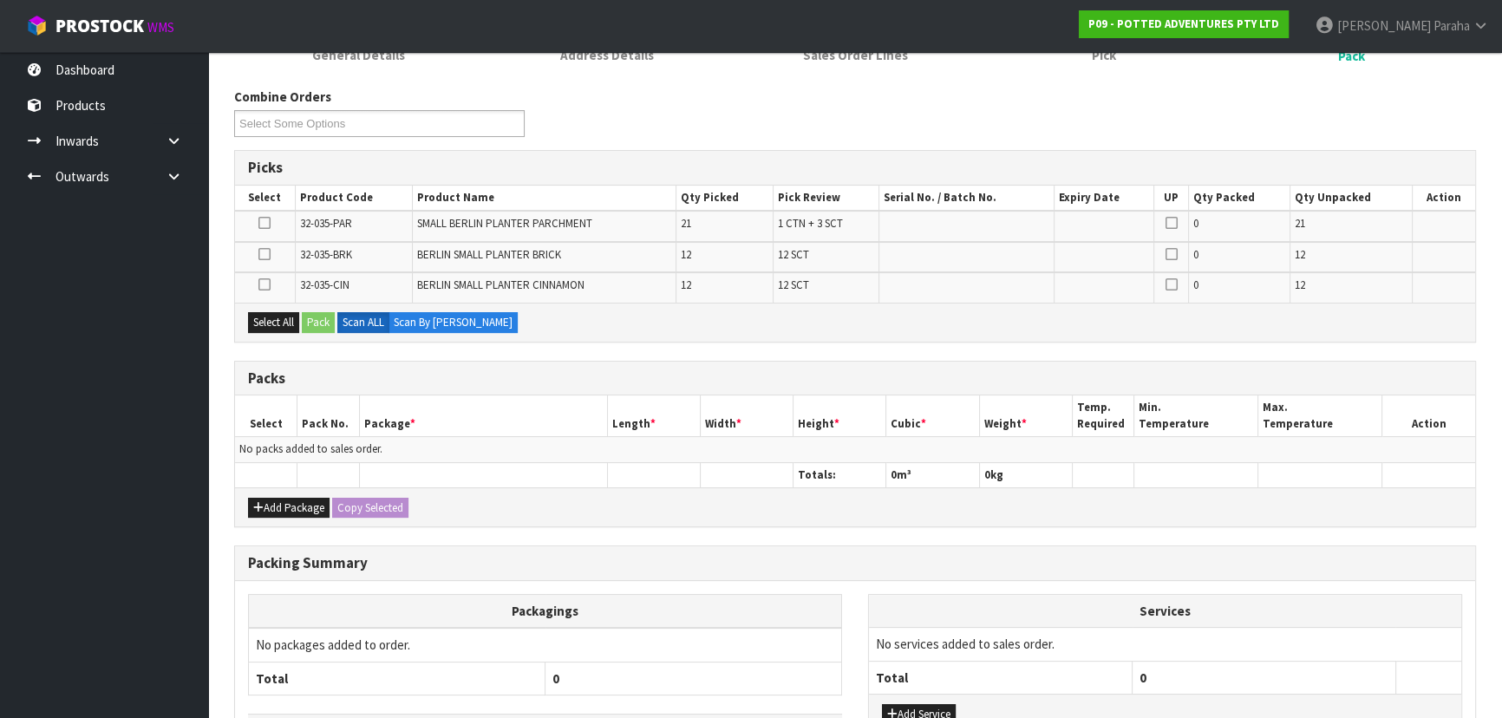
scroll to position [315, 0]
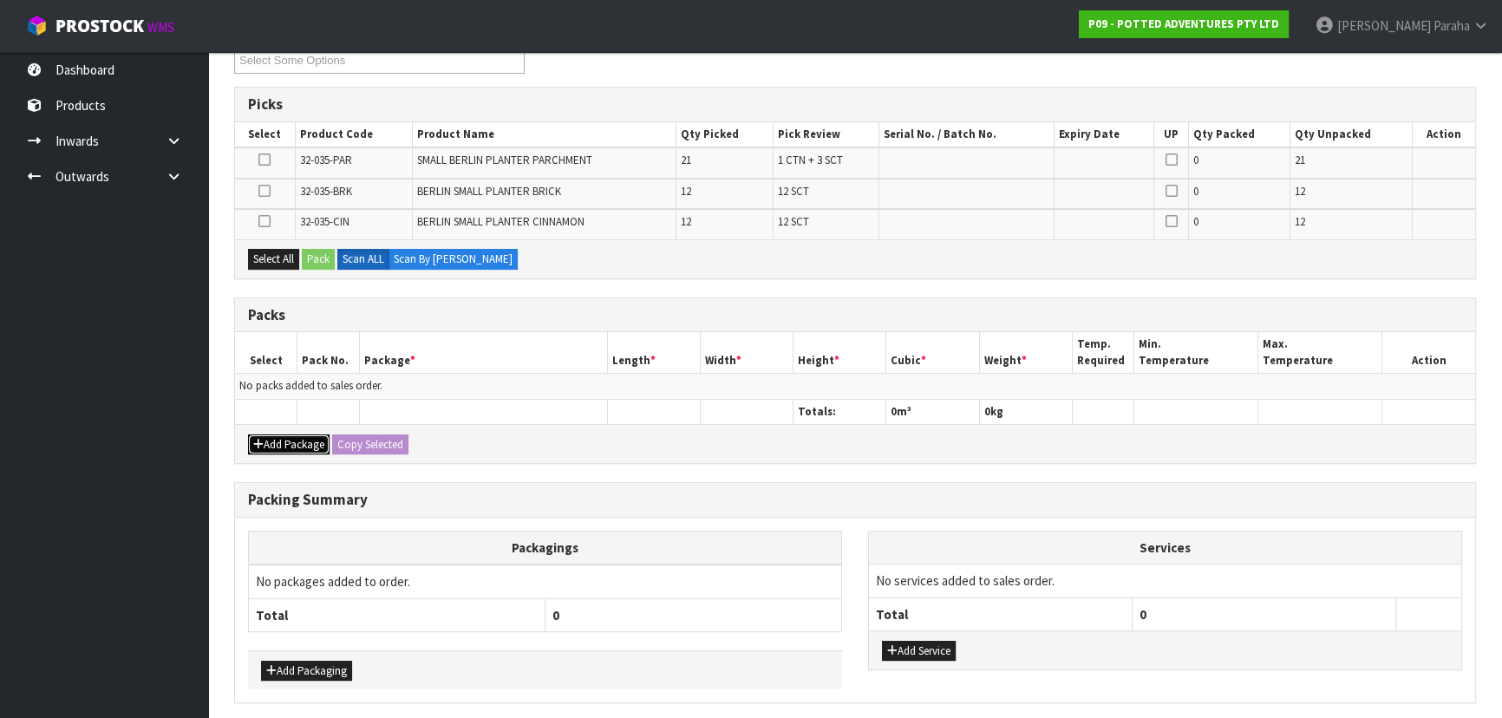
click at [272, 437] on button "Add Package" at bounding box center [288, 444] width 81 height 21
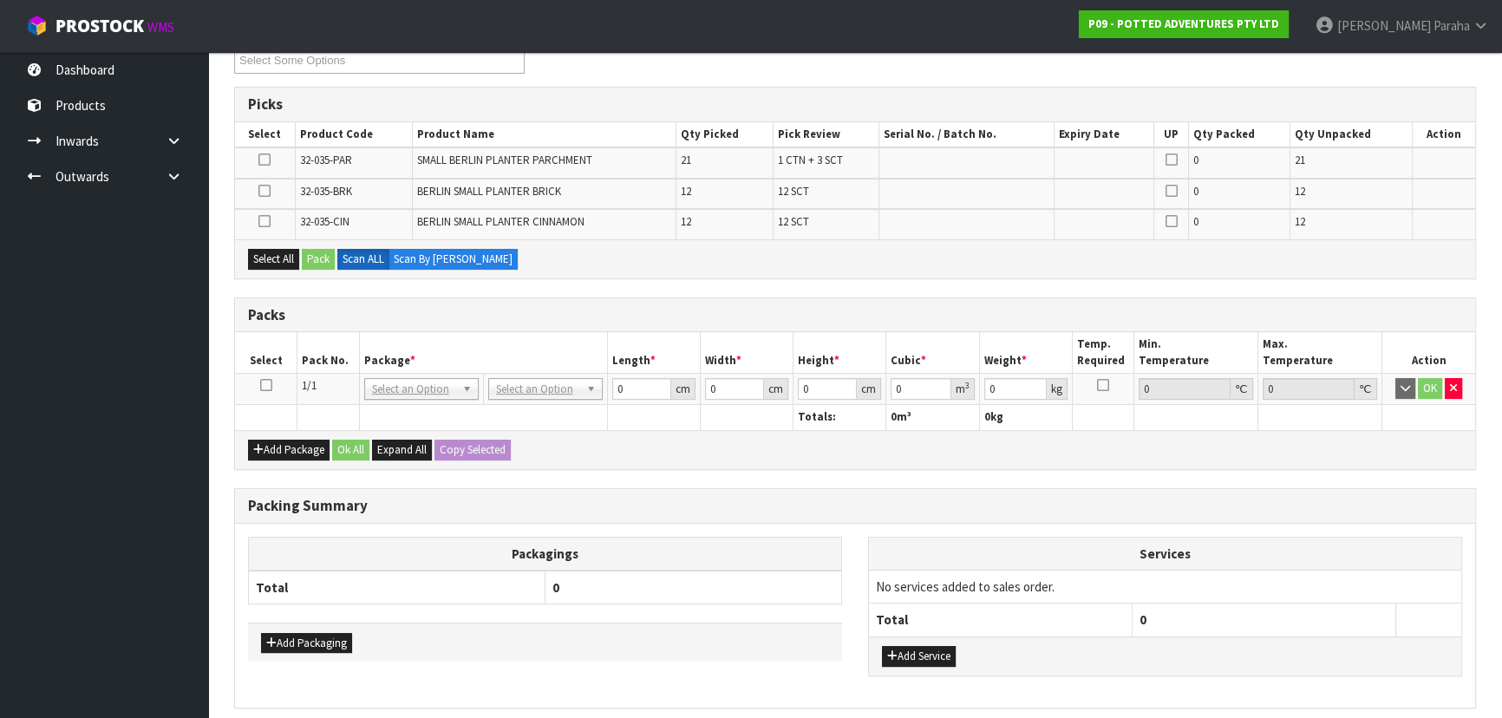
click at [260, 385] on icon at bounding box center [266, 385] width 12 height 1
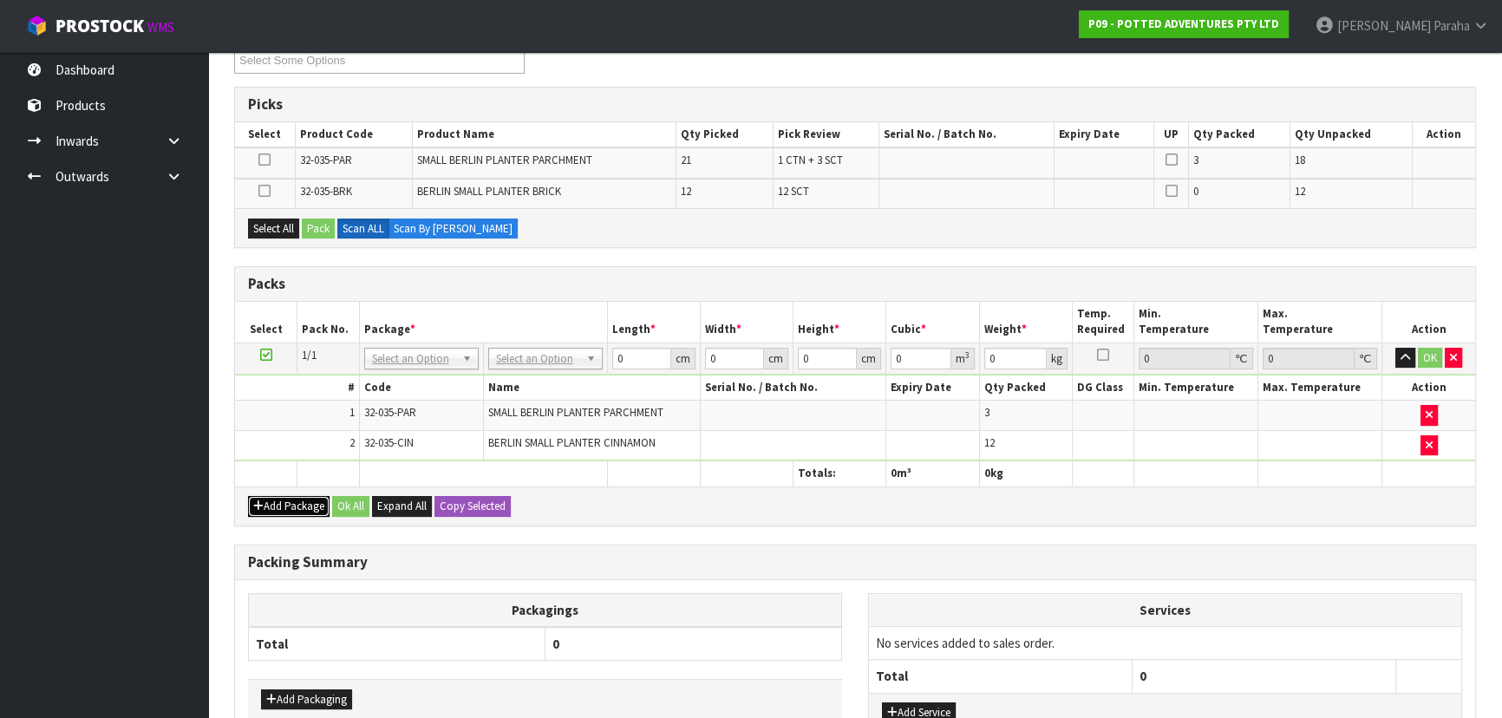
click at [292, 499] on button "Add Package" at bounding box center [288, 506] width 81 height 21
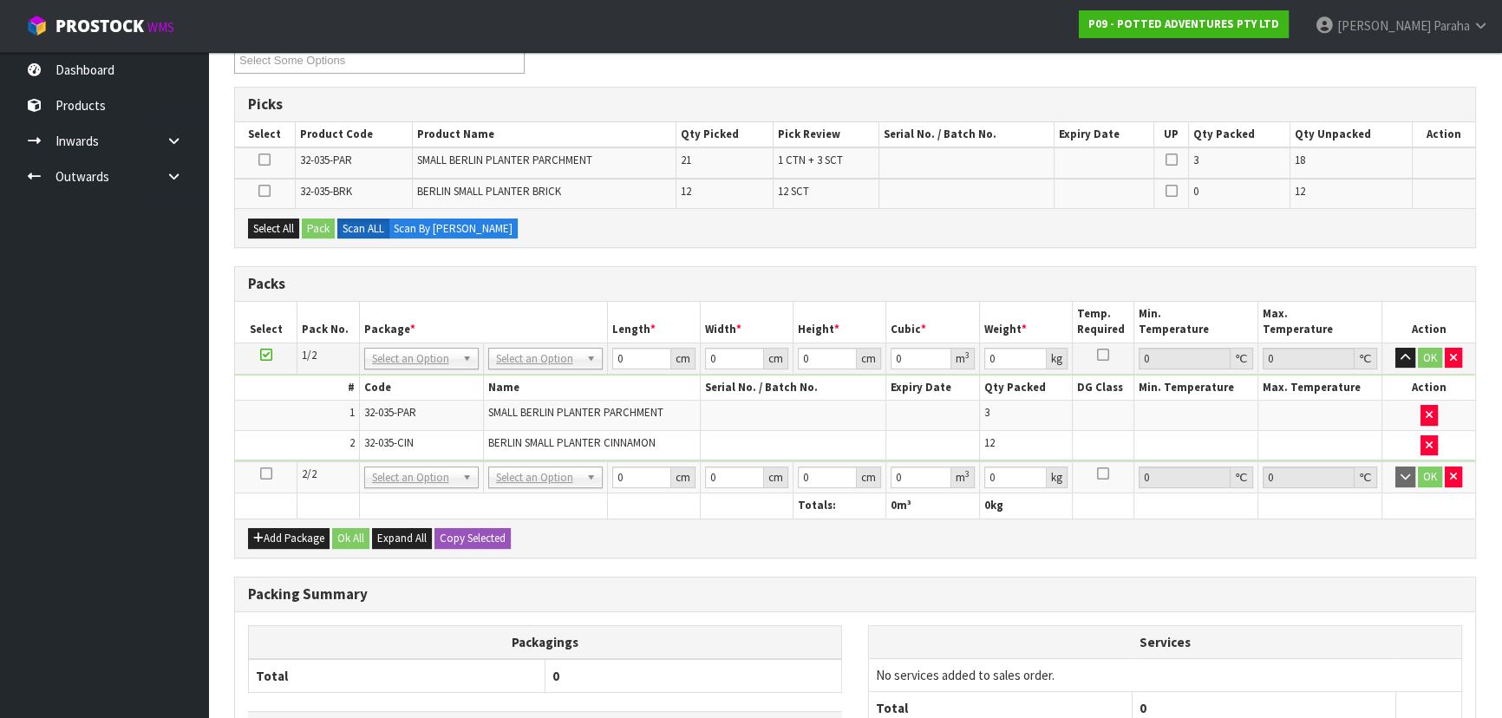
click at [270, 474] on icon at bounding box center [266, 473] width 12 height 1
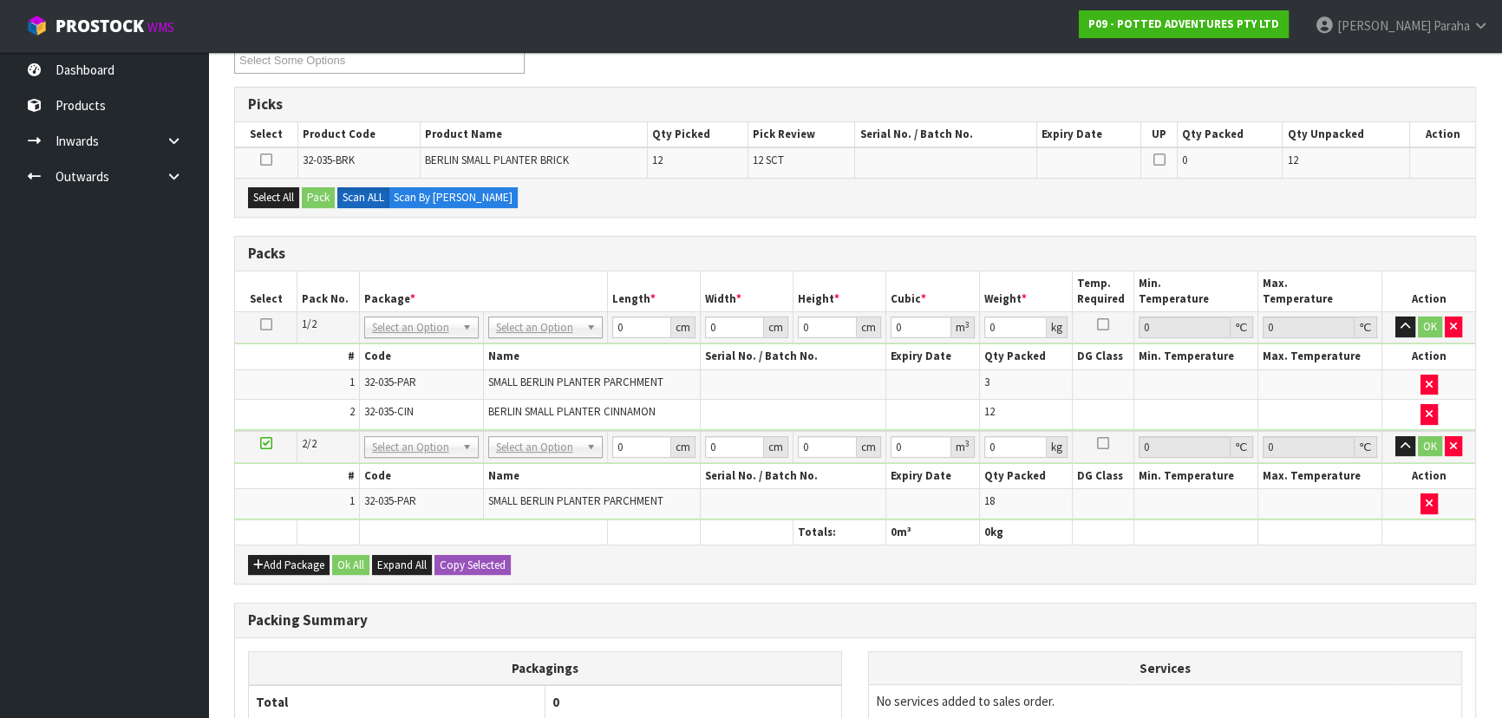
scroll to position [0, 0]
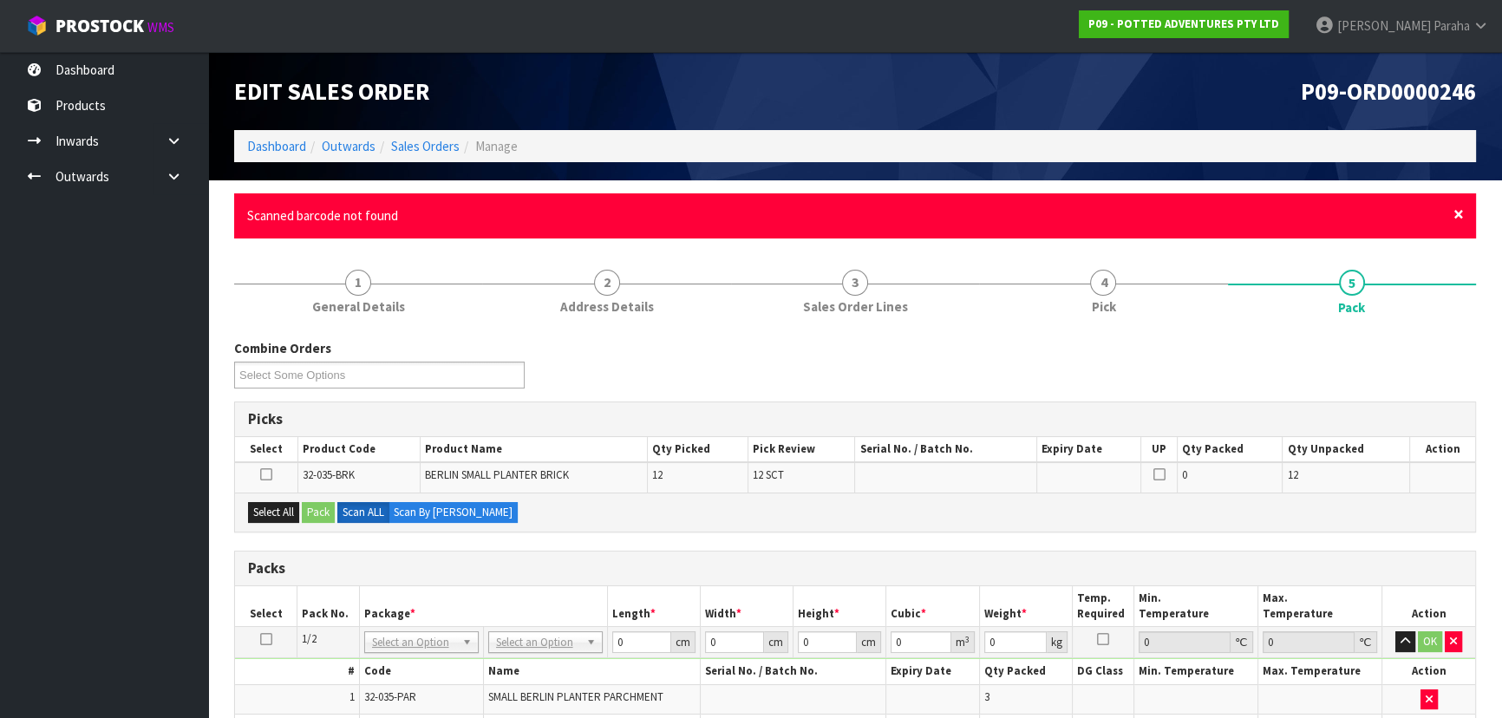
click at [1458, 216] on span "×" at bounding box center [1458, 214] width 10 height 24
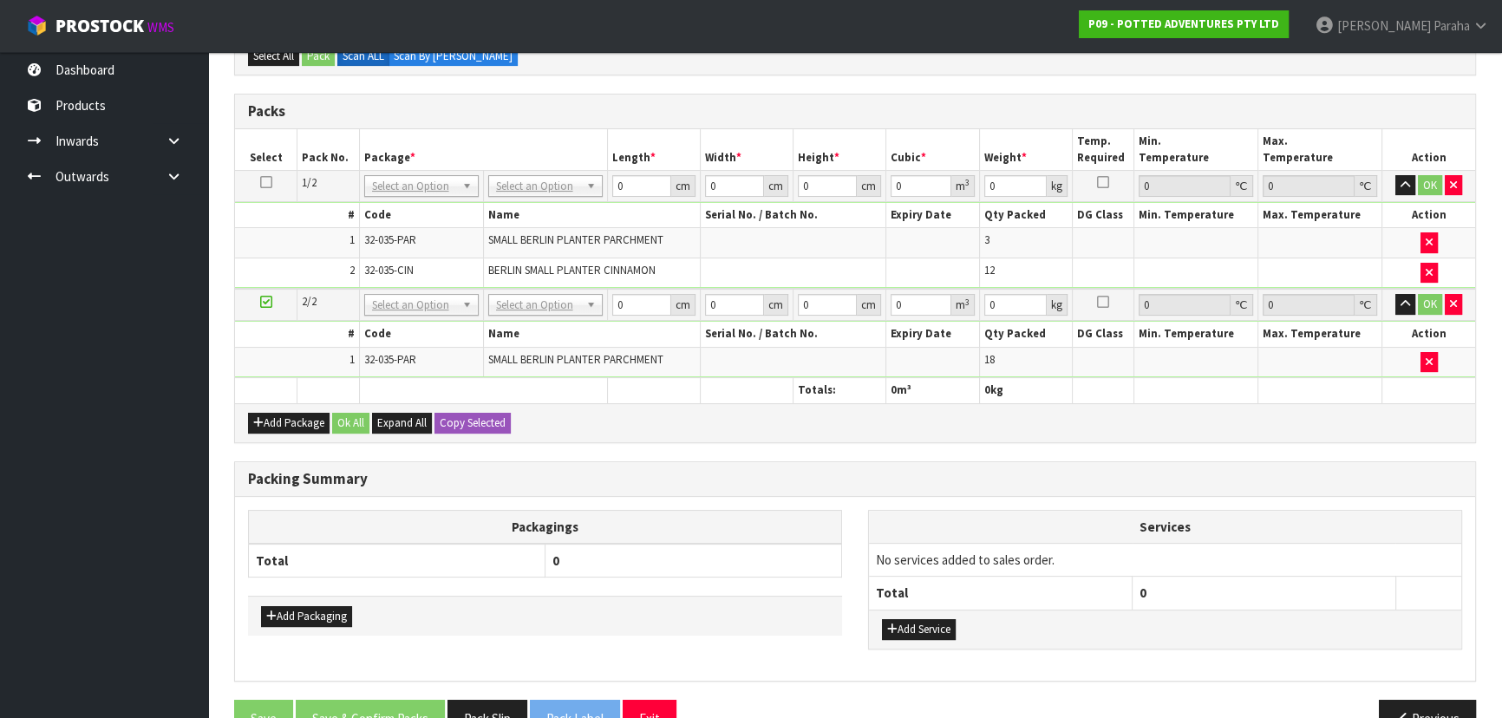
scroll to position [315, 0]
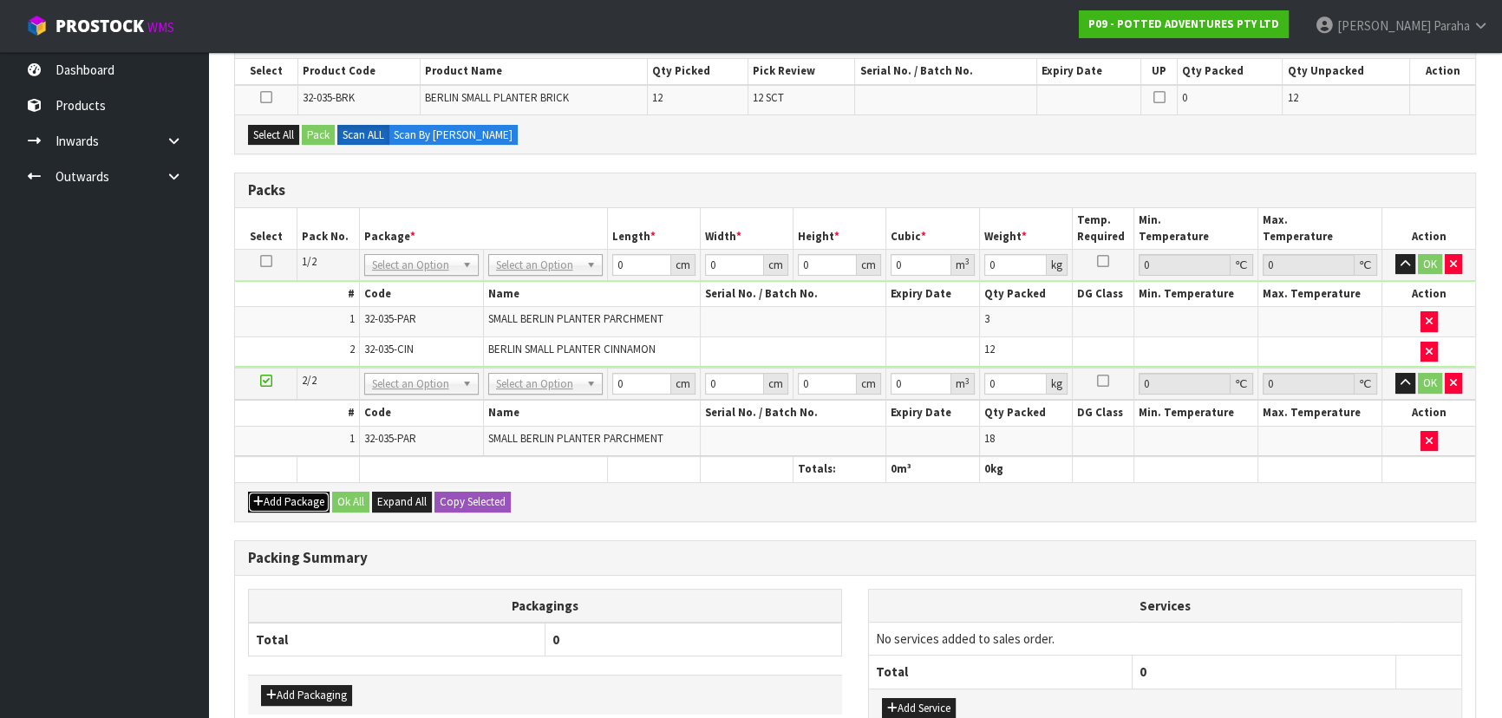
click at [263, 502] on button "Add Package" at bounding box center [288, 502] width 81 height 21
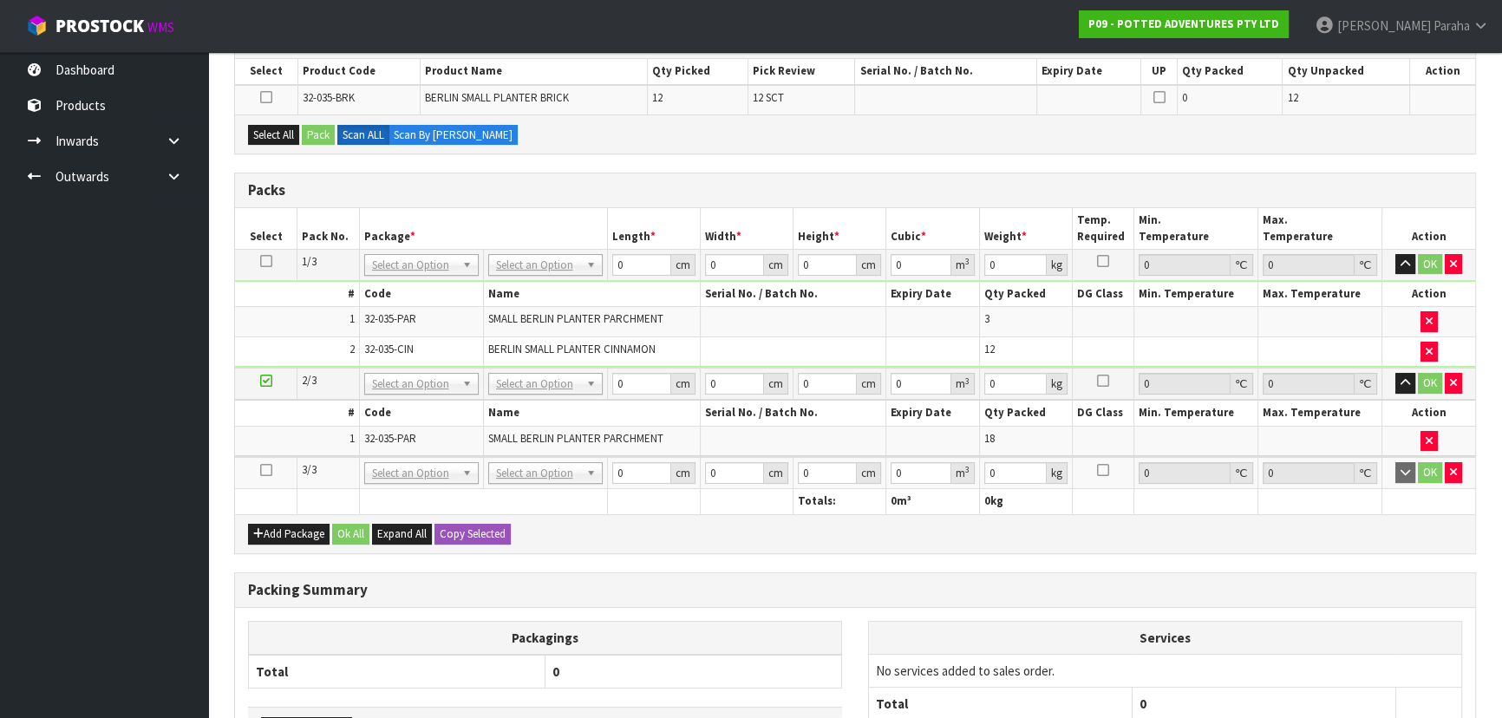
click at [264, 470] on icon at bounding box center [266, 470] width 12 height 1
click at [264, 261] on icon at bounding box center [266, 261] width 12 height 1
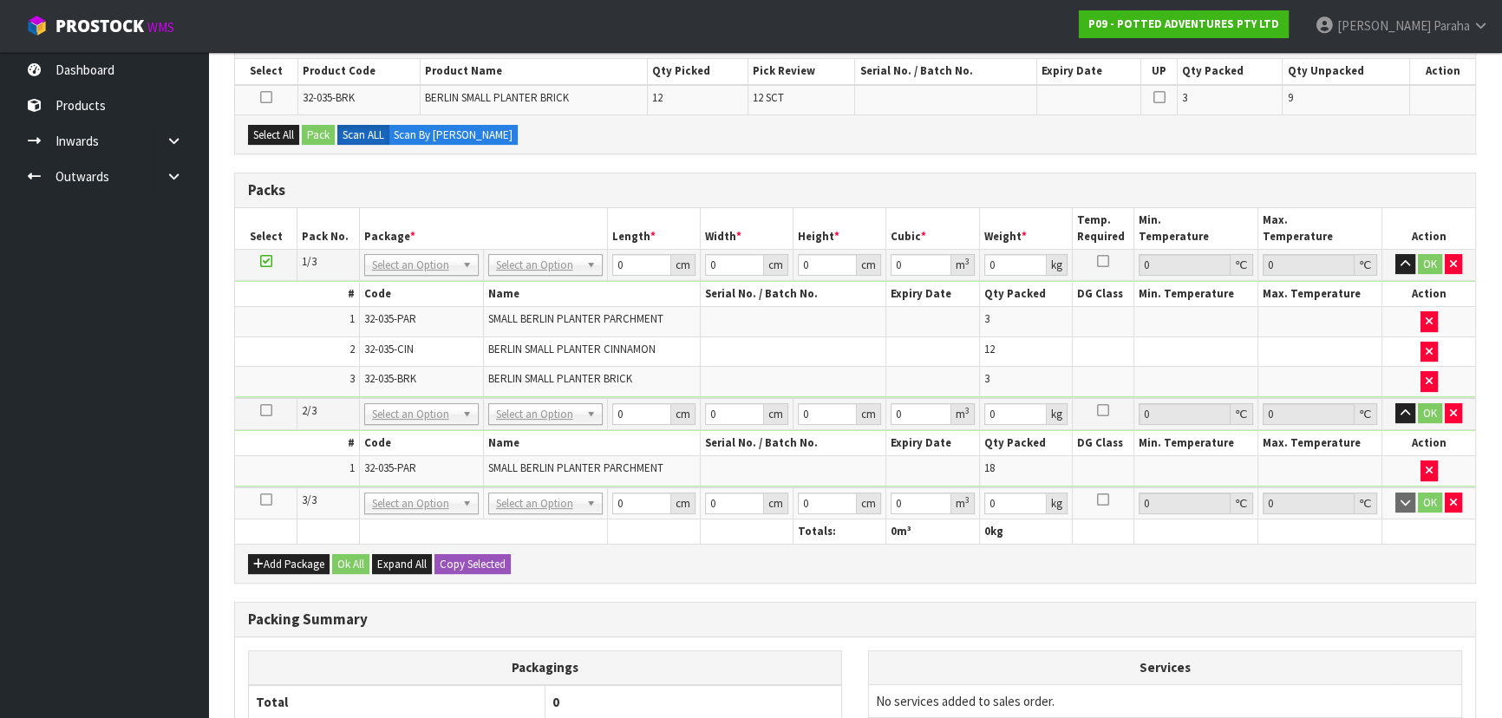
click at [266, 500] on icon at bounding box center [266, 499] width 12 height 1
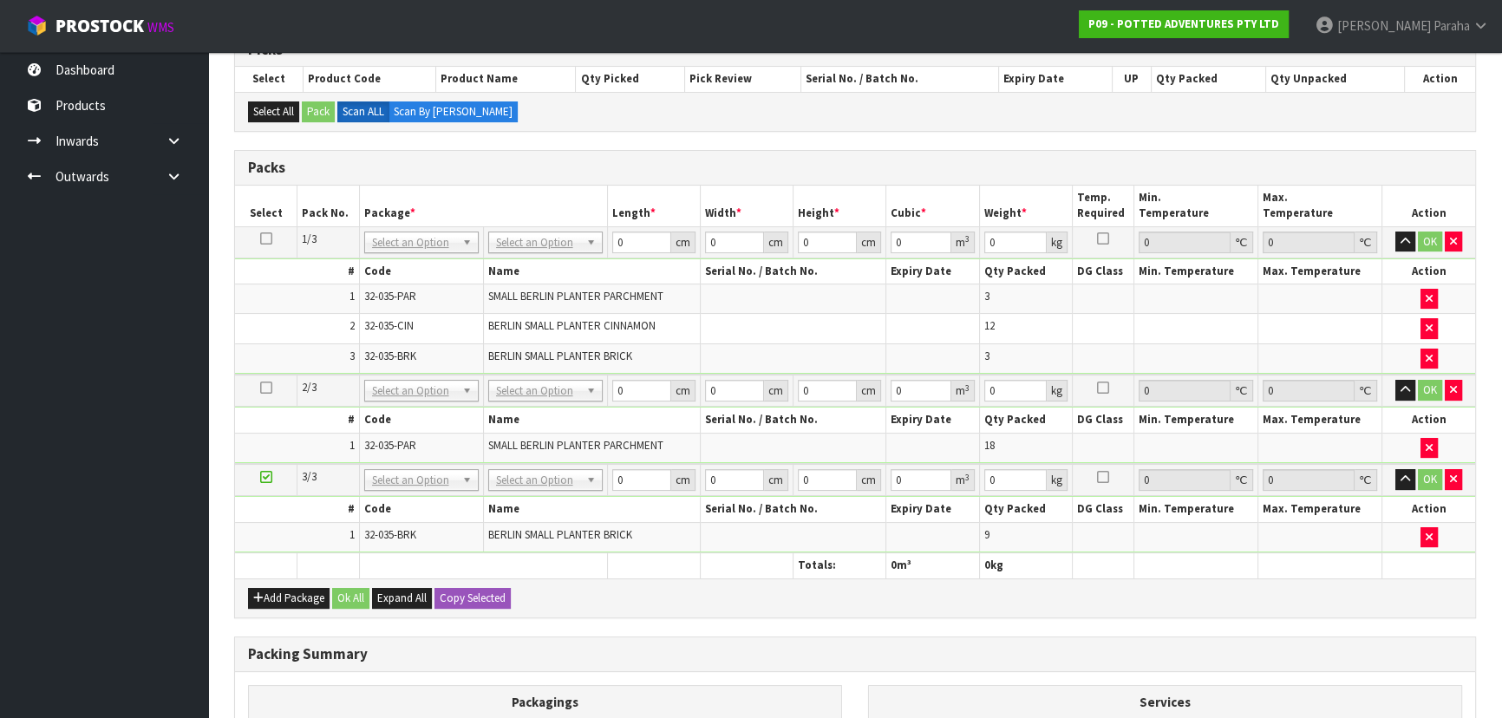
scroll to position [473, 0]
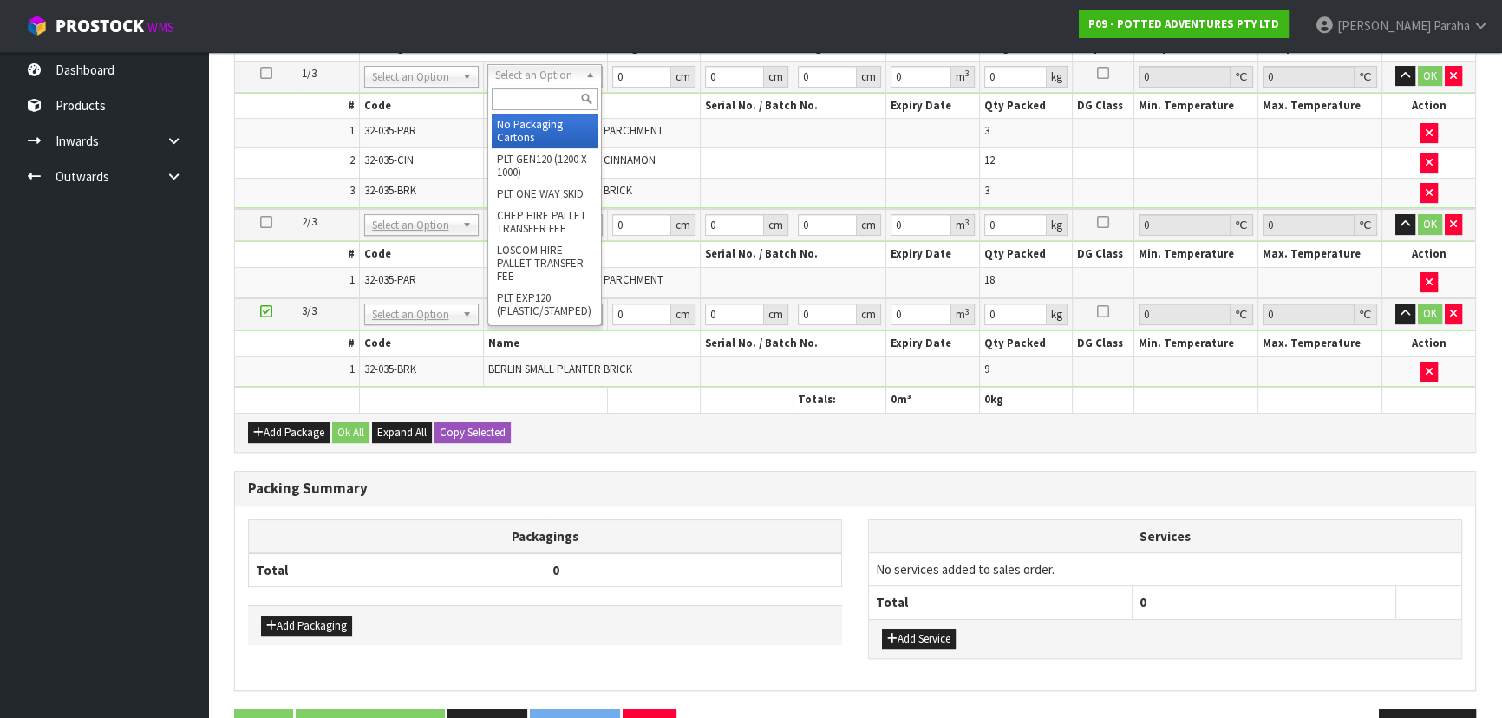
click at [567, 101] on input "text" at bounding box center [545, 99] width 106 height 22
type input "OC"
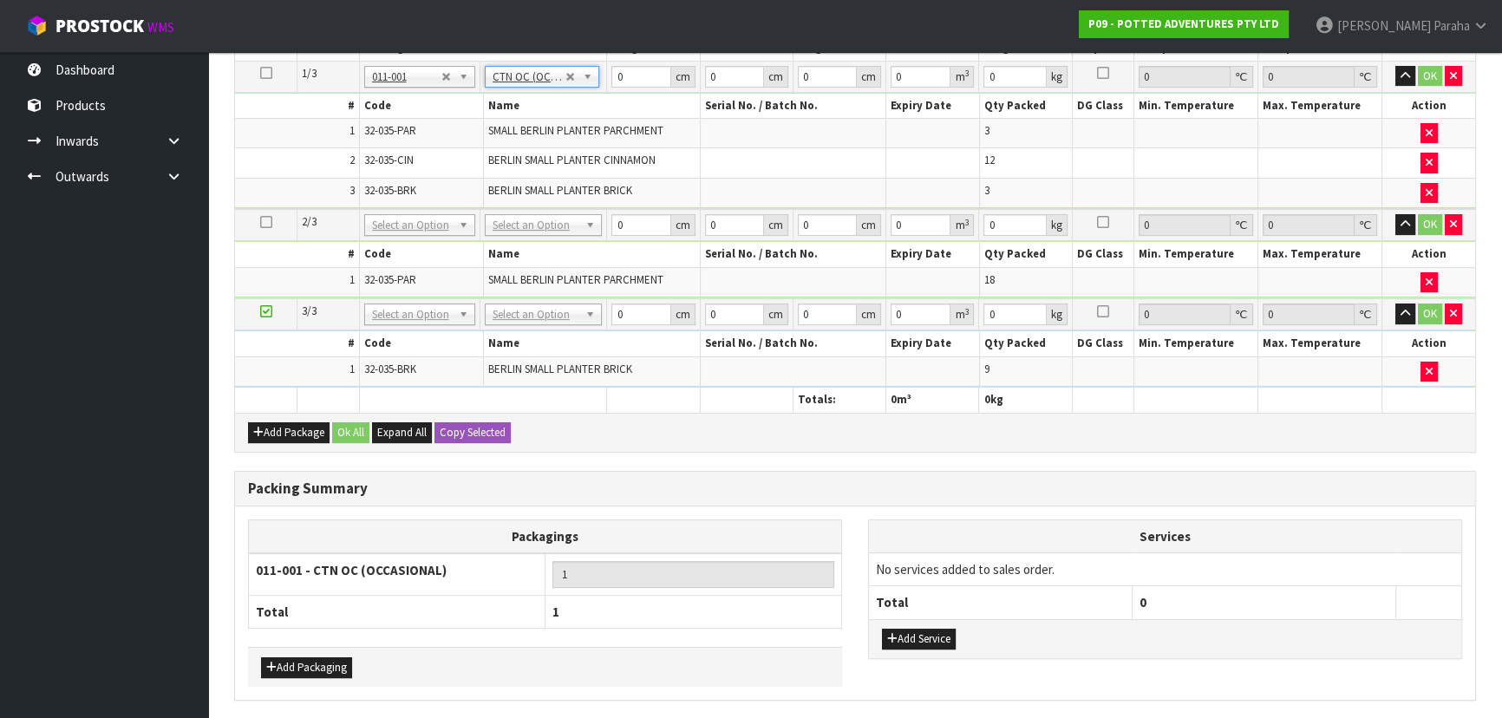
type input "15.15"
click at [636, 75] on input "0" at bounding box center [640, 77] width 59 height 22
type input "49"
type input "42"
type input "3"
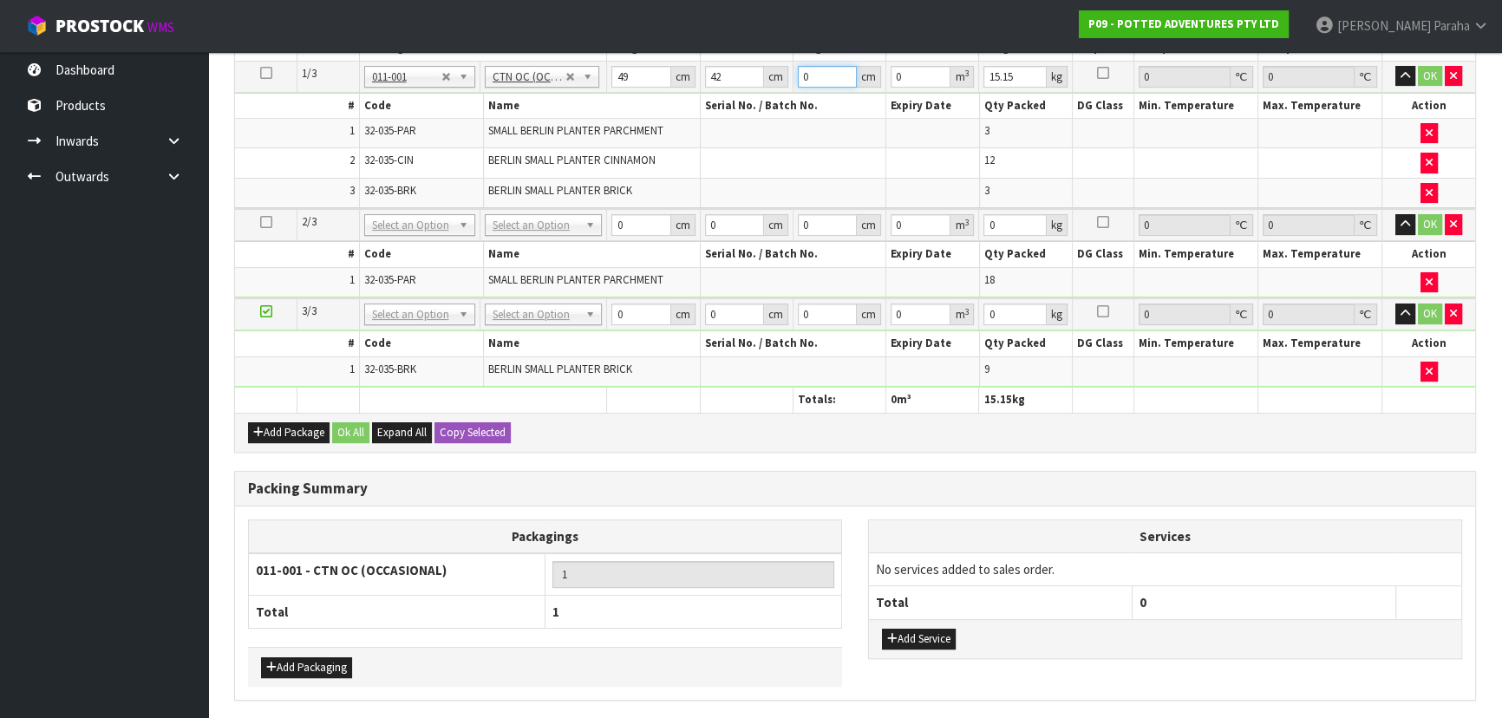
type input "0.006174"
type input "30"
type input "0.06174"
type input "30"
type input "16"
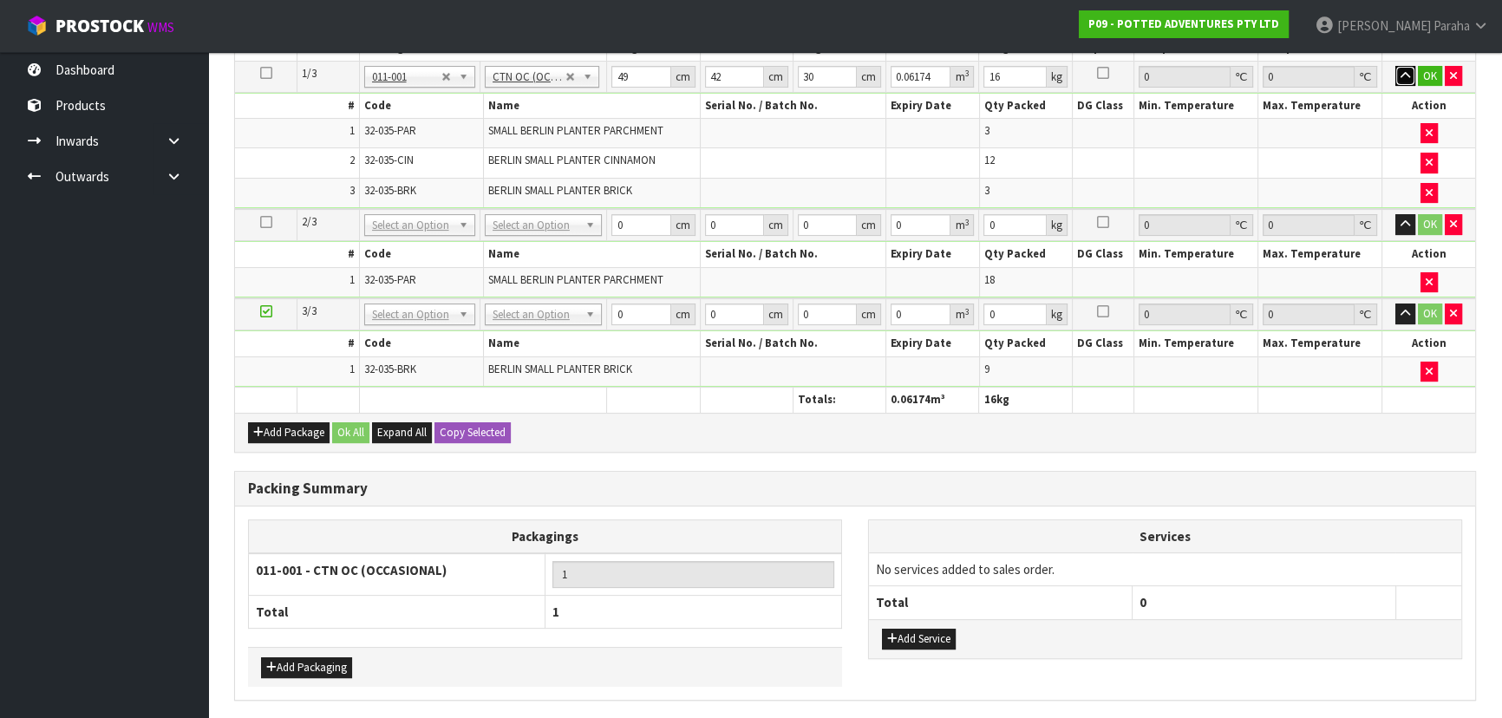
click at [1395, 66] on button "button" at bounding box center [1405, 76] width 20 height 21
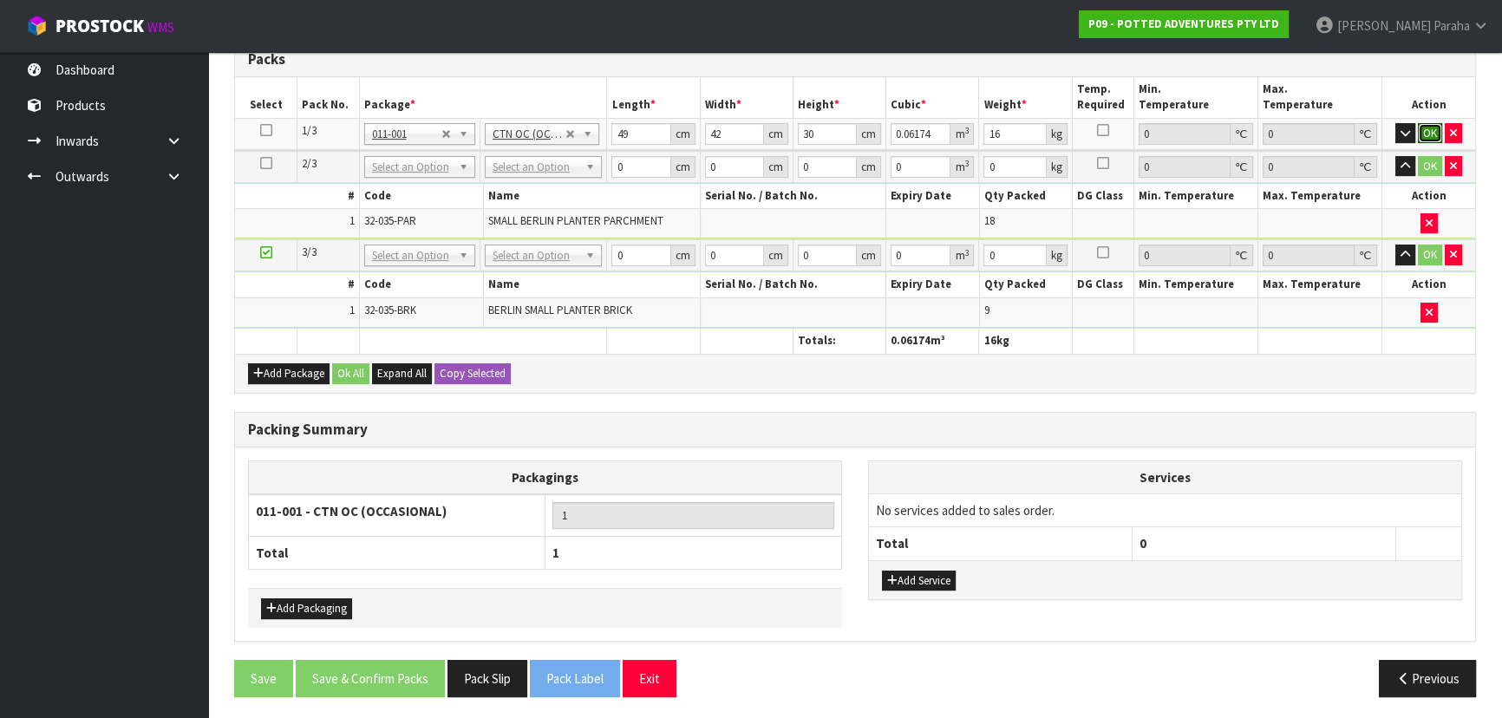
click button "OK" at bounding box center [1430, 133] width 24 height 21
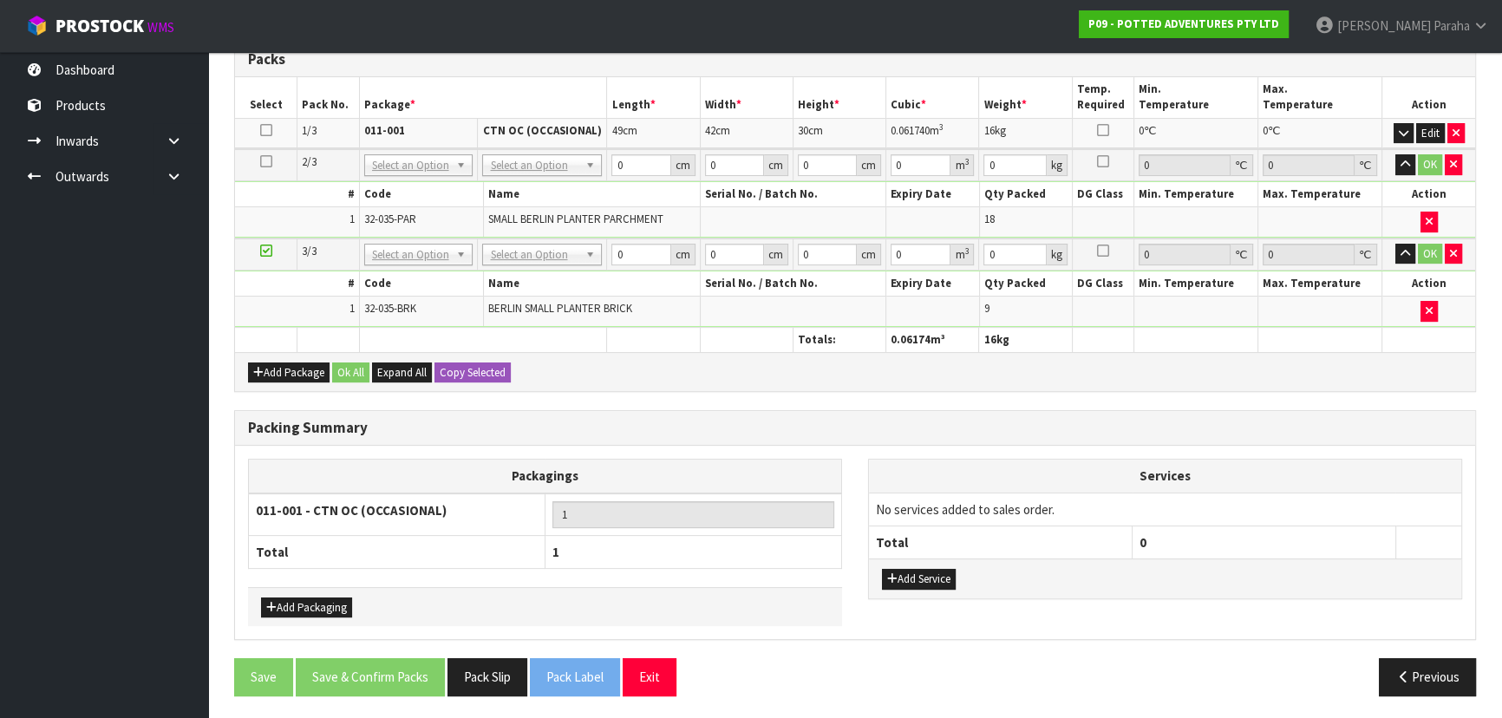
scroll to position [414, 0]
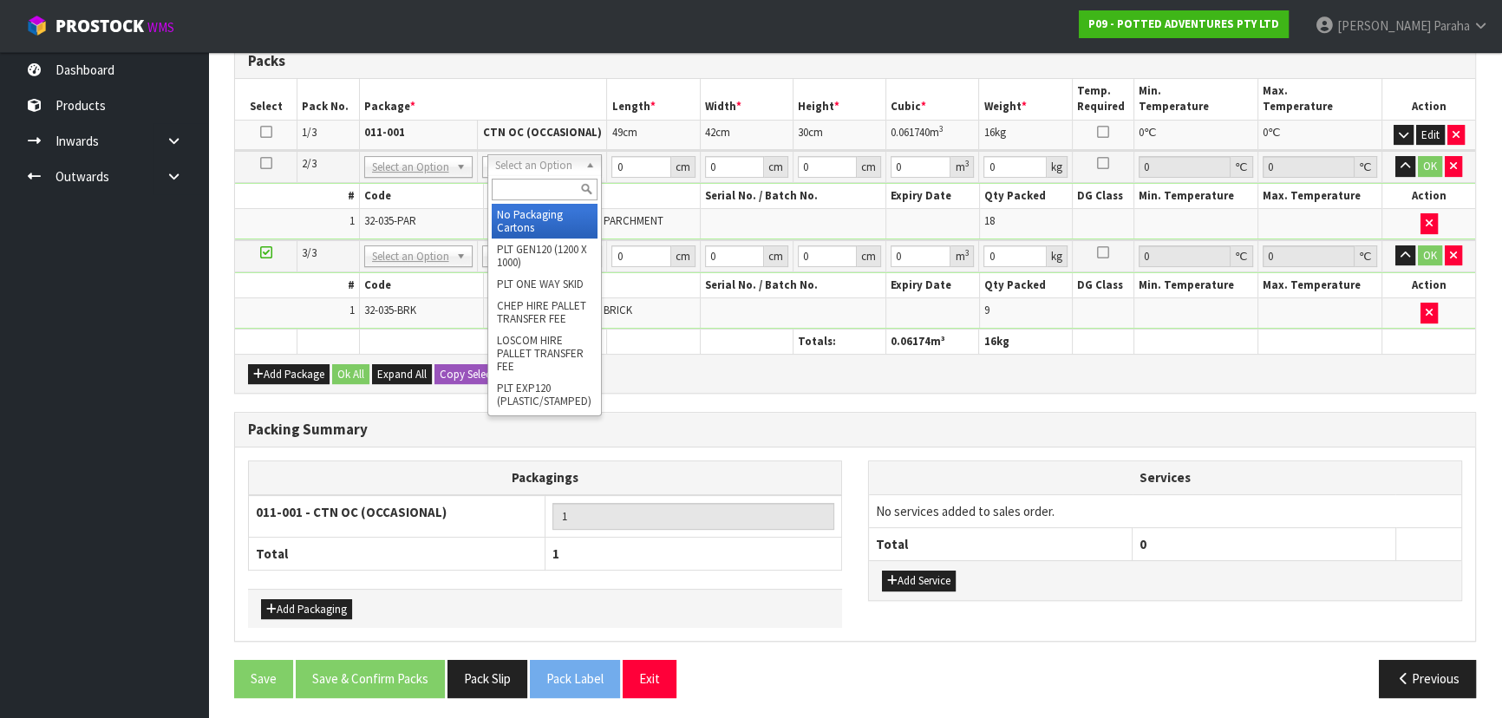
drag, startPoint x: 535, startPoint y: 224, endPoint x: 569, endPoint y: 175, distance: 59.2
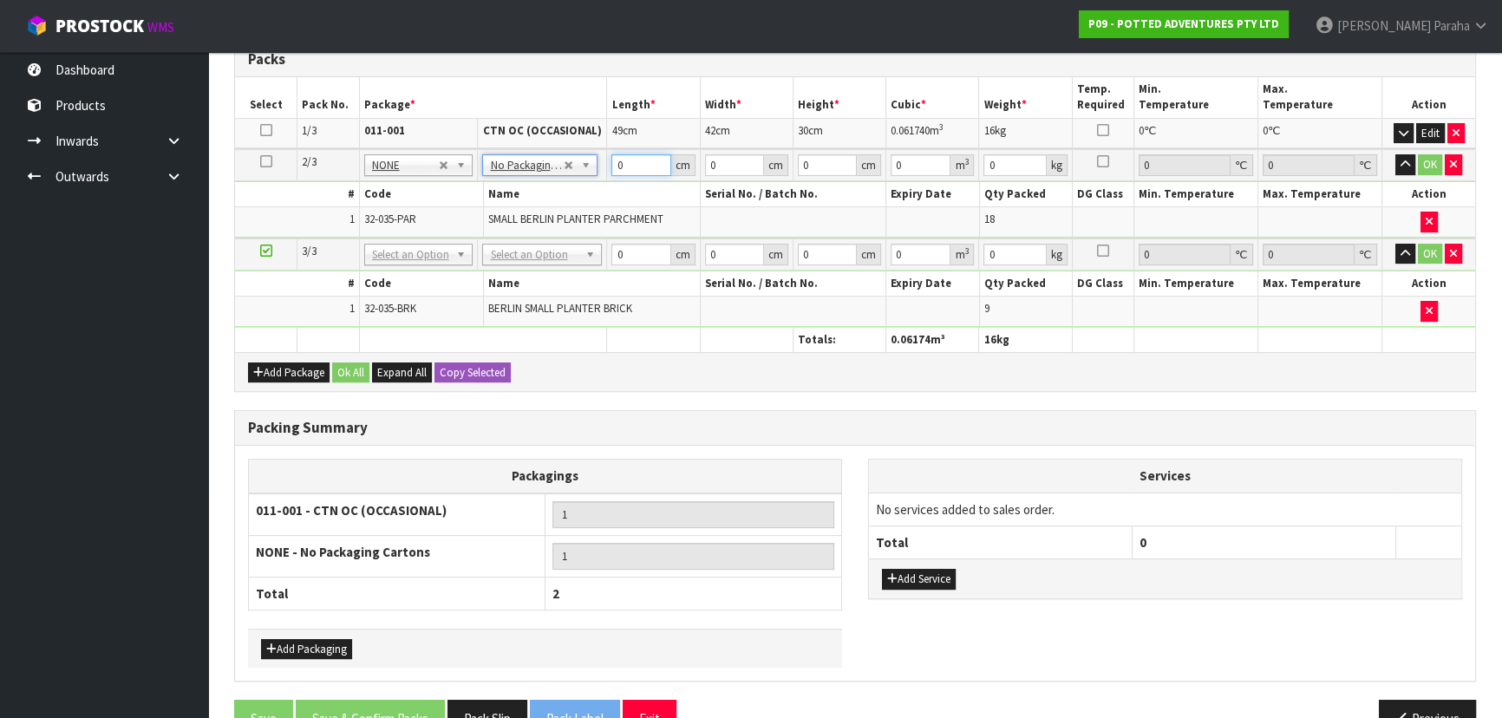
click at [630, 164] on input "0" at bounding box center [640, 165] width 59 height 22
type input "51"
type input "49"
type input "3"
type input "0.007497"
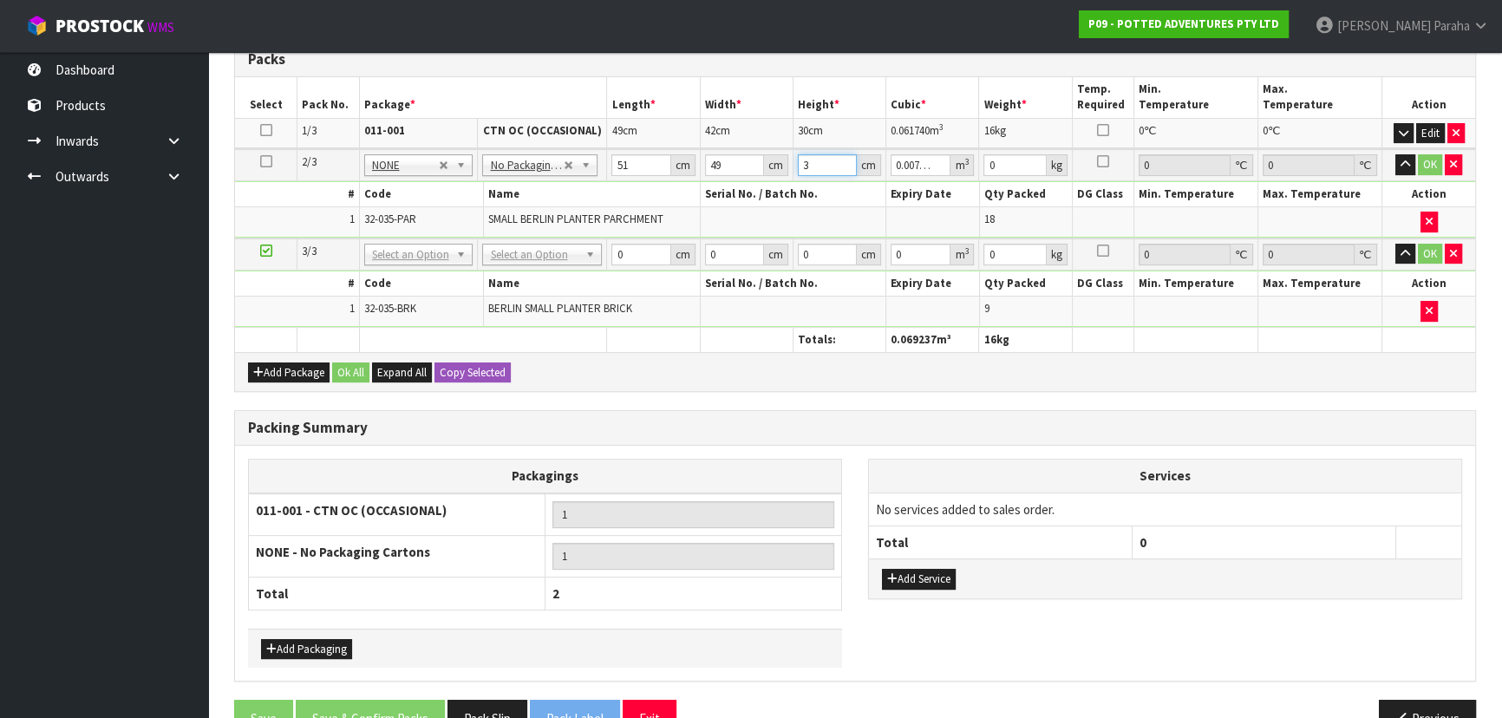
type input "30"
type input "0.07497"
type input "30"
type input "16"
click at [1395, 154] on button "button" at bounding box center [1405, 164] width 20 height 21
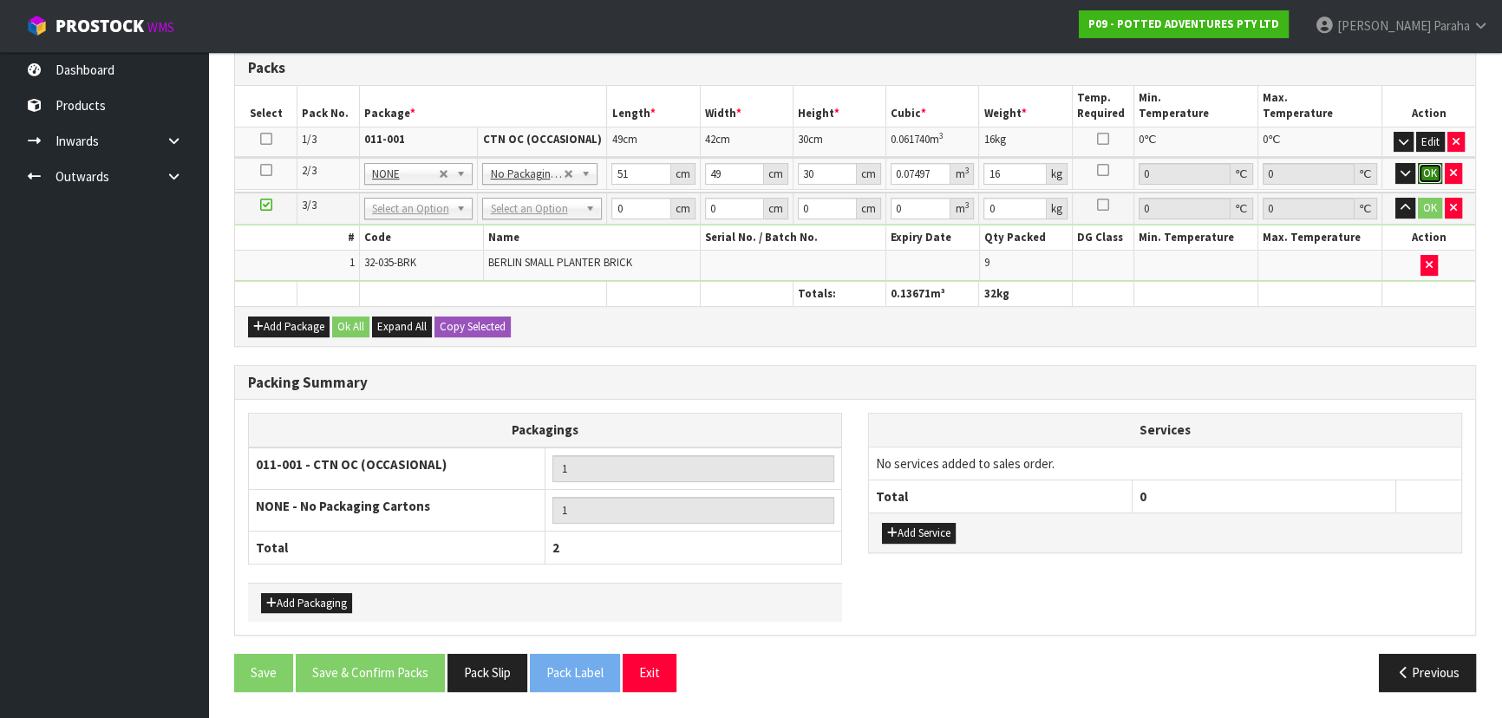
click button "OK" at bounding box center [1430, 173] width 24 height 21
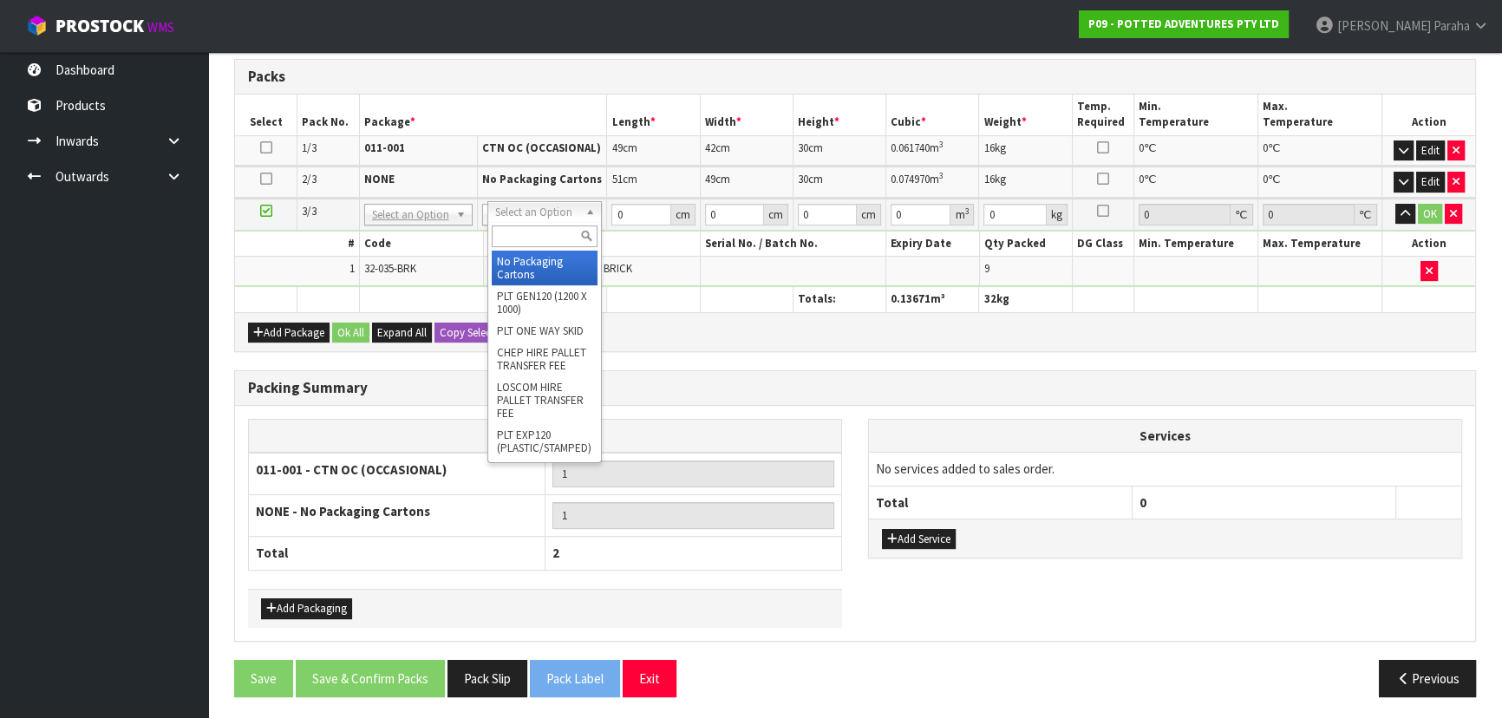
click at [552, 232] on input "text" at bounding box center [545, 236] width 107 height 22
type input "OC"
type input "2"
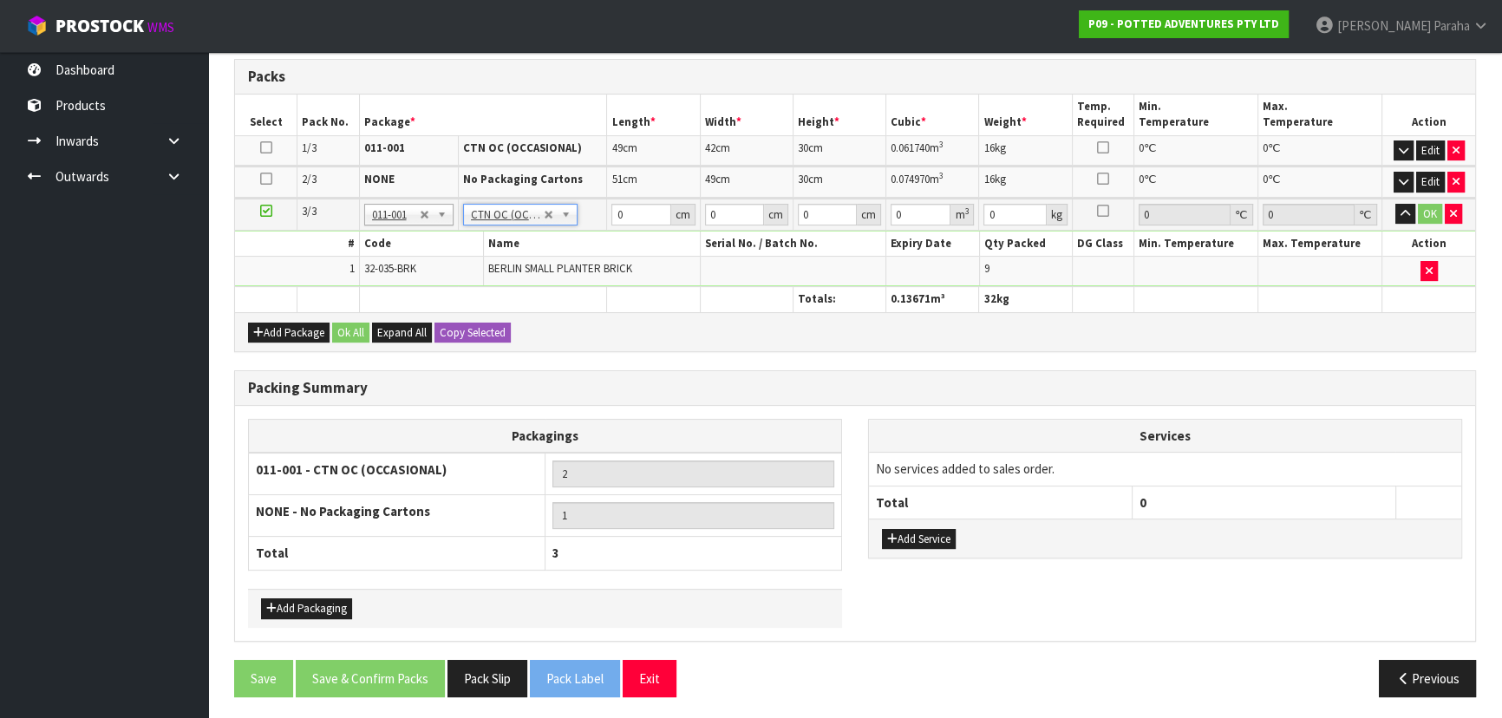
type input "7.56"
click at [632, 204] on input "0" at bounding box center [640, 215] width 59 height 22
type input "52"
type input "51"
type input "1"
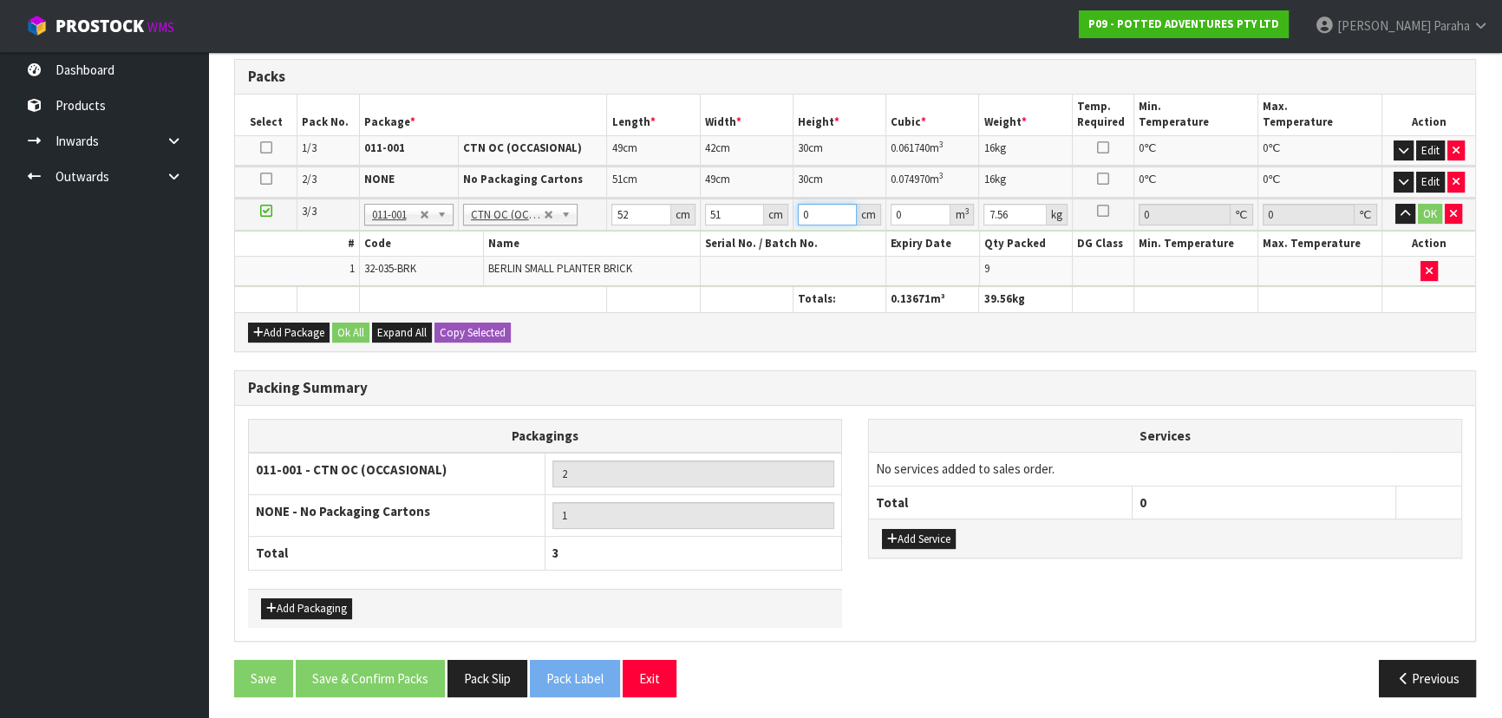
type input "0.002652"
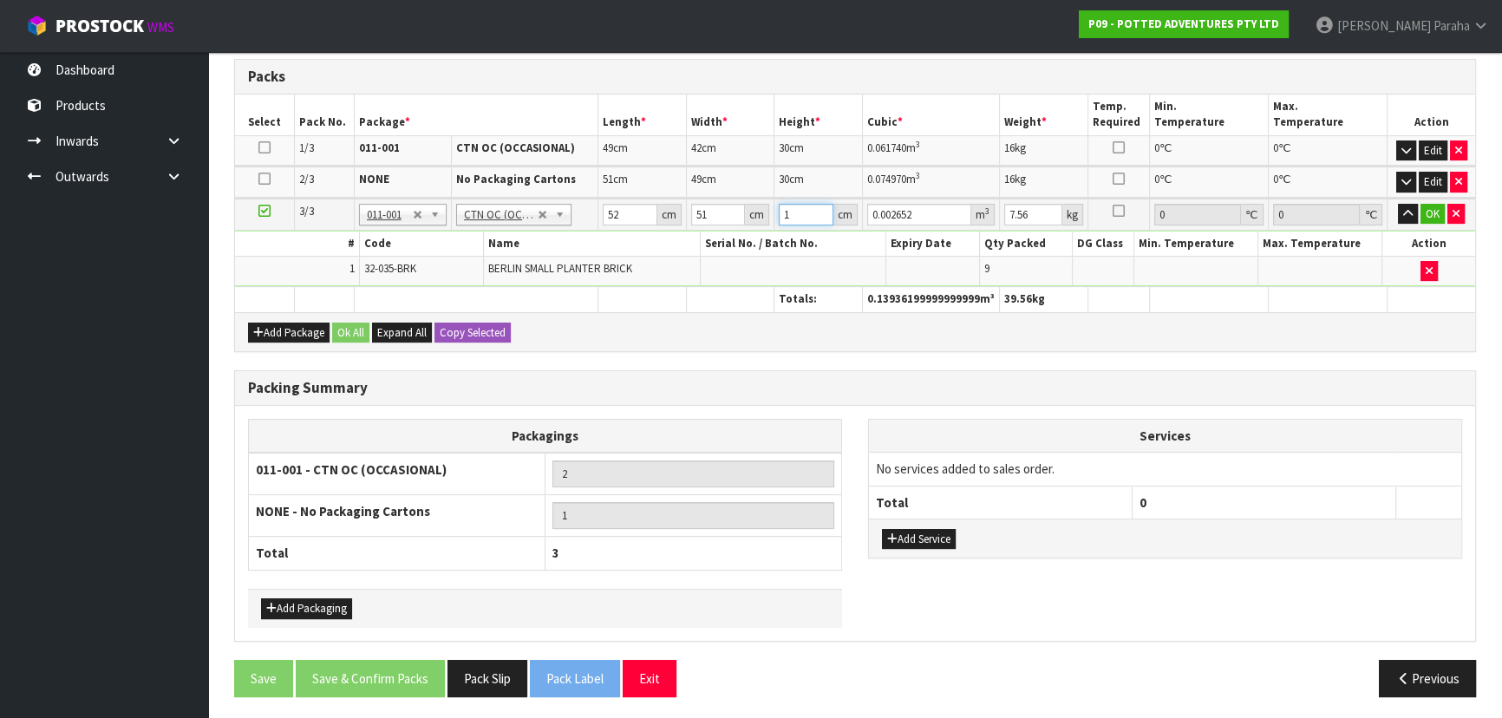
type input "17"
type input "0.045084"
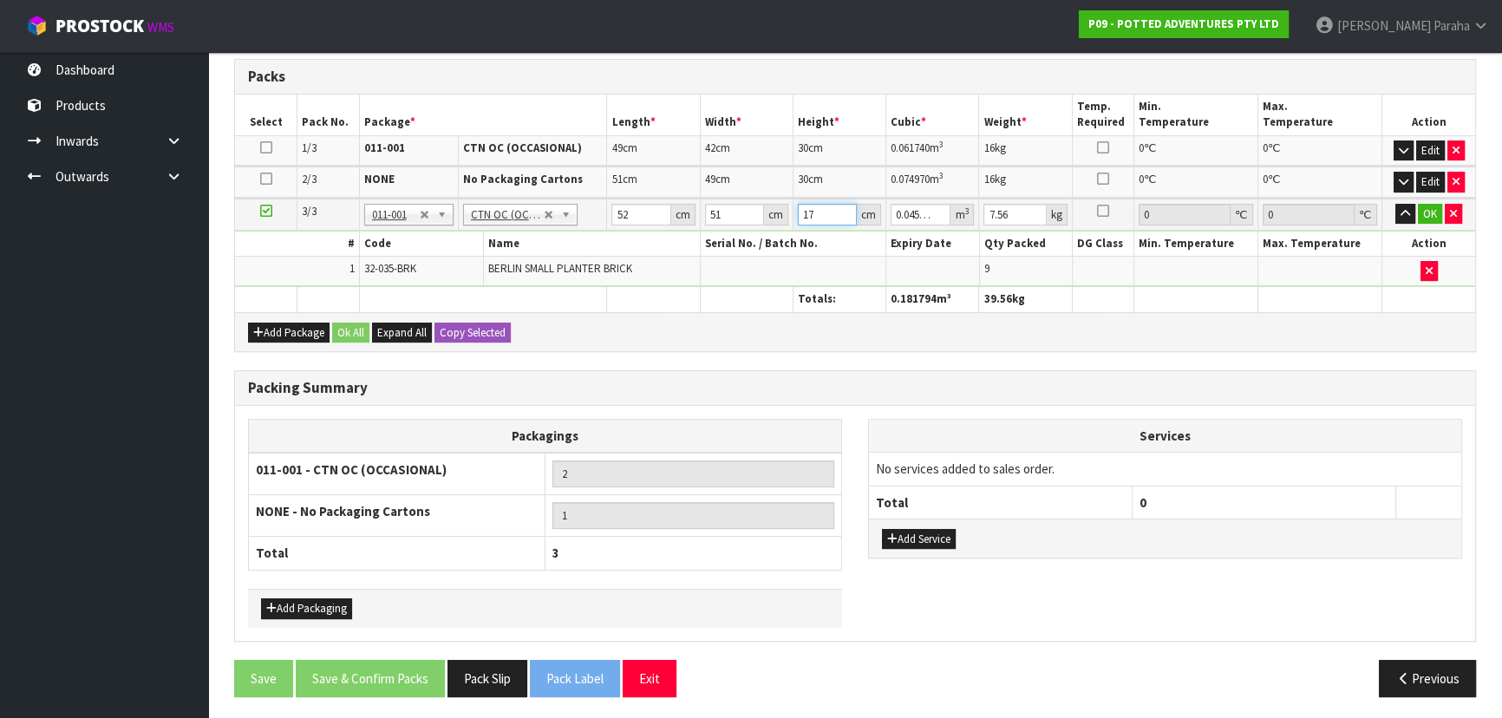
type input "17"
type input "9"
click at [1395, 204] on button "button" at bounding box center [1405, 214] width 20 height 21
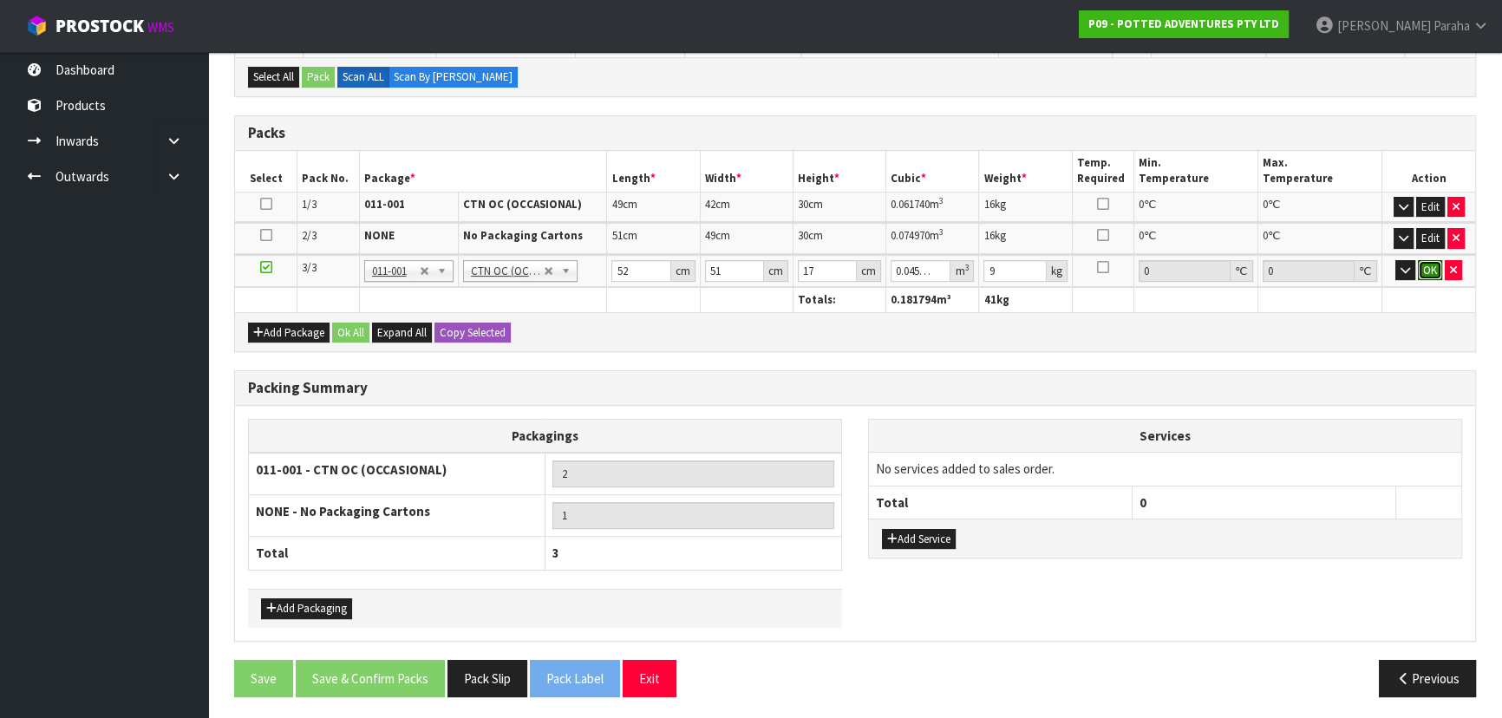
click button "OK" at bounding box center [1430, 270] width 24 height 21
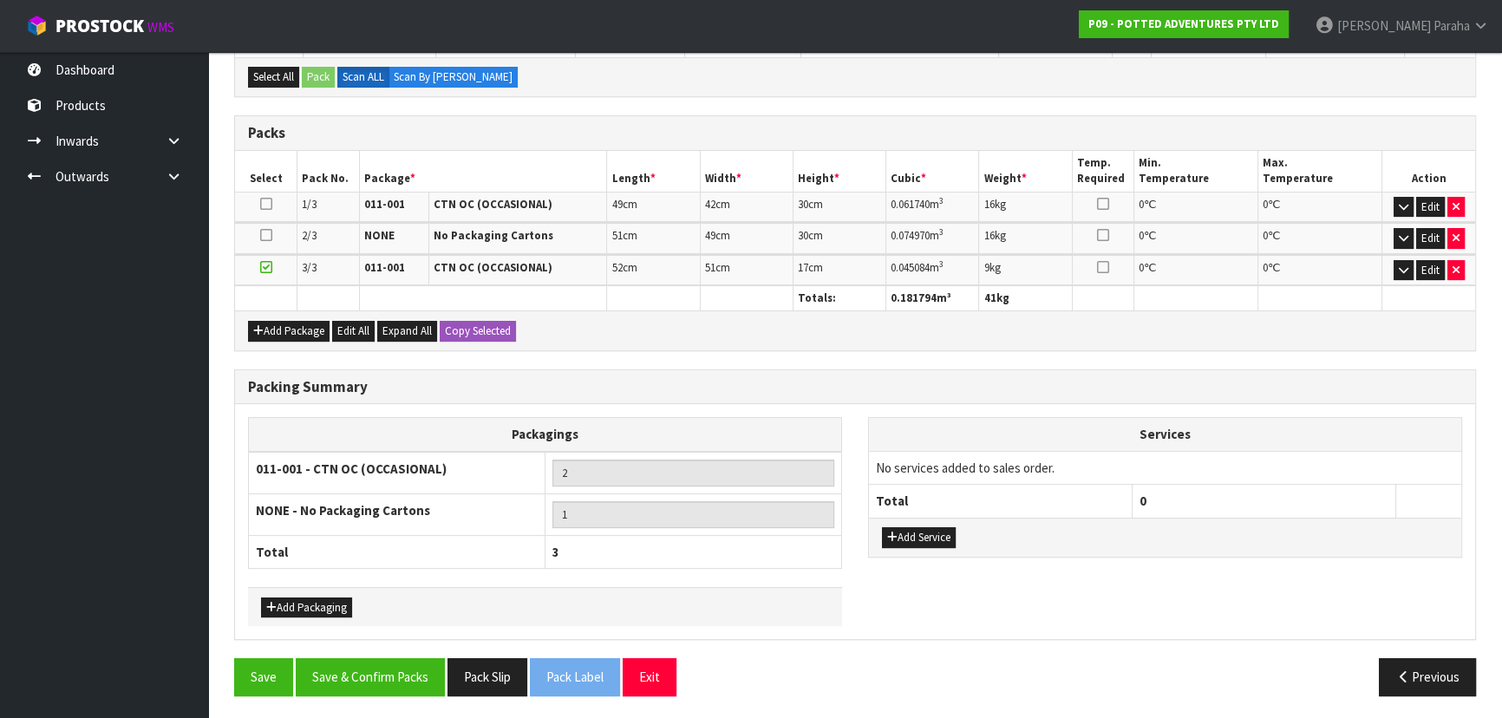
scroll to position [340, 0]
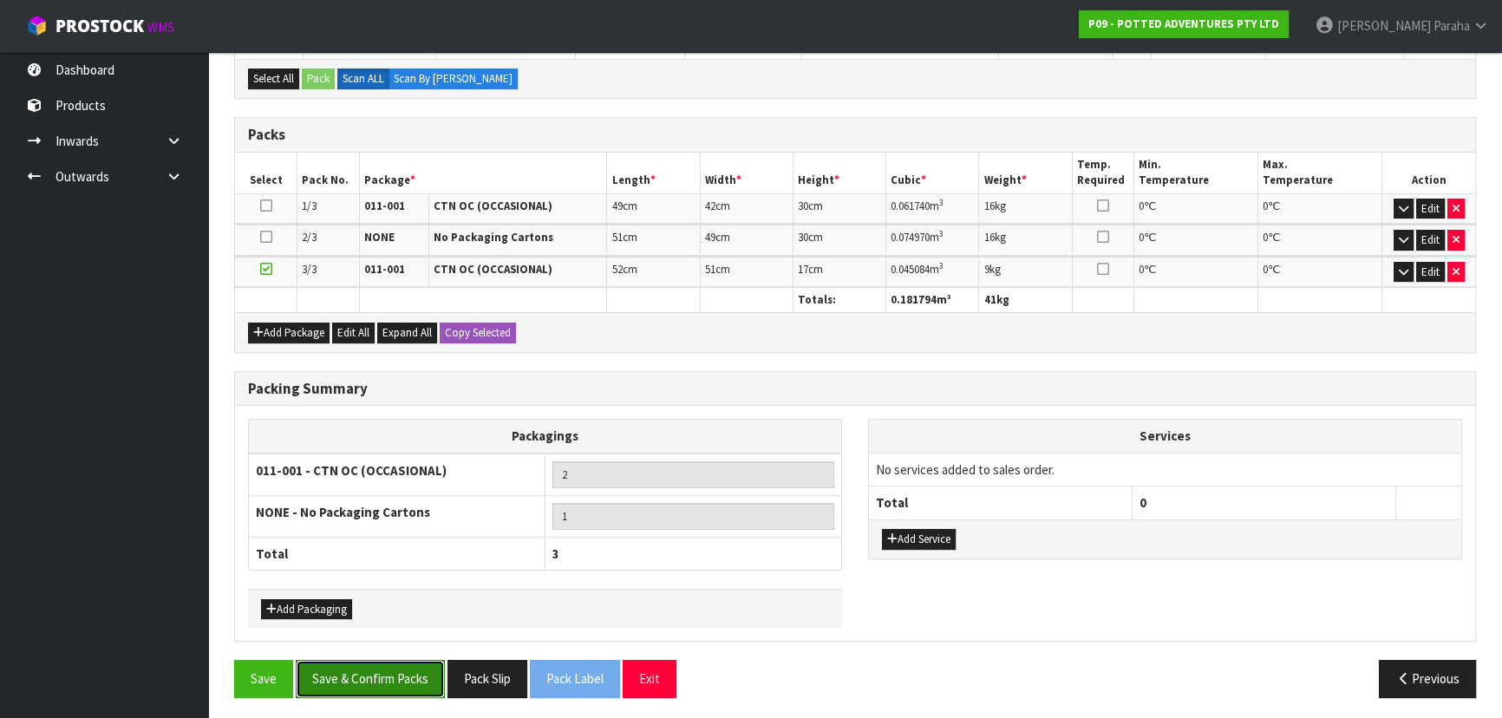
click at [372, 681] on button "Save & Confirm Packs" at bounding box center [370, 678] width 149 height 37
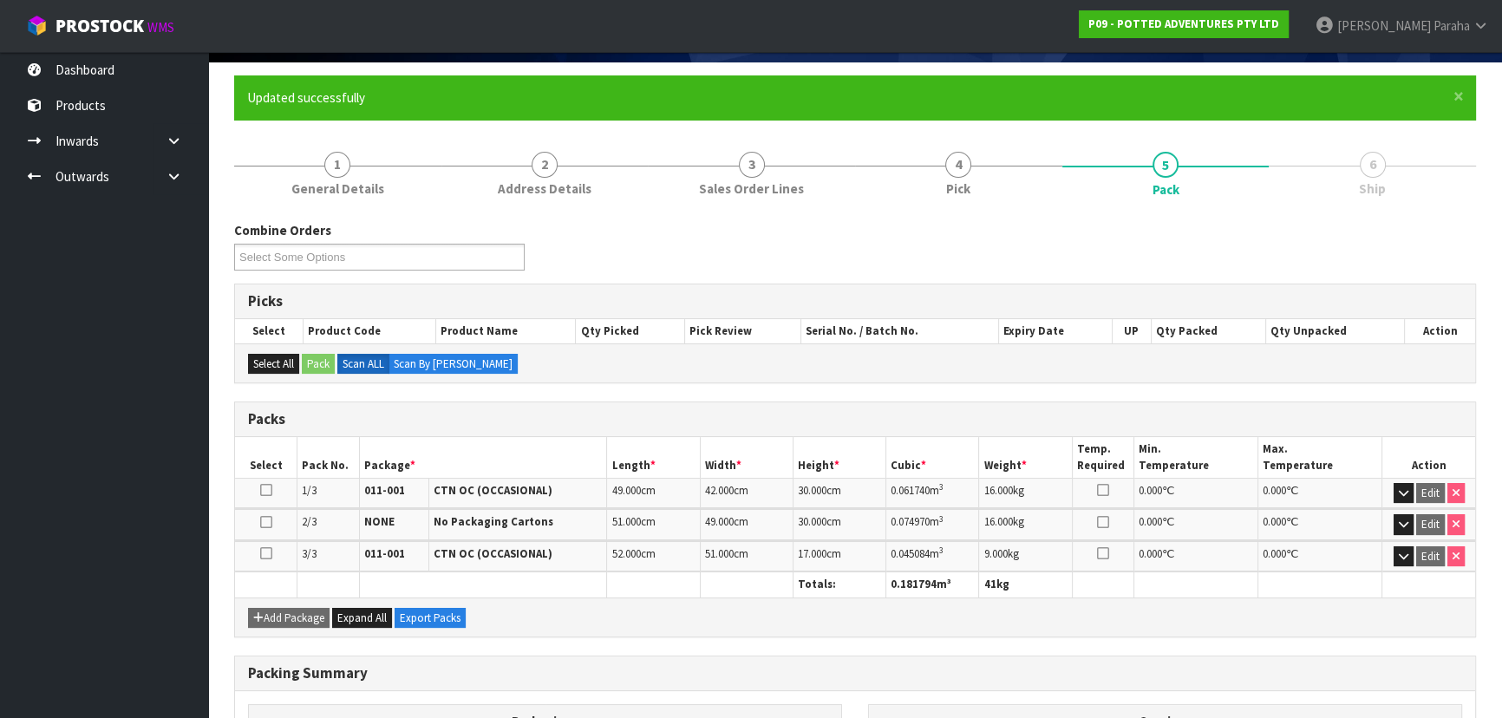
scroll to position [364, 0]
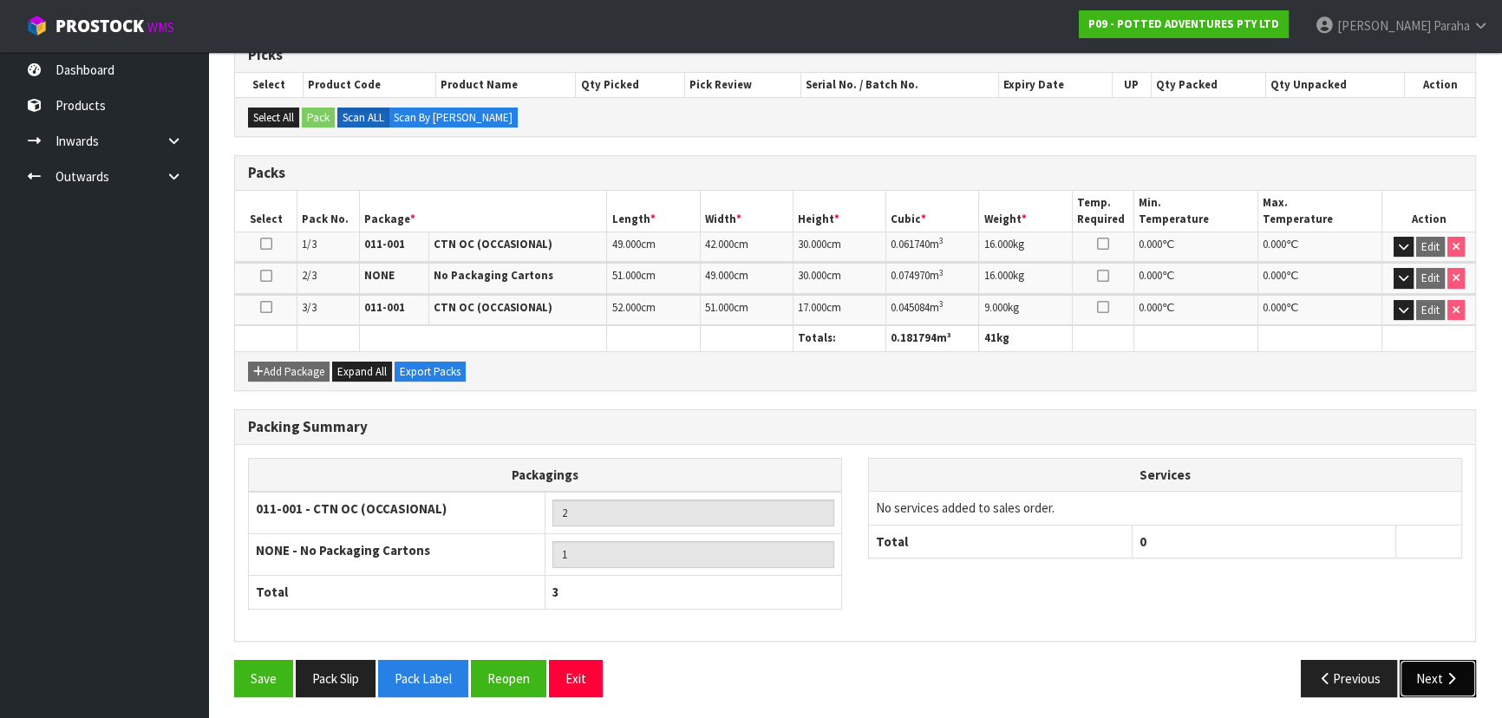
click at [1461, 664] on button "Next" at bounding box center [1437, 678] width 76 height 37
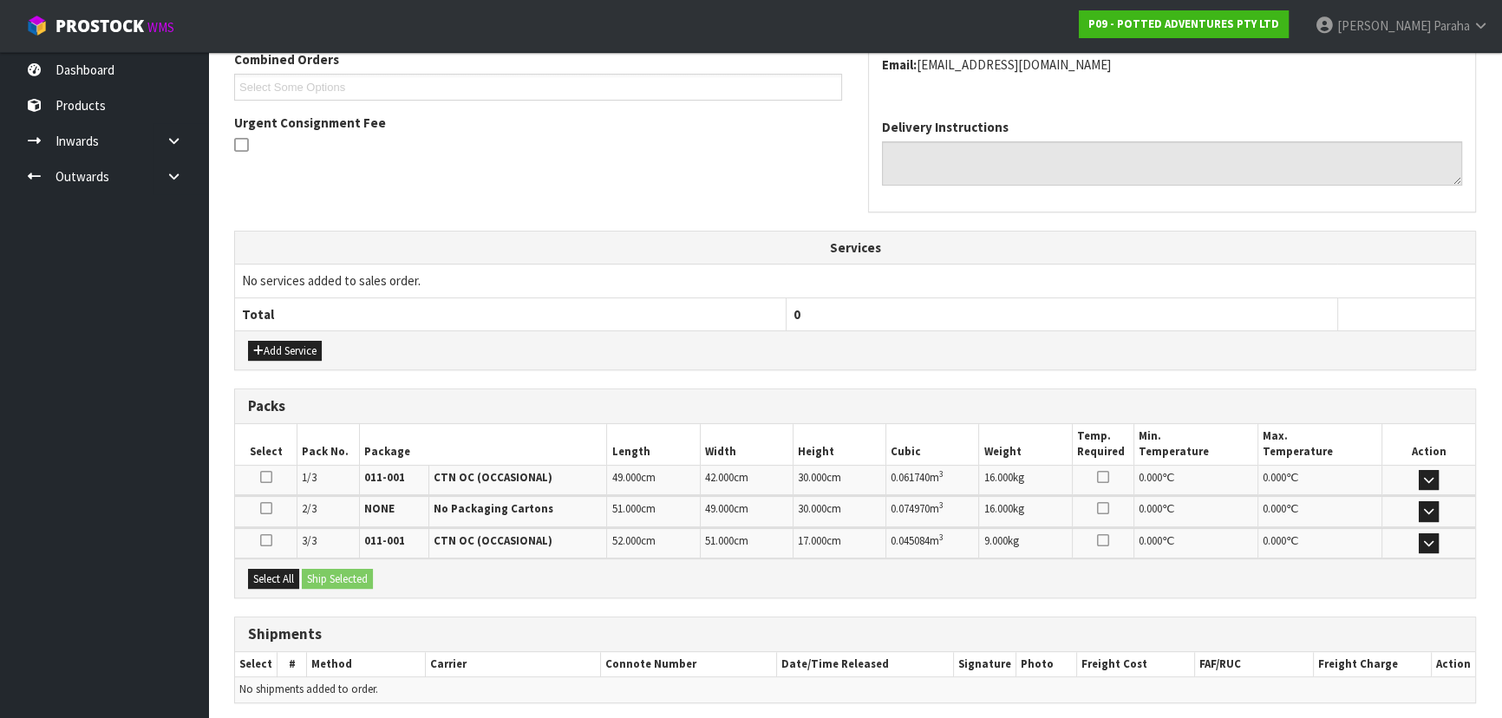
scroll to position [524, 0]
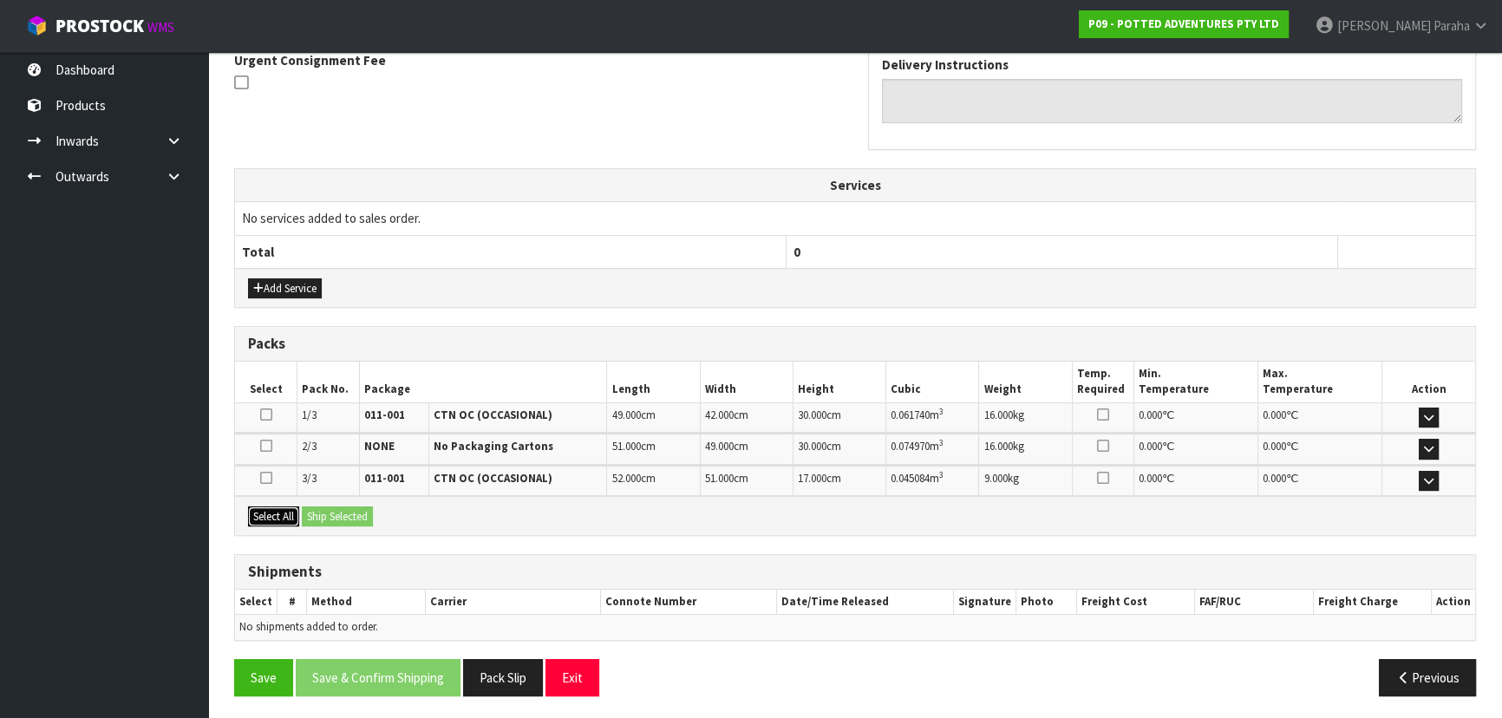
click at [286, 508] on button "Select All" at bounding box center [273, 516] width 51 height 21
click at [338, 513] on button "Ship Selected" at bounding box center [337, 516] width 71 height 21
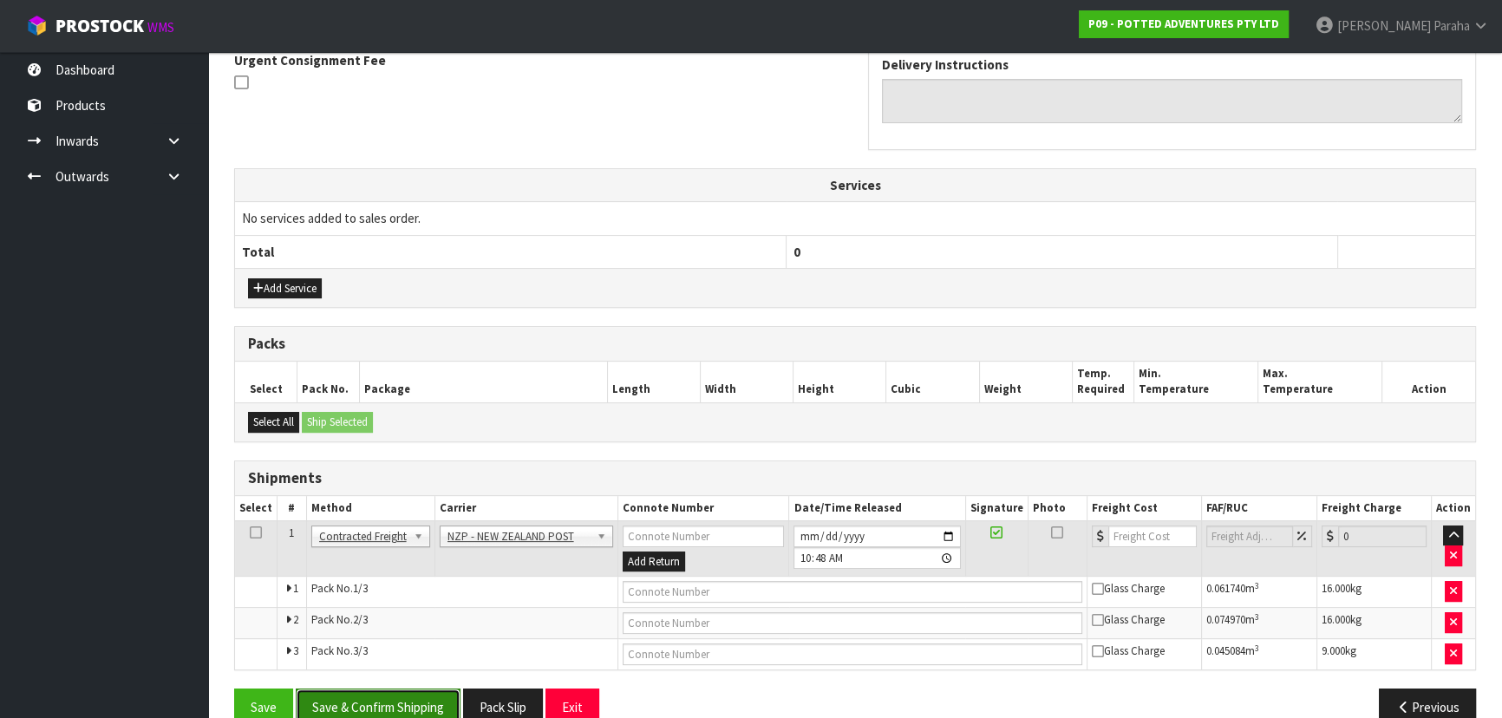
click at [427, 696] on button "Save & Confirm Shipping" at bounding box center [378, 706] width 165 height 37
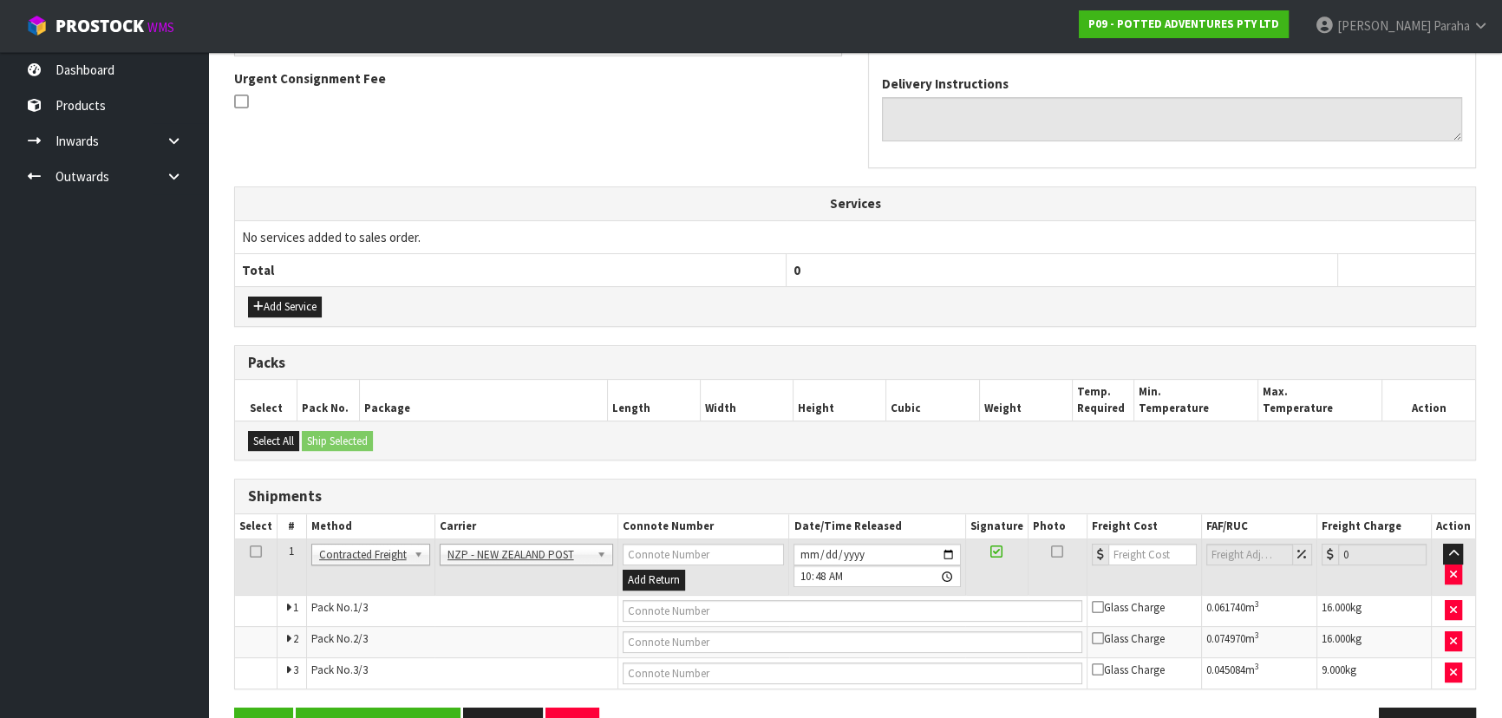
scroll to position [0, 0]
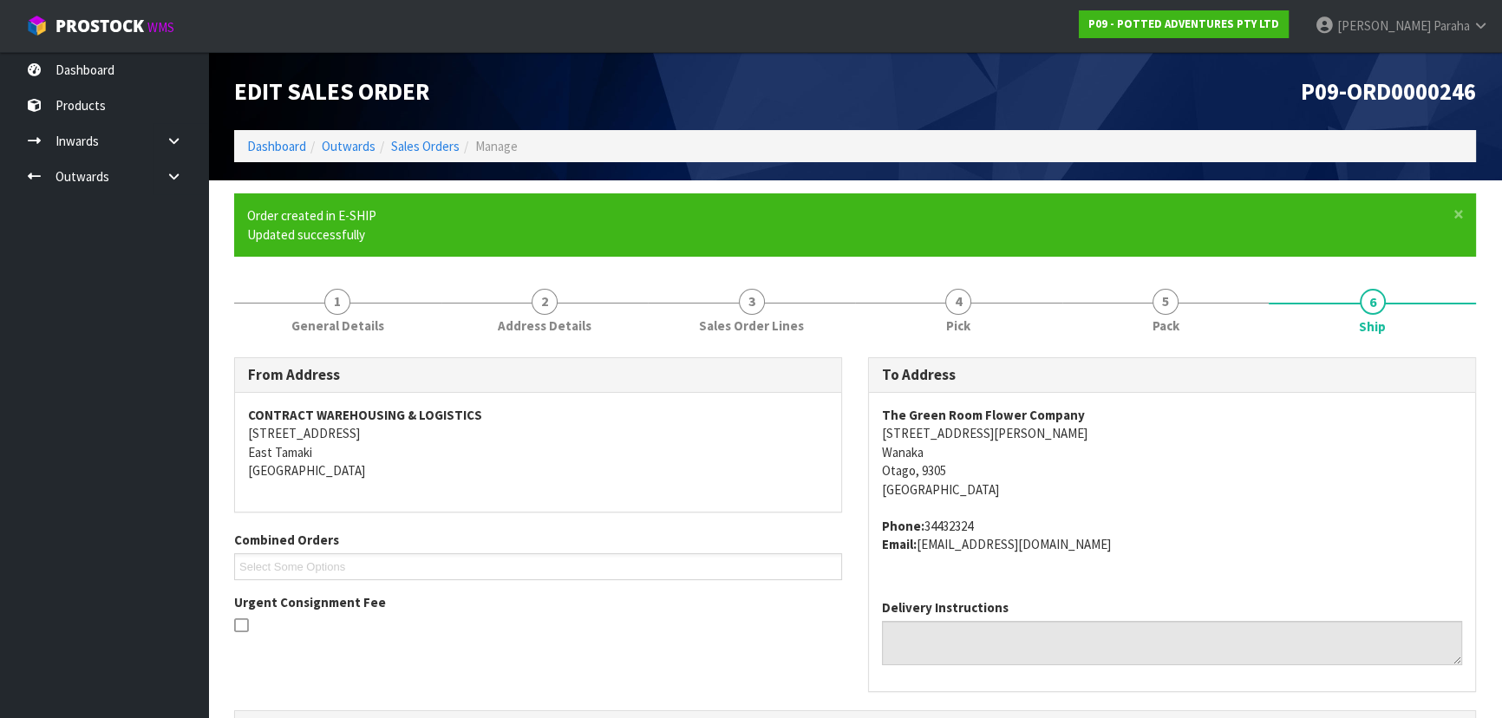
click at [1287, 371] on h3 "To Address" at bounding box center [1172, 375] width 580 height 16
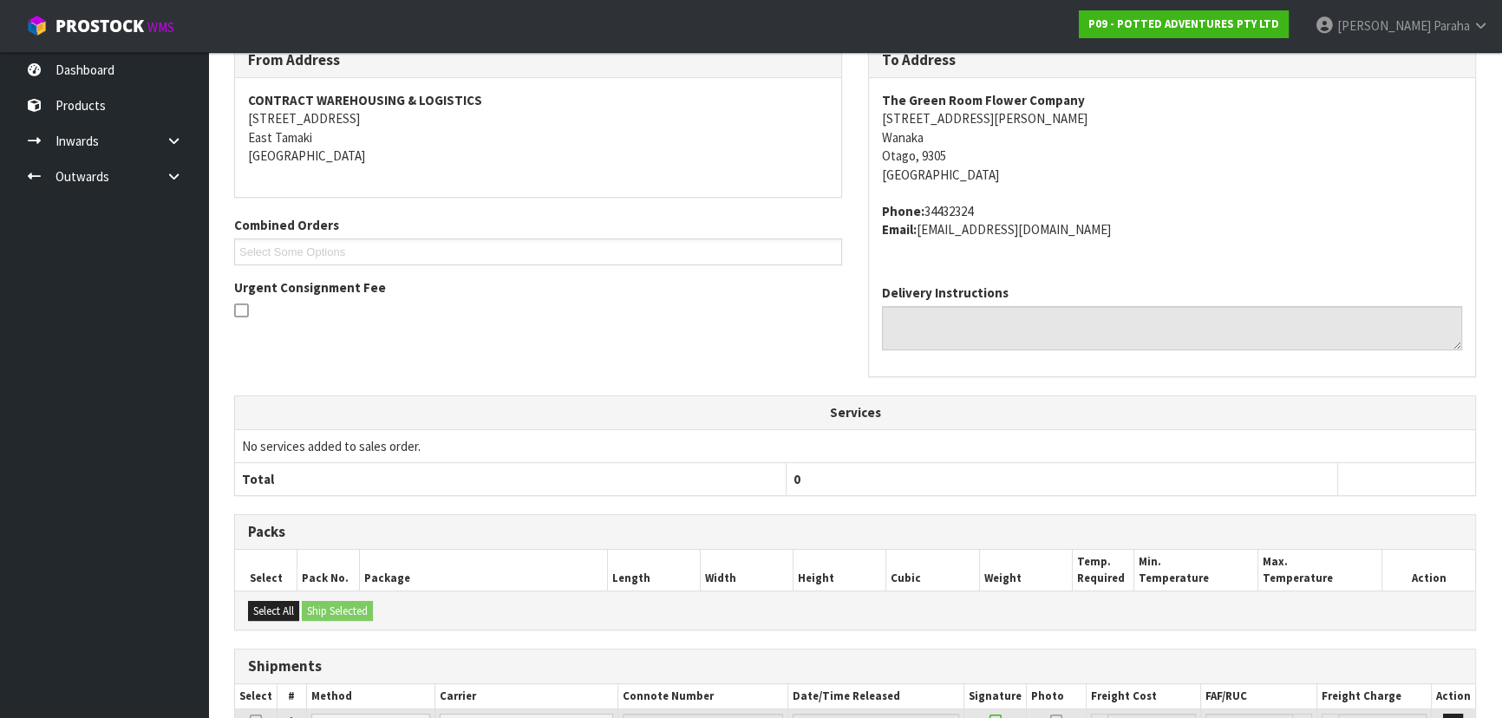
scroll to position [527, 0]
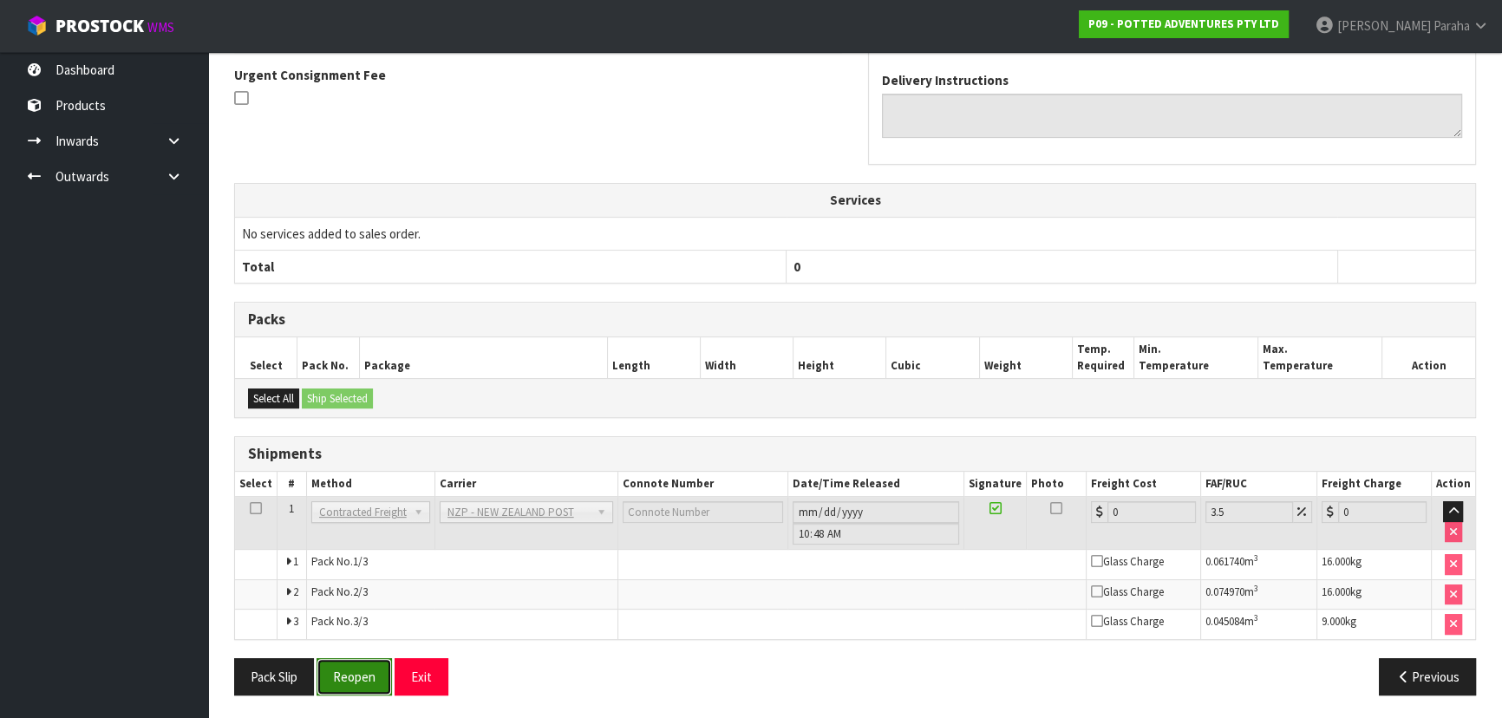
click at [347, 683] on button "Reopen" at bounding box center [353, 676] width 75 height 37
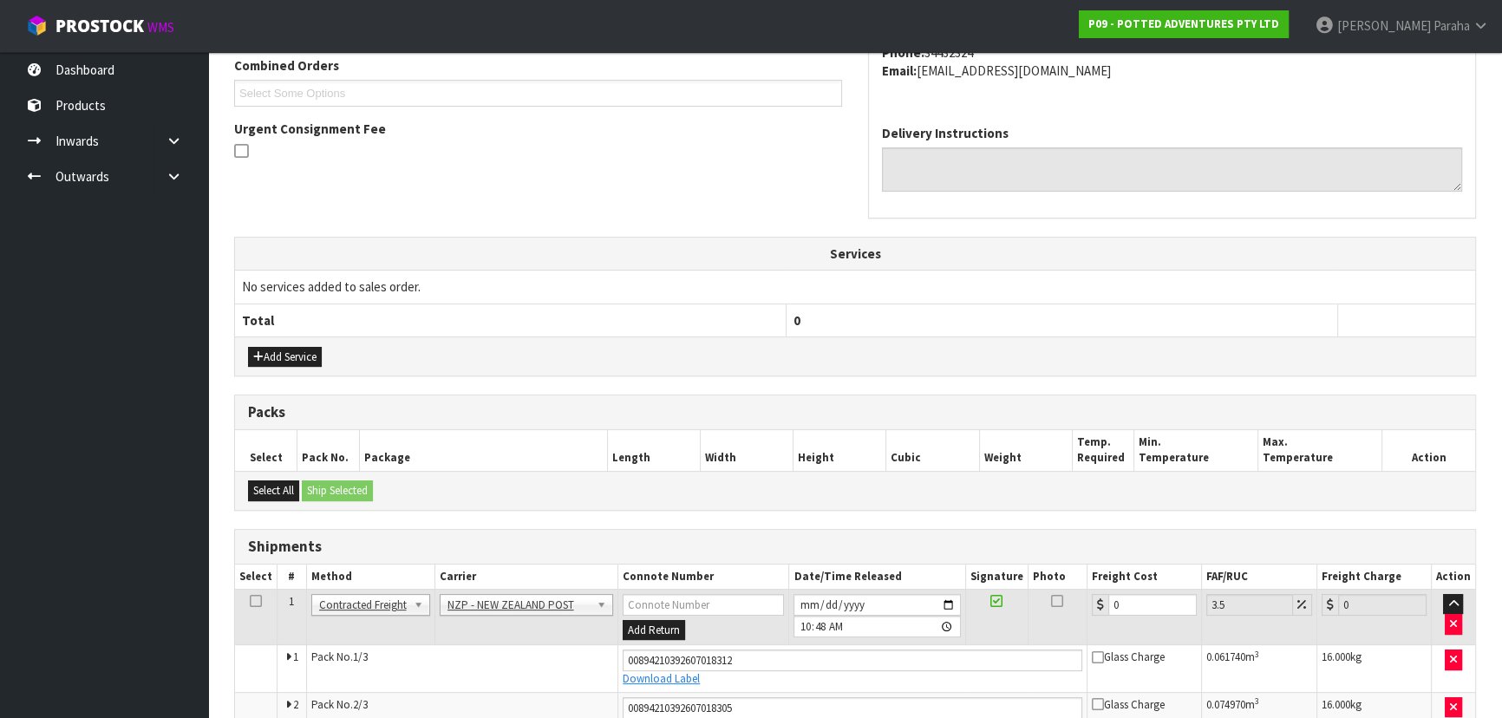
scroll to position [570, 0]
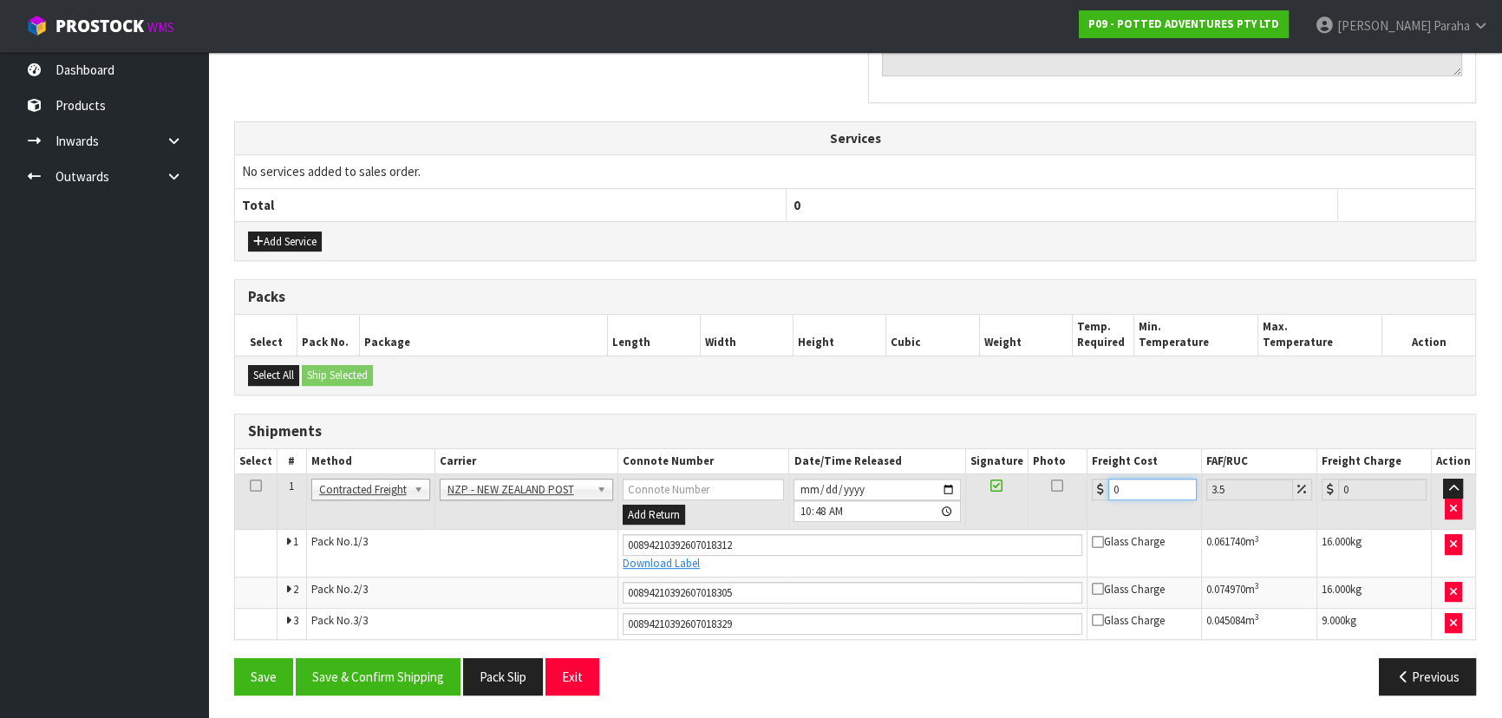
click at [1165, 490] on input "0" at bounding box center [1152, 490] width 88 height 22
type input "5"
type input "5.17"
type input "54"
type input "55.89"
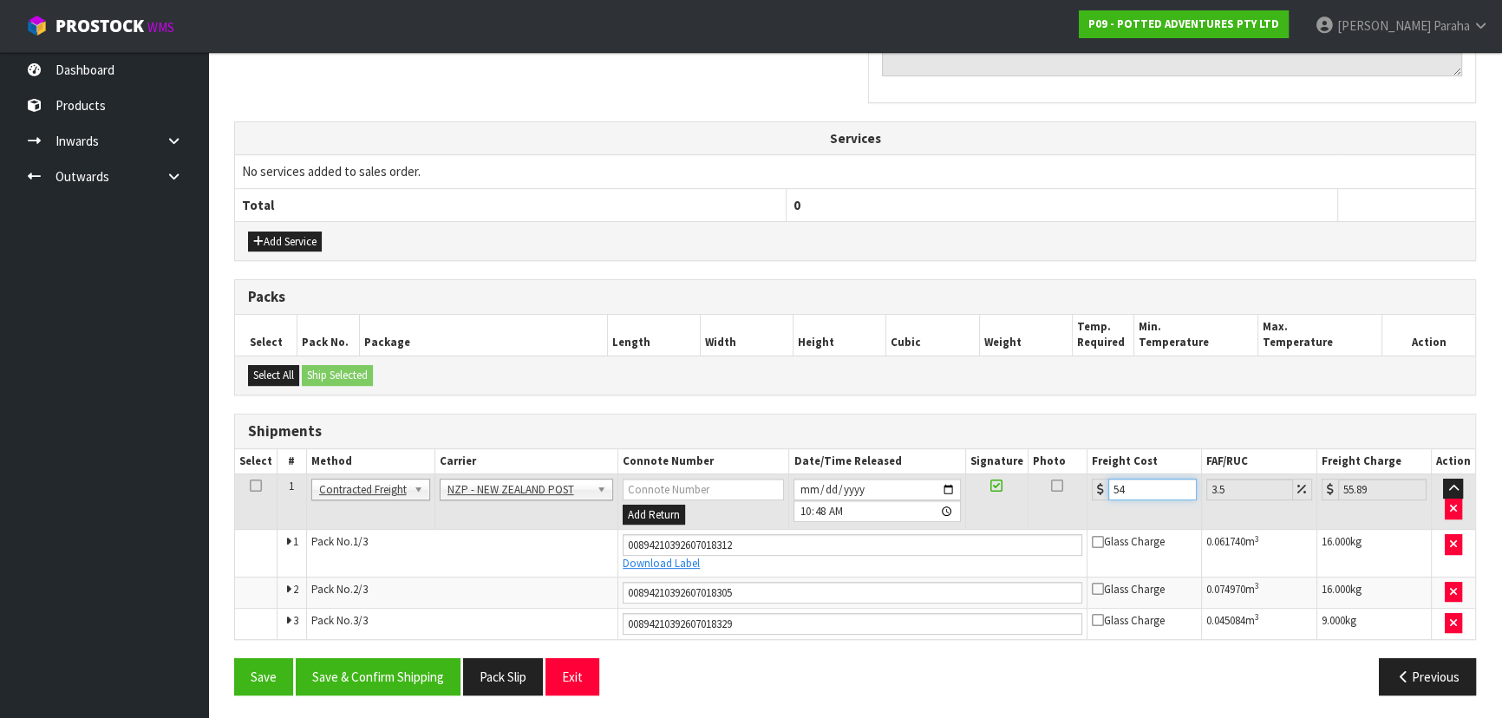
type input "54.8"
type input "56.72"
type input "54.83"
type input "56.75"
type input "54.83"
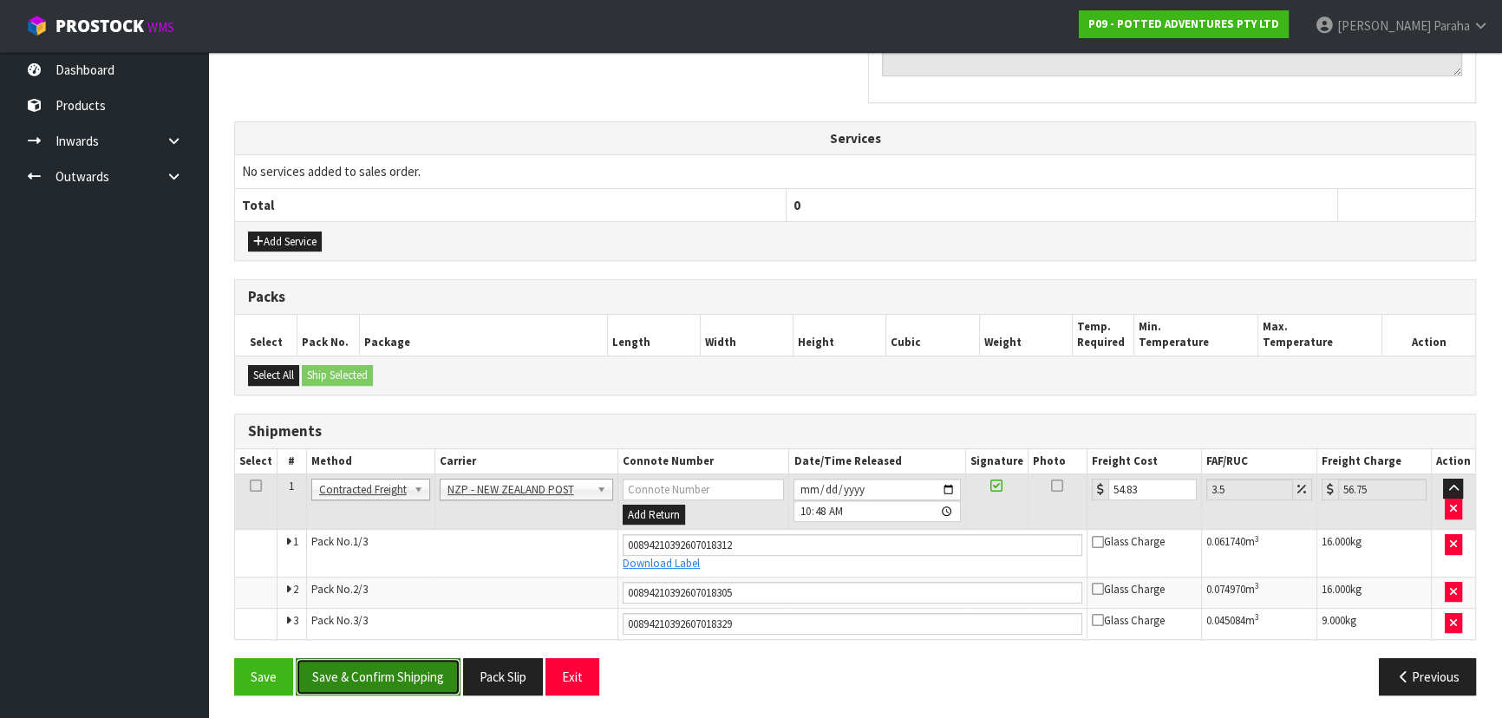
click at [364, 675] on button "Save & Confirm Shipping" at bounding box center [378, 676] width 165 height 37
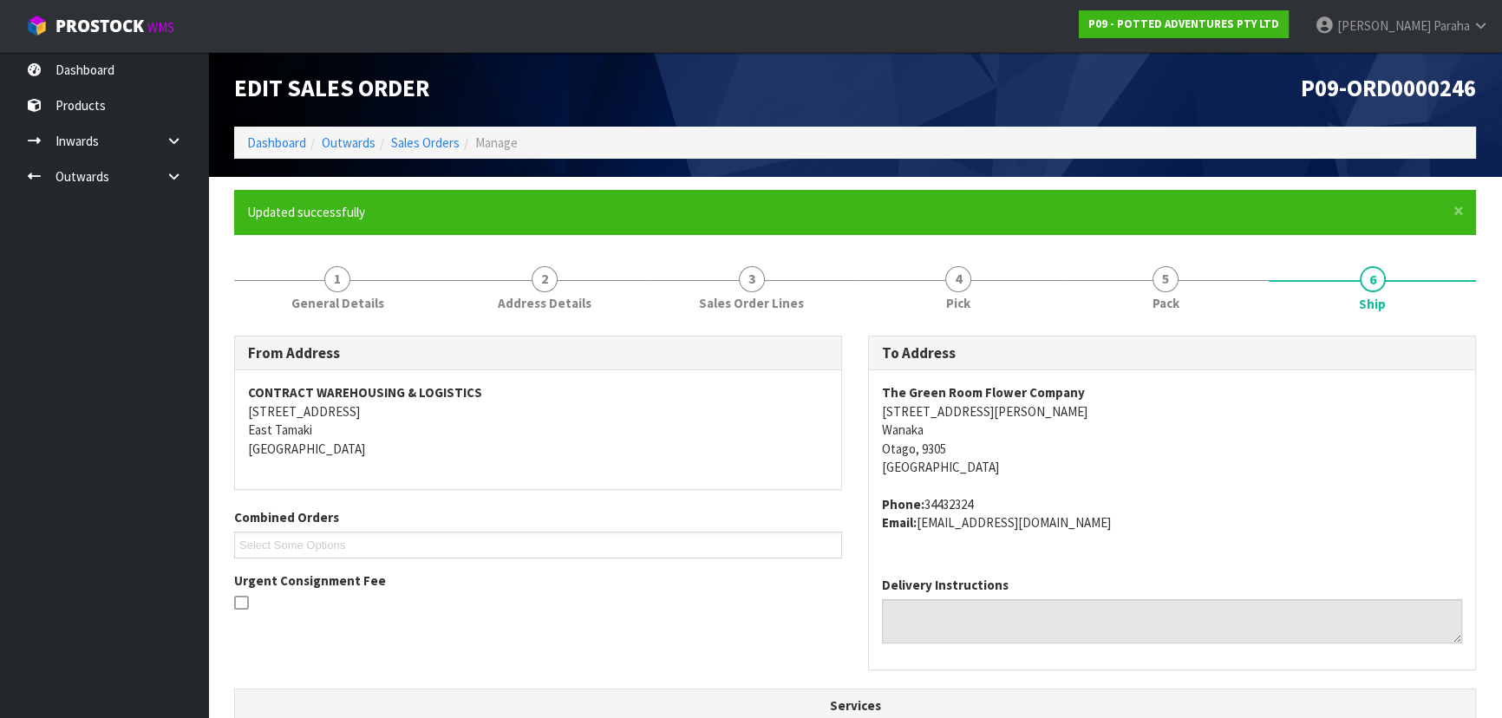
scroll to position [0, 0]
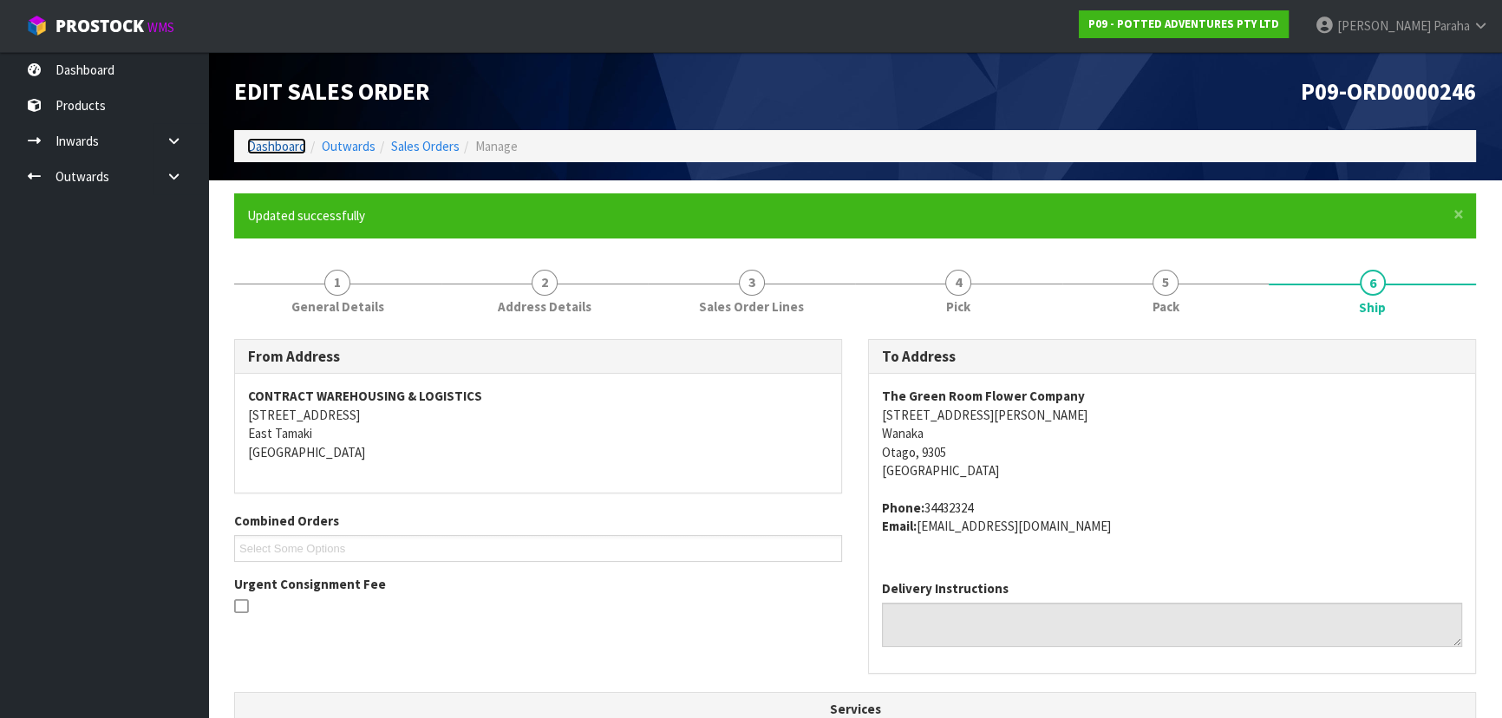
click at [293, 140] on link "Dashboard" at bounding box center [276, 146] width 59 height 16
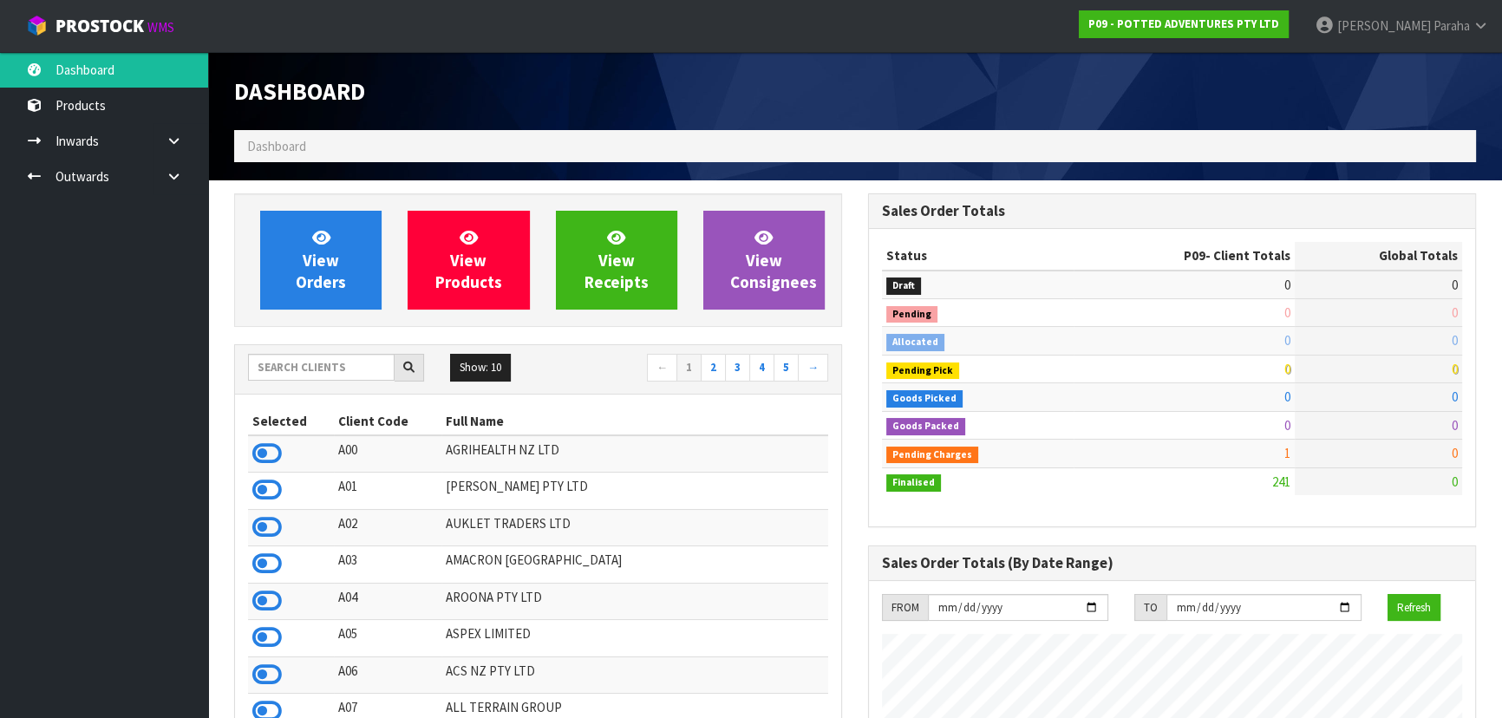
scroll to position [1115, 633]
click at [310, 364] on input "text" at bounding box center [321, 367] width 147 height 27
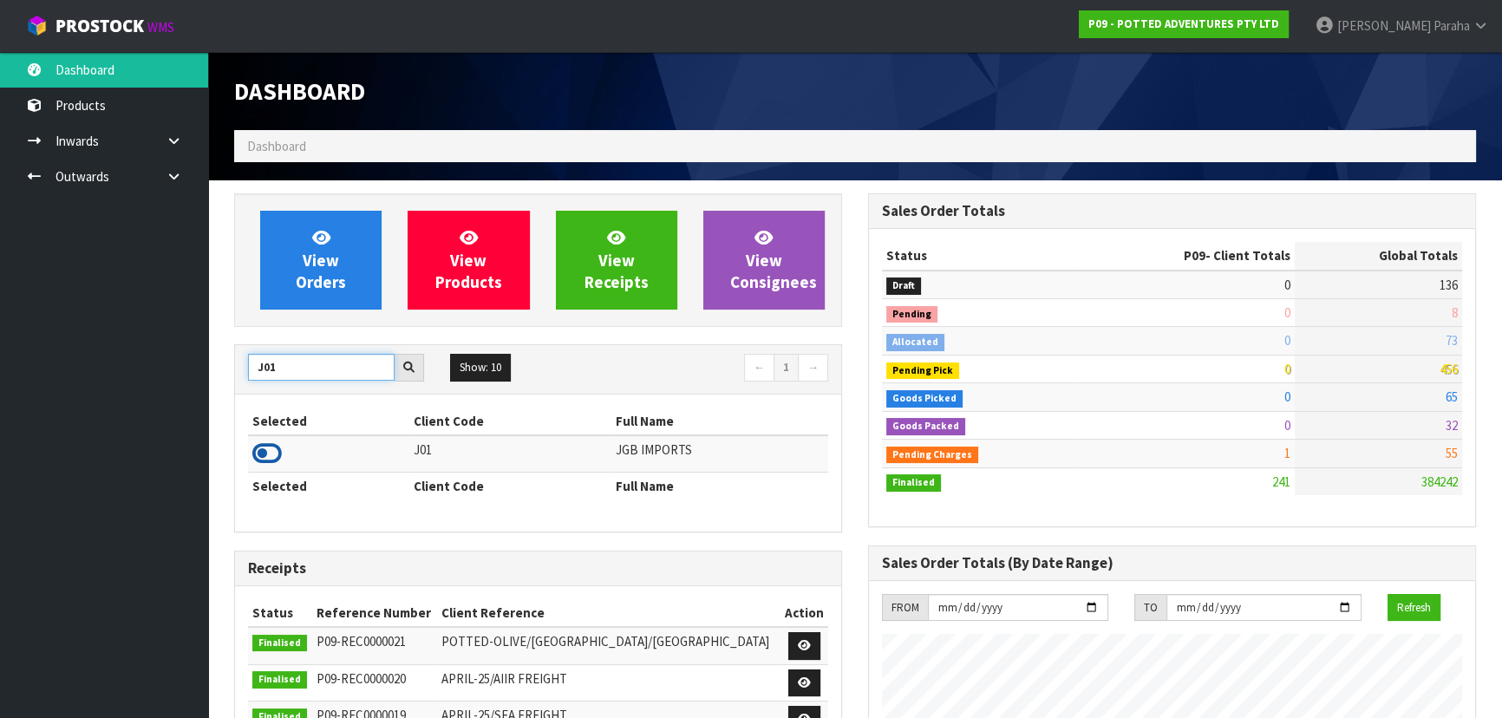
type input "J01"
click at [268, 458] on icon at bounding box center [266, 453] width 29 height 26
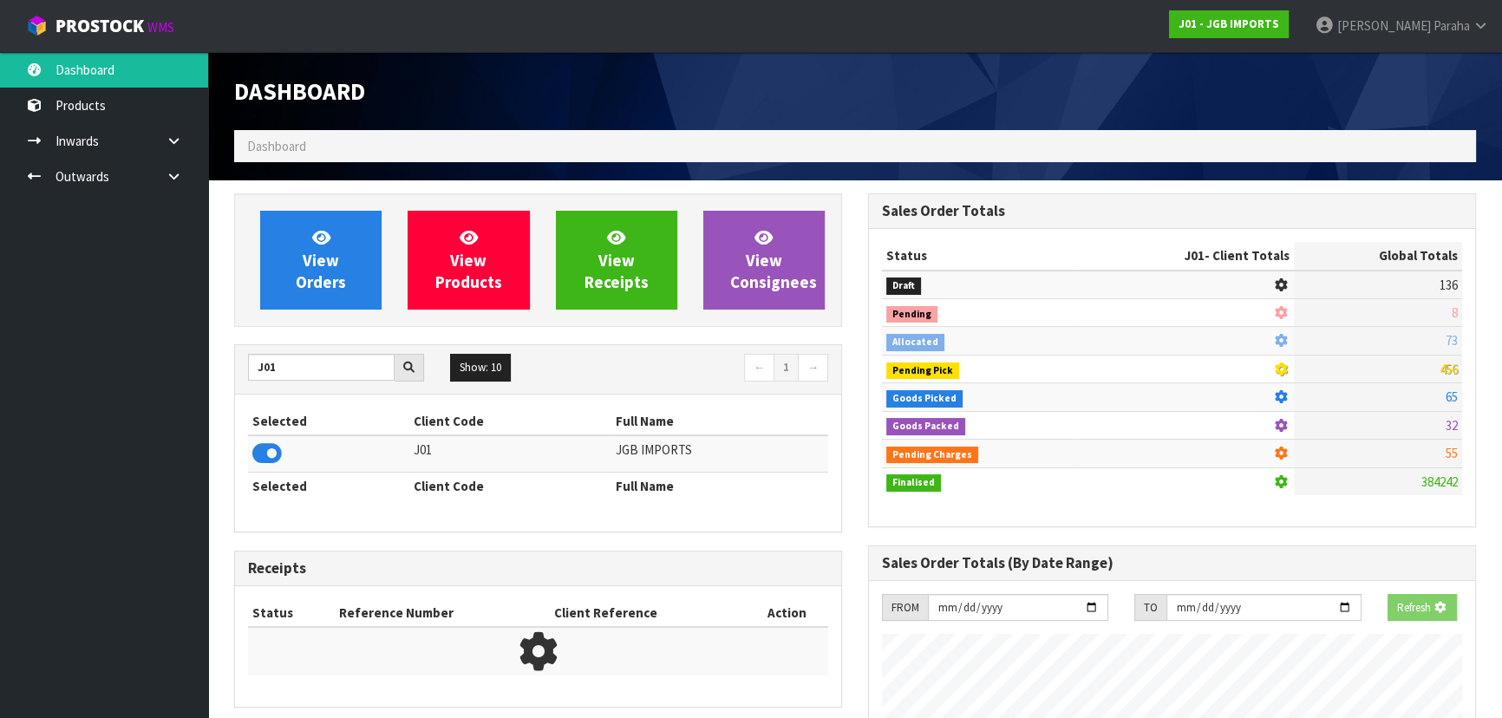
click at [310, 326] on div "View Orders View Products View Receipts View Consignees" at bounding box center [538, 260] width 608 height 134
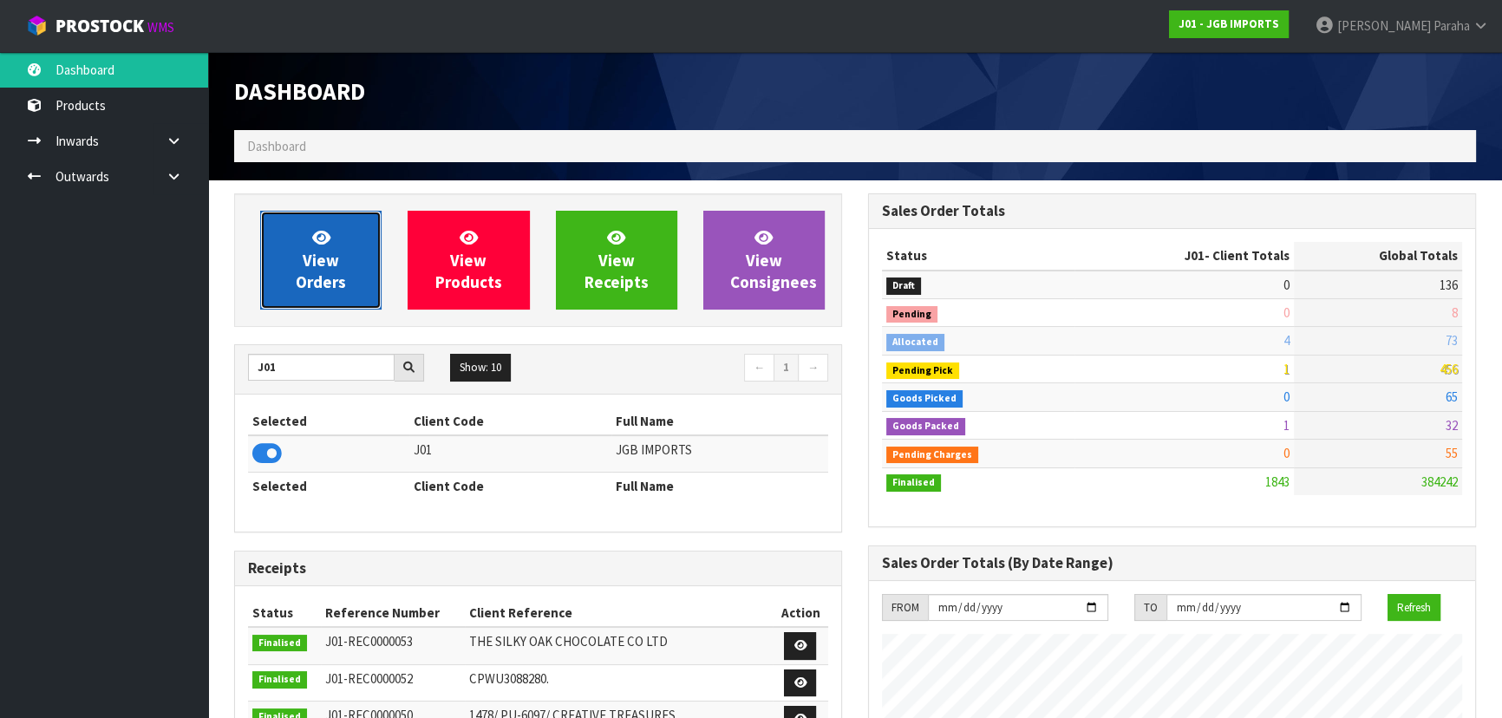
scroll to position [1311, 633]
click at [319, 303] on link "View Orders" at bounding box center [320, 260] width 121 height 99
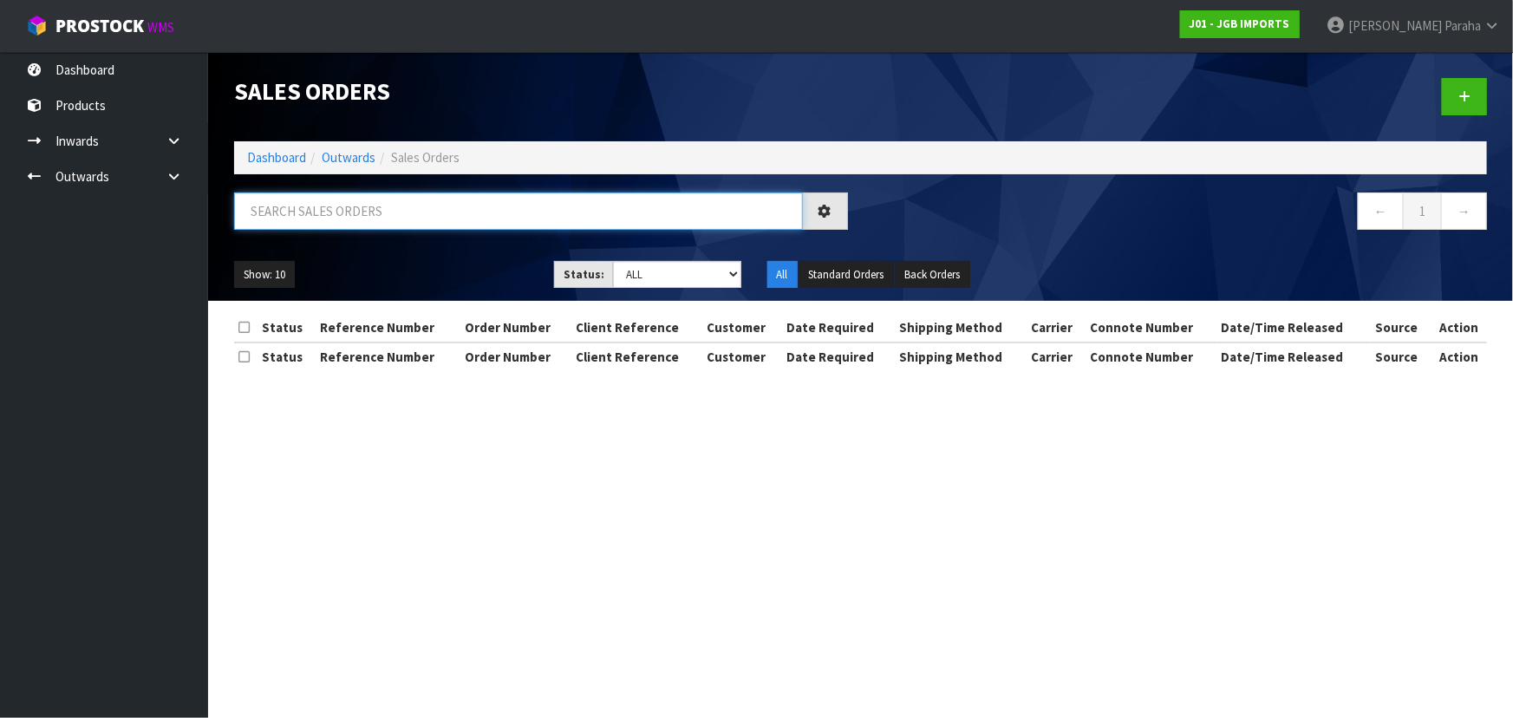
click at [365, 200] on input "text" at bounding box center [518, 210] width 569 height 37
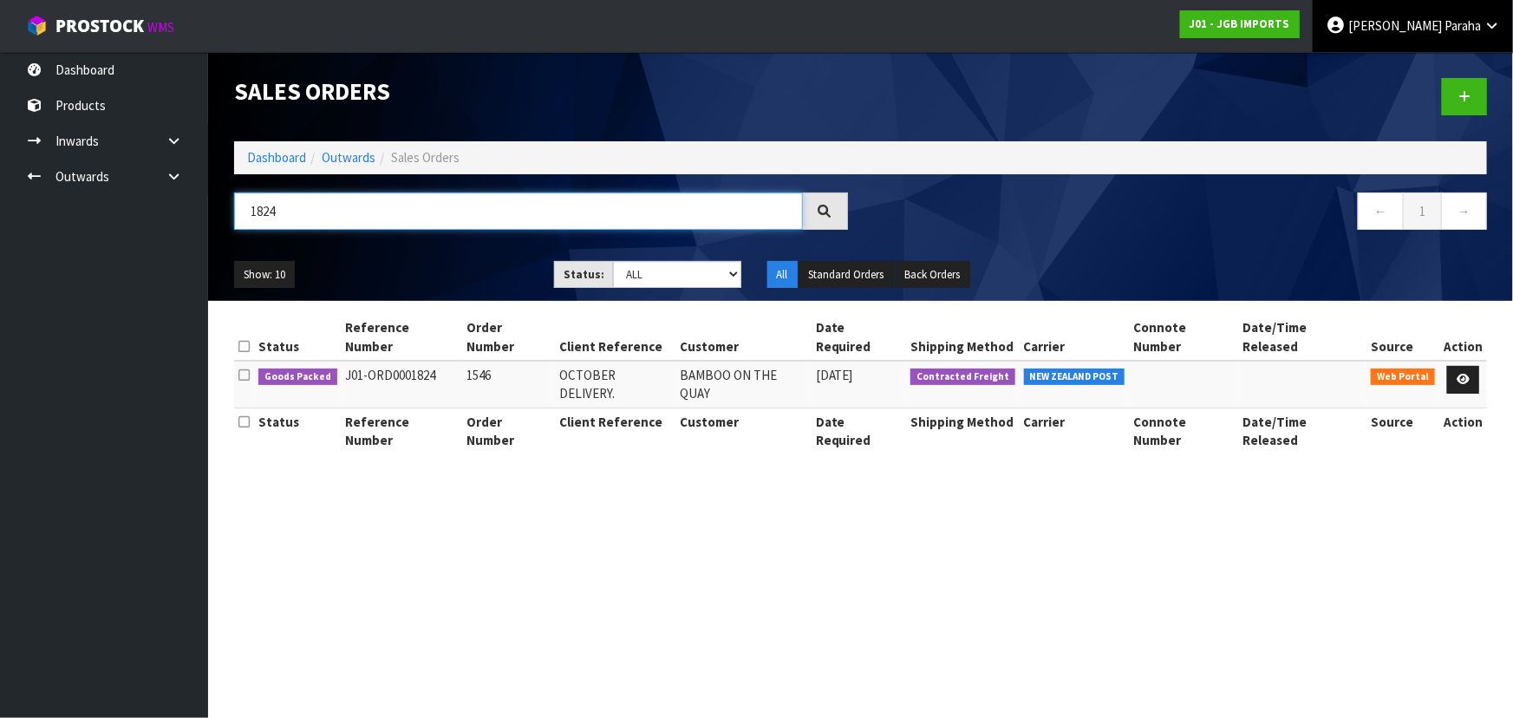
type input "1824"
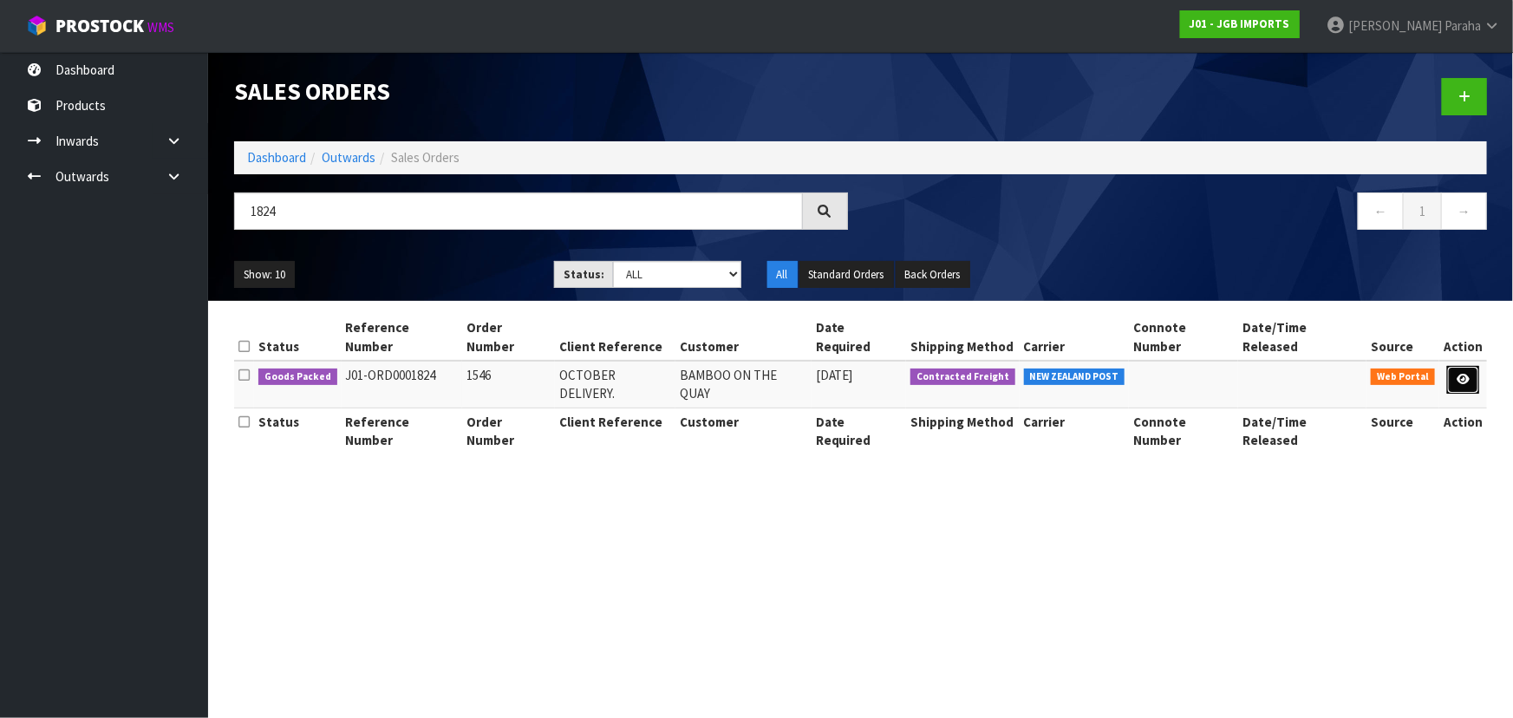
click at [1460, 374] on icon at bounding box center [1463, 379] width 13 height 11
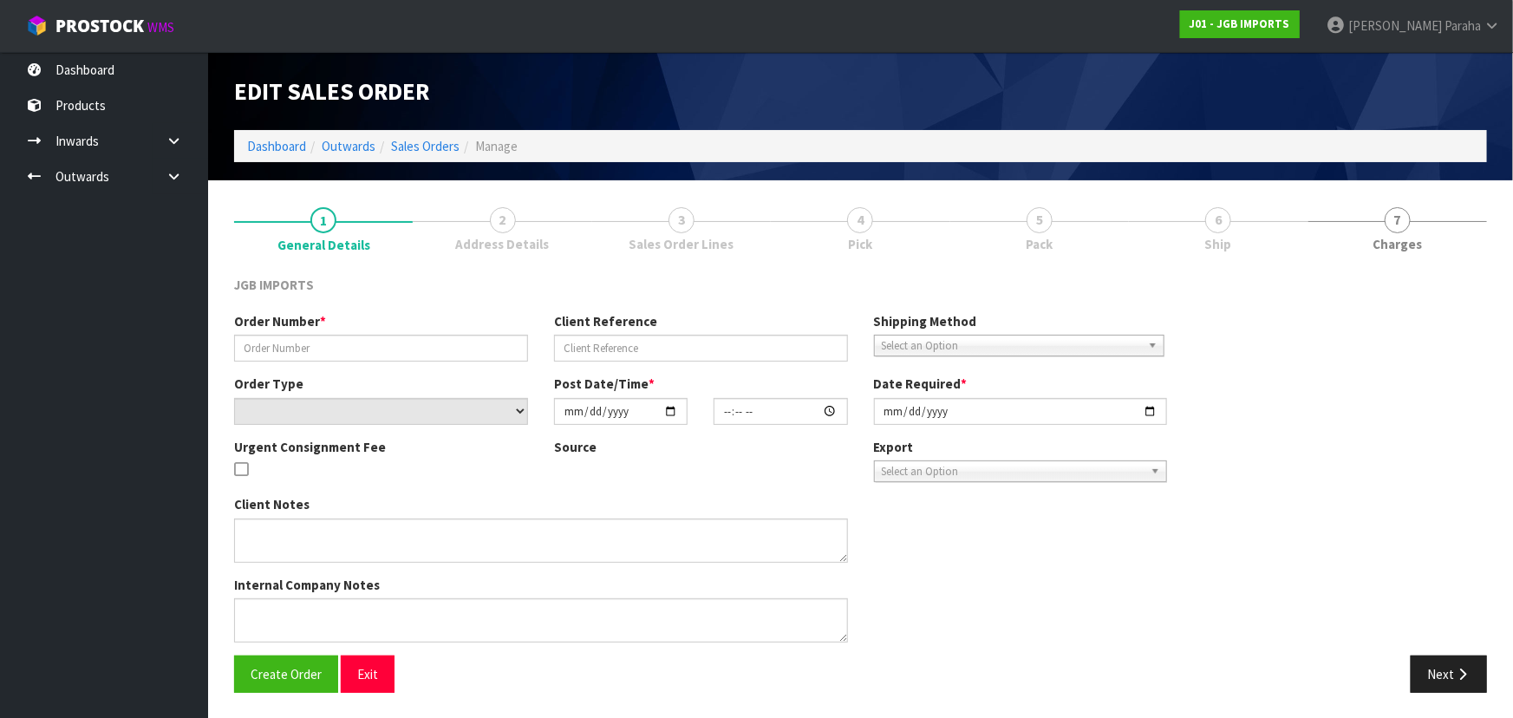
type input "1546"
type input "OCTOBER DELIVERY."
select select "number:0"
type input "2025-10-06"
type input "15:26:00.000"
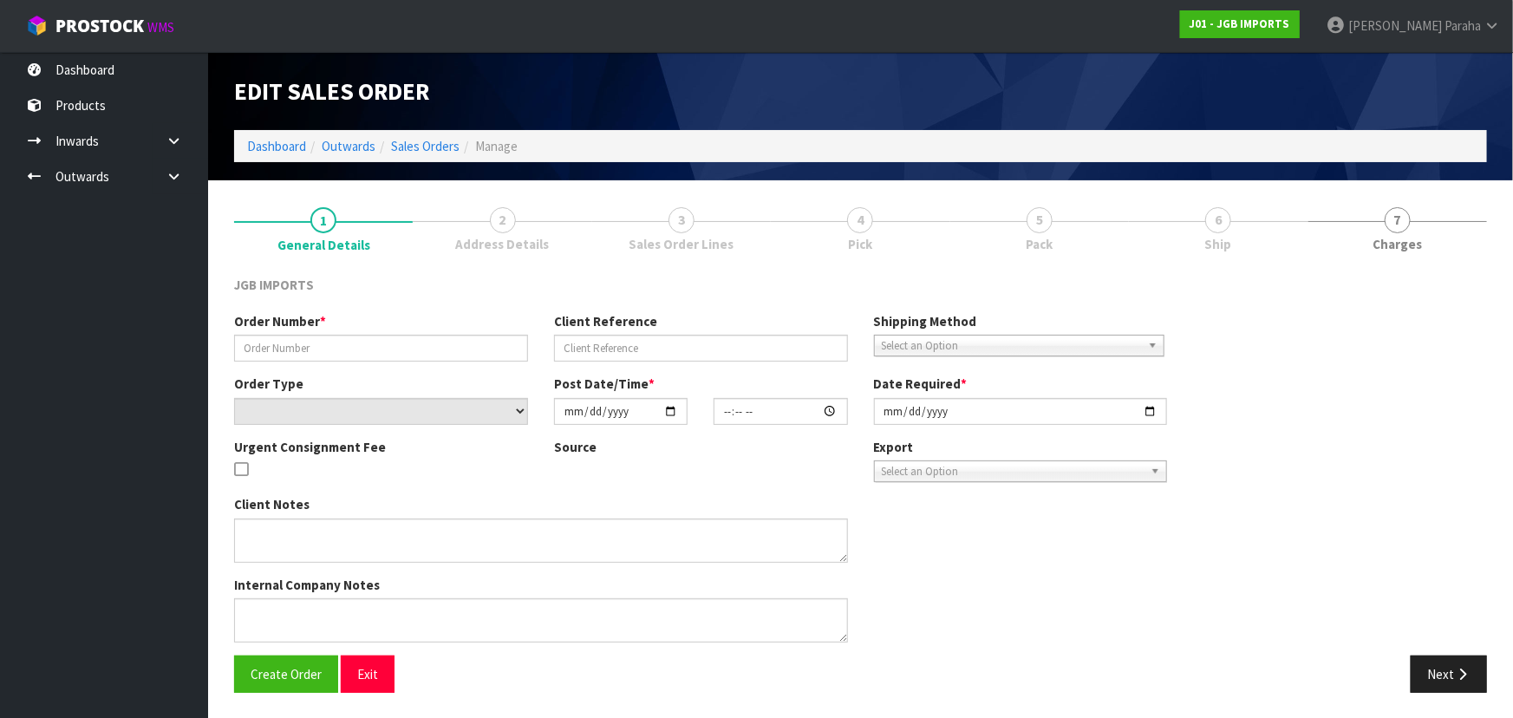
type input "2025-10-06"
type textarea "THIS IS FOR OCTOBER DELIVERY. IF IT IS SENT BEFORE THEN, THE CUSTOMER WILL NOT …"
type textarea "PLEASE PICK PACK AND DO NOT DISPATCH THIS MONTH. JUST PACK SO STATUS CHANGES TO…"
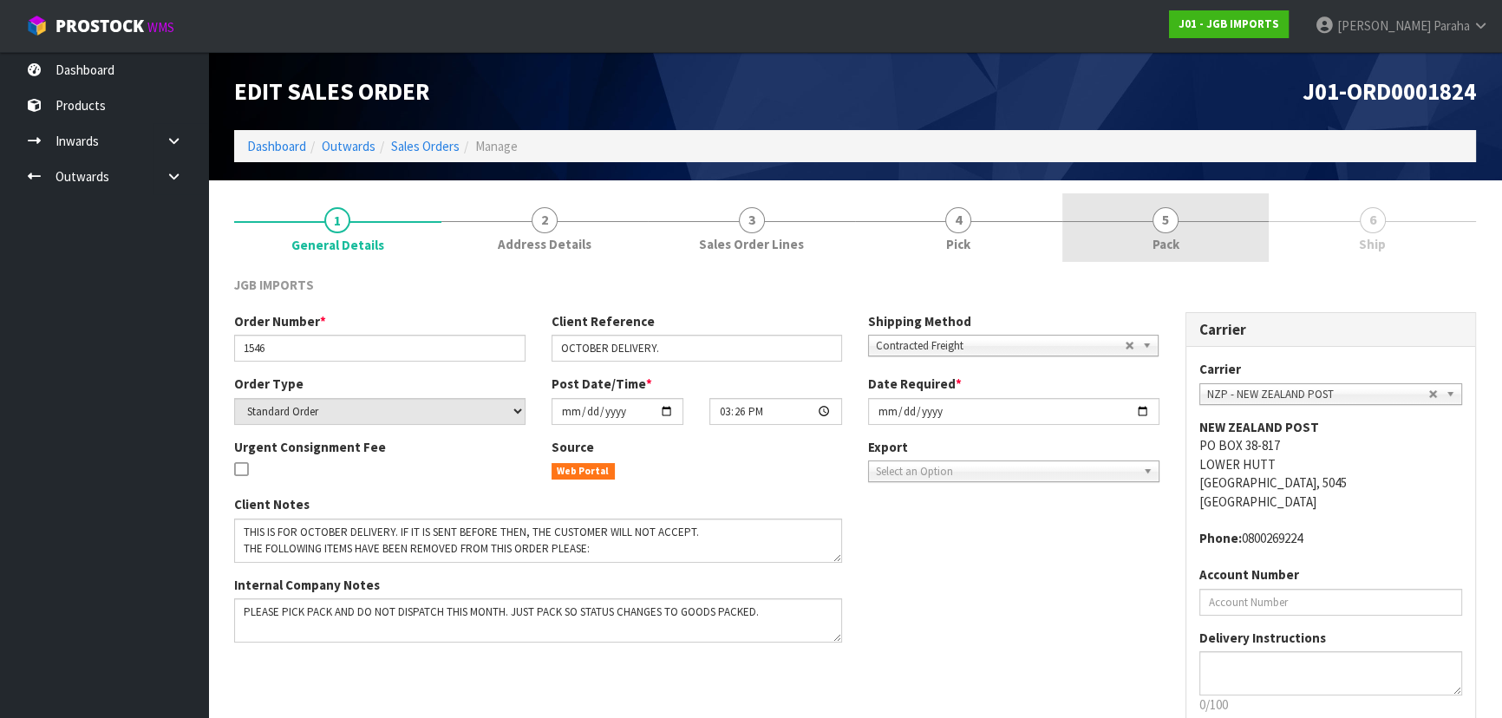
click at [1171, 222] on span "5" at bounding box center [1165, 220] width 26 height 26
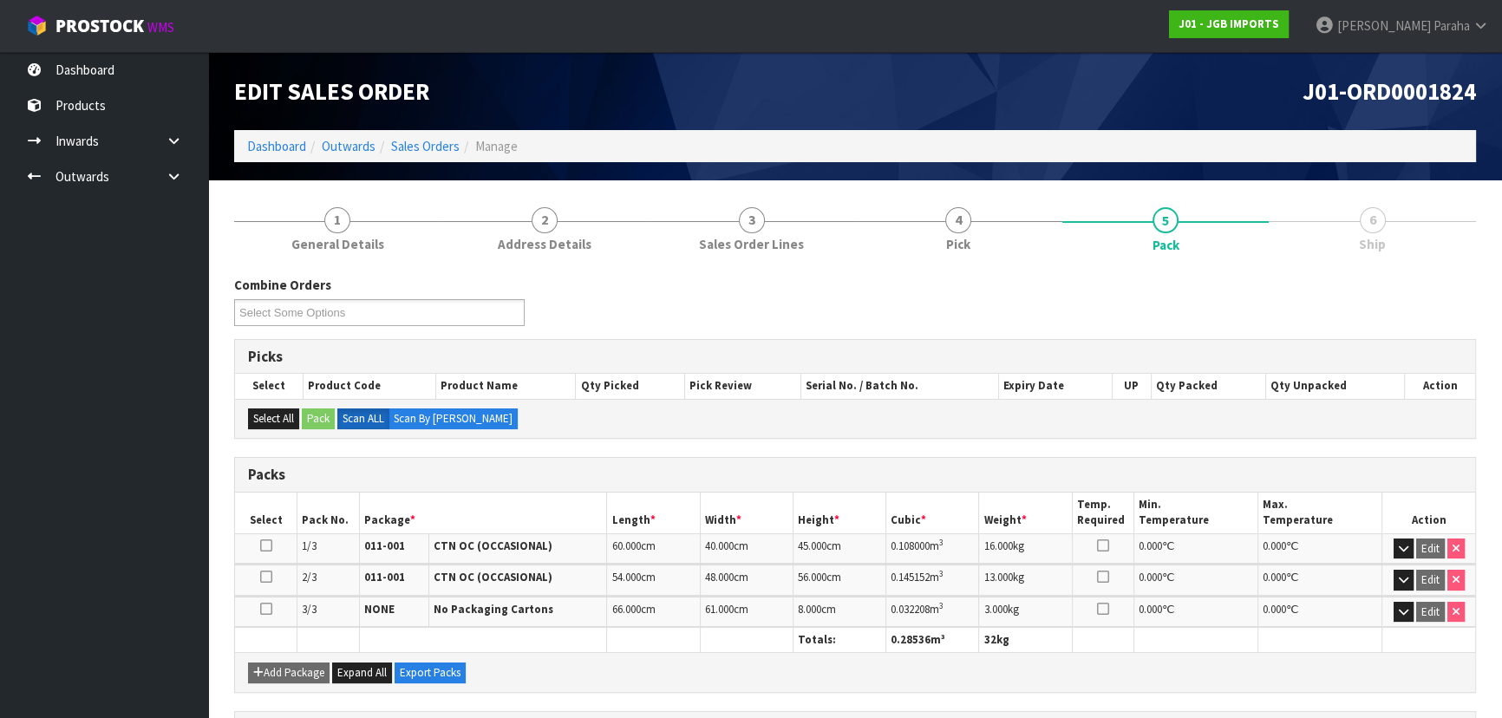
click at [1372, 243] on span "Ship" at bounding box center [1372, 244] width 27 height 18
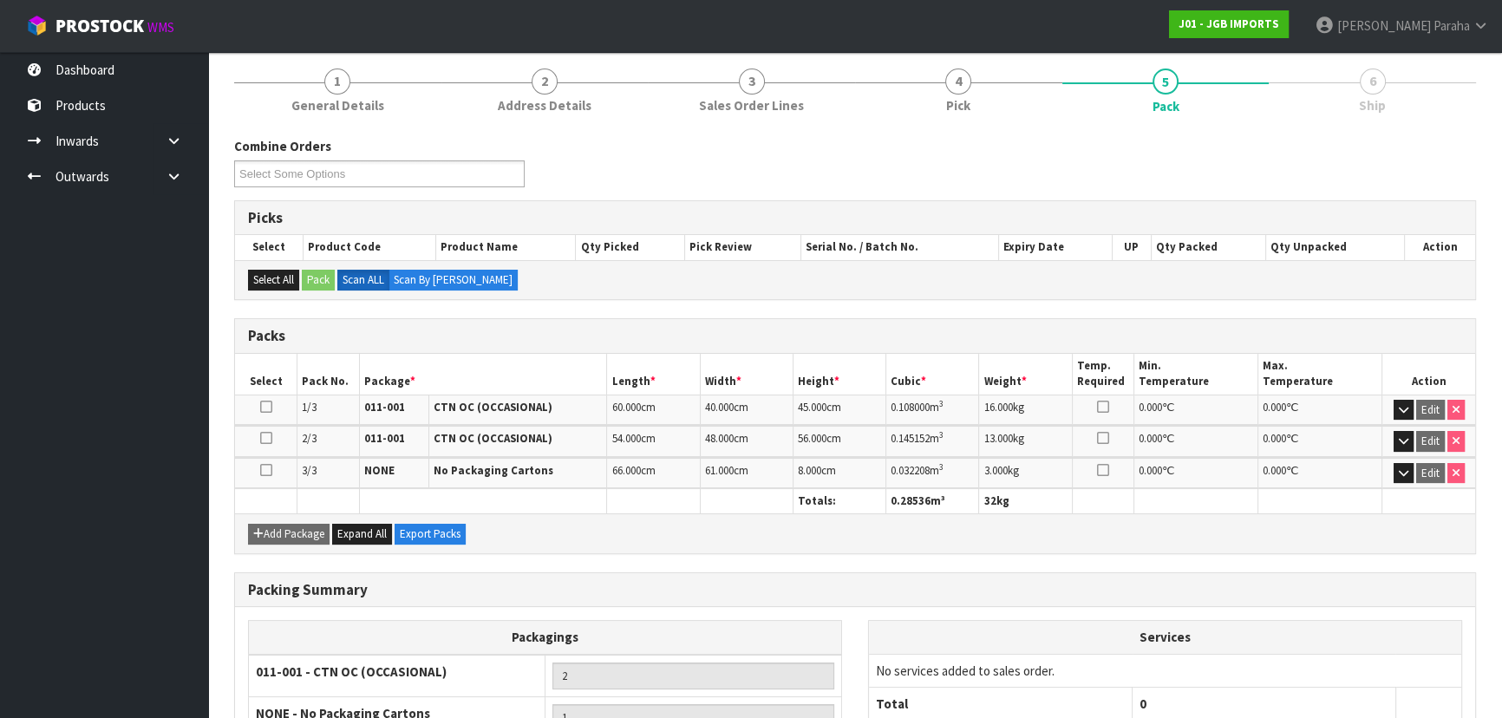
scroll to position [303, 0]
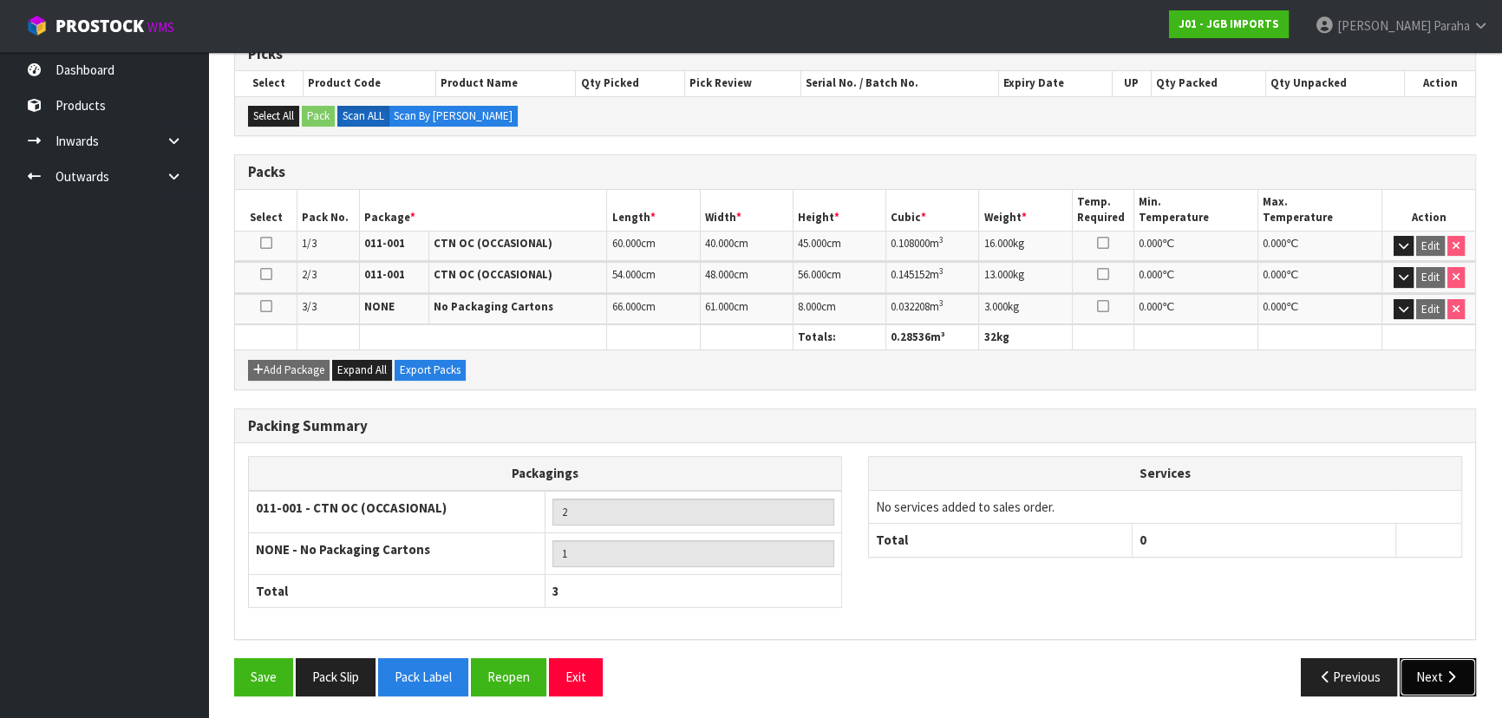
click at [1437, 674] on button "Next" at bounding box center [1437, 676] width 76 height 37
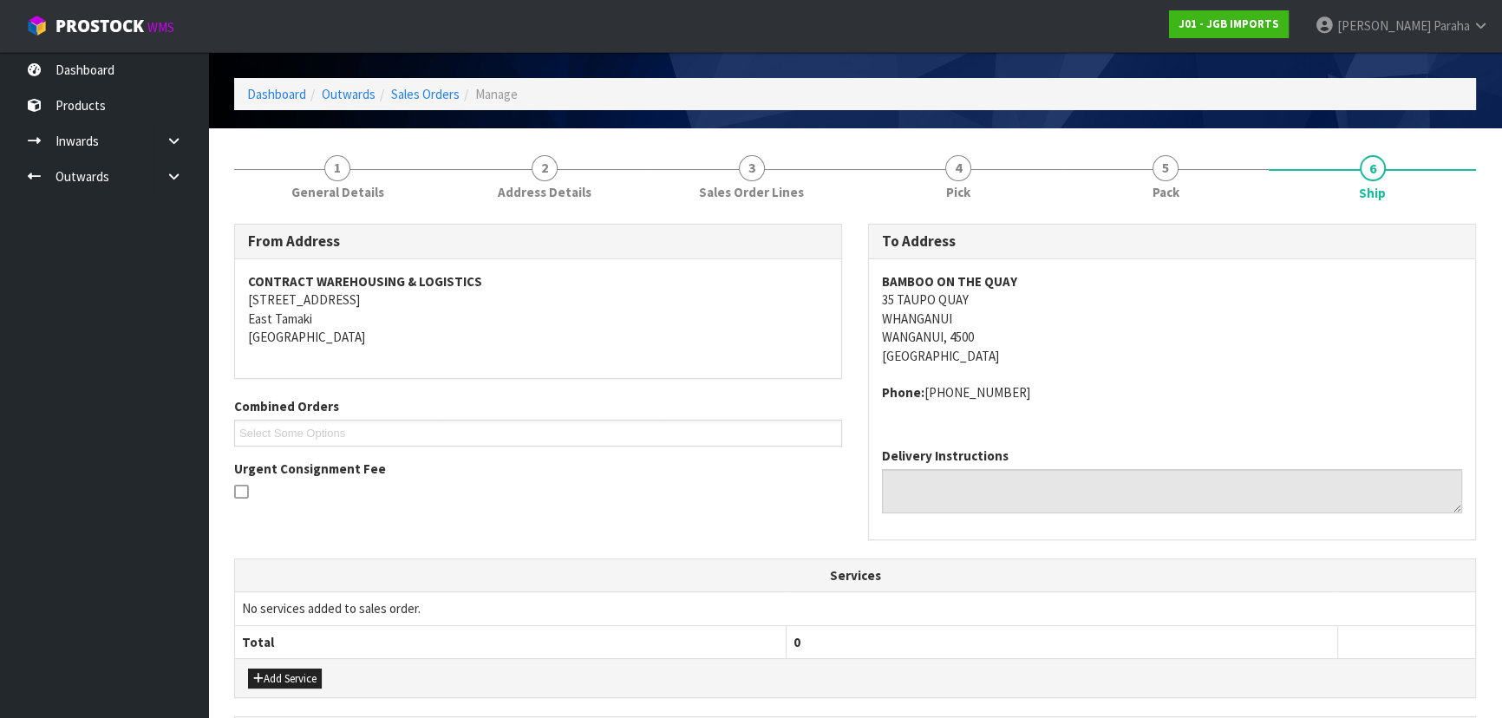
scroll to position [0, 0]
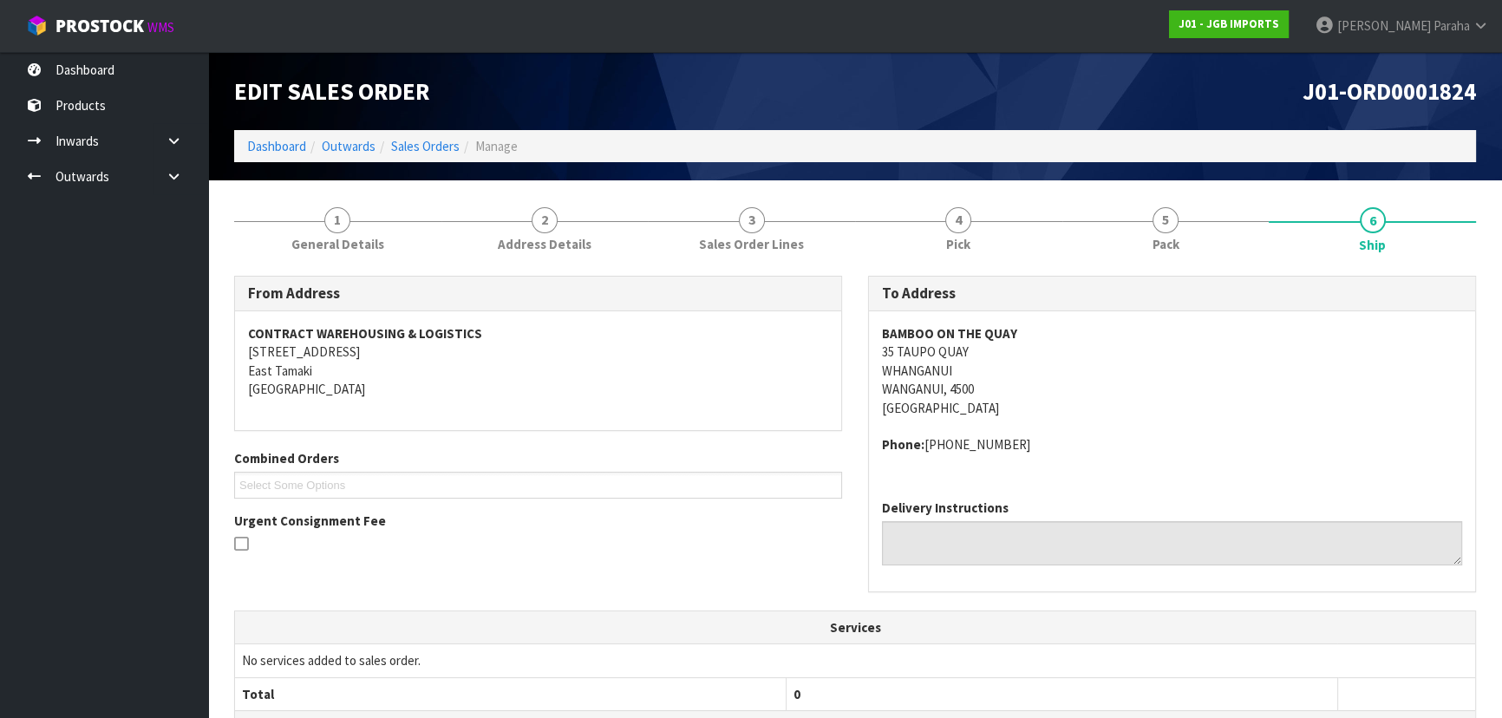
click at [997, 333] on strong "BAMBOO ON THE QUAY" at bounding box center [949, 333] width 135 height 16
copy strong "BAMBOO ON THE QUAY"
click at [954, 349] on address "BAMBOO ON THE QUAY 35 TAUPO QUAY WHANGANUI WANGANUI, 4500 New Zealand" at bounding box center [1172, 370] width 580 height 93
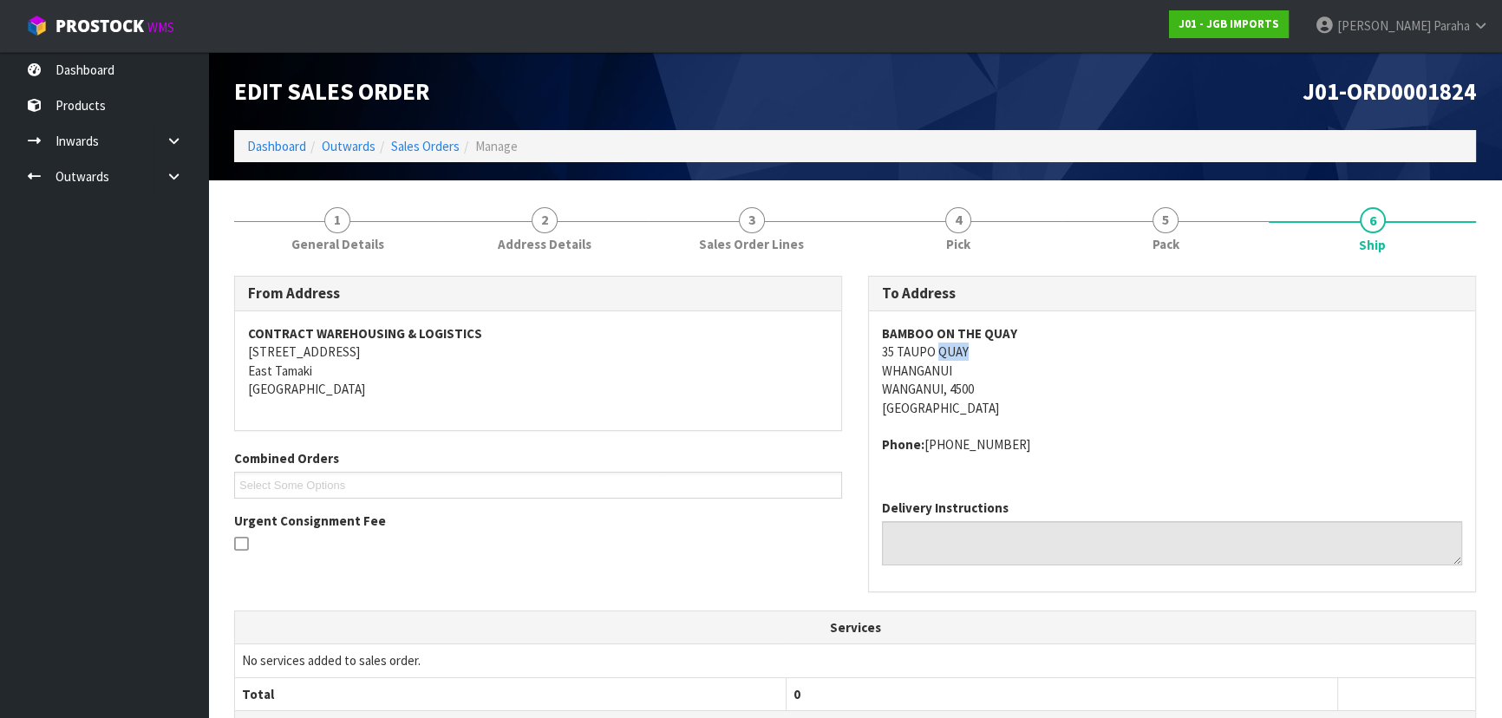
click at [954, 349] on address "BAMBOO ON THE QUAY 35 TAUPO QUAY WHANGANUI WANGANUI, 4500 New Zealand" at bounding box center [1172, 370] width 580 height 93
copy address "35 TAUPO QUAY"
click at [942, 331] on strong "BAMBOO ON THE QUAY" at bounding box center [949, 333] width 135 height 16
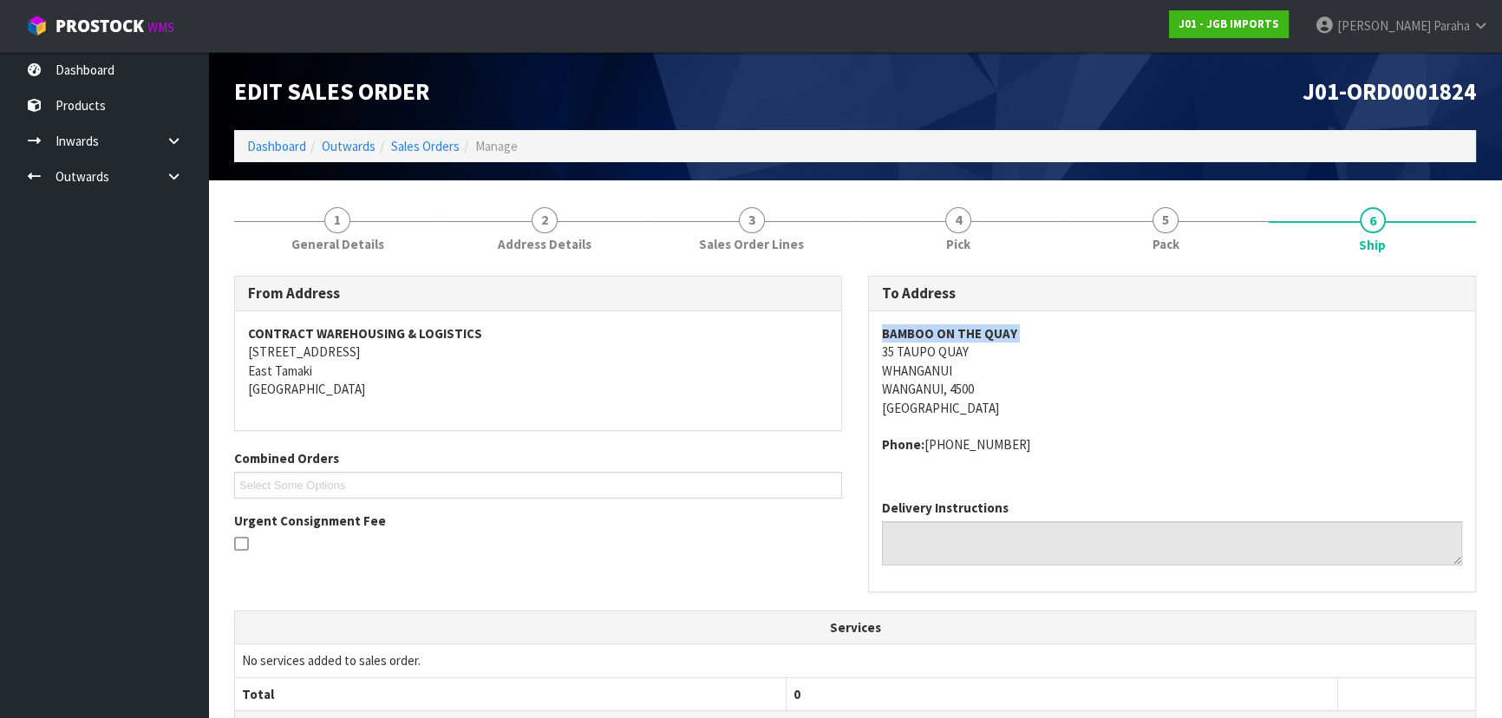
click at [942, 331] on strong "BAMBOO ON THE QUAY" at bounding box center [949, 333] width 135 height 16
copy strong "BAMBOO ON THE QUAY"
drag, startPoint x: 988, startPoint y: 441, endPoint x: 924, endPoint y: 444, distance: 64.2
click at [924, 444] on address "Phone: 06-345-7047" at bounding box center [1172, 444] width 580 height 18
copy address "06-345-7047"
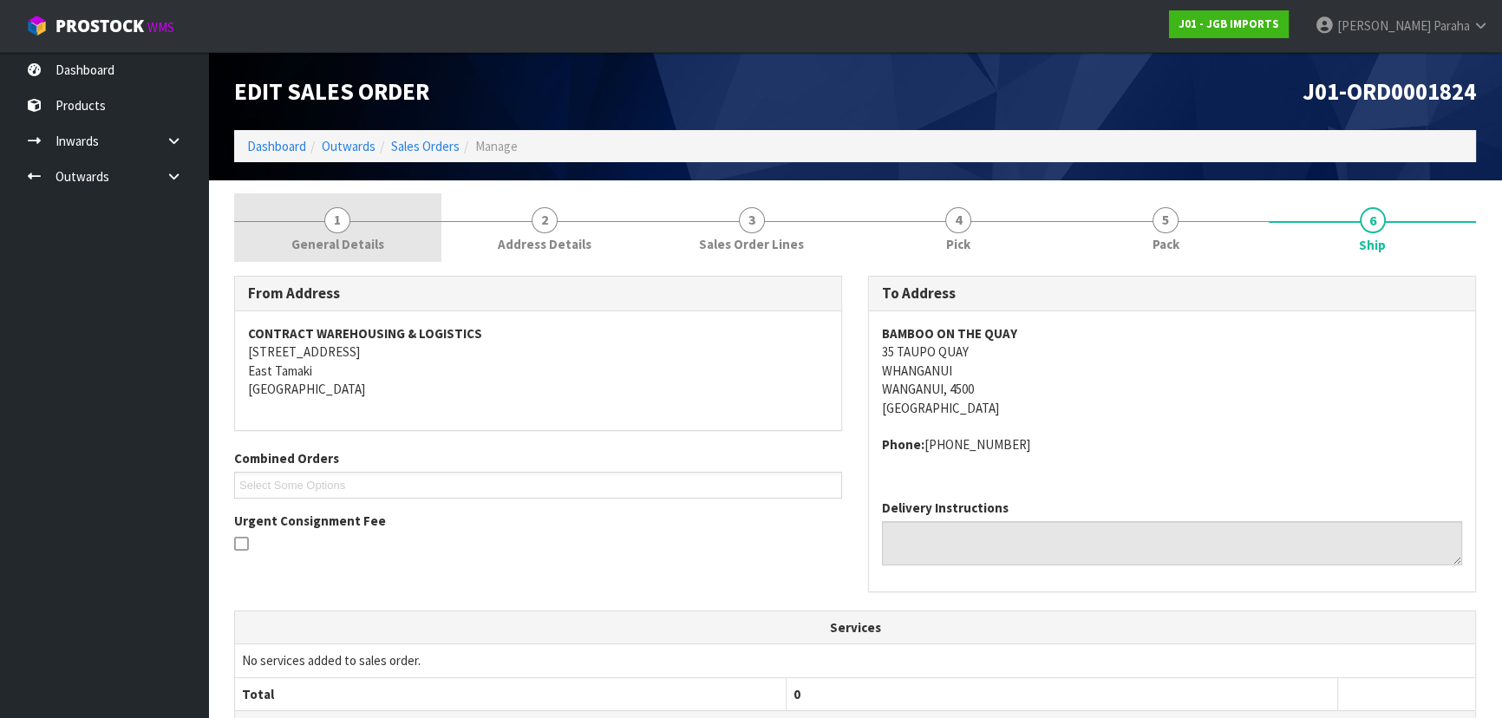
click at [365, 223] on link "1 General Details" at bounding box center [337, 227] width 207 height 68
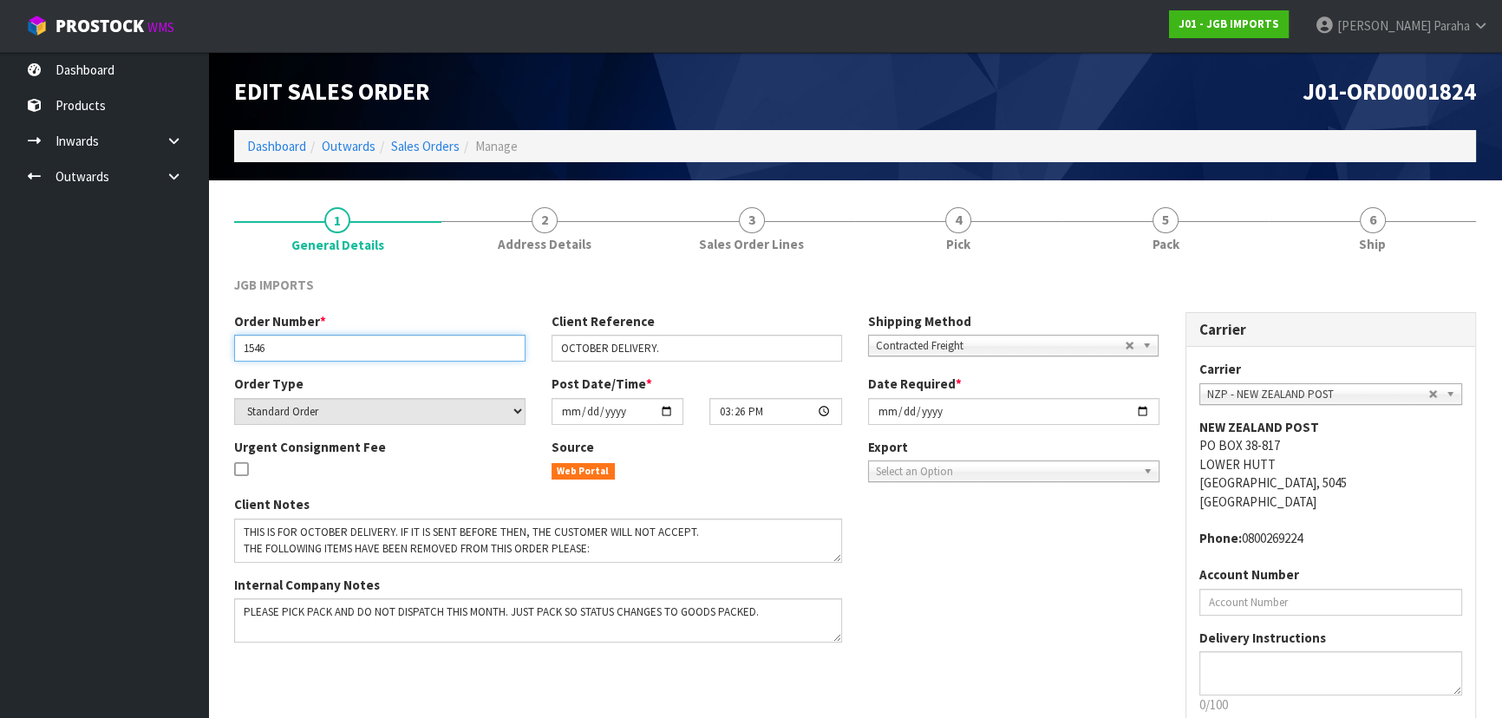
click at [259, 343] on input "1546" at bounding box center [379, 348] width 291 height 27
click at [258, 343] on input "1546" at bounding box center [379, 348] width 291 height 27
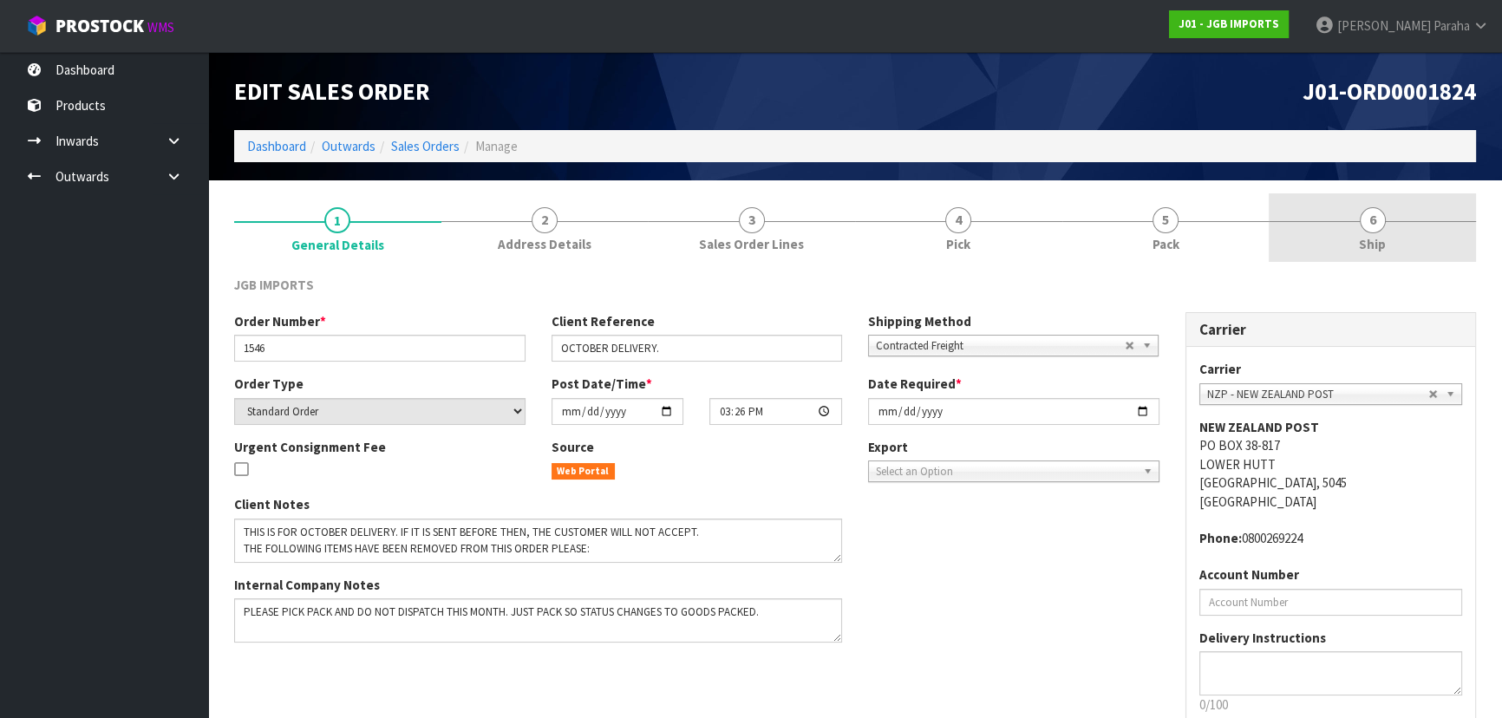
click at [1377, 229] on span "6" at bounding box center [1372, 220] width 26 height 26
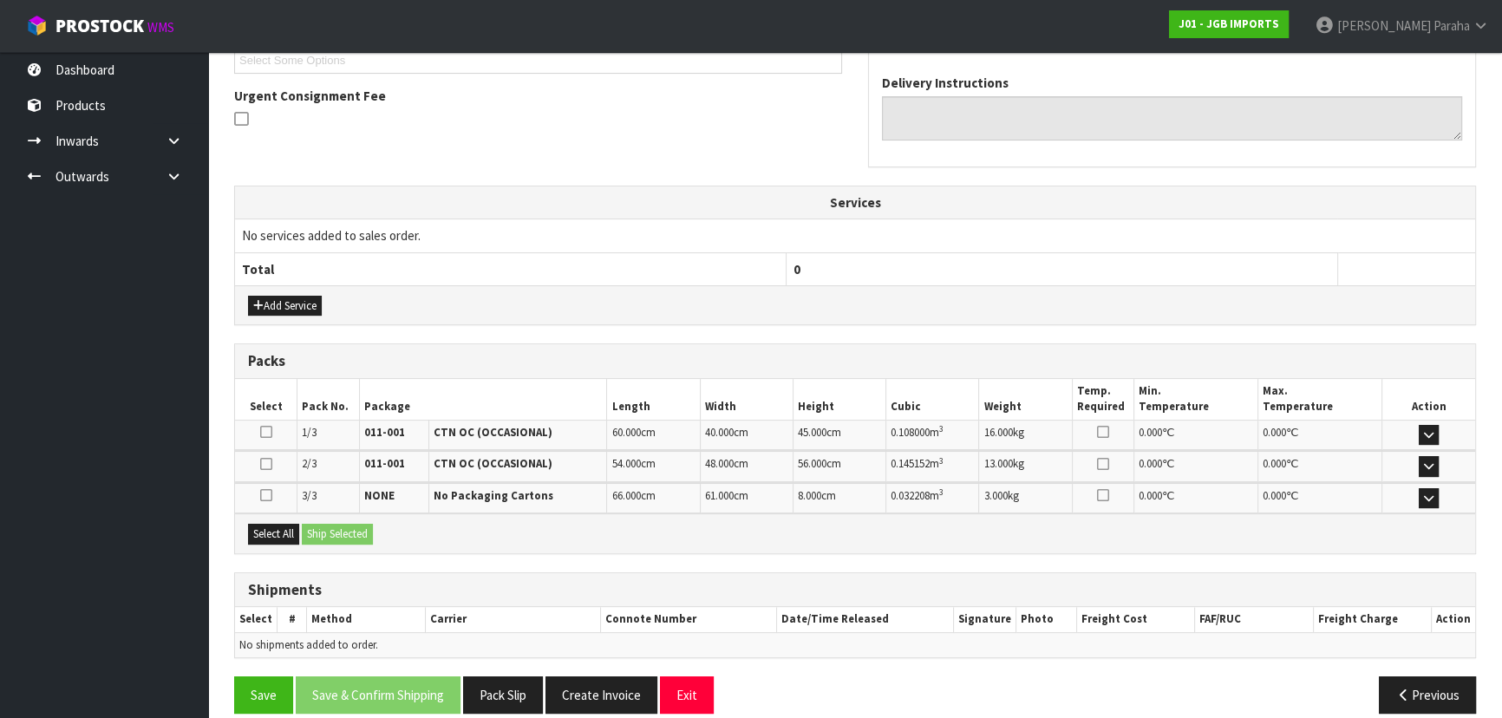
scroll to position [442, 0]
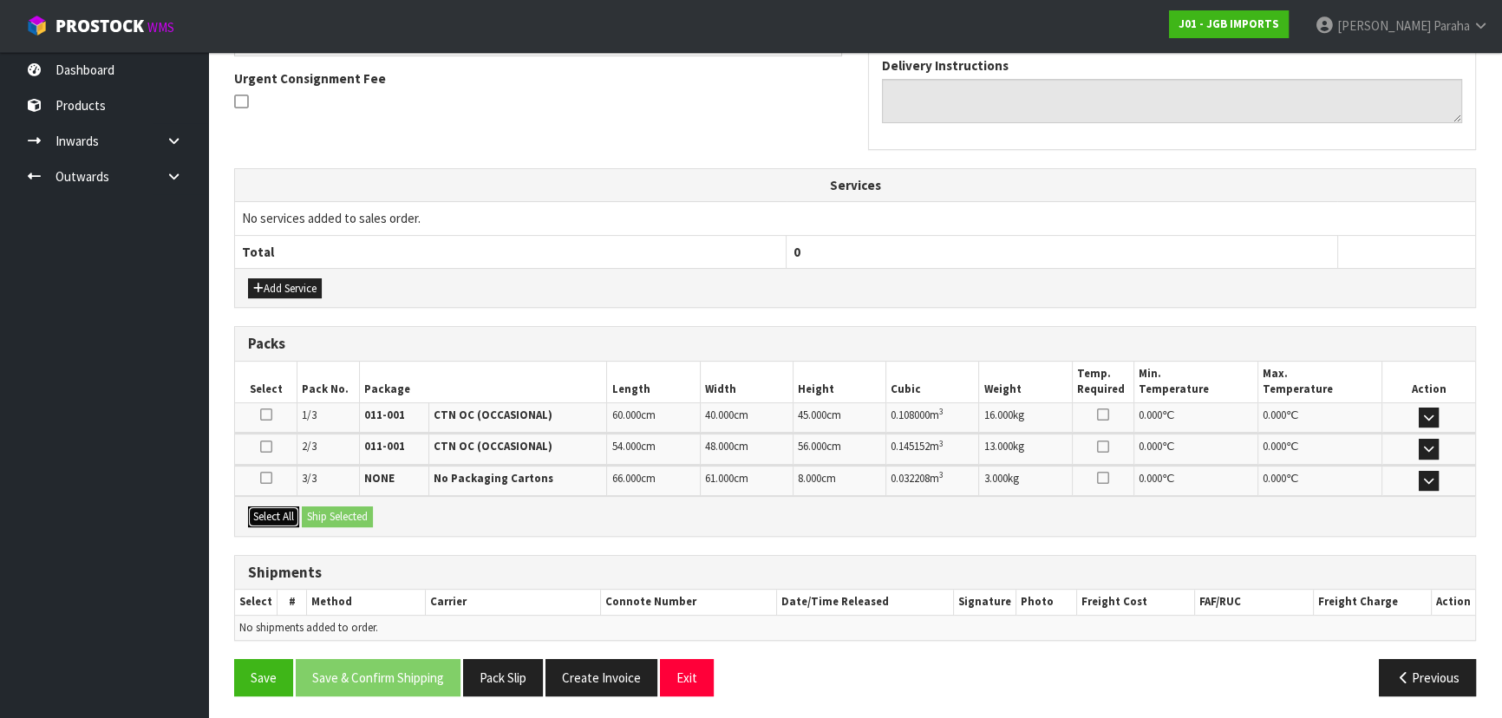
drag, startPoint x: 259, startPoint y: 508, endPoint x: 315, endPoint y: 508, distance: 55.5
click at [259, 508] on button "Select All" at bounding box center [273, 516] width 51 height 21
click at [344, 506] on button "Ship Selected" at bounding box center [337, 516] width 71 height 21
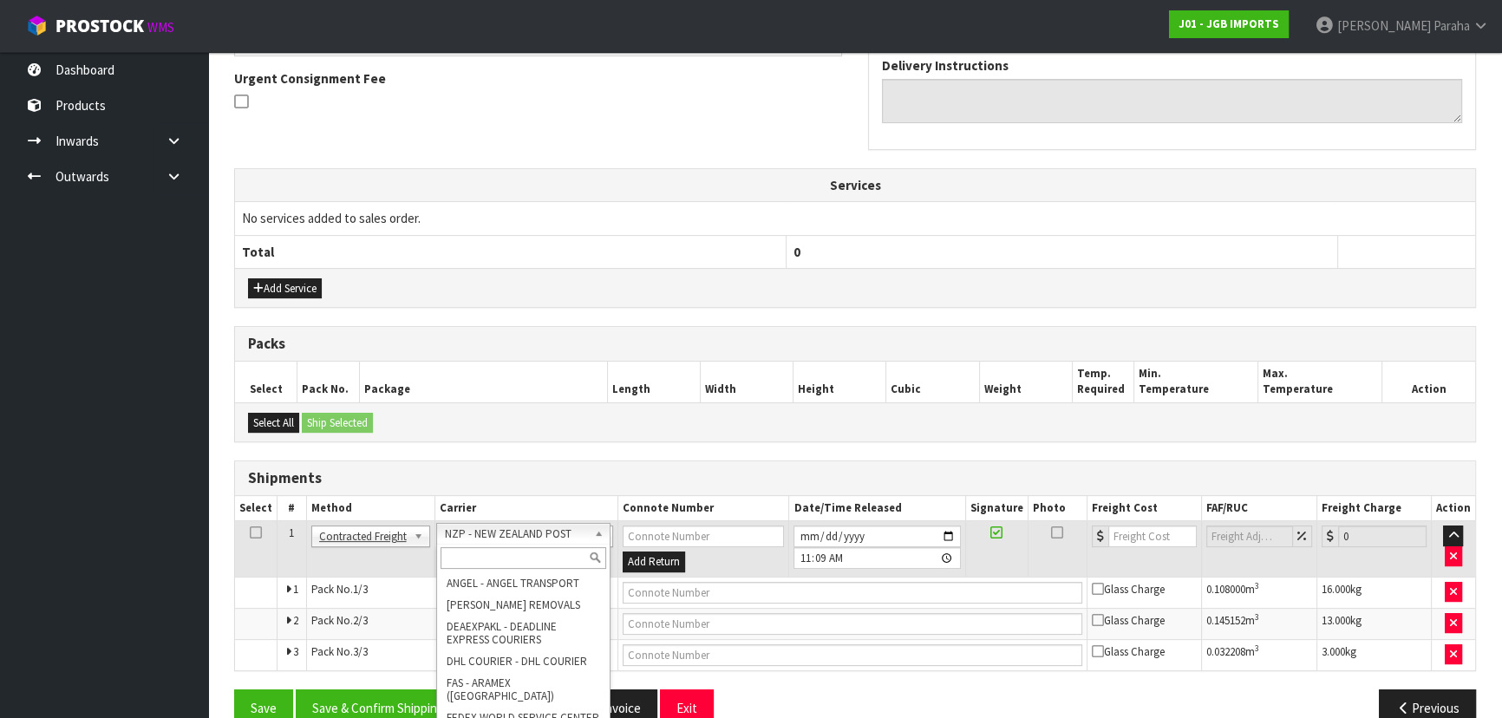
click at [523, 554] on input "text" at bounding box center [523, 558] width 166 height 22
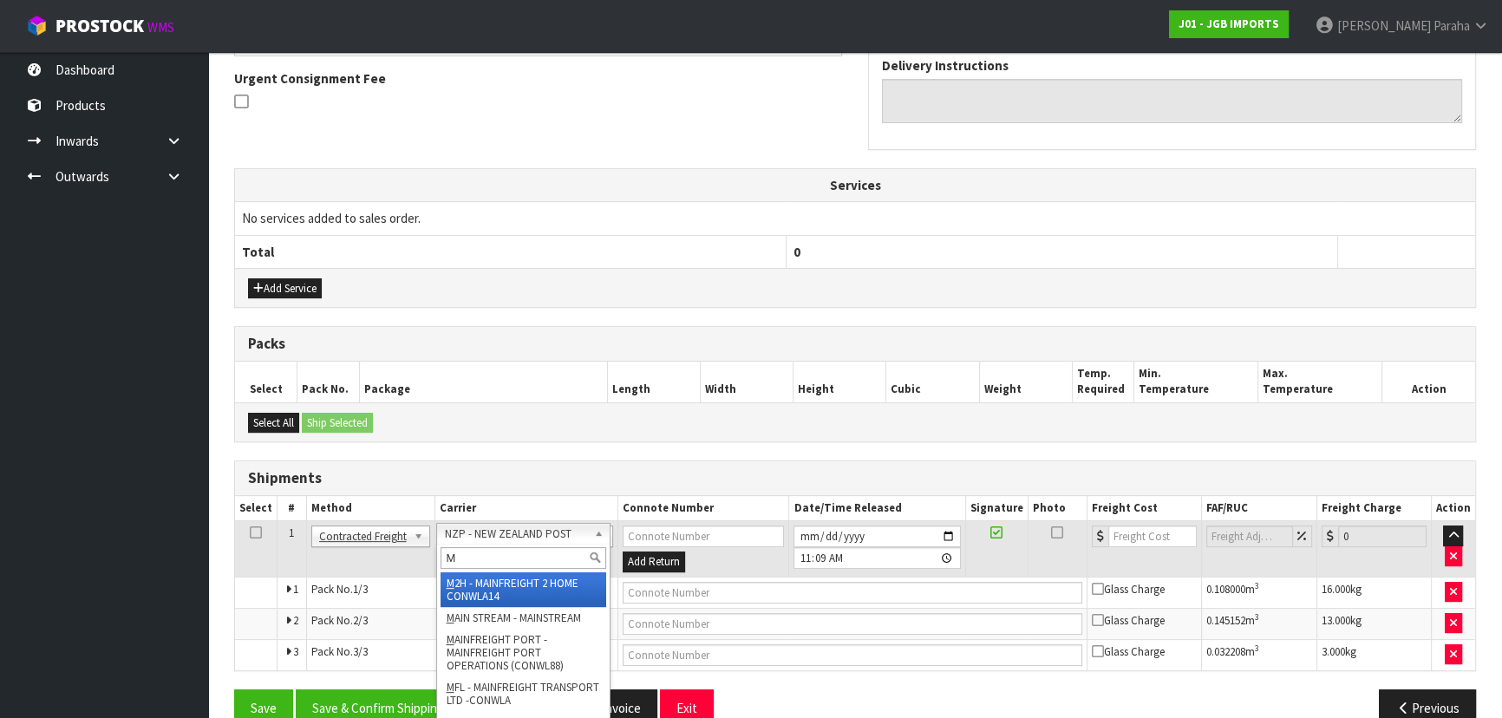
type input "MF"
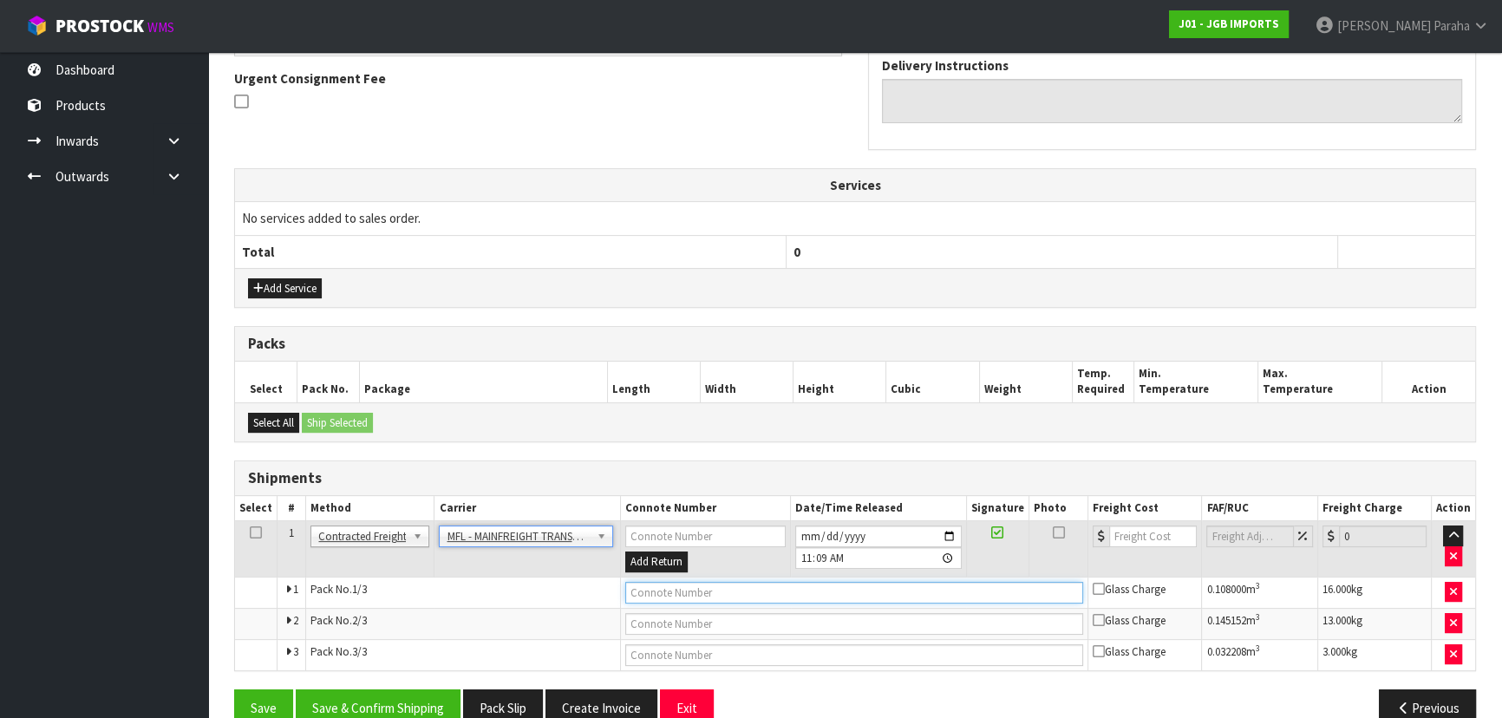
click at [738, 588] on input "text" at bounding box center [854, 593] width 459 height 22
click at [1132, 537] on input "number" at bounding box center [1153, 536] width 88 height 22
type input "46.00"
click at [767, 589] on input "text" at bounding box center [854, 593] width 459 height 22
paste input "FWM58968951"
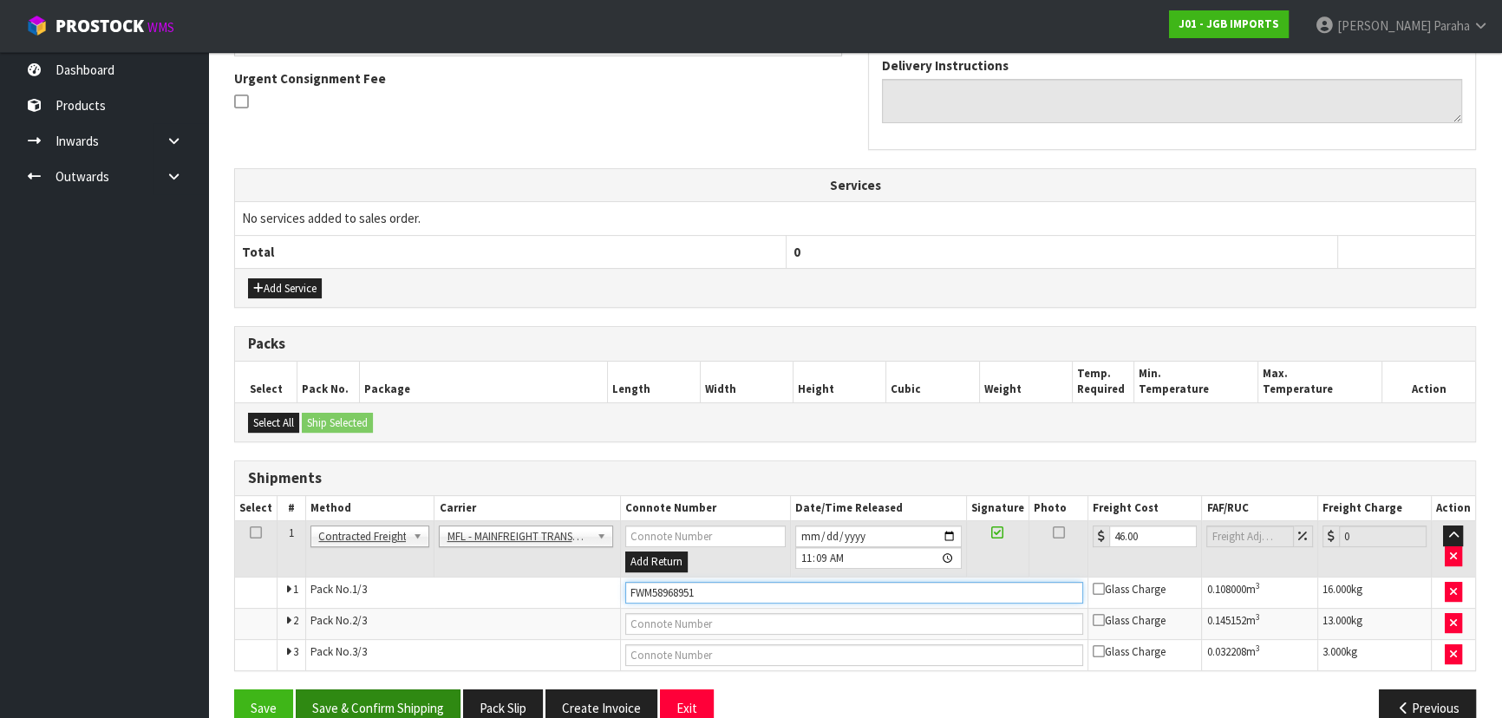
type input "FWM58968951"
click at [376, 695] on button "Save & Confirm Shipping" at bounding box center [378, 707] width 165 height 37
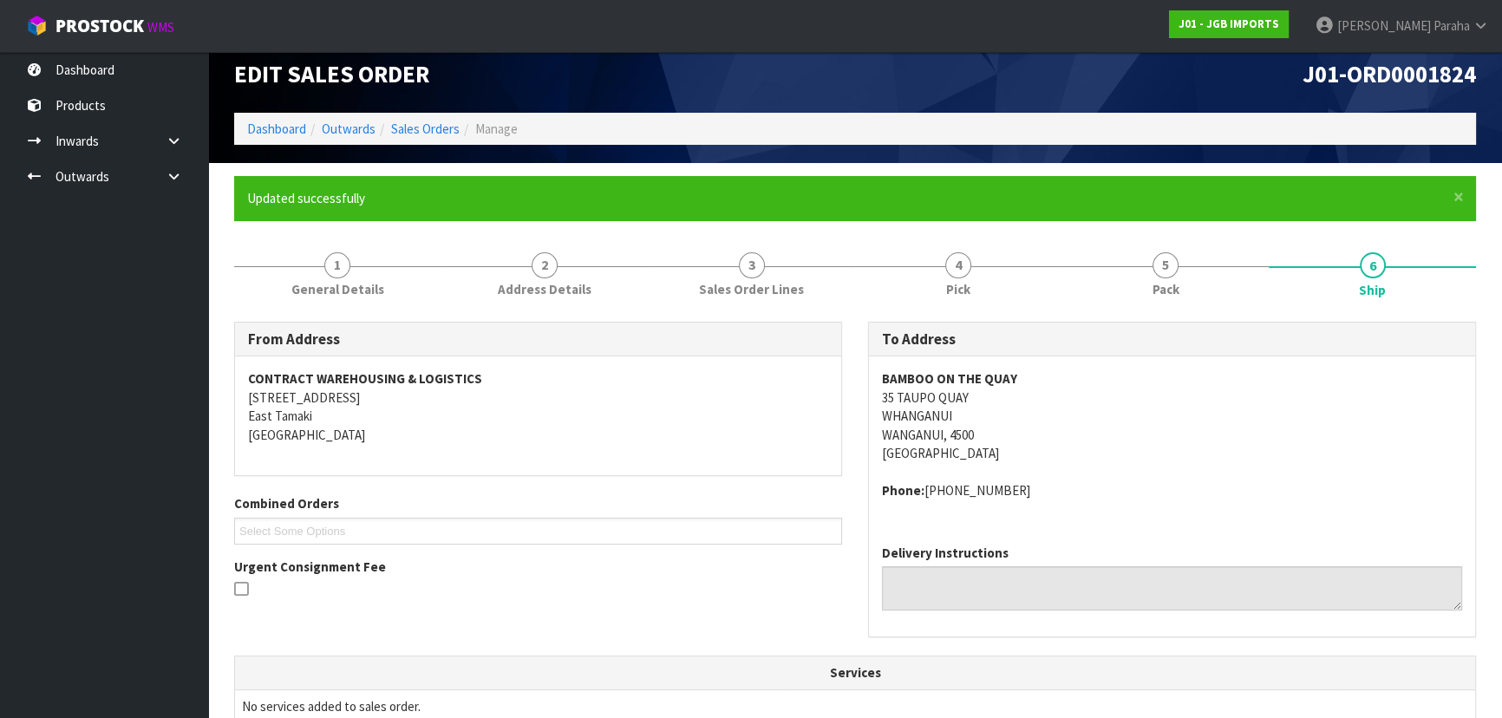
scroll to position [0, 0]
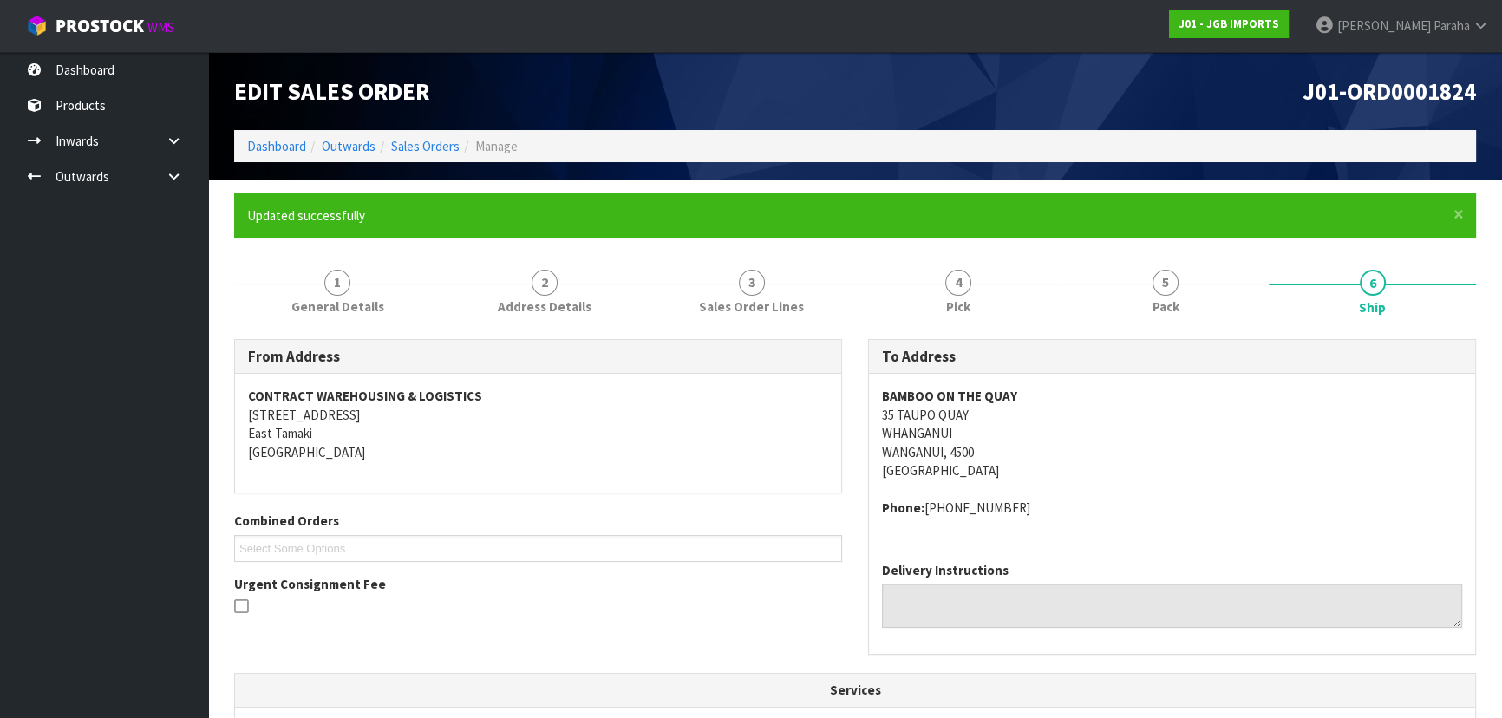
click at [1405, 88] on span "J01-ORD0001824" at bounding box center [1388, 90] width 173 height 29
copy div "J01-ORD0001824"
click at [296, 146] on link "Dashboard" at bounding box center [276, 146] width 59 height 16
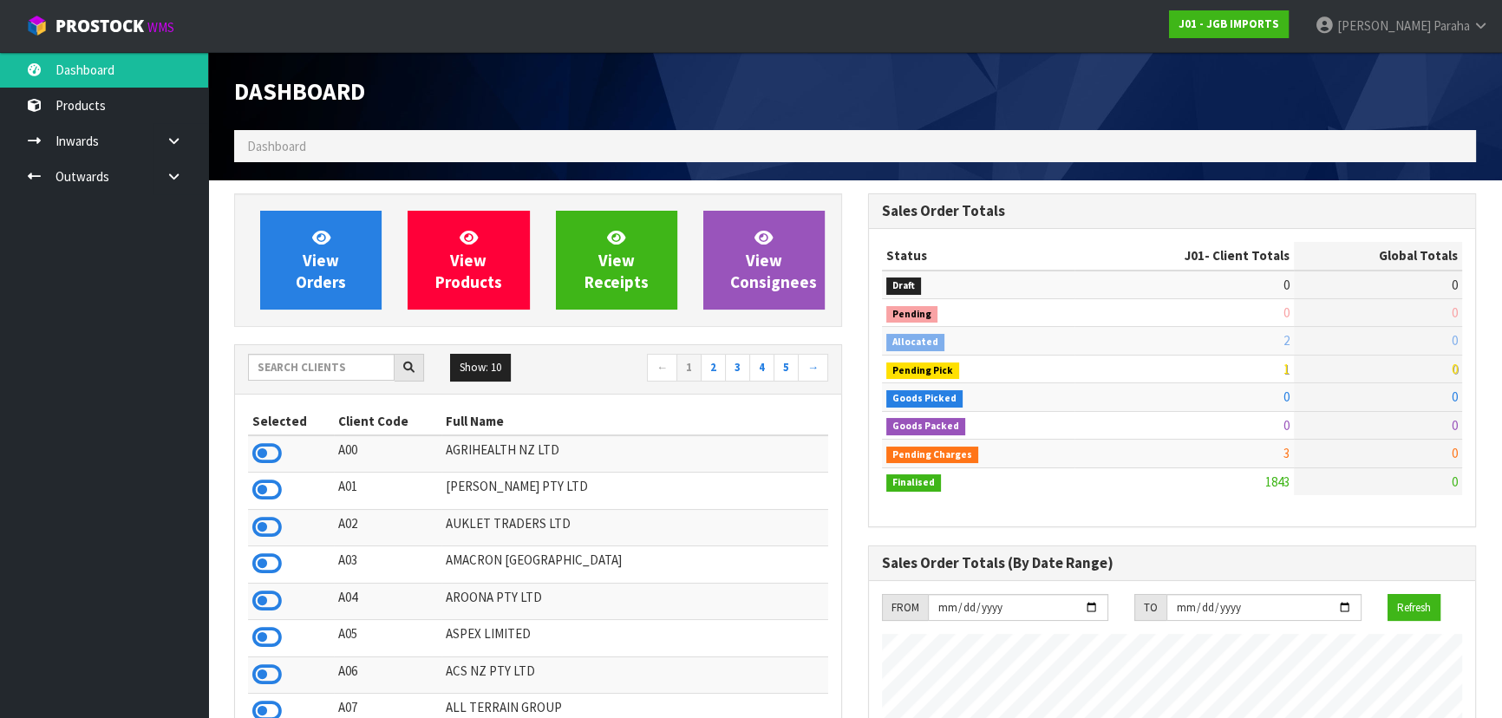
scroll to position [1311, 633]
click at [307, 382] on div "Show: 10 5 10 25 50 ← 1 2 3 4 5 →" at bounding box center [538, 369] width 606 height 30
click at [311, 368] on input "text" at bounding box center [321, 367] width 147 height 27
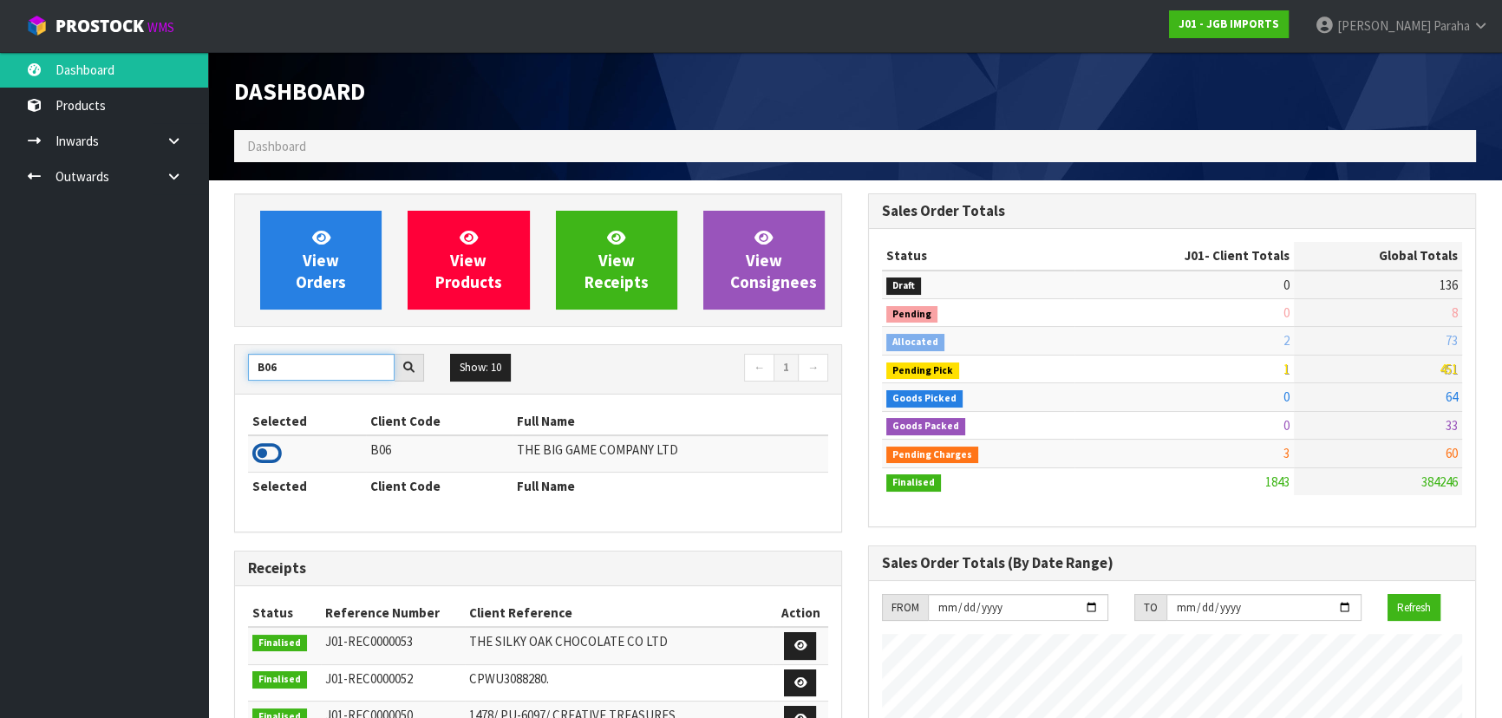
type input "B06"
click at [280, 453] on icon at bounding box center [266, 453] width 29 height 26
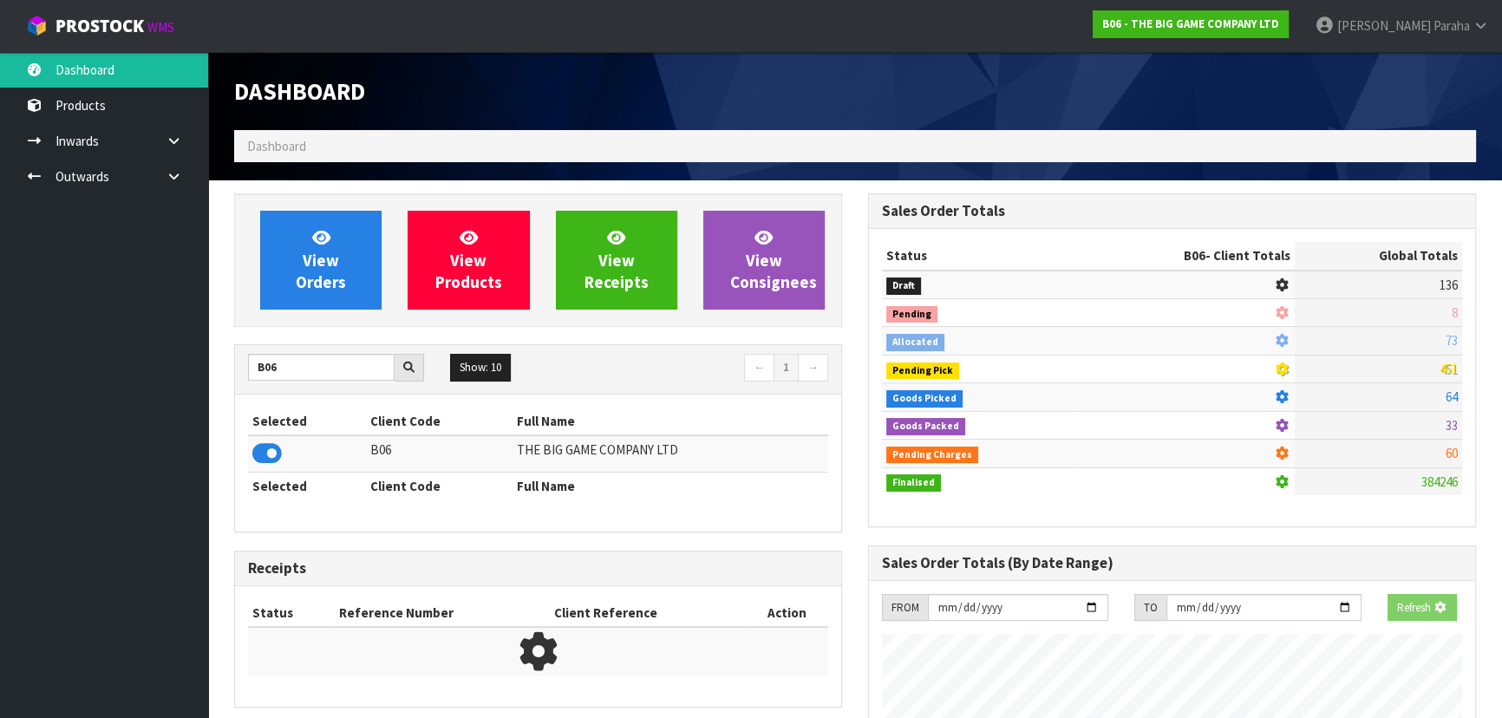
scroll to position [865922, 866368]
click at [310, 301] on link "View Orders" at bounding box center [320, 260] width 121 height 99
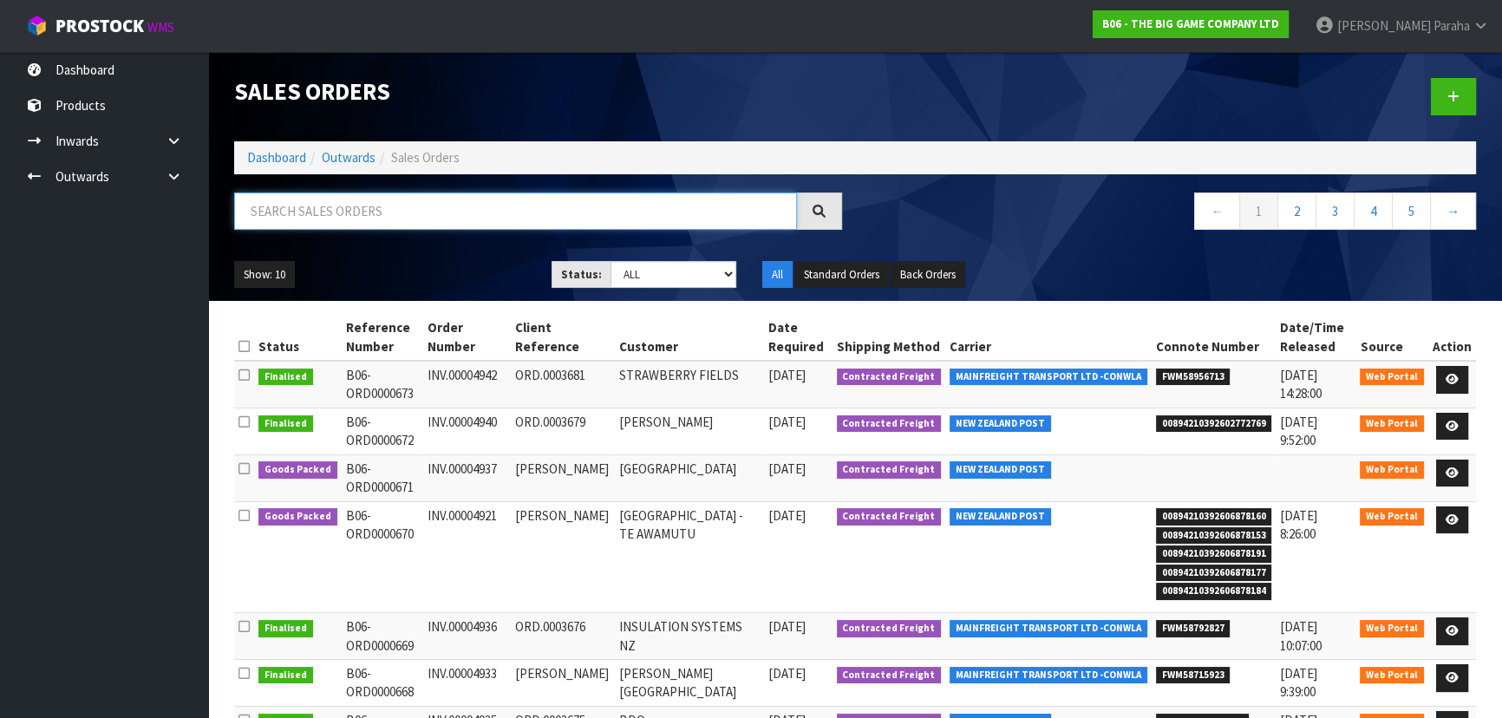
click at [325, 208] on input "text" at bounding box center [515, 210] width 563 height 37
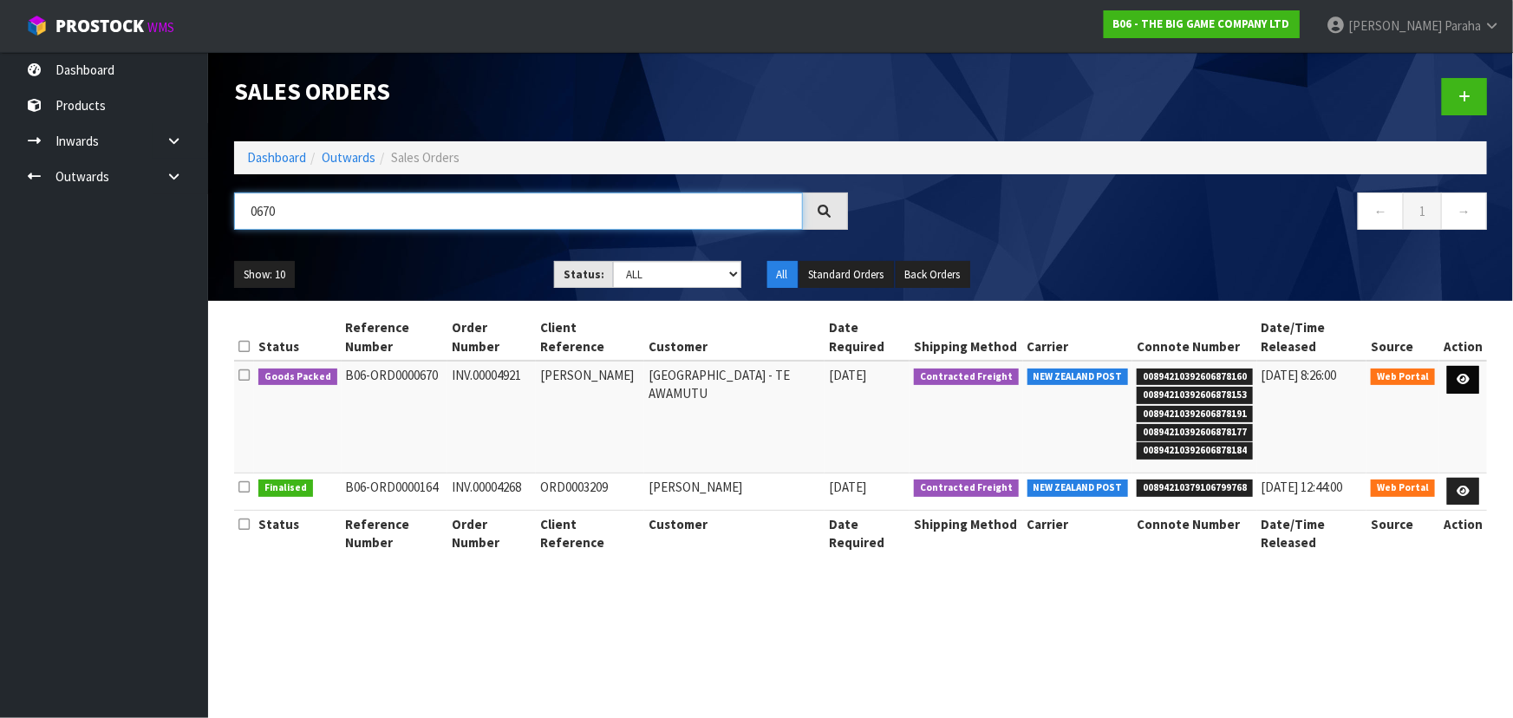
type input "0670"
click at [1460, 383] on icon at bounding box center [1463, 379] width 13 height 11
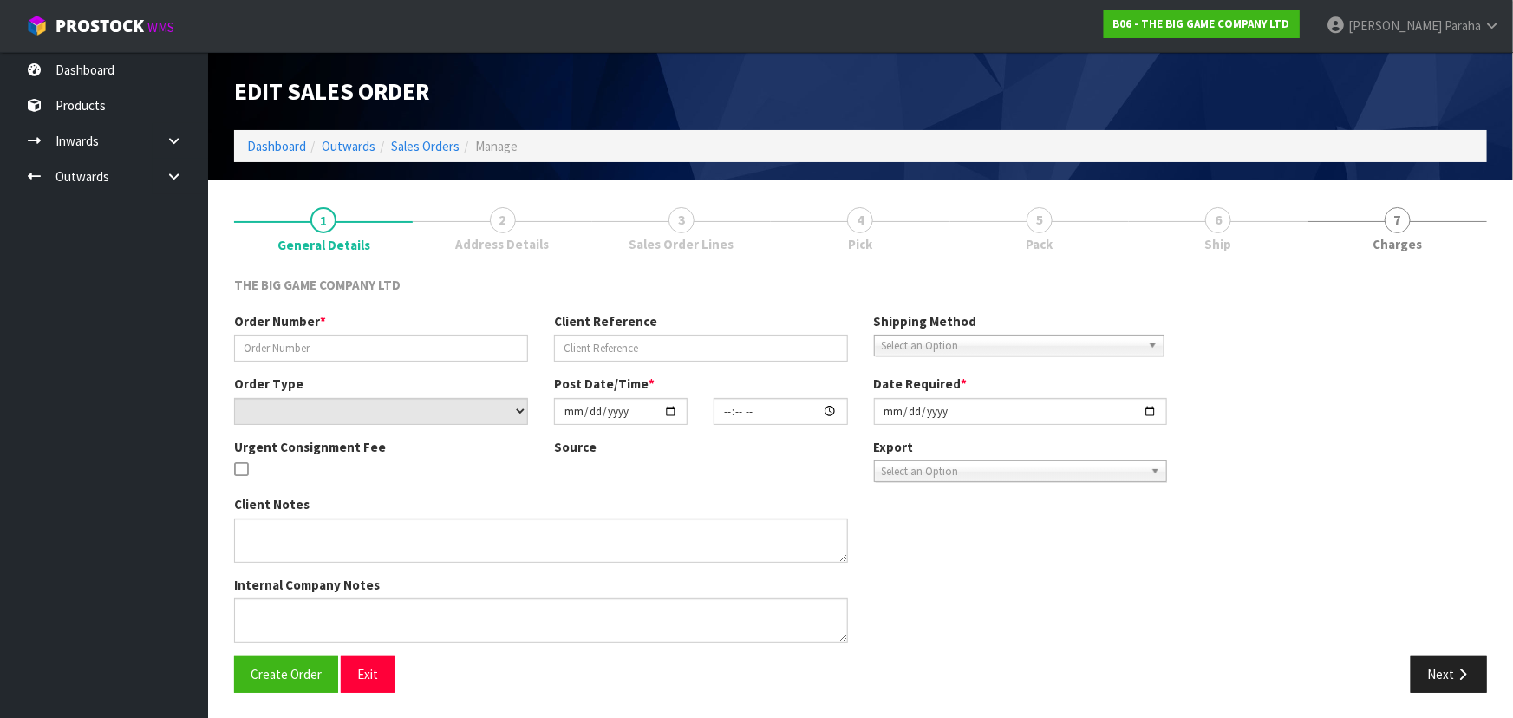
type input "INV.00004921"
type input "AIMEE MCLILLAN"
select select "number:0"
type input "2025-09-22"
type input "12:37:00.000"
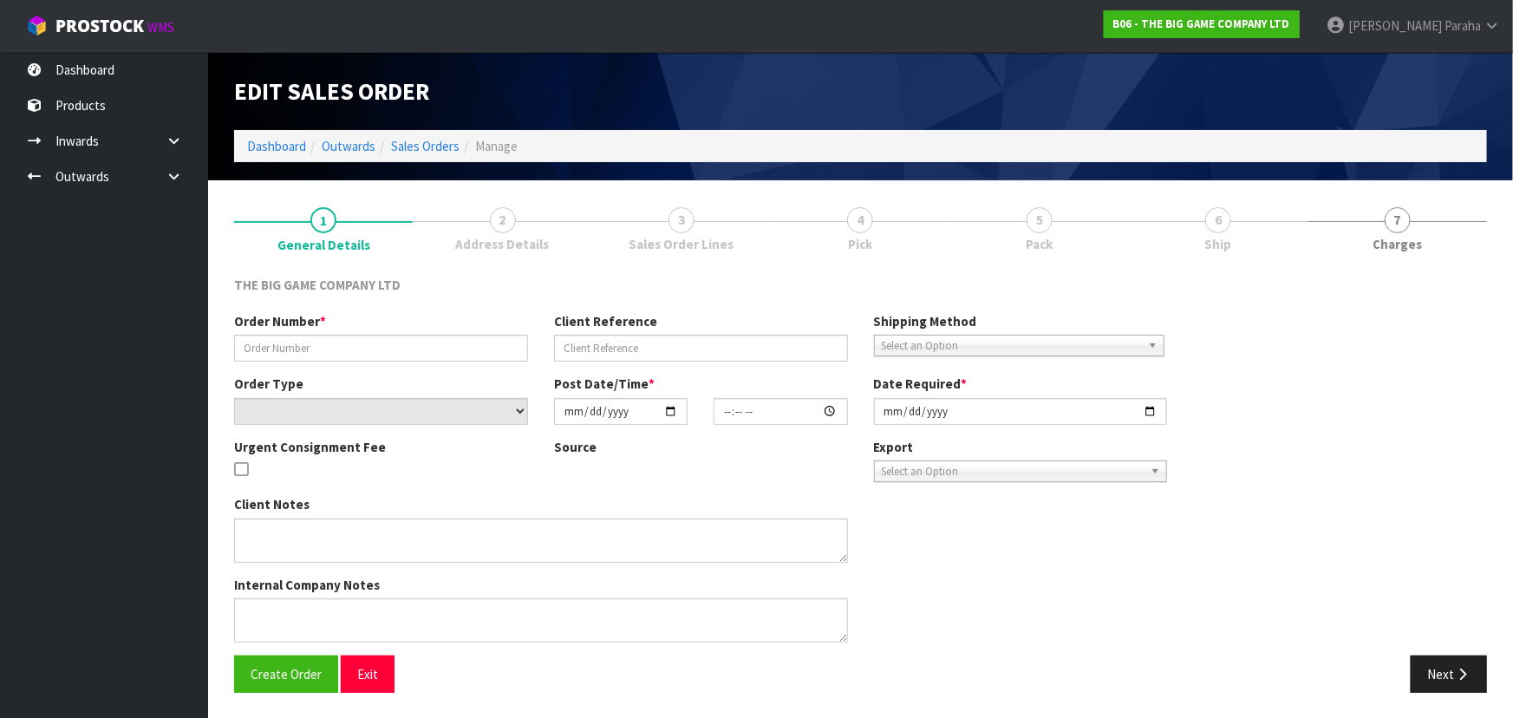
type input "2025-10-06"
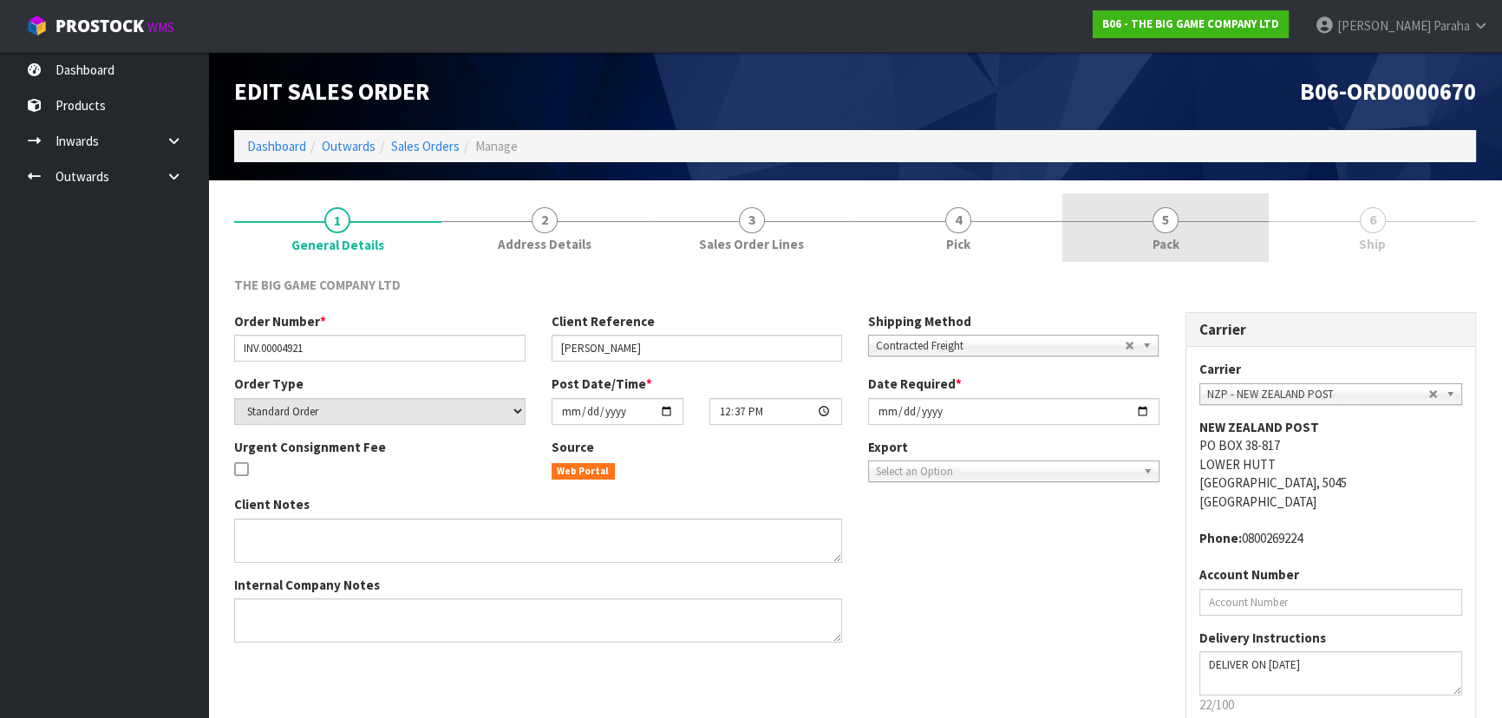
click at [1166, 236] on span "Pack" at bounding box center [1165, 244] width 27 height 18
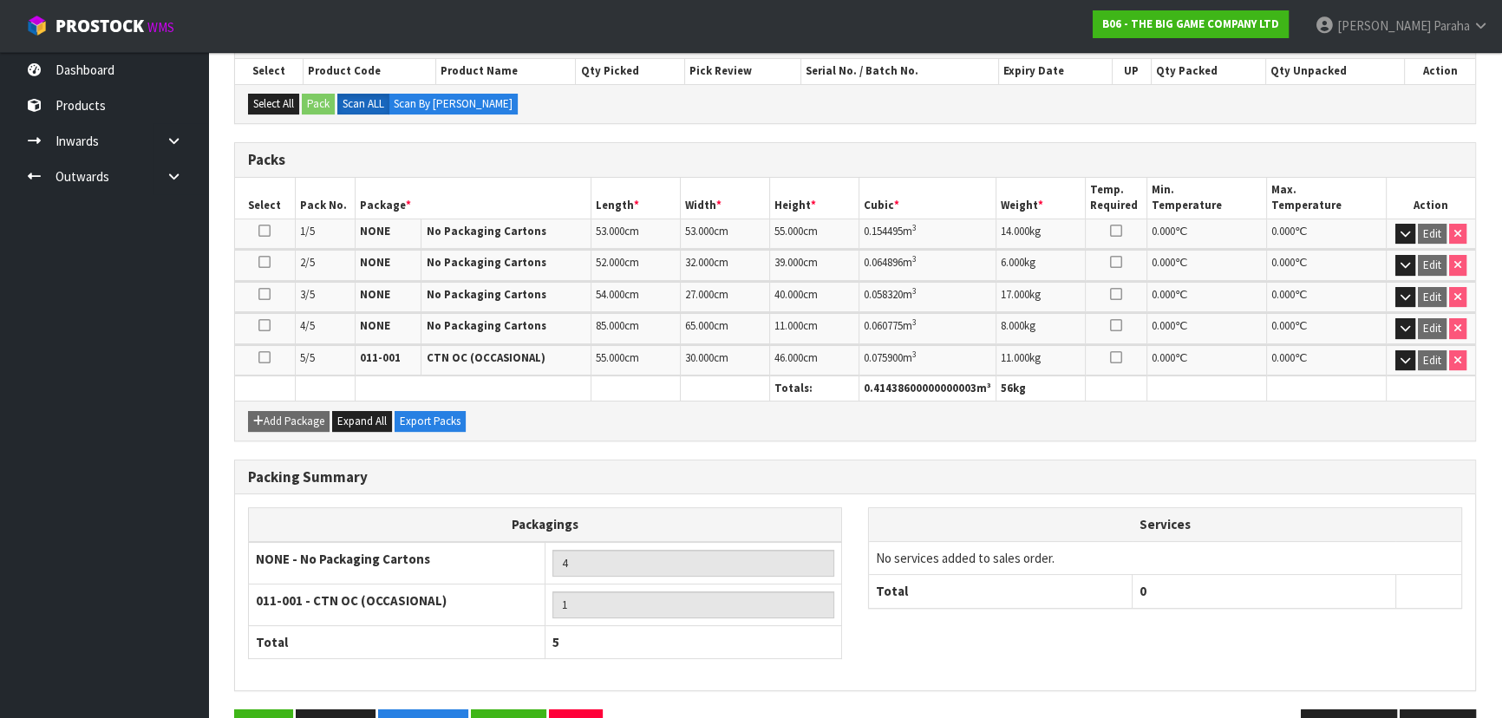
scroll to position [364, 0]
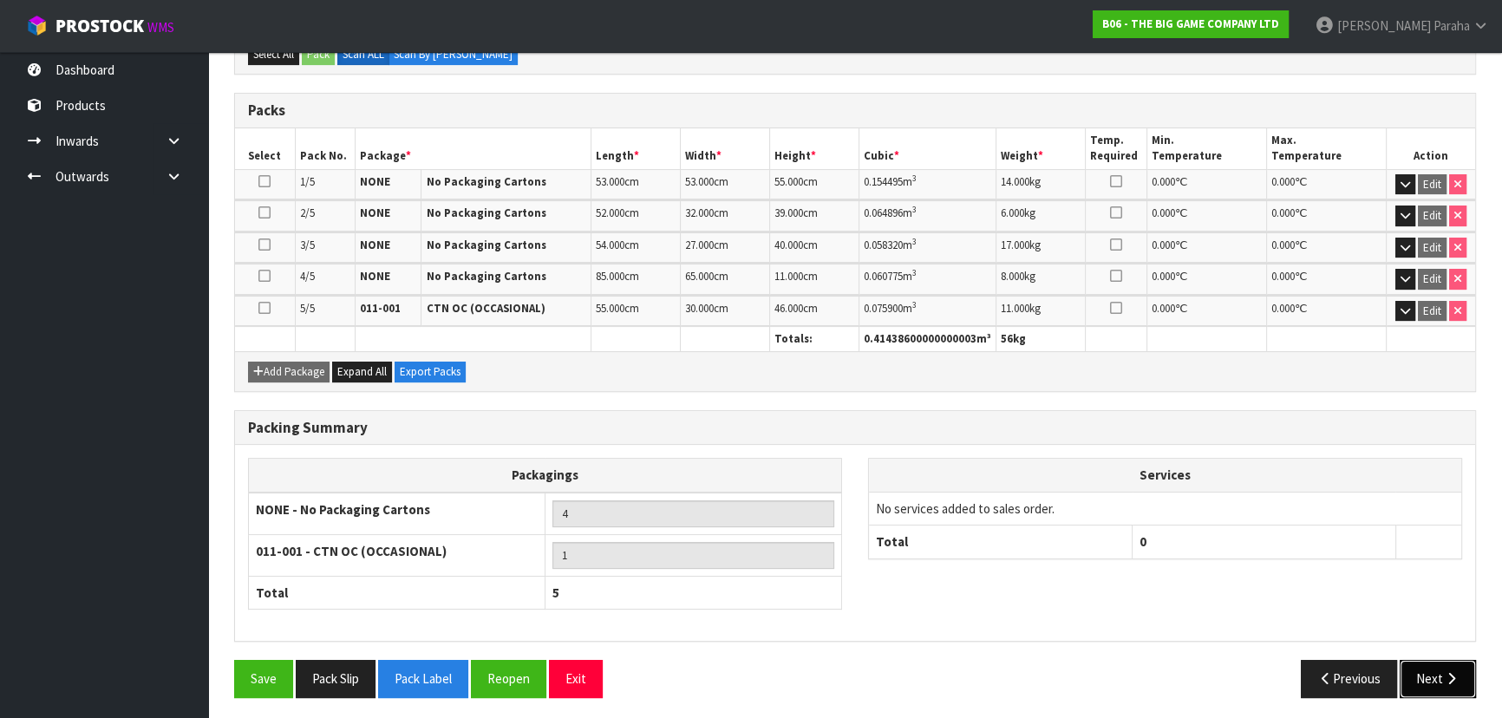
click at [1439, 673] on button "Next" at bounding box center [1437, 678] width 76 height 37
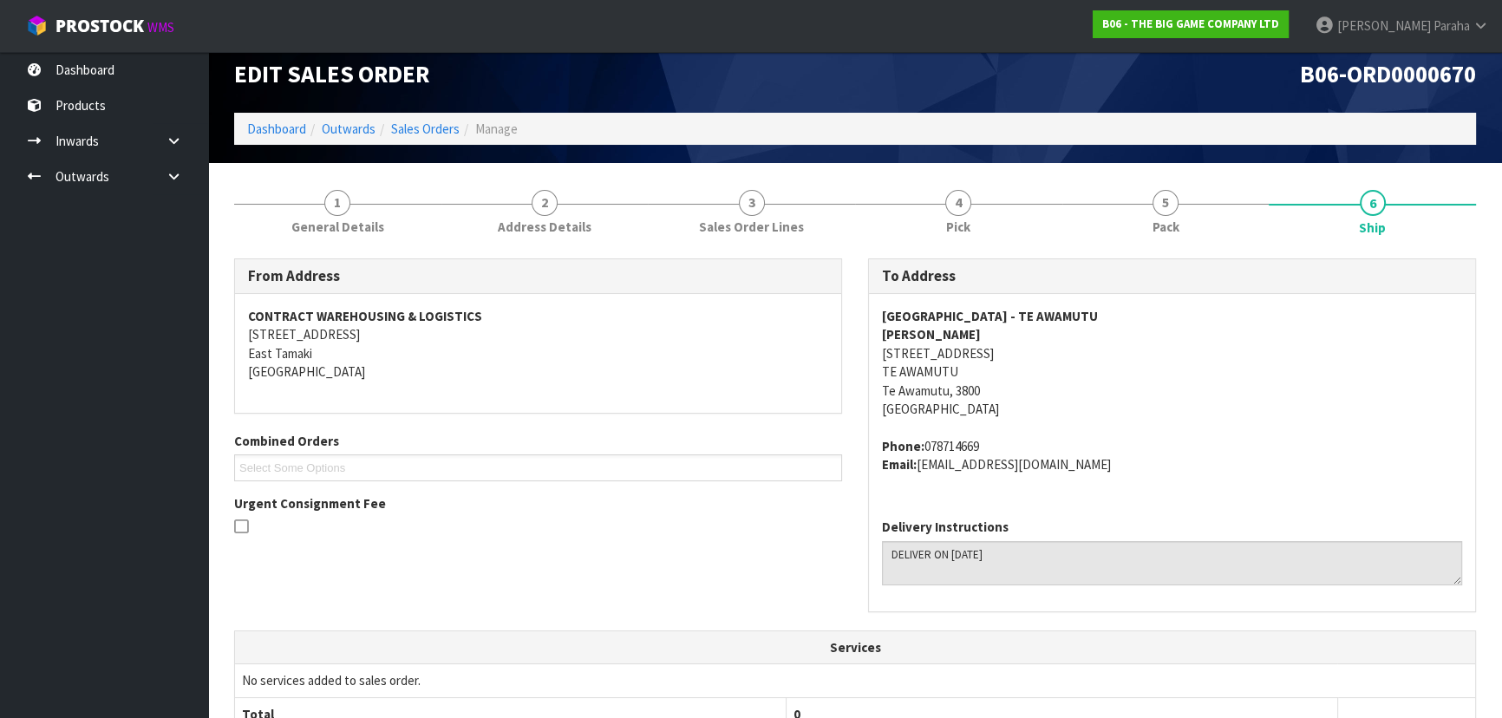
scroll to position [0, 0]
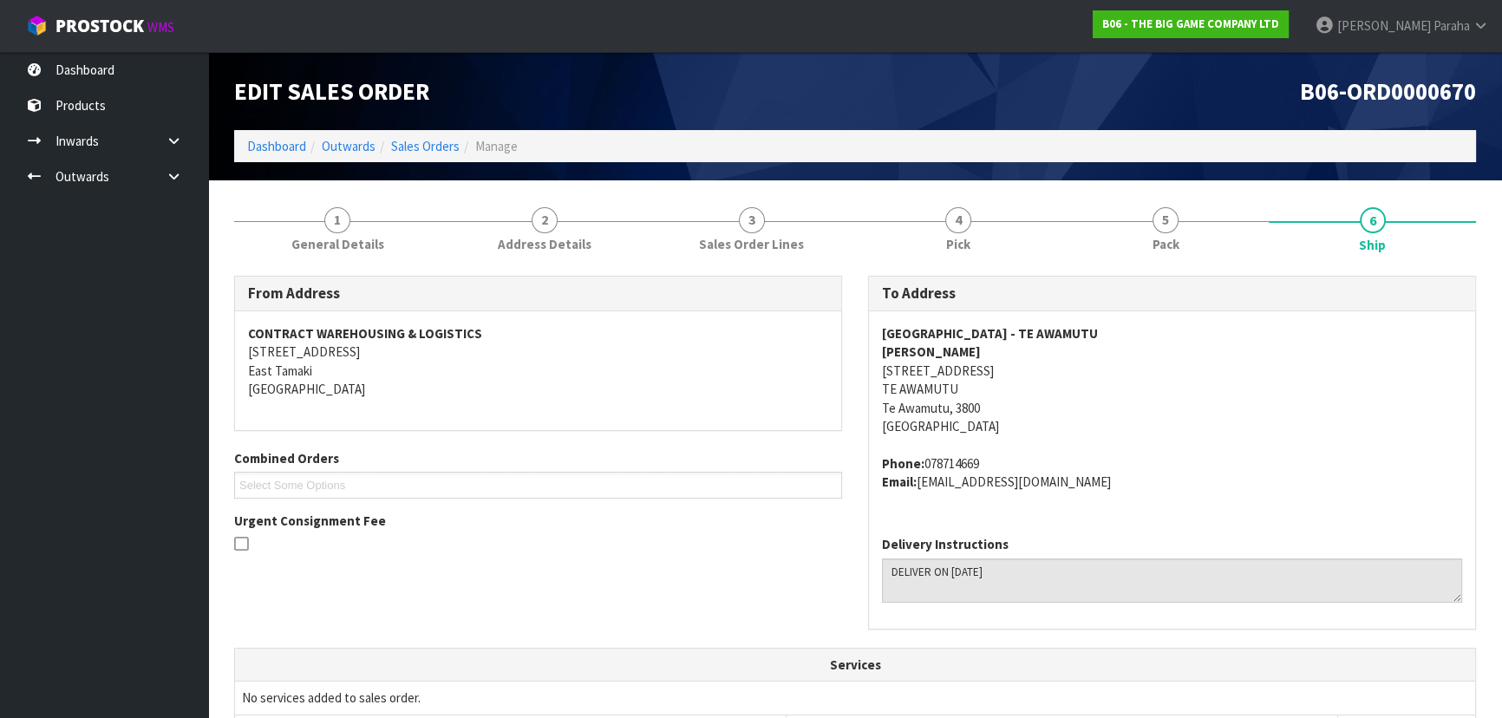
click at [1068, 329] on strong "ST PATRICKS SCHOOL - TE AWAMUTU" at bounding box center [990, 333] width 216 height 16
copy strong "ST PATRICKS SCHOOL - TE AWAMUTU"
click at [940, 352] on strong "AIMEE MCLILLAN" at bounding box center [931, 351] width 99 height 16
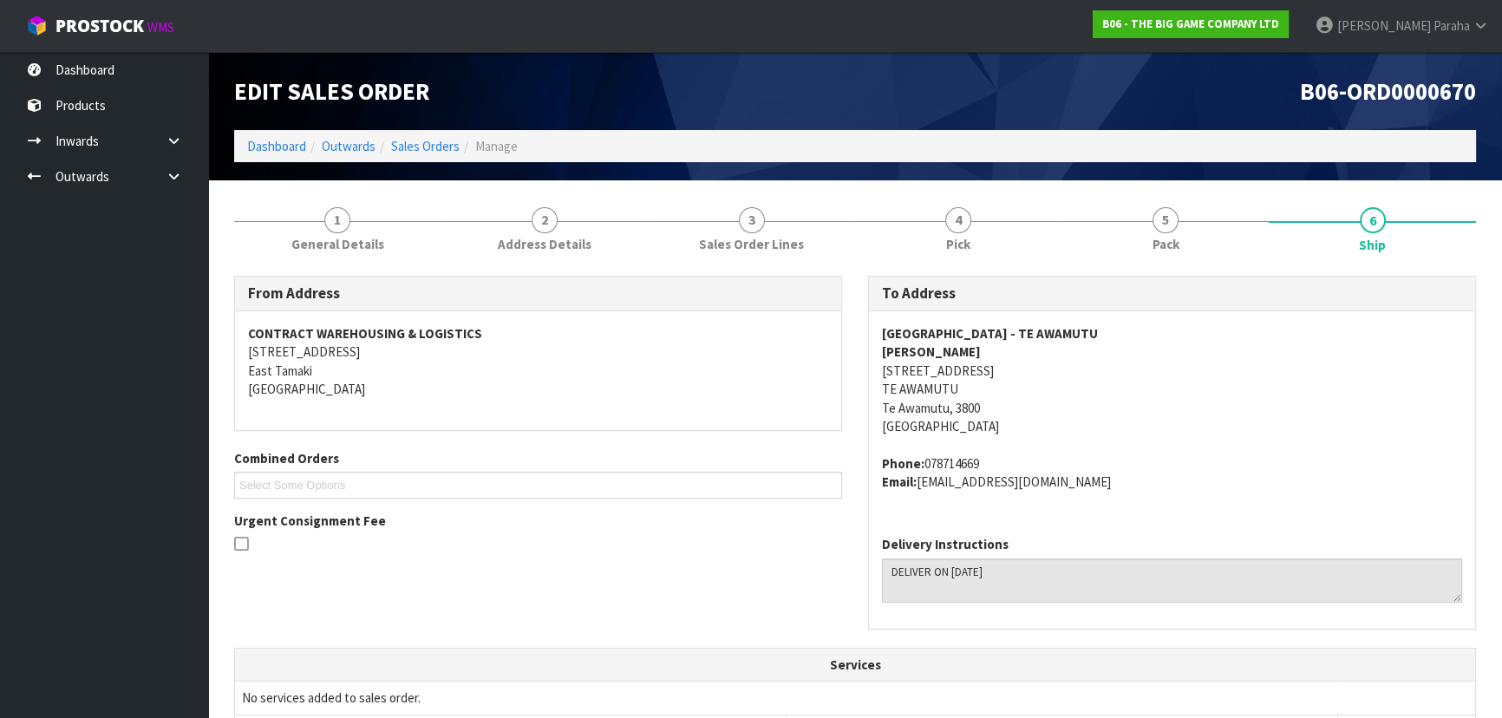
click at [940, 352] on strong "AIMEE MCLILLAN" at bounding box center [931, 351] width 99 height 16
click at [942, 350] on strong "AIMEE MCLILLAN" at bounding box center [931, 351] width 99 height 16
copy strong "AIMEE MCLILLAN"
click at [974, 369] on address "ST PATRICKS SCHOOL - TE AWAMUTU AIMEE MCLILLAN 625 ALEXANDRA STREET TE AWAMUTU …" at bounding box center [1172, 380] width 580 height 112
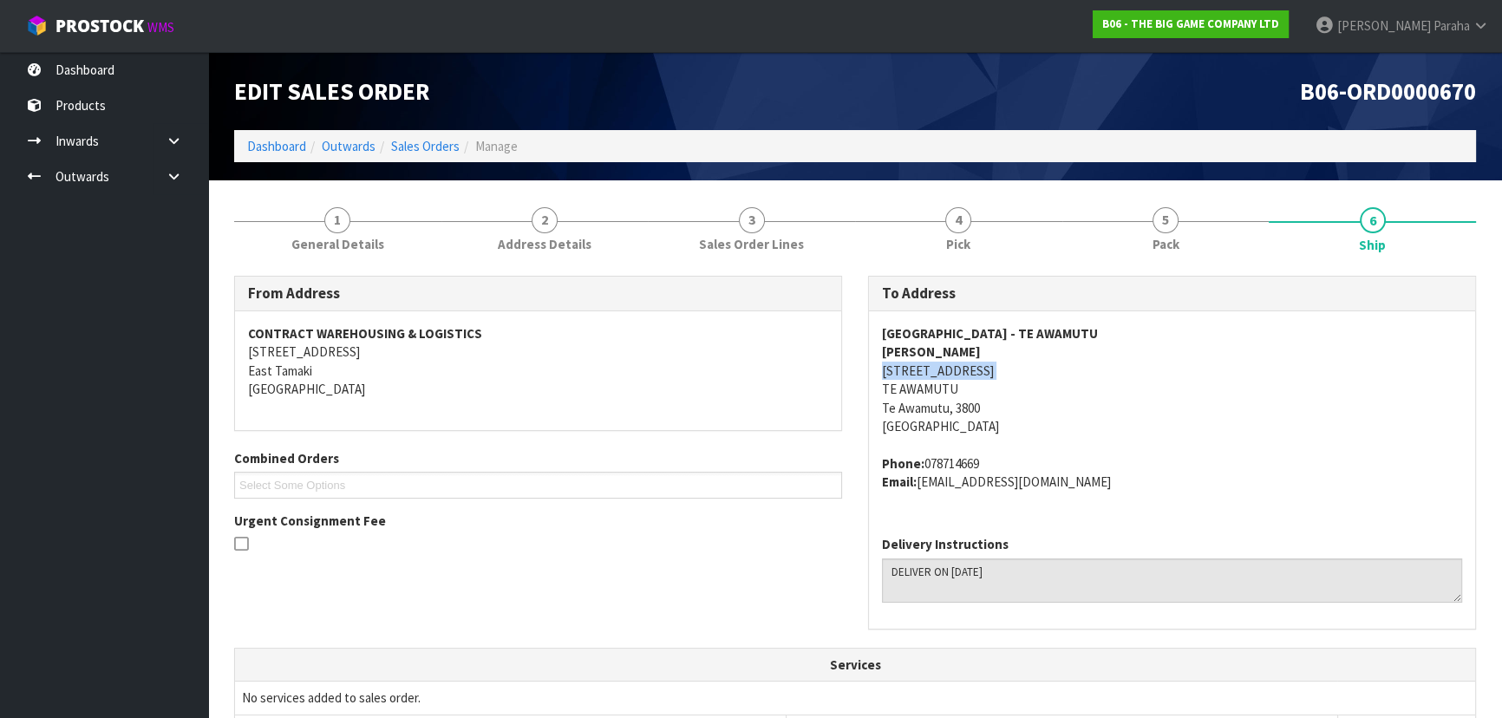
click at [975, 369] on address "ST PATRICKS SCHOOL - TE AWAMUTU AIMEE MCLILLAN 625 ALEXANDRA STREET TE AWAMUTU …" at bounding box center [1172, 380] width 580 height 112
copy address "625 ALEXANDRA STREET"
click at [980, 461] on address "Phone: 078714669 Email: account1@stpatta.co.nz" at bounding box center [1172, 472] width 580 height 37
click at [979, 460] on address "Phone: 078714669 Email: account1@stpatta.co.nz" at bounding box center [1172, 472] width 580 height 37
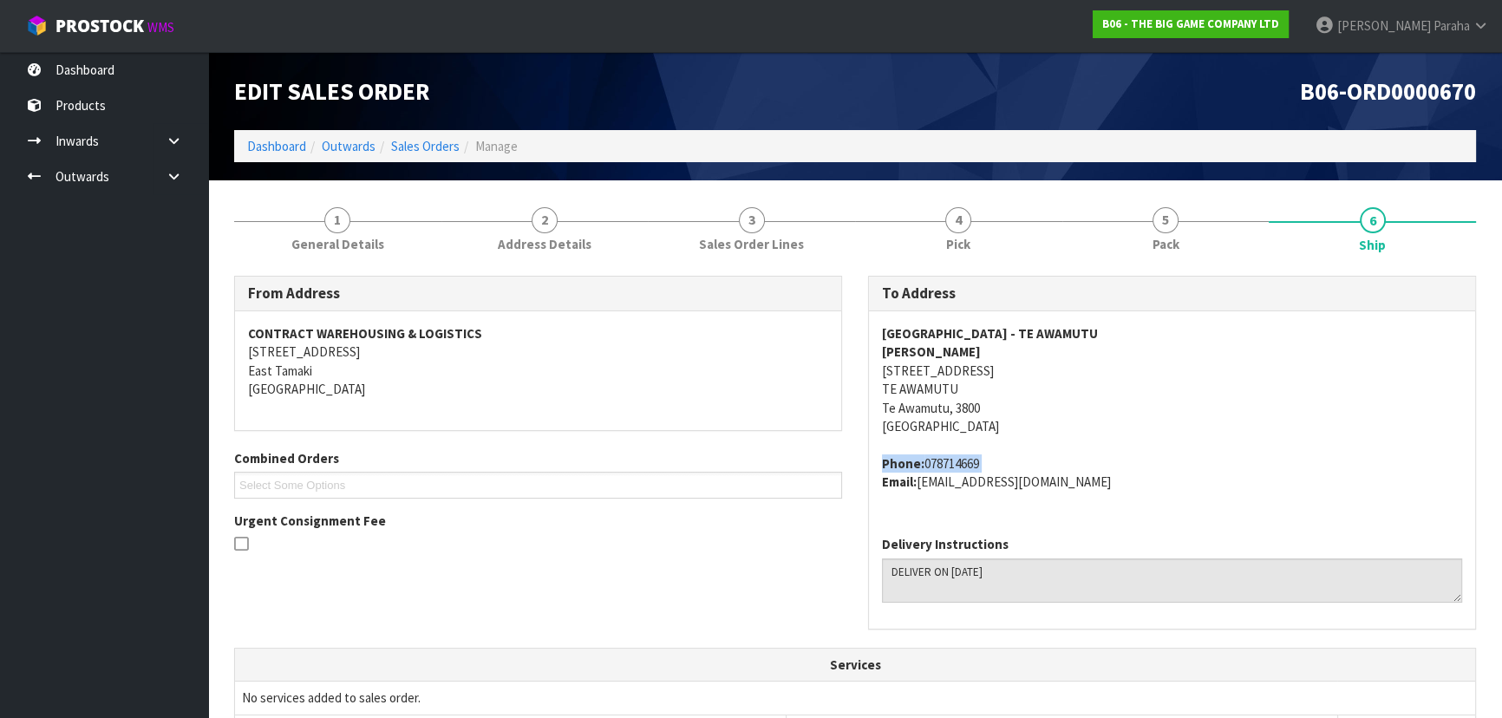
click at [979, 460] on address "Phone: 078714669 Email: account1@stpatta.co.nz" at bounding box center [1172, 472] width 580 height 37
copy address "078714669"
drag, startPoint x: 1054, startPoint y: 479, endPoint x: 919, endPoint y: 489, distance: 135.6
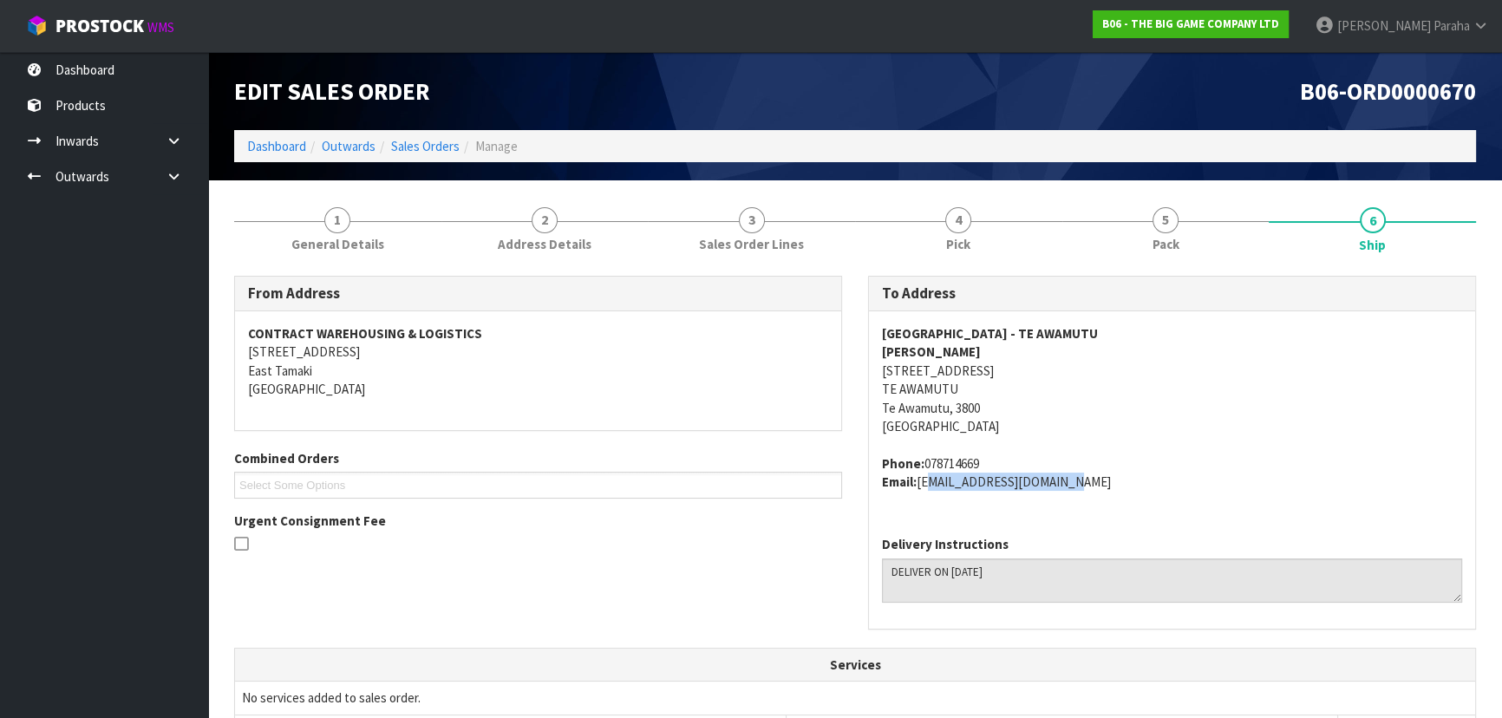
click at [919, 489] on address "Phone: 078714669 Email: account1@stpatta.co.nz" at bounding box center [1172, 472] width 580 height 37
copy address "account1@stpatta.co.nz"
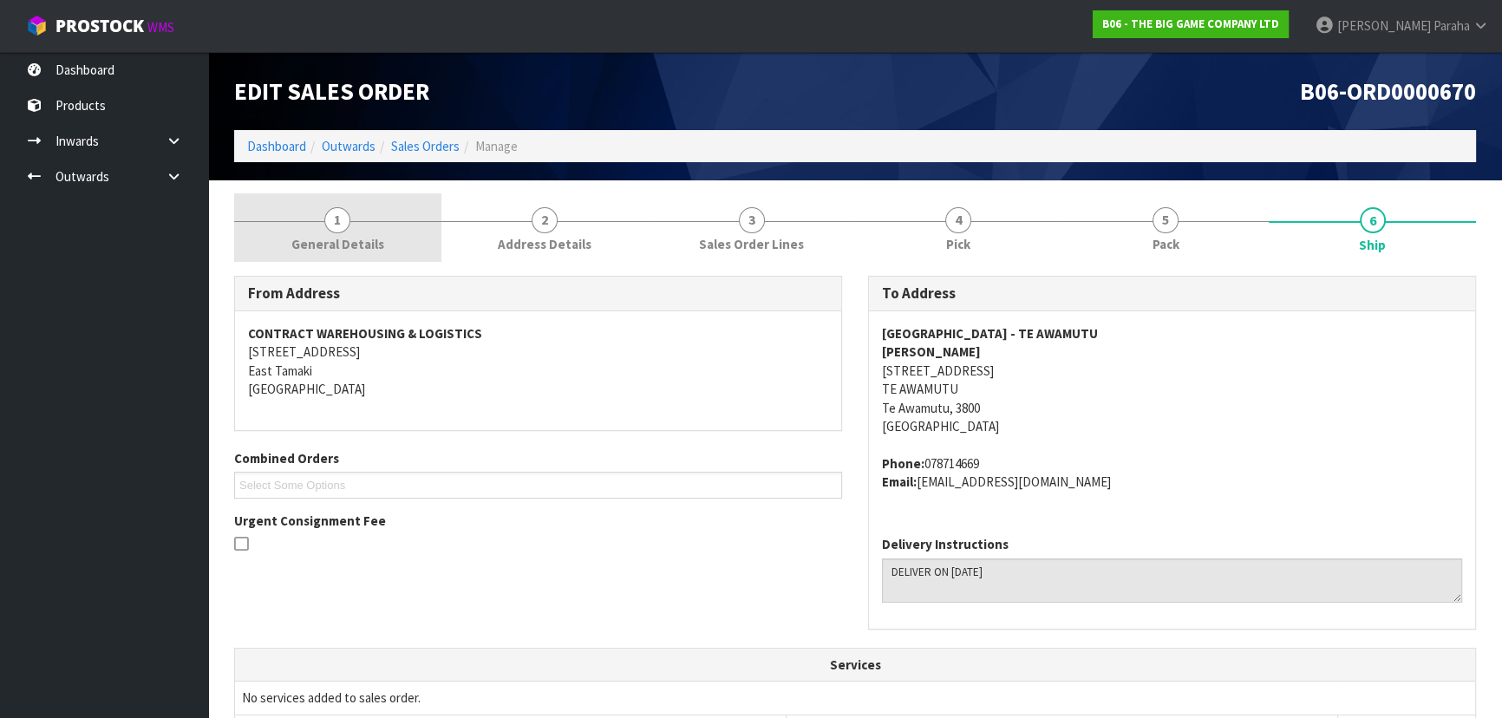
click at [350, 235] on span "General Details" at bounding box center [337, 244] width 93 height 18
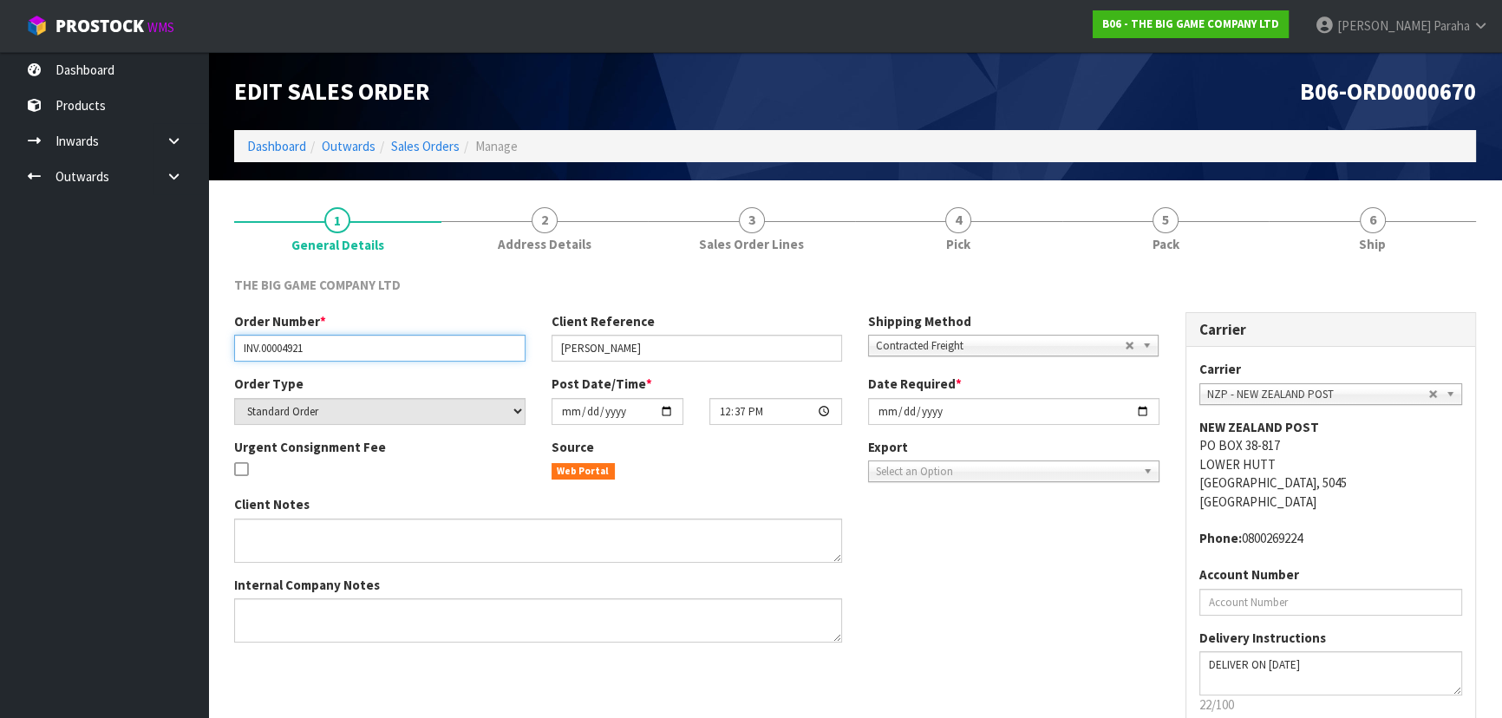
click at [268, 356] on input "INV.00004921" at bounding box center [379, 348] width 291 height 27
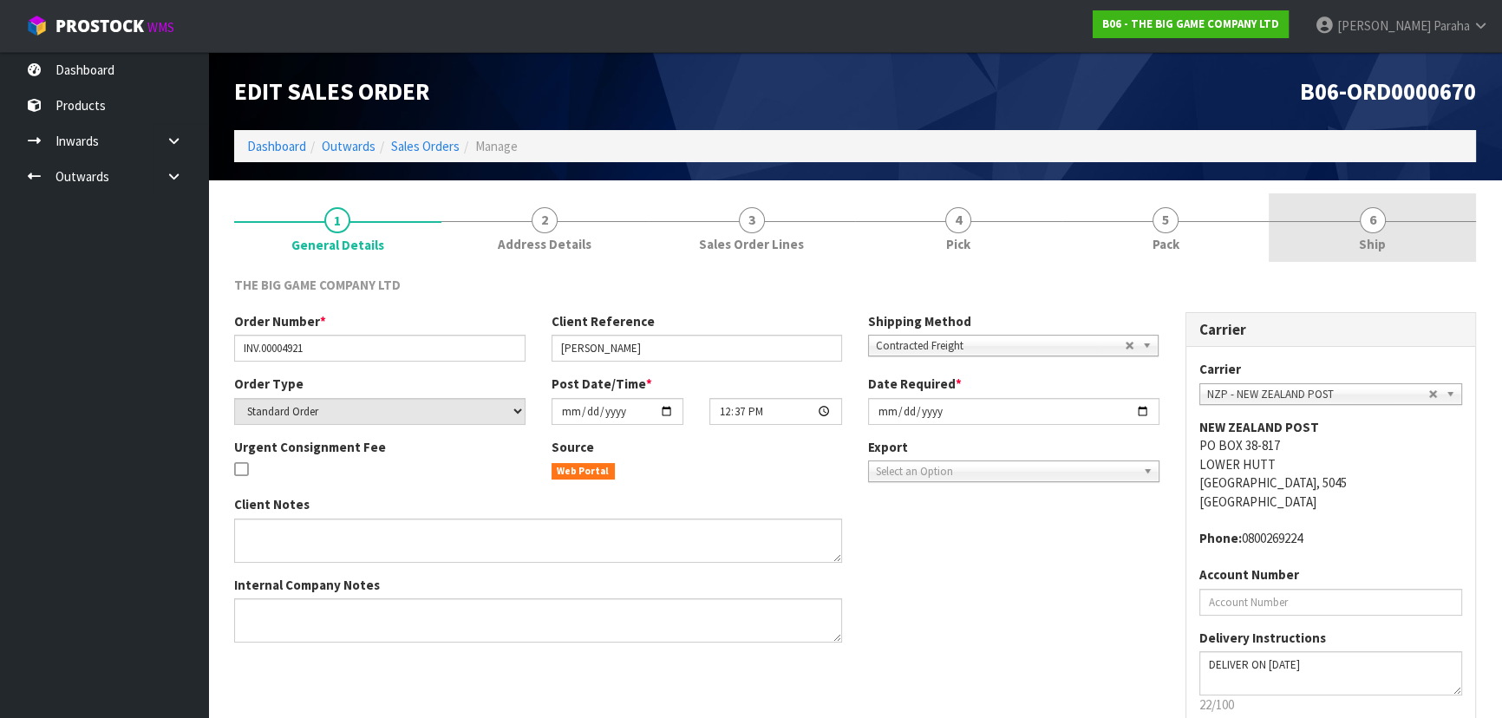
click at [1352, 230] on link "6 Ship" at bounding box center [1371, 227] width 207 height 68
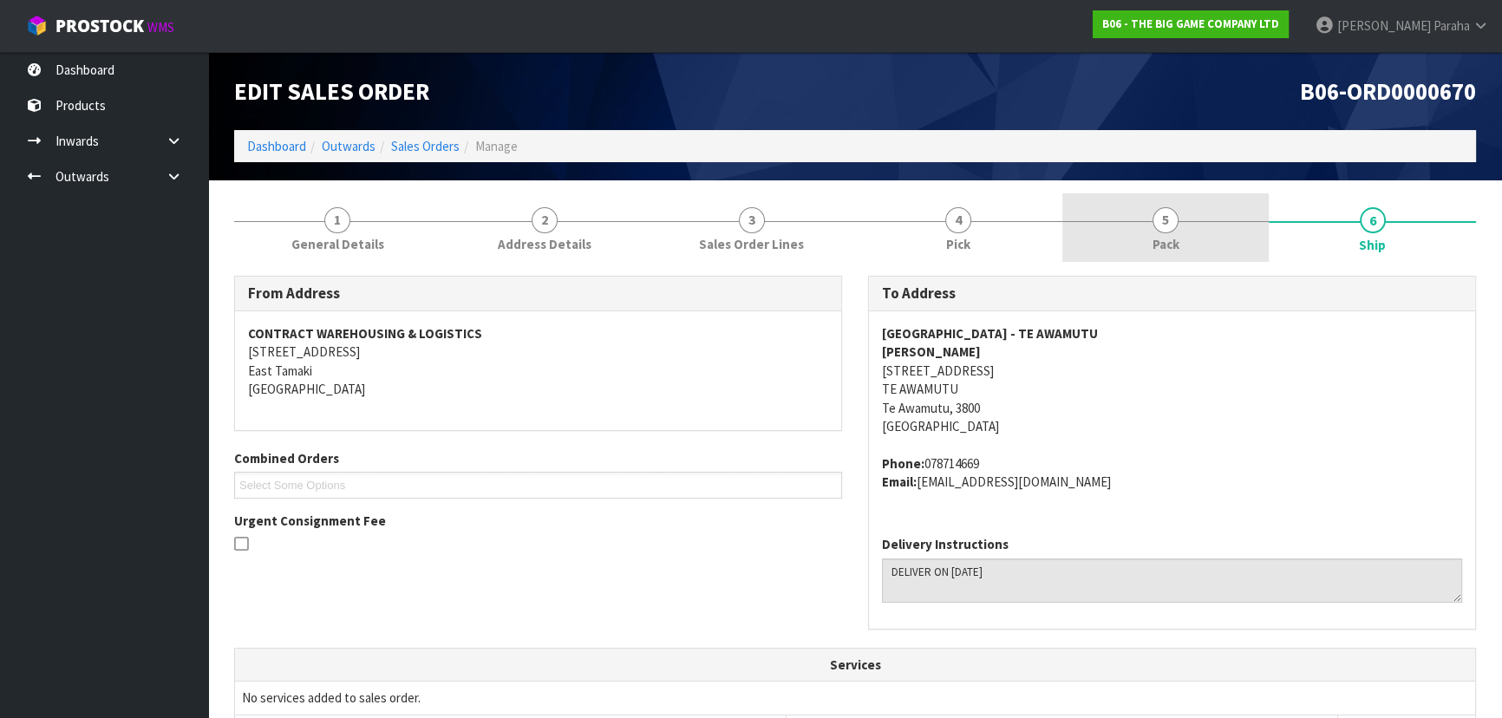
click at [1149, 243] on link "5 Pack" at bounding box center [1165, 227] width 207 height 68
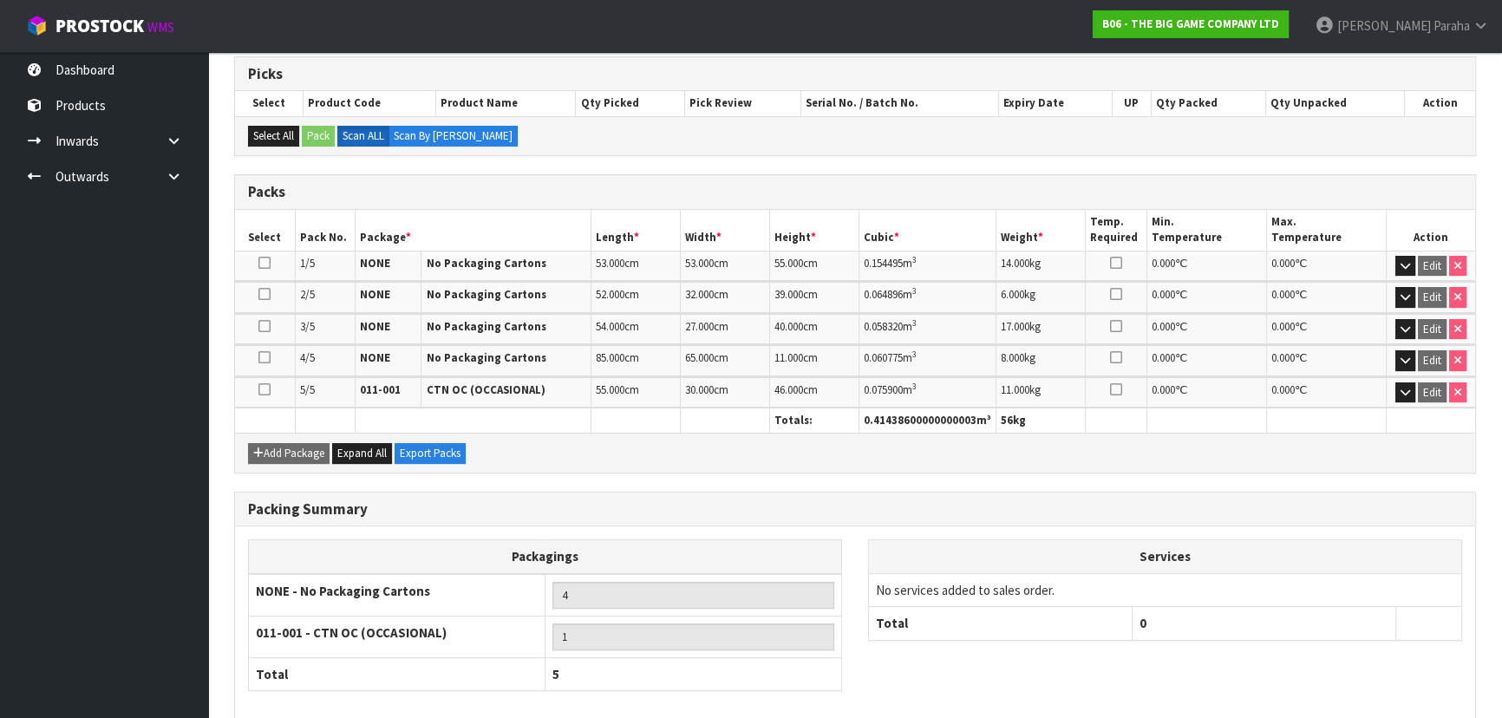
scroll to position [364, 0]
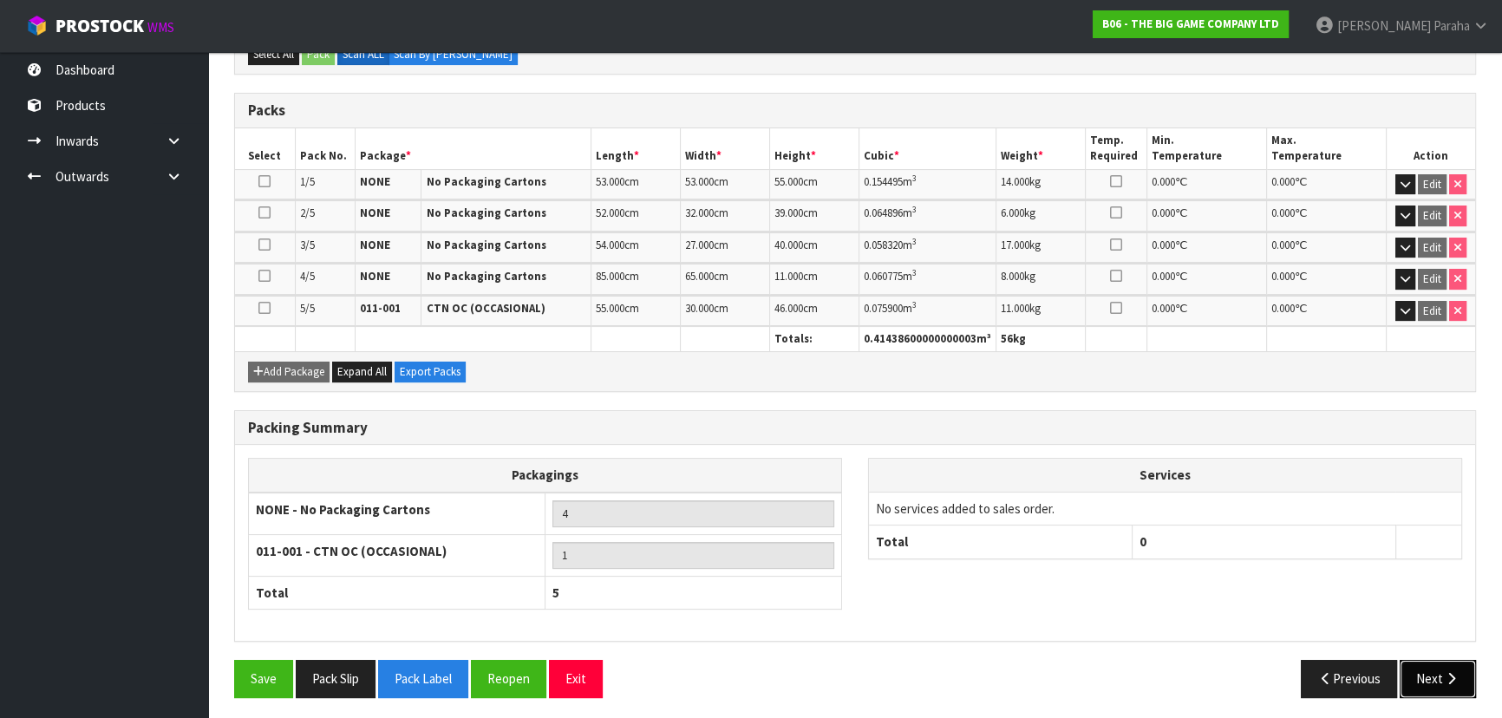
click at [1426, 665] on button "Next" at bounding box center [1437, 678] width 76 height 37
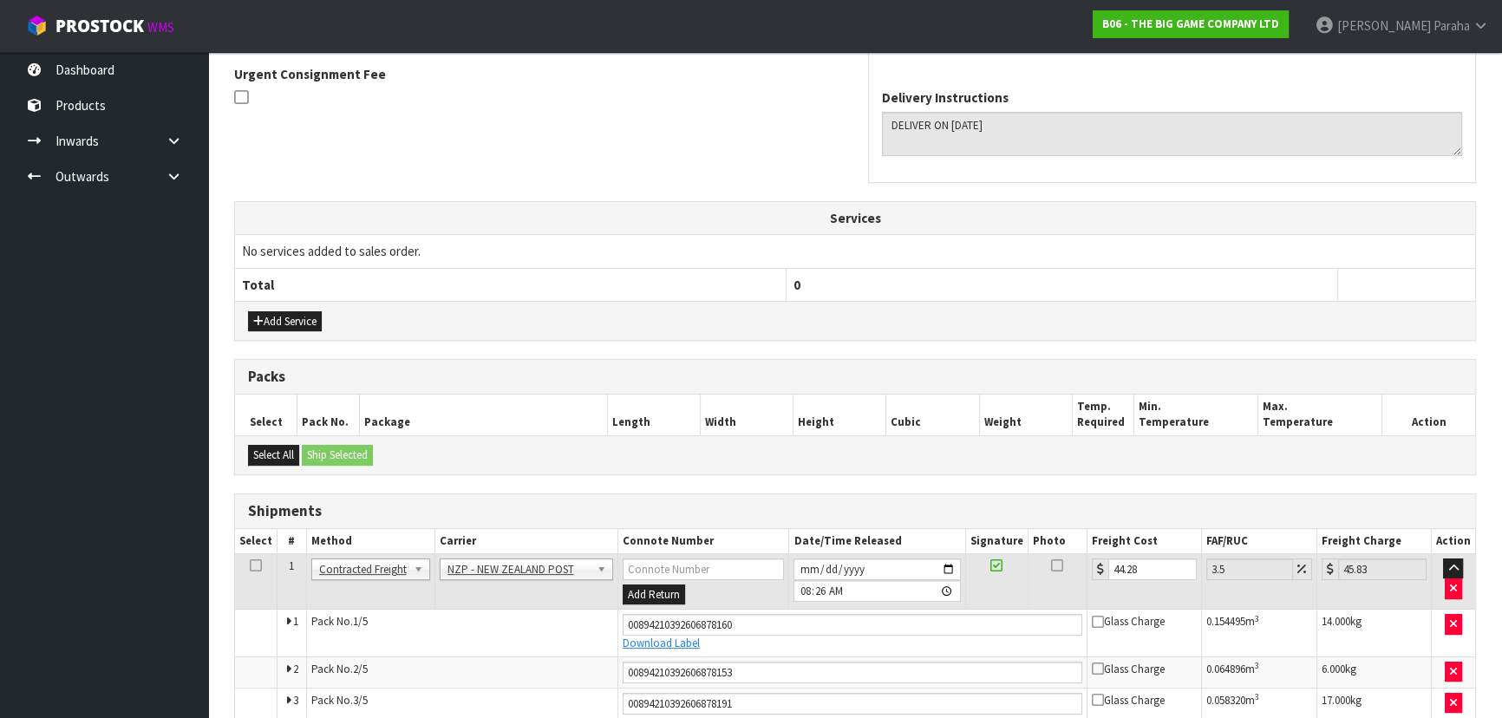
scroll to position [589, 0]
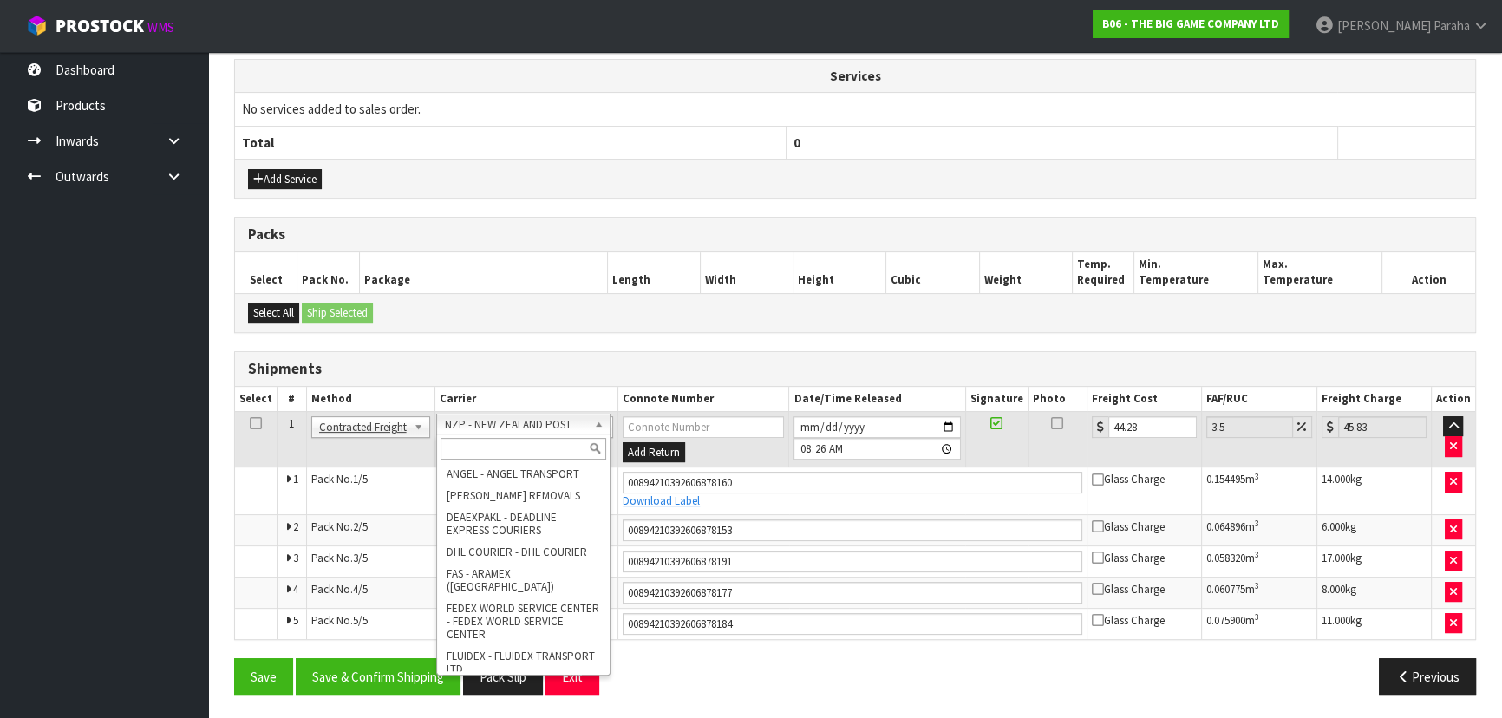
click at [558, 453] on input "text" at bounding box center [523, 449] width 166 height 22
type input "MF"
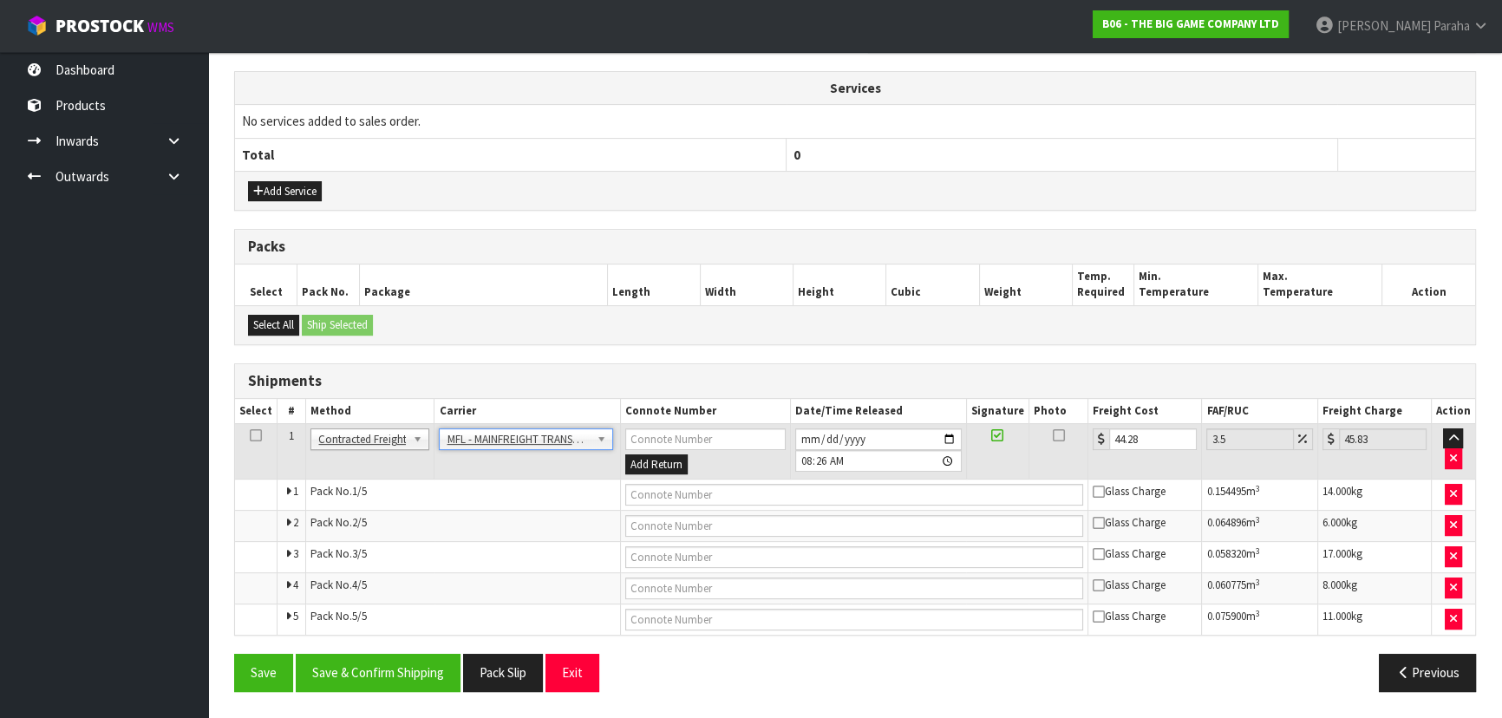
scroll to position [572, 0]
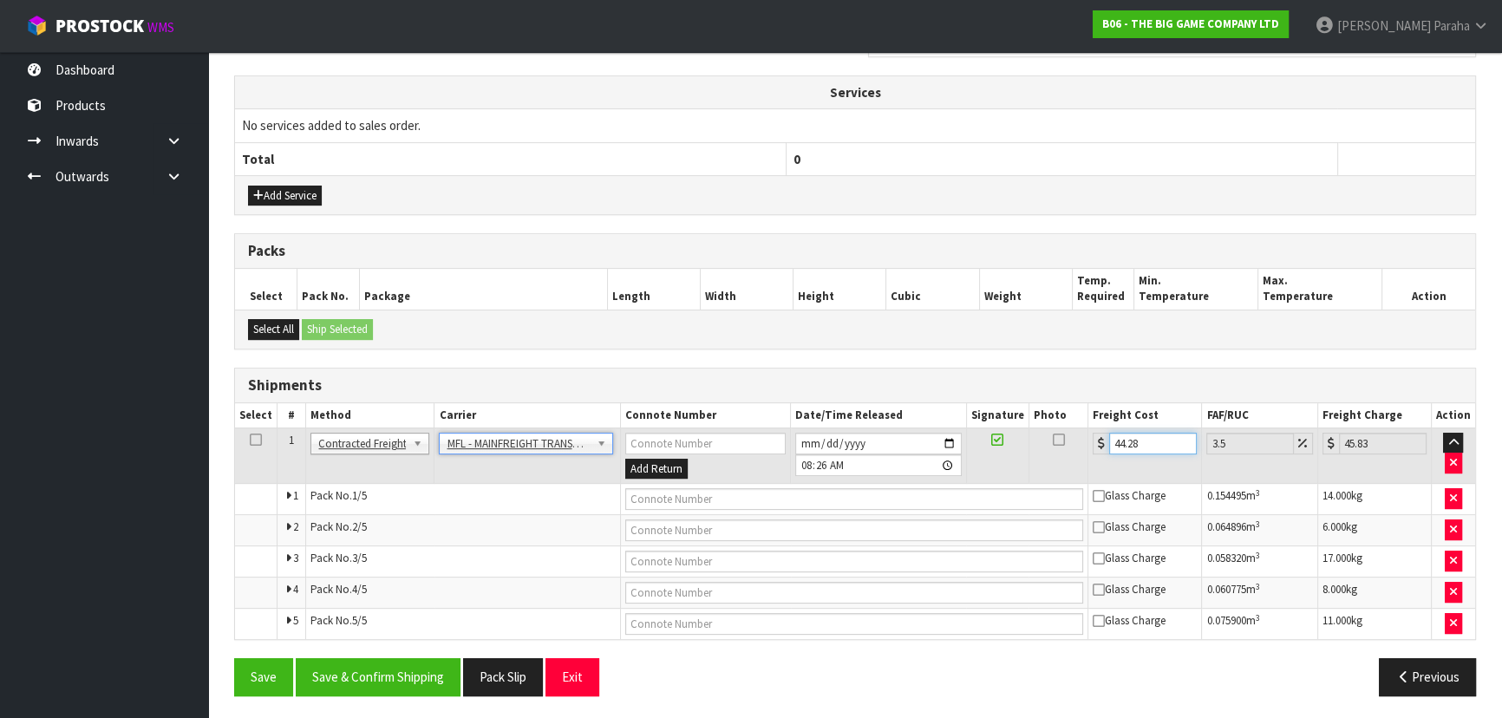
click at [1144, 440] on input "44.28" at bounding box center [1153, 444] width 88 height 22
type input "44.2"
type input "45.75"
type input "44"
type input "45.54"
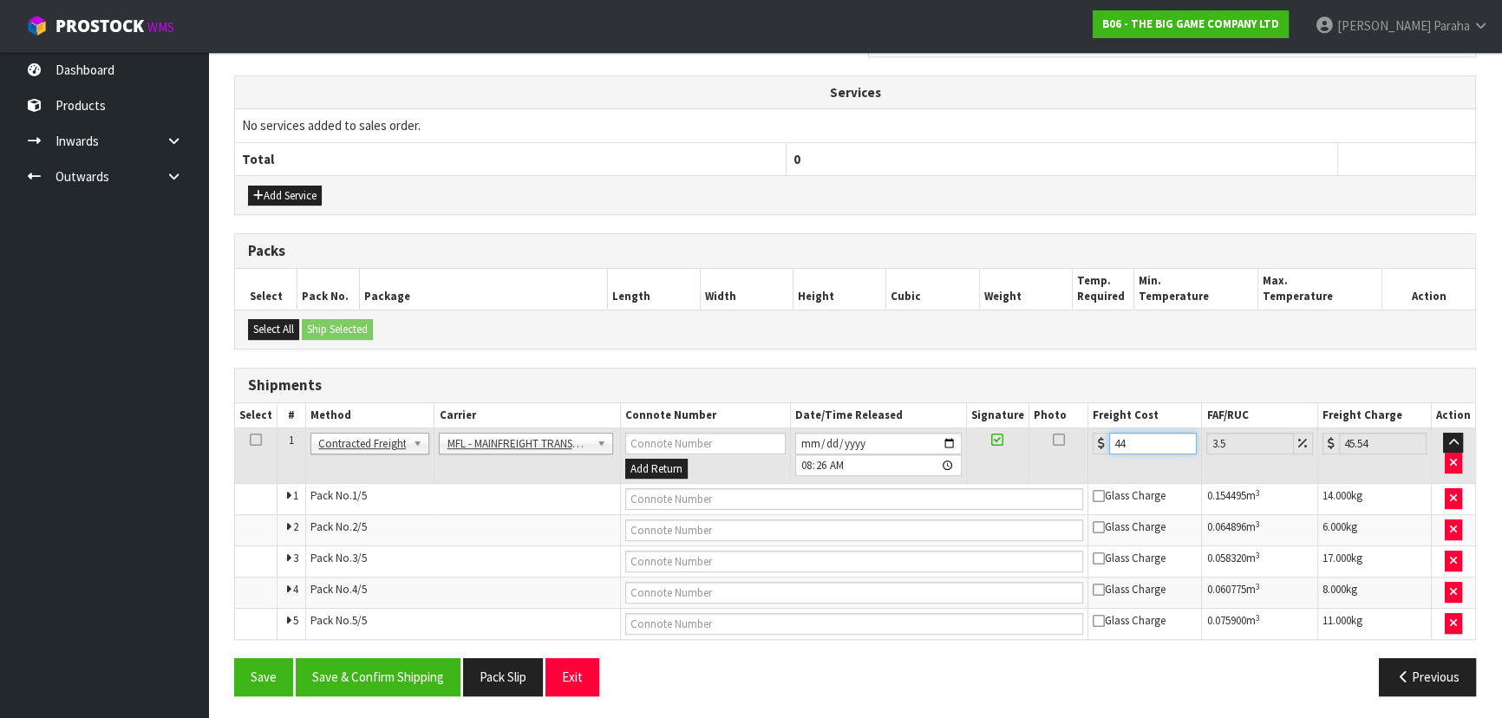
type input "4"
type input "4.14"
type input "46"
type input "47.61"
type input "46.00"
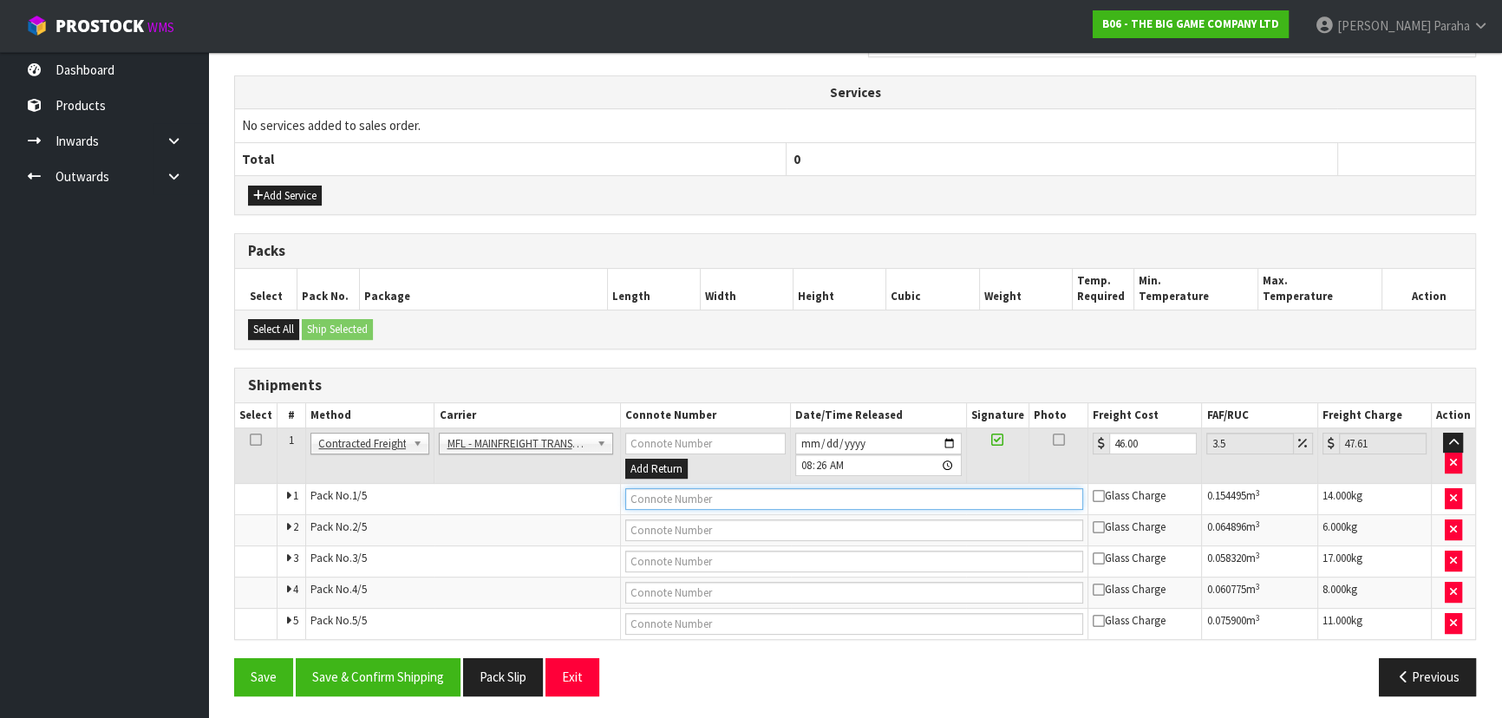
click at [951, 494] on input "text" at bounding box center [854, 499] width 459 height 22
paste input "FWM58969410"
type input "FWM58969410"
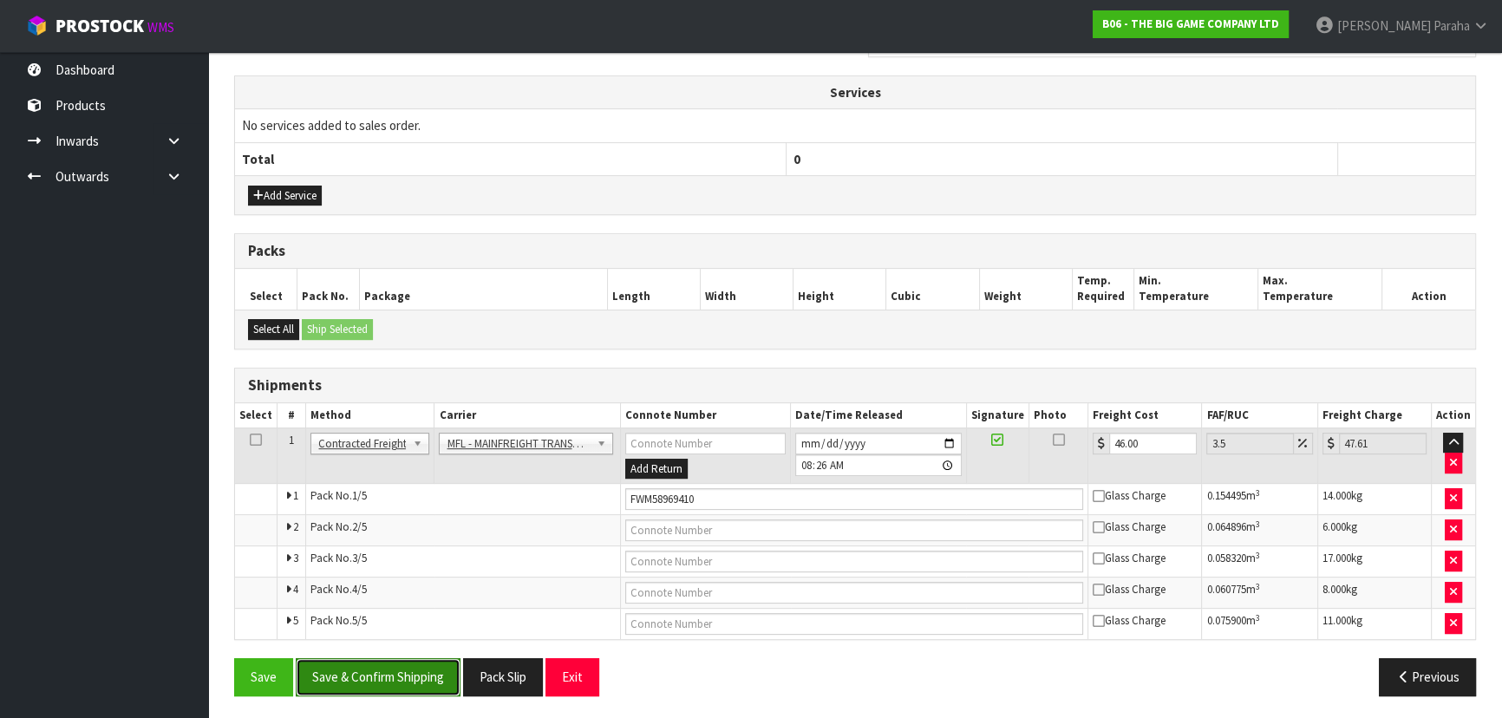
click at [412, 675] on button "Save & Confirm Shipping" at bounding box center [378, 676] width 165 height 37
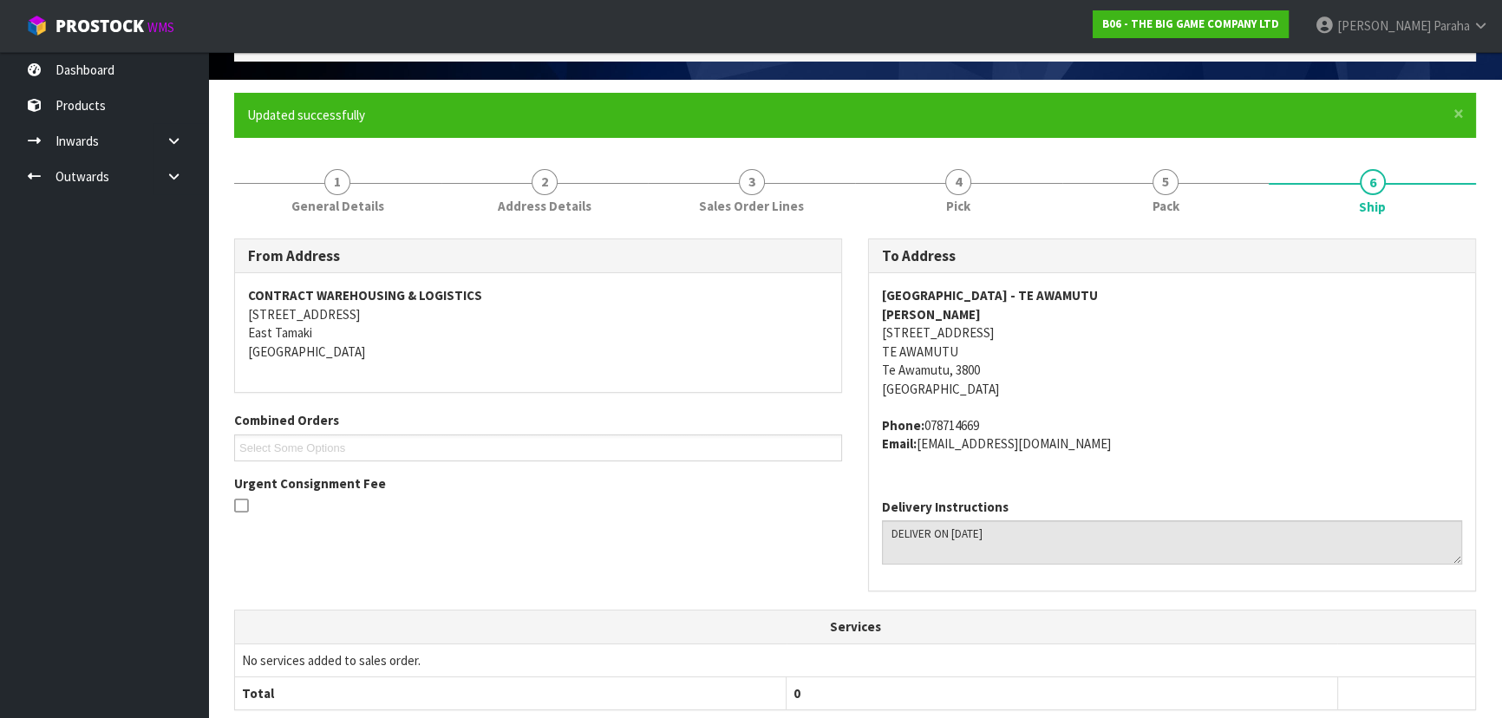
scroll to position [0, 0]
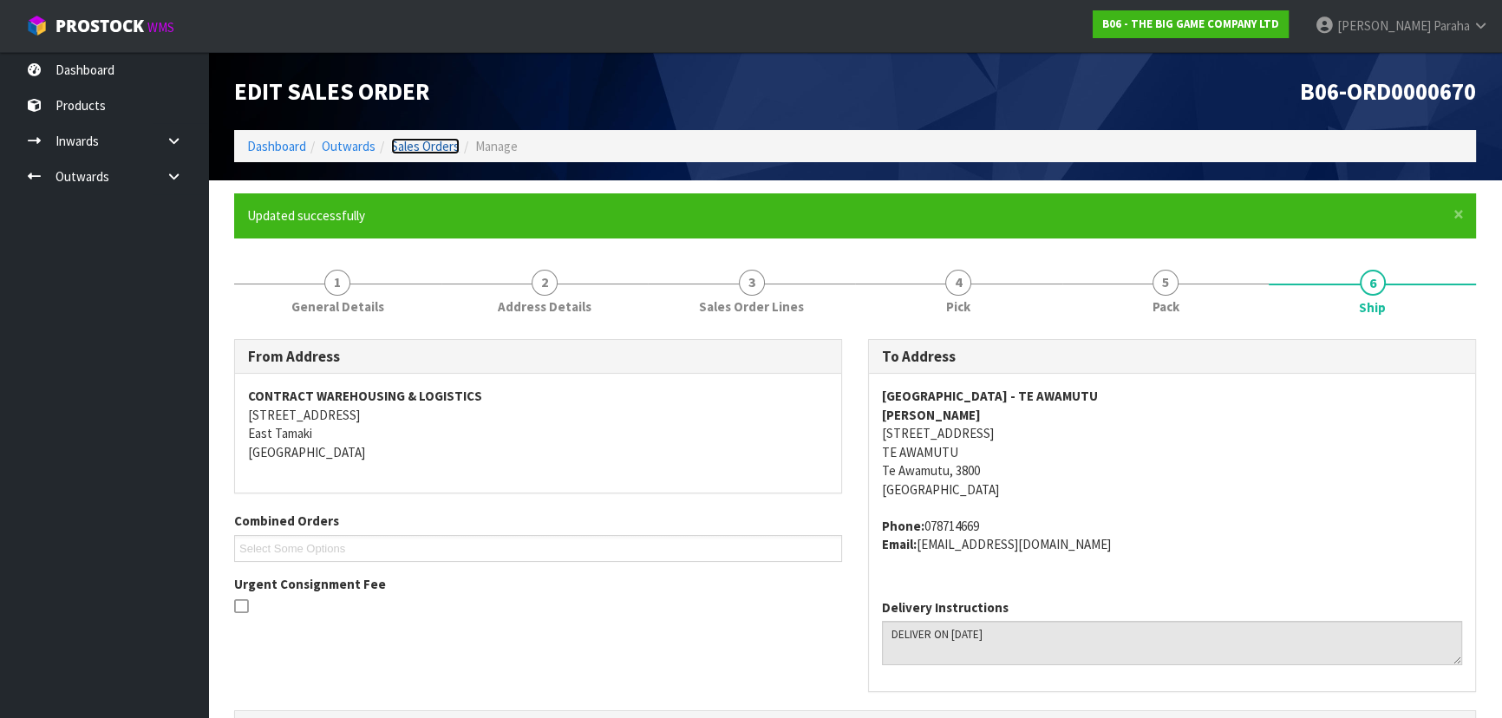
click at [426, 145] on link "Sales Orders" at bounding box center [425, 146] width 68 height 16
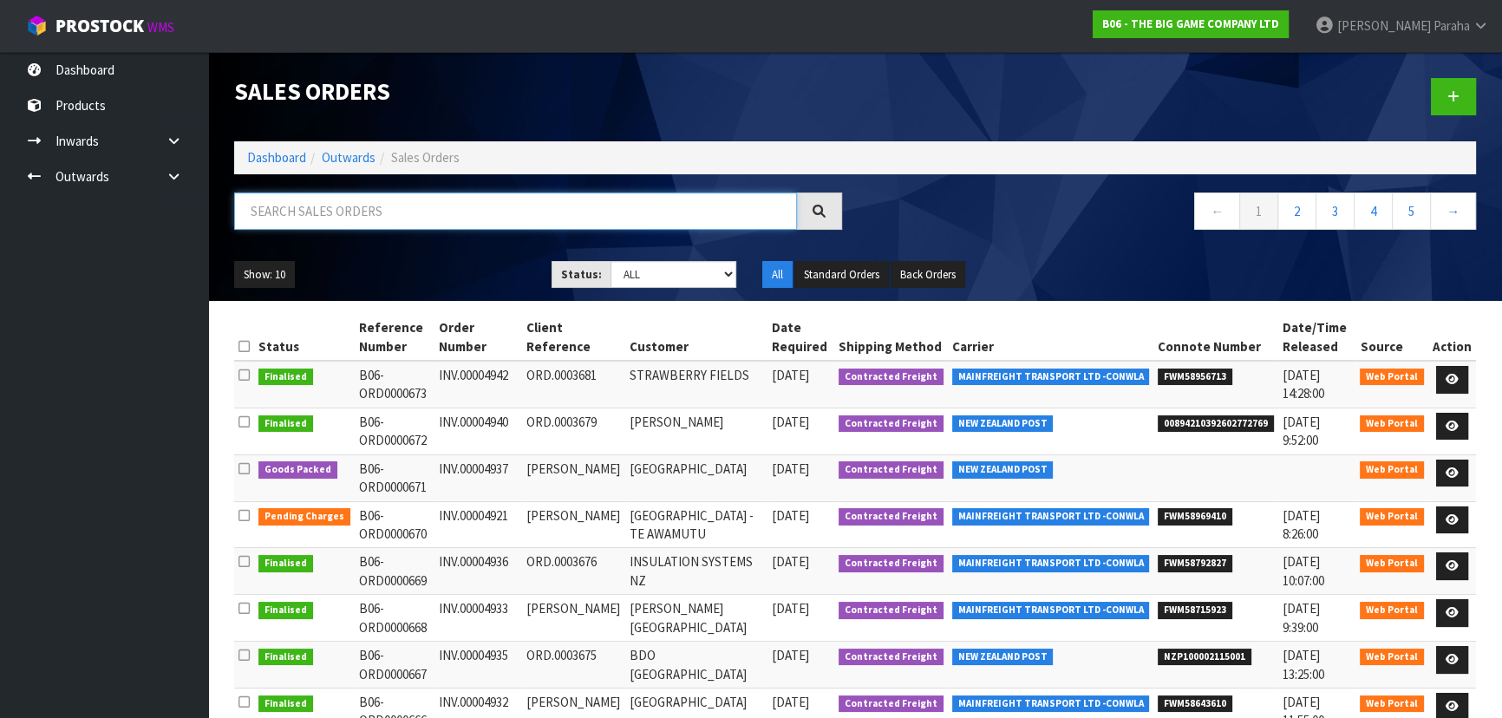
click at [385, 207] on input "text" at bounding box center [515, 210] width 563 height 37
click at [1457, 468] on icon at bounding box center [1451, 472] width 13 height 11
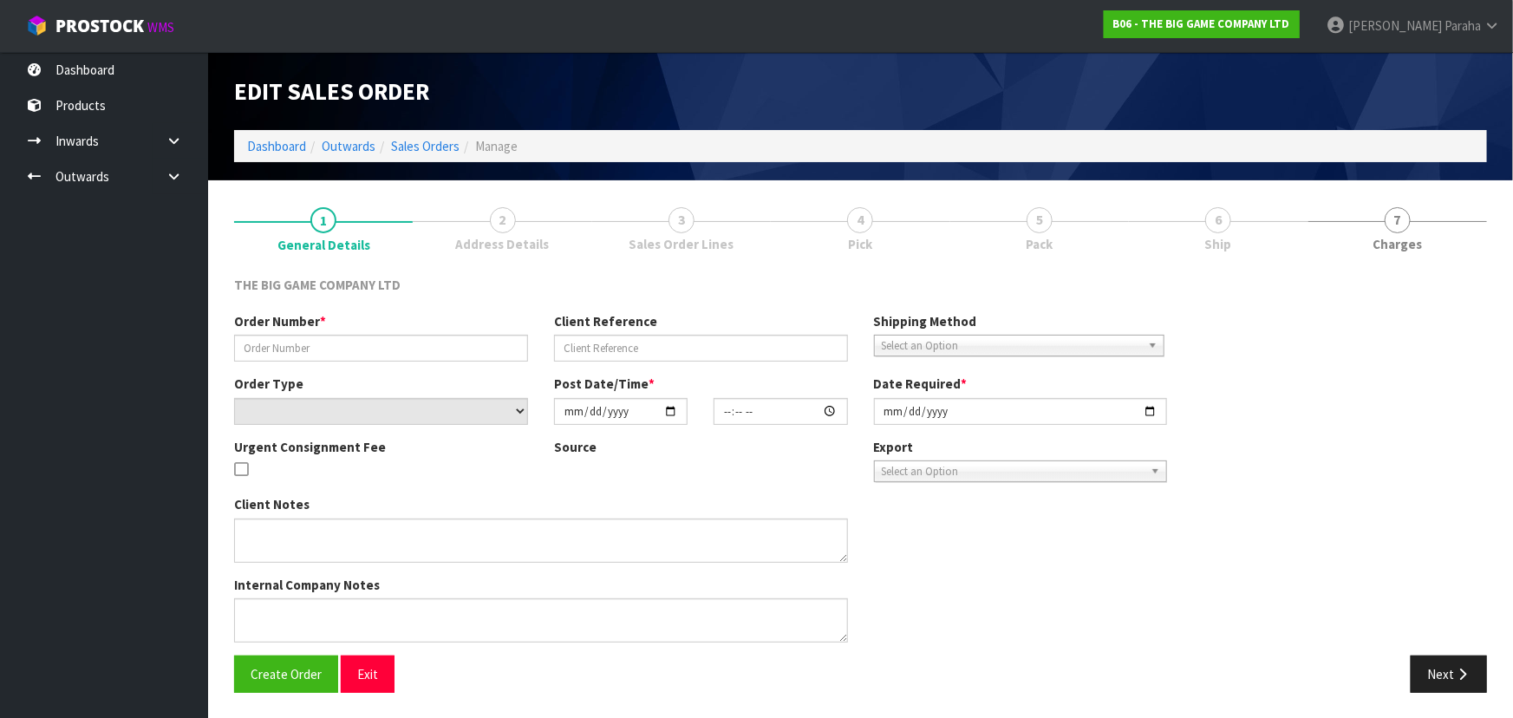
type input "INV.00004937"
type input "AYLEEN HUNTER"
select select "number:0"
type input "2025-09-22"
type input "13:31:00.000"
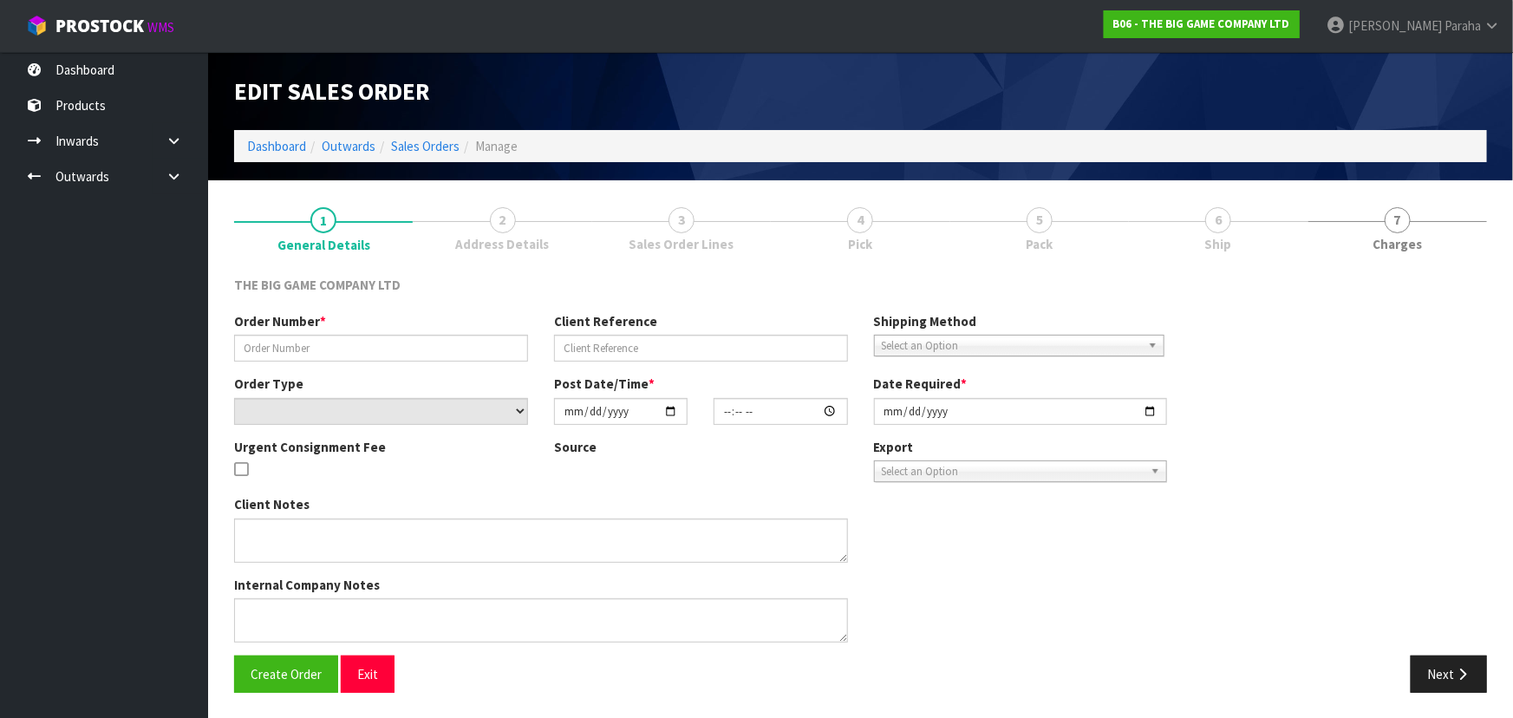
type input "2025-10-06"
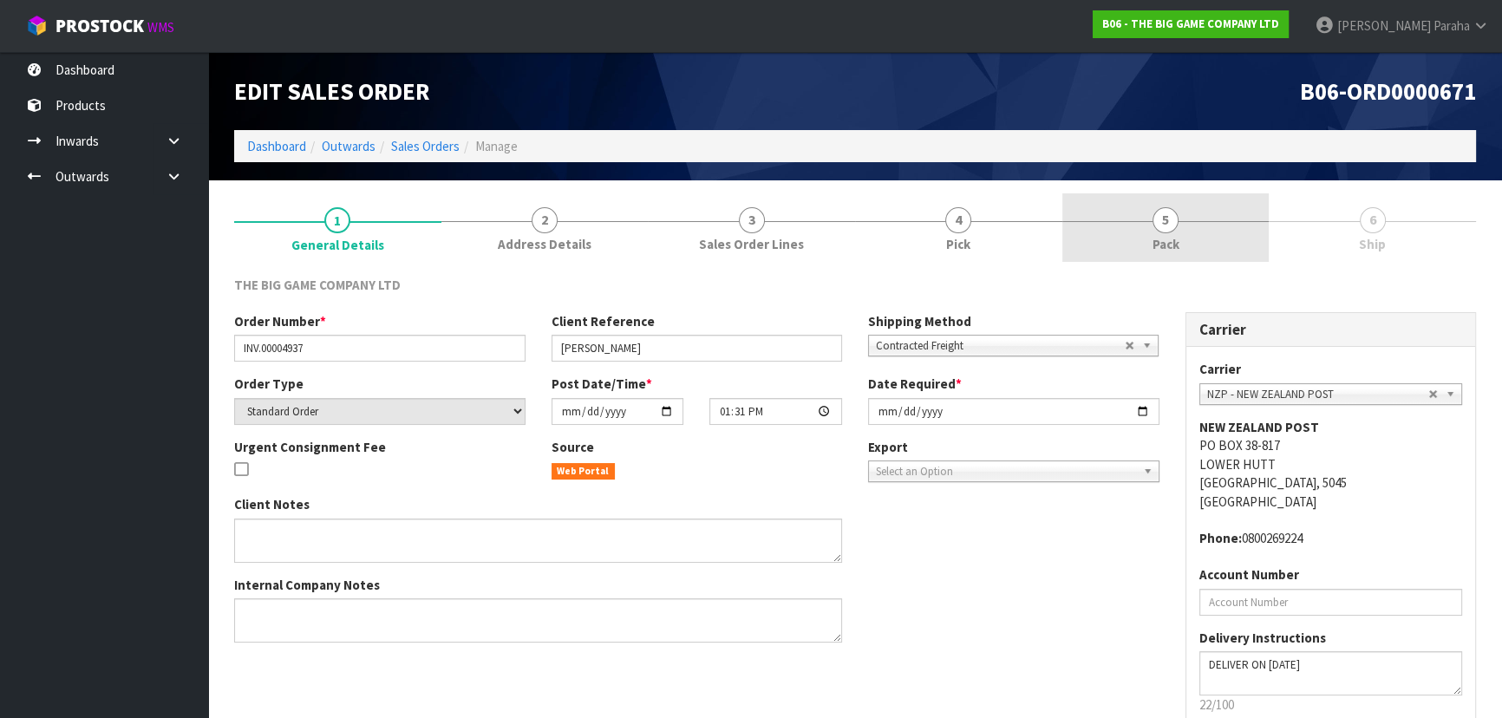
click at [1171, 223] on span "5" at bounding box center [1165, 220] width 26 height 26
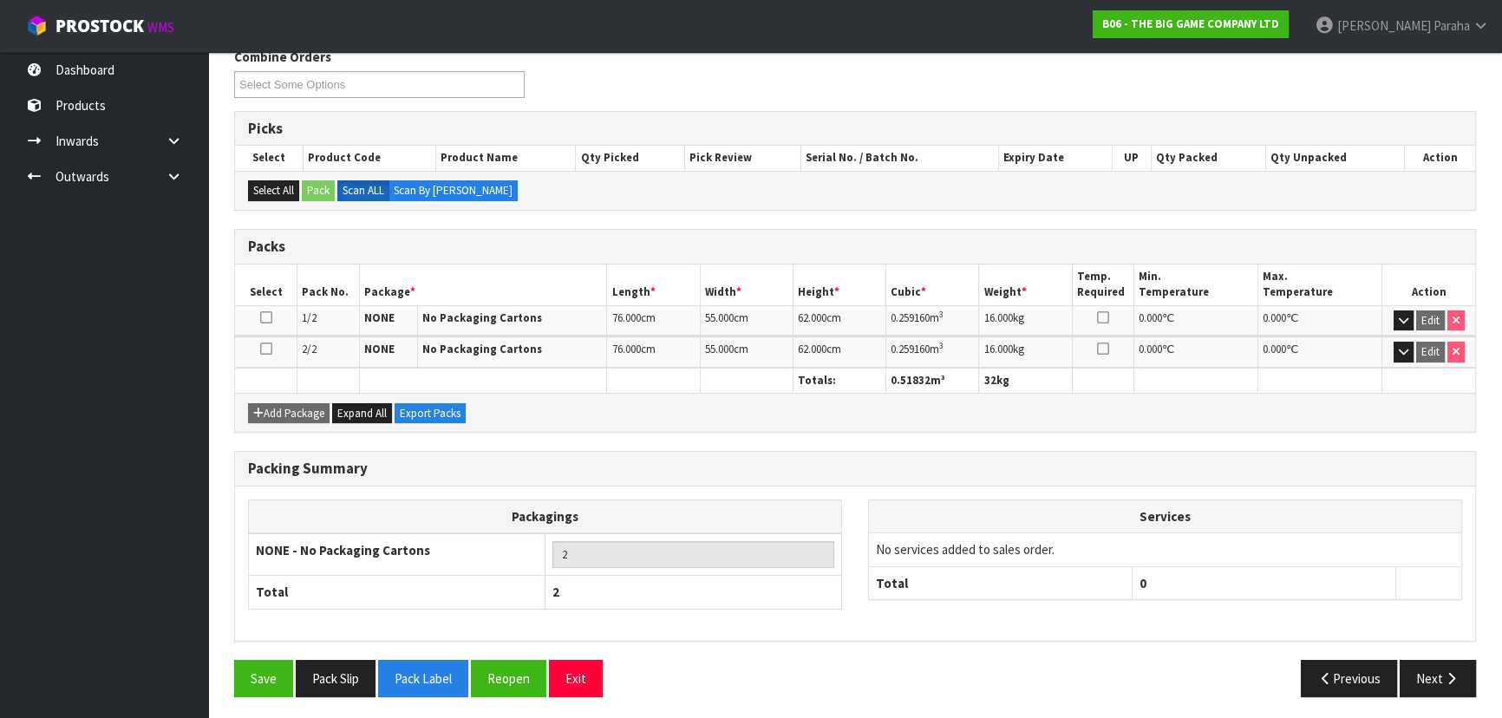
scroll to position [229, 0]
click at [1436, 676] on button "Next" at bounding box center [1437, 677] width 76 height 37
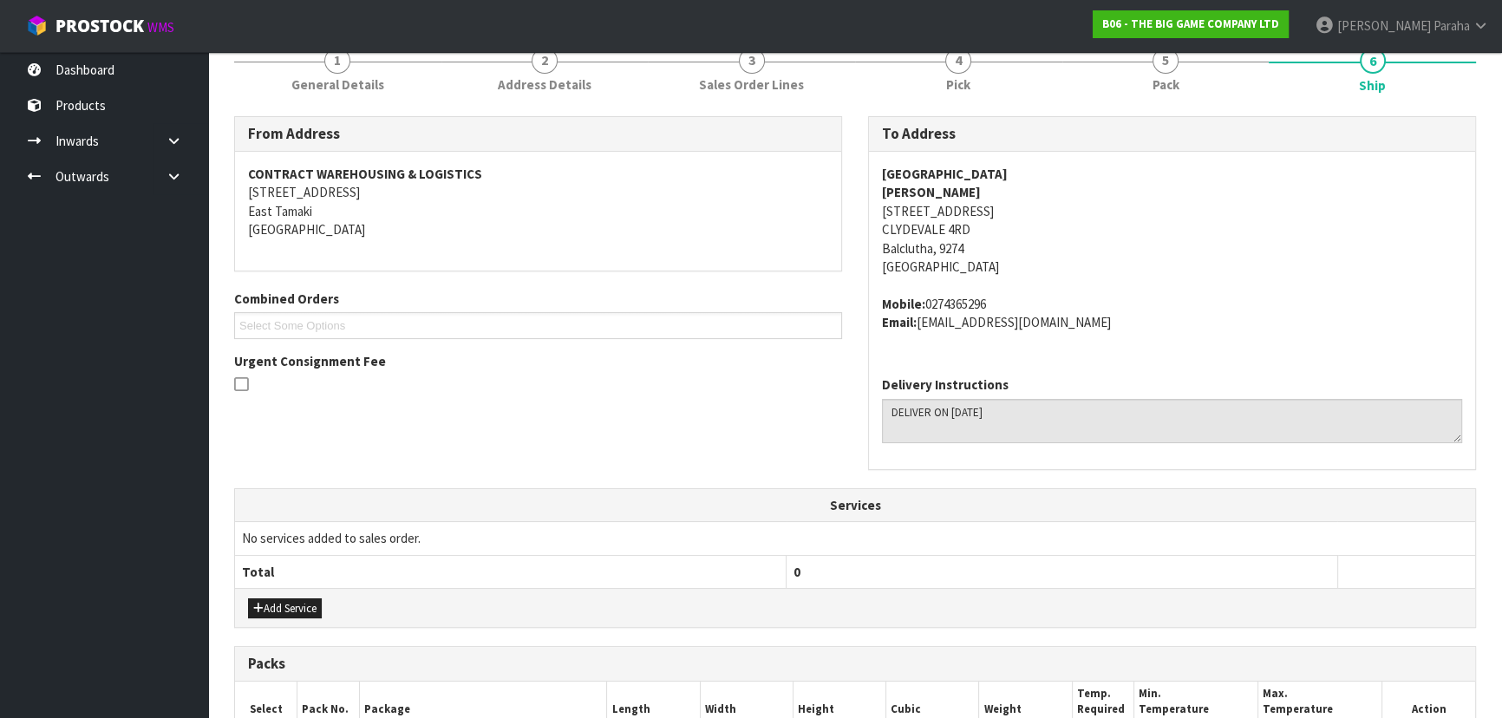
scroll to position [71, 0]
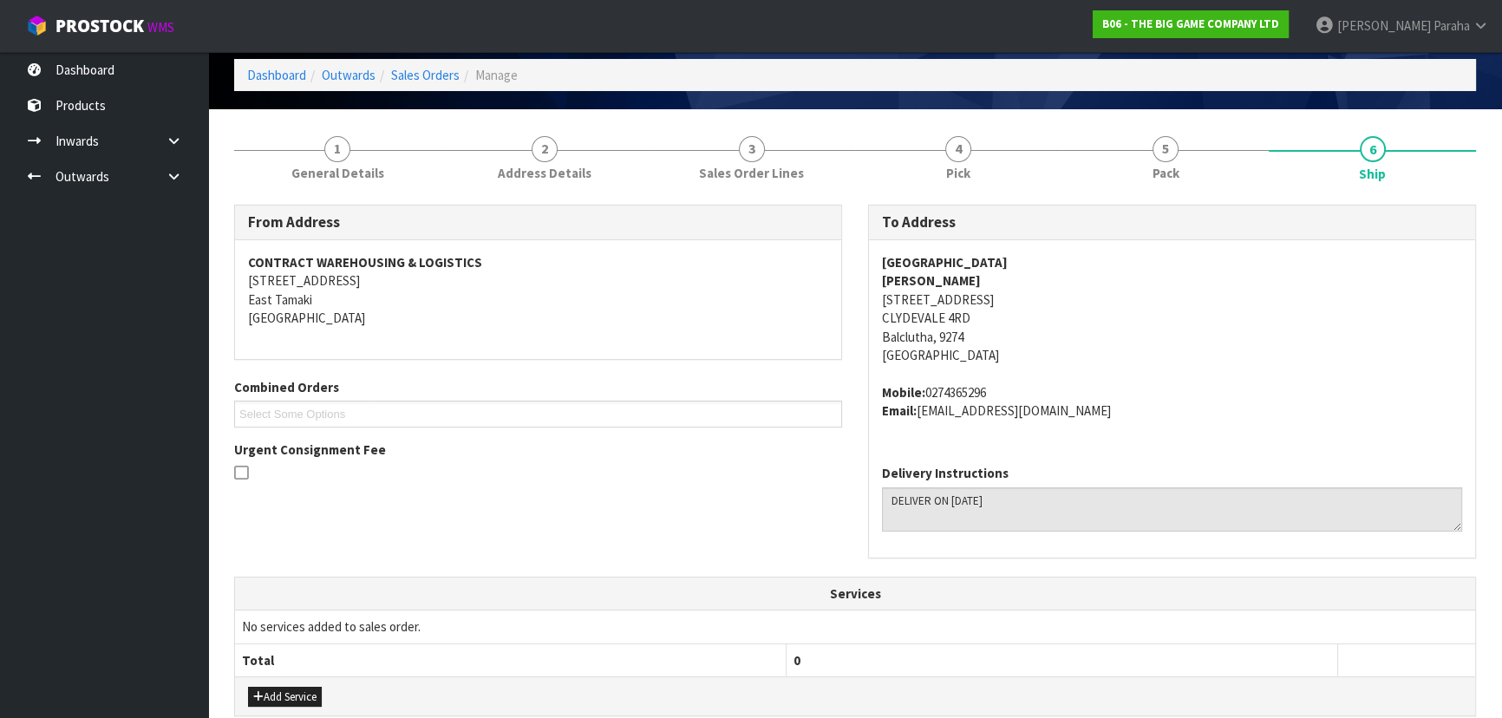
click at [997, 260] on strong "CLUTHA VALLEY SCHOOL" at bounding box center [945, 262] width 126 height 16
click at [977, 297] on address "CLUTHA VALLEY SCHOOL AYLEEN HUNTER 2155 CLUTHA VALLEY ROAD CLYDEVALE 4RD Balclu…" at bounding box center [1172, 309] width 580 height 112
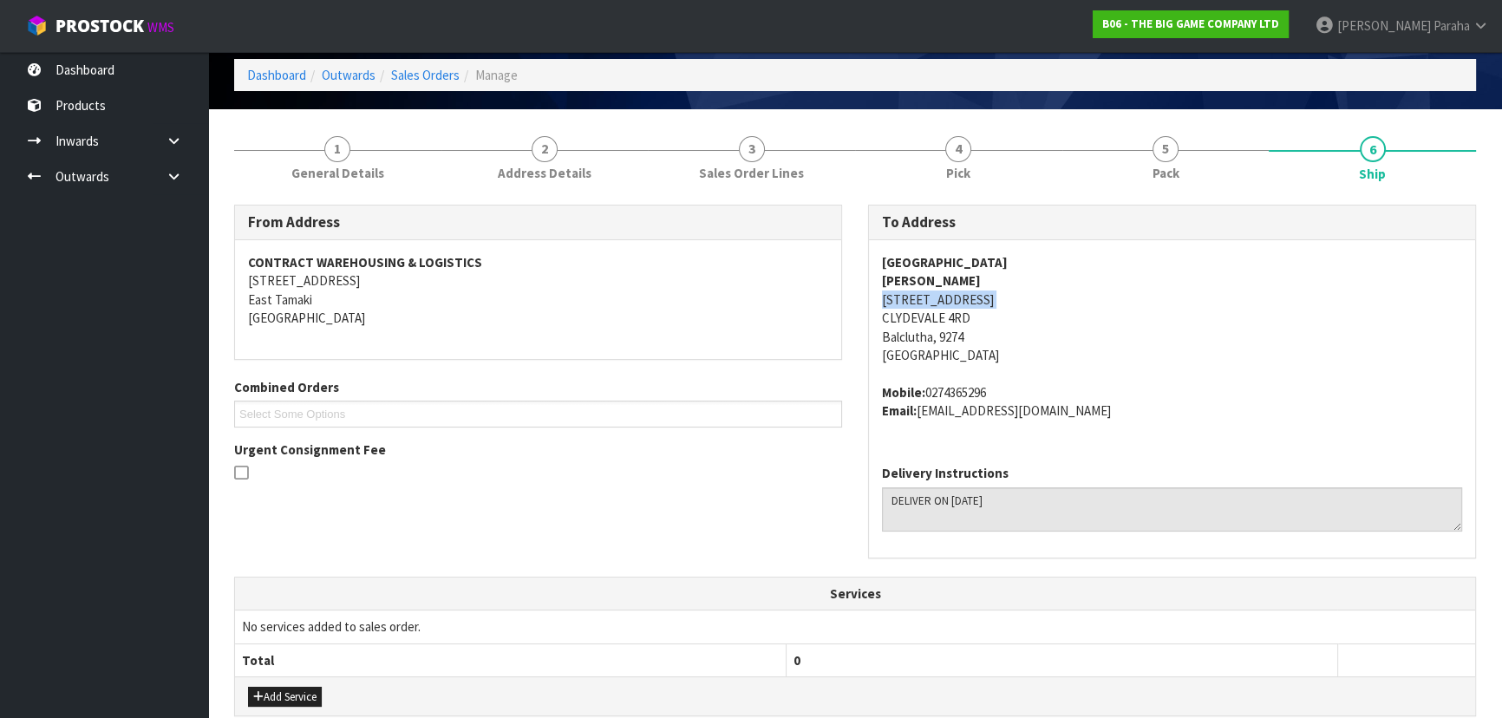
click at [977, 297] on address "CLUTHA VALLEY SCHOOL AYLEEN HUNTER 2155 CLUTHA VALLEY ROAD CLYDEVALE 4RD Balclu…" at bounding box center [1172, 309] width 580 height 112
click at [935, 275] on strong "AYLEEN HUNTER" at bounding box center [931, 280] width 99 height 16
click at [936, 275] on strong "AYLEEN HUNTER" at bounding box center [931, 280] width 99 height 16
click at [982, 391] on address "Mobile: 0274365296 Email: ayleen@cluthavalley.school.nz" at bounding box center [1172, 401] width 580 height 37
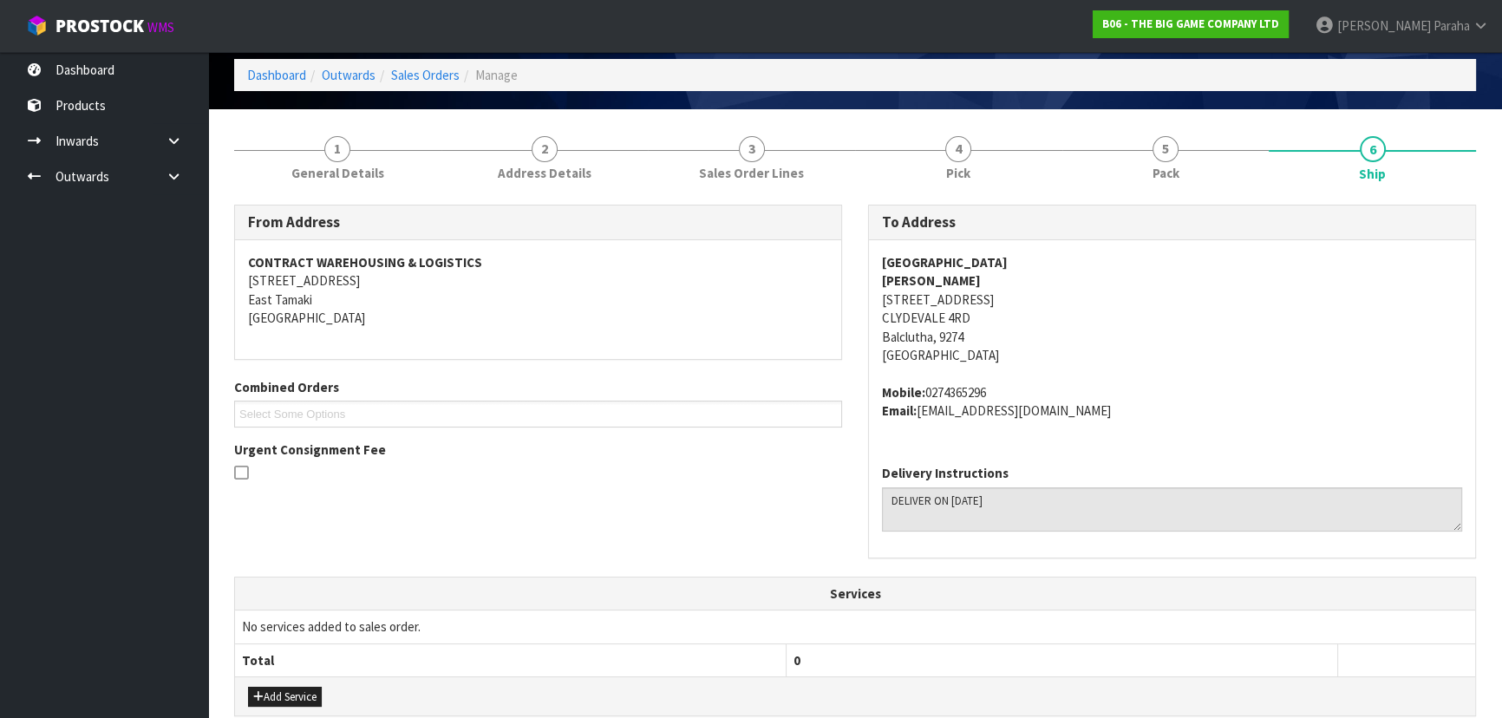
click at [984, 391] on address "Mobile: 0274365296 Email: ayleen@cluthavalley.school.nz" at bounding box center [1172, 401] width 580 height 37
drag, startPoint x: 1086, startPoint y: 409, endPoint x: 921, endPoint y: 404, distance: 165.7
click at [921, 404] on address "Mobile: 0274365296 Email: ayleen@cluthavalley.school.nz" at bounding box center [1172, 401] width 580 height 37
click at [955, 316] on address "CLUTHA VALLEY SCHOOL AYLEEN HUNTER 2155 CLUTHA VALLEY ROAD CLYDEVALE 4RD Balclu…" at bounding box center [1172, 309] width 580 height 112
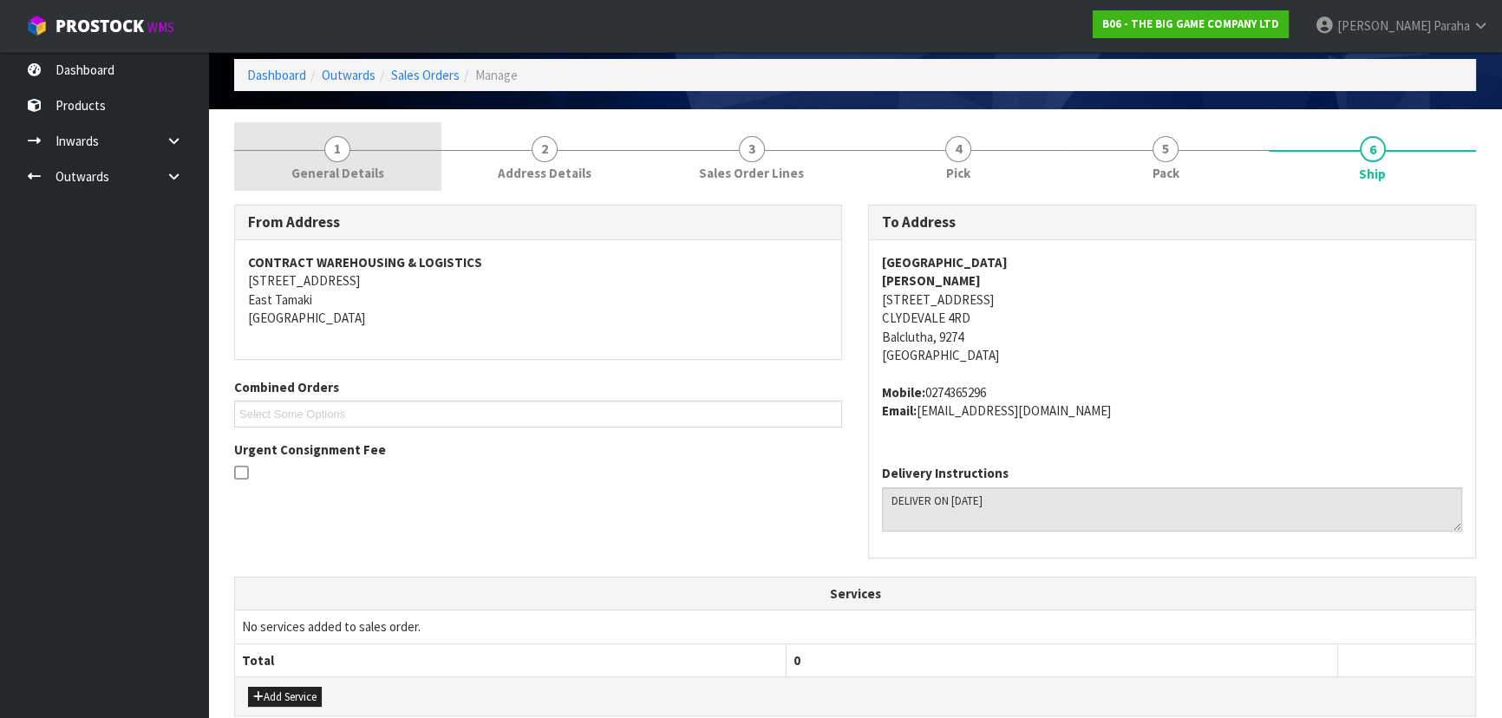
click at [346, 149] on span "1" at bounding box center [337, 149] width 26 height 26
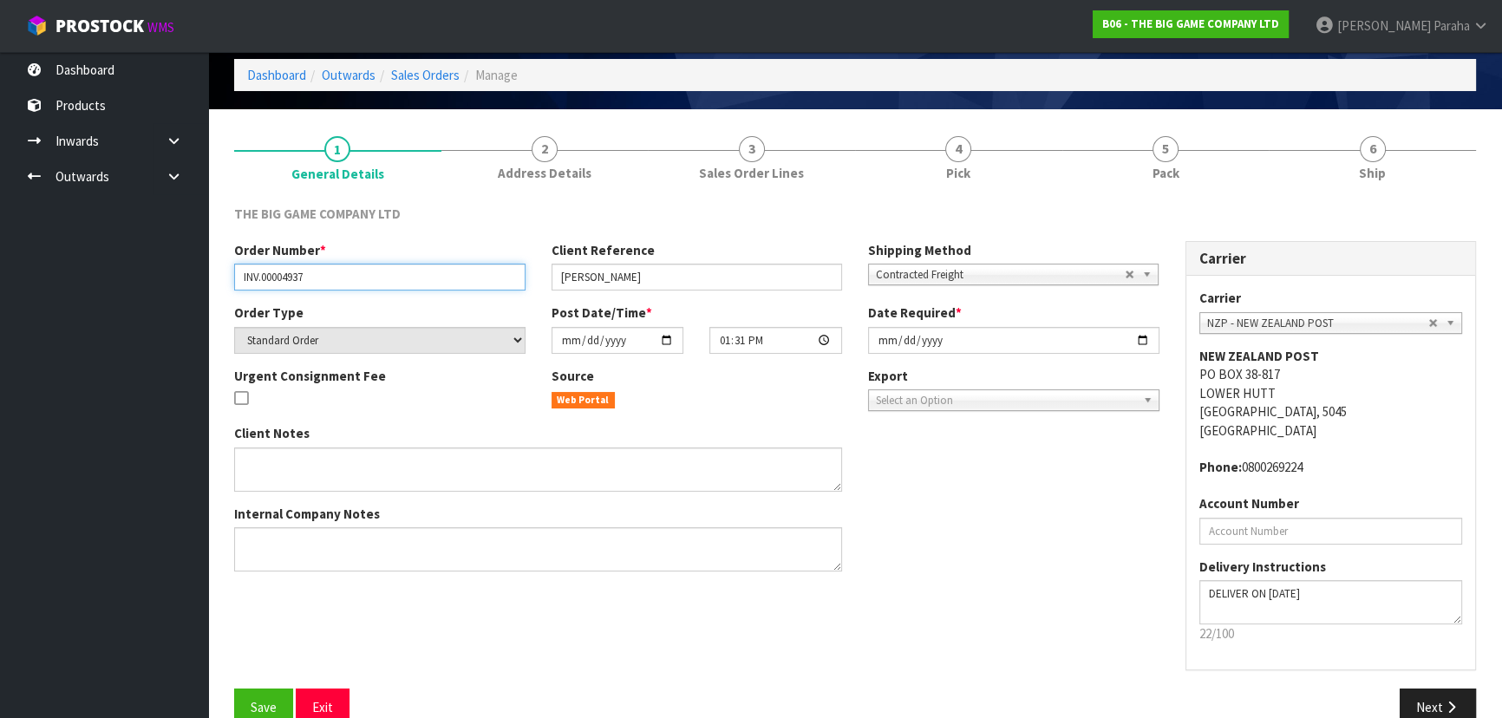
click at [295, 282] on input "INV.00004937" at bounding box center [379, 277] width 291 height 27
click at [295, 281] on input "INV.00004937" at bounding box center [379, 277] width 291 height 27
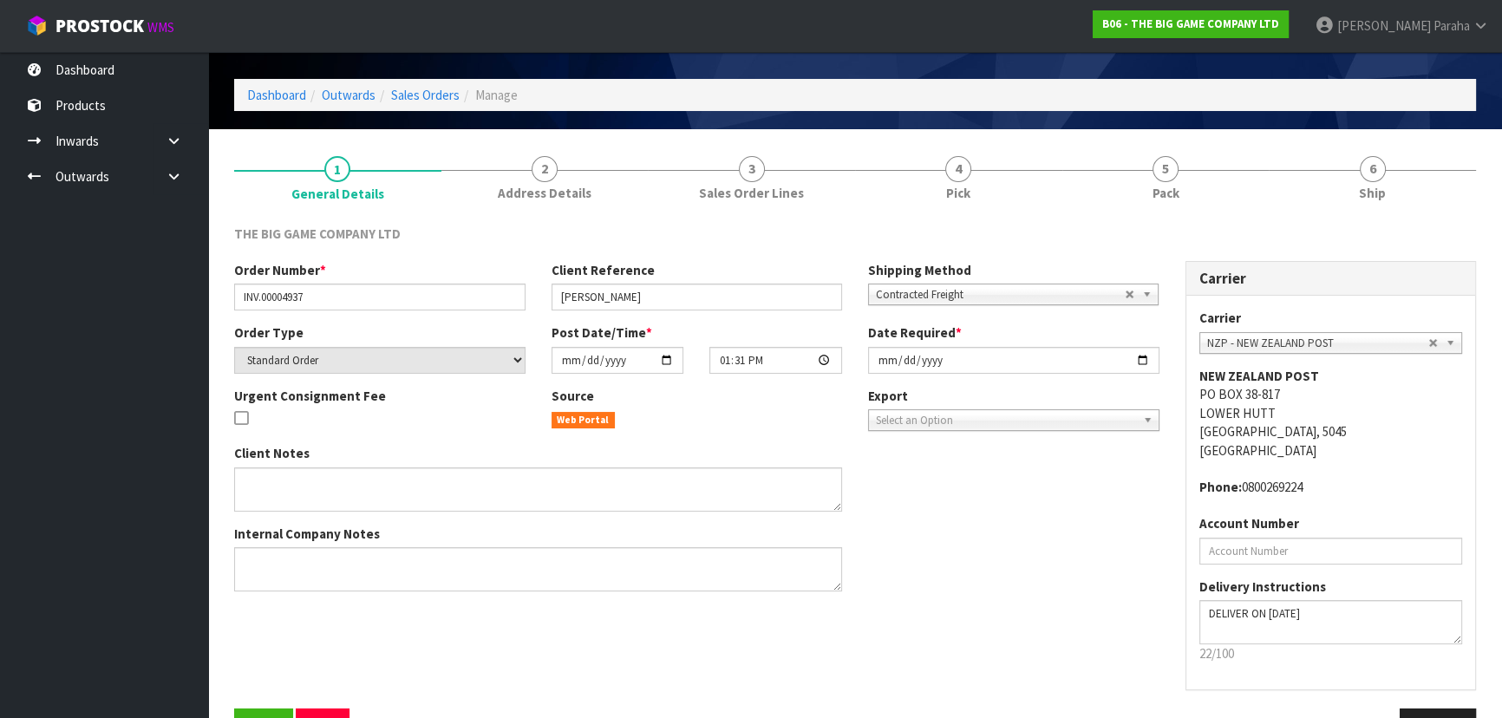
scroll to position [104, 0]
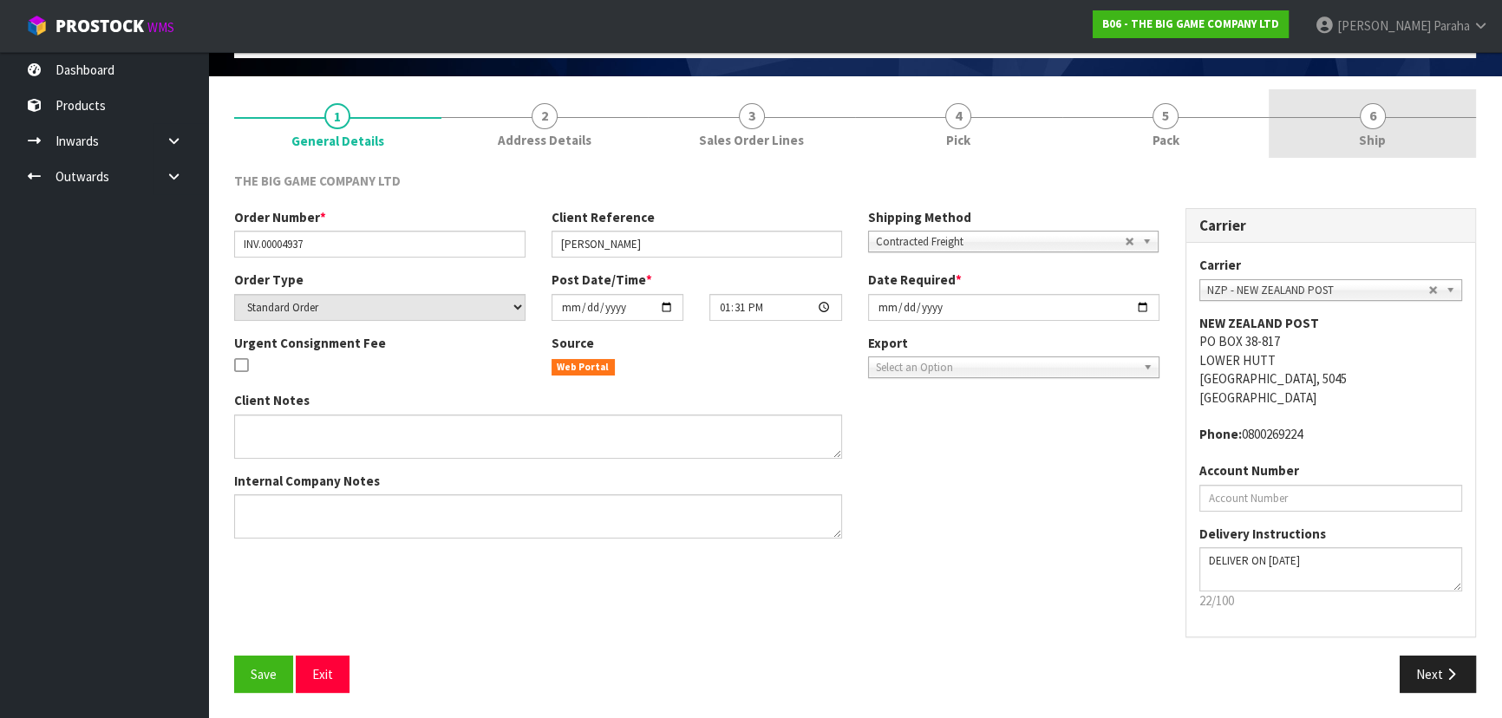
click at [1367, 114] on span "6" at bounding box center [1372, 116] width 26 height 26
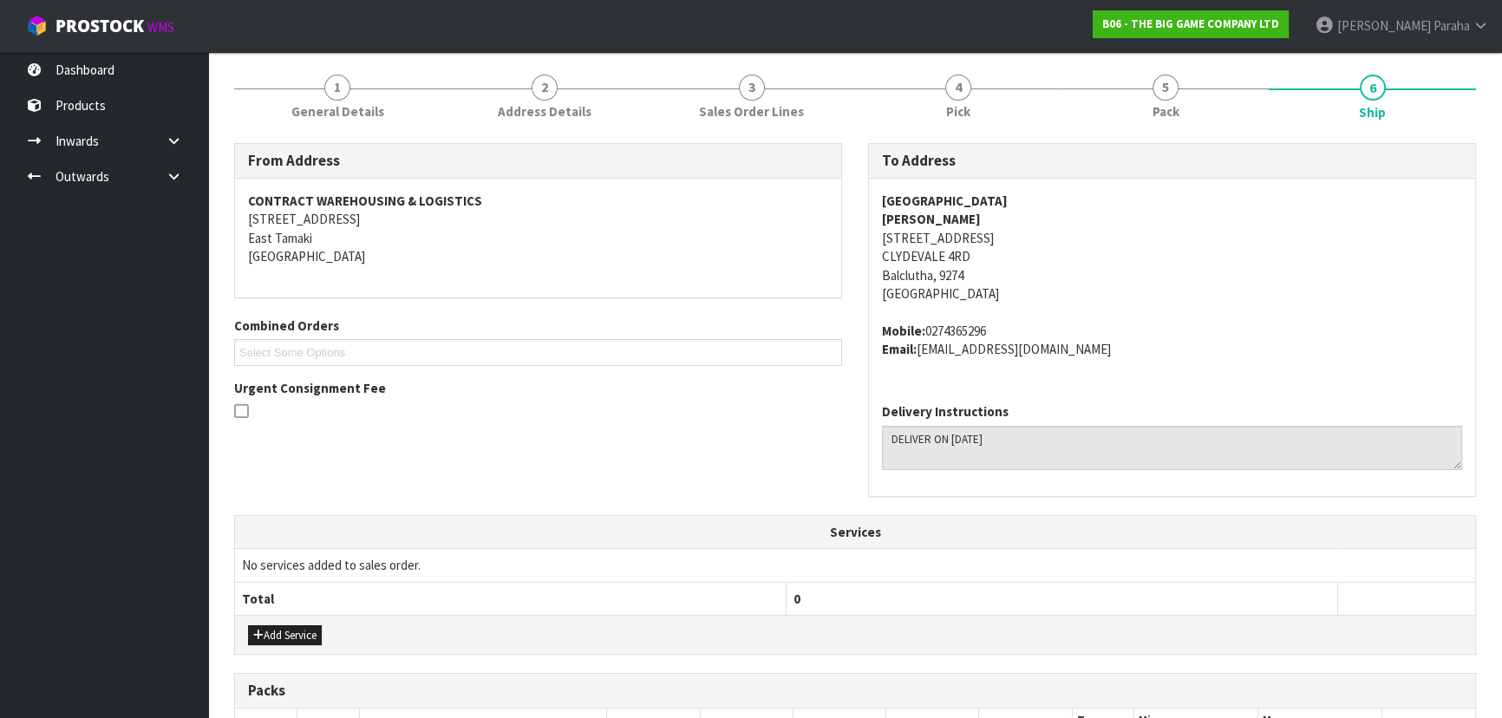
scroll to position [0, 0]
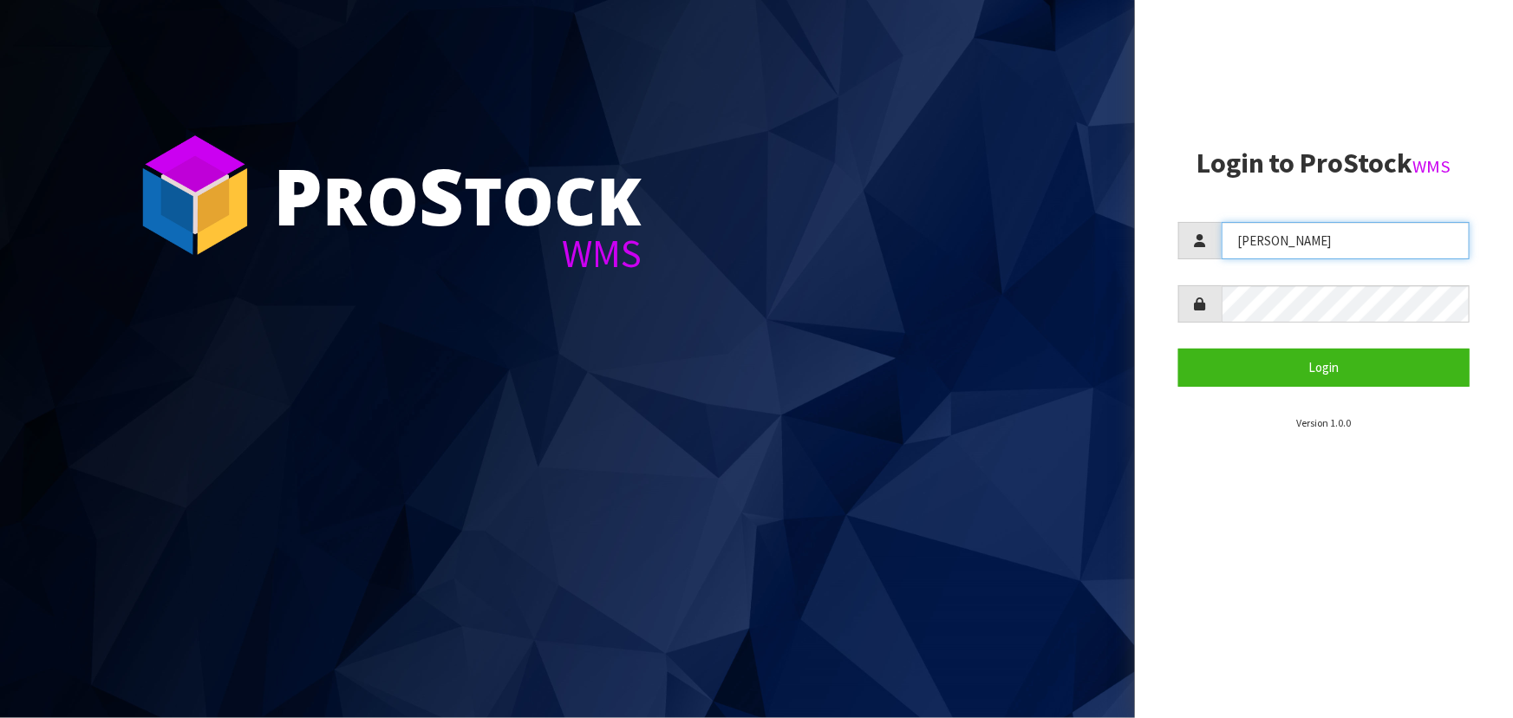
drag, startPoint x: 1305, startPoint y: 227, endPoint x: 1178, endPoint y: 257, distance: 130.0
click at [1178, 257] on div "[PERSON_NAME]" at bounding box center [1323, 240] width 291 height 37
type input "[PERSON_NAME]"
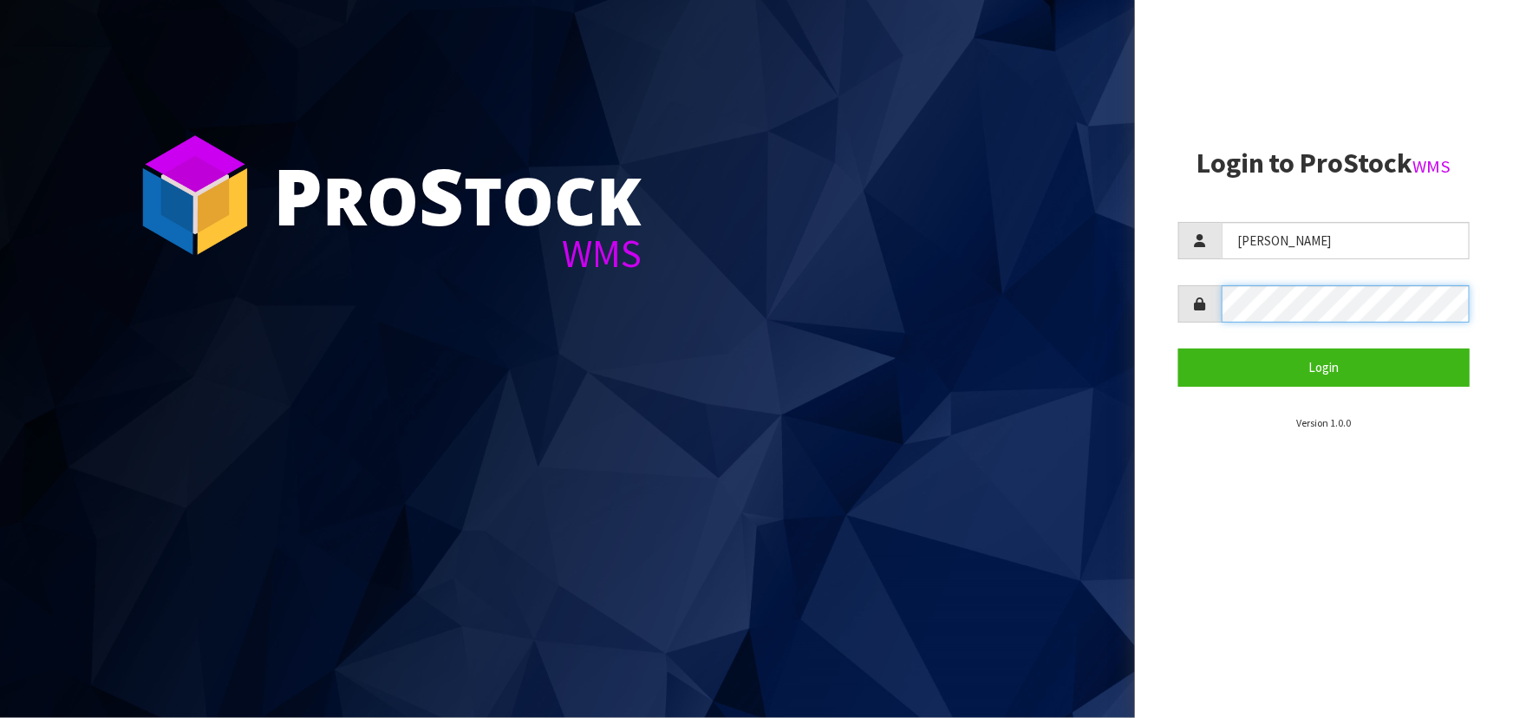
click at [1203, 329] on form "[PERSON_NAME] Login" at bounding box center [1323, 304] width 291 height 164
click at [1178, 349] on button "Login" at bounding box center [1323, 367] width 291 height 37
